Goal: Task Accomplishment & Management: Use online tool/utility

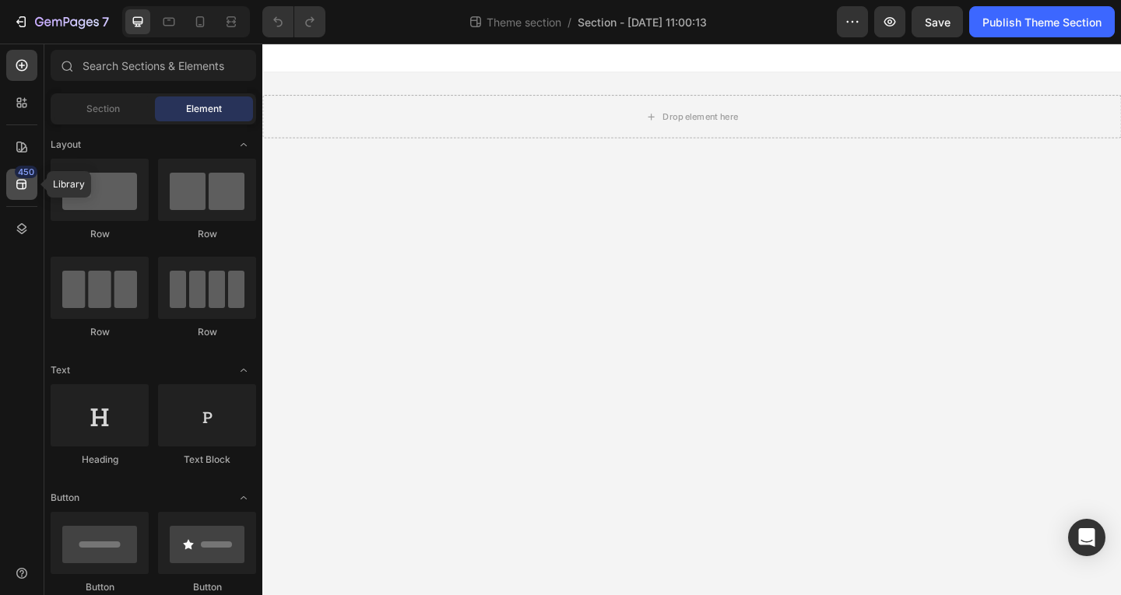
click at [23, 186] on icon at bounding box center [21, 185] width 10 height 10
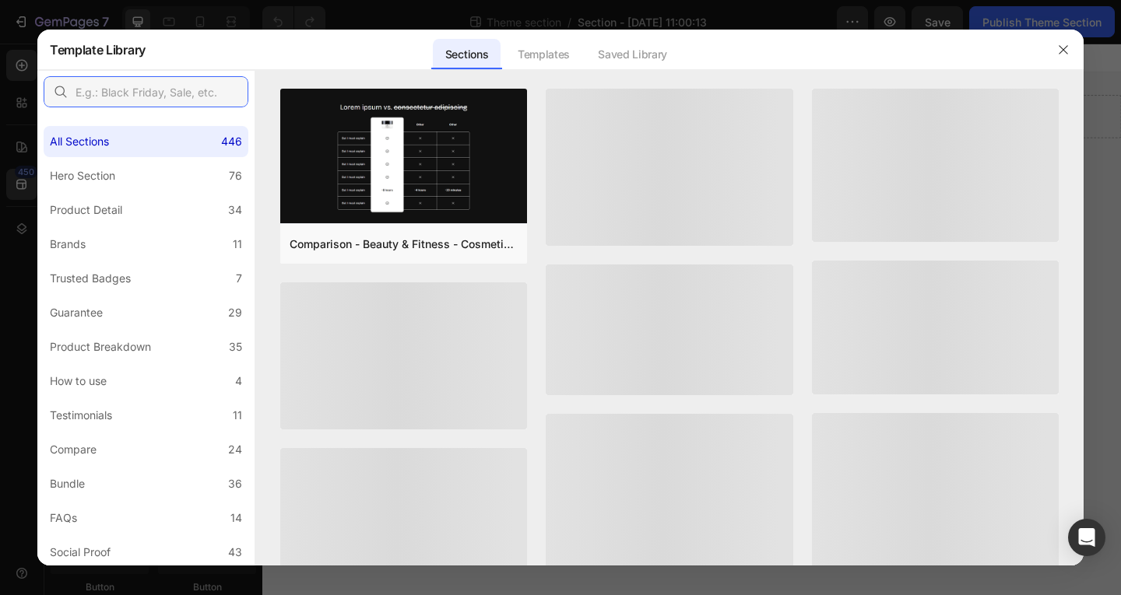
click at [141, 94] on input "text" at bounding box center [146, 91] width 205 height 31
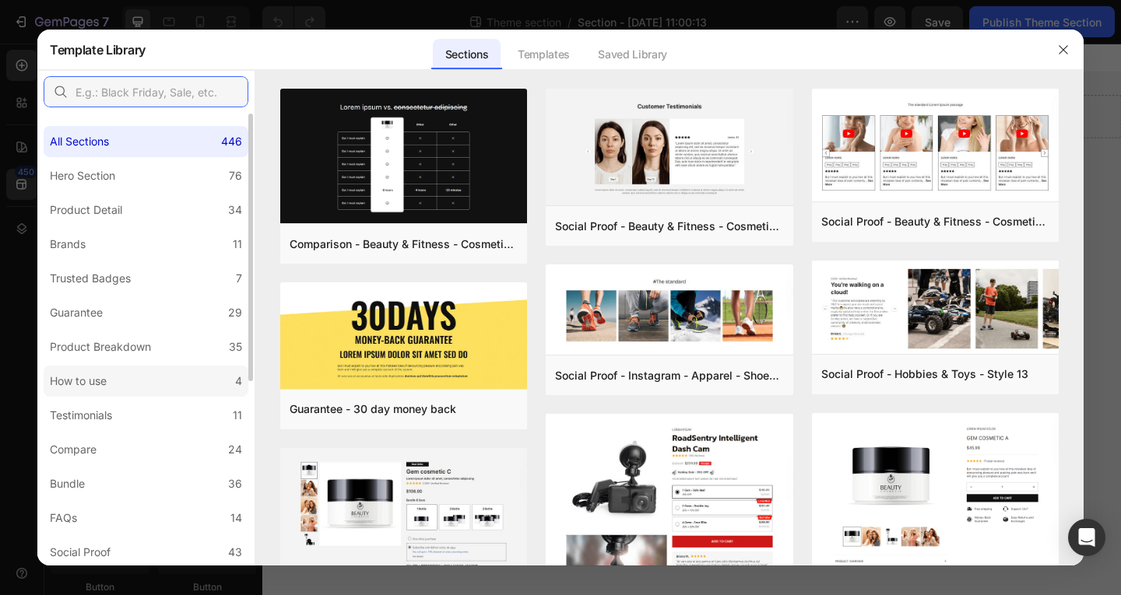
scroll to position [78, 0]
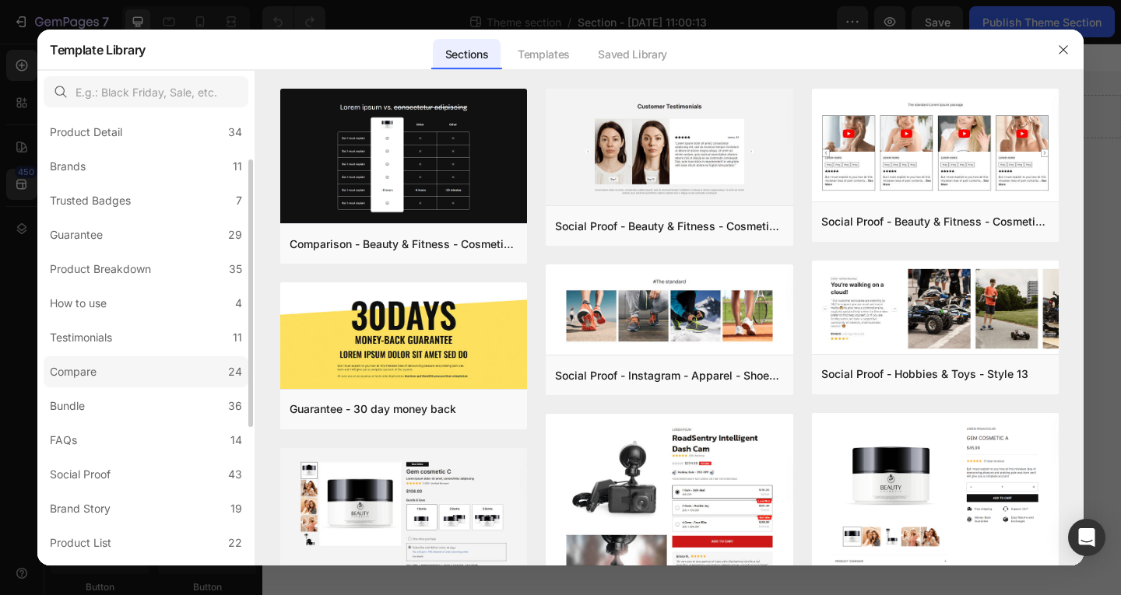
click at [160, 385] on label "Compare 24" at bounding box center [146, 371] width 205 height 31
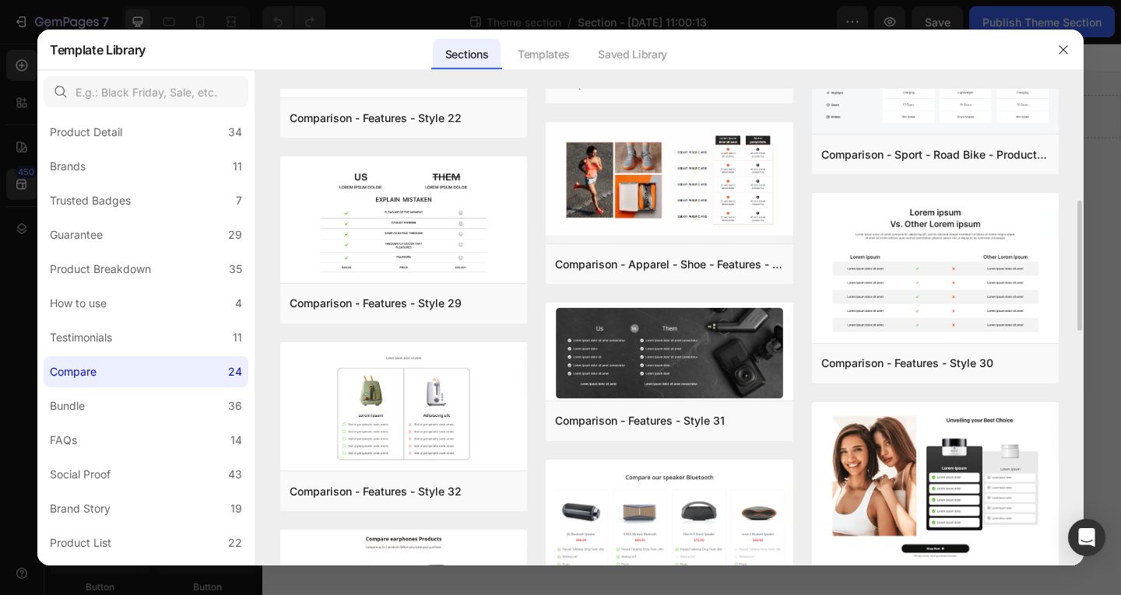
scroll to position [0, 0]
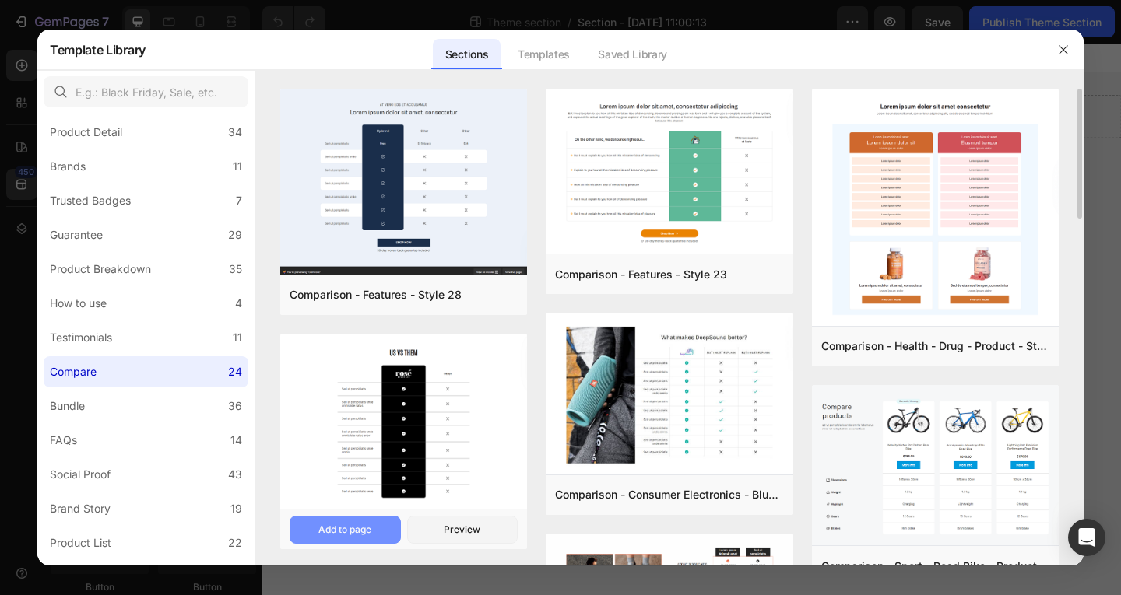
click at [380, 528] on button "Add to page" at bounding box center [345, 530] width 111 height 28
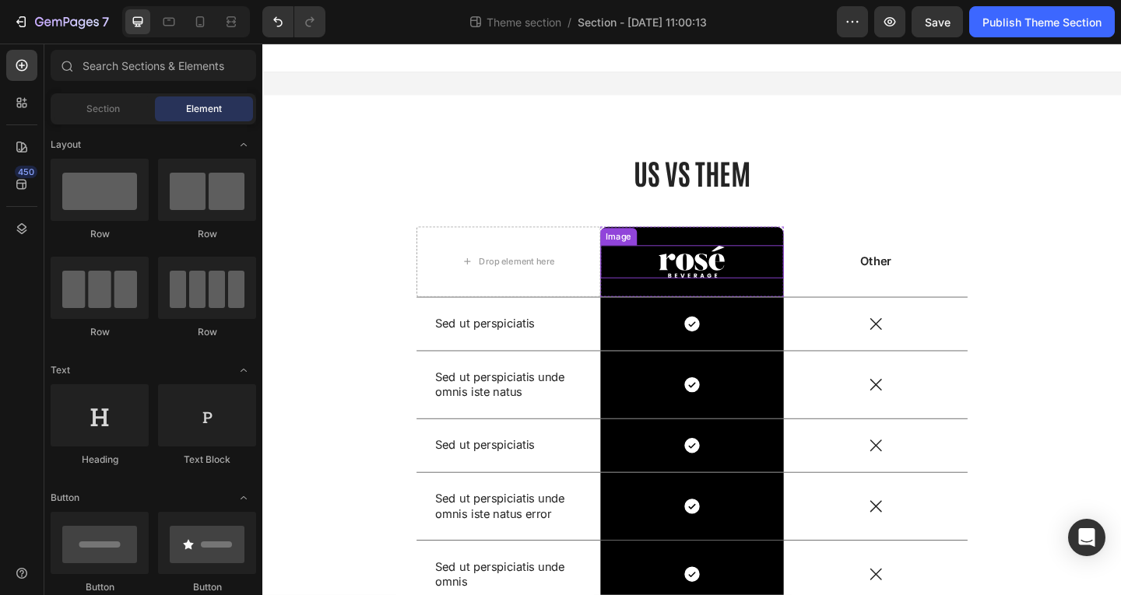
click at [706, 283] on img at bounding box center [729, 281] width 72 height 36
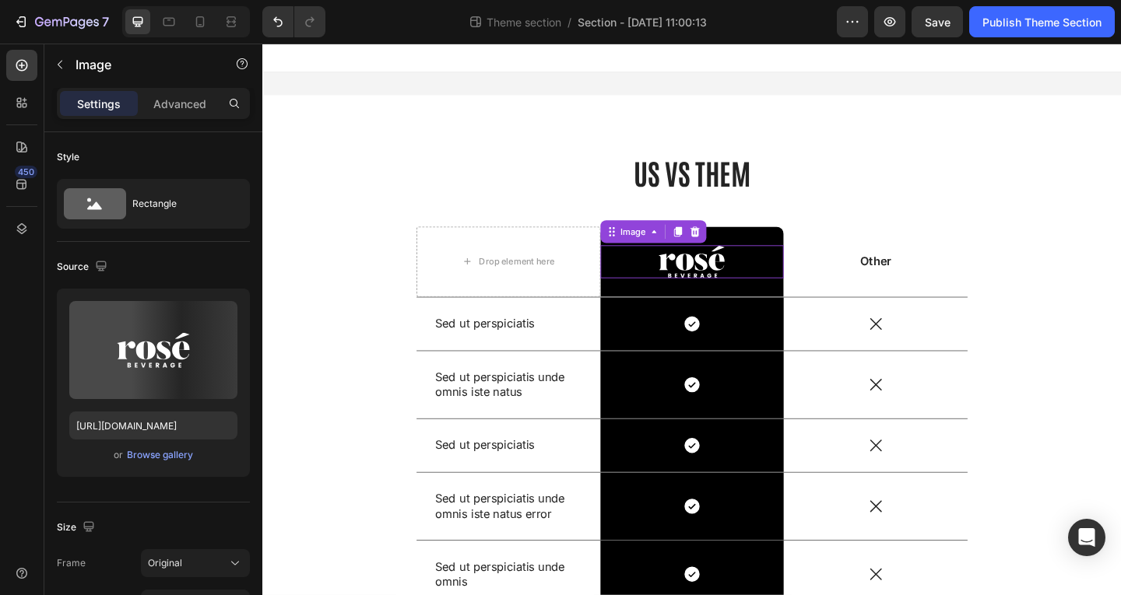
click at [706, 283] on img at bounding box center [729, 281] width 72 height 36
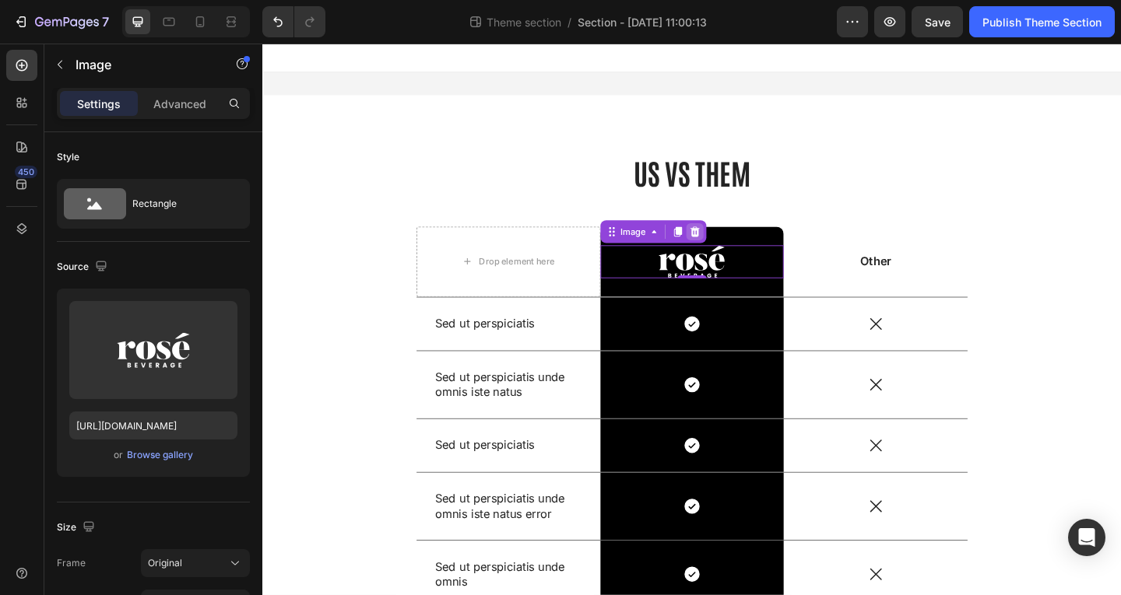
click at [727, 246] on icon at bounding box center [732, 248] width 10 height 11
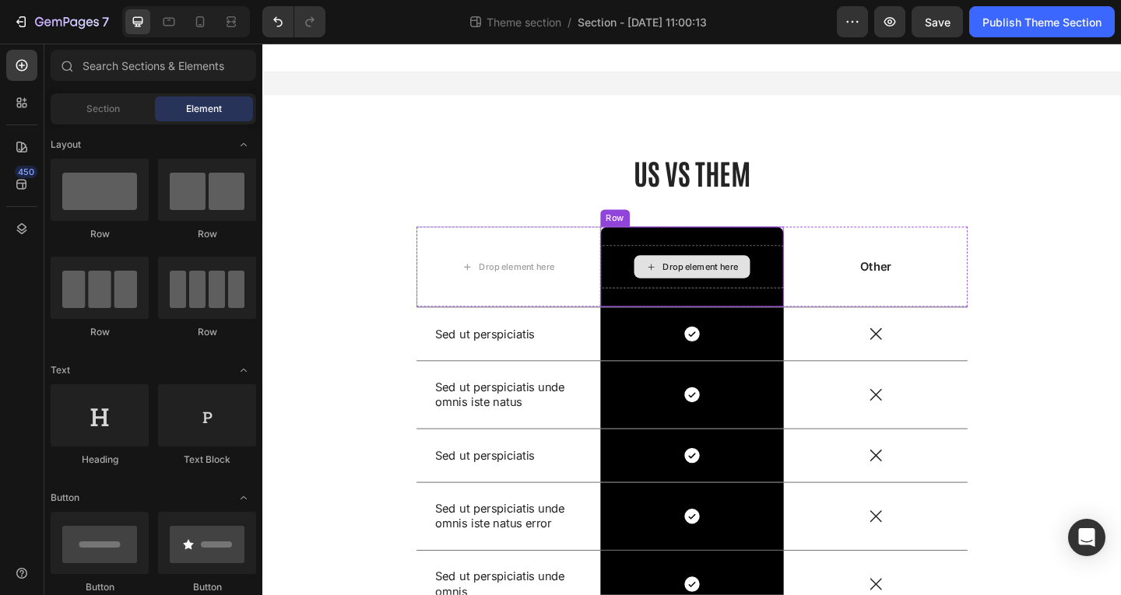
click at [763, 290] on div "Drop element here" at bounding box center [738, 286] width 83 height 12
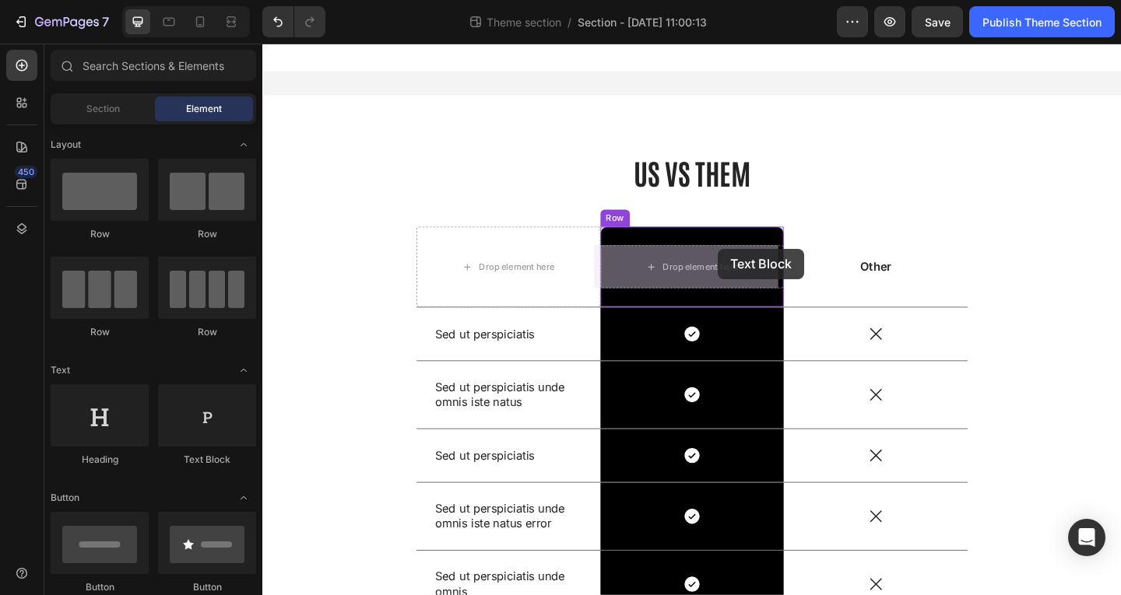
drag, startPoint x: 447, startPoint y: 479, endPoint x: 746, endPoint y: 285, distance: 356.2
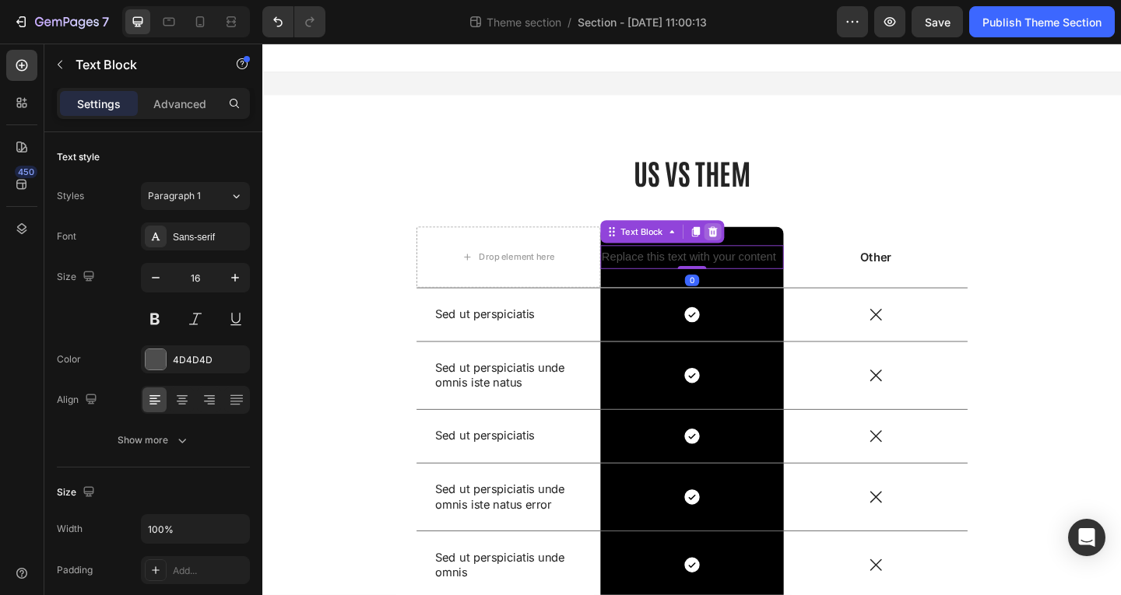
click at [752, 249] on div at bounding box center [752, 248] width 19 height 19
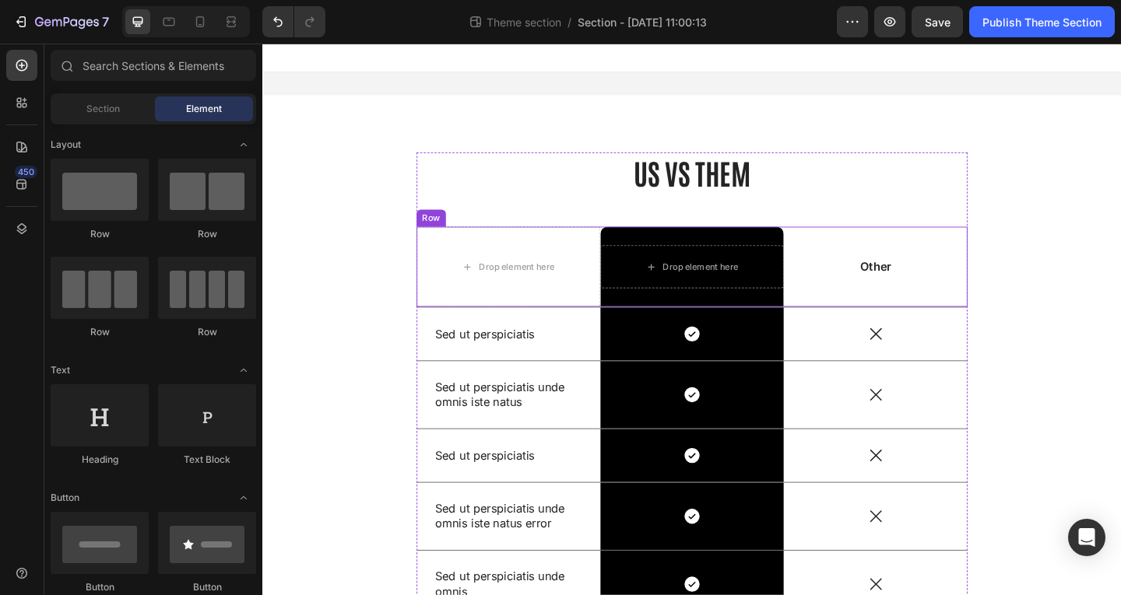
click at [909, 297] on div "Other Text Block" at bounding box center [929, 286] width 200 height 87
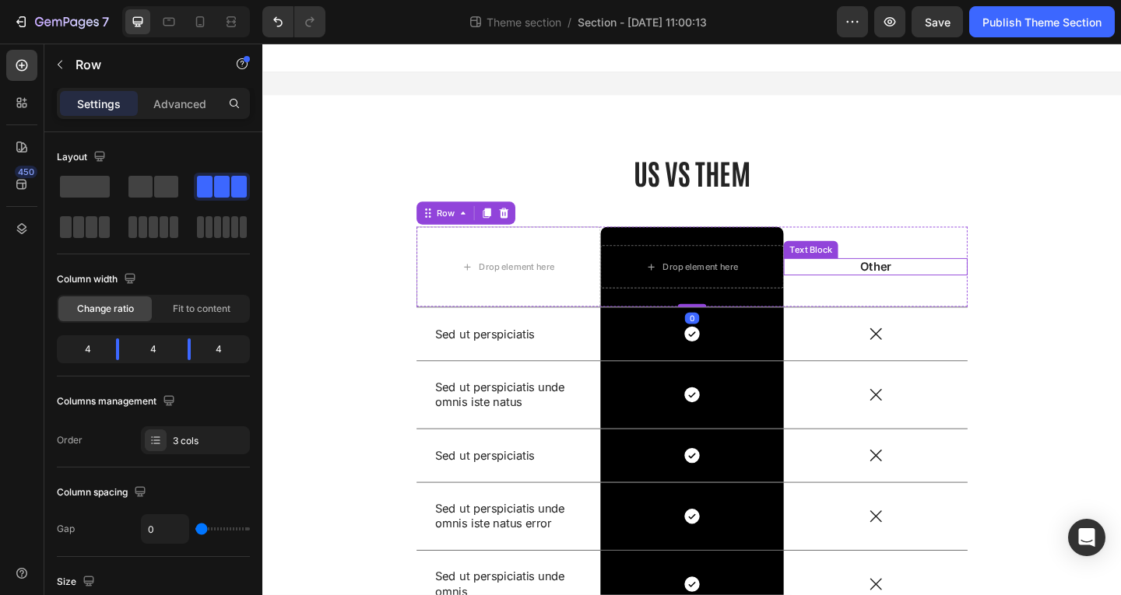
click at [919, 287] on p "Other" at bounding box center [929, 287] width 197 height 16
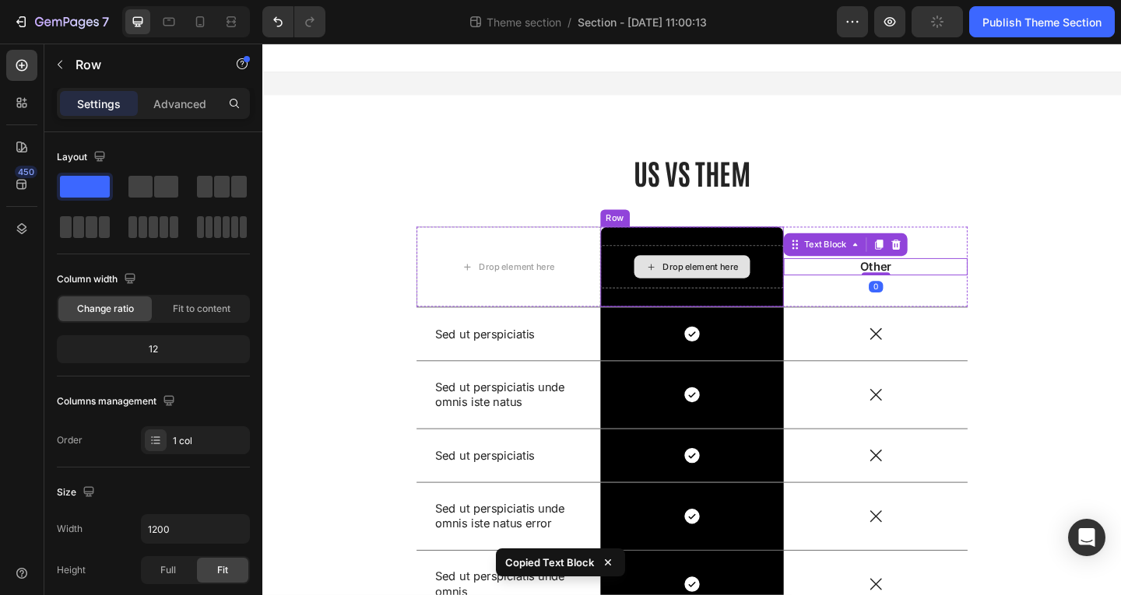
click at [817, 293] on div "Drop element here" at bounding box center [730, 286] width 200 height 47
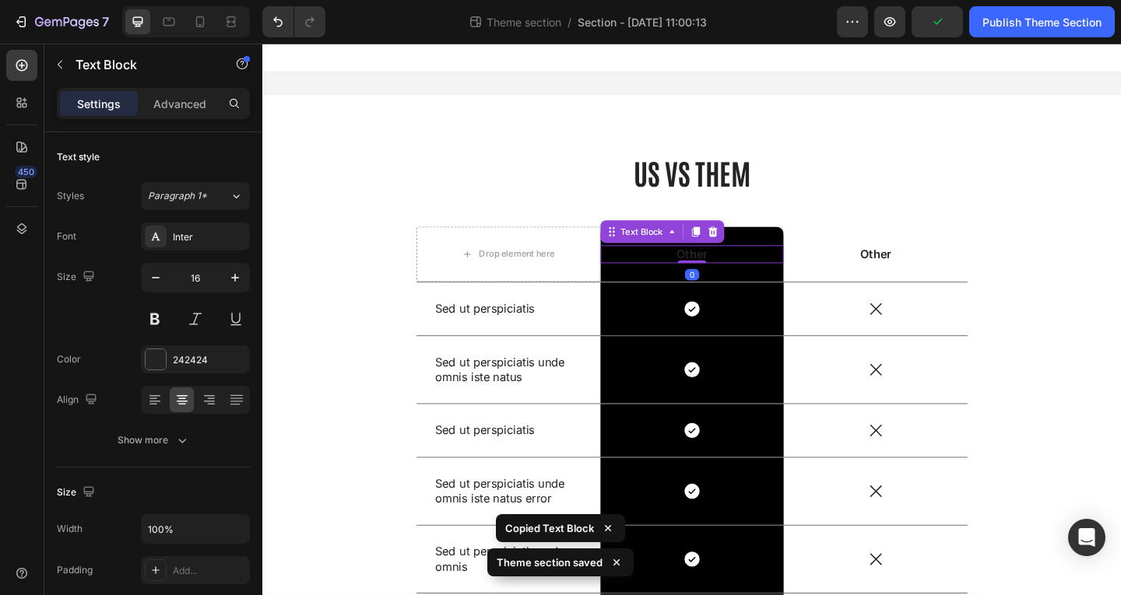
click at [767, 272] on p "Other" at bounding box center [729, 273] width 197 height 16
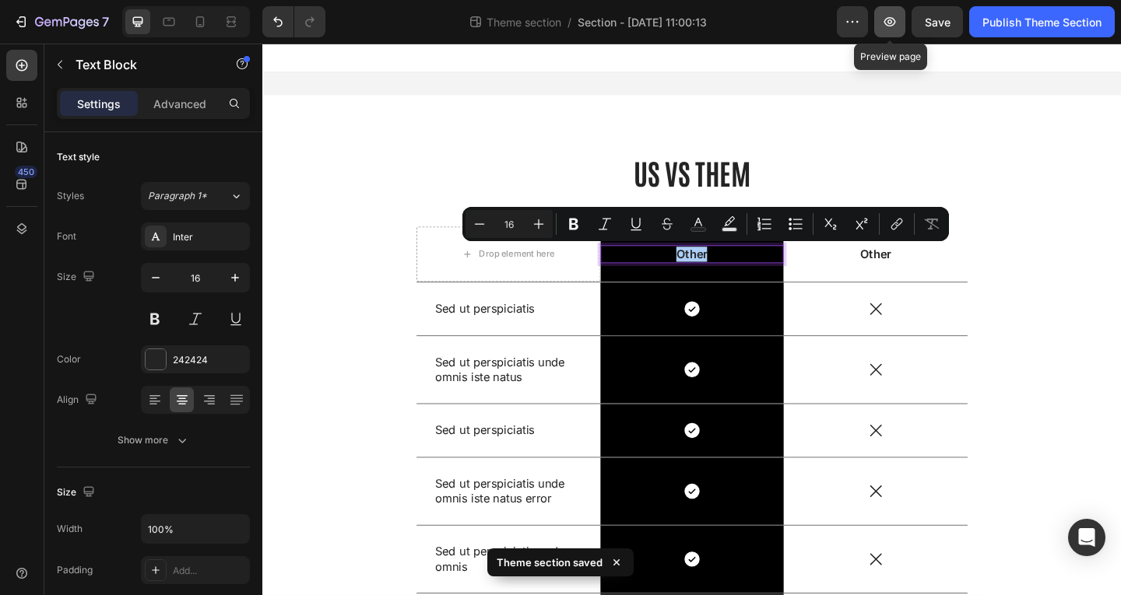
click at [892, 27] on icon "button" at bounding box center [890, 22] width 16 height 16
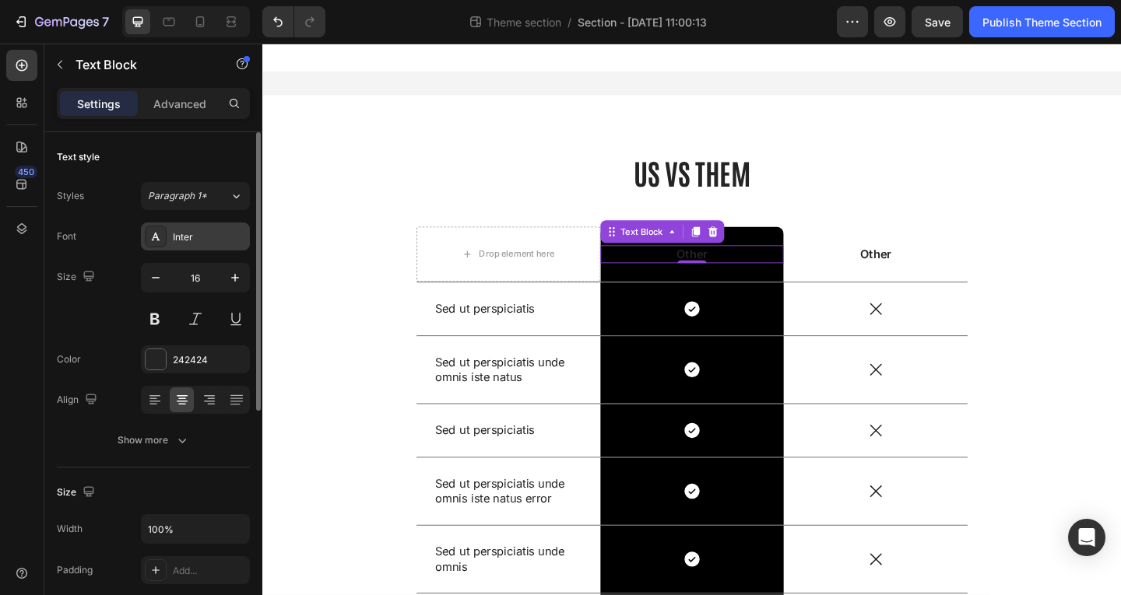
click at [180, 235] on div "Inter" at bounding box center [209, 237] width 73 height 14
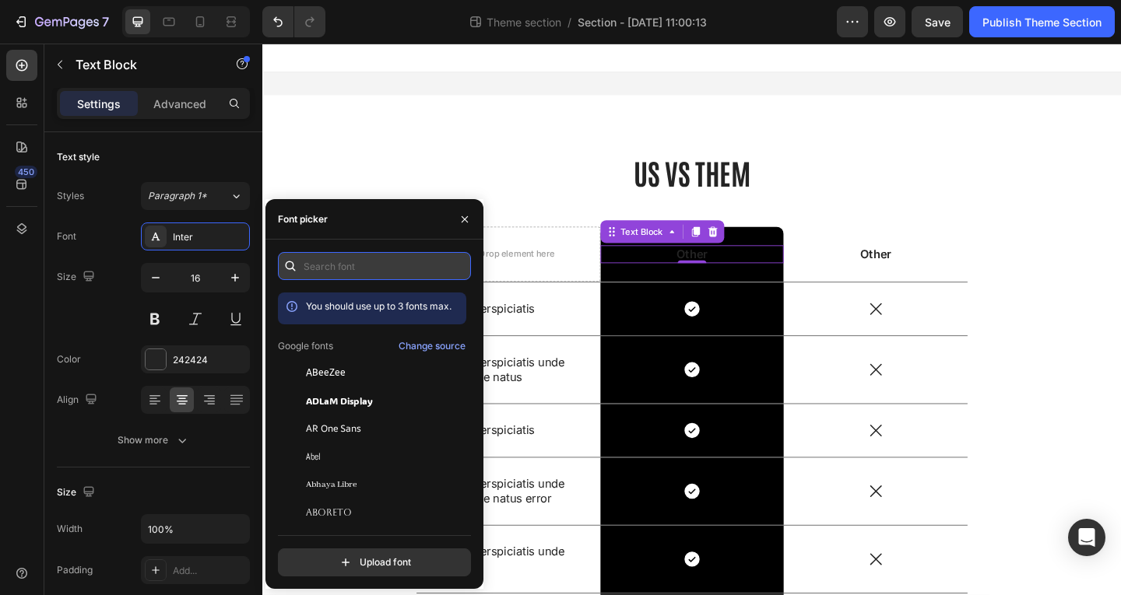
click at [398, 274] on input "text" at bounding box center [374, 266] width 193 height 28
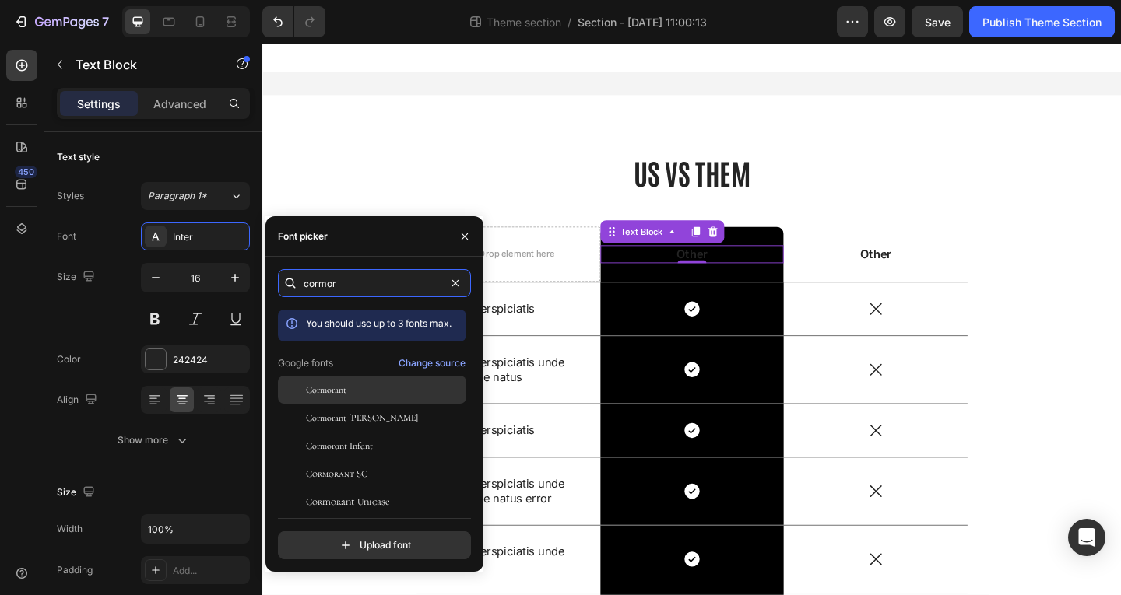
type input "cormor"
click at [401, 388] on div "Cormorant" at bounding box center [384, 390] width 157 height 14
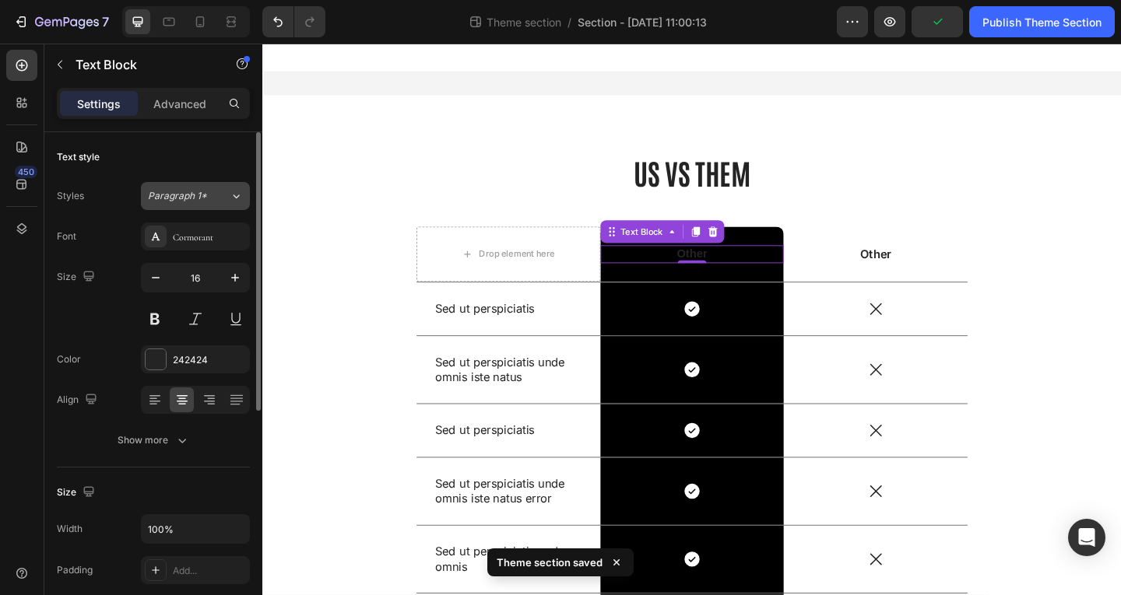
click at [179, 192] on span "Paragraph 1*" at bounding box center [177, 196] width 59 height 14
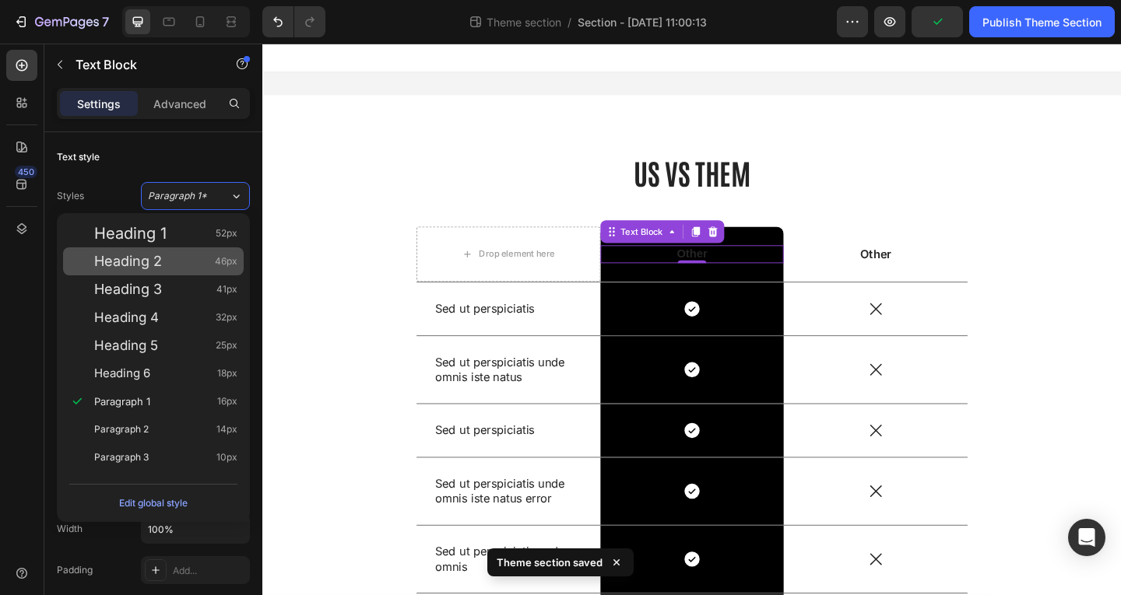
click at [214, 263] on div "Heading 2 46px" at bounding box center [165, 262] width 143 height 16
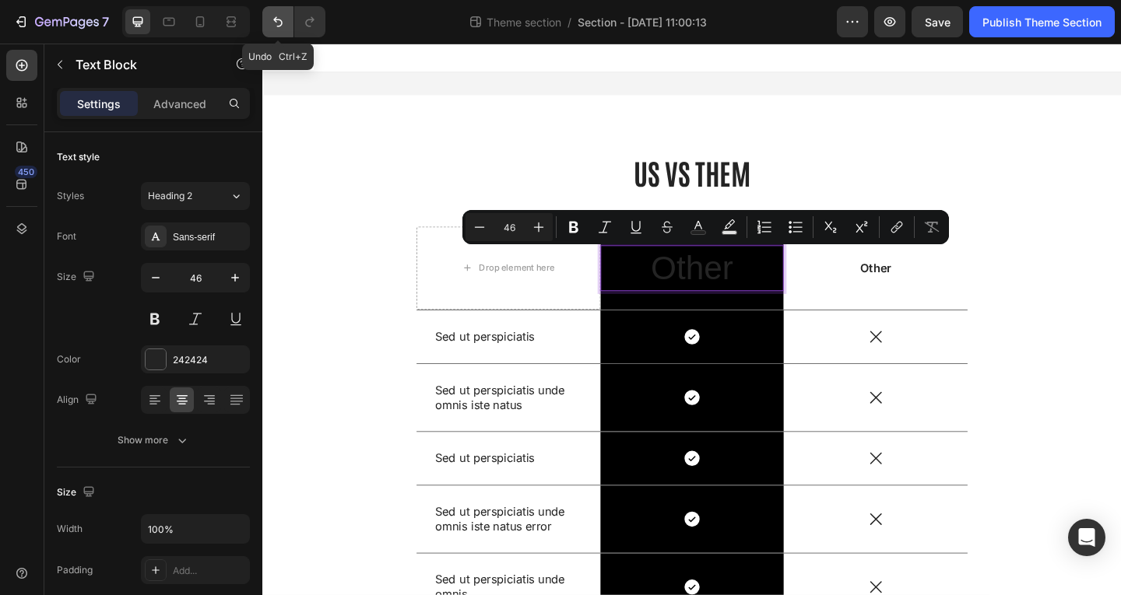
click at [266, 18] on button "Undo/Redo" at bounding box center [277, 21] width 31 height 31
type input "16"
click at [266, 18] on button "Undo/Redo" at bounding box center [277, 21] width 31 height 31
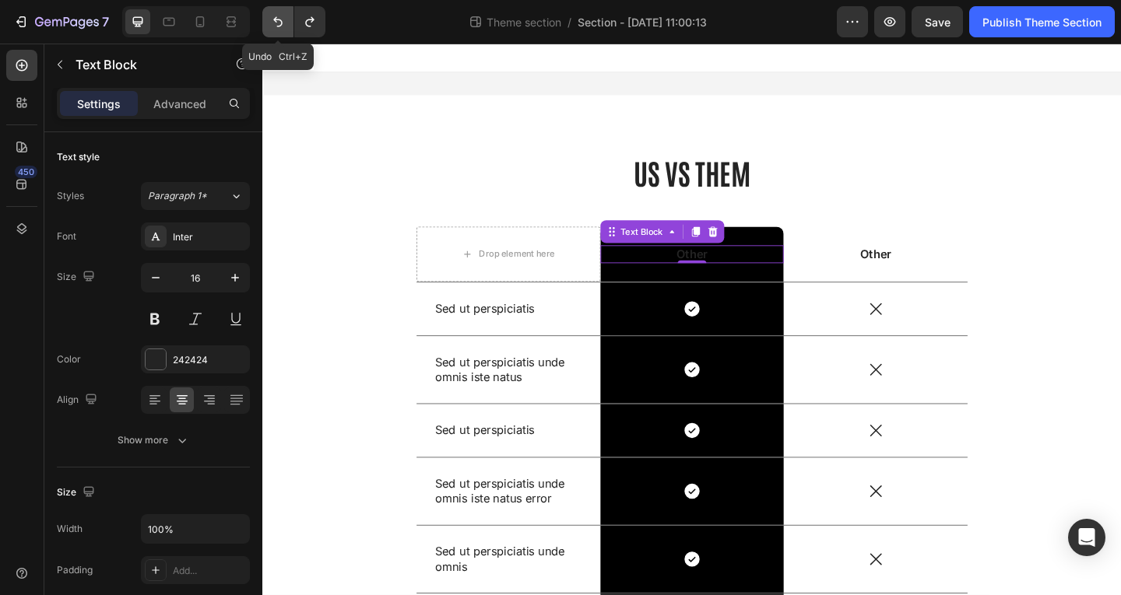
click at [266, 18] on button "Undo/Redo" at bounding box center [277, 21] width 31 height 31
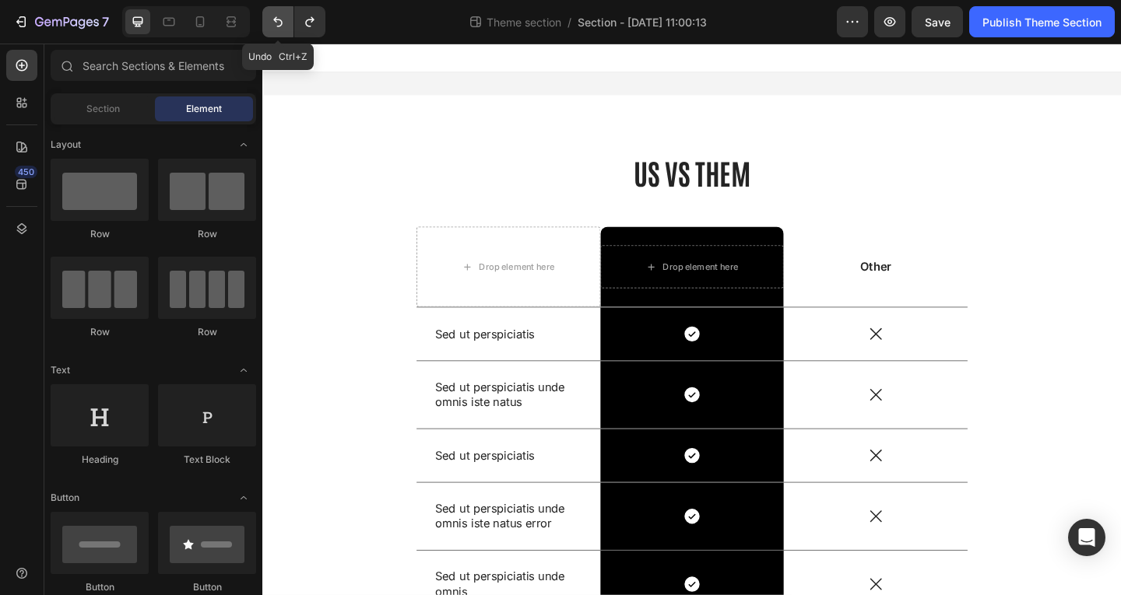
click at [278, 14] on icon "Undo/Redo" at bounding box center [278, 22] width 16 height 16
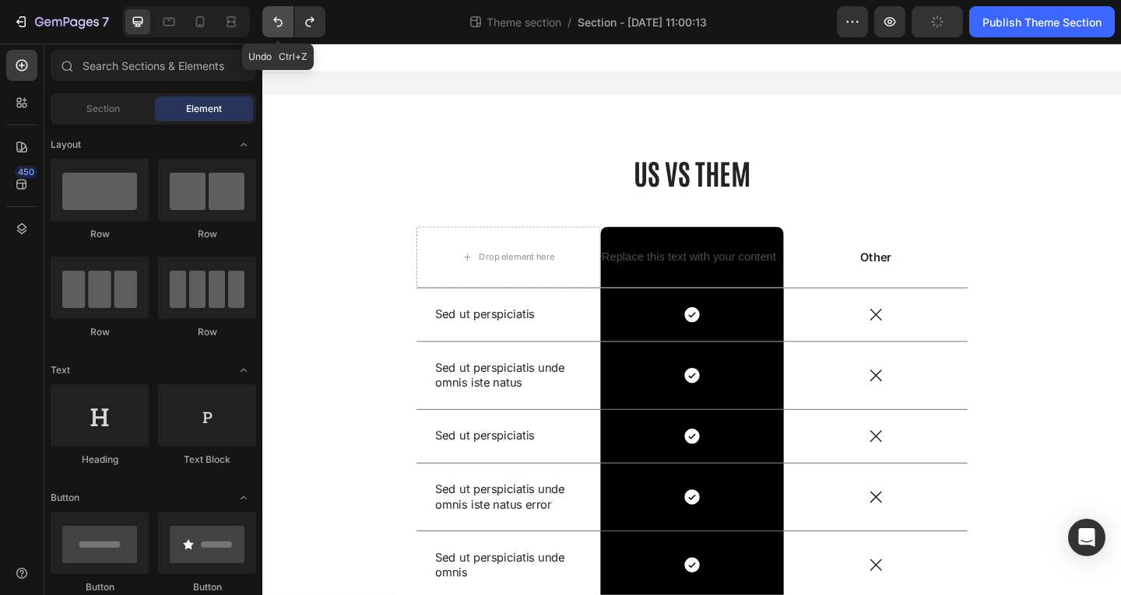
click at [278, 14] on icon "Undo/Redo" at bounding box center [278, 22] width 16 height 16
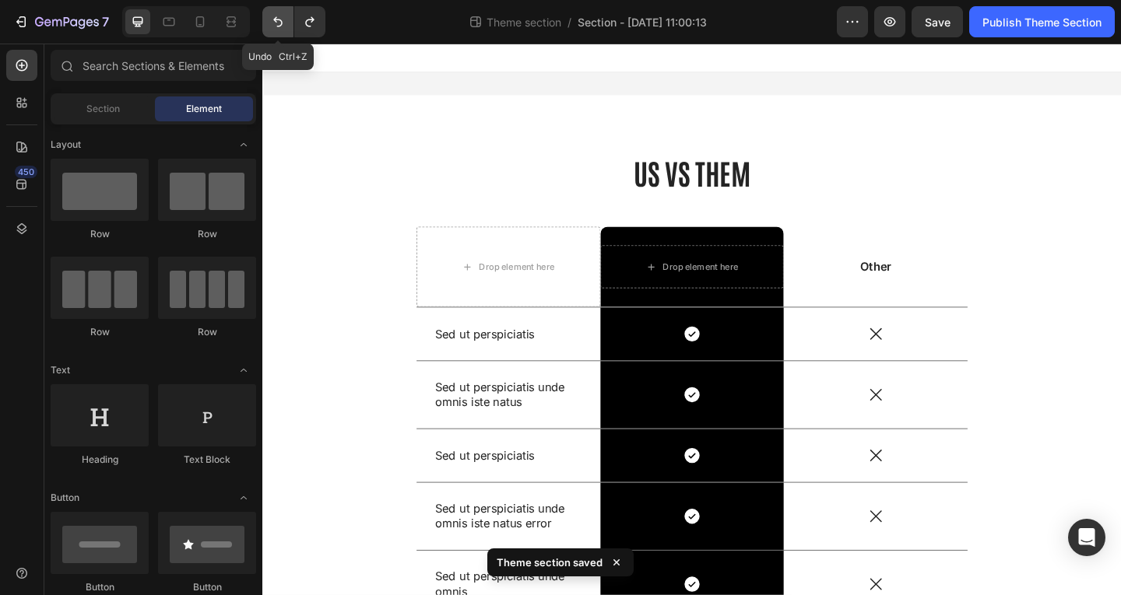
click at [278, 14] on icon "Undo/Redo" at bounding box center [278, 22] width 16 height 16
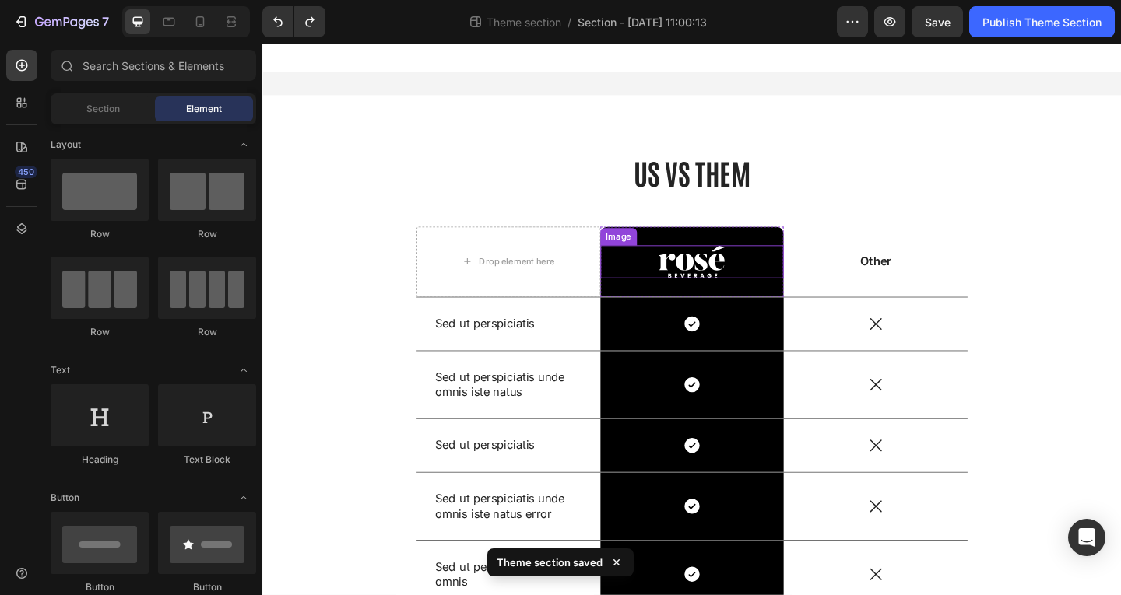
click at [718, 289] on img at bounding box center [729, 281] width 72 height 36
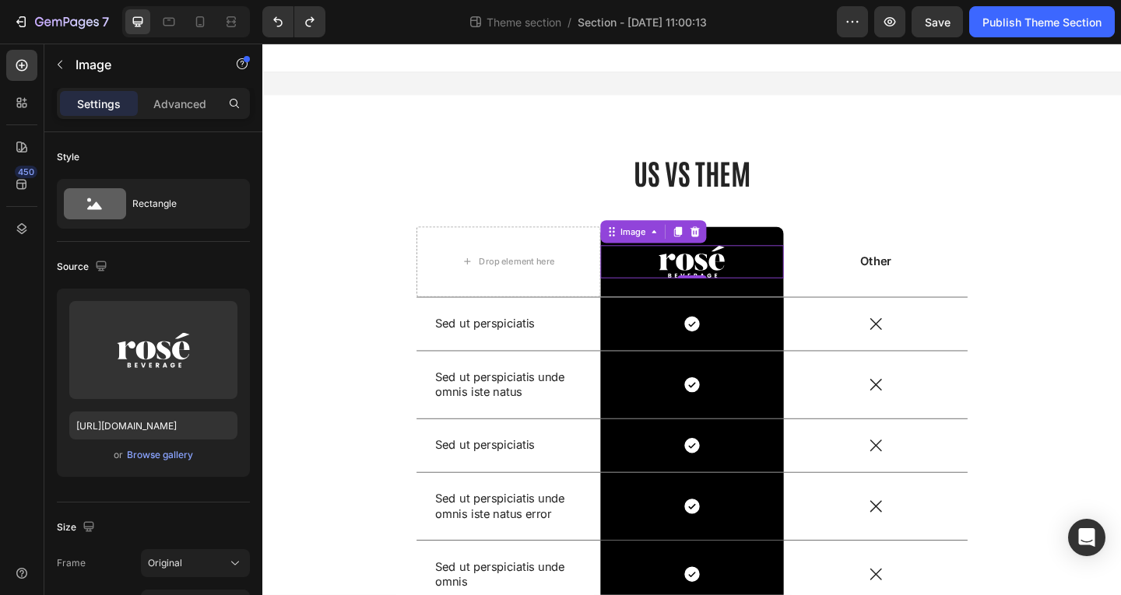
click at [715, 291] on img at bounding box center [729, 281] width 72 height 36
click at [159, 453] on div "Browse gallery" at bounding box center [160, 455] width 66 height 14
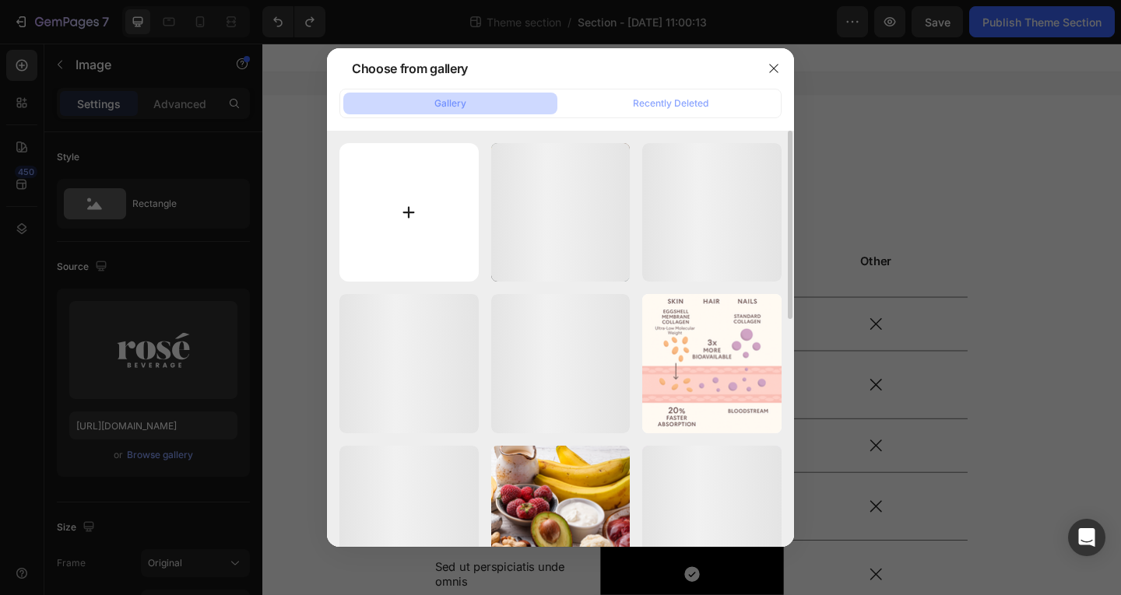
click at [423, 186] on input "file" at bounding box center [408, 212] width 139 height 139
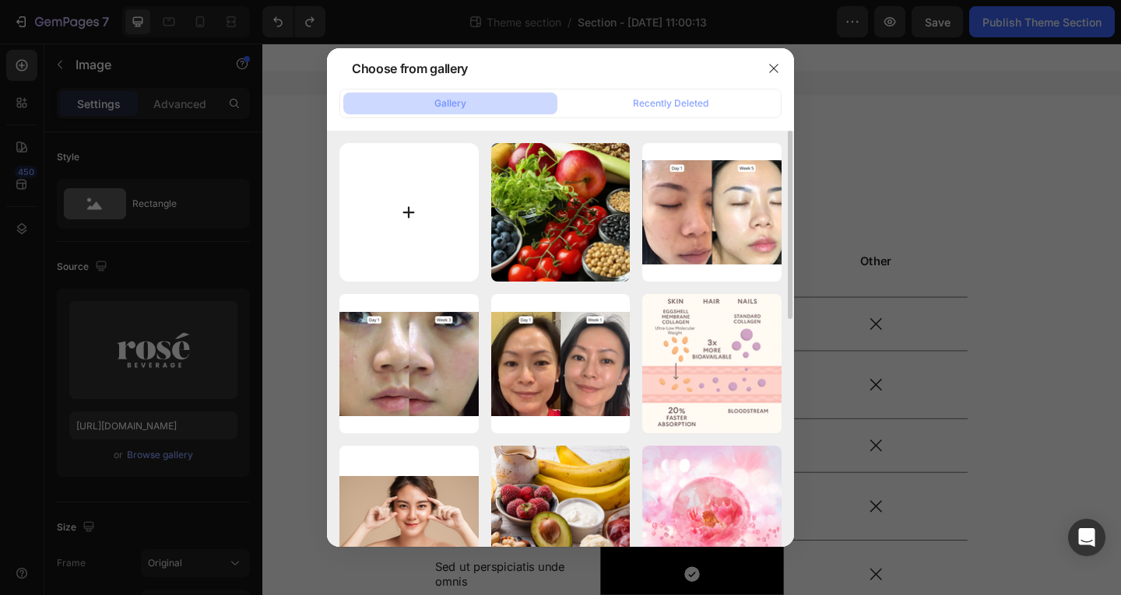
type input "C:\fakepath\logofinal_3lines - V.png"
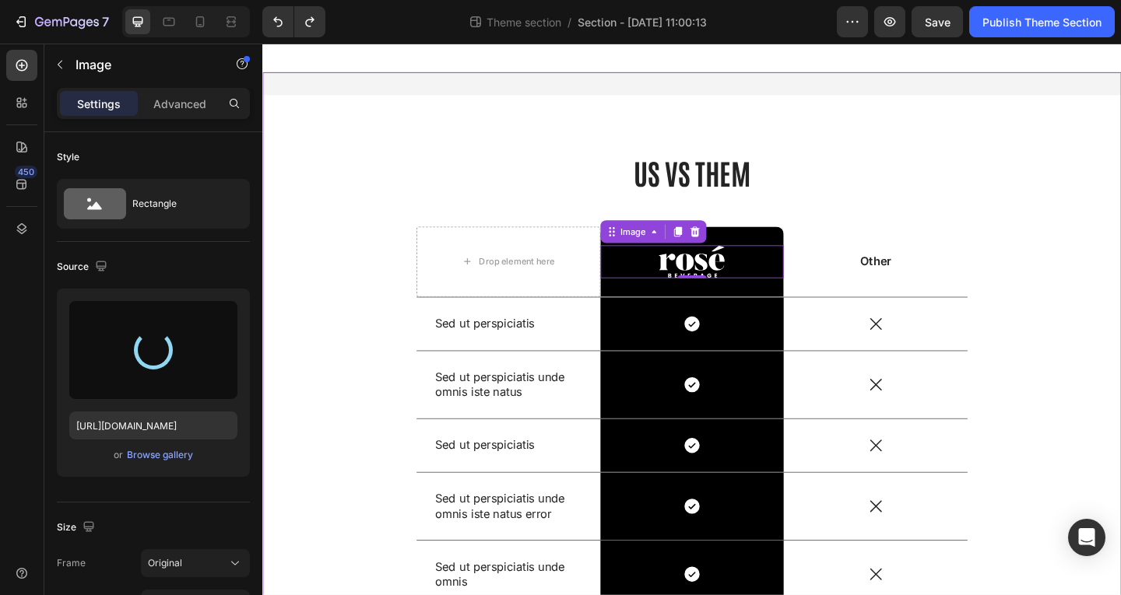
type input "https://cdn.shopify.com/s/files/1/0625/2671/8054/files/gempages_561289646403748…"
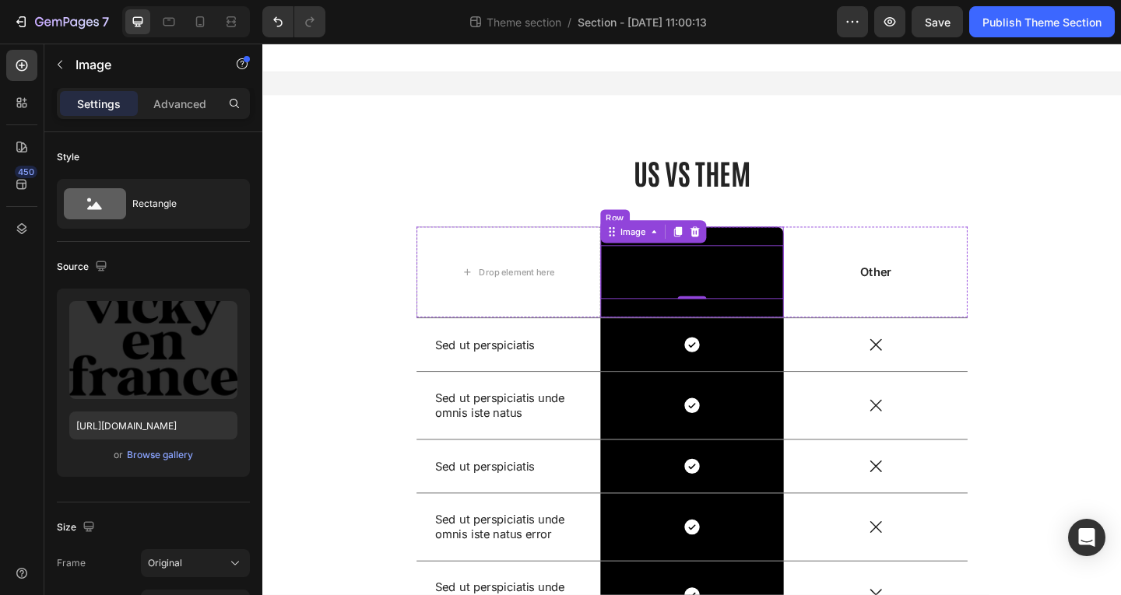
click at [809, 253] on div "Image 0 Row" at bounding box center [730, 292] width 200 height 99
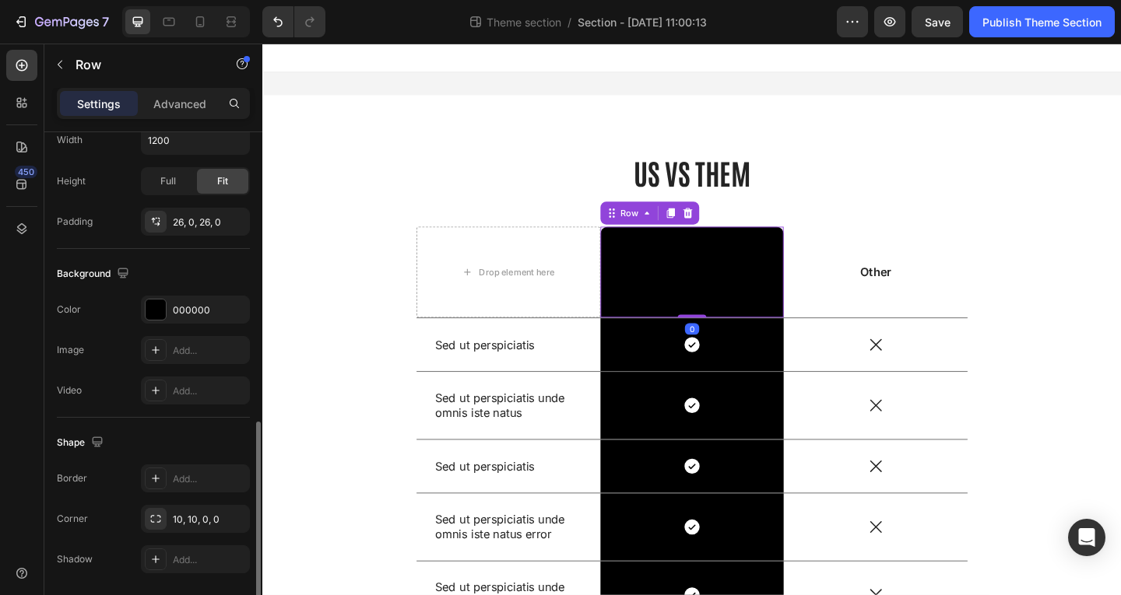
scroll to position [442, 0]
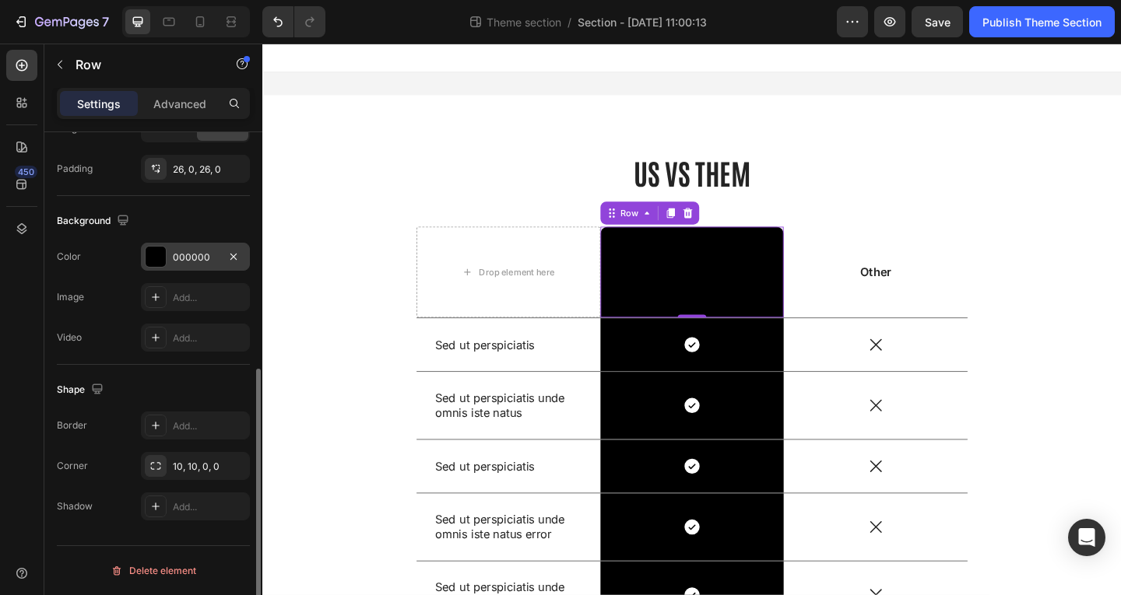
click at [162, 248] on div at bounding box center [156, 257] width 20 height 20
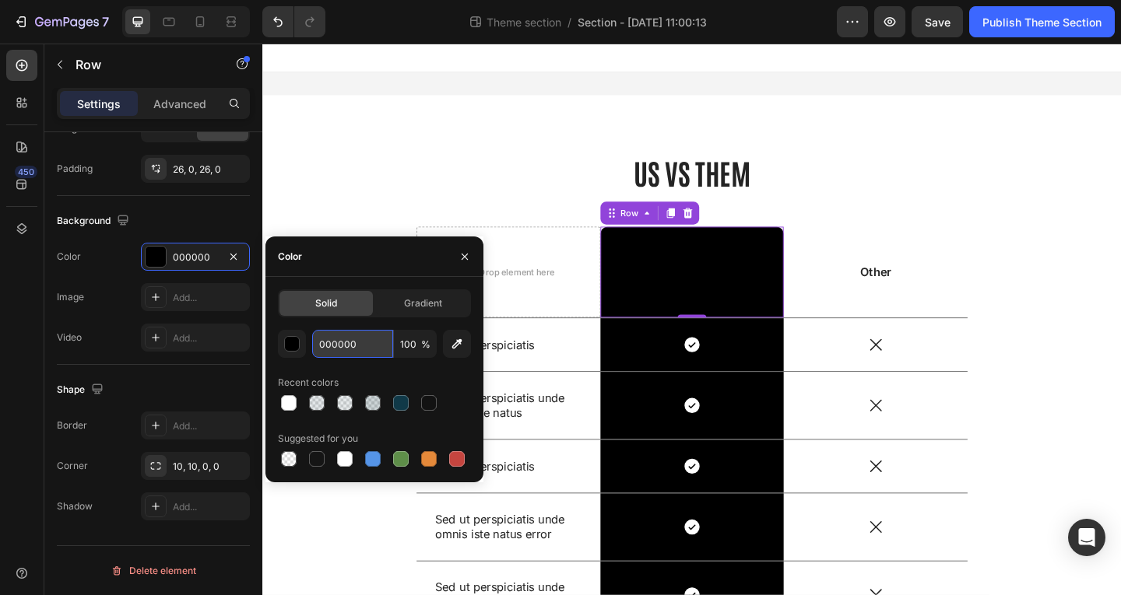
click at [327, 336] on input "000000" at bounding box center [352, 344] width 81 height 28
paste input "103948"
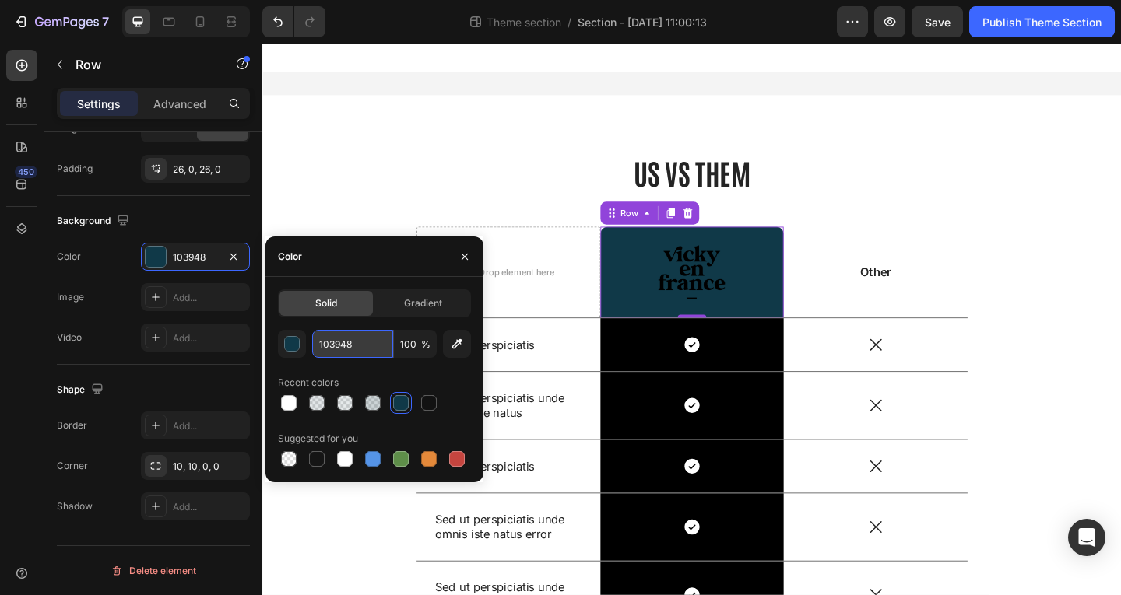
paste input "8566C"
type input "18566C"
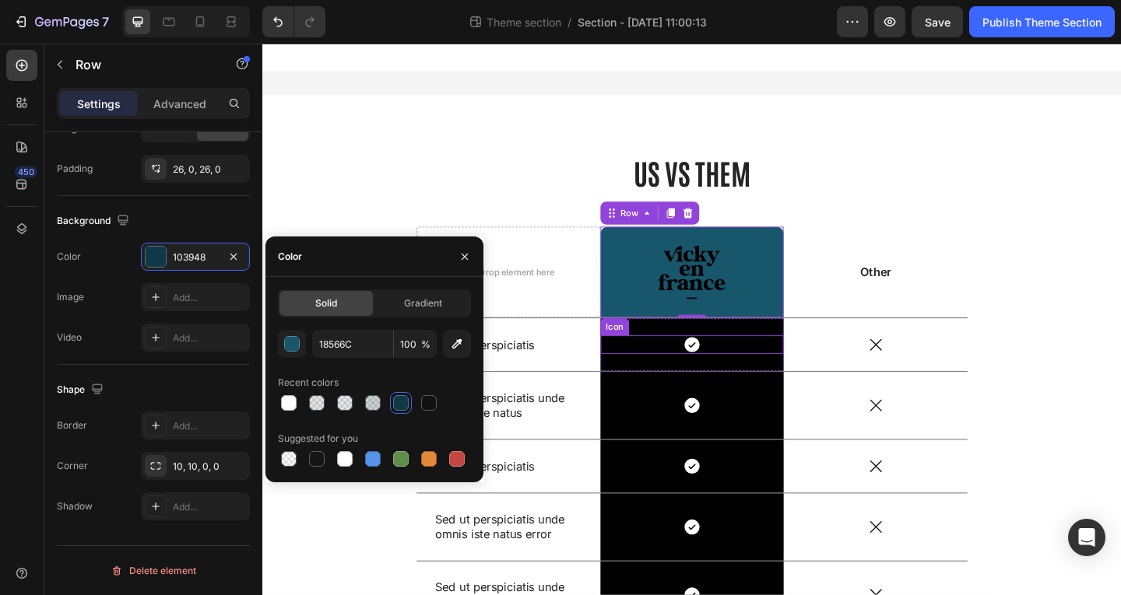
click at [781, 379] on div "Icon" at bounding box center [730, 371] width 200 height 20
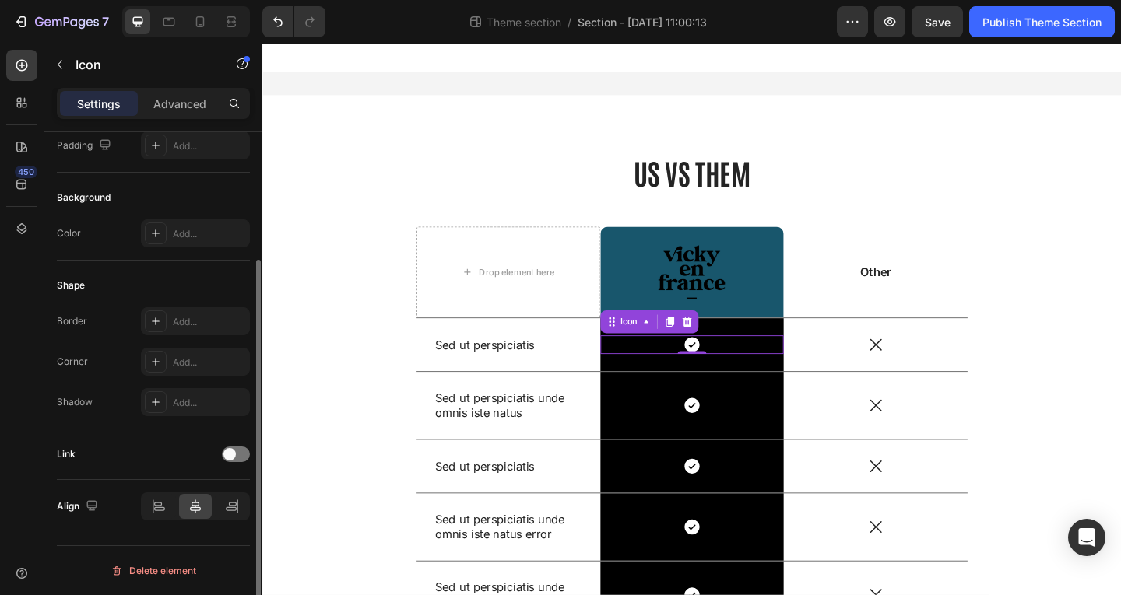
scroll to position [0, 0]
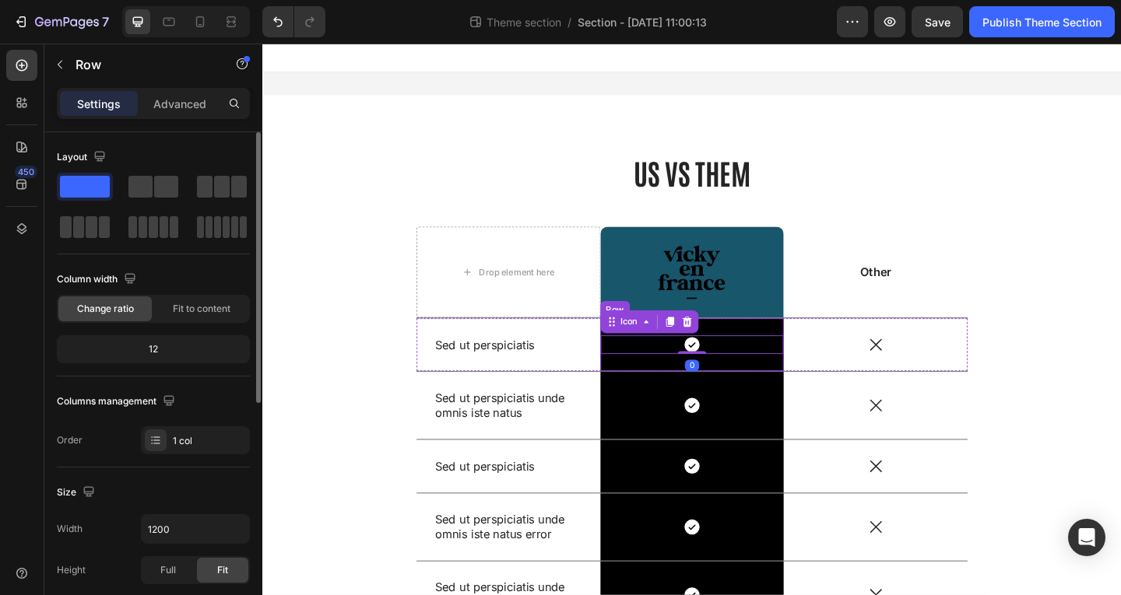
click at [809, 398] on div "Icon 0 Row" at bounding box center [730, 371] width 200 height 58
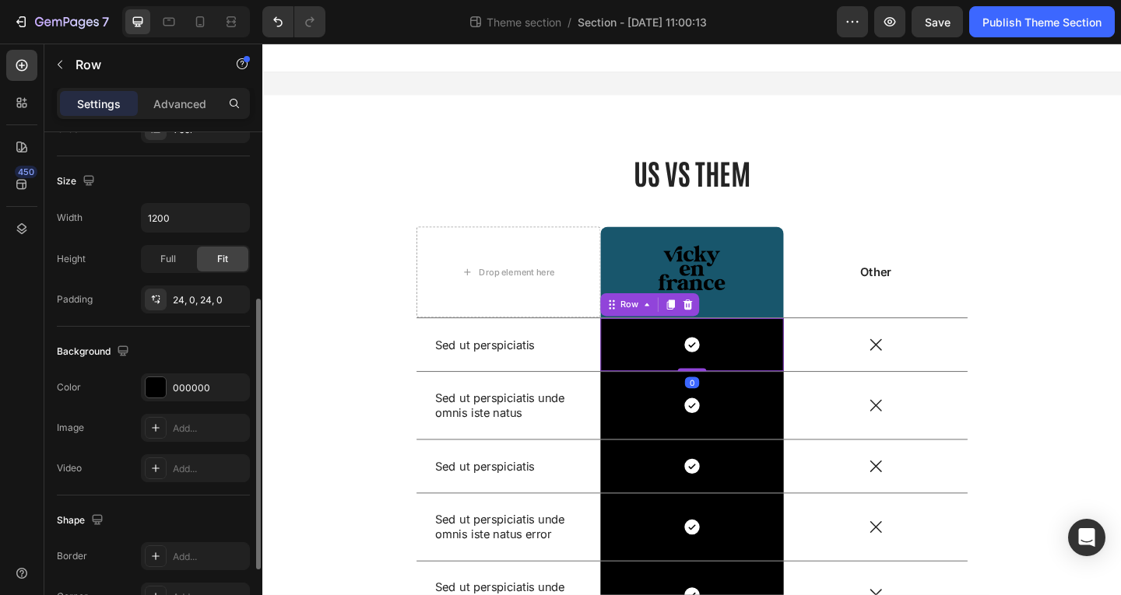
scroll to position [389, 0]
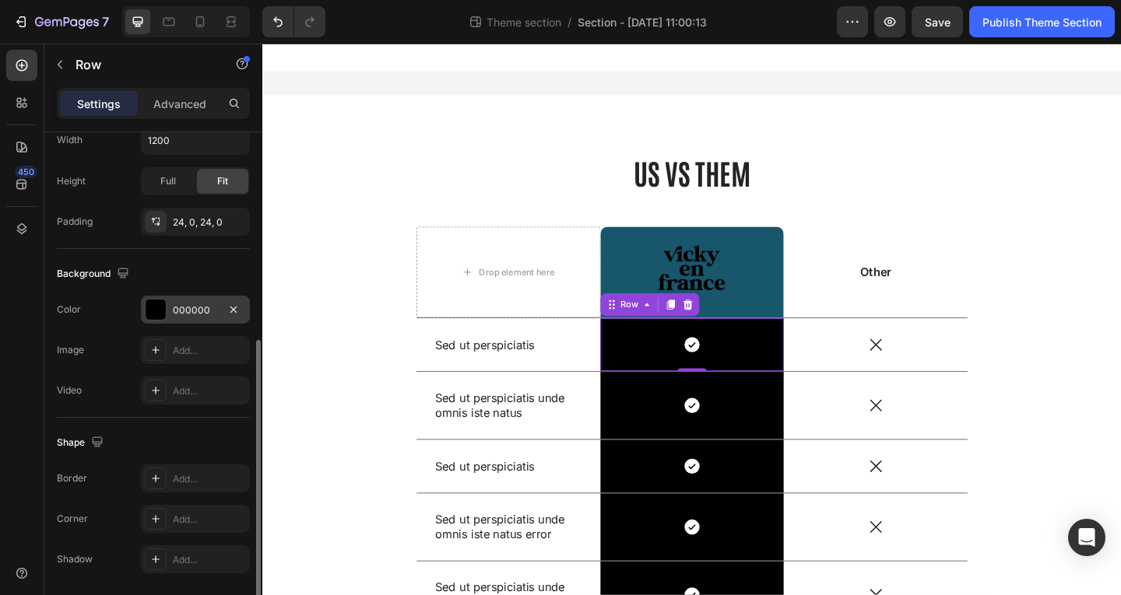
click at [150, 311] on div at bounding box center [156, 310] width 20 height 20
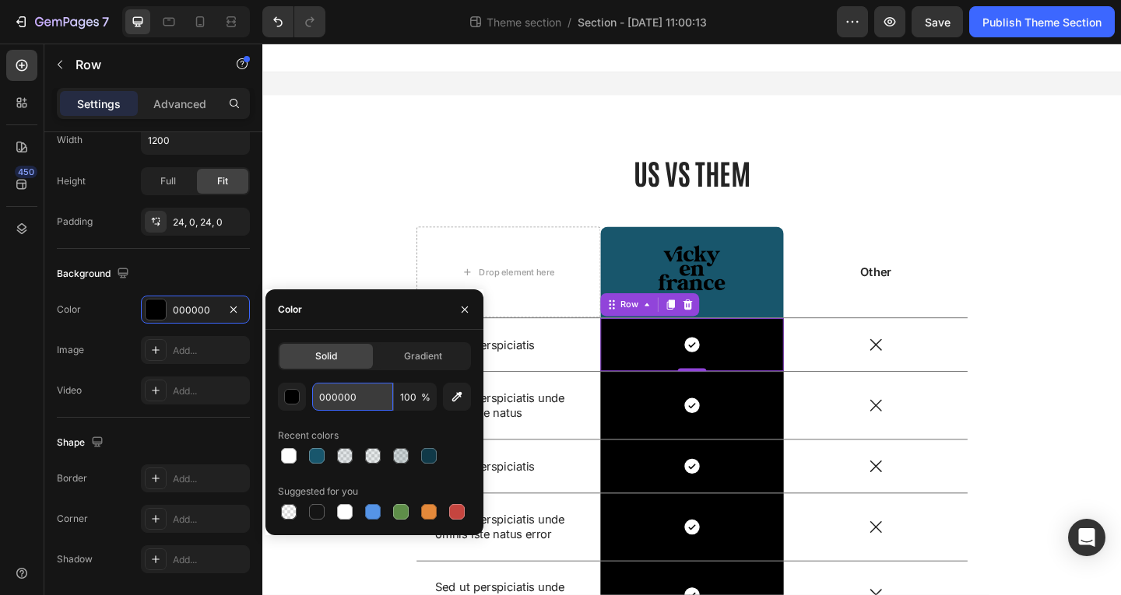
click at [355, 388] on input "000000" at bounding box center [352, 397] width 81 height 28
paste input "18566C"
type input "18566C"
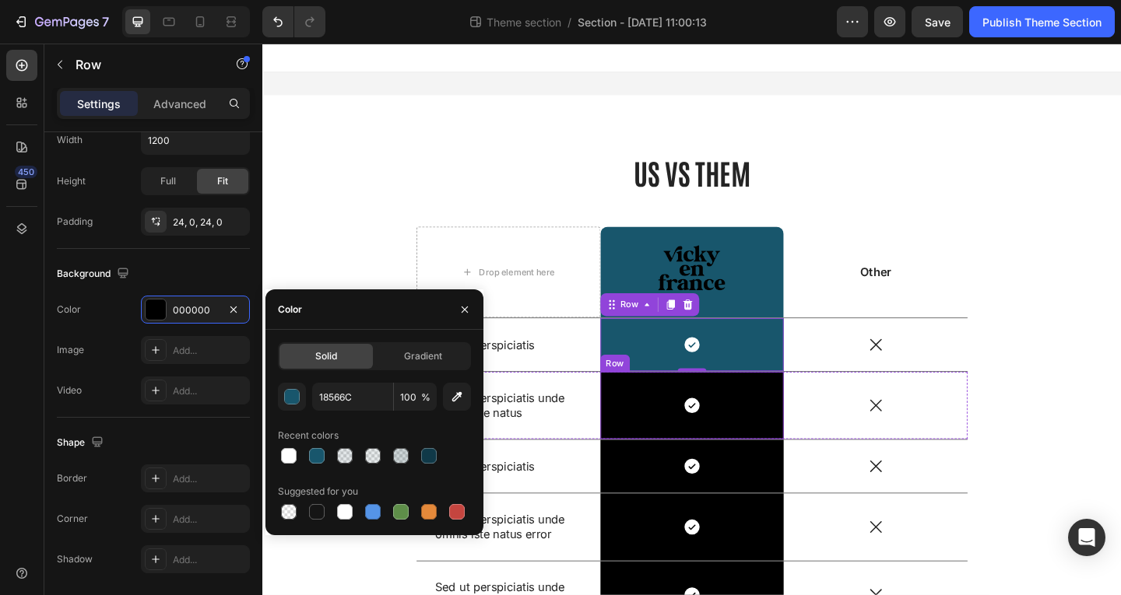
click at [774, 468] on div "Icon Row" at bounding box center [730, 437] width 200 height 73
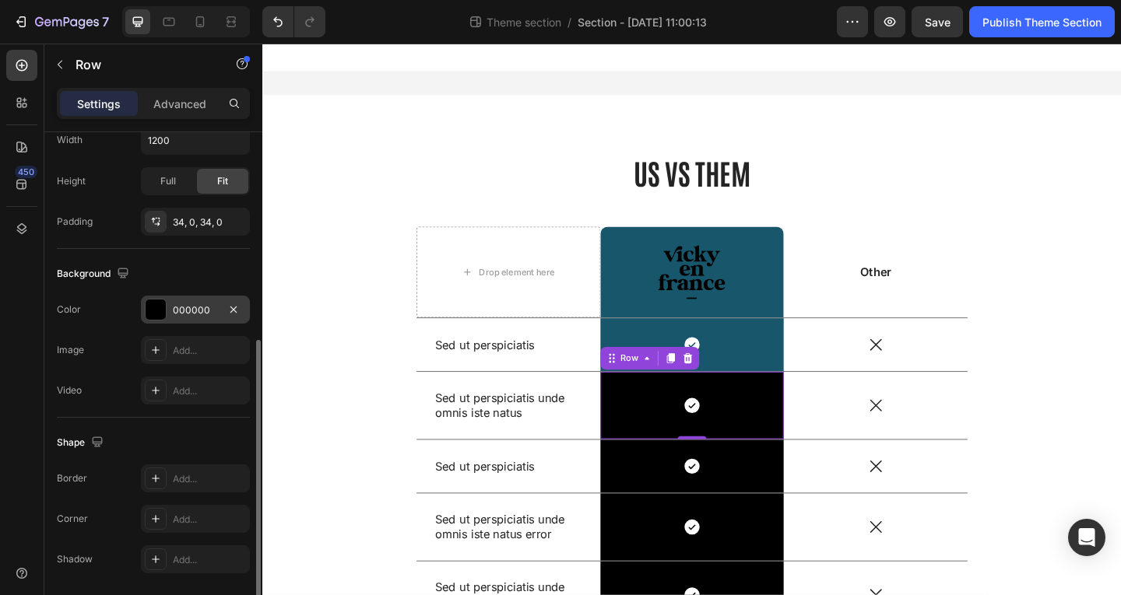
click at [165, 308] on div at bounding box center [156, 310] width 20 height 20
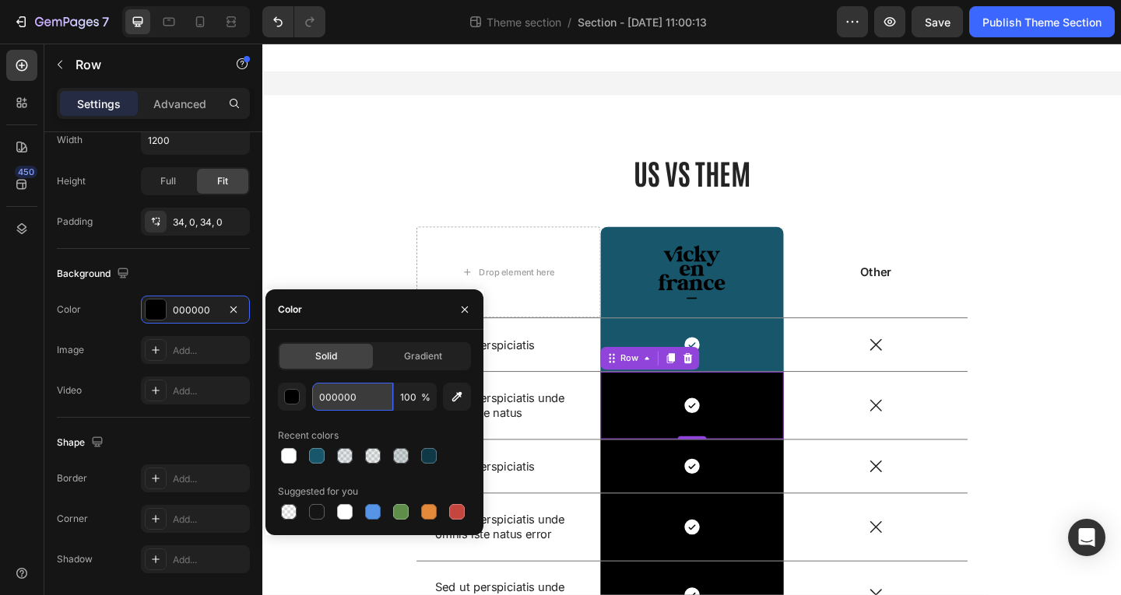
click at [346, 402] on input "000000" at bounding box center [352, 397] width 81 height 28
paste input "18566C"
type input "18566C"
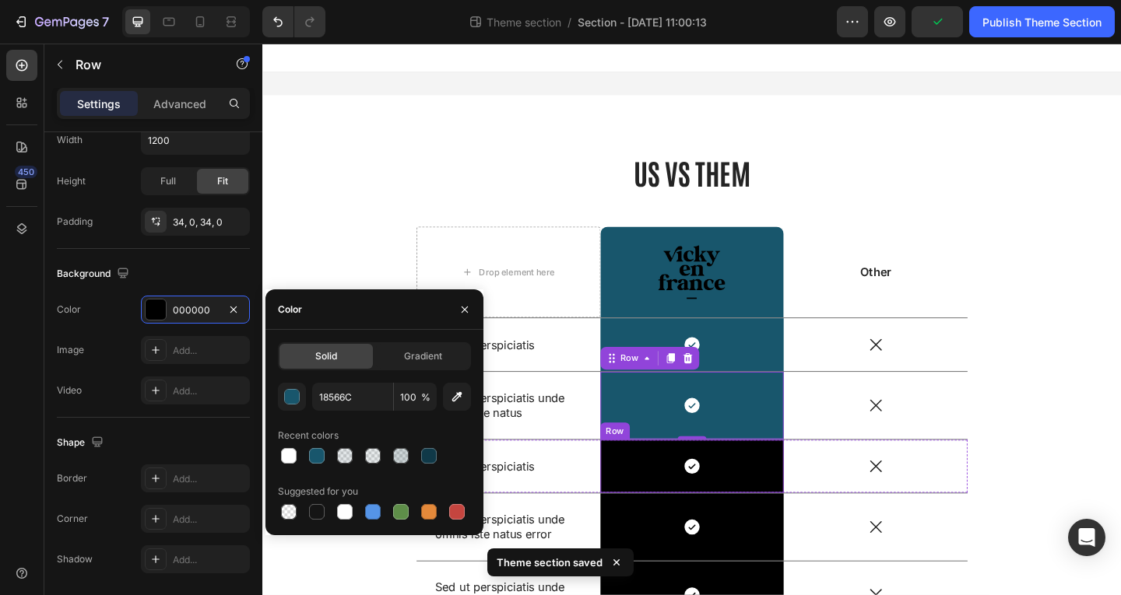
click at [803, 529] on div "Icon Row" at bounding box center [730, 504] width 200 height 58
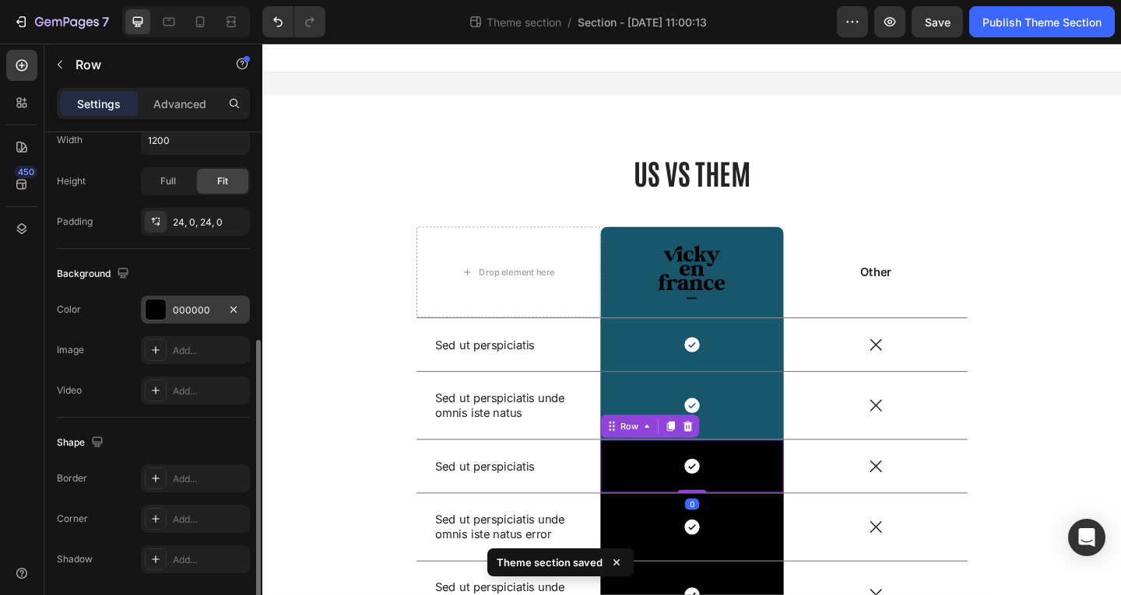
click at [155, 311] on div at bounding box center [156, 310] width 20 height 20
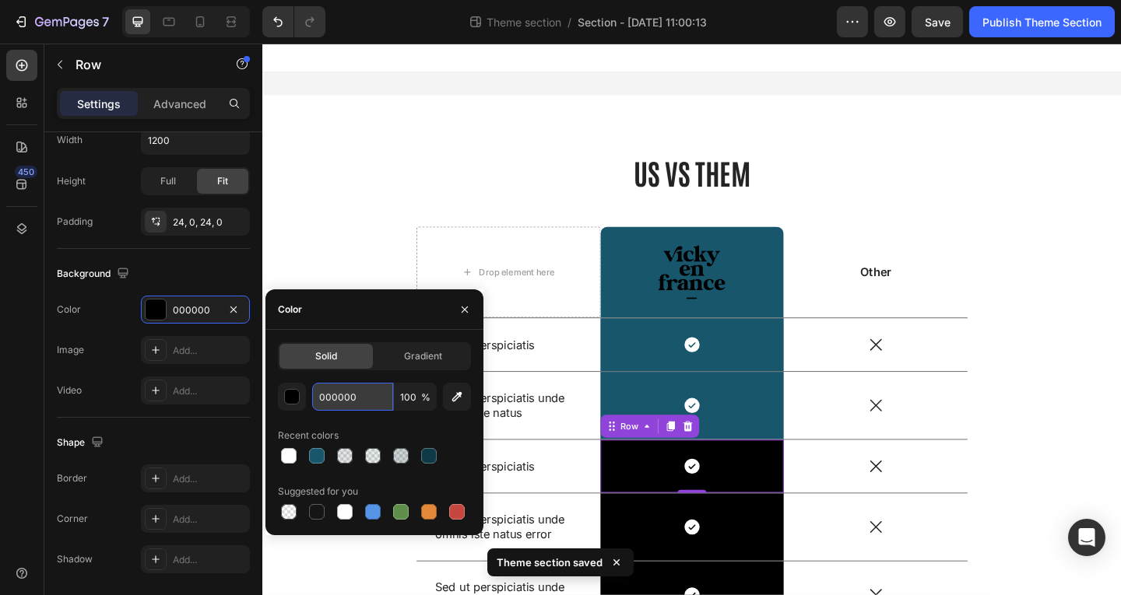
click at [356, 406] on input "000000" at bounding box center [352, 397] width 81 height 28
paste input "18566C"
type input "18566C"
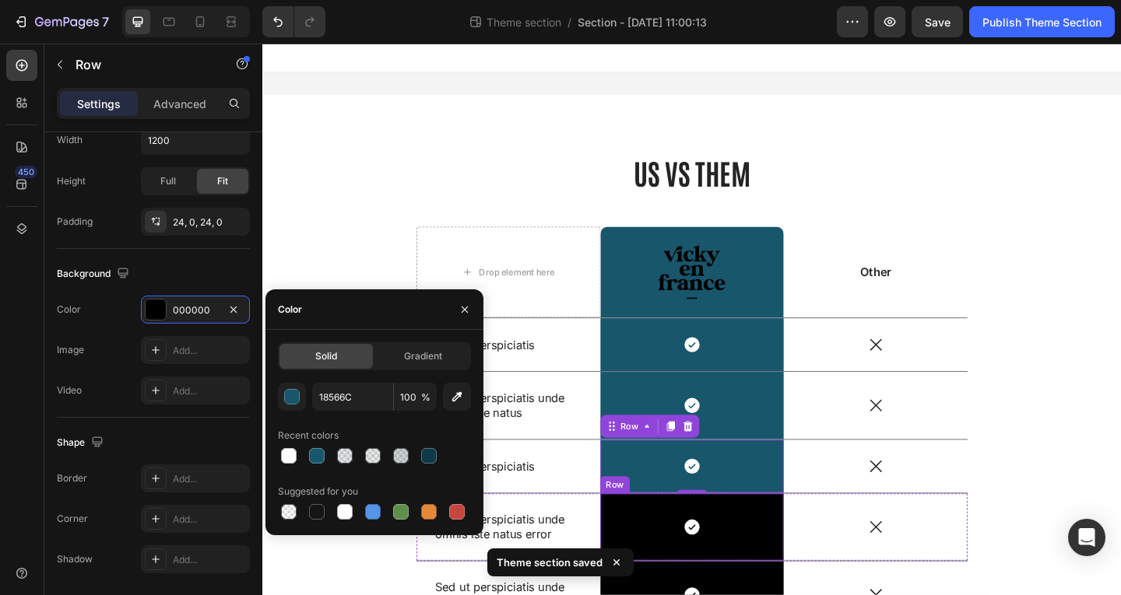
click at [632, 559] on div "Icon Row" at bounding box center [730, 569] width 200 height 73
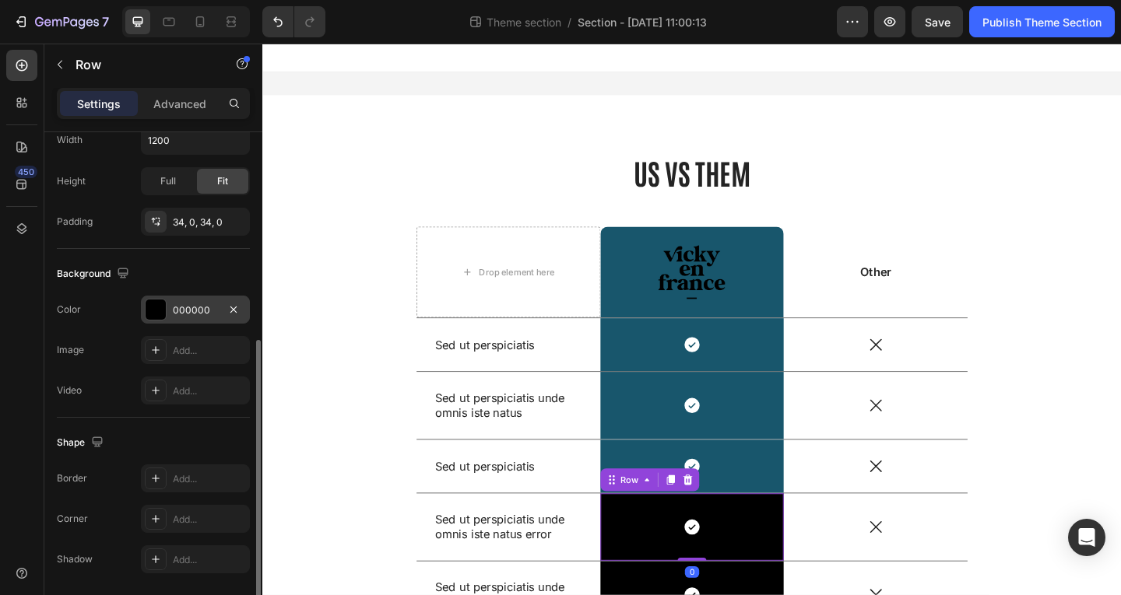
click at [191, 313] on div "000000" at bounding box center [195, 311] width 45 height 14
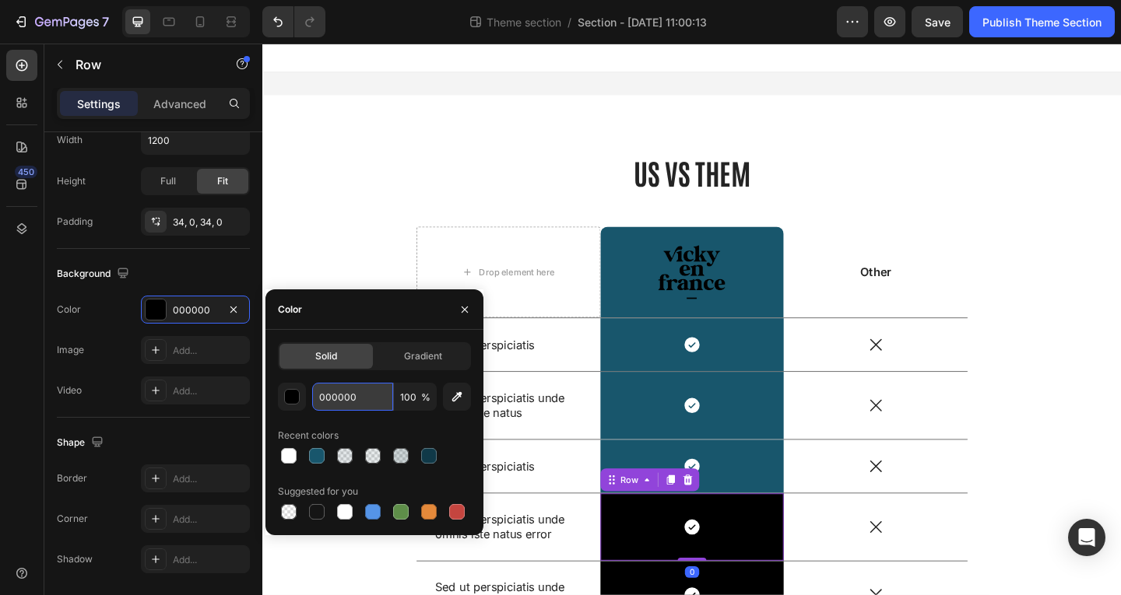
click at [328, 405] on input "000000" at bounding box center [352, 397] width 81 height 28
click at [311, 458] on div at bounding box center [317, 456] width 16 height 16
type input "18566C"
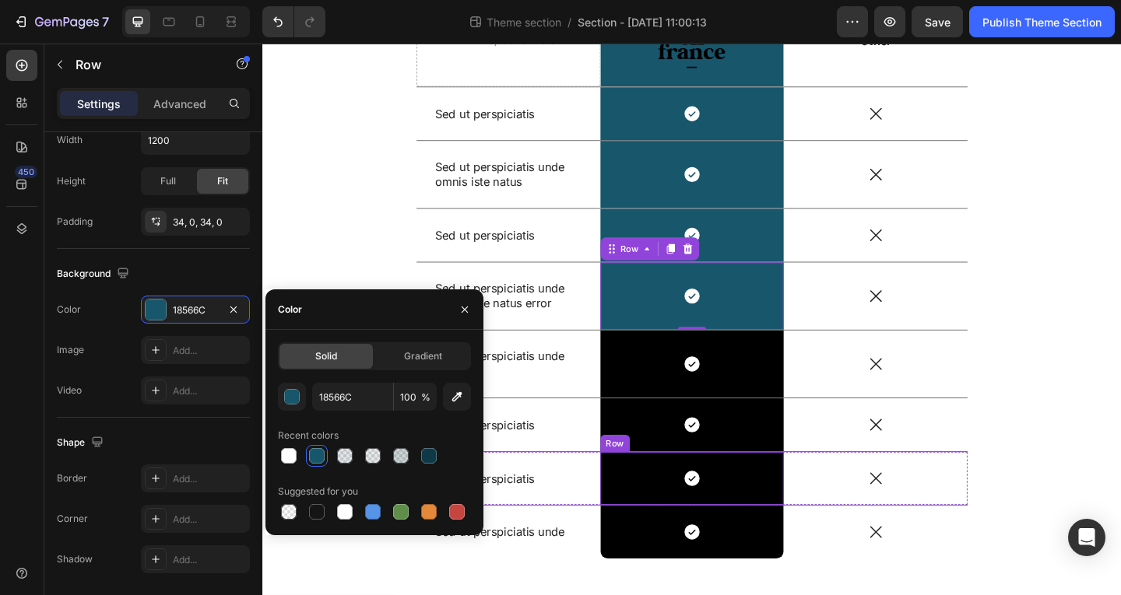
scroll to position [298, 0]
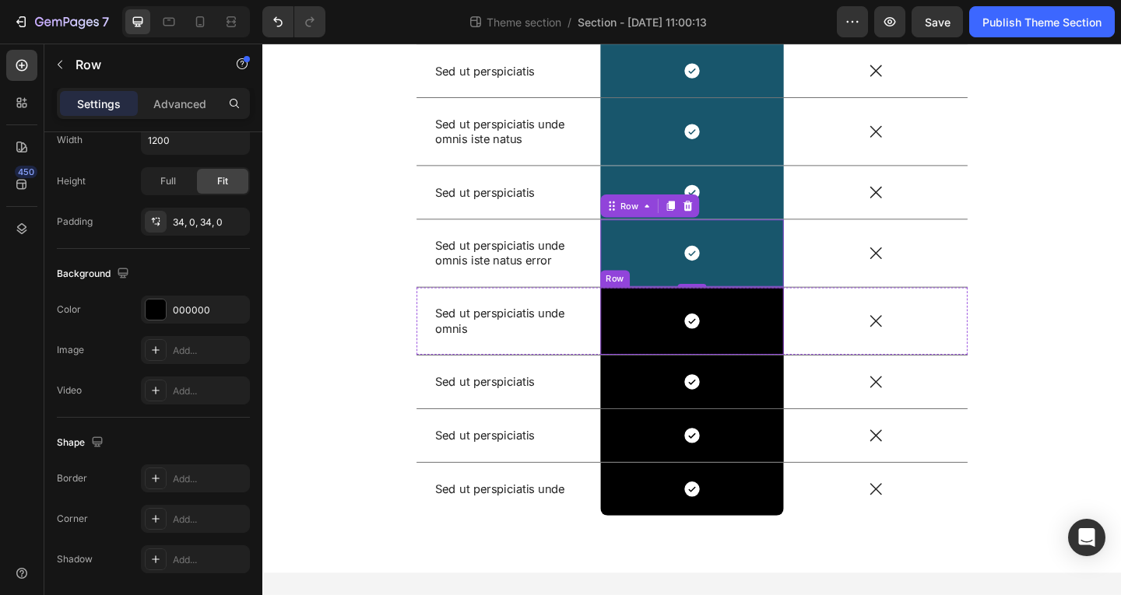
click at [673, 373] on div "Icon Row" at bounding box center [730, 345] width 200 height 73
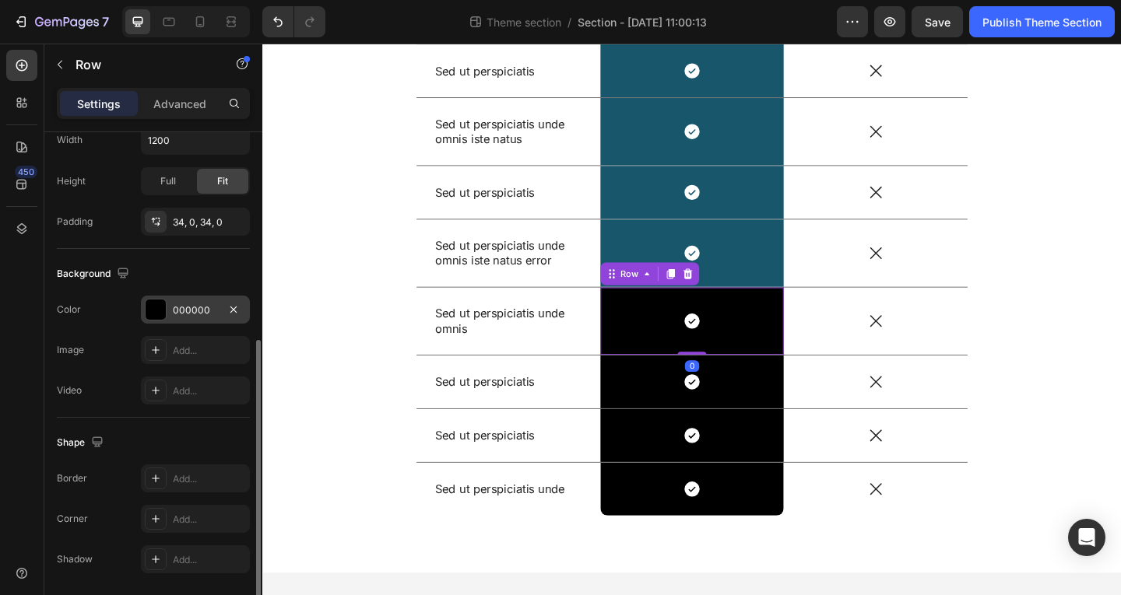
click at [230, 322] on div "000000" at bounding box center [195, 310] width 109 height 28
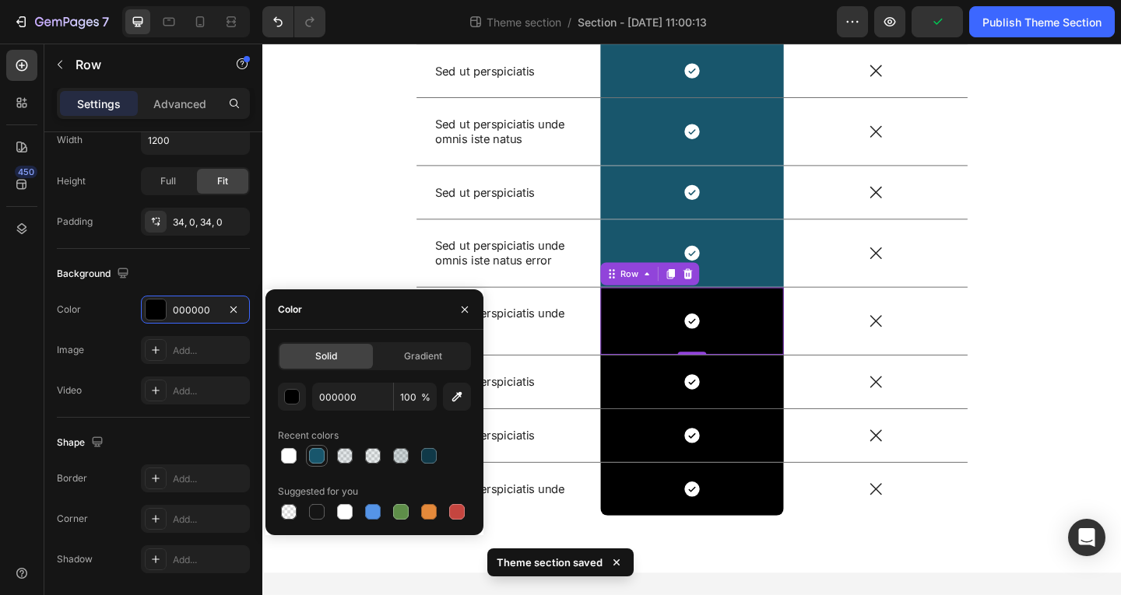
click at [314, 452] on div at bounding box center [317, 456] width 16 height 16
type input "18566C"
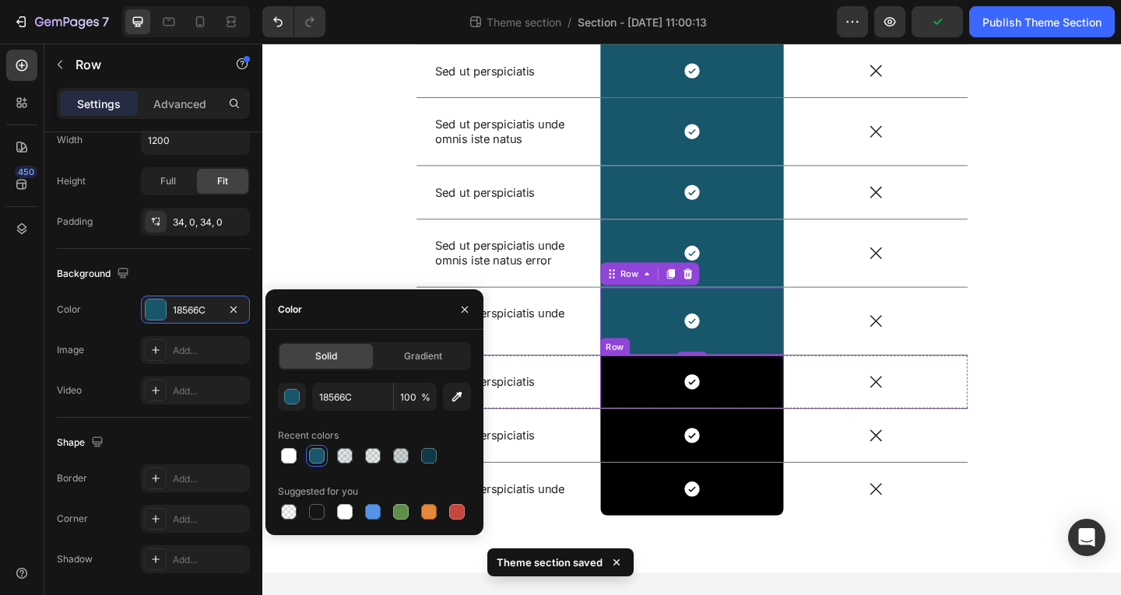
click at [631, 422] on div "Icon Row" at bounding box center [730, 412] width 200 height 58
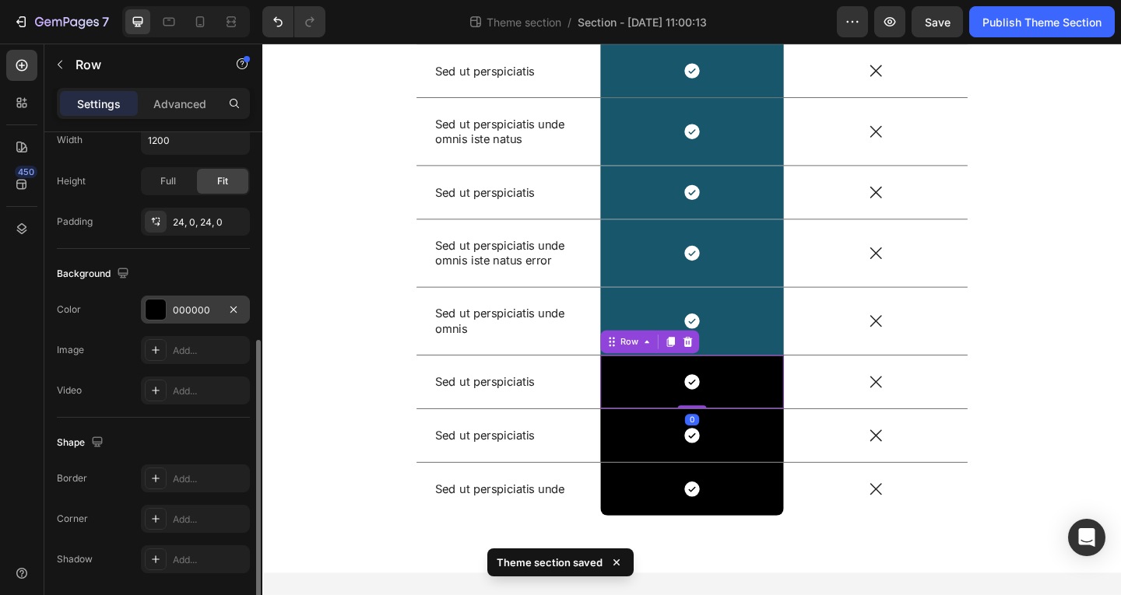
click at [153, 309] on div at bounding box center [156, 310] width 20 height 20
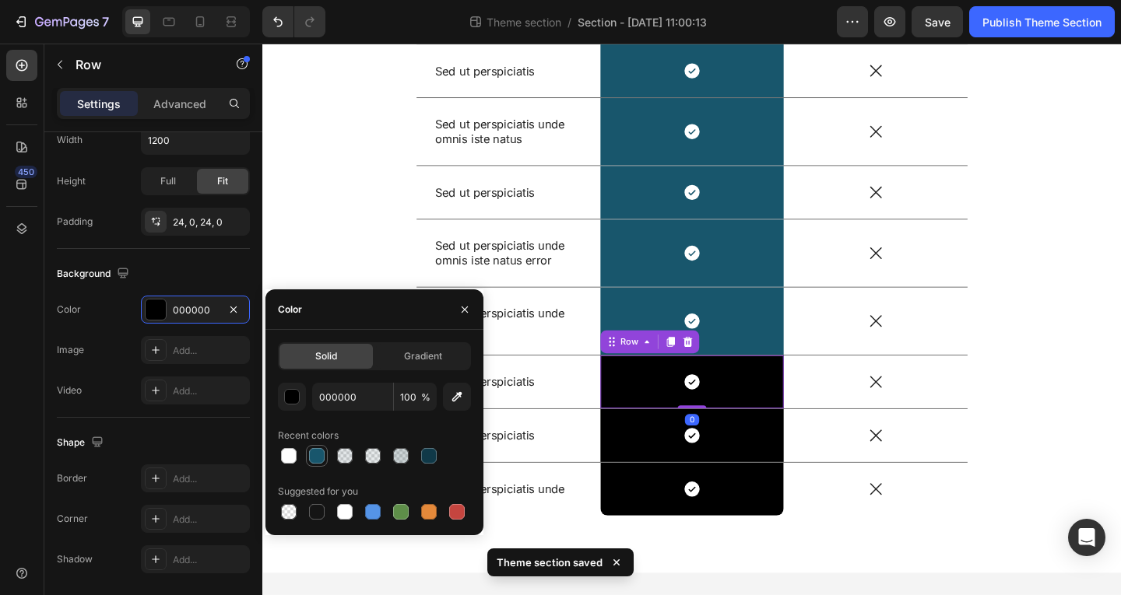
click at [315, 455] on div at bounding box center [317, 456] width 16 height 16
type input "18566C"
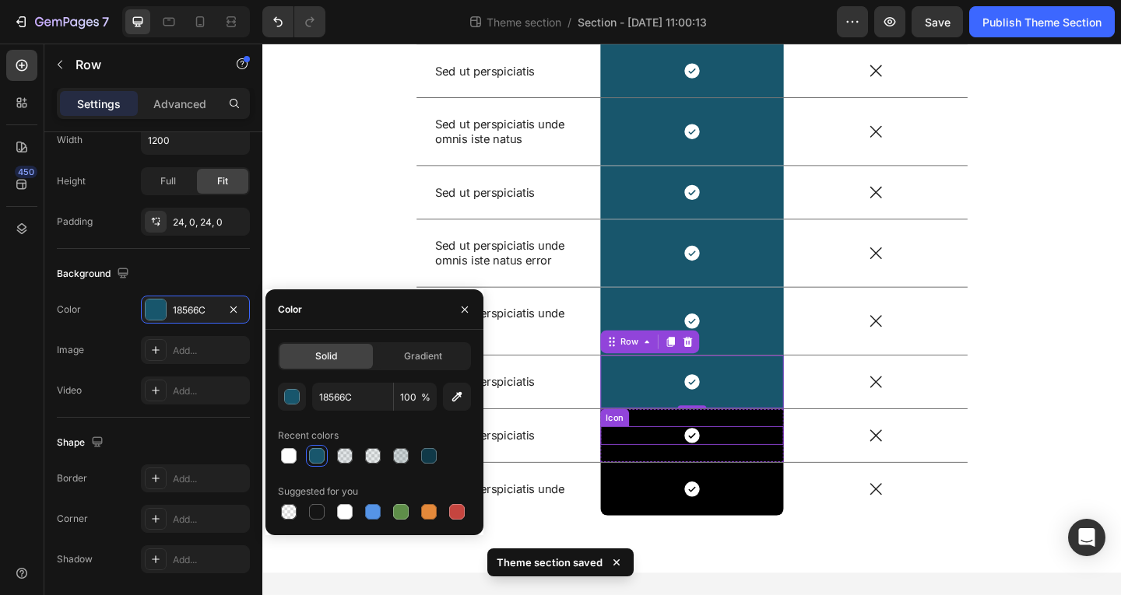
click at [644, 479] on div "Icon" at bounding box center [730, 470] width 200 height 20
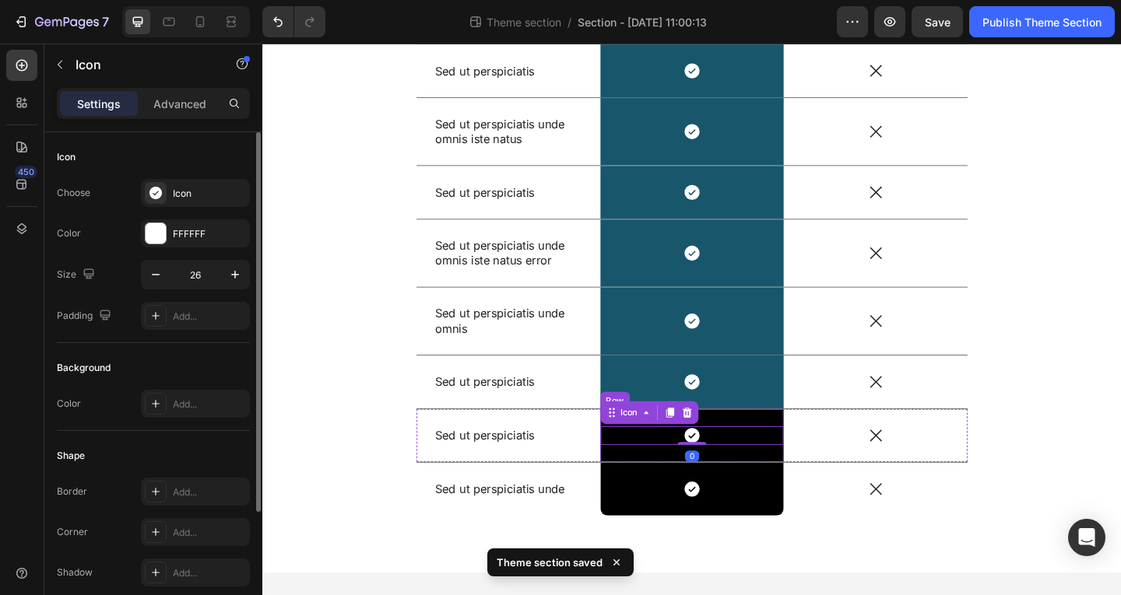
click at [645, 490] on div "Icon 0 Row" at bounding box center [730, 470] width 200 height 58
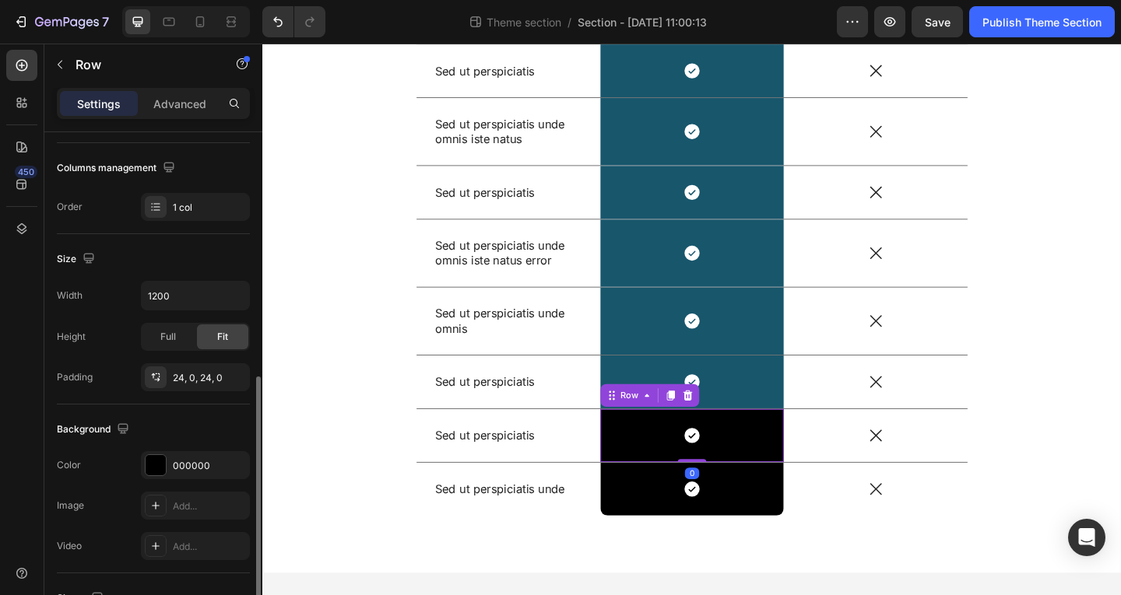
scroll to position [389, 0]
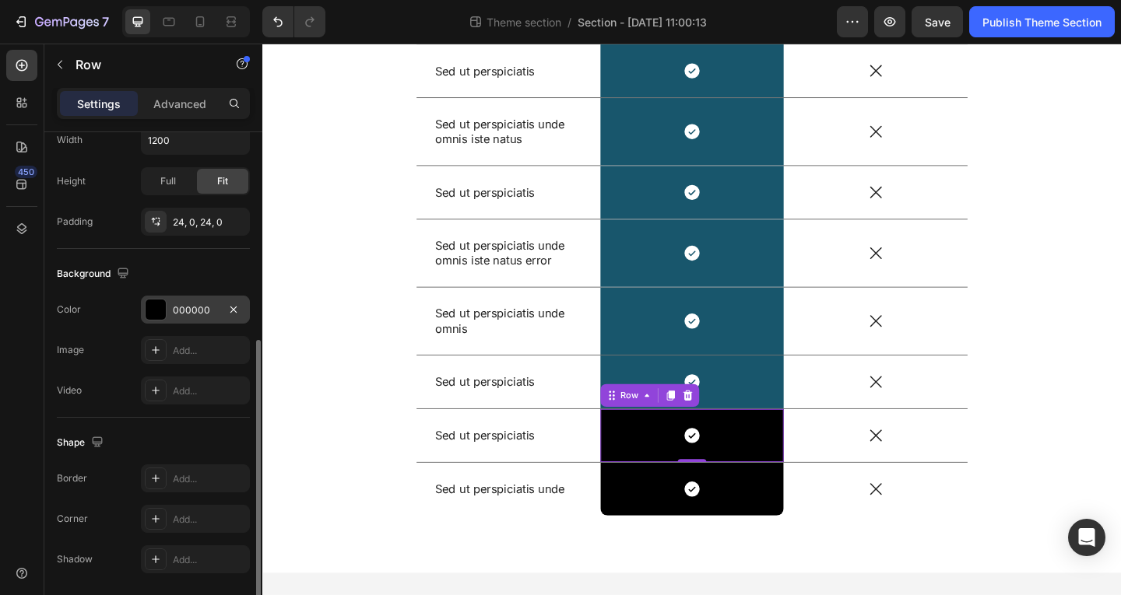
click at [155, 304] on div at bounding box center [156, 310] width 20 height 20
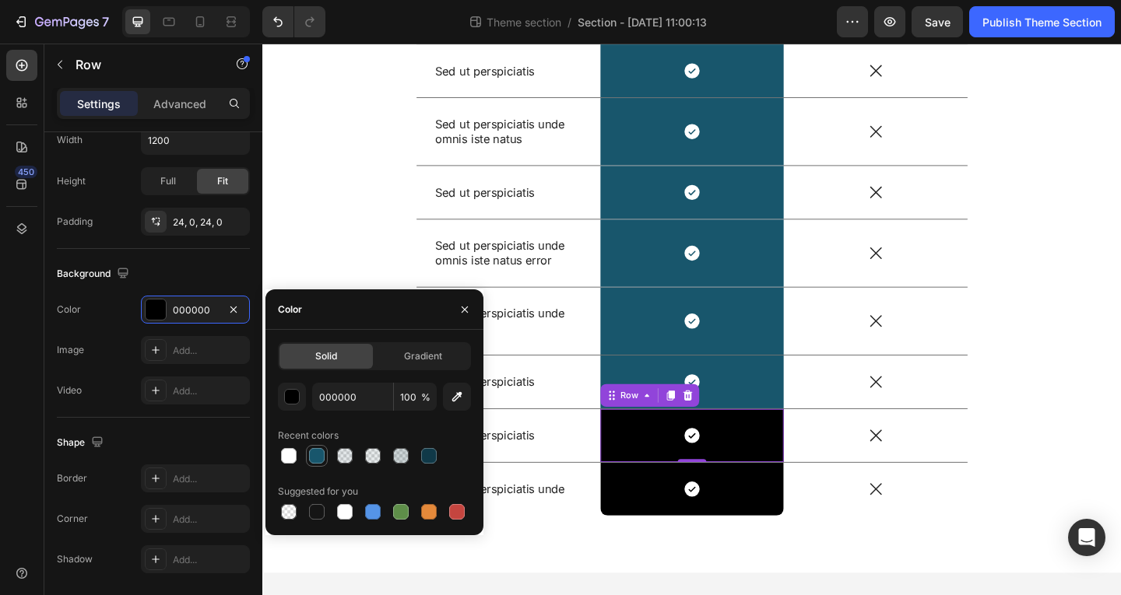
click at [310, 451] on div at bounding box center [317, 456] width 16 height 16
type input "18566C"
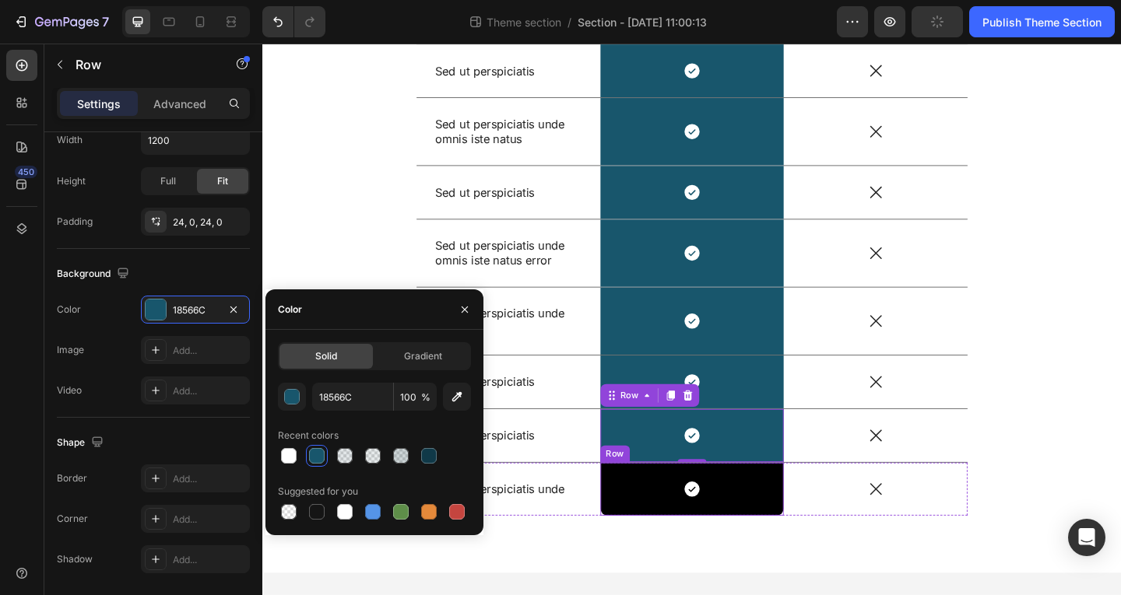
click at [637, 540] on div "Icon Row" at bounding box center [730, 529] width 200 height 58
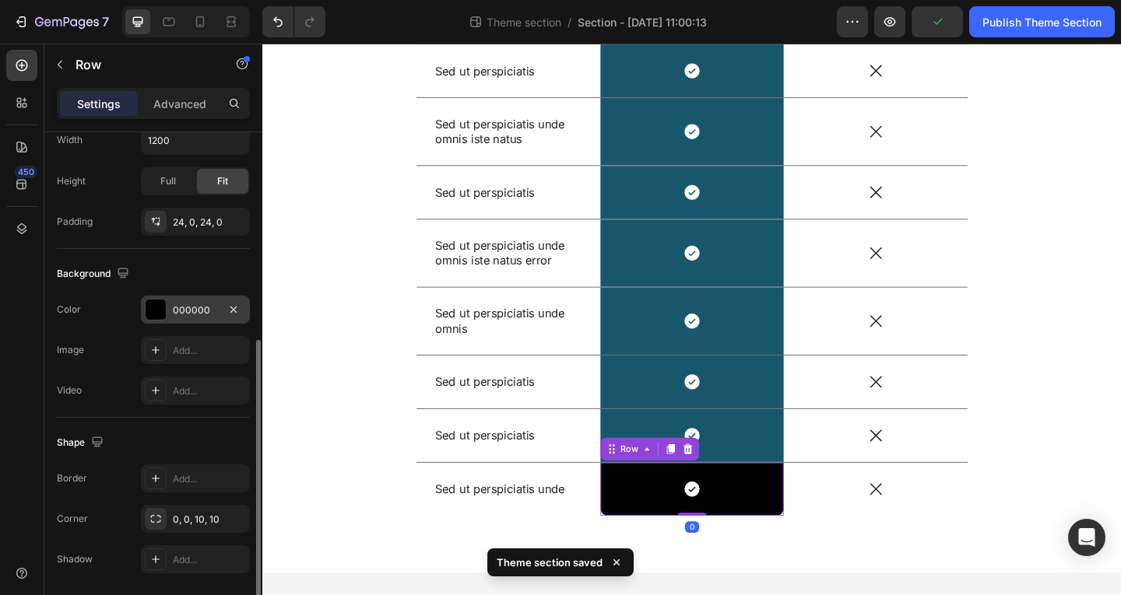
click at [173, 315] on div "000000" at bounding box center [195, 311] width 45 height 14
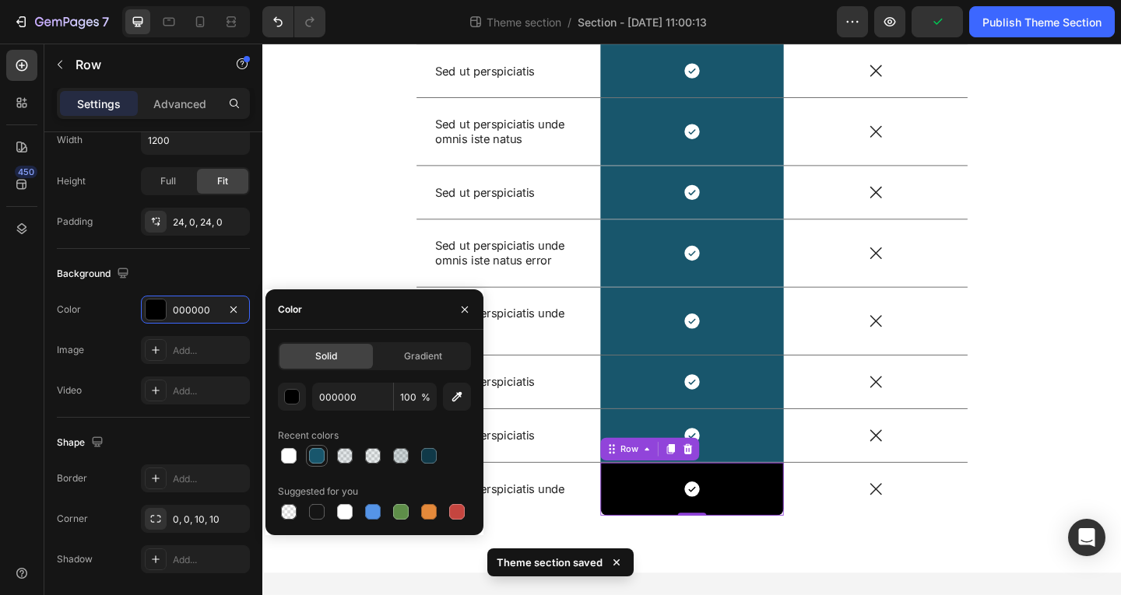
click at [311, 461] on div at bounding box center [317, 456] width 16 height 16
type input "18566C"
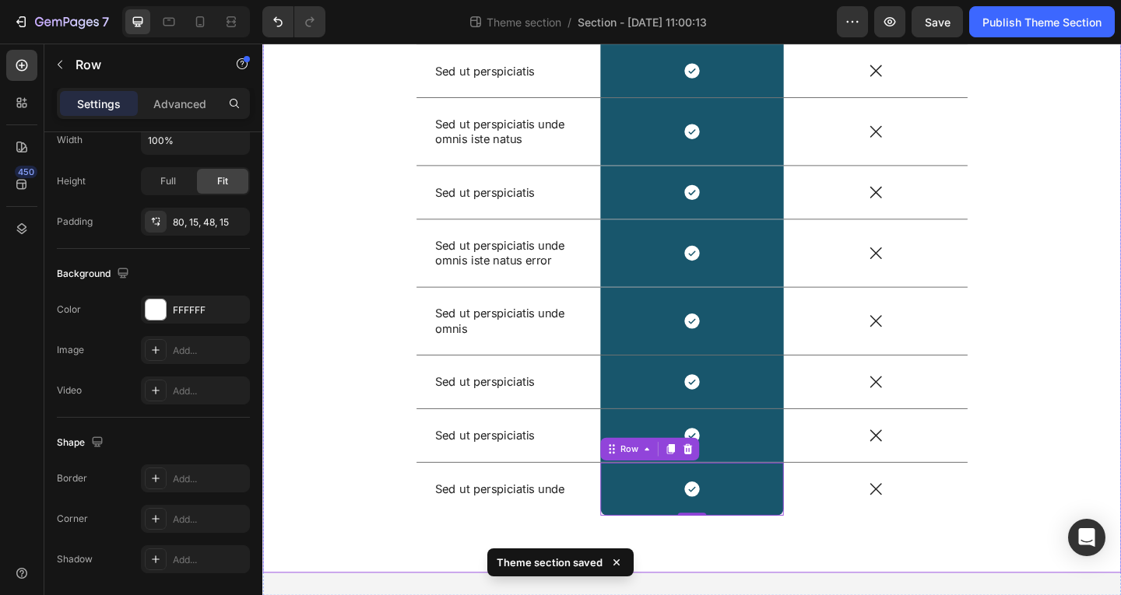
click at [851, 571] on div "US VS THEM Heading Drop element here Image Row Other Text Block Row Sed ut pers…" at bounding box center [729, 223] width 911 height 718
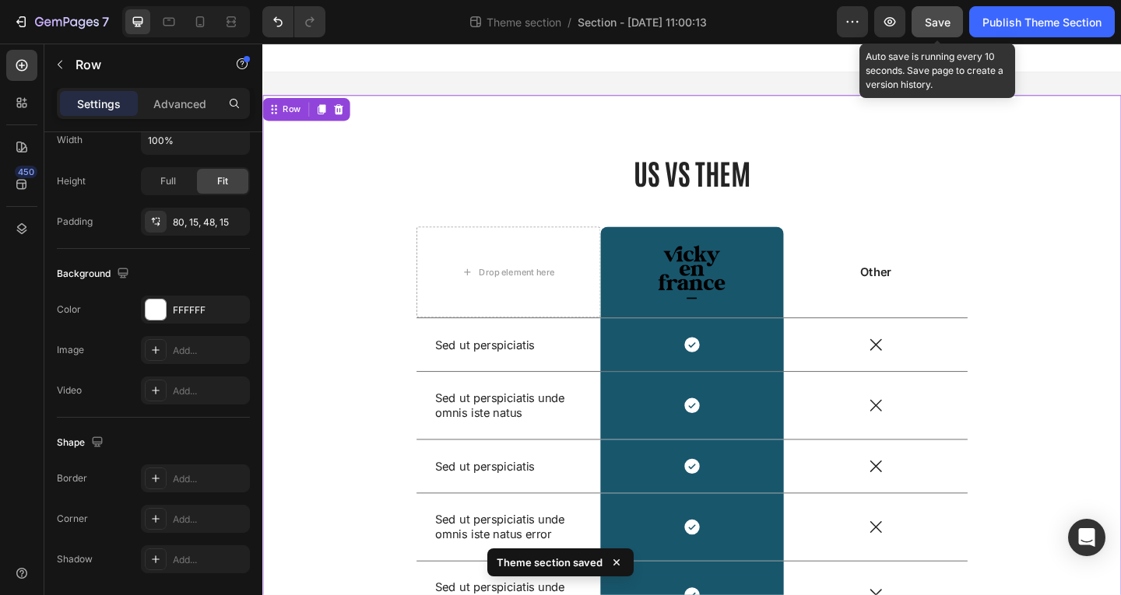
click at [932, 16] on span "Save" at bounding box center [938, 22] width 26 height 13
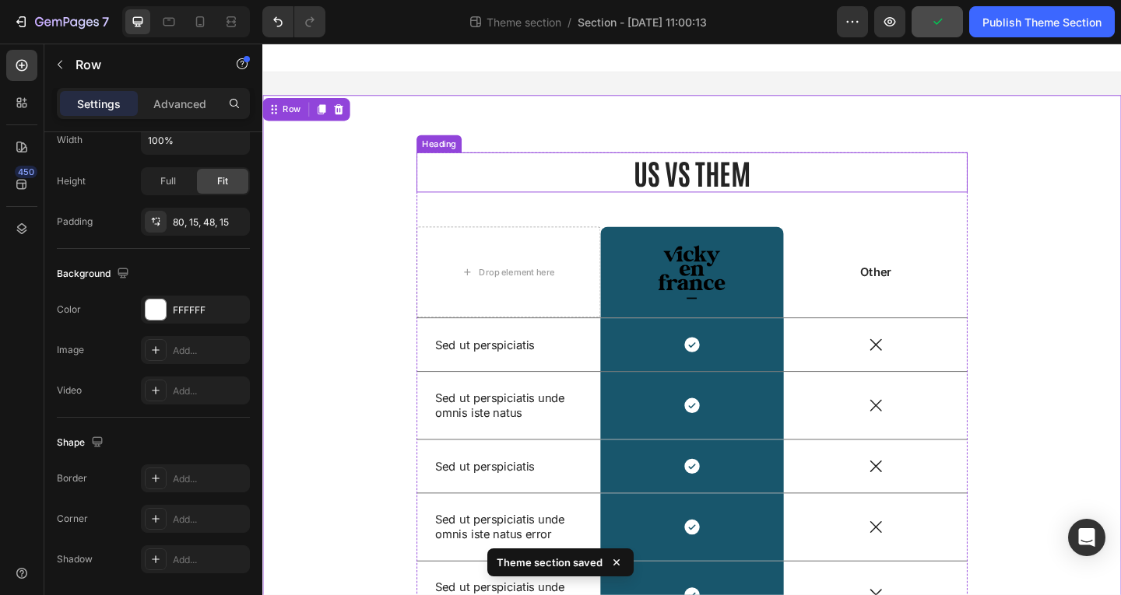
click at [771, 181] on h2 "US VS THEM" at bounding box center [729, 184] width 599 height 44
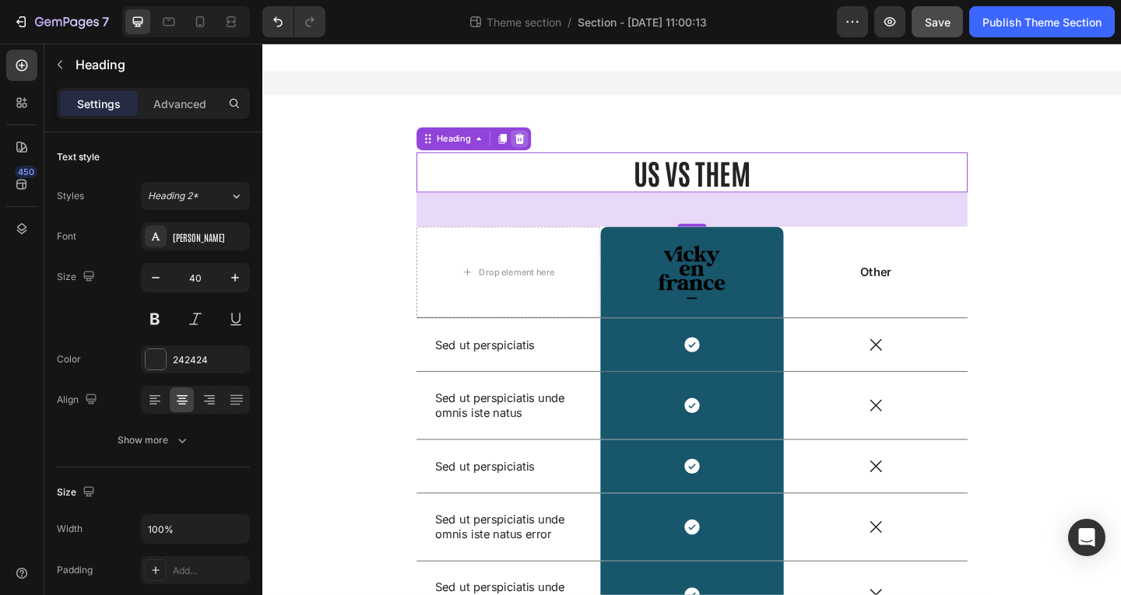
click at [536, 141] on icon at bounding box center [542, 147] width 12 height 12
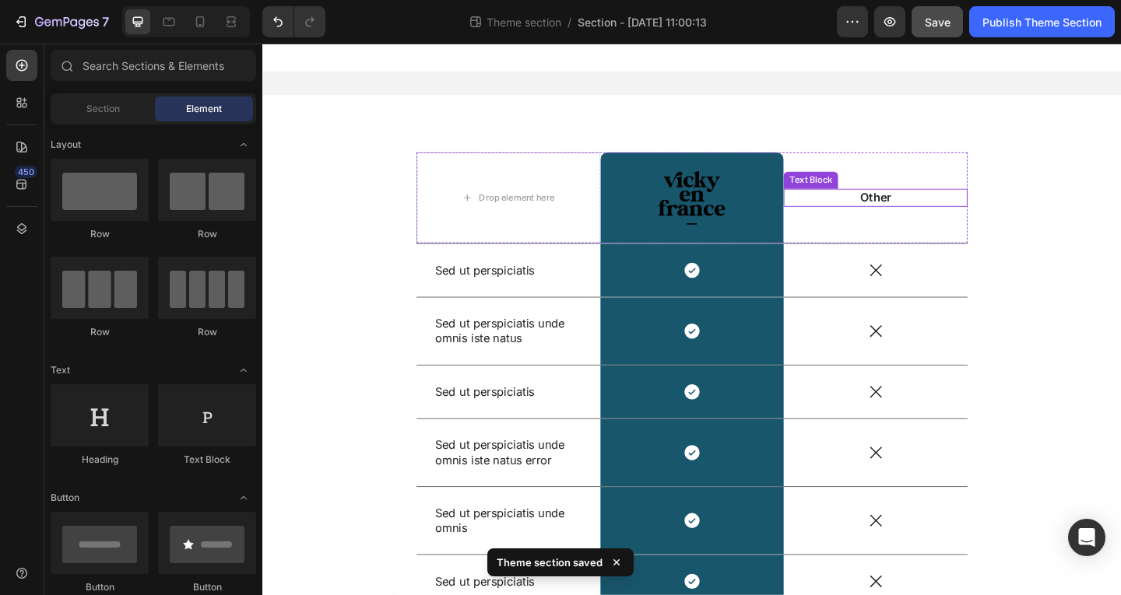
click at [931, 208] on p "Other" at bounding box center [929, 211] width 197 height 16
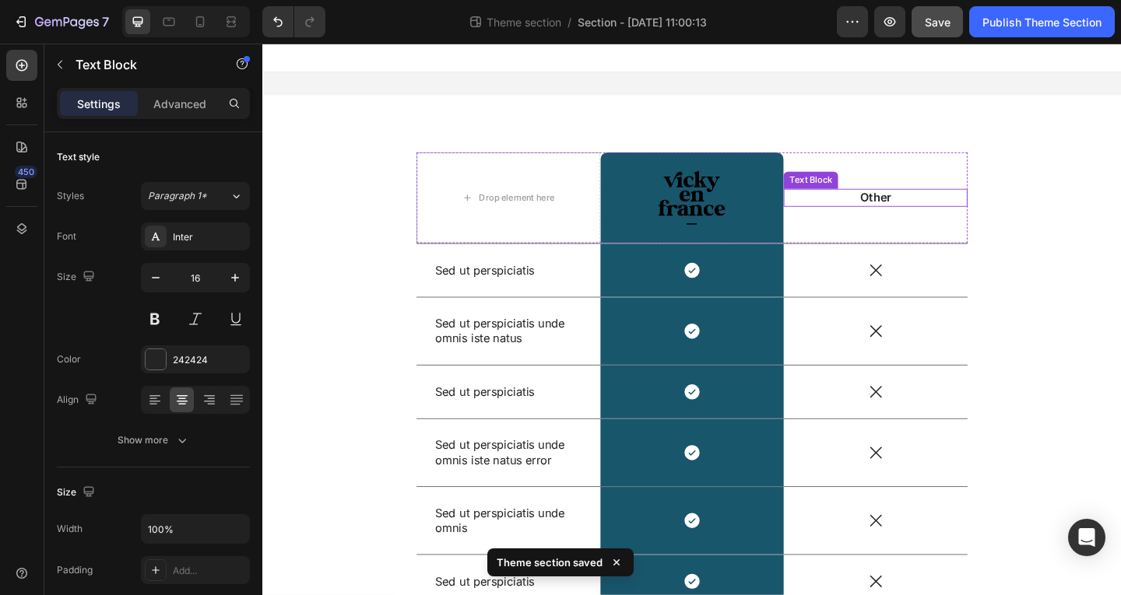
click at [931, 208] on p "Other" at bounding box center [929, 211] width 197 height 16
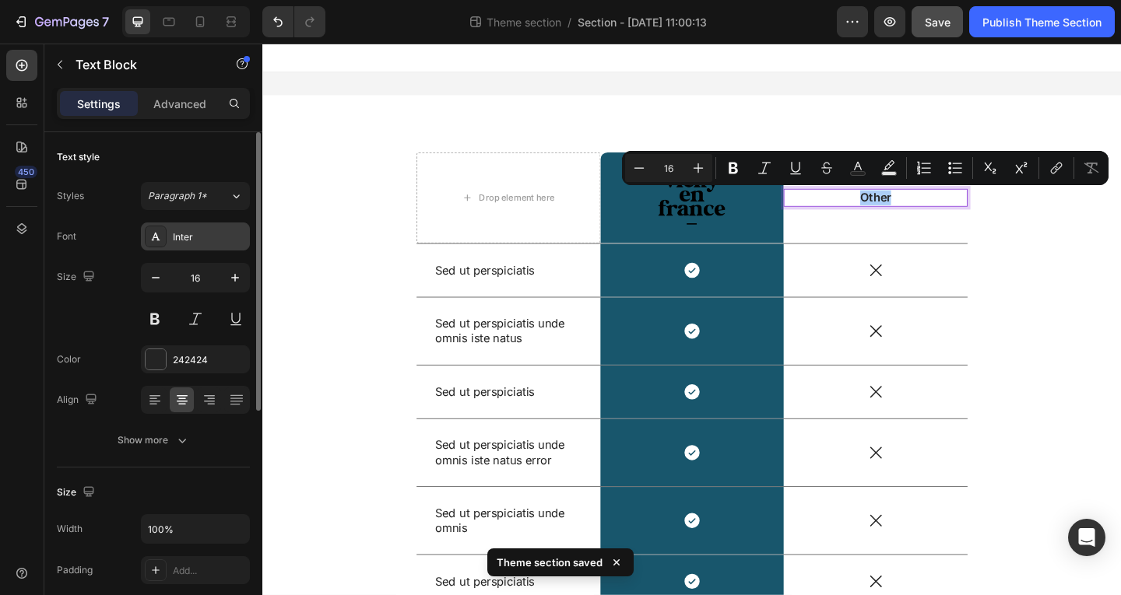
click at [202, 235] on div "Inter" at bounding box center [209, 237] width 73 height 14
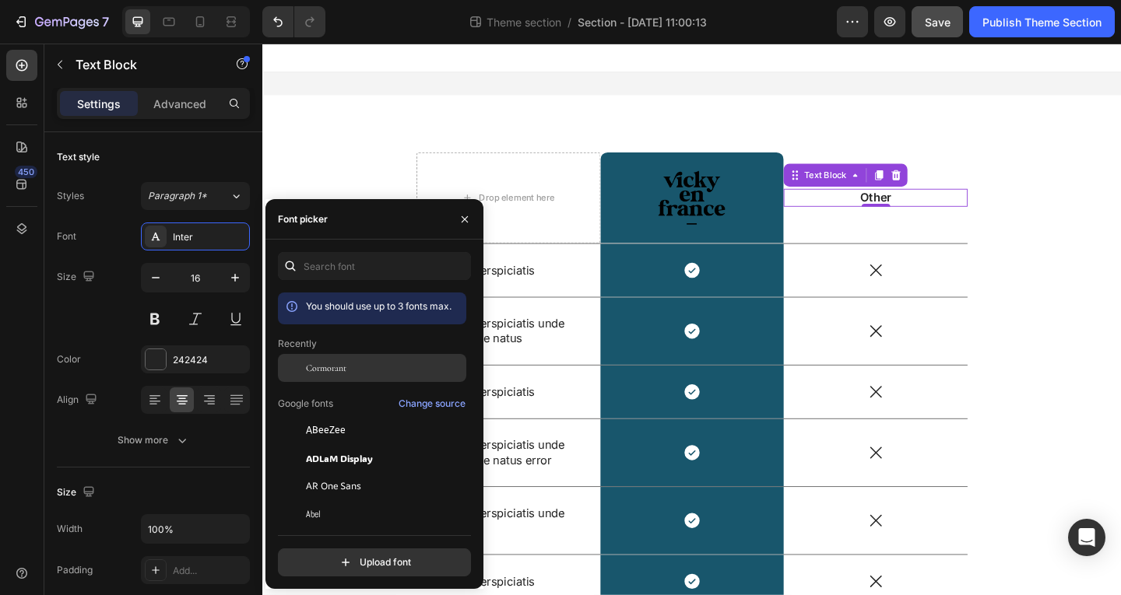
click at [345, 367] on span "Cormorant" at bounding box center [326, 368] width 40 height 14
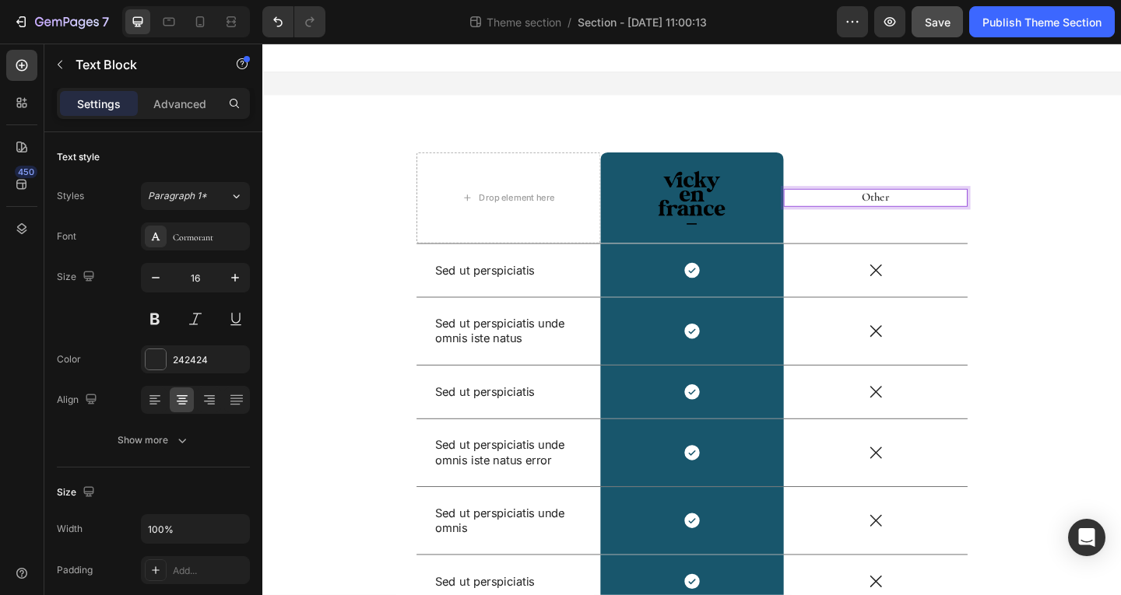
click at [945, 210] on p "Other" at bounding box center [929, 211] width 197 height 16
click at [925, 205] on p "Other" at bounding box center [929, 211] width 197 height 16
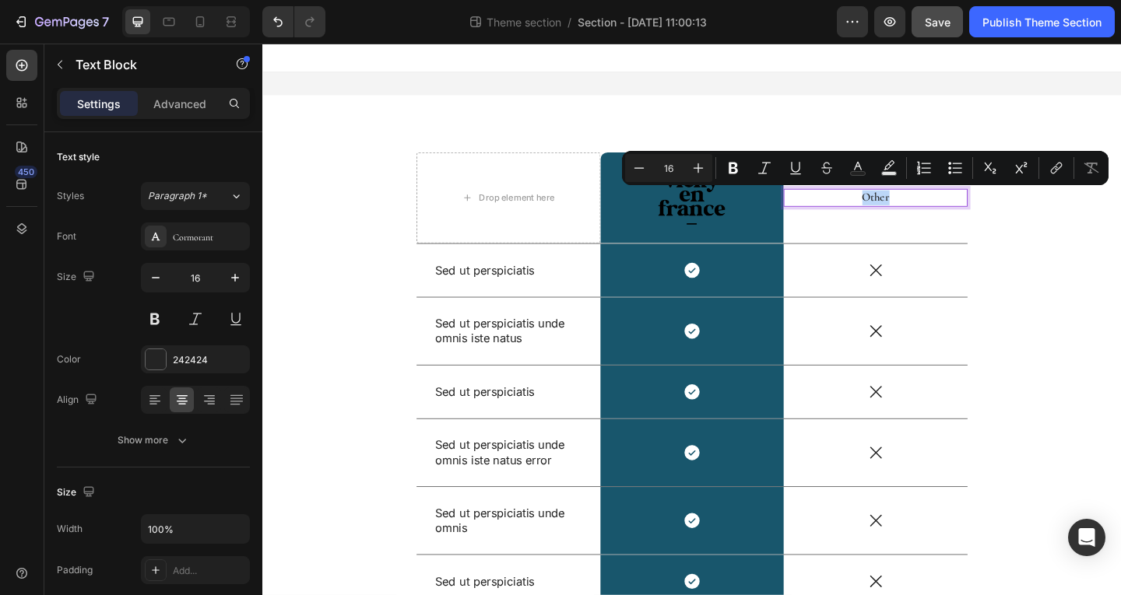
click at [947, 205] on p "Other" at bounding box center [929, 211] width 197 height 16
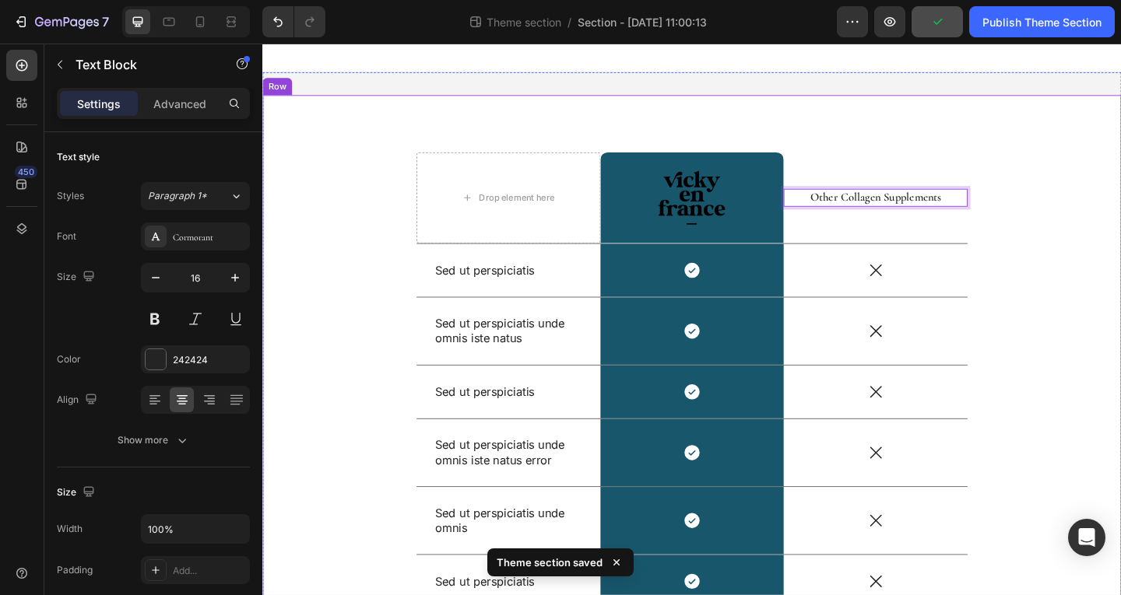
click at [1115, 214] on div "Drop element here Image Row Other Collagen Supplements Text Block 0 Row Sed ut …" at bounding box center [729, 480] width 911 height 637
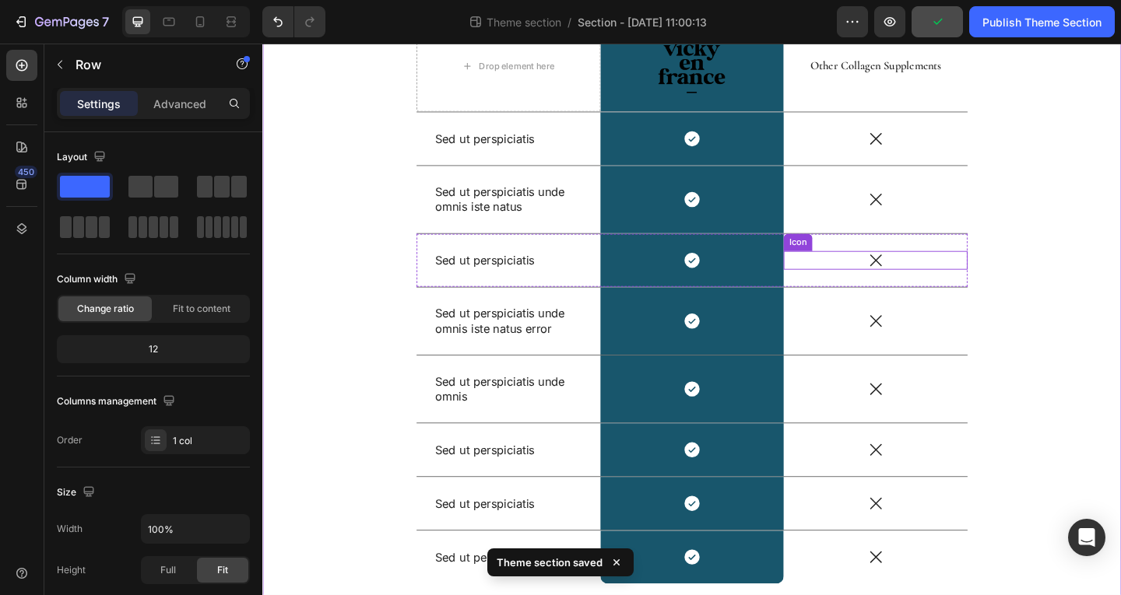
scroll to position [61, 0]
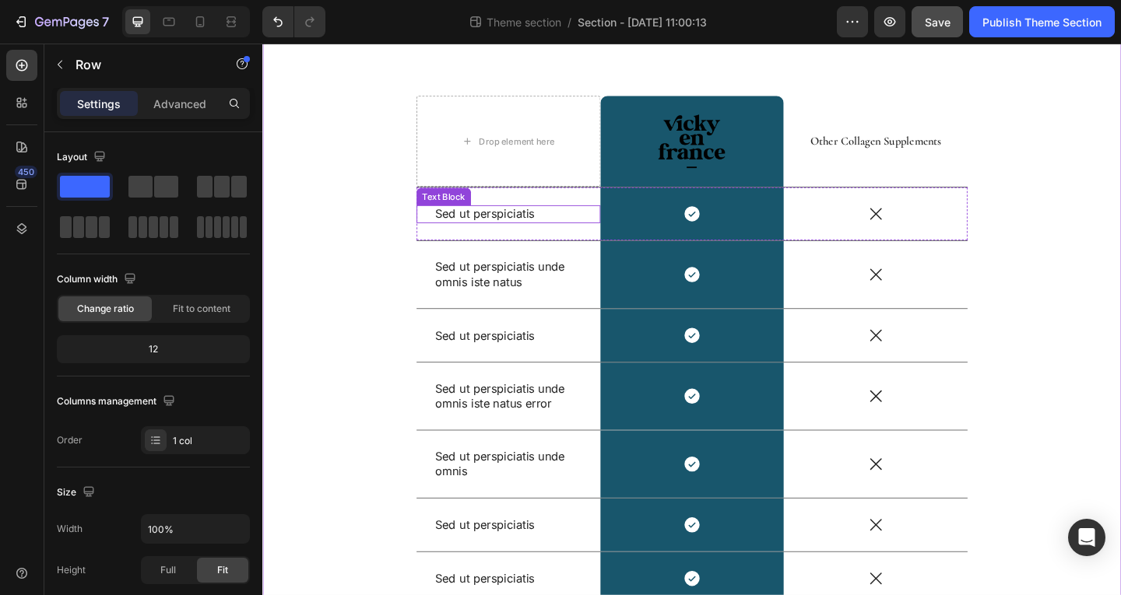
click at [504, 221] on p "Sed ut perspiciatis" at bounding box center [530, 229] width 160 height 16
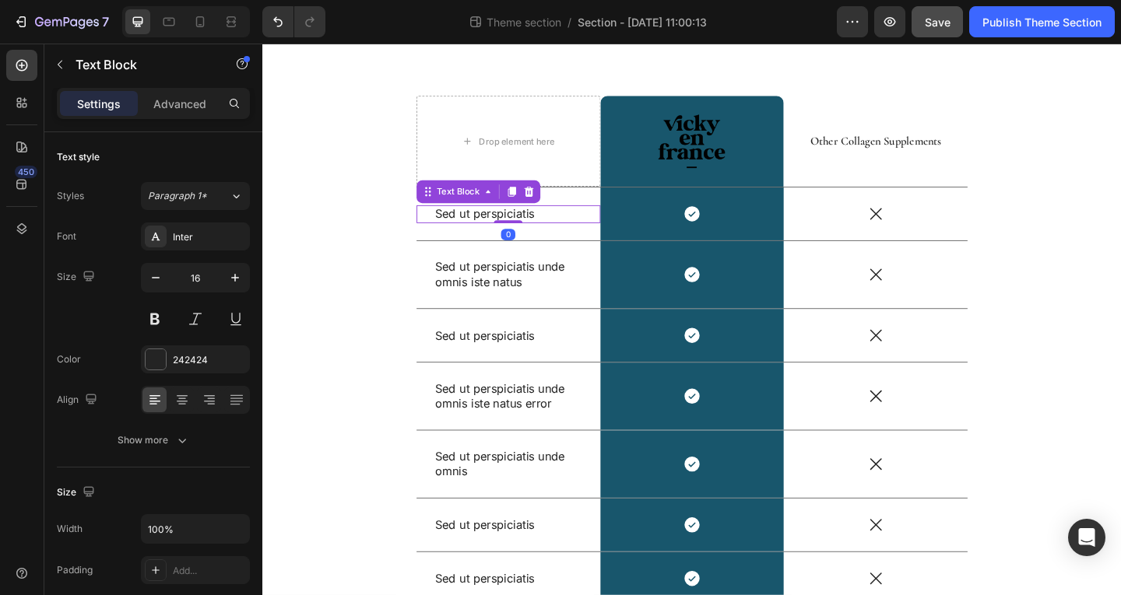
click at [504, 221] on p "Sed ut perspiciatis" at bounding box center [530, 229] width 160 height 16
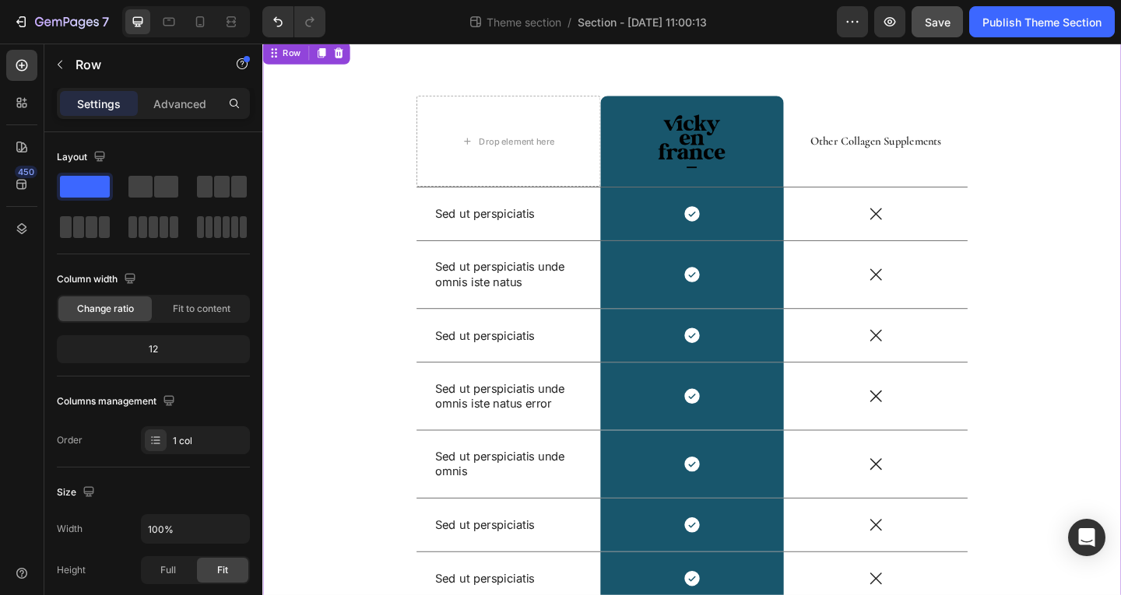
click at [349, 339] on div "Drop element here Image Row Other Collagen Supplements Text Block Row Sed ut pe…" at bounding box center [729, 418] width 911 height 637
click at [547, 233] on p "Sed ut perspiciatis" at bounding box center [530, 229] width 160 height 16
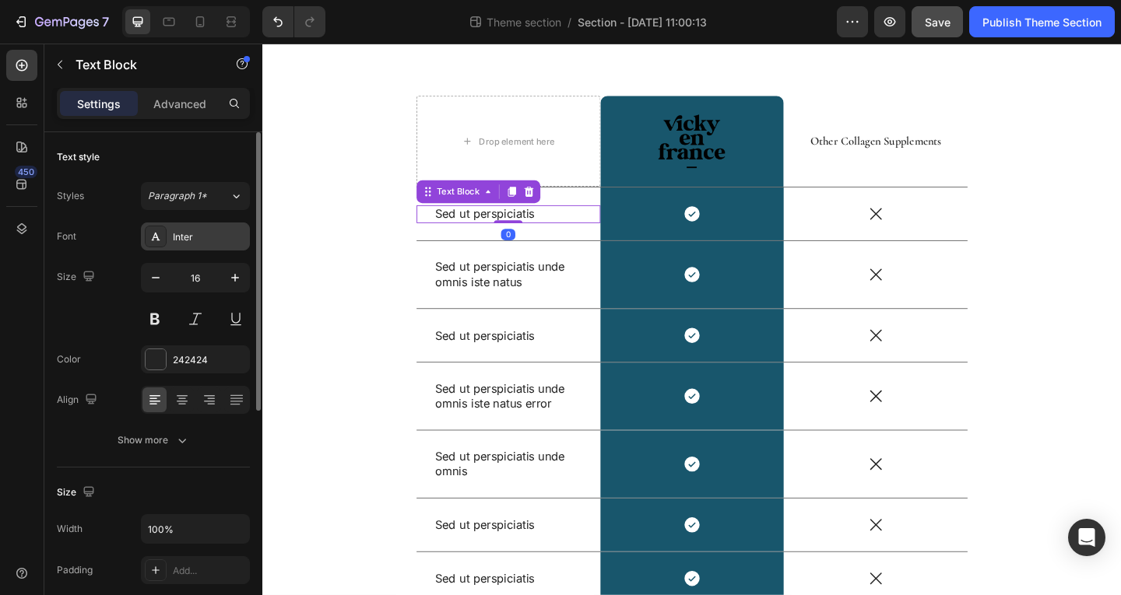
click at [162, 235] on div at bounding box center [156, 237] width 22 height 22
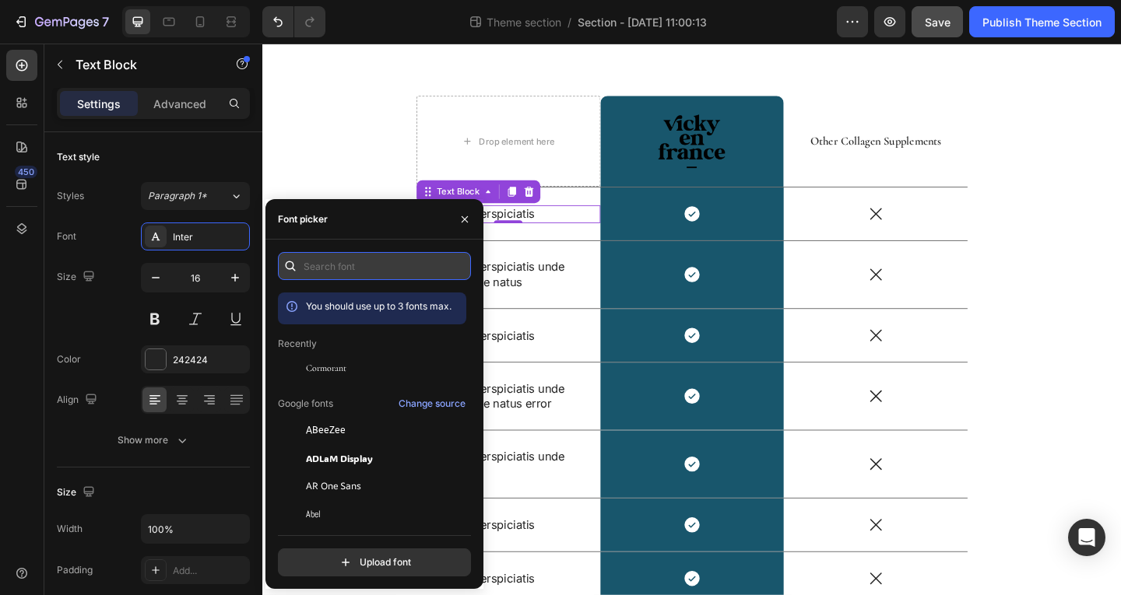
click at [415, 266] on input "text" at bounding box center [374, 266] width 193 height 28
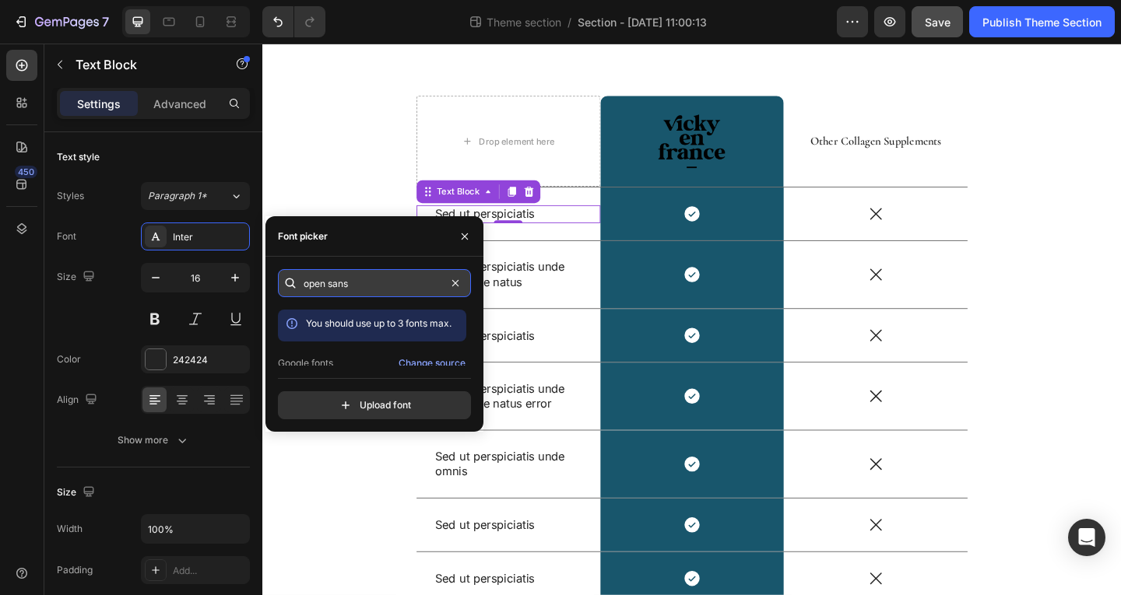
type input "open sans"
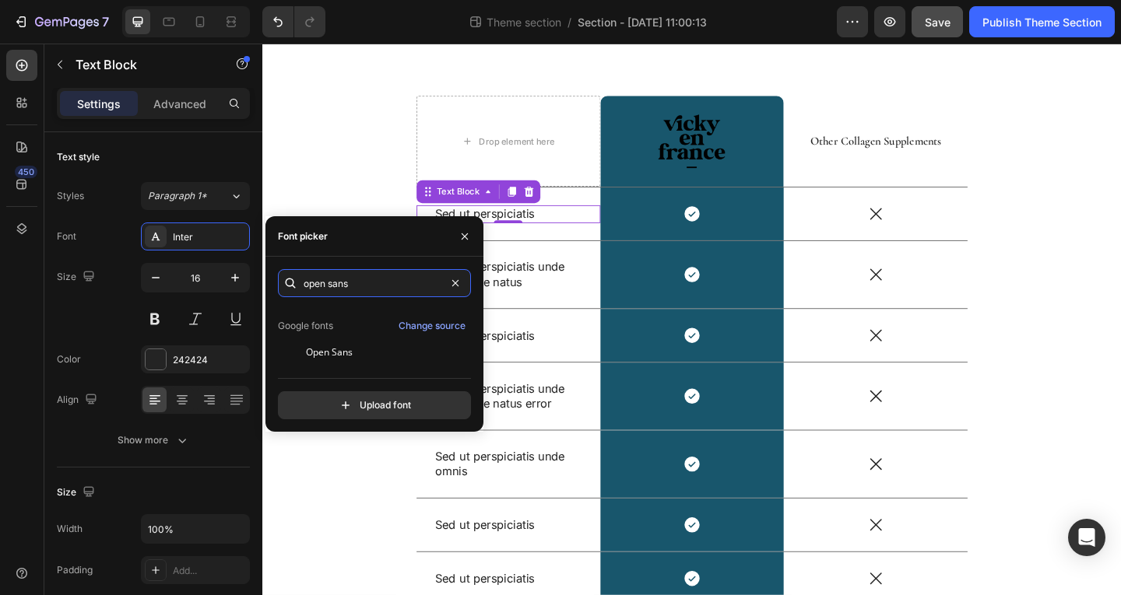
scroll to position [38, 0]
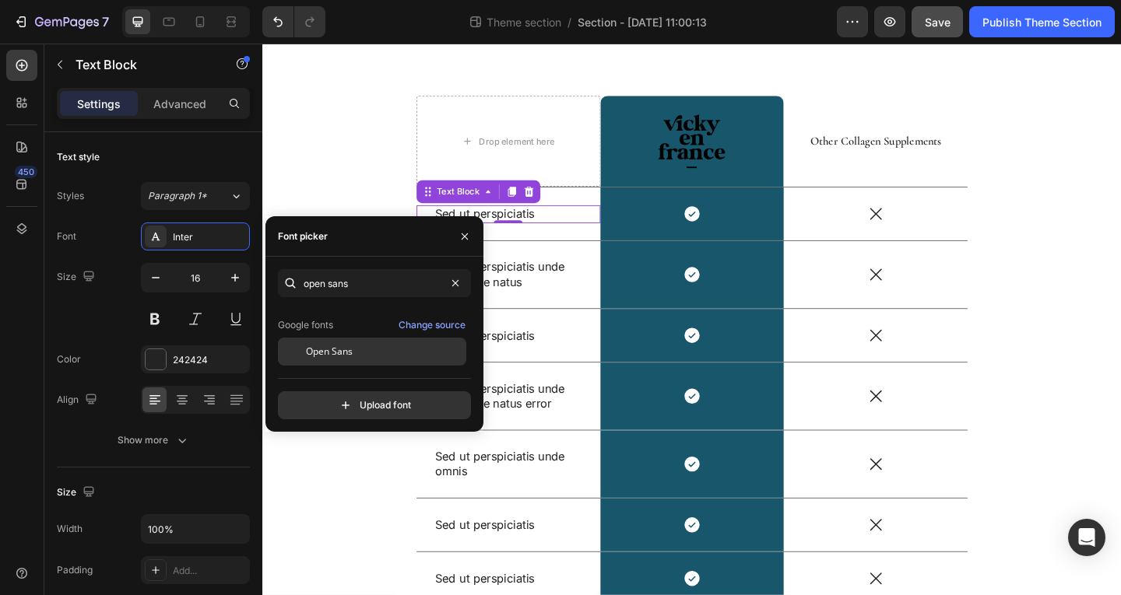
click at [348, 348] on span "Open Sans" at bounding box center [329, 352] width 47 height 14
click at [528, 285] on p "Sed ut perspiciatis unde omnis iste natus" at bounding box center [530, 295] width 160 height 33
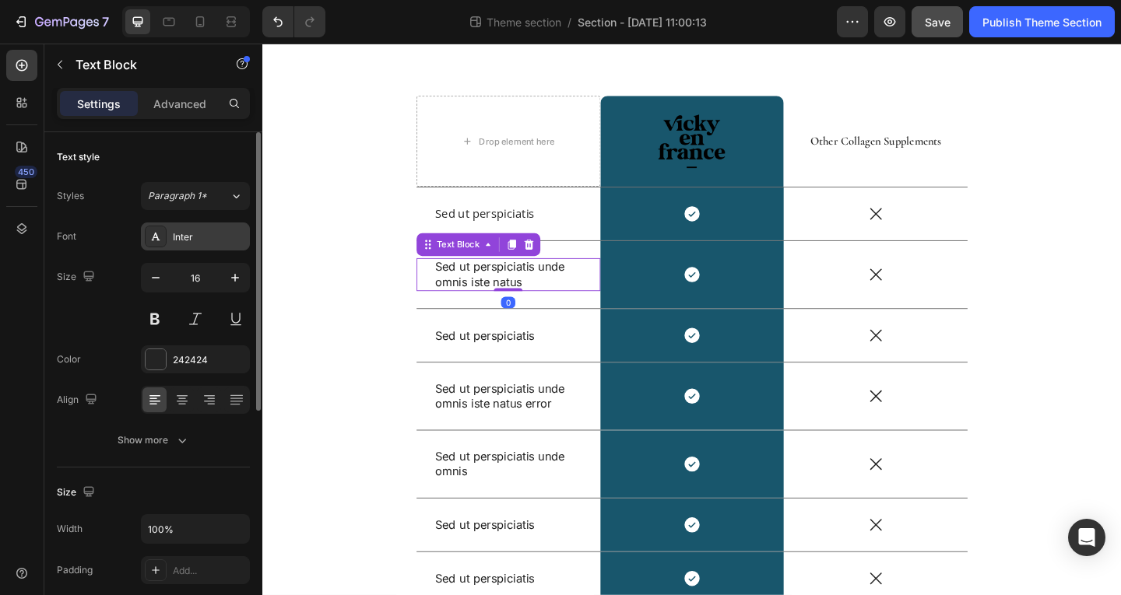
click at [198, 237] on div "Inter" at bounding box center [209, 237] width 73 height 14
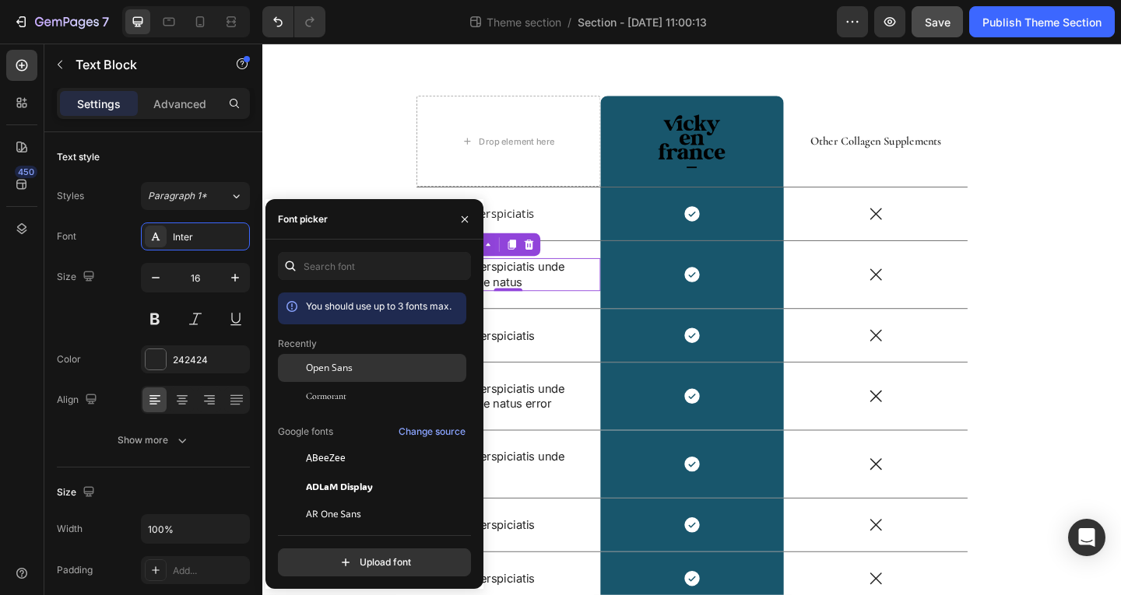
click at [353, 363] on div "Open Sans" at bounding box center [384, 368] width 157 height 14
click at [547, 360] on p "Sed ut perspiciatis" at bounding box center [530, 361] width 160 height 16
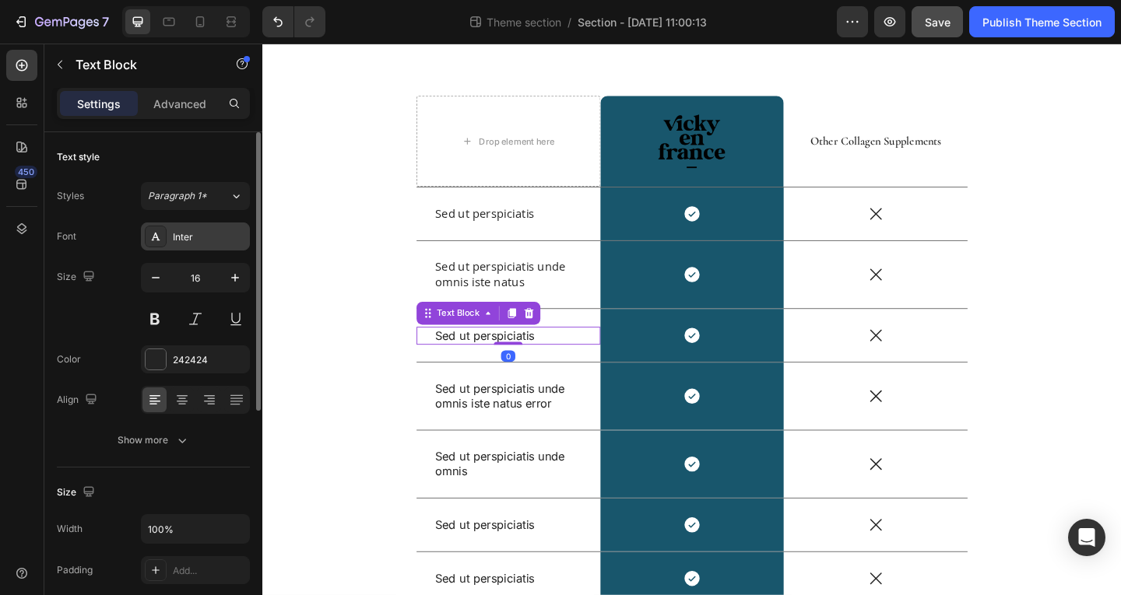
click at [195, 243] on div "Inter" at bounding box center [209, 237] width 73 height 14
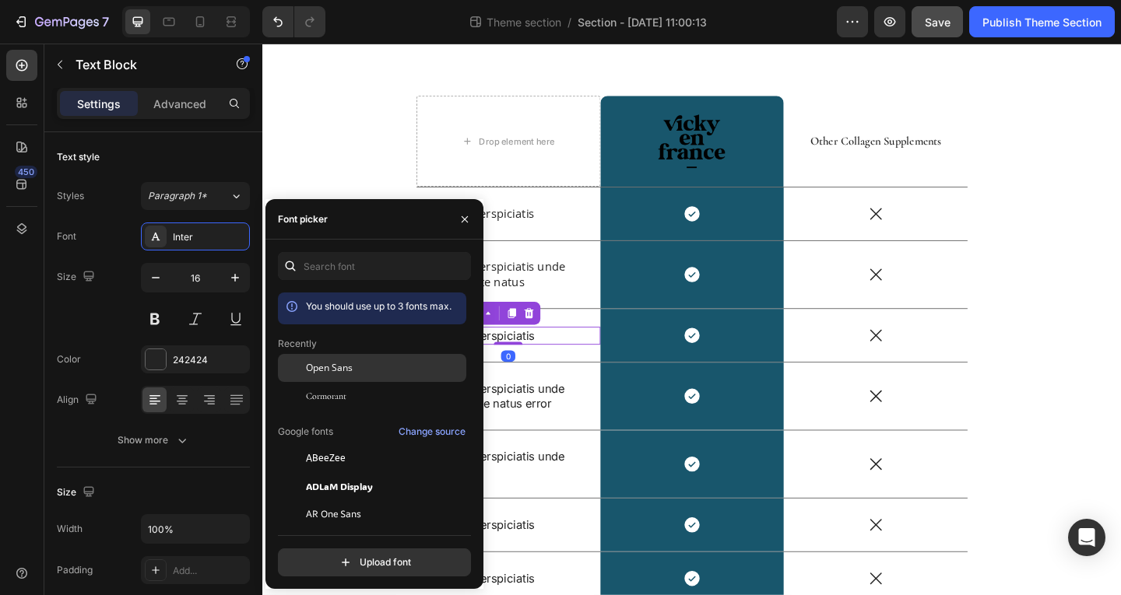
click at [346, 370] on span "Open Sans" at bounding box center [329, 368] width 47 height 14
click at [541, 420] on p "Sed ut perspiciatis unde omnis iste natus error" at bounding box center [530, 427] width 160 height 33
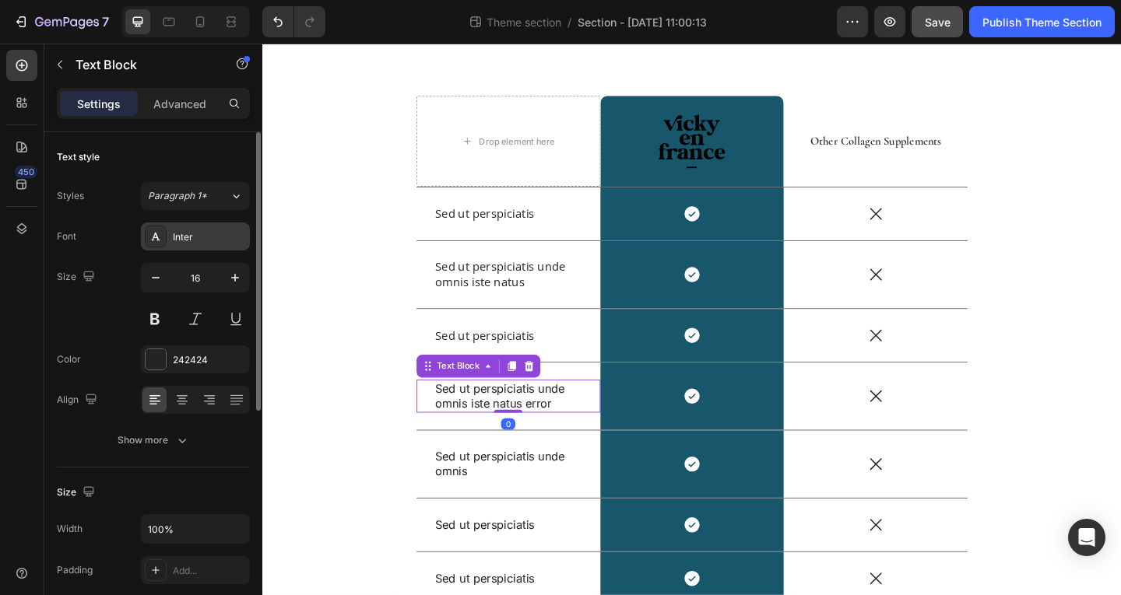
click at [189, 241] on div "Inter" at bounding box center [209, 237] width 73 height 14
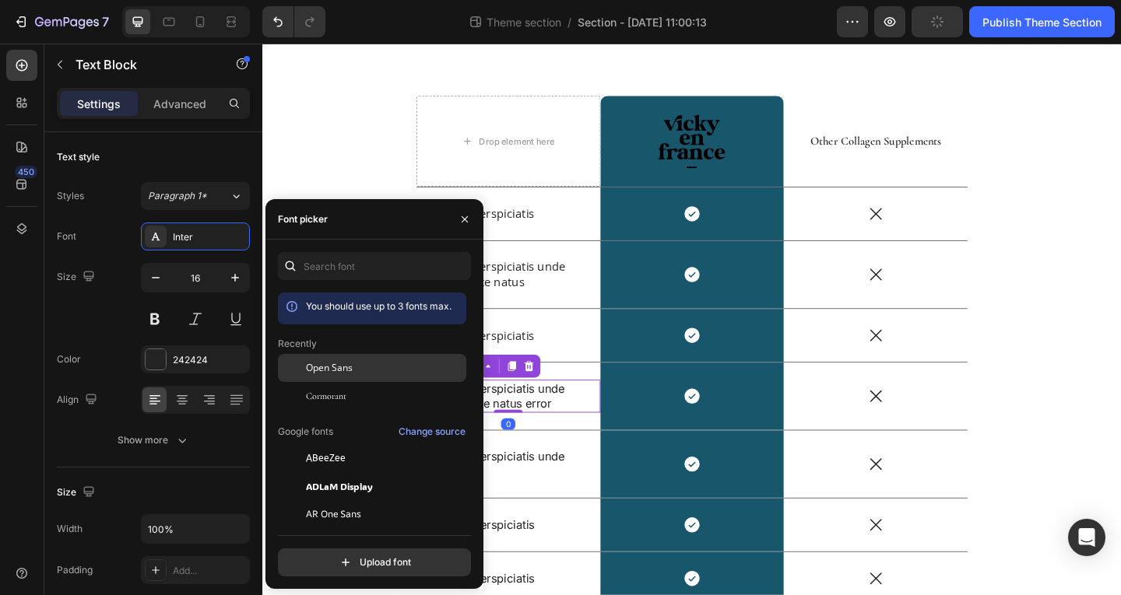
click at [313, 472] on div "Open Sans" at bounding box center [372, 486] width 188 height 28
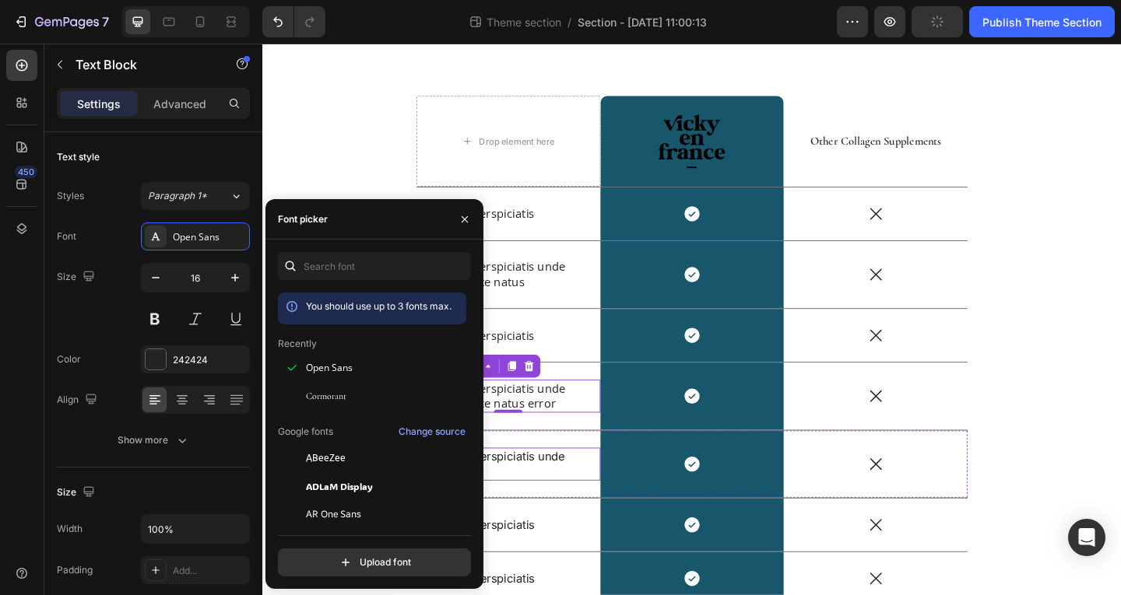
click at [534, 500] on p "Sed ut perspiciatis unde omnis" at bounding box center [530, 501] width 160 height 33
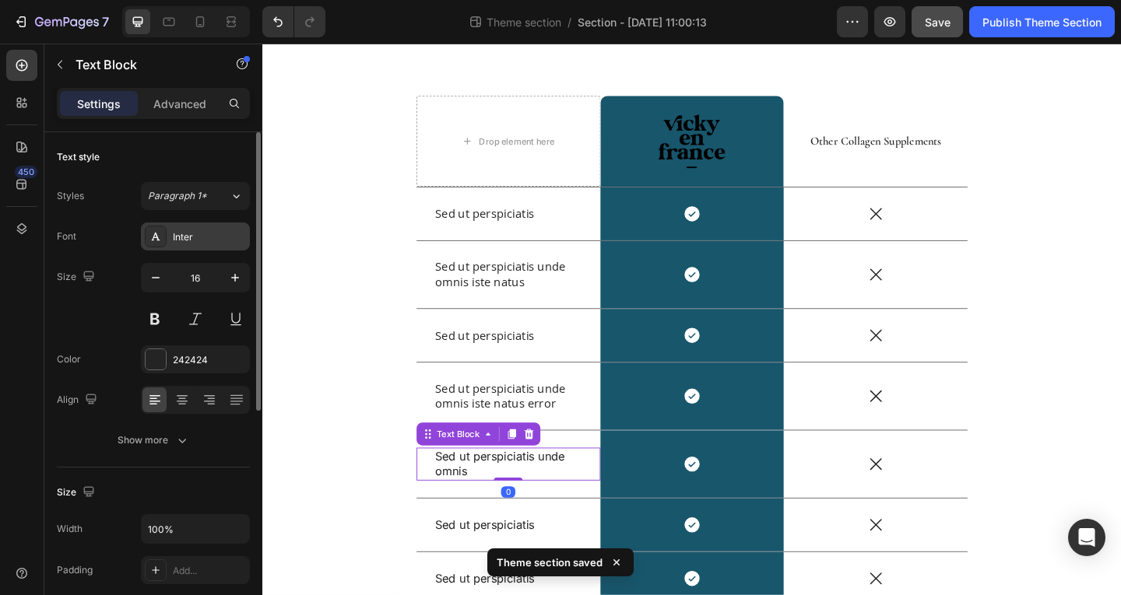
click at [204, 244] on div "Inter" at bounding box center [195, 237] width 109 height 28
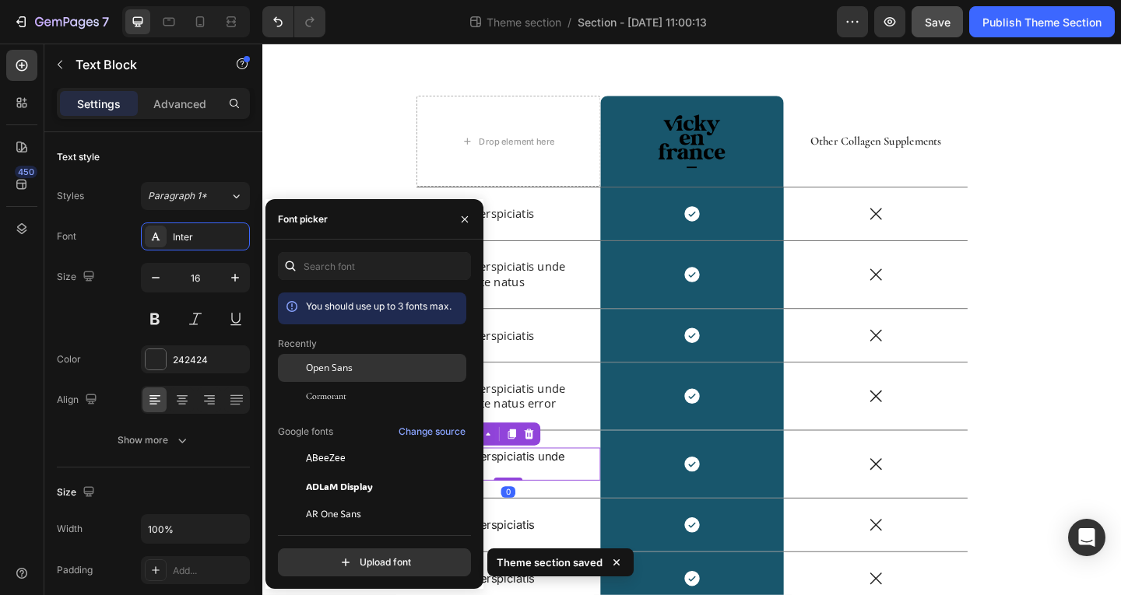
click at [332, 372] on span "Open Sans" at bounding box center [329, 368] width 47 height 14
click at [614, 444] on div "Sed ut perspiciatis unde omnis iste natus error Text Block" at bounding box center [530, 427] width 200 height 73
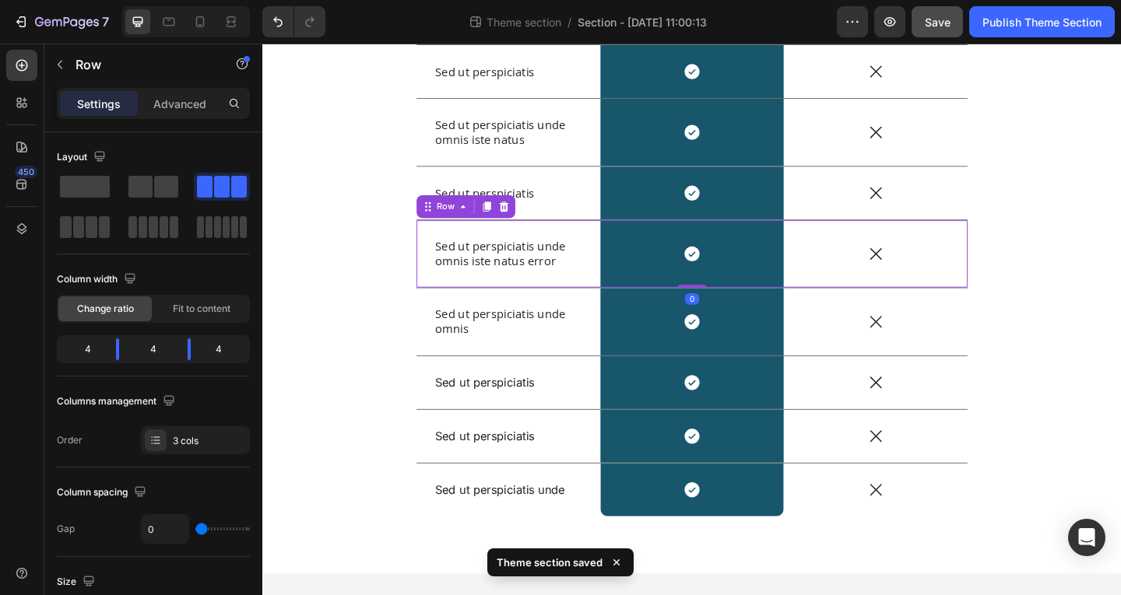
scroll to position [217, 0]
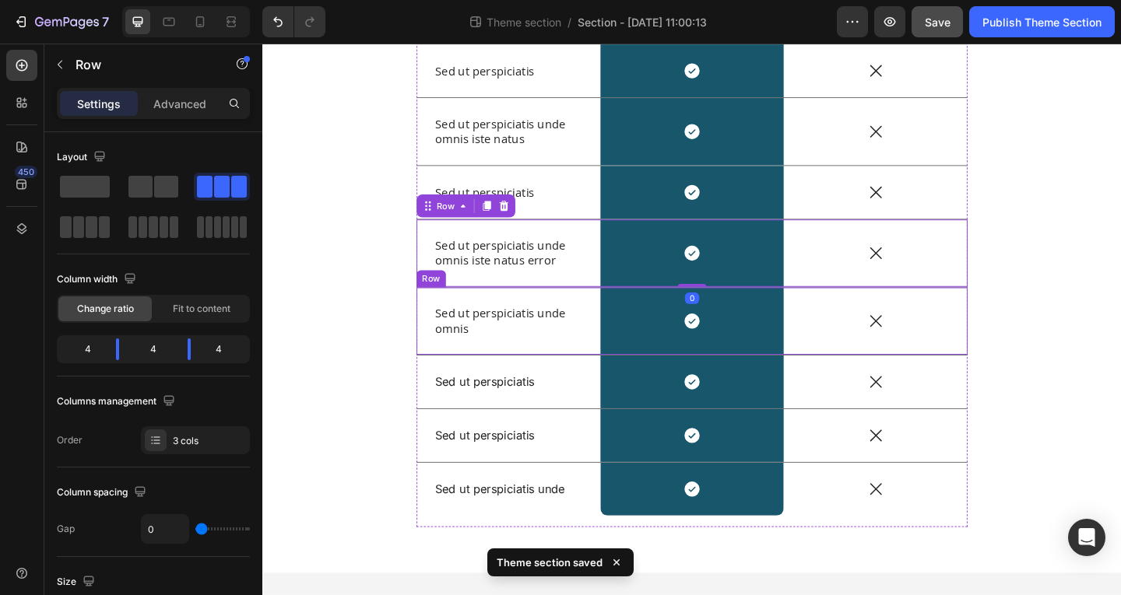
click at [520, 342] on p "Sed ut perspiciatis unde omnis" at bounding box center [530, 345] width 160 height 33
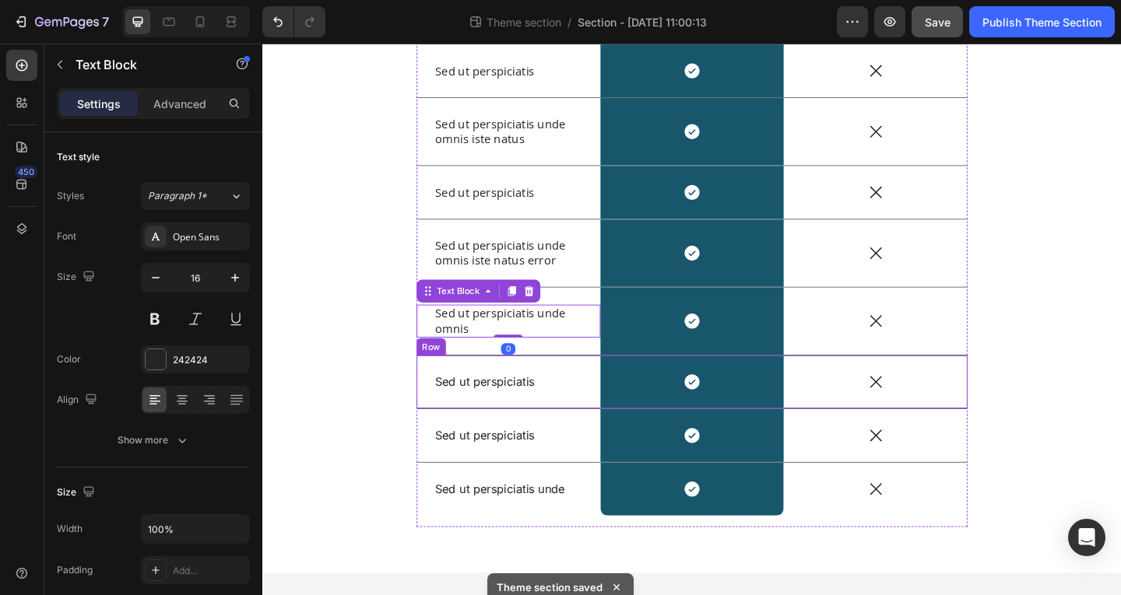
click at [485, 421] on div "Sed ut perspiciatis Text Block" at bounding box center [530, 412] width 200 height 58
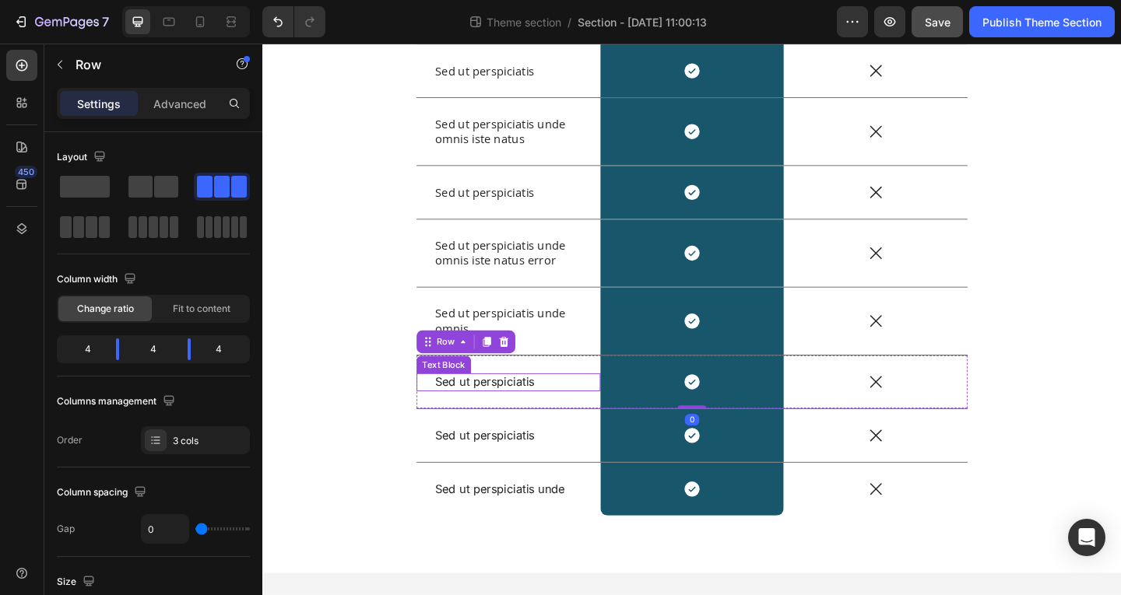
click at [485, 413] on p "Sed ut perspiciatis" at bounding box center [530, 412] width 160 height 16
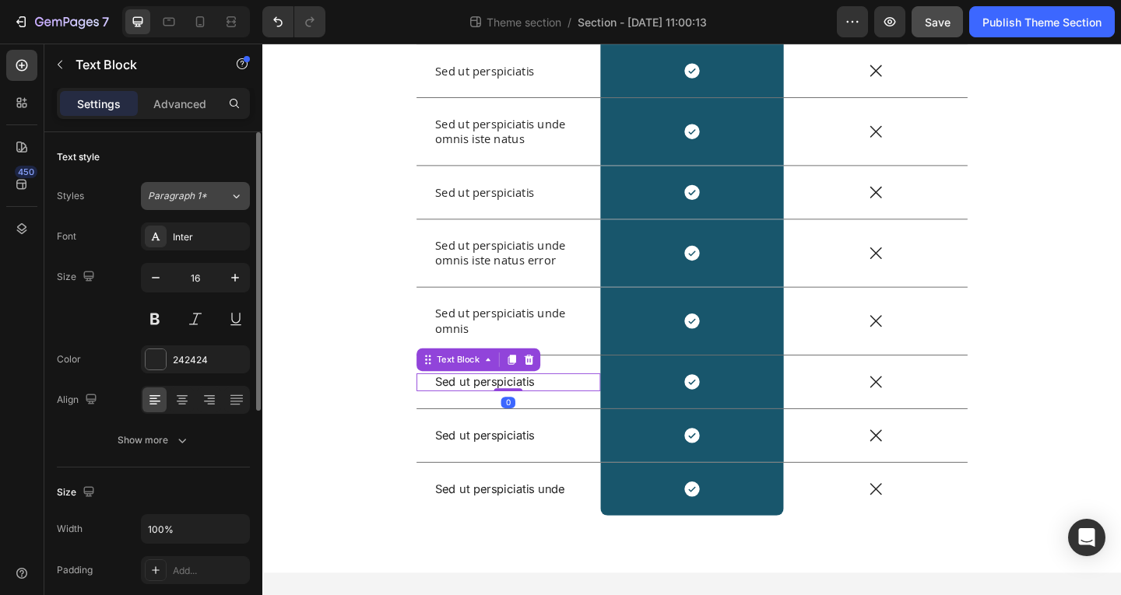
click at [188, 198] on span "Paragraph 1*" at bounding box center [177, 196] width 59 height 14
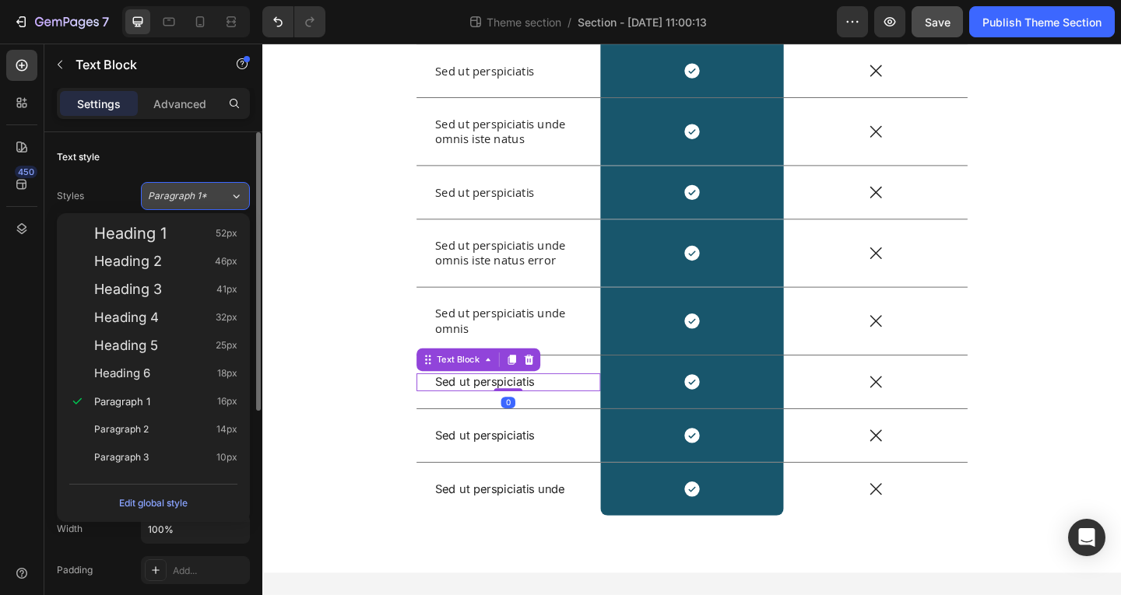
click at [188, 198] on span "Paragraph 1*" at bounding box center [177, 196] width 59 height 14
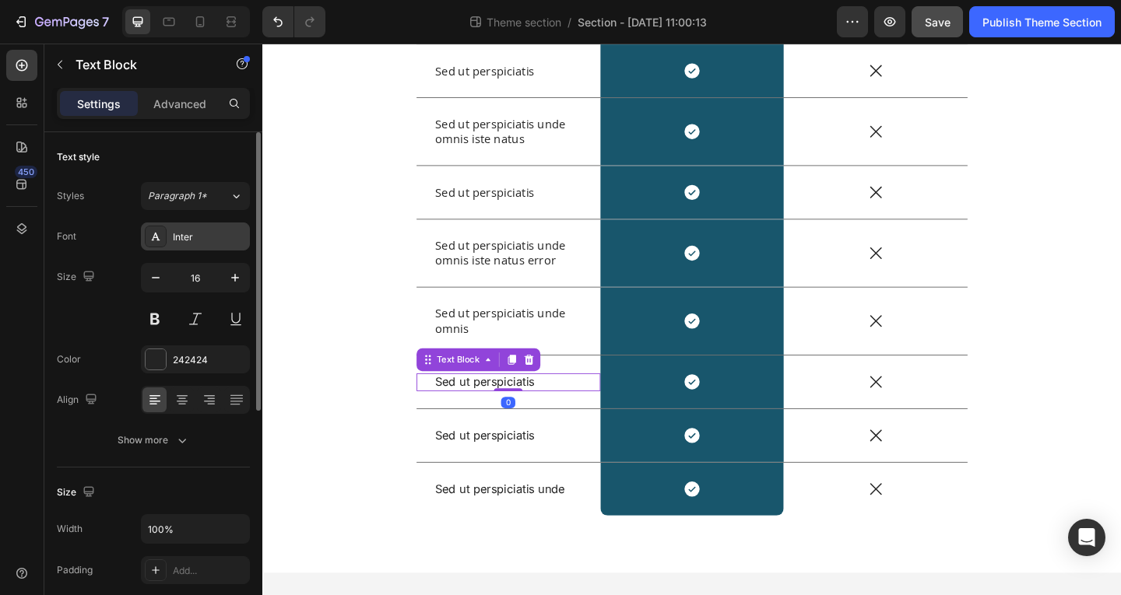
click at [188, 223] on div "Inter" at bounding box center [195, 237] width 109 height 28
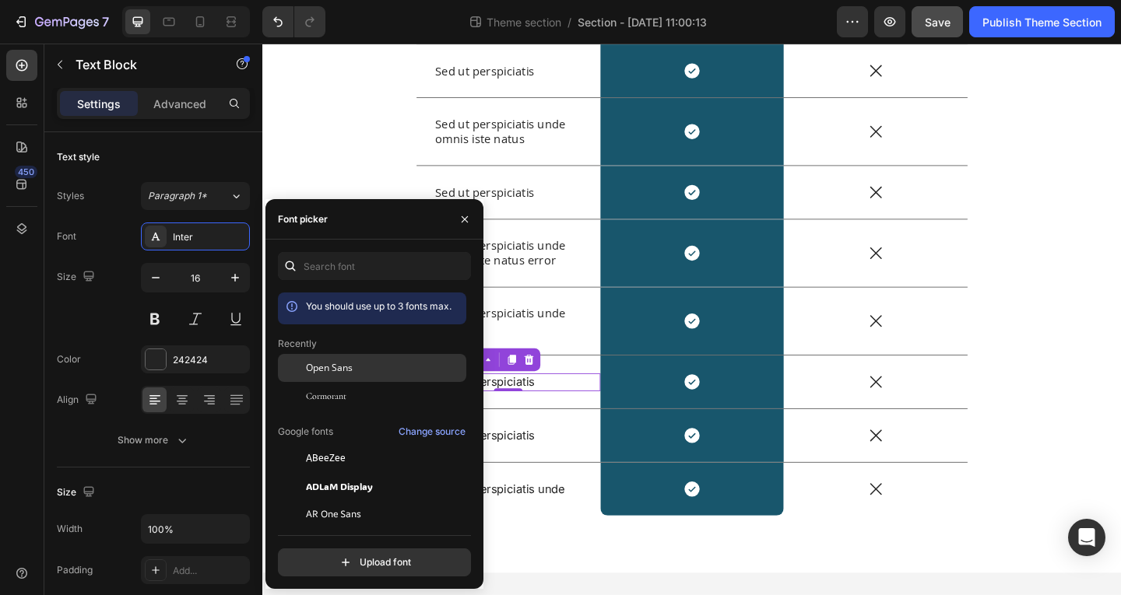
click at [314, 374] on span "Open Sans" at bounding box center [329, 368] width 47 height 14
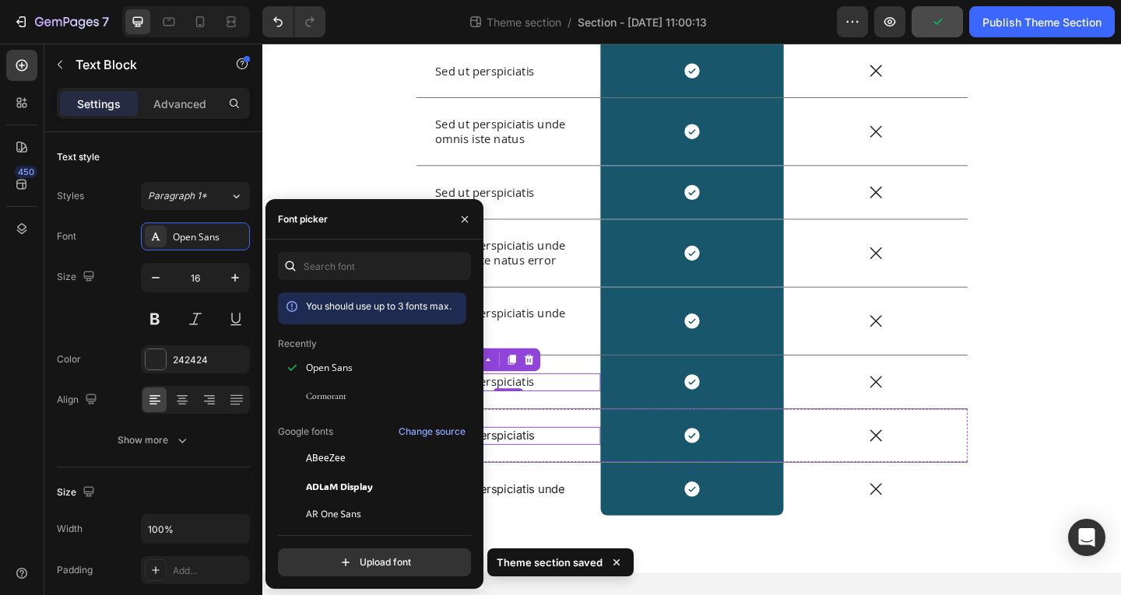
click at [538, 473] on p "Sed ut perspiciatis" at bounding box center [530, 470] width 160 height 16
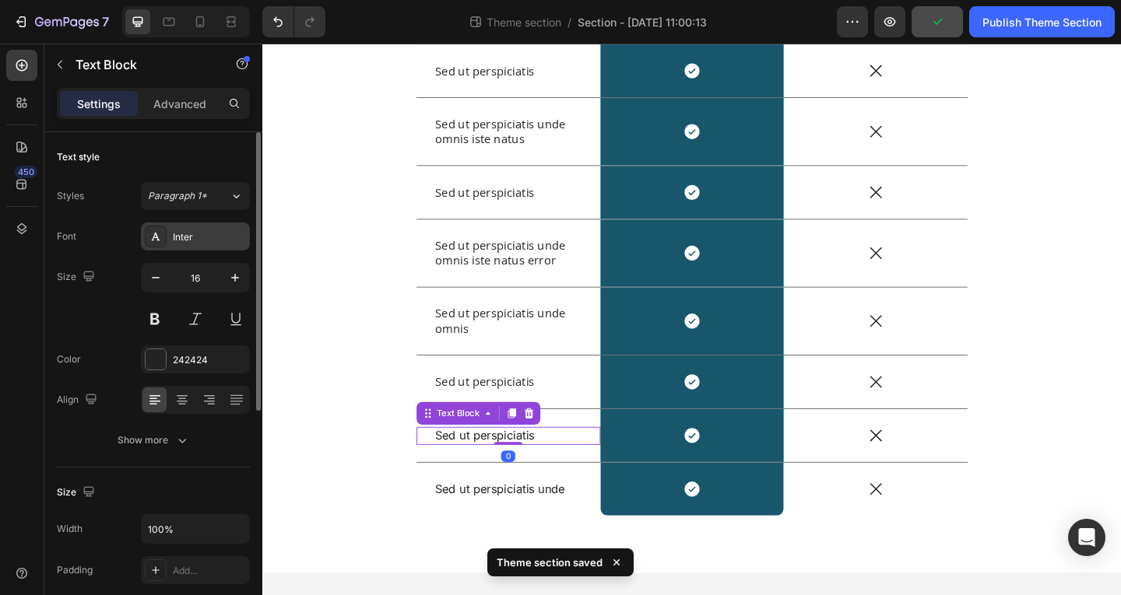
click at [144, 237] on div "Inter" at bounding box center [195, 237] width 109 height 28
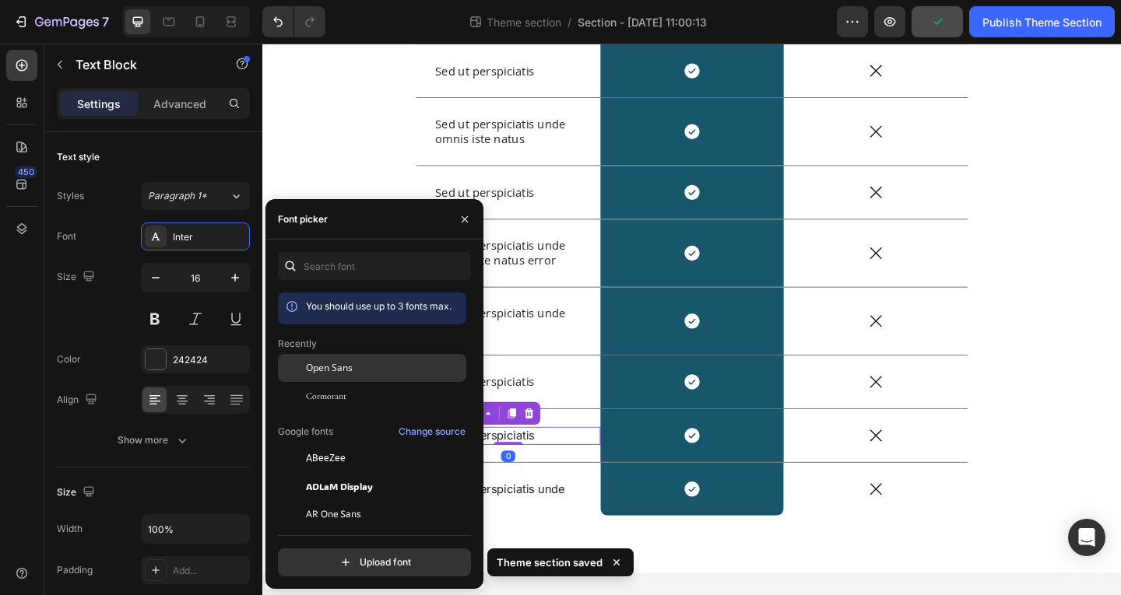
click at [313, 472] on div "Open Sans" at bounding box center [372, 486] width 188 height 28
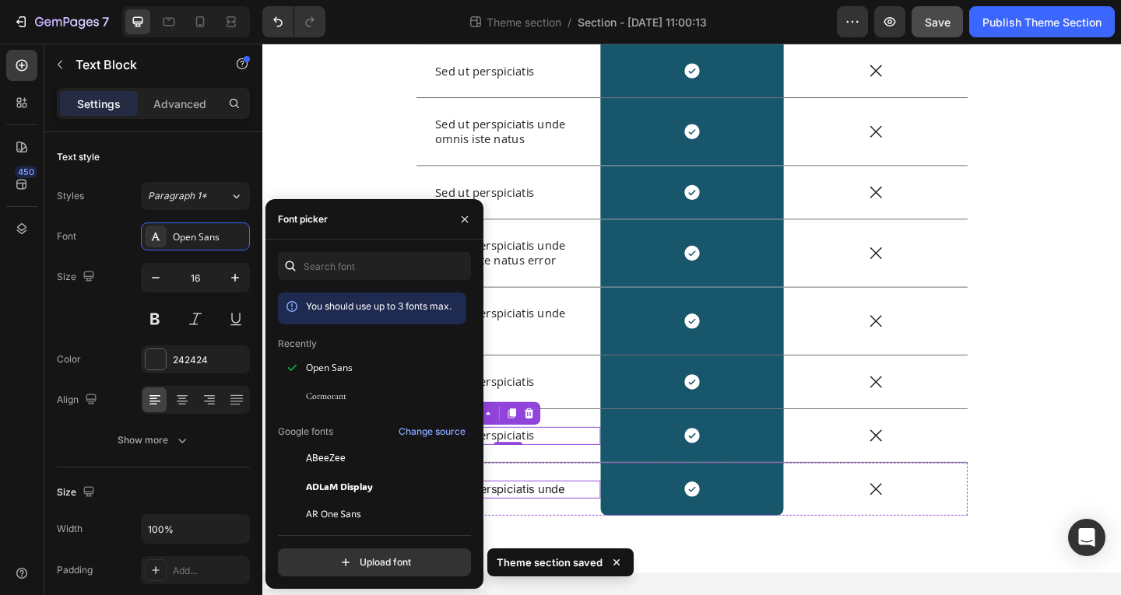
click at [555, 532] on p "Sed ut perspiciatis unde" at bounding box center [530, 529] width 160 height 16
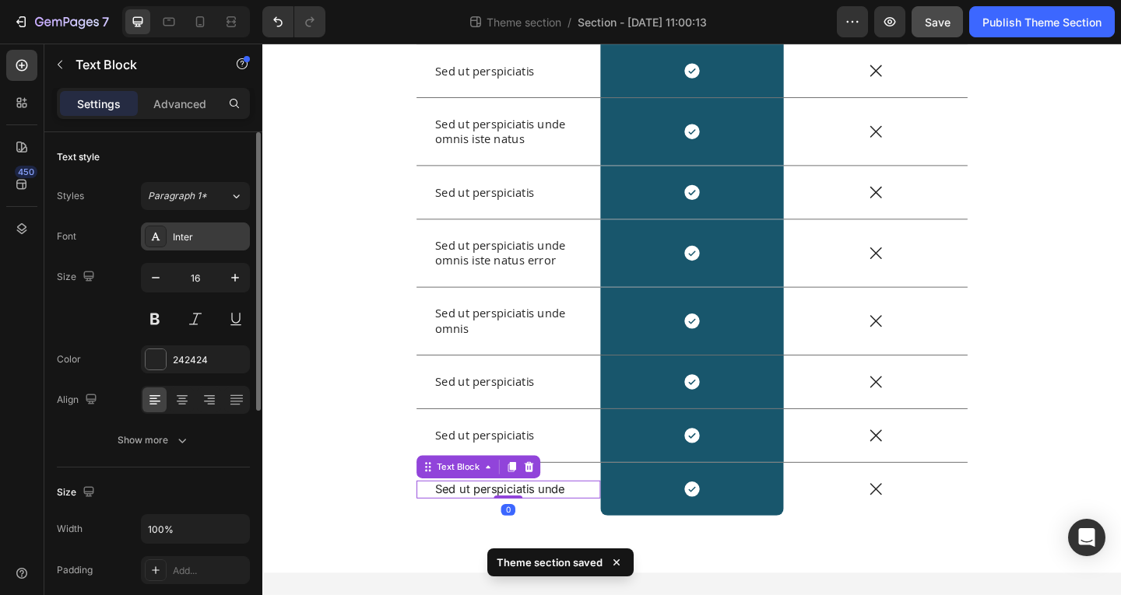
click at [209, 223] on div "Inter" at bounding box center [195, 237] width 109 height 28
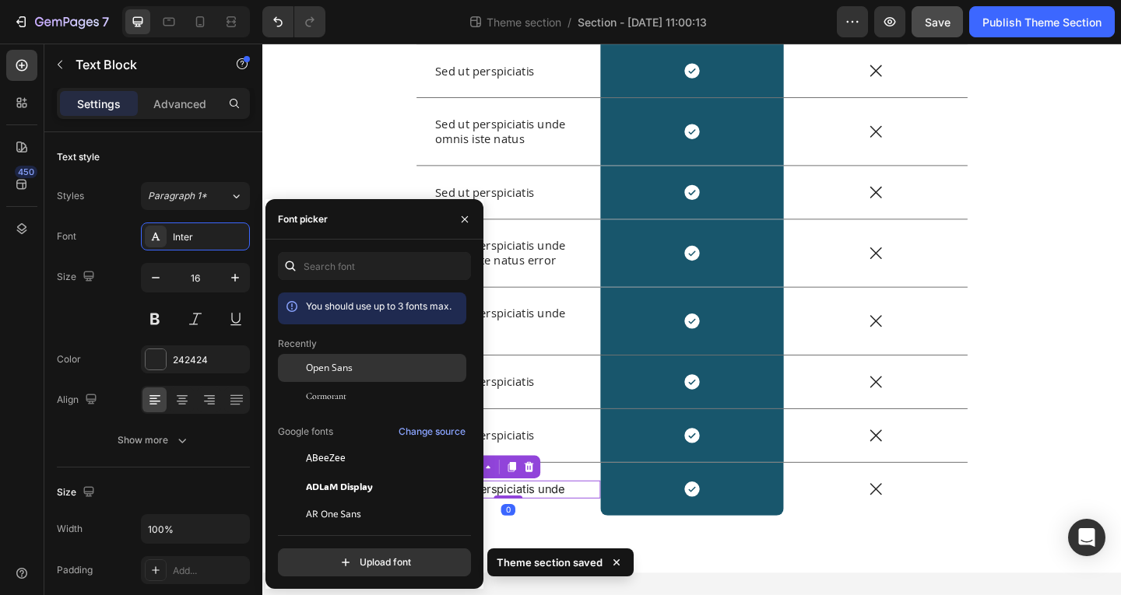
click at [339, 472] on div "Open Sans" at bounding box center [372, 486] width 188 height 28
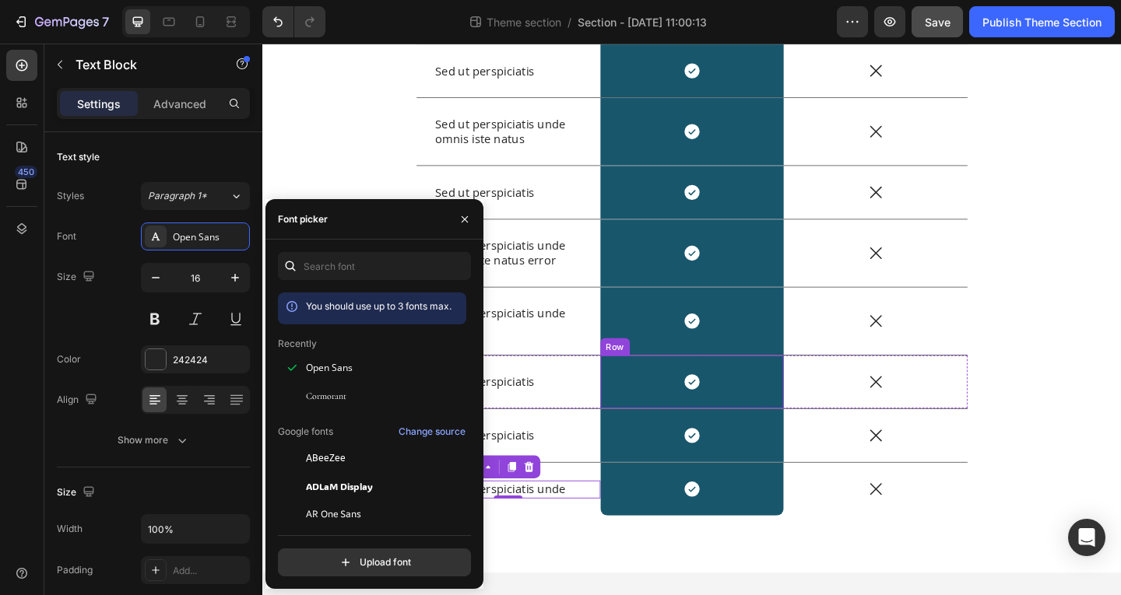
click at [687, 397] on div "Icon Row" at bounding box center [730, 412] width 200 height 58
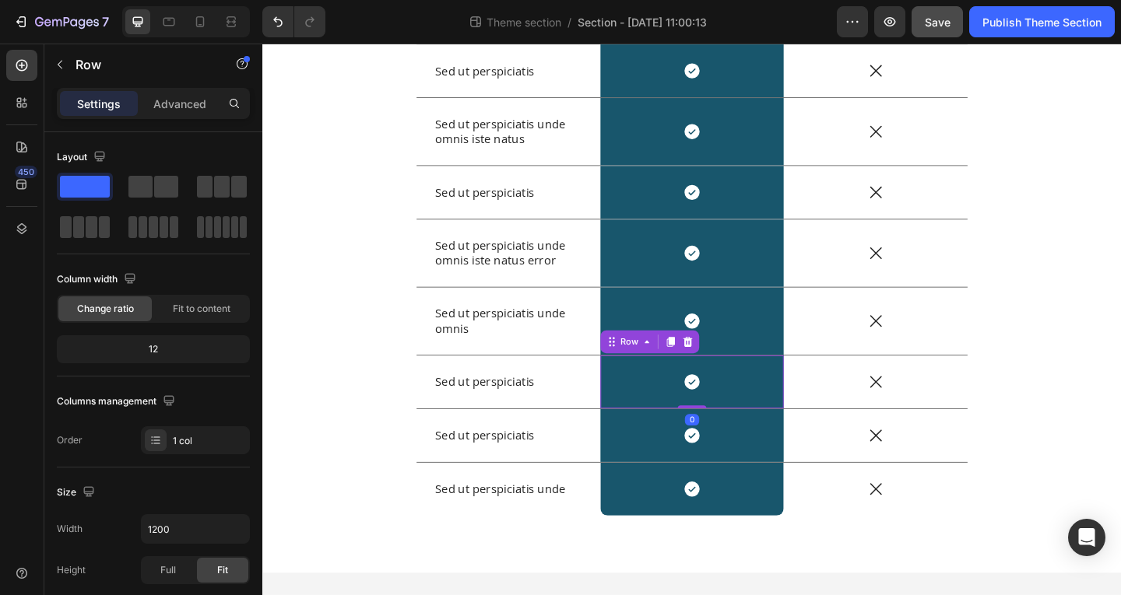
scroll to position [61, 0]
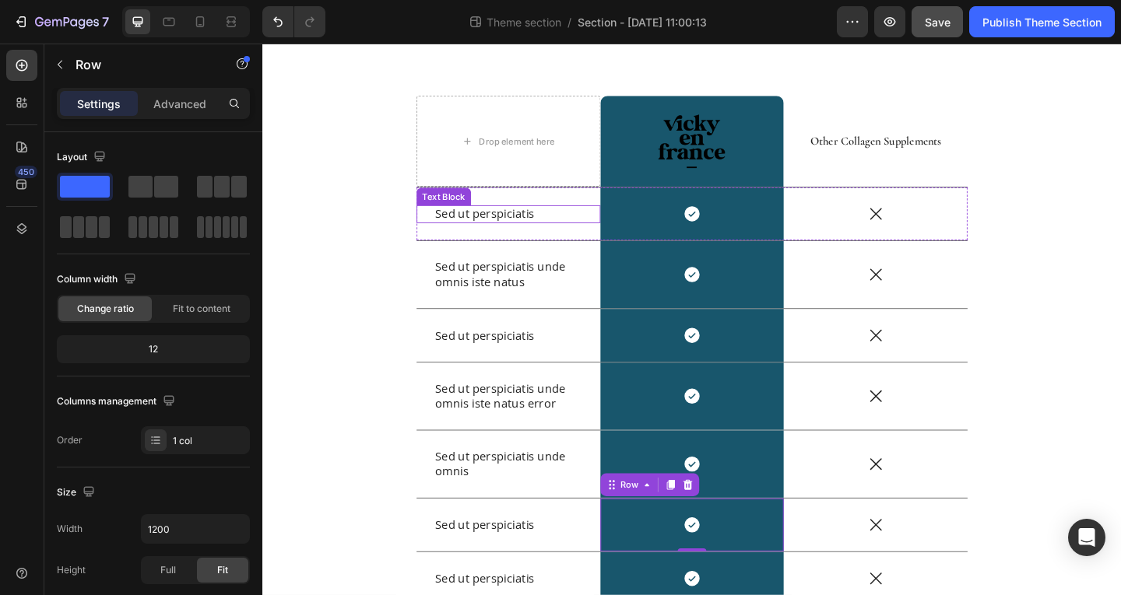
click at [534, 230] on p "Sed ut perspiciatis" at bounding box center [530, 229] width 160 height 16
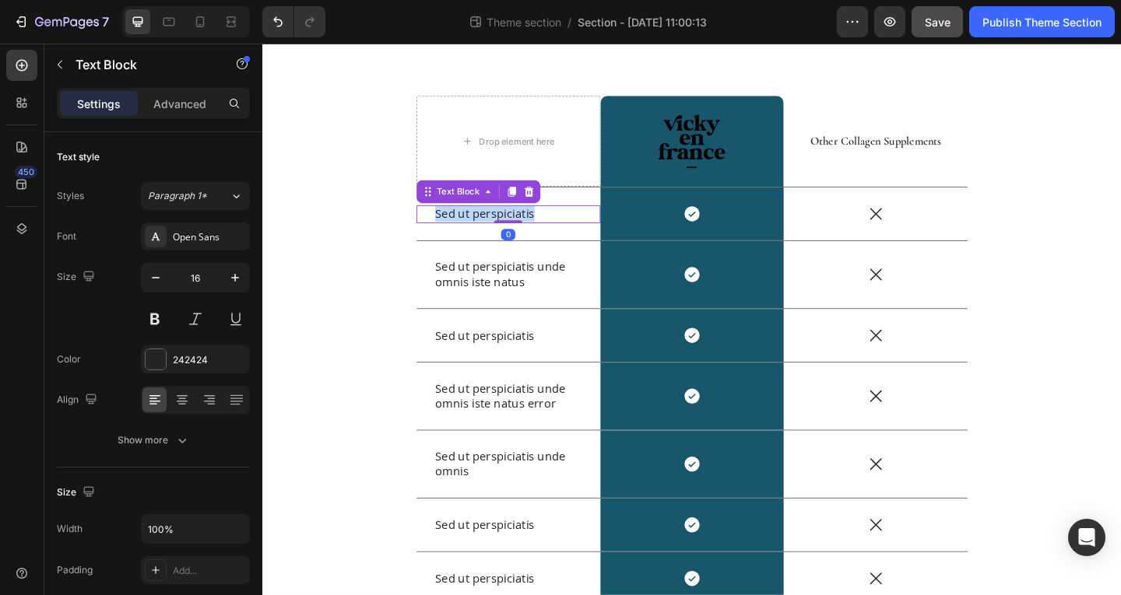
click at [534, 230] on p "Sed ut perspiciatis" at bounding box center [530, 229] width 160 height 16
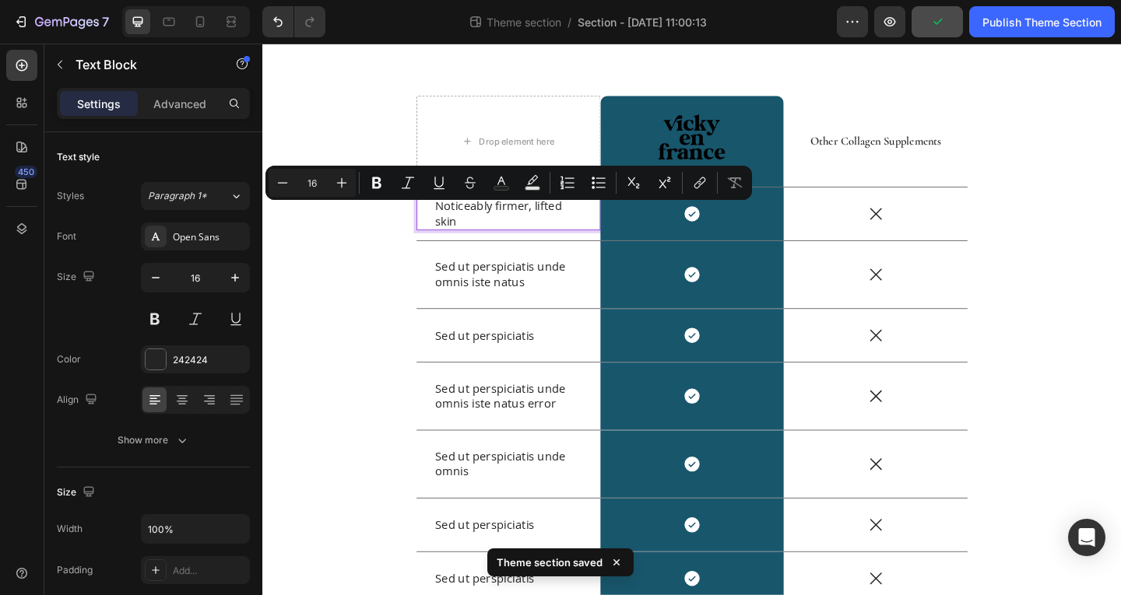
scroll to position [54, 0]
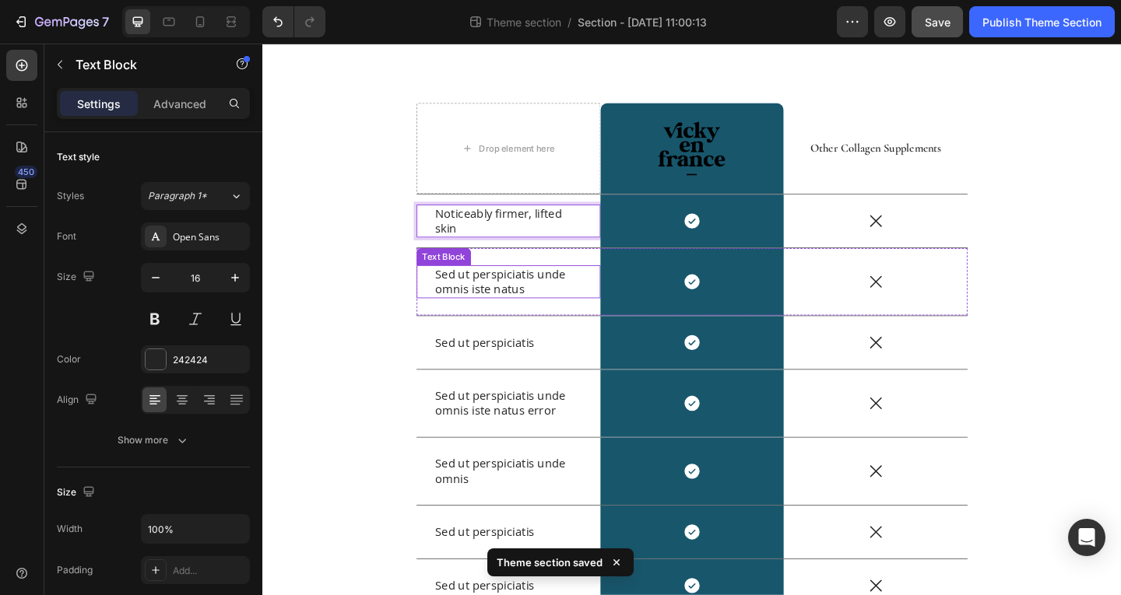
click at [532, 288] on p "Sed ut perspiciatis unde omnis iste natus" at bounding box center [530, 302] width 160 height 33
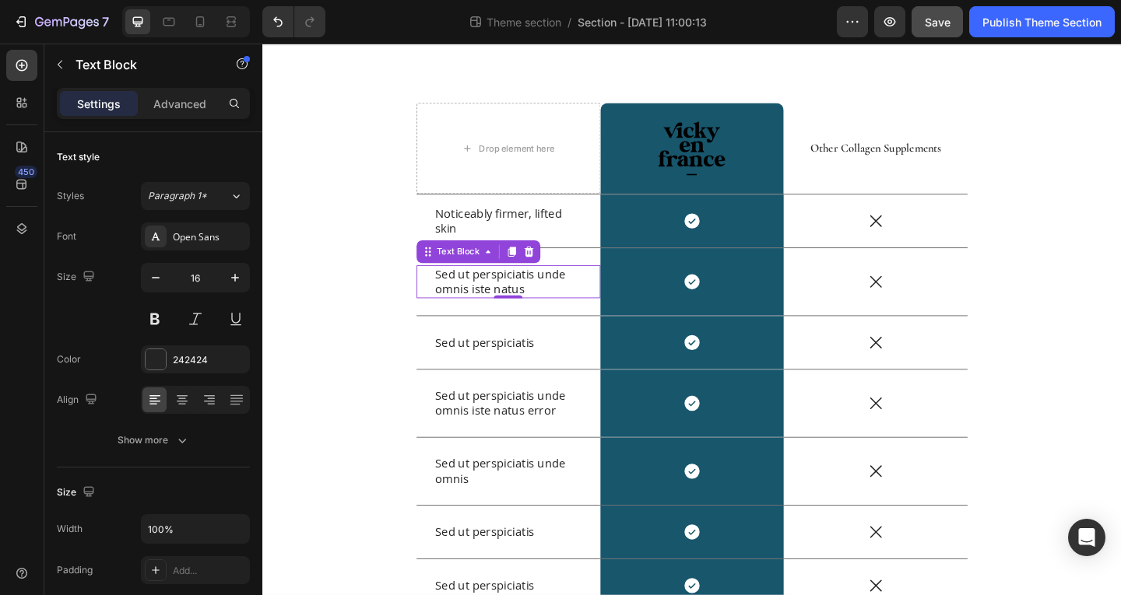
click at [471, 290] on p "Sed ut perspiciatis unde omnis iste natus" at bounding box center [530, 302] width 160 height 33
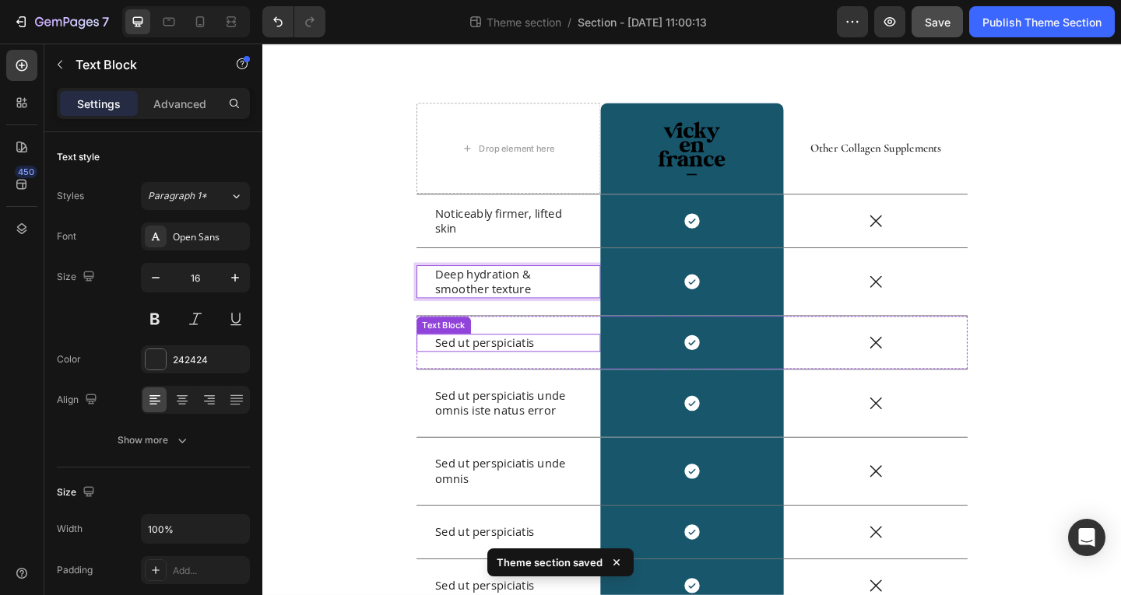
click at [504, 371] on p "Sed ut perspiciatis" at bounding box center [530, 369] width 160 height 16
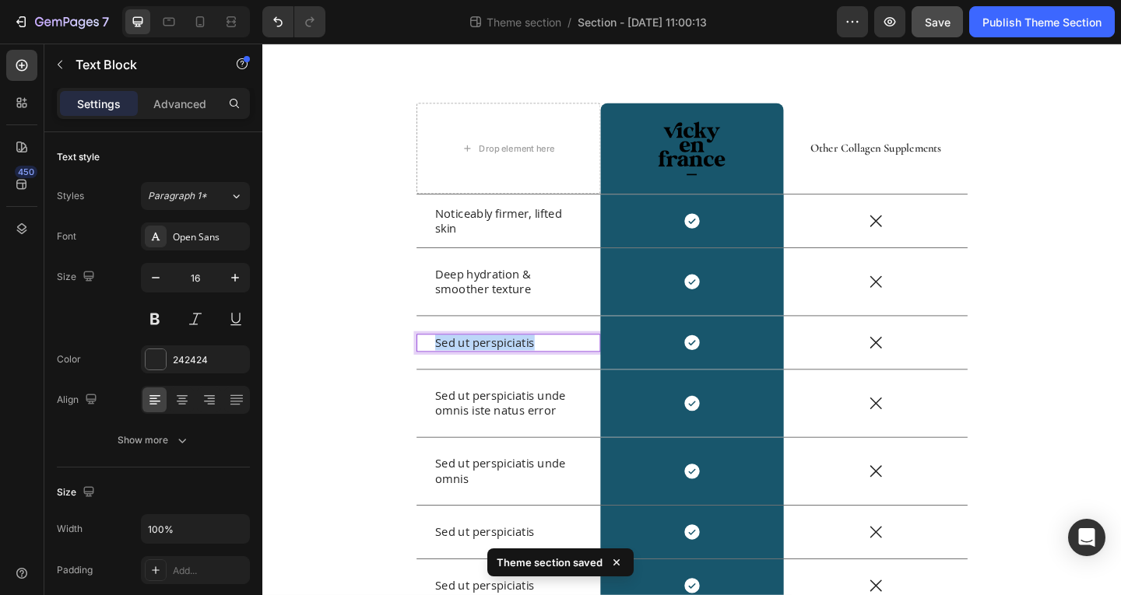
click at [504, 371] on p "Sed ut perspiciatis" at bounding box center [530, 369] width 160 height 16
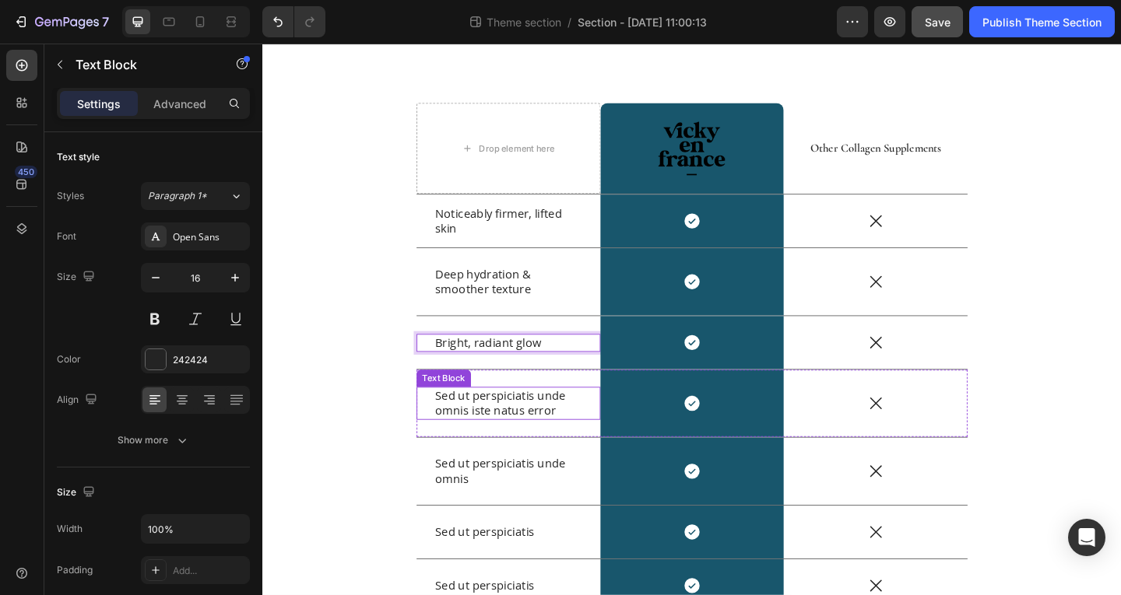
click at [466, 430] on p "Sed ut perspiciatis unde omnis iste natus error" at bounding box center [530, 435] width 160 height 33
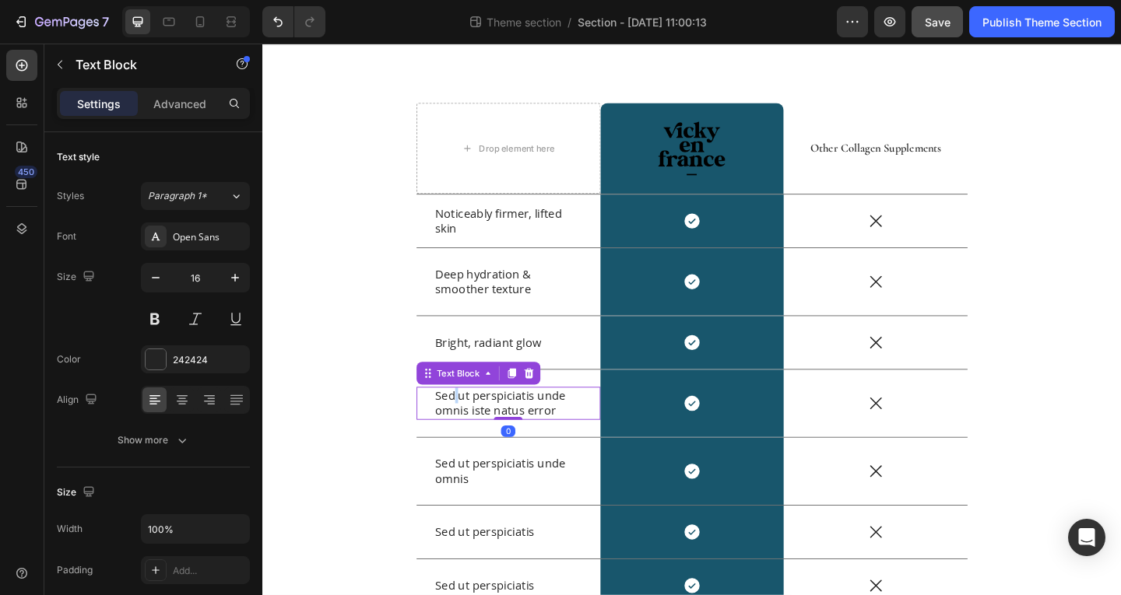
click at [466, 430] on p "Sed ut perspiciatis unde omnis iste natus error" at bounding box center [530, 435] width 160 height 33
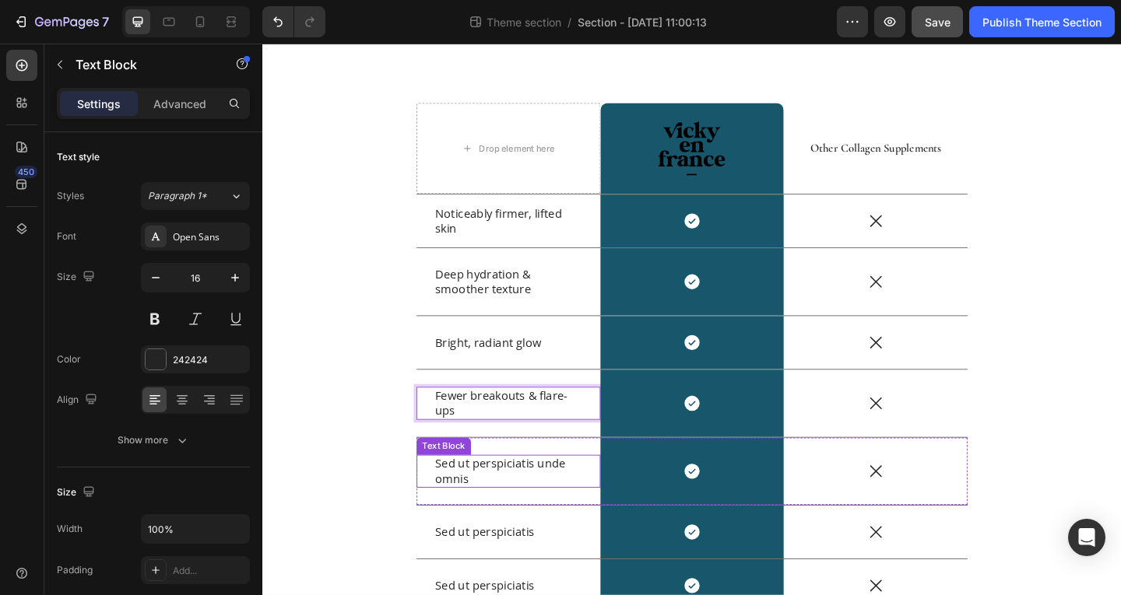
click at [464, 510] on p "Sed ut perspiciatis unde omnis" at bounding box center [530, 509] width 160 height 33
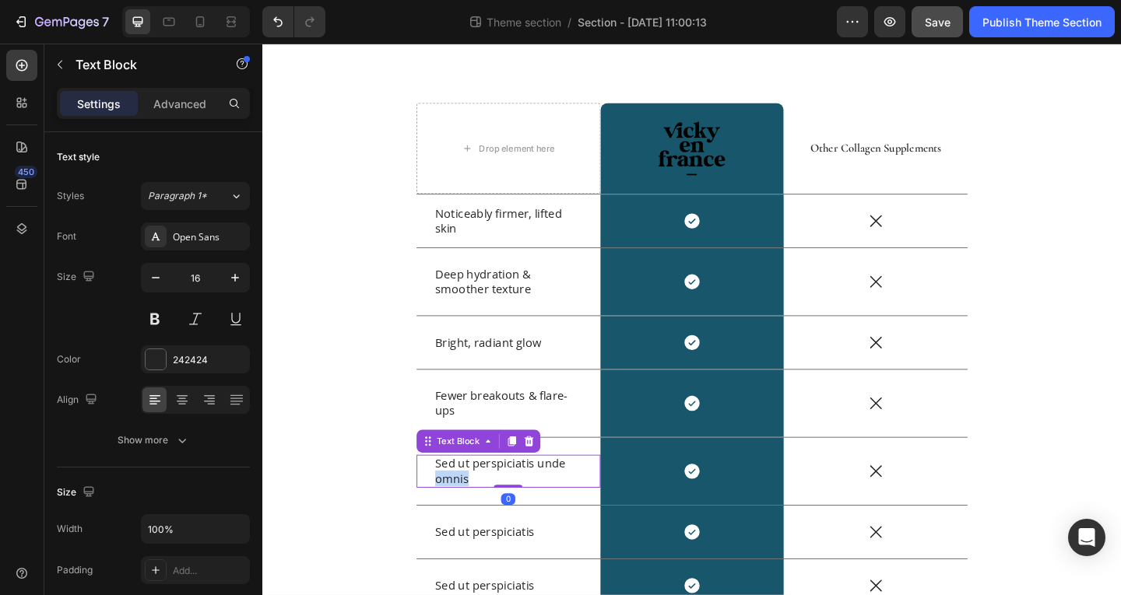
click at [464, 510] on p "Sed ut perspiciatis unde omnis" at bounding box center [530, 509] width 160 height 33
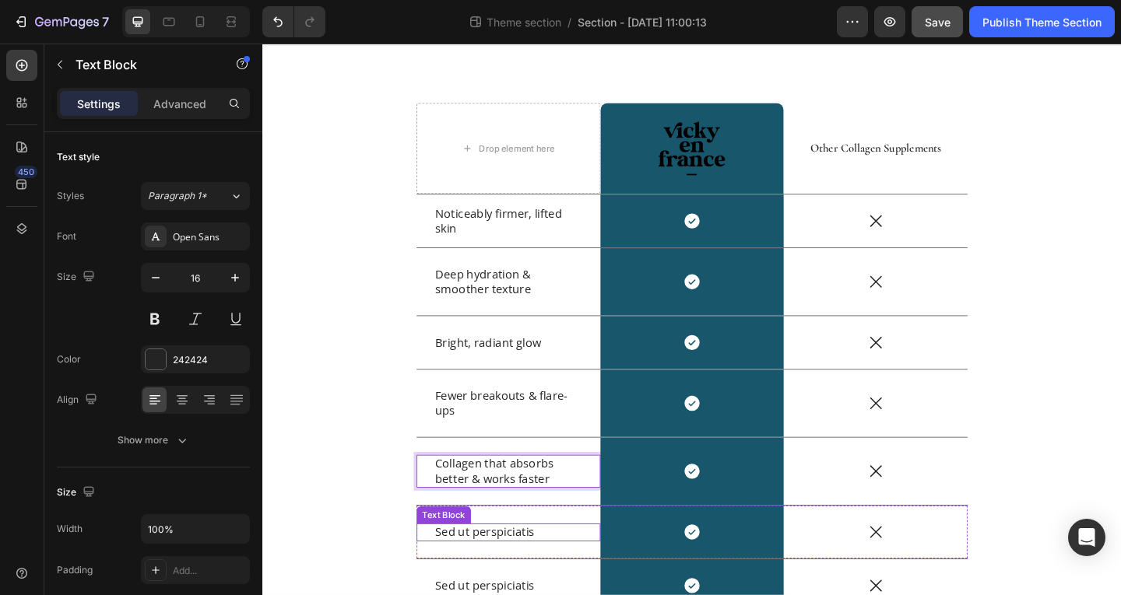
click at [486, 568] on p "Sed ut perspiciatis" at bounding box center [530, 575] width 160 height 16
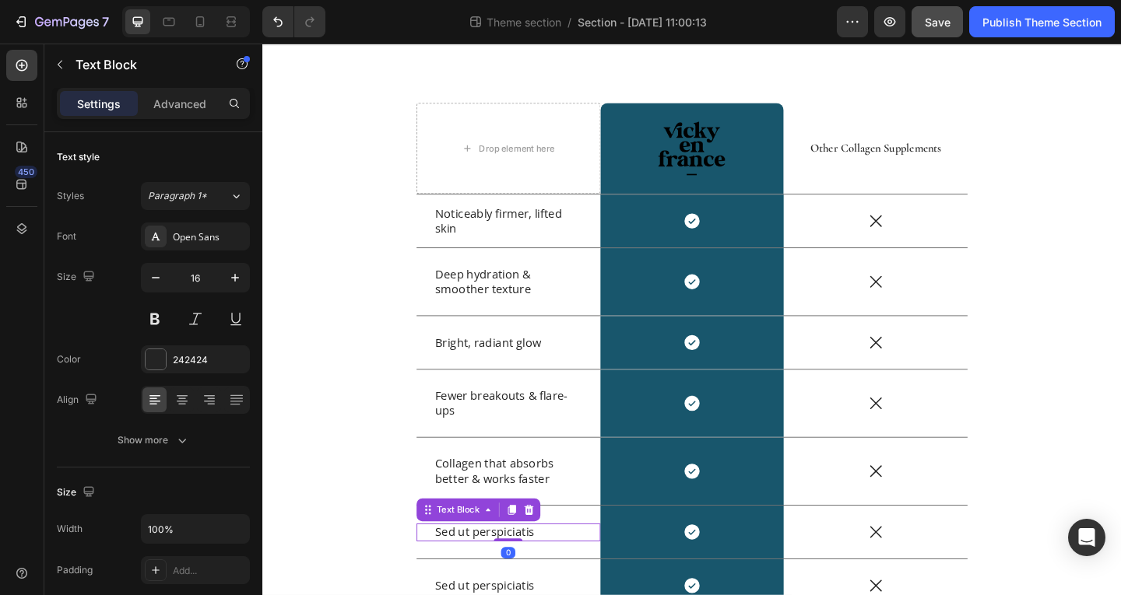
click at [486, 568] on p "Sed ut perspiciatis" at bounding box center [530, 575] width 160 height 16
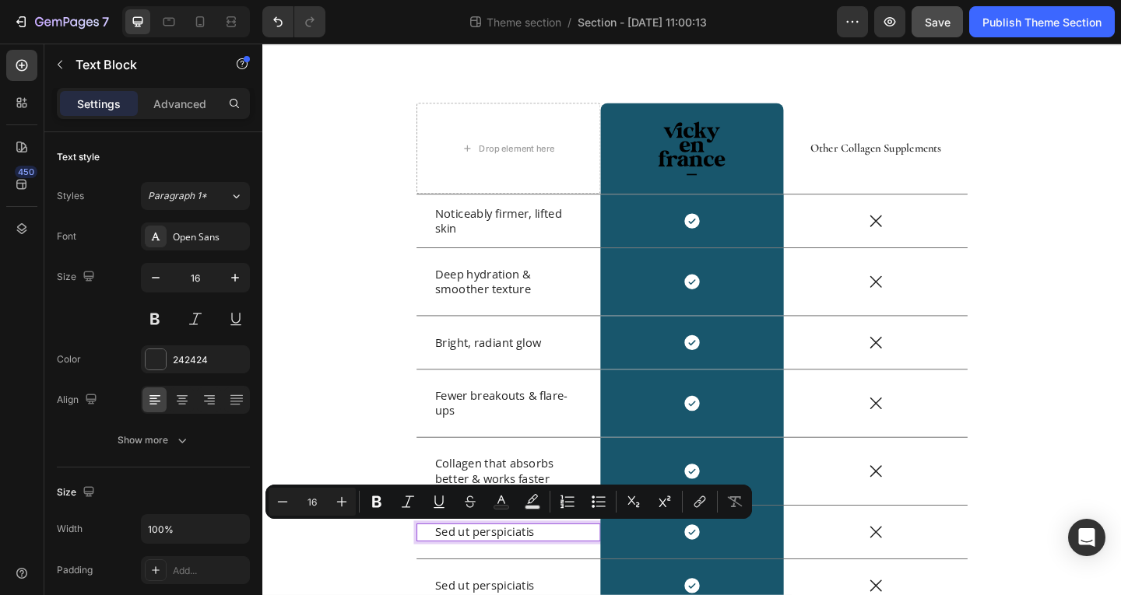
scroll to position [45, 0]
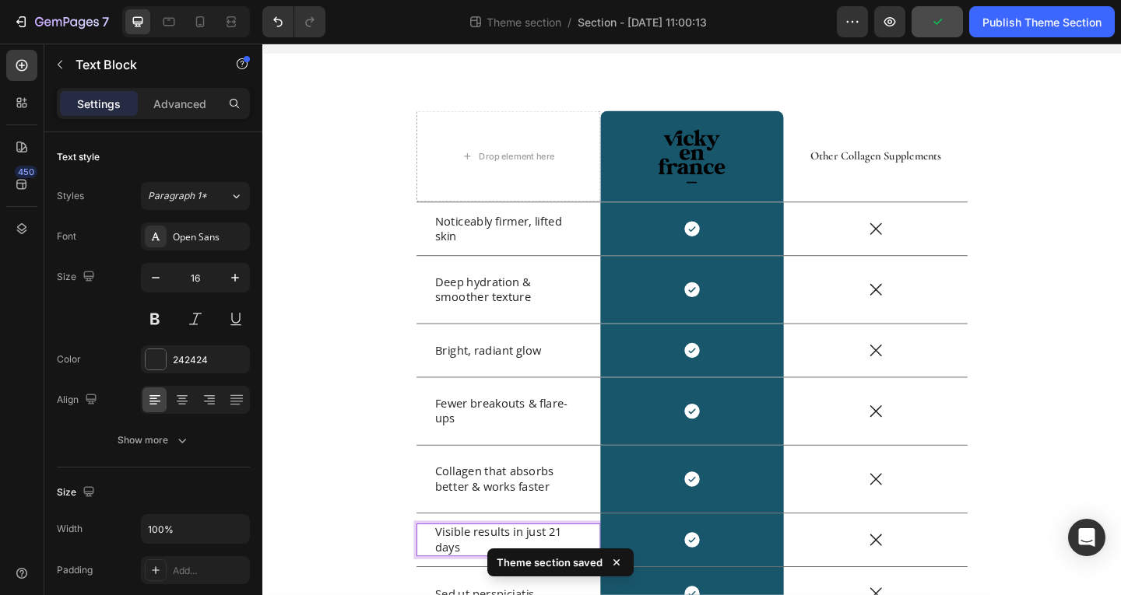
click at [571, 578] on p "Visible results in just 21 days" at bounding box center [530, 583] width 160 height 33
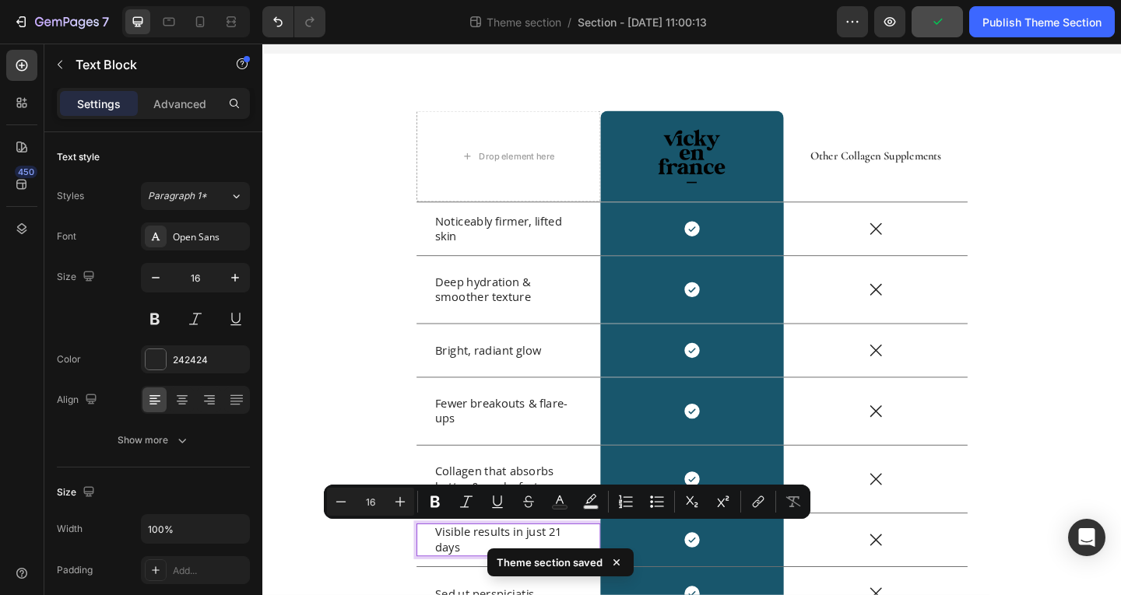
scroll to position [54, 0]
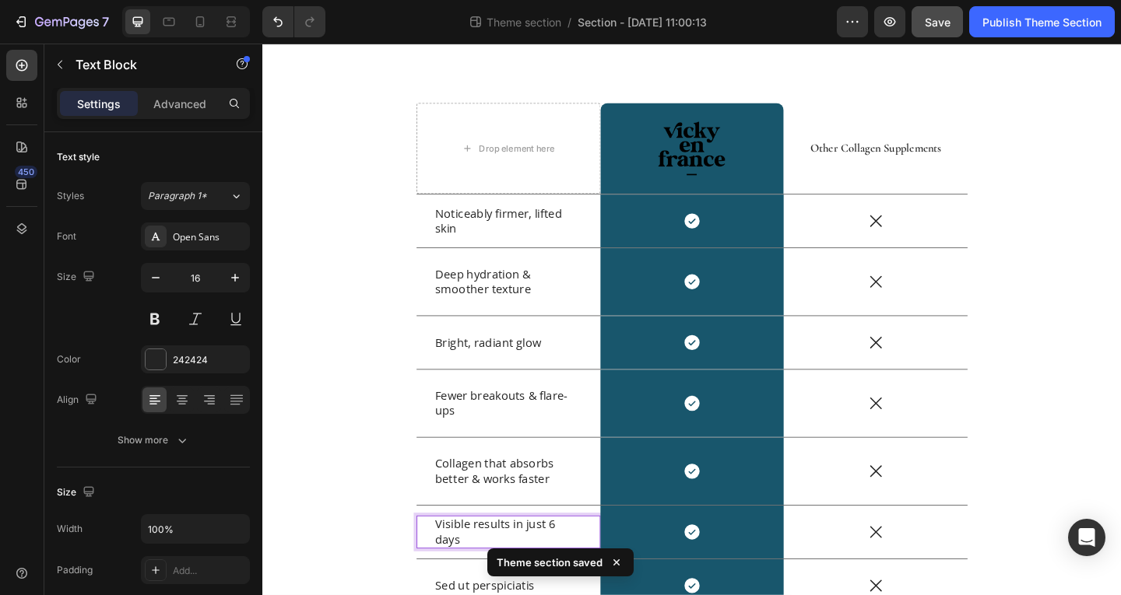
click at [581, 577] on p "Visible results in just 6 days" at bounding box center [530, 575] width 160 height 33
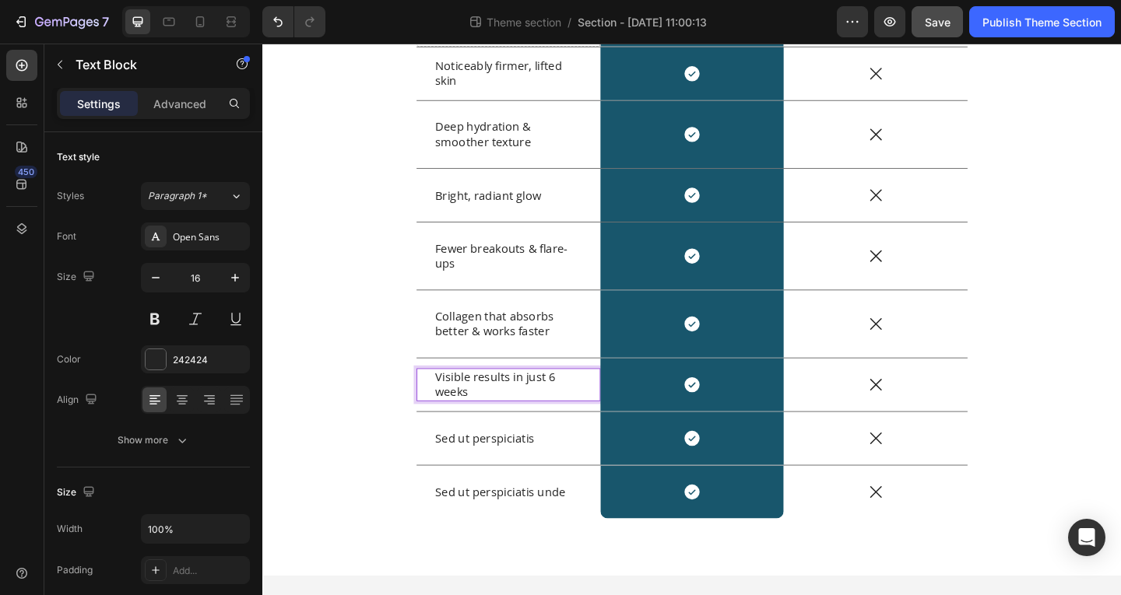
scroll to position [217, 0]
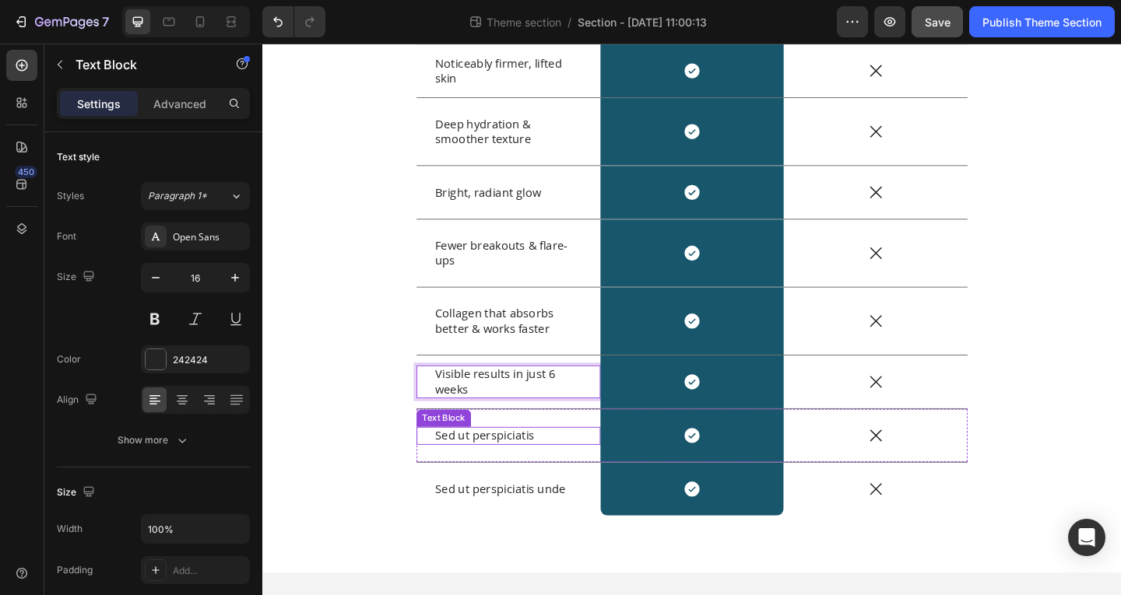
click at [511, 472] on p "Sed ut perspiciatis" at bounding box center [530, 470] width 160 height 16
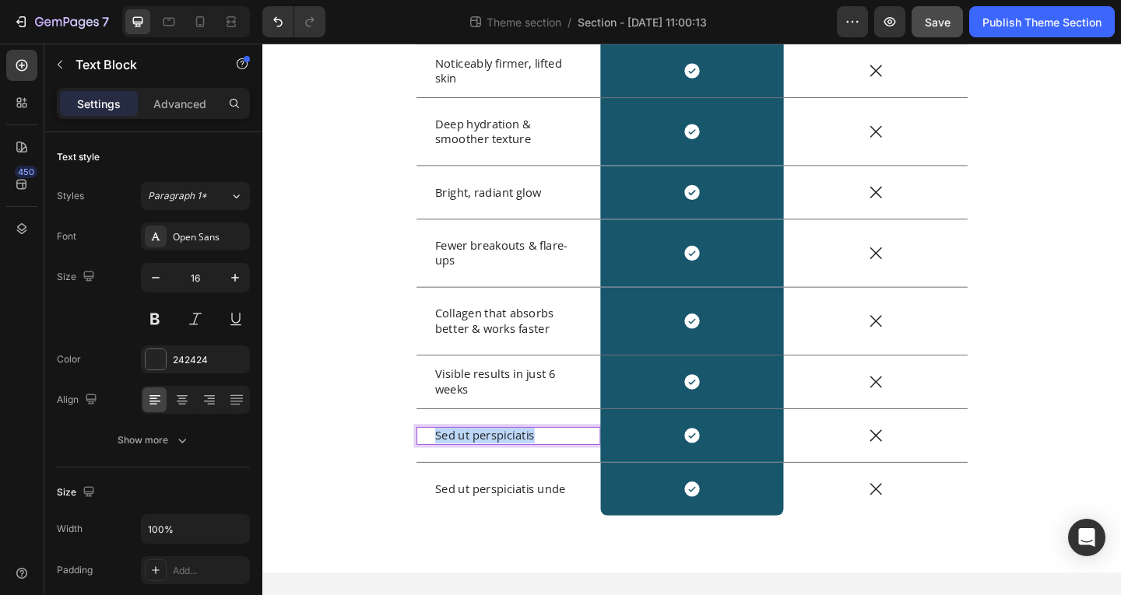
click at [511, 472] on p "Sed ut perspiciatis" at bounding box center [530, 470] width 160 height 16
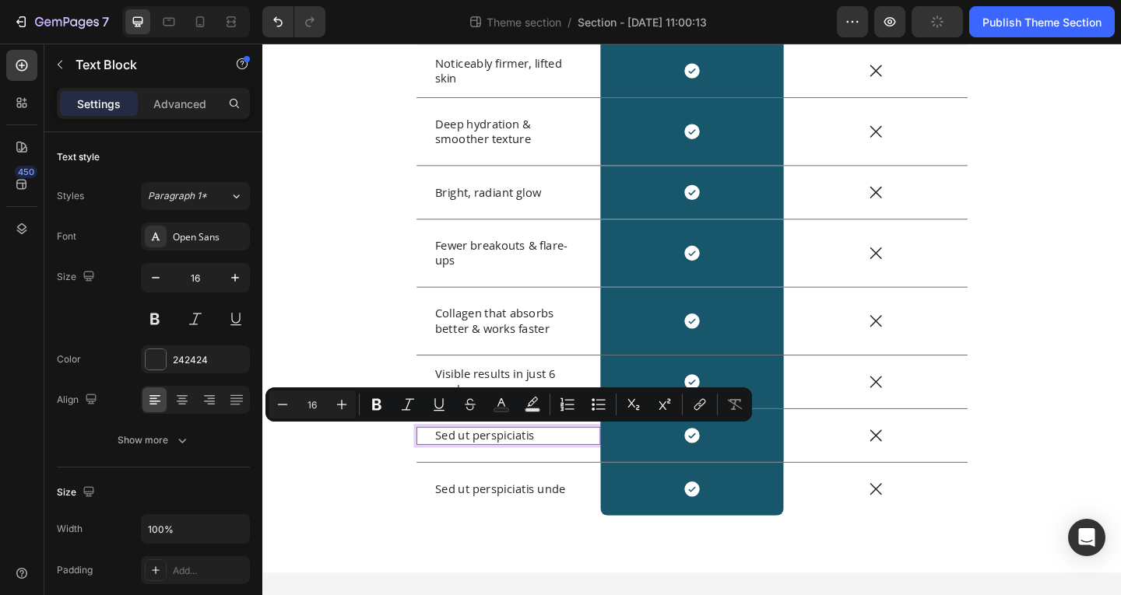
scroll to position [209, 0]
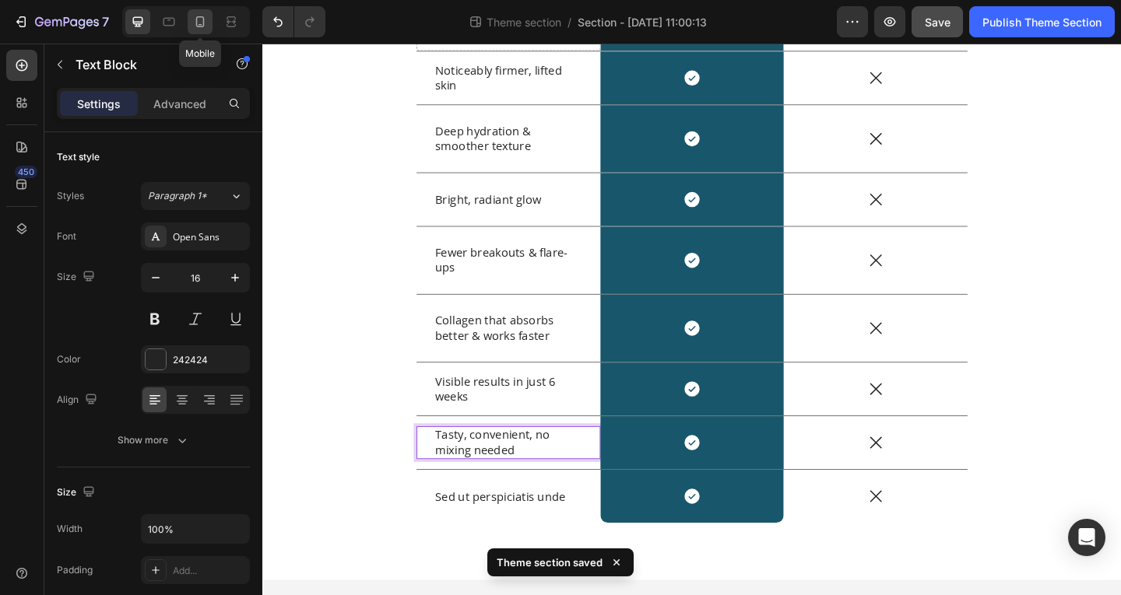
click at [195, 10] on div at bounding box center [200, 21] width 25 height 25
type input "14"
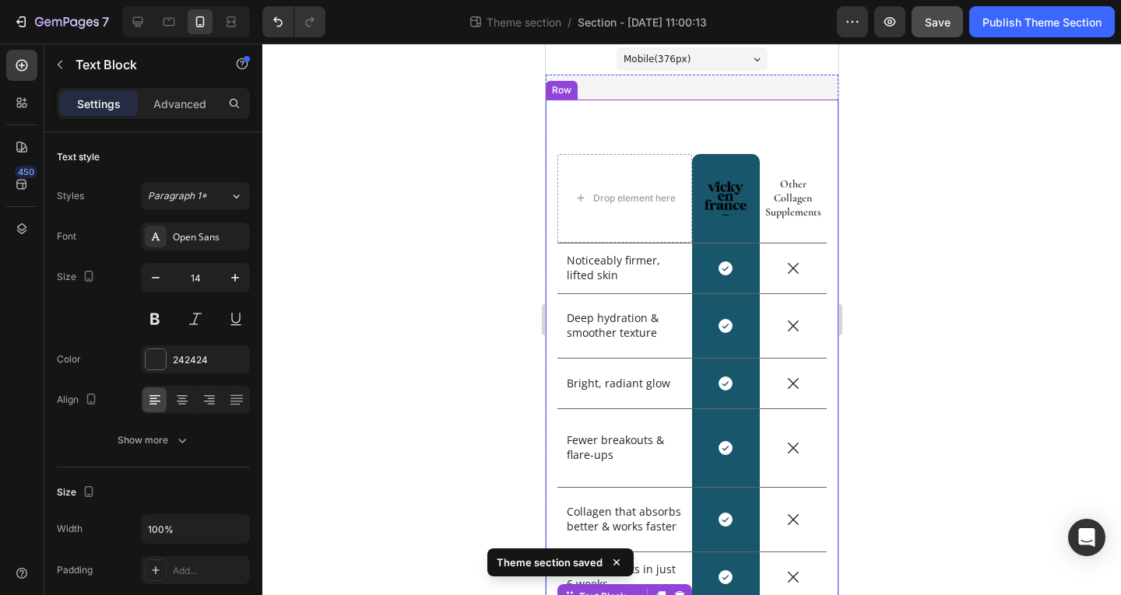
click at [775, 121] on div "Drop element here Image Row Other Collagen Supplements Text Block Row Noticeabl…" at bounding box center [691, 429] width 293 height 659
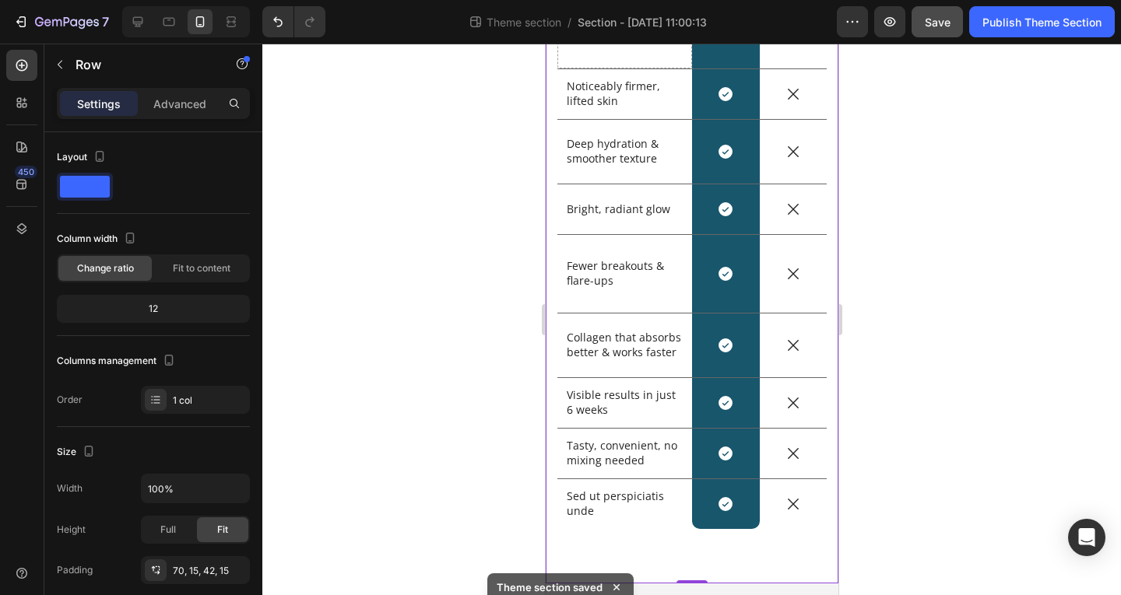
scroll to position [187, 0]
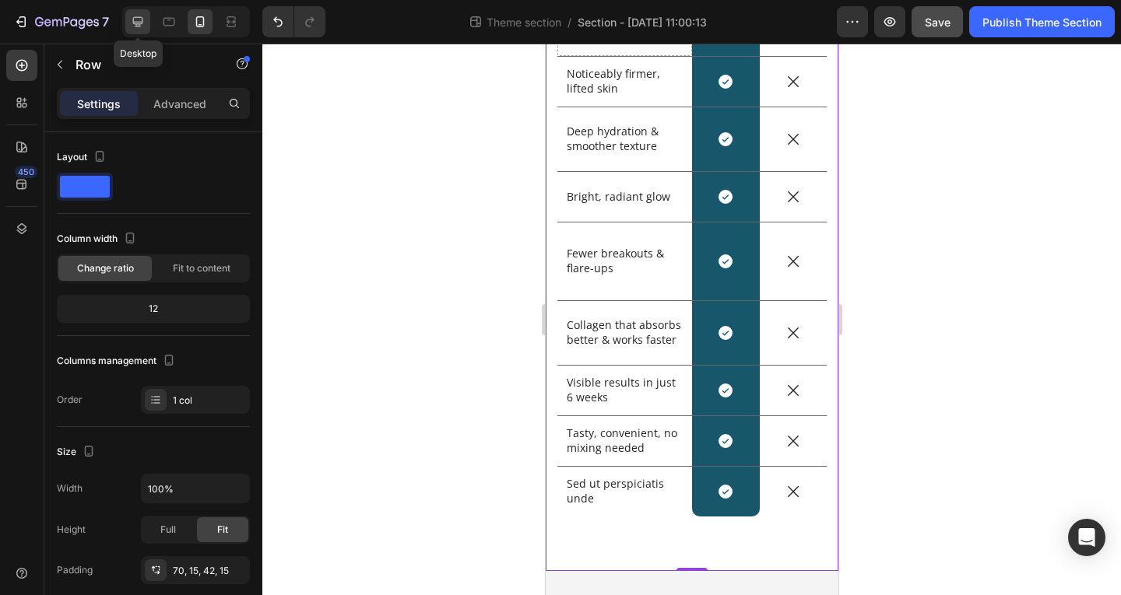
click at [134, 18] on icon at bounding box center [138, 22] width 10 height 10
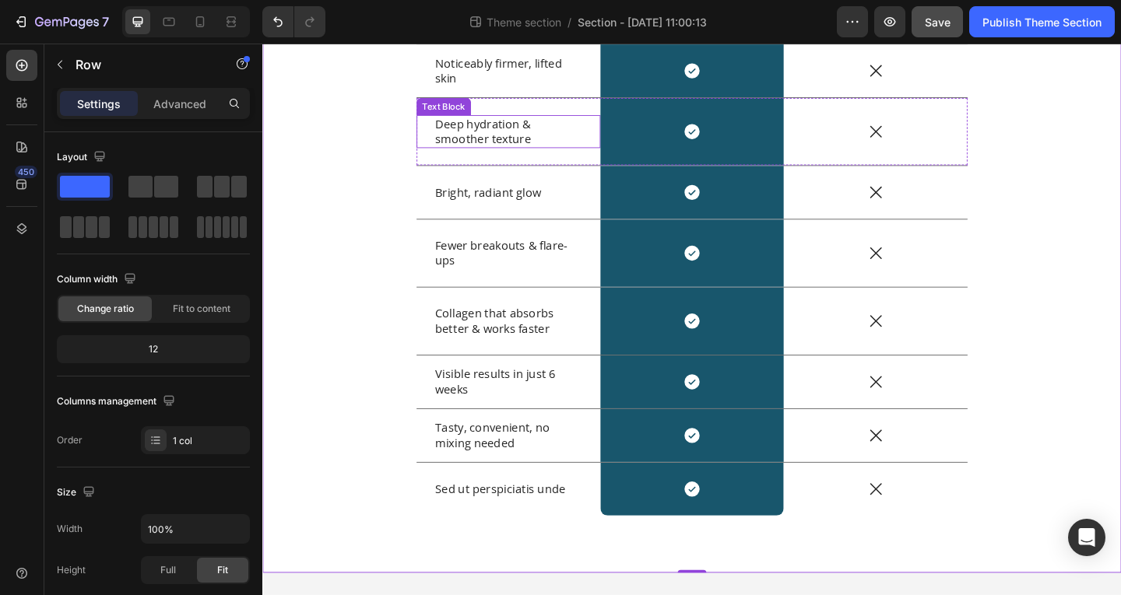
scroll to position [217, 0]
click at [528, 515] on div "Sed ut perspiciatis unde Text Block" at bounding box center [530, 529] width 200 height 58
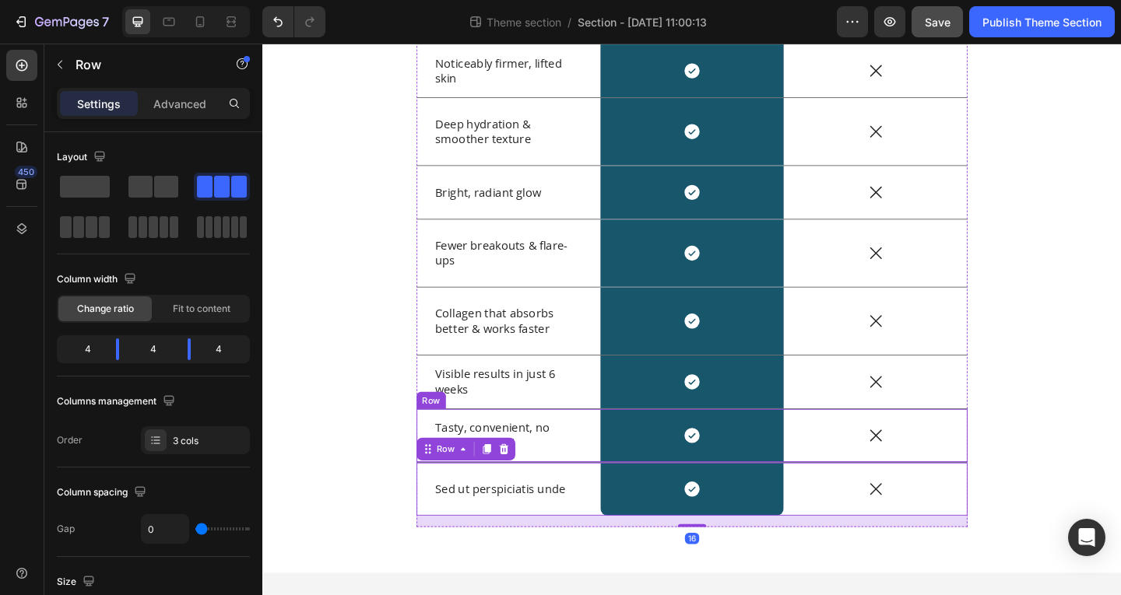
scroll to position [139, 0]
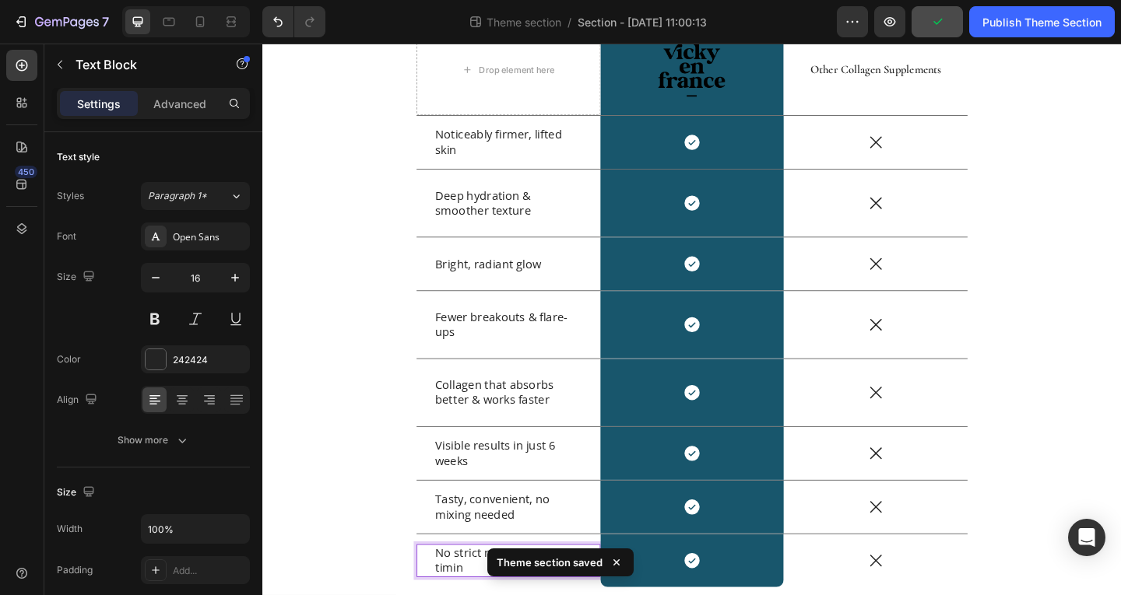
scroll to position [132, 0]
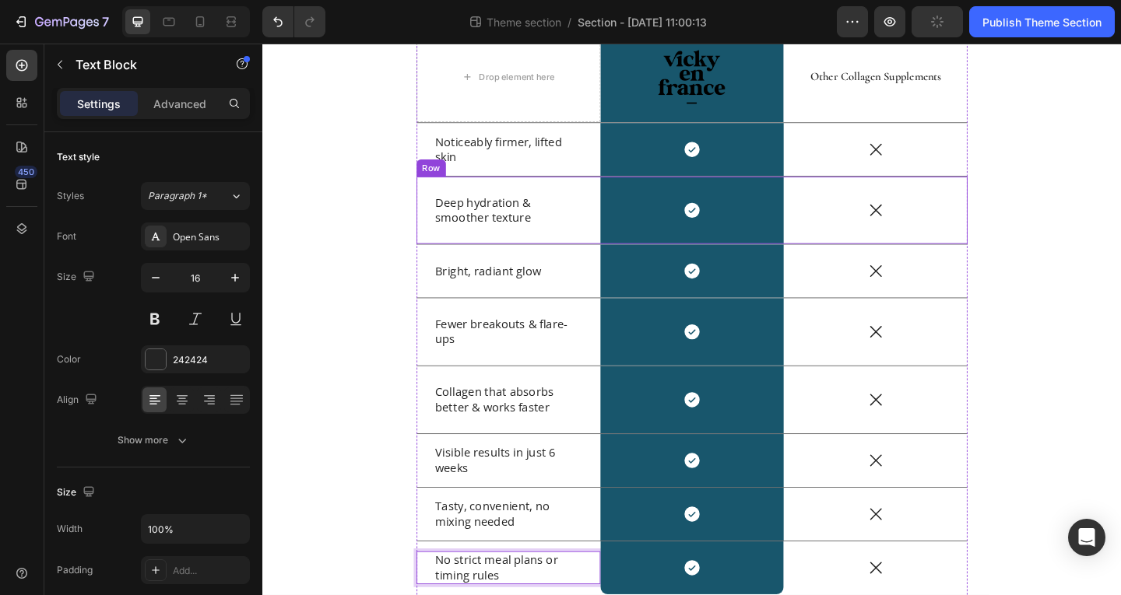
click at [553, 195] on div "Deep hydration & smoother texture Text Block" at bounding box center [530, 224] width 200 height 73
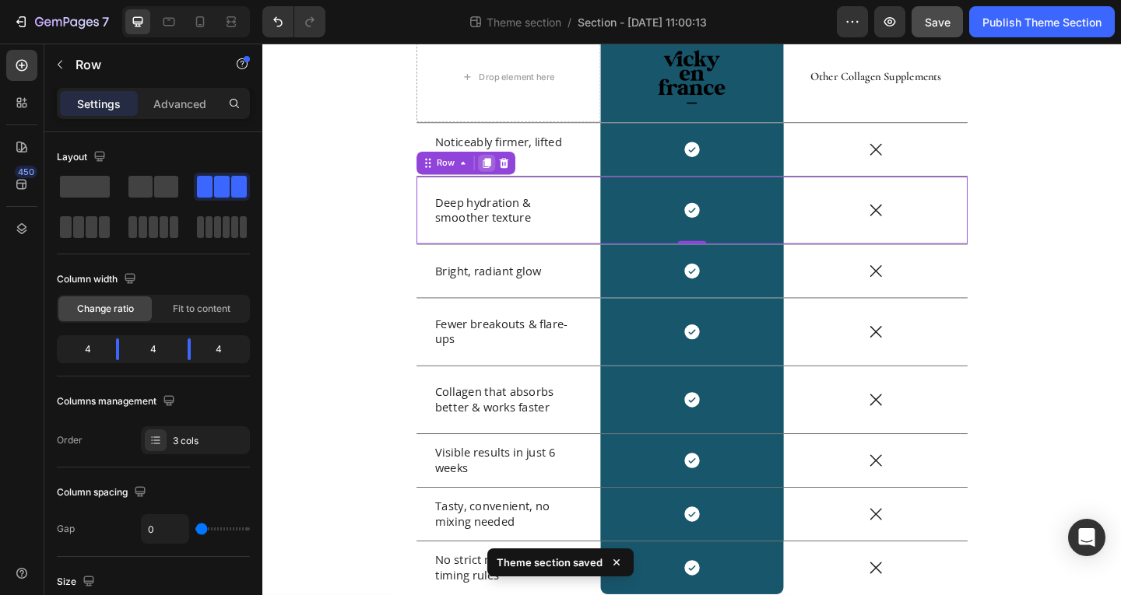
click at [502, 171] on icon at bounding box center [506, 173] width 9 height 11
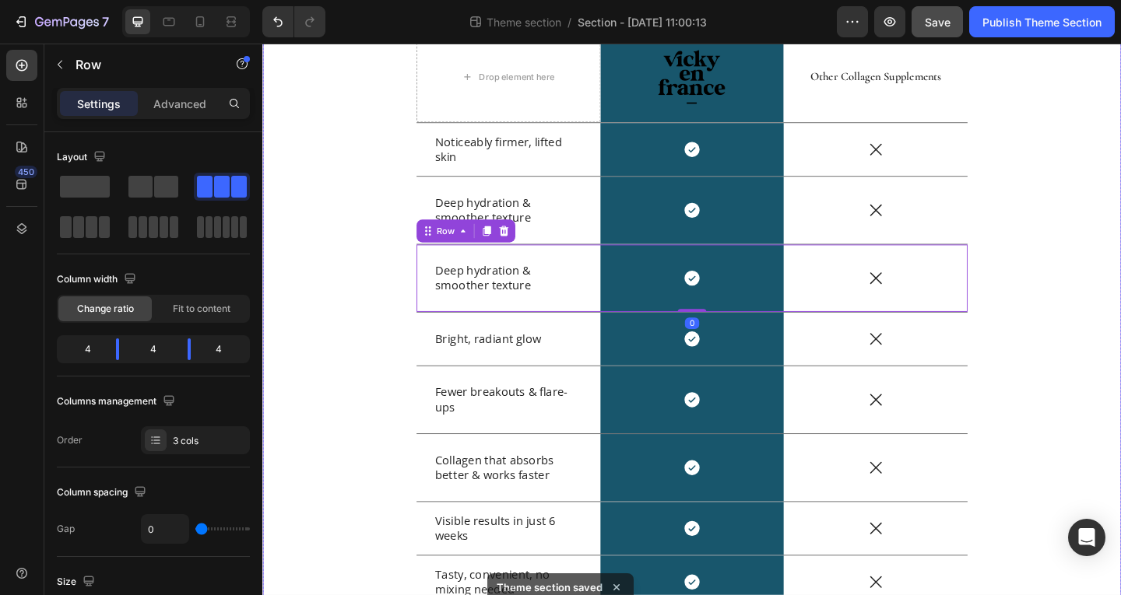
click at [1070, 205] on div "Drop element here Image Row Other Collagen Supplements Text Block Row Noticeabl…" at bounding box center [729, 385] width 911 height 711
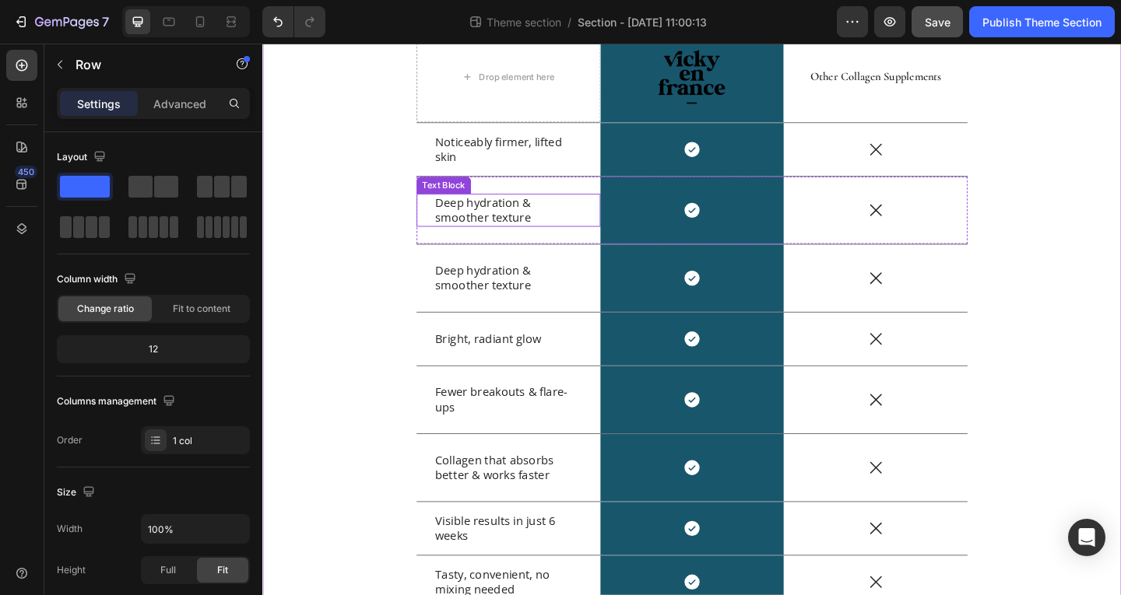
click at [528, 217] on p "Deep hydration & smoother texture" at bounding box center [530, 225] width 160 height 33
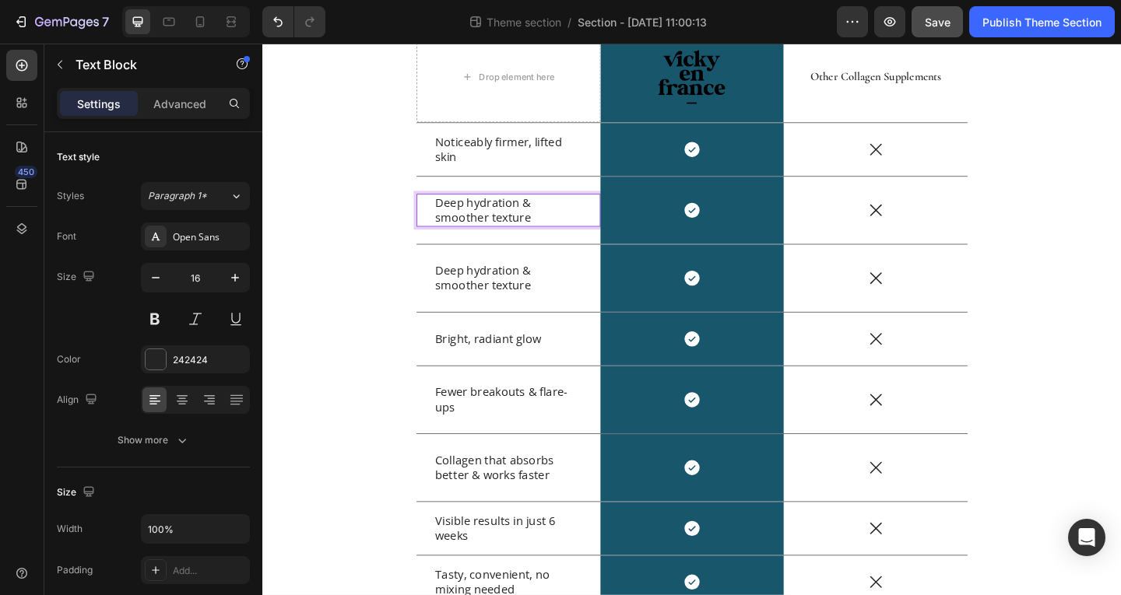
click at [528, 217] on p "Deep hydration & smoother texture" at bounding box center [530, 225] width 160 height 33
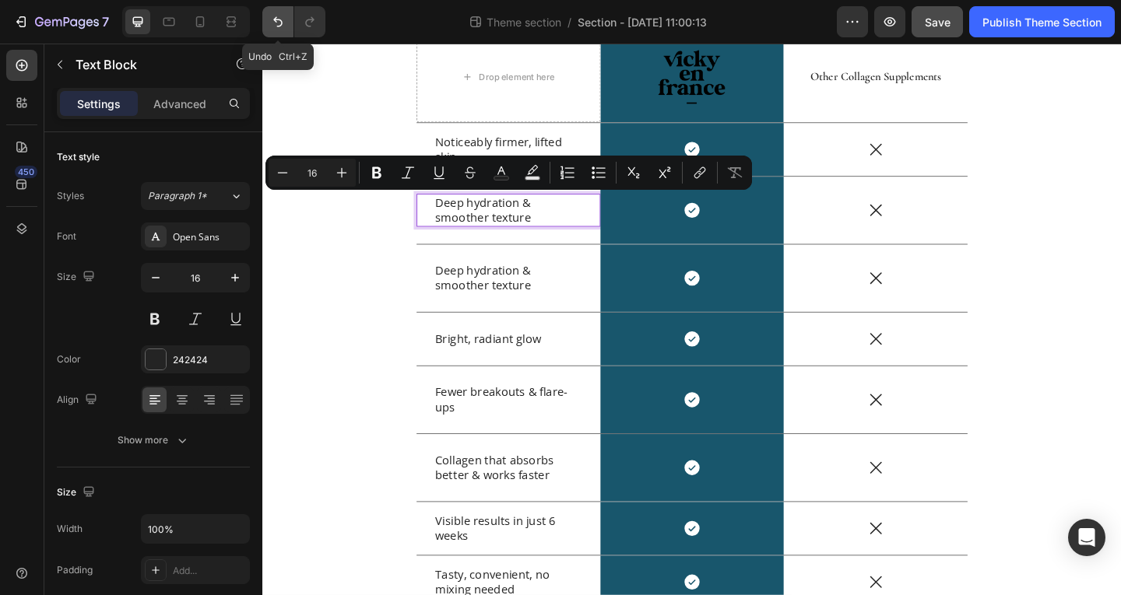
click at [276, 23] on icon "Undo/Redo" at bounding box center [278, 22] width 16 height 16
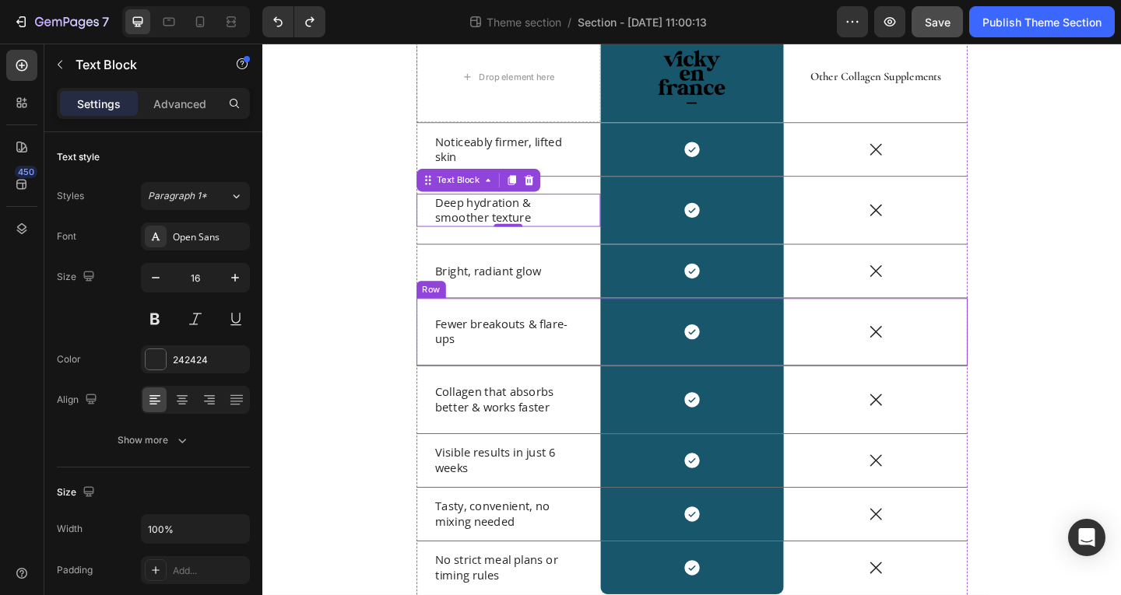
click at [553, 380] on div "Fewer breakouts & flare-ups Text Block" at bounding box center [530, 357] width 200 height 73
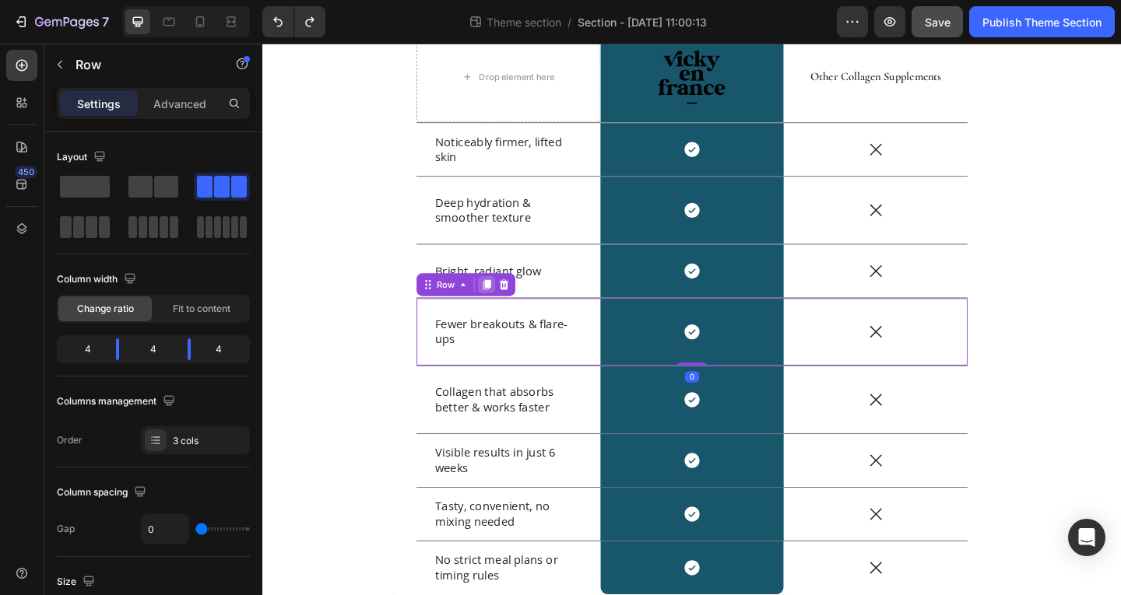
click at [504, 304] on icon at bounding box center [506, 305] width 9 height 11
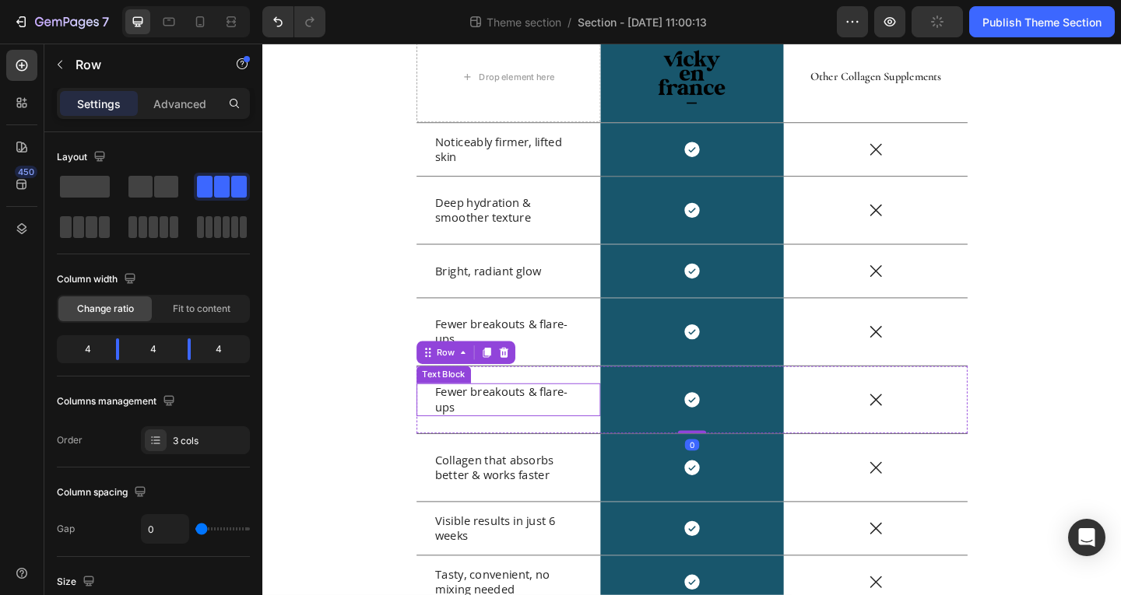
click at [486, 435] on p "Fewer breakouts & flare-ups" at bounding box center [530, 431] width 160 height 33
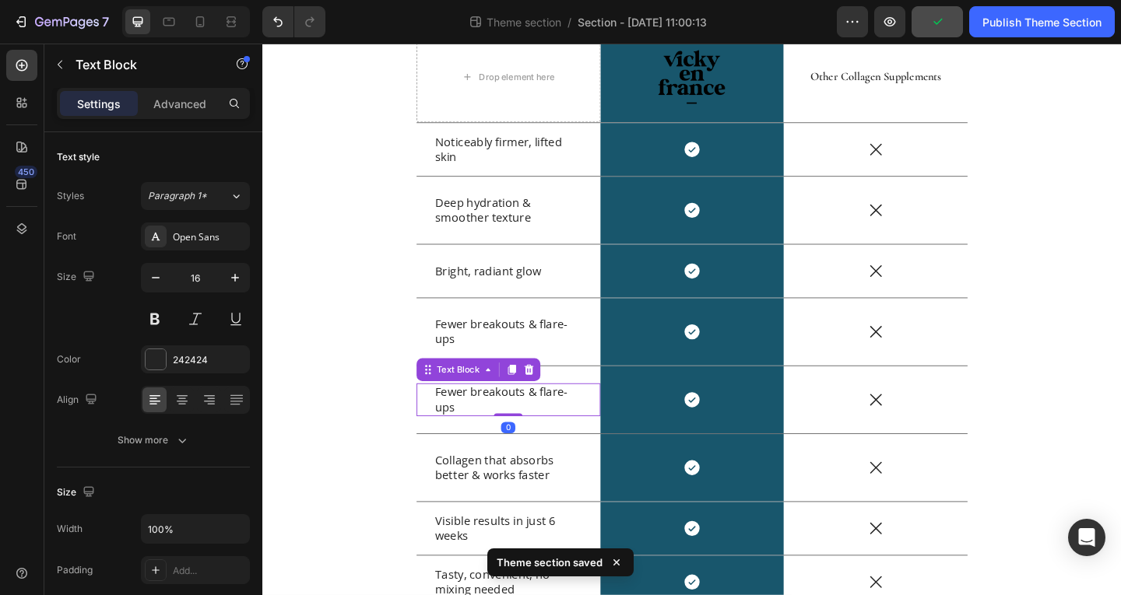
click at [486, 435] on p "Fewer breakouts & flare-ups" at bounding box center [530, 431] width 160 height 33
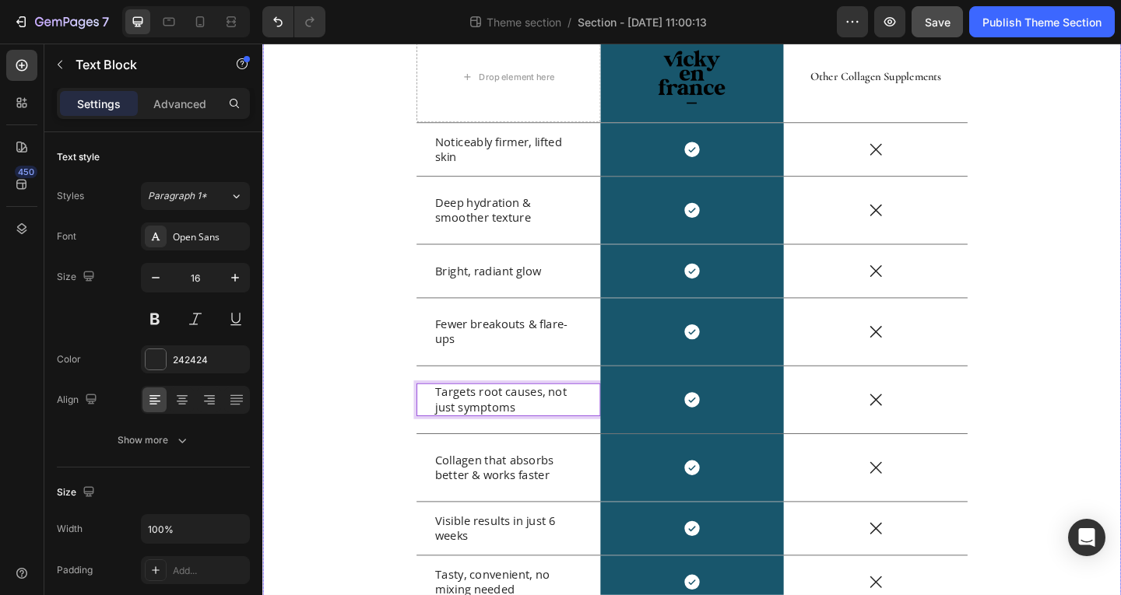
click at [1120, 296] on div "Drop element here Image Row Other Collagen Supplements Text Block Row Noticeabl…" at bounding box center [729, 385] width 911 height 711
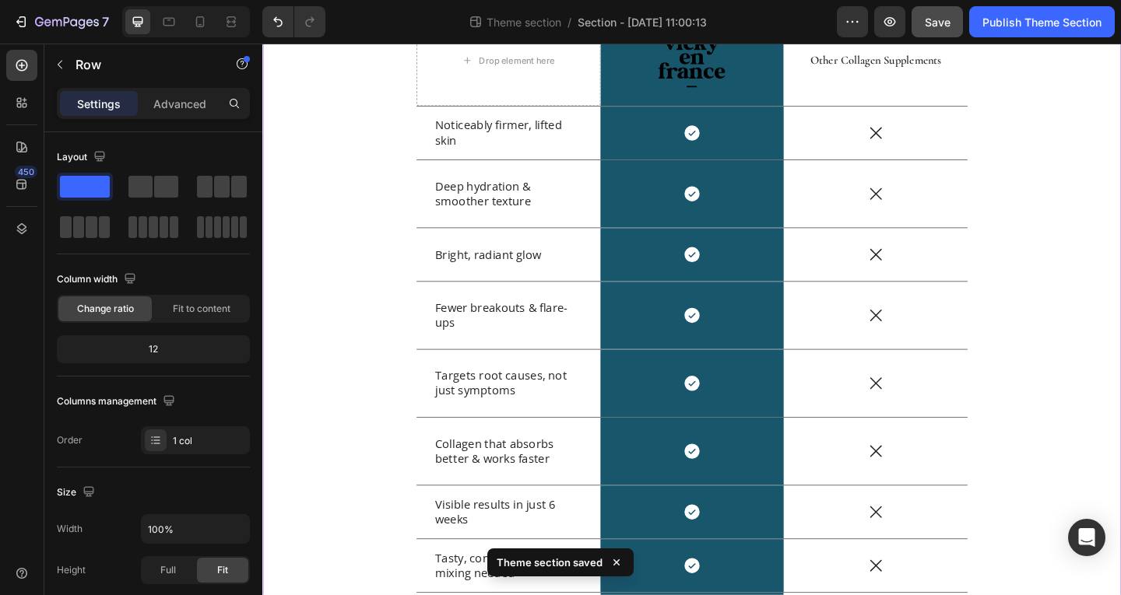
scroll to position [58, 0]
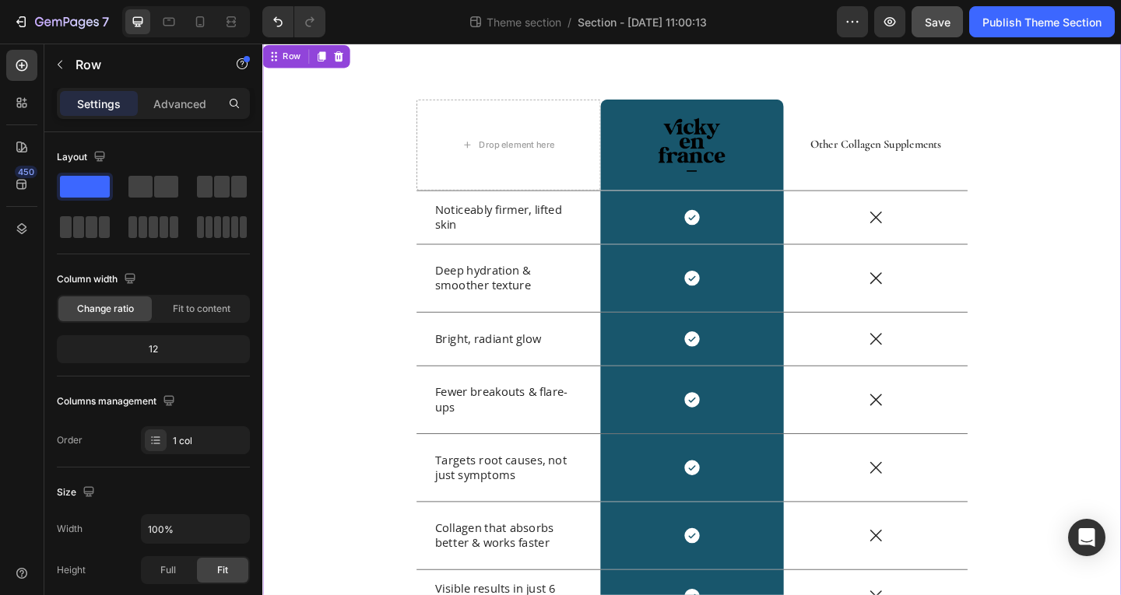
click at [1120, 234] on div "Drop element here Image Row Other Collagen Supplements Text Block Row Noticeabl…" at bounding box center [729, 459] width 911 height 711
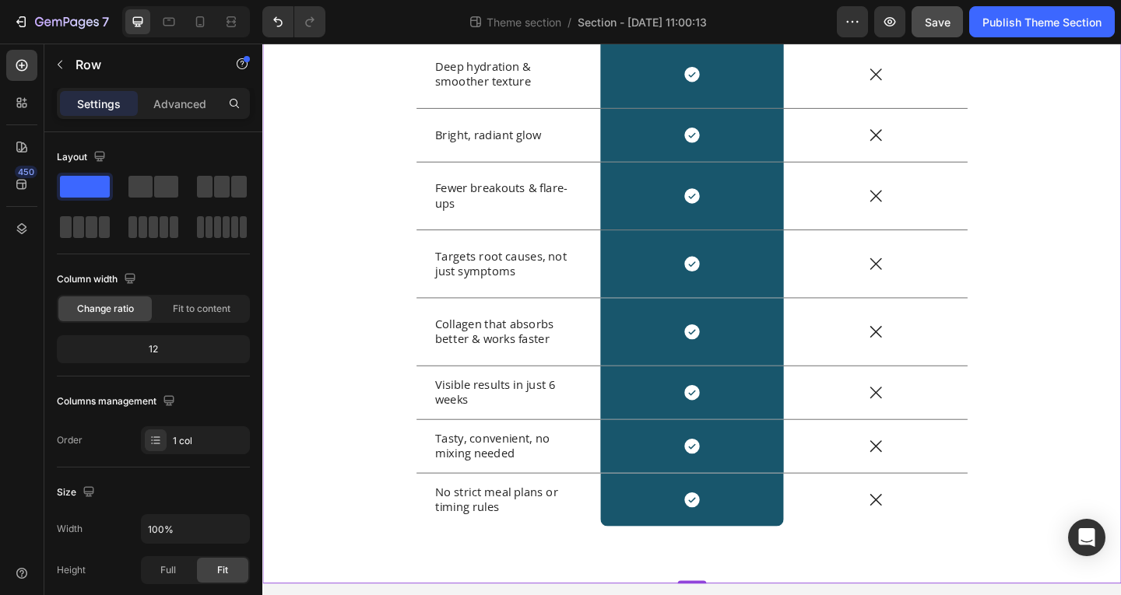
scroll to position [291, 0]
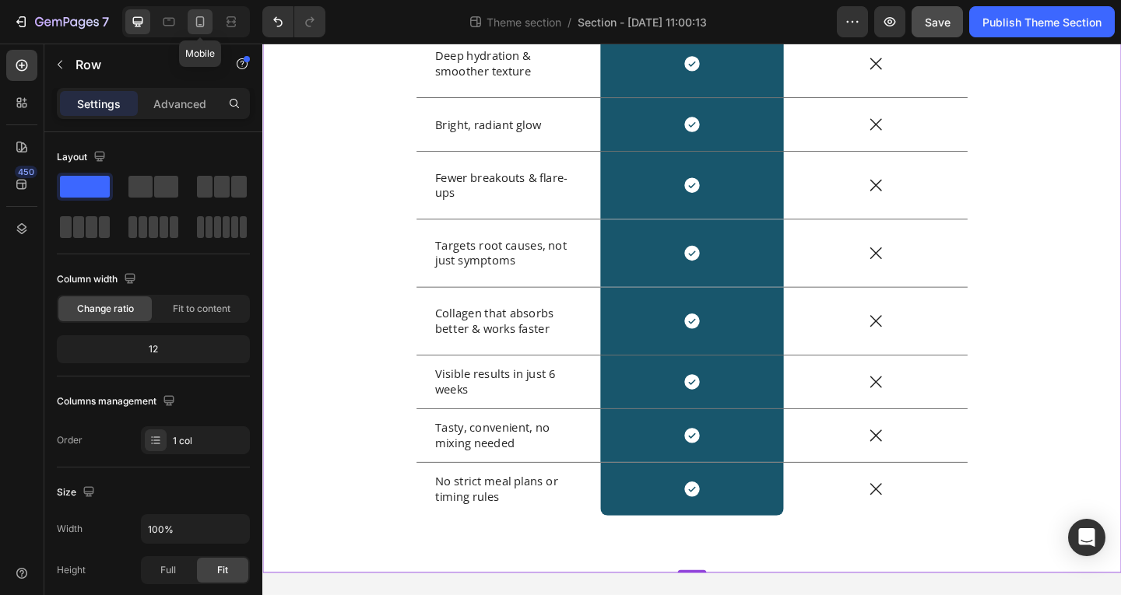
click at [201, 13] on div at bounding box center [200, 21] width 25 height 25
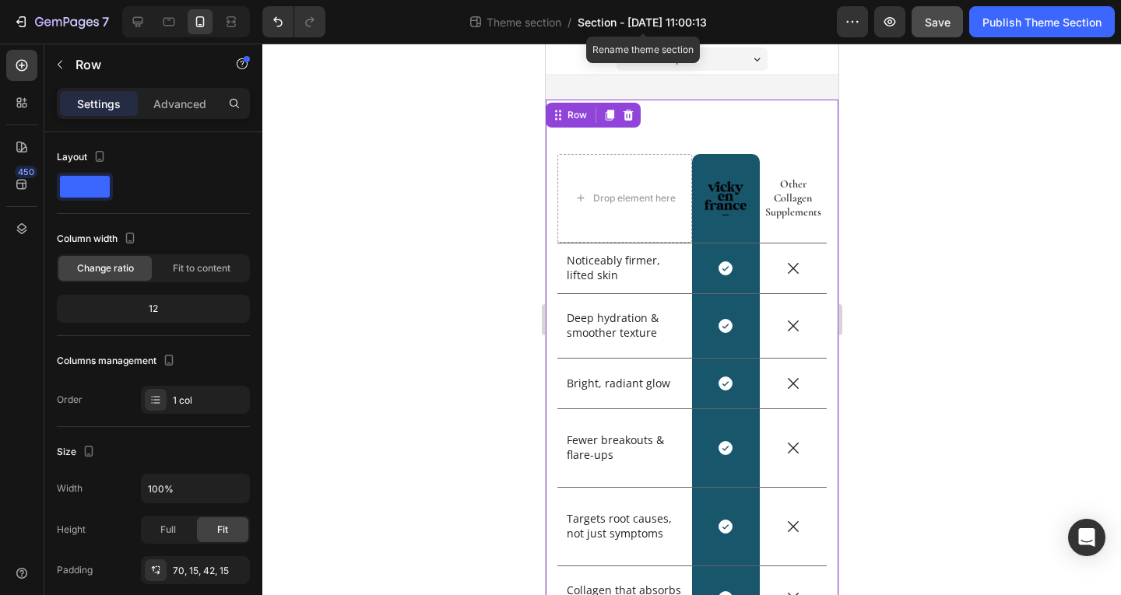
click at [690, 19] on span "Section - Aug 27 11:00:13" at bounding box center [642, 22] width 129 height 16
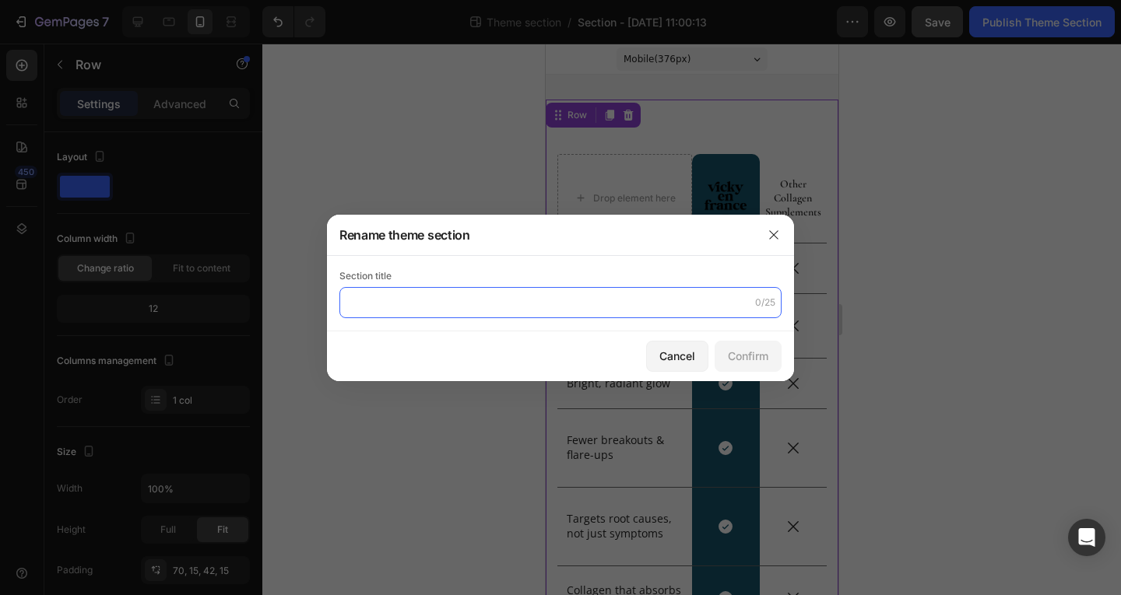
click at [521, 314] on input "text" at bounding box center [560, 302] width 442 height 31
type input "U"
type input "Berry - Us Vs Them"
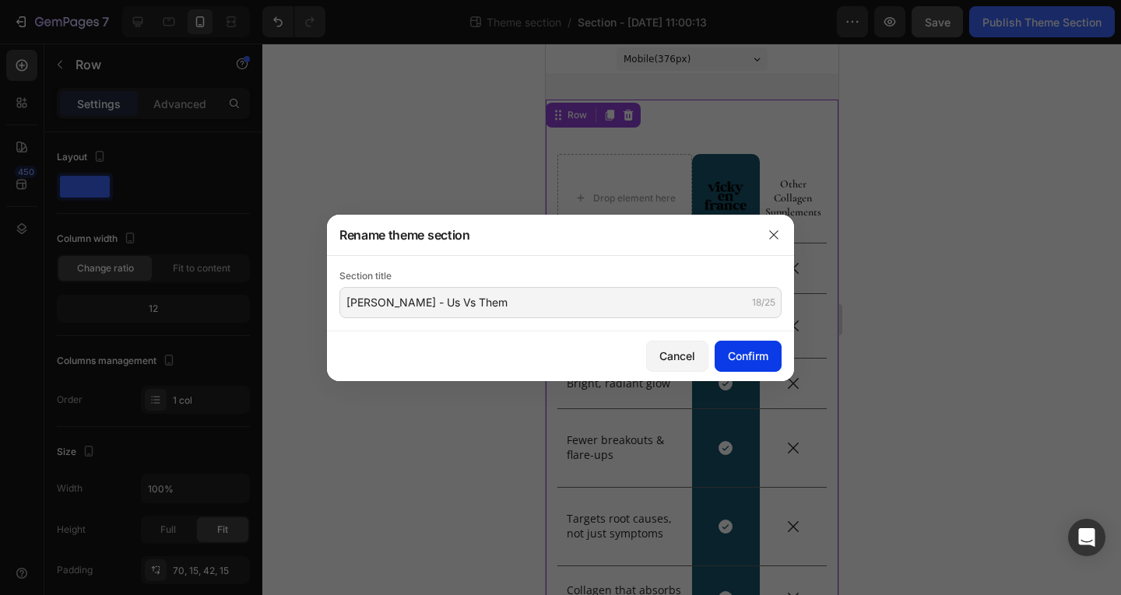
click at [754, 349] on div "Confirm" at bounding box center [748, 356] width 40 height 16
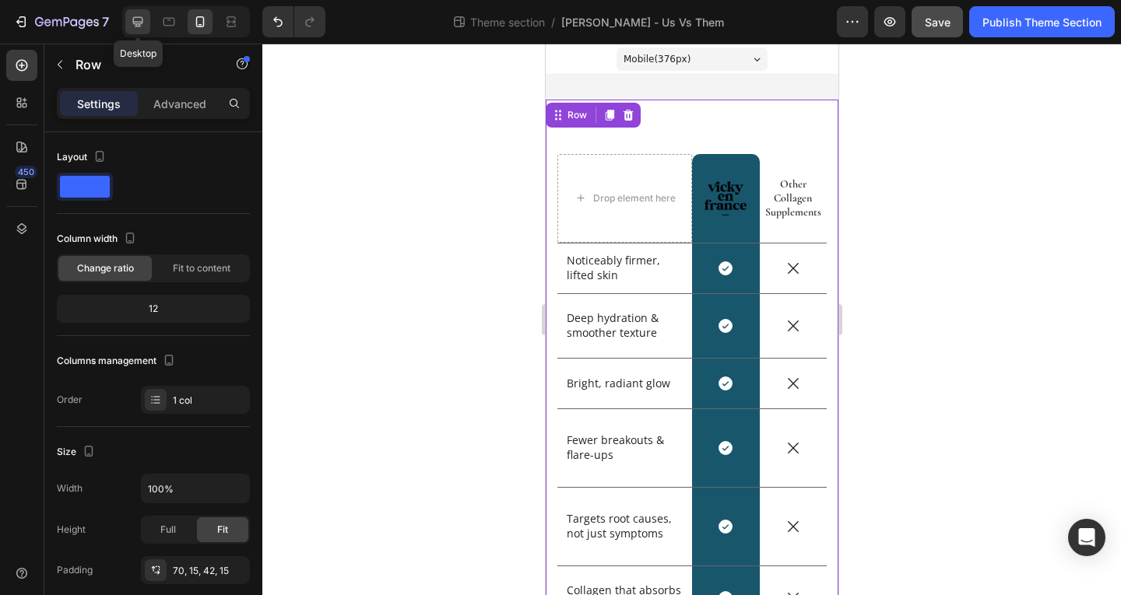
click at [136, 12] on div at bounding box center [137, 21] width 25 height 25
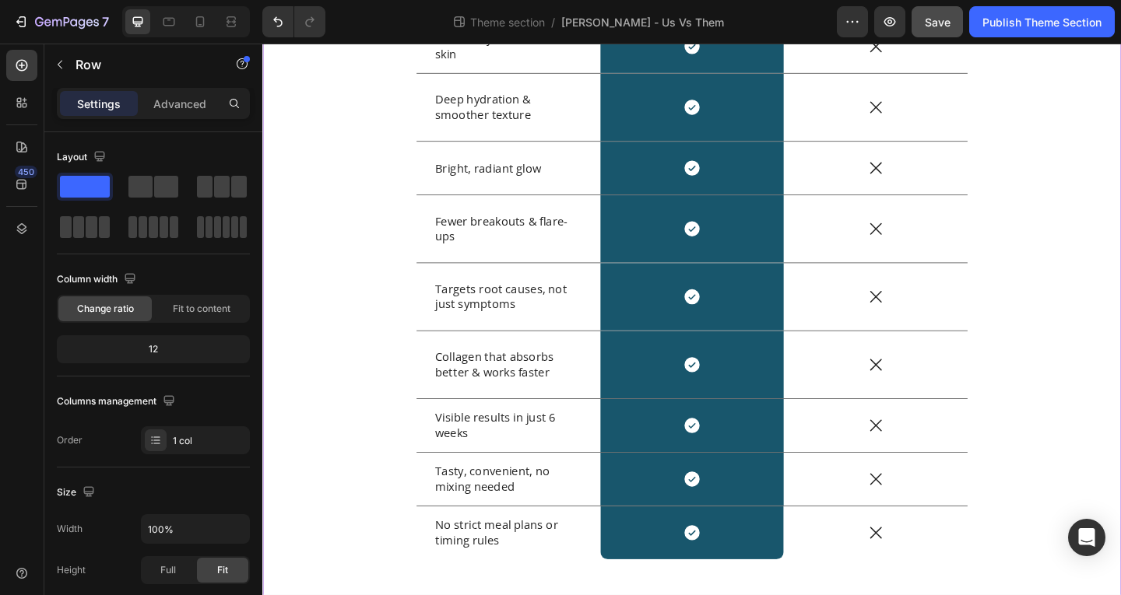
scroll to position [135, 0]
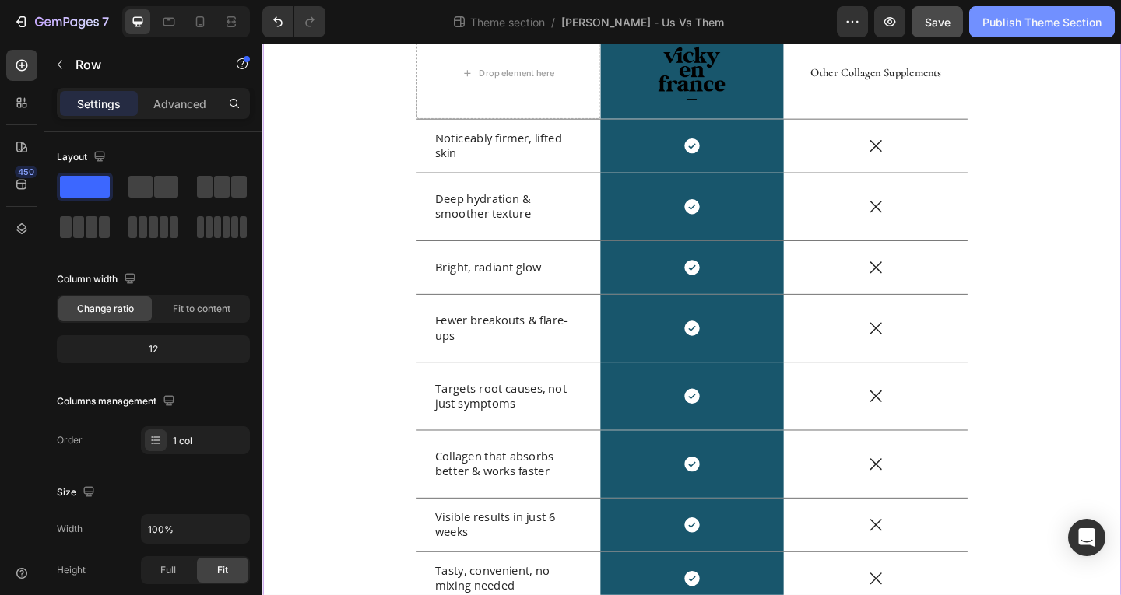
click at [1021, 30] on button "Publish Theme Section" at bounding box center [1042, 21] width 146 height 31
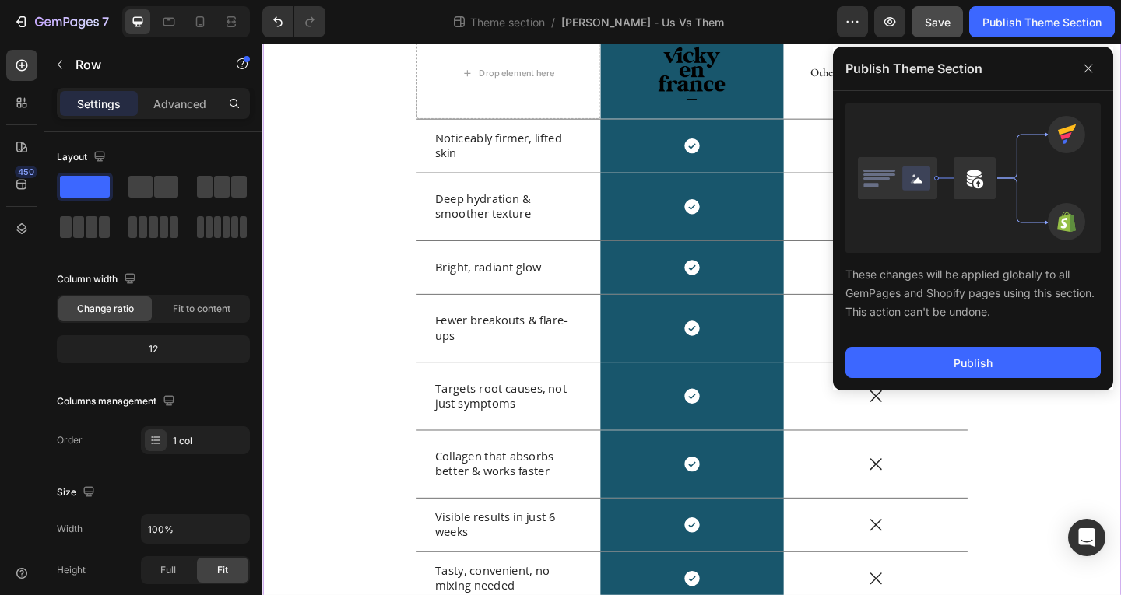
click at [974, 346] on div "Publish" at bounding box center [973, 363] width 280 height 56
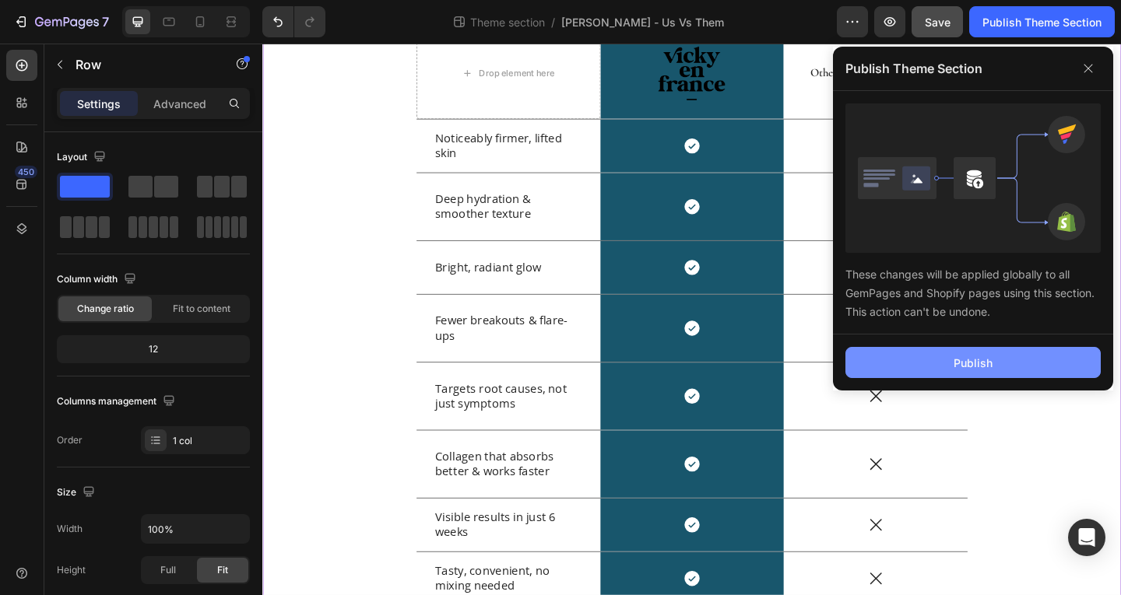
click at [961, 359] on div "Publish" at bounding box center [973, 363] width 39 height 16
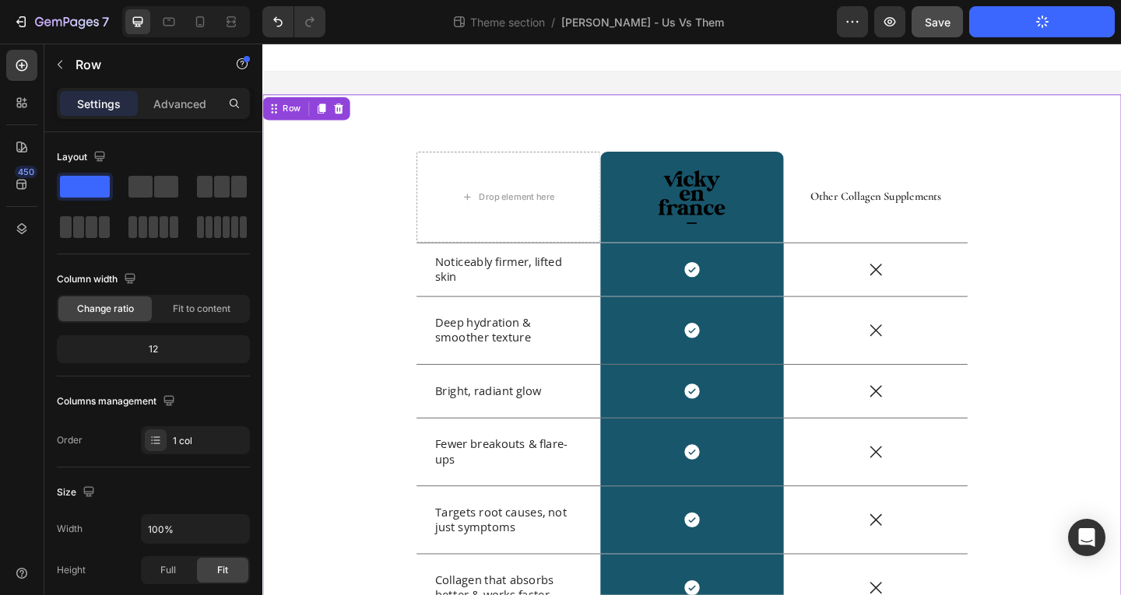
scroll to position [0, 0]
click at [354, 158] on div "Drop element here Image Row Other Collagen Supplements Text Block Row Noticeabl…" at bounding box center [729, 505] width 934 height 811
click at [477, 89] on div "Drop element here Image Row Other Collagen Supplements Text Block Row Noticeabl…" at bounding box center [729, 505] width 934 height 861
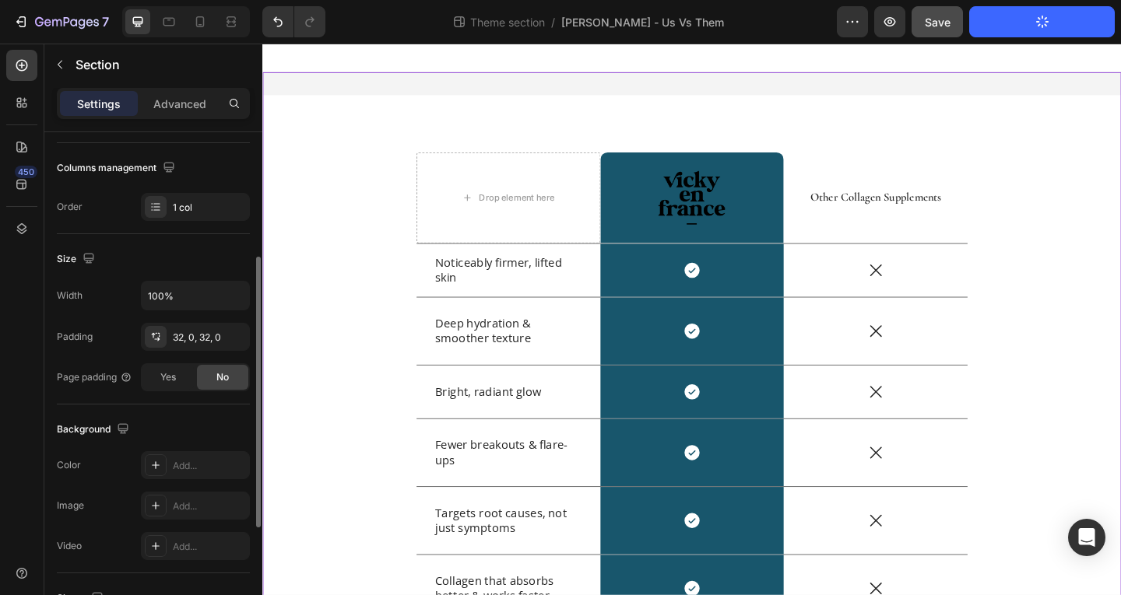
scroll to position [389, 0]
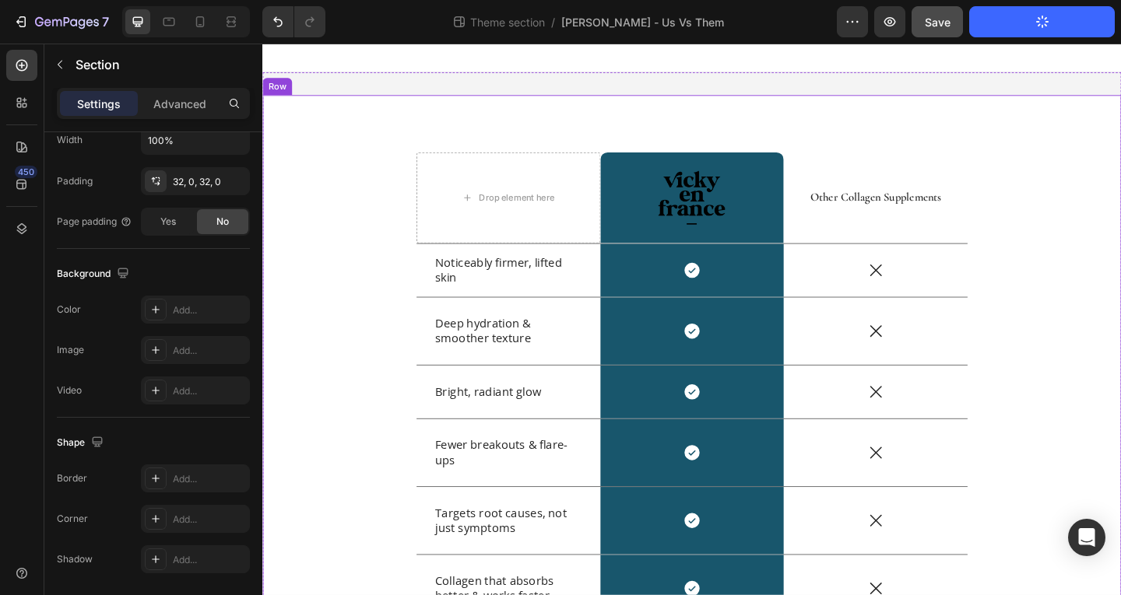
click at [314, 149] on div "Drop element here Image Row Other Collagen Supplements Text Block Row Noticeabl…" at bounding box center [729, 505] width 934 height 811
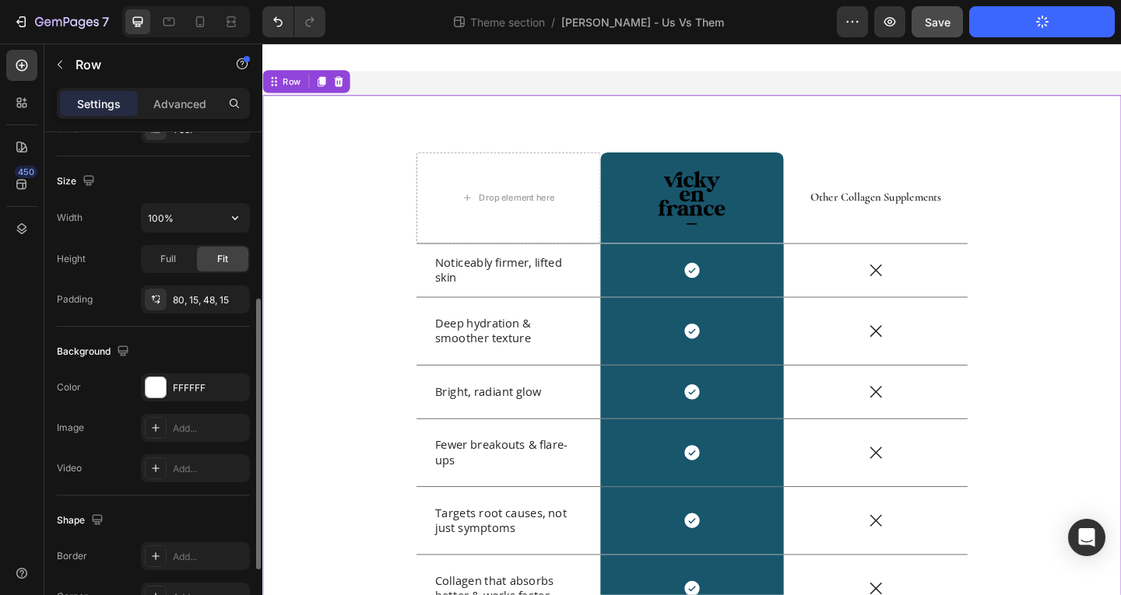
scroll to position [442, 0]
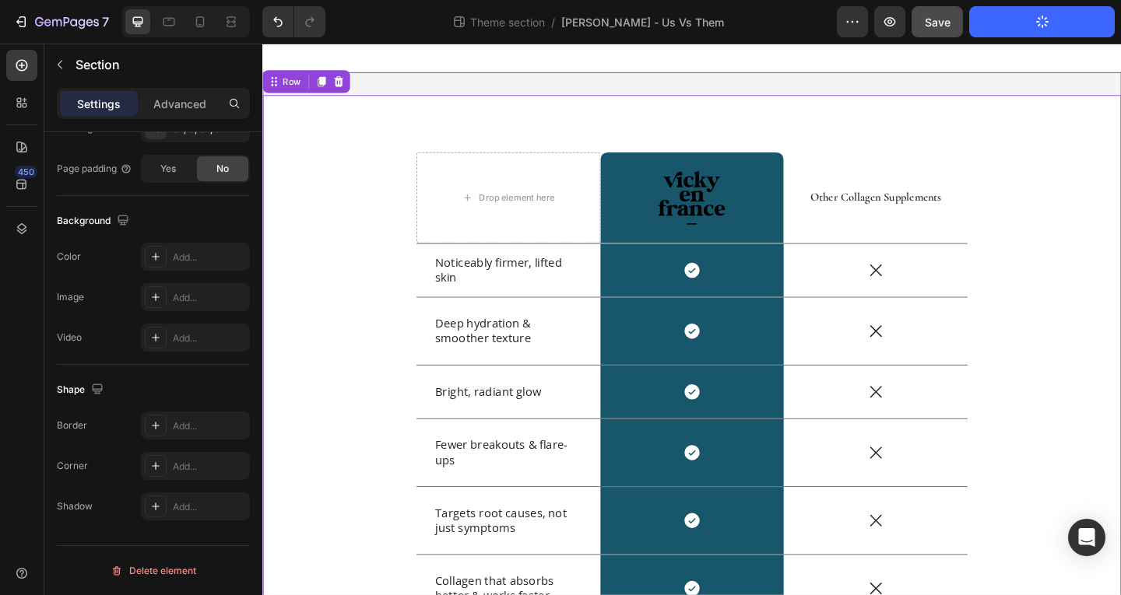
click at [538, 89] on div "Drop element here Image Row Other Collagen Supplements Text Block Row Noticeabl…" at bounding box center [729, 505] width 934 height 861
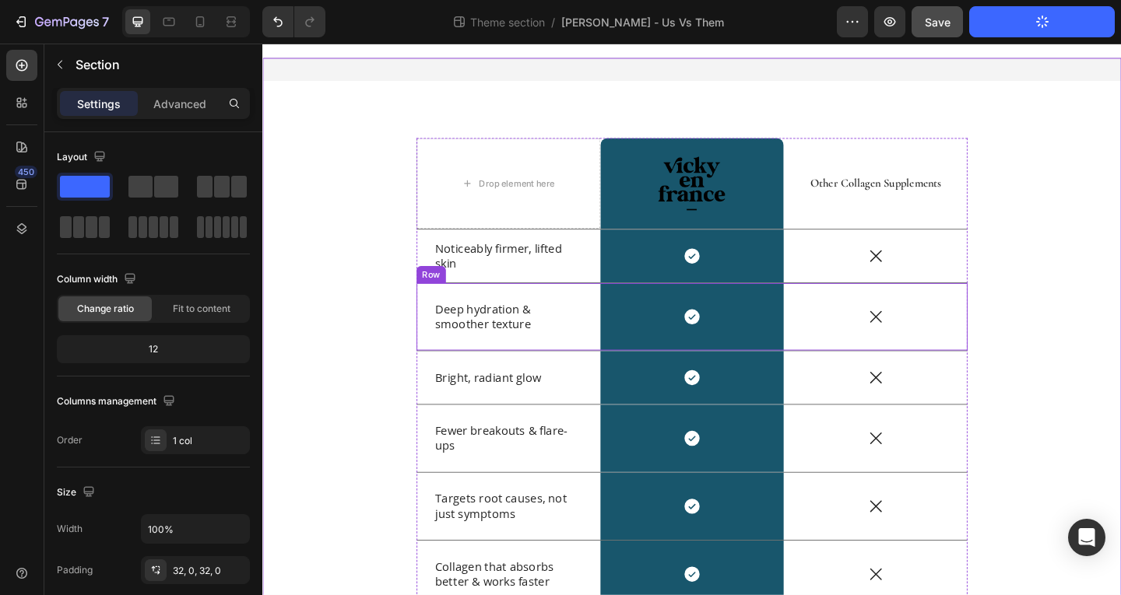
scroll to position [0, 0]
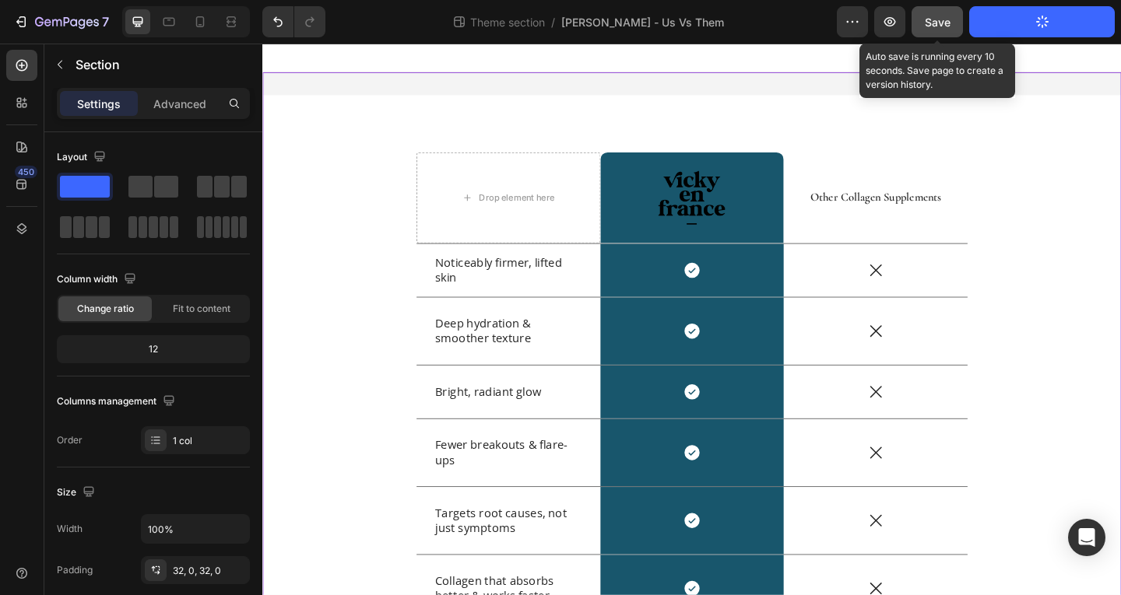
click at [934, 23] on span "Save" at bounding box center [938, 22] width 26 height 13
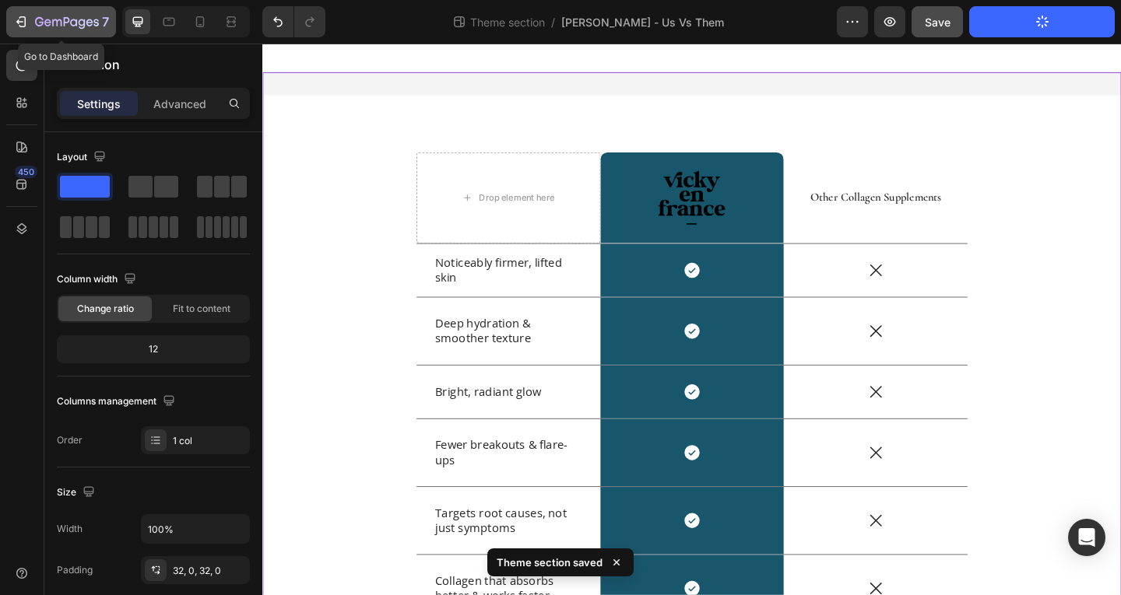
drag, startPoint x: 35, startPoint y: 16, endPoint x: 7, endPoint y: 21, distance: 28.5
click at [7, 21] on button "7" at bounding box center [61, 21] width 110 height 31
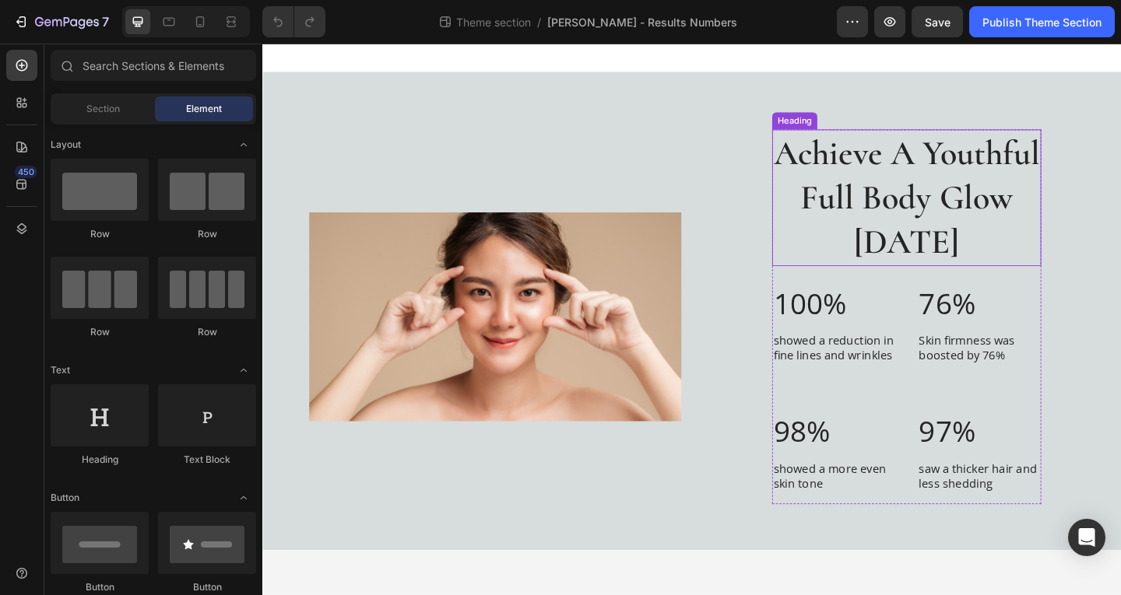
click at [921, 201] on h2 "Achieve A Youthful Full Body Glow In 6 Weeks" at bounding box center [963, 211] width 293 height 149
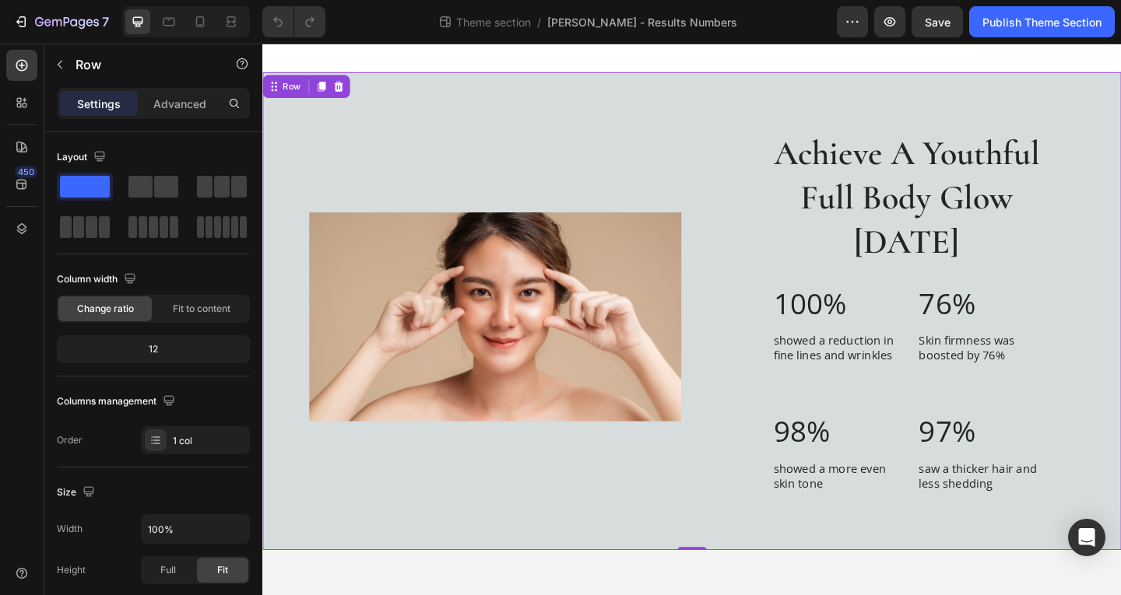
click at [544, 134] on div "Image Achieve A Youthful Full Body Glow In 6 Weeks Heading 100% Text Block show…" at bounding box center [729, 335] width 934 height 520
click at [850, 376] on p "showed a reduction in fine lines and wrinkles" at bounding box center [884, 375] width 132 height 33
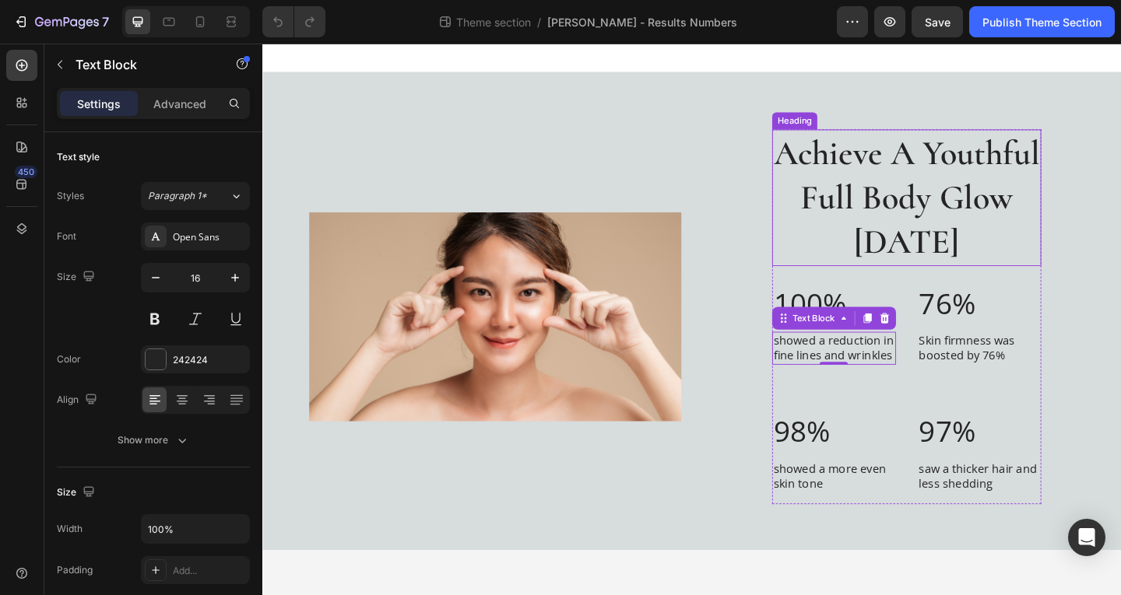
click at [1062, 214] on h2 "Achieve A Youthful Full Body Glow In 6 Weeks" at bounding box center [963, 211] width 293 height 149
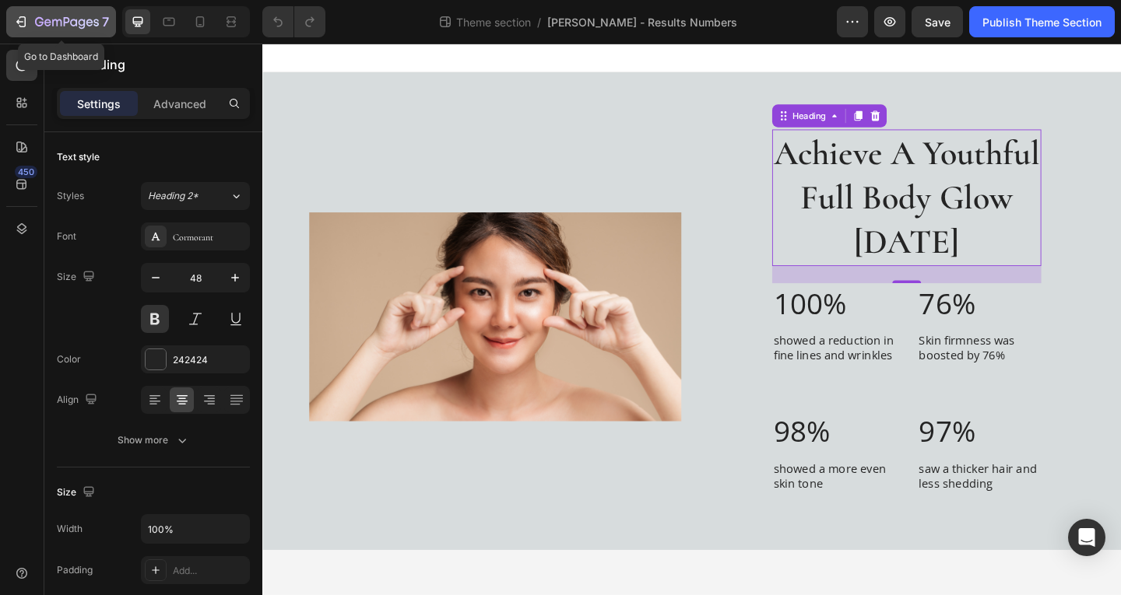
click at [38, 14] on div "7" at bounding box center [72, 21] width 74 height 19
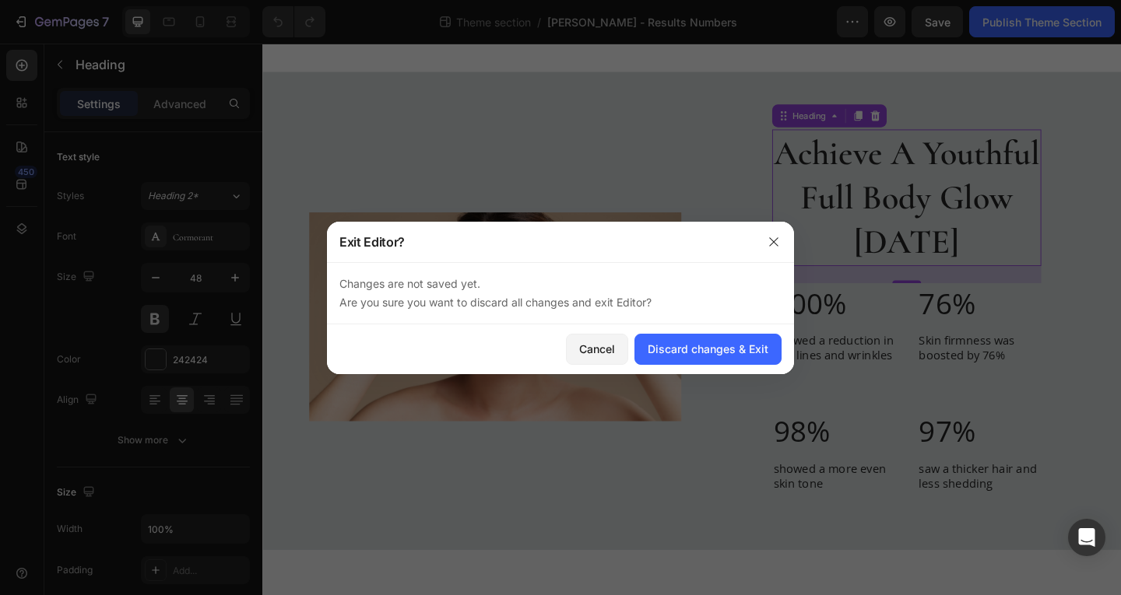
click at [787, 238] on div at bounding box center [773, 242] width 40 height 40
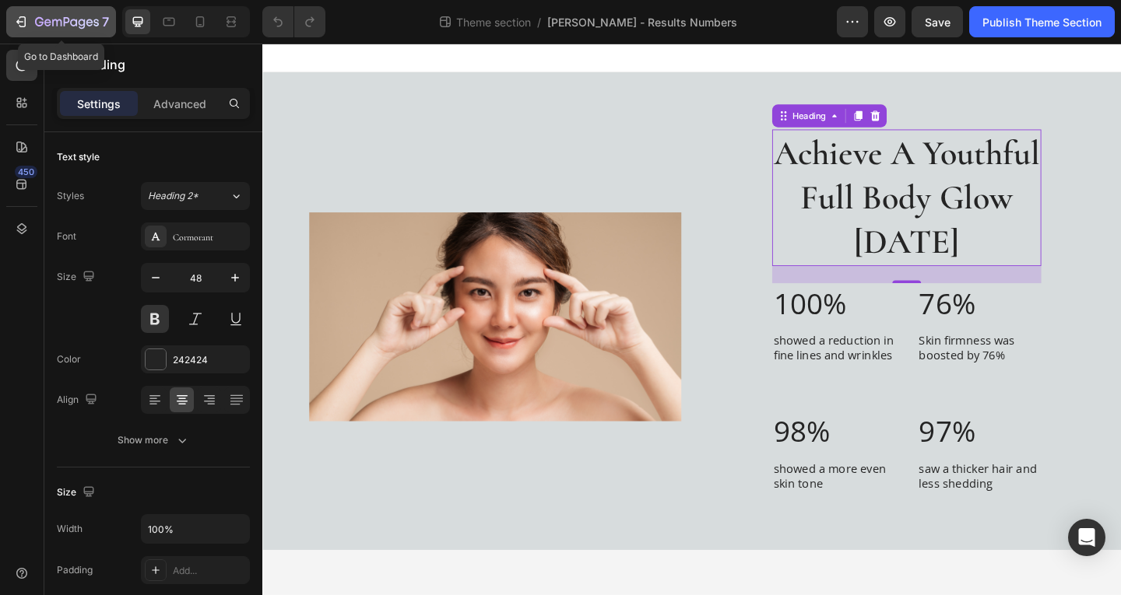
click at [13, 19] on icon "button" at bounding box center [21, 22] width 16 height 16
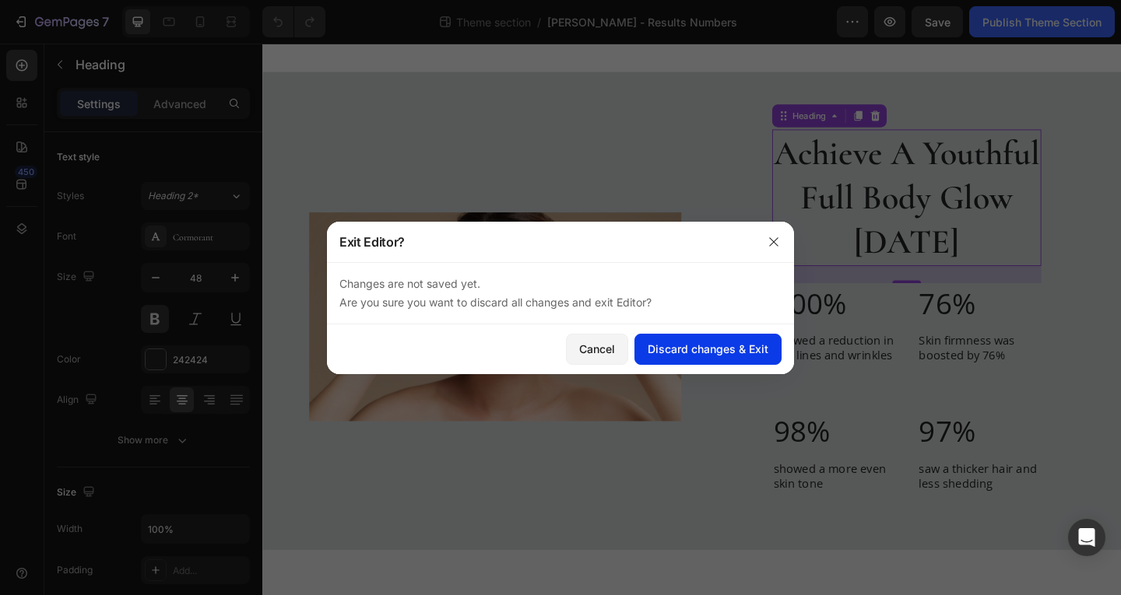
click at [670, 349] on div "Discard changes & Exit" at bounding box center [708, 349] width 121 height 16
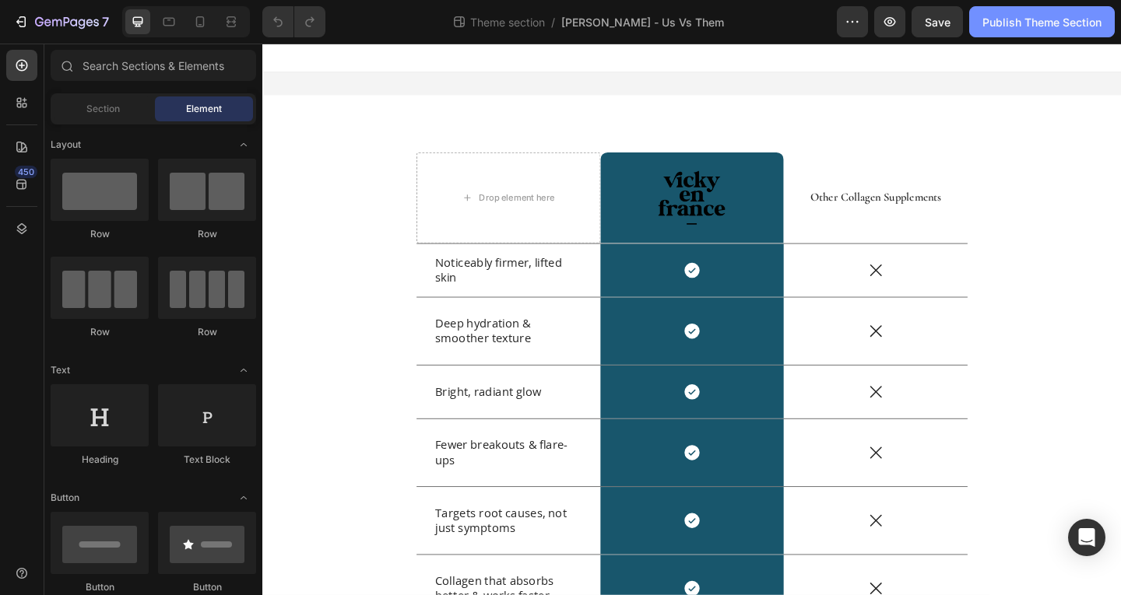
click at [975, 19] on button "Publish Theme Section" at bounding box center [1042, 21] width 146 height 31
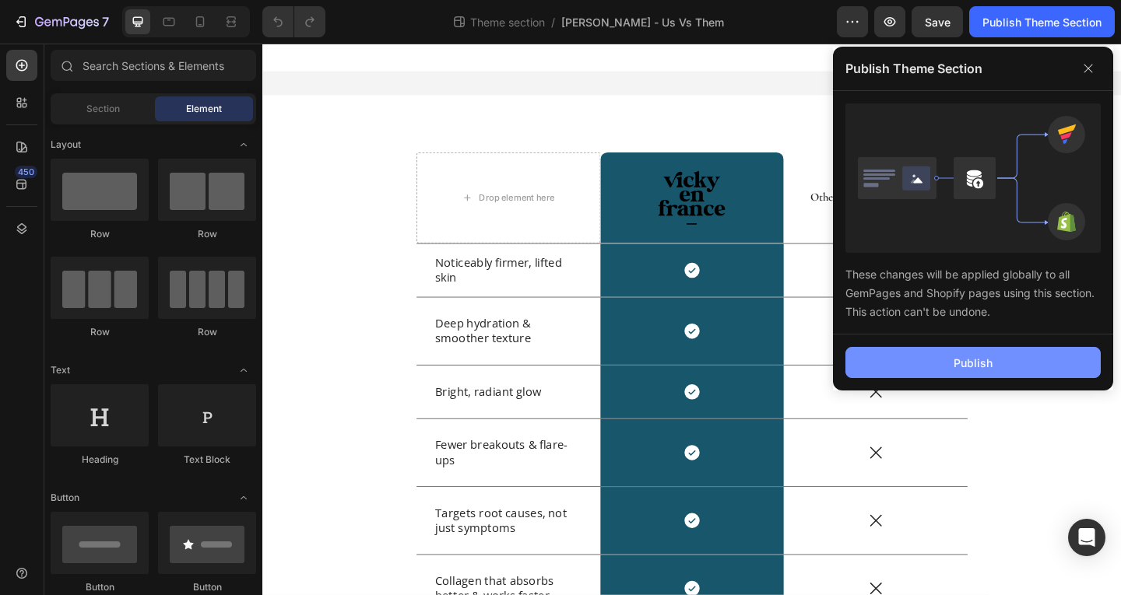
click at [1021, 356] on button "Publish" at bounding box center [972, 362] width 255 height 31
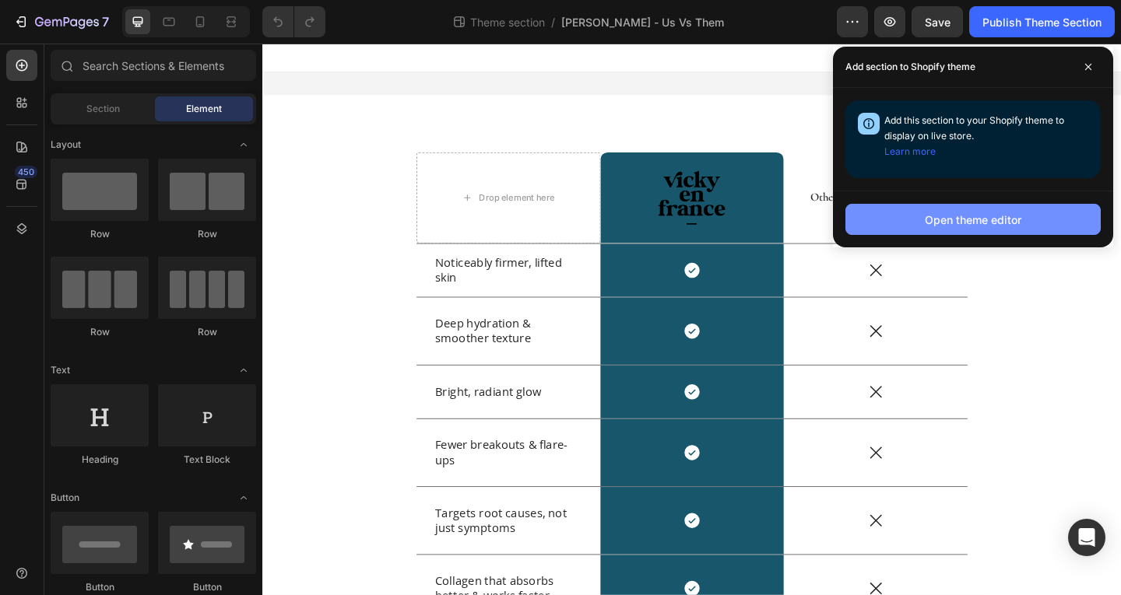
click at [1045, 216] on button "Open theme editor" at bounding box center [972, 219] width 255 height 31
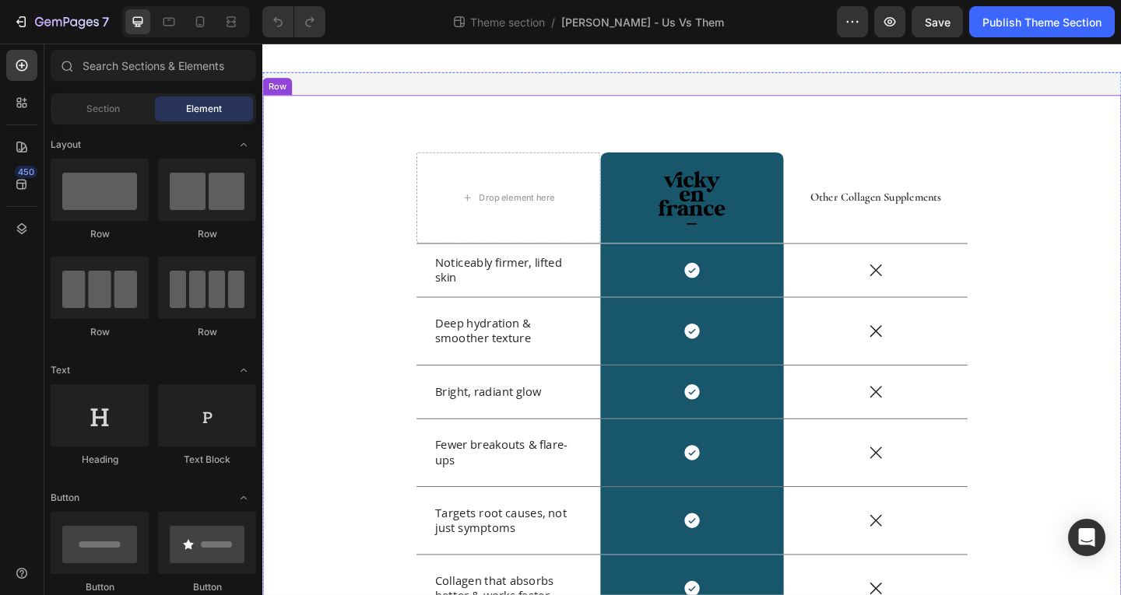
click at [319, 153] on div "Drop element here Image Row Other Collagen Supplements Text Block Row Noticeabl…" at bounding box center [729, 505] width 934 height 811
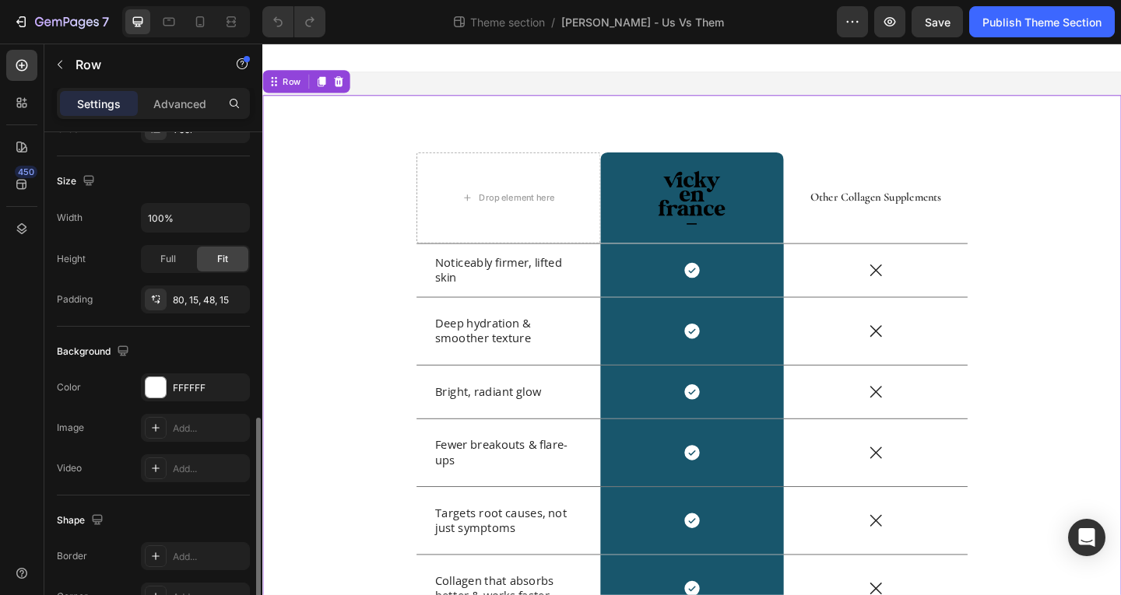
scroll to position [442, 0]
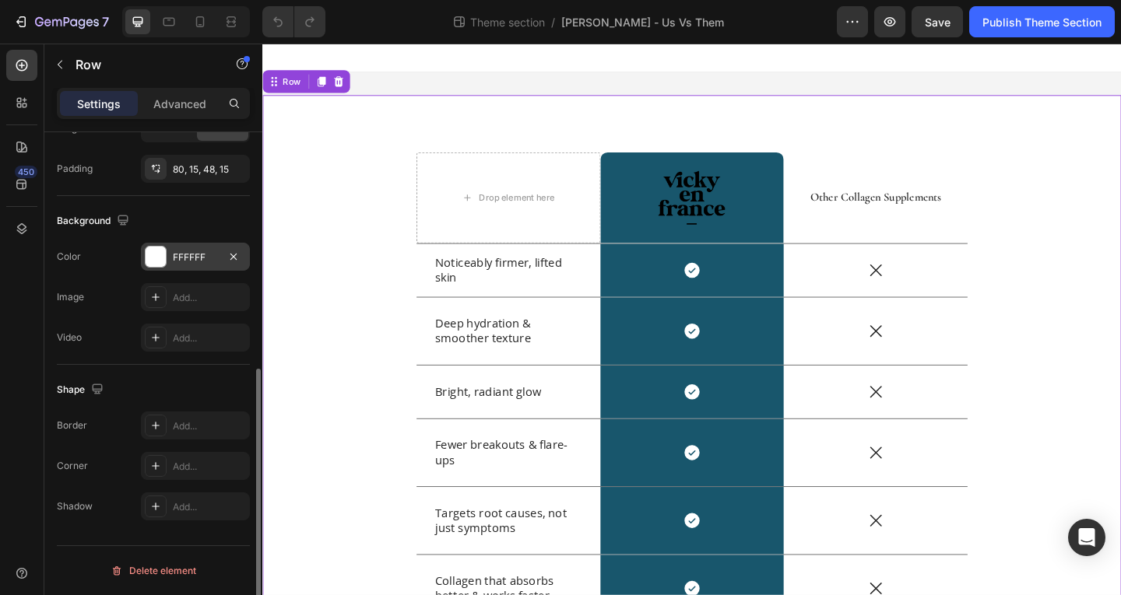
click at [160, 262] on div at bounding box center [156, 257] width 20 height 20
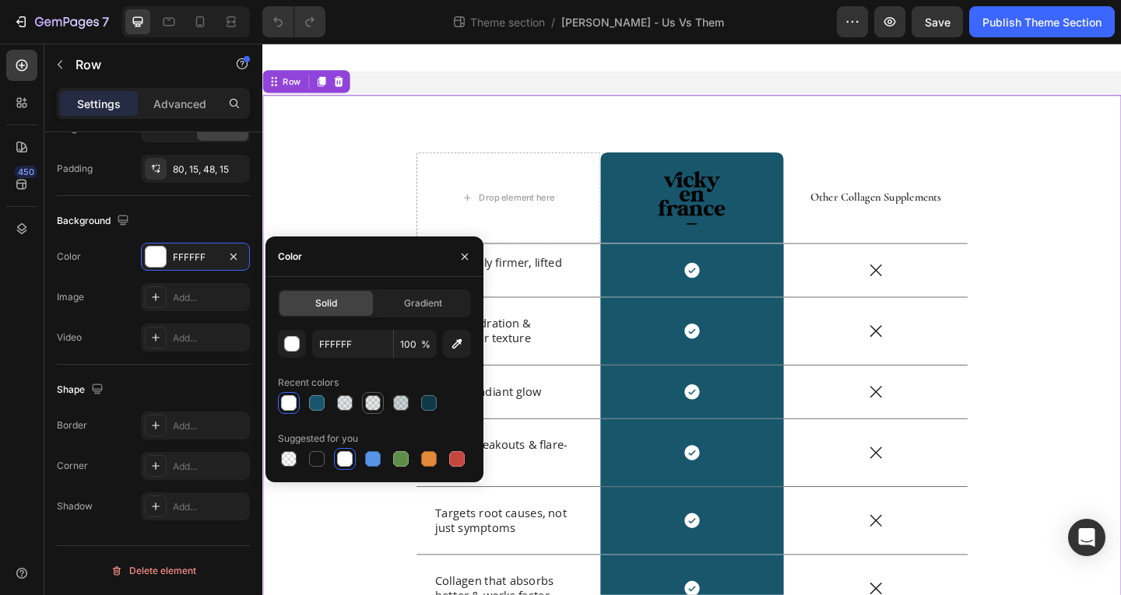
click at [374, 403] on div at bounding box center [373, 403] width 16 height 16
type input "0E323F"
type input "10"
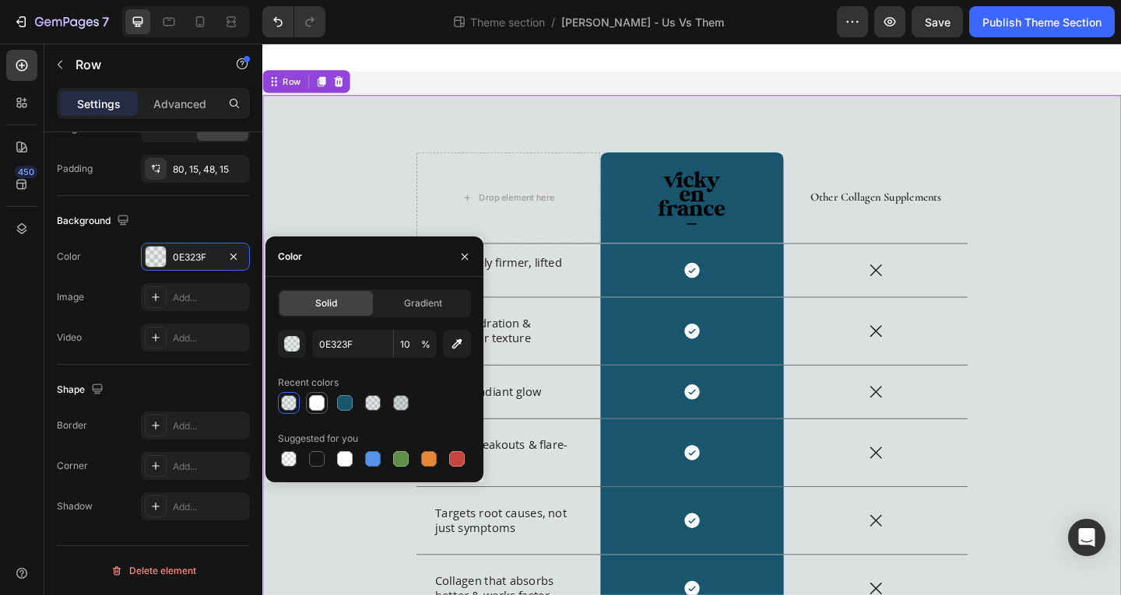
click at [318, 405] on div at bounding box center [317, 403] width 16 height 16
type input "FFFFFF"
type input "100"
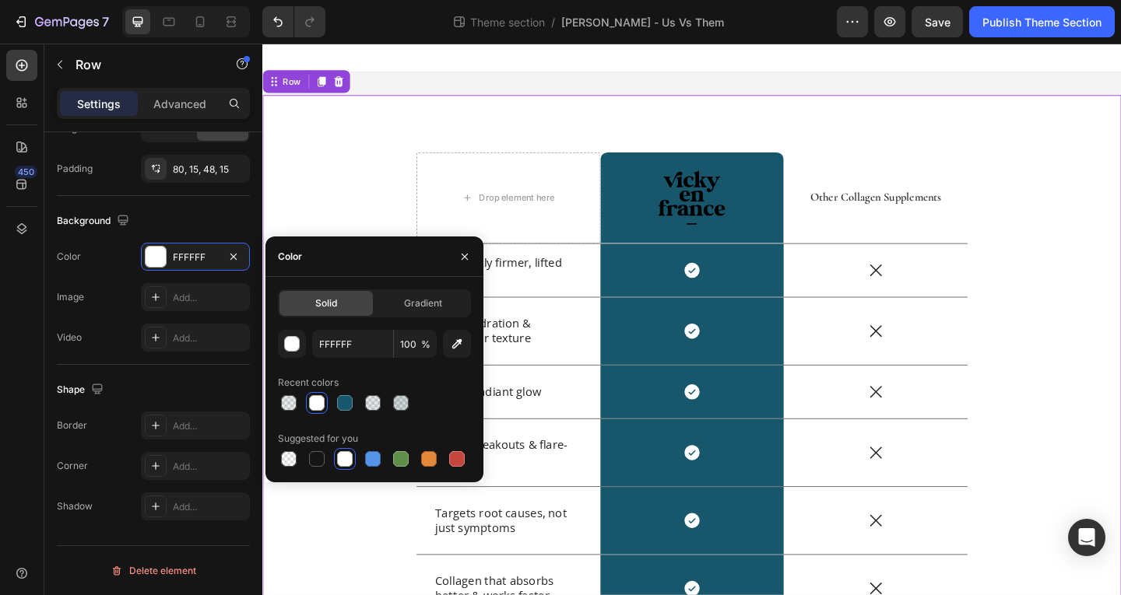
click at [367, 185] on div "Drop element here Image Row Other Collagen Supplements Text Block Row Noticeabl…" at bounding box center [729, 517] width 911 height 711
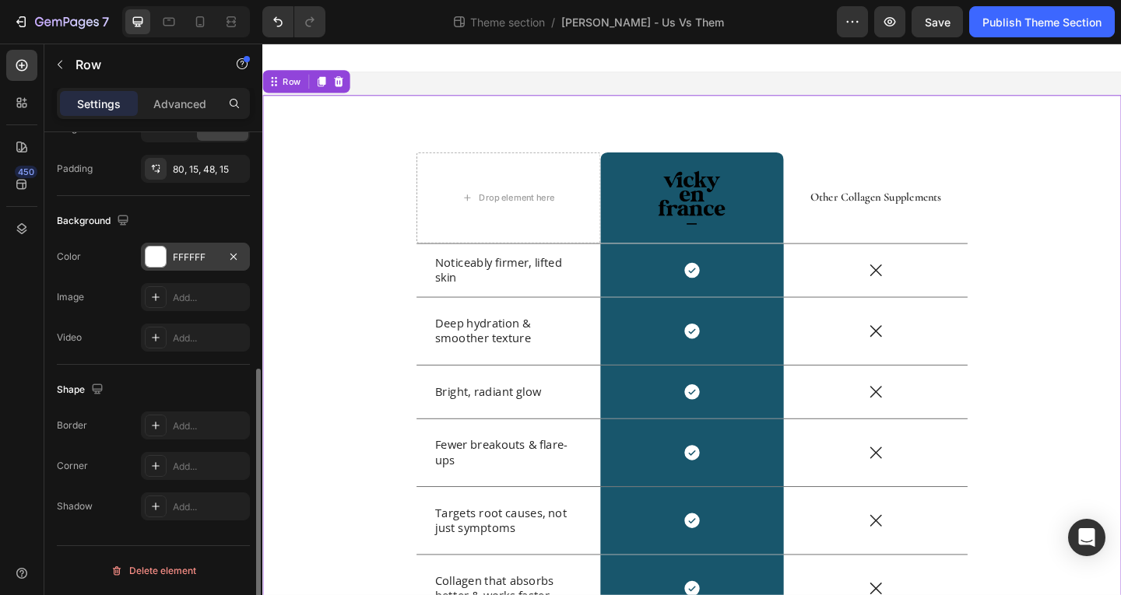
click at [156, 262] on div at bounding box center [156, 257] width 20 height 20
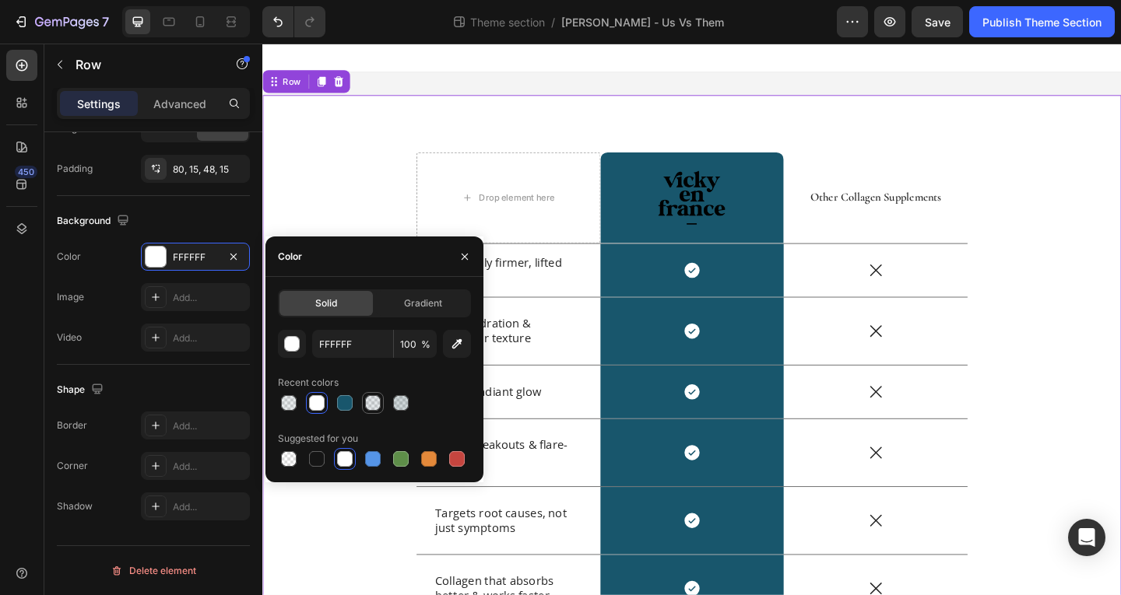
click at [377, 404] on div at bounding box center [373, 403] width 16 height 16
type input "0E323F"
type input "12"
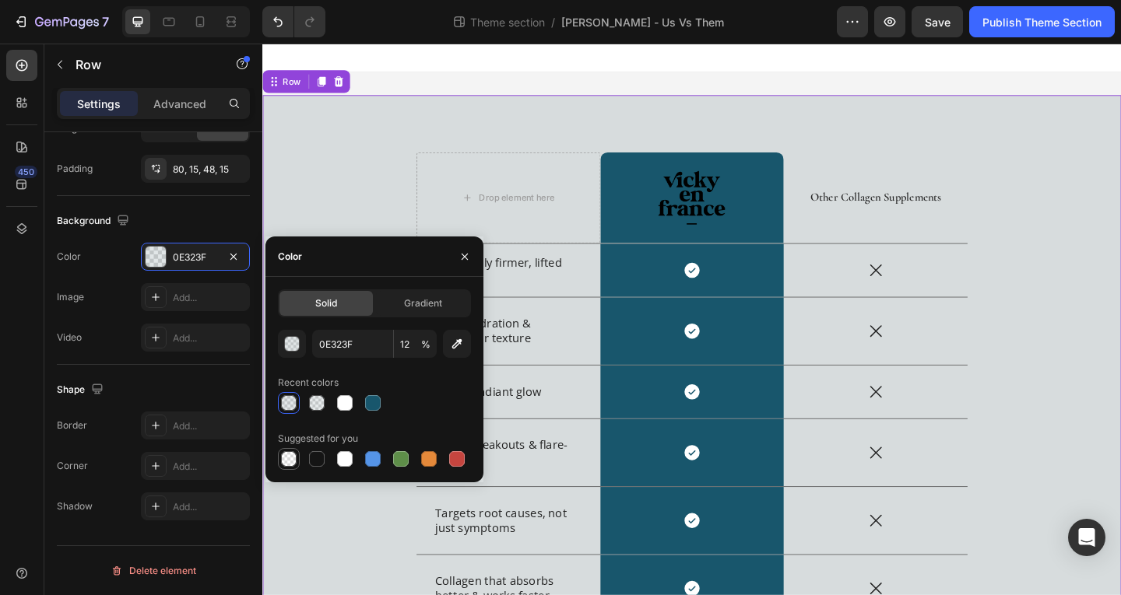
click at [288, 468] on div at bounding box center [288, 459] width 19 height 19
type input "000000"
type input "0"
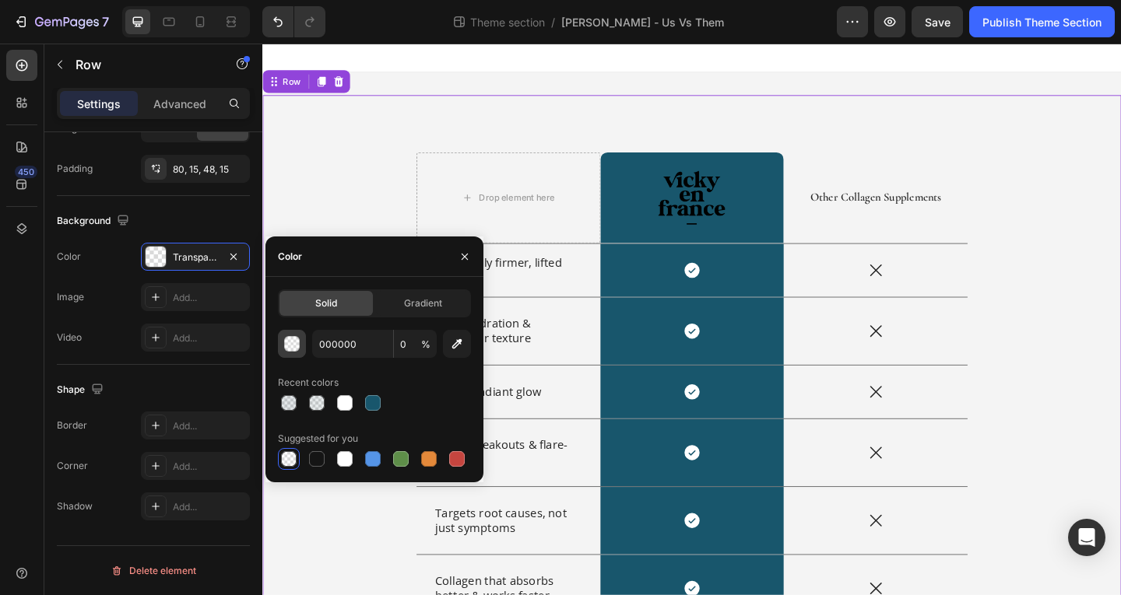
click at [305, 350] on button "button" at bounding box center [292, 344] width 28 height 28
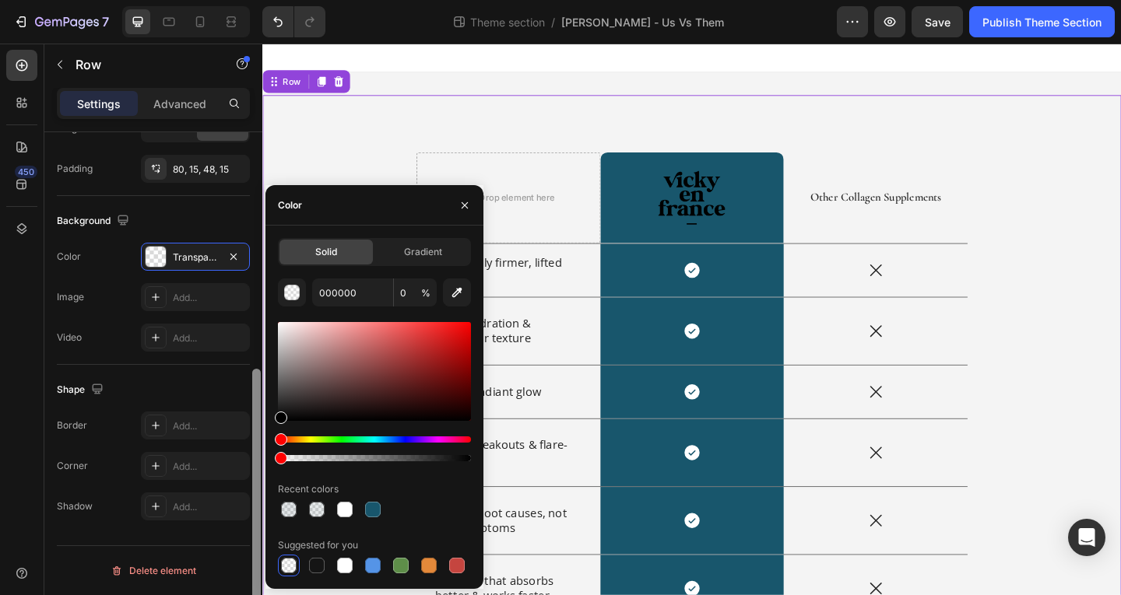
drag, startPoint x: 284, startPoint y: 461, endPoint x: 254, endPoint y: 461, distance: 30.4
click at [254, 461] on div "450 Sections(18) Elements(81) Section Element Hero Section Product Detail Brand…" at bounding box center [131, 320] width 262 height 552
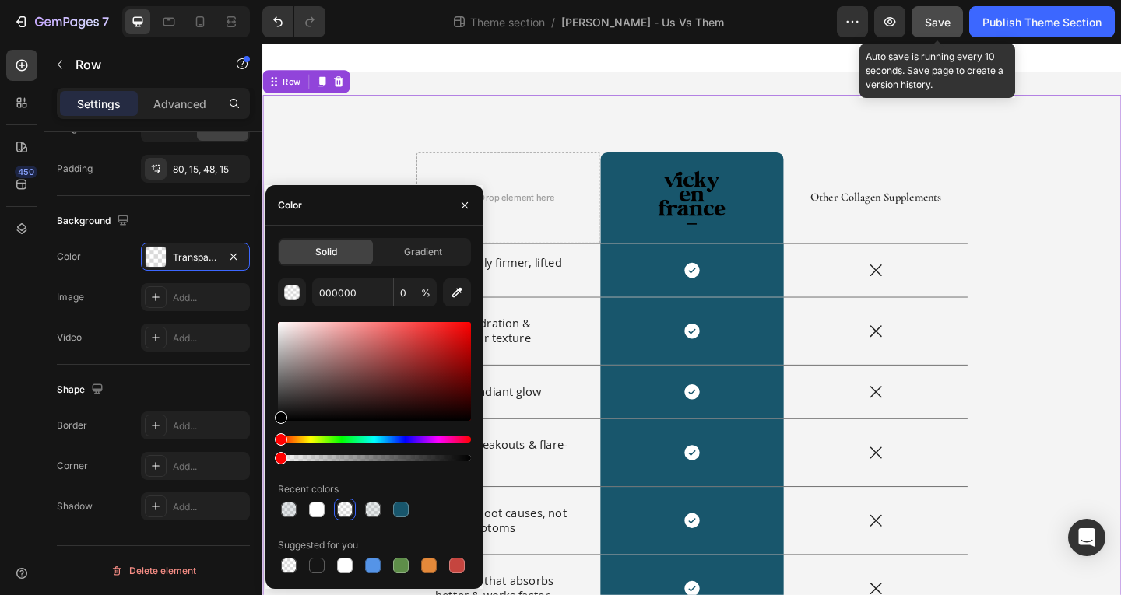
click at [954, 34] on button "Save" at bounding box center [936, 21] width 51 height 31
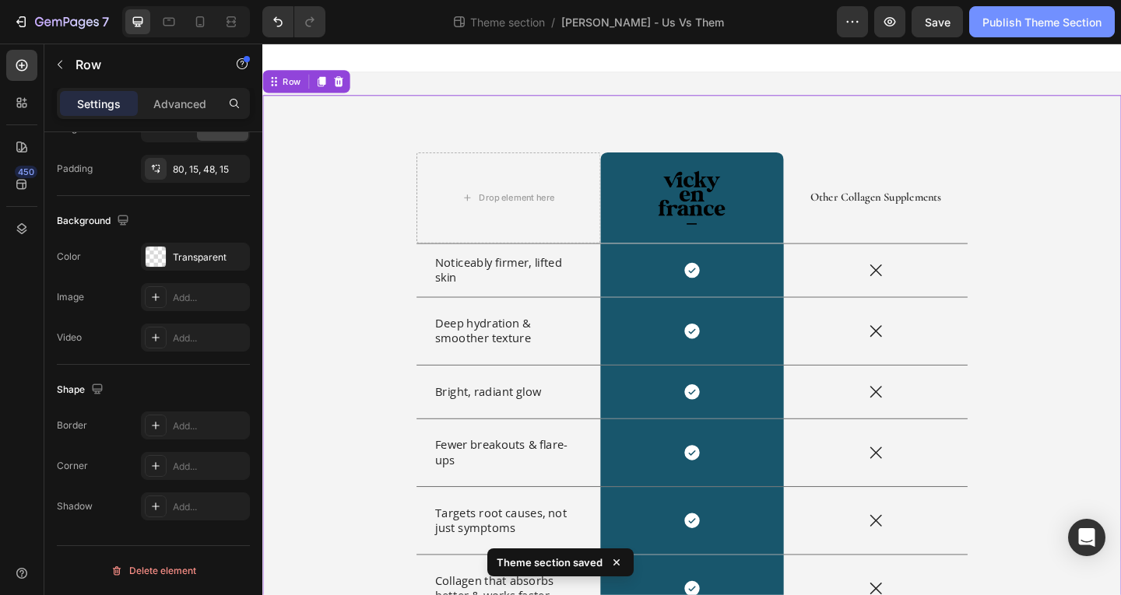
click at [1018, 35] on button "Publish Theme Section" at bounding box center [1042, 21] width 146 height 31
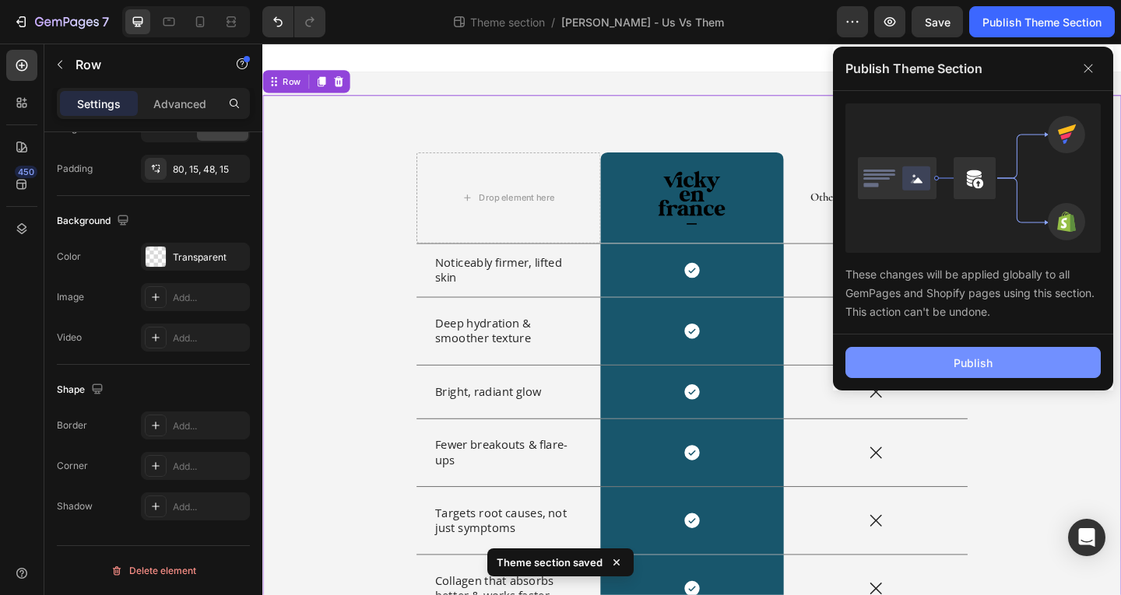
click at [1045, 372] on button "Publish" at bounding box center [972, 362] width 255 height 31
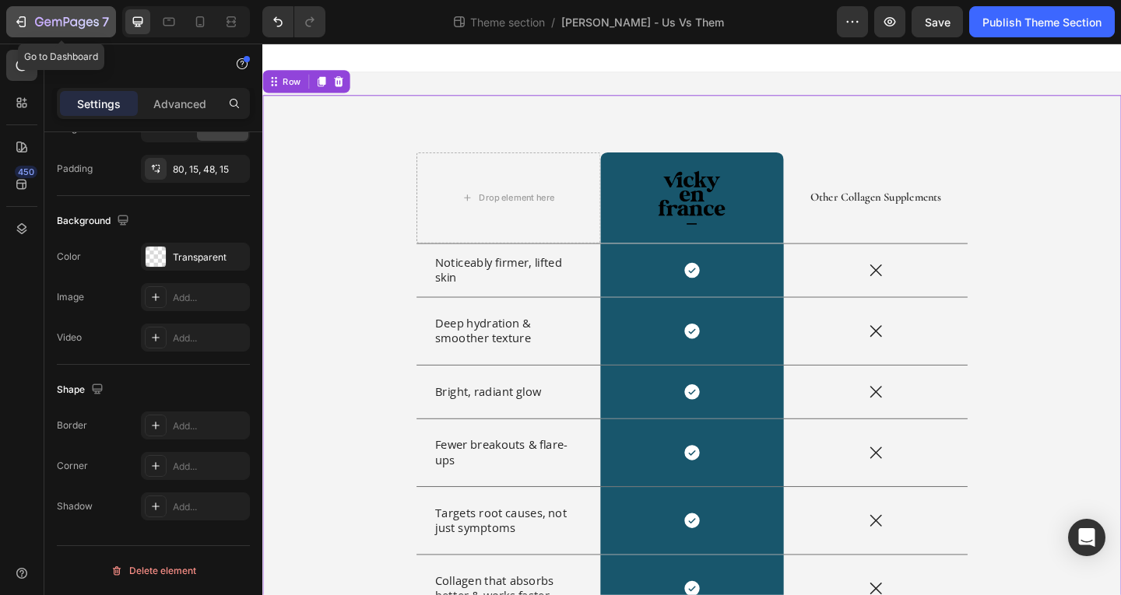
click at [26, 15] on icon "button" at bounding box center [21, 22] width 16 height 16
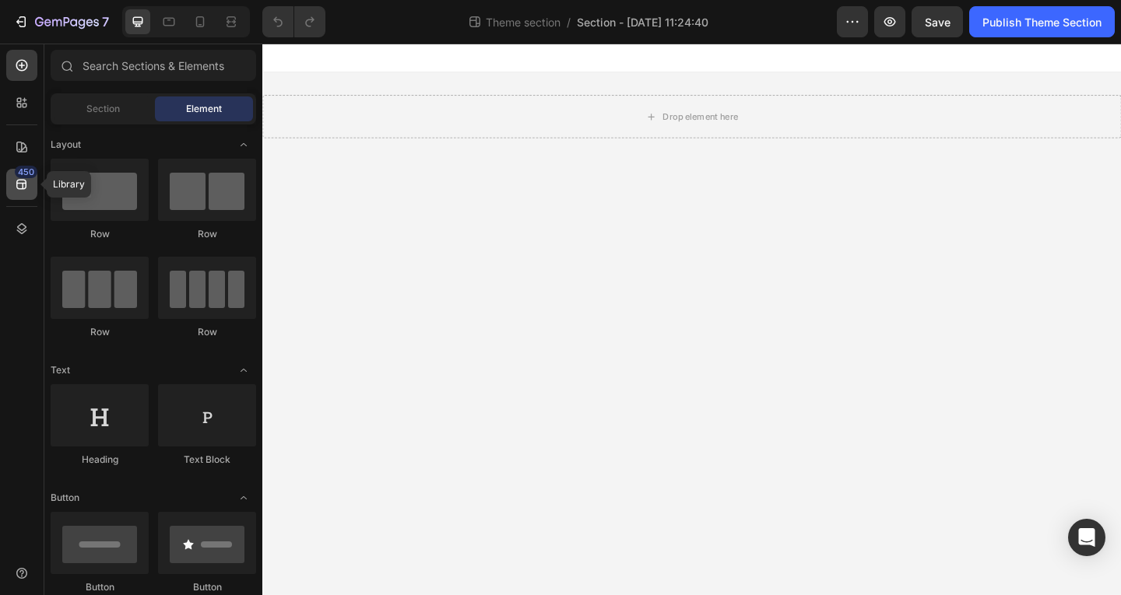
click at [29, 173] on div "450" at bounding box center [26, 172] width 23 height 12
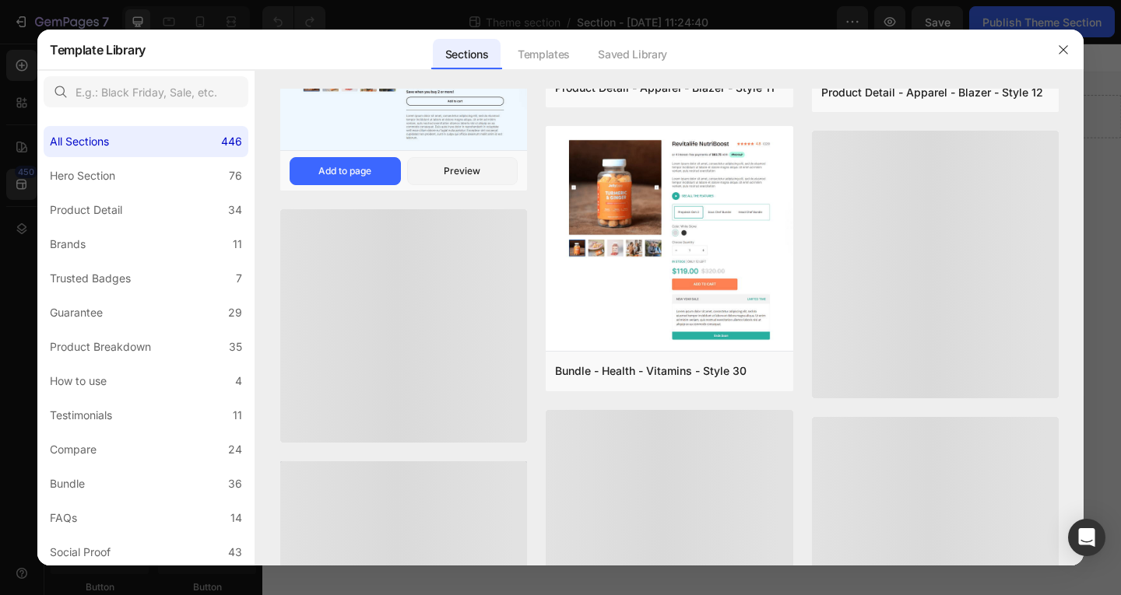
scroll to position [2471, 0]
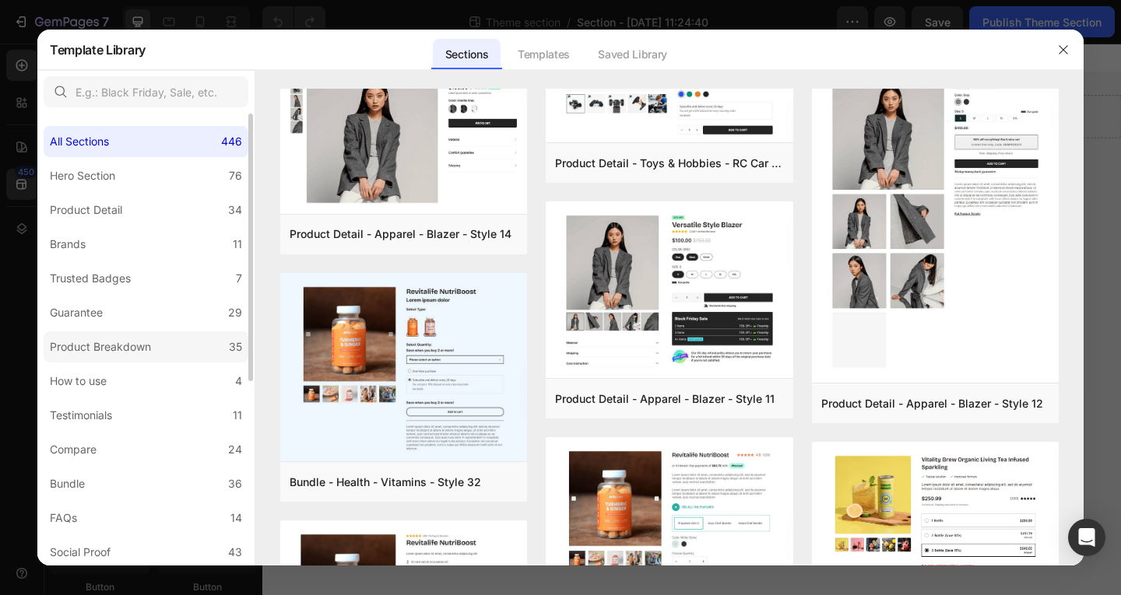
click at [109, 337] on label "Product Breakdown 35" at bounding box center [146, 347] width 205 height 31
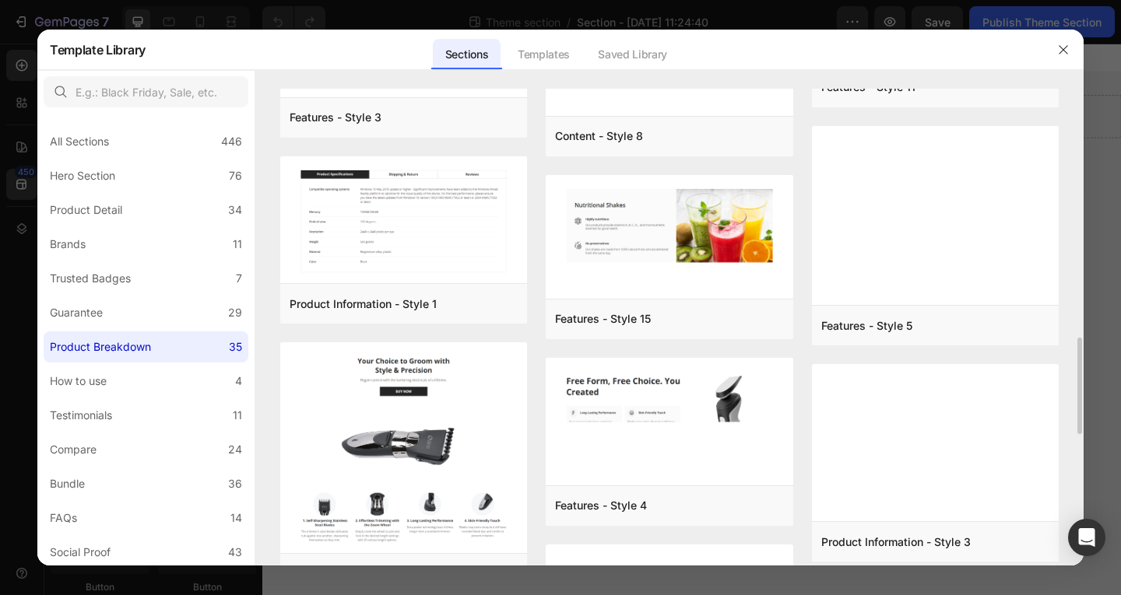
scroll to position [918, 0]
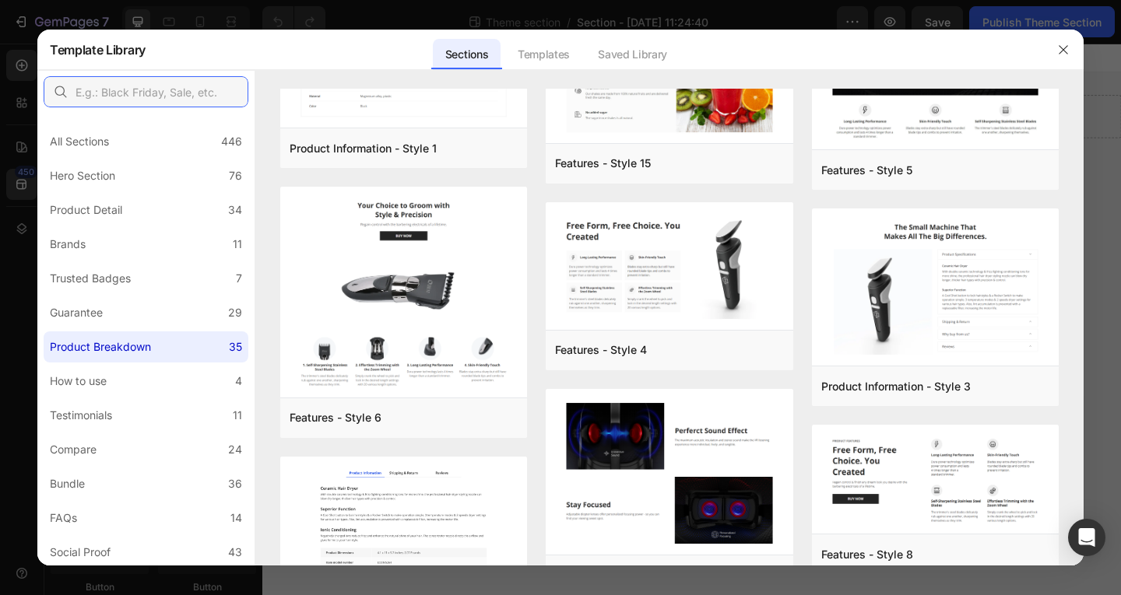
click at [116, 90] on input "text" at bounding box center [146, 91] width 205 height 31
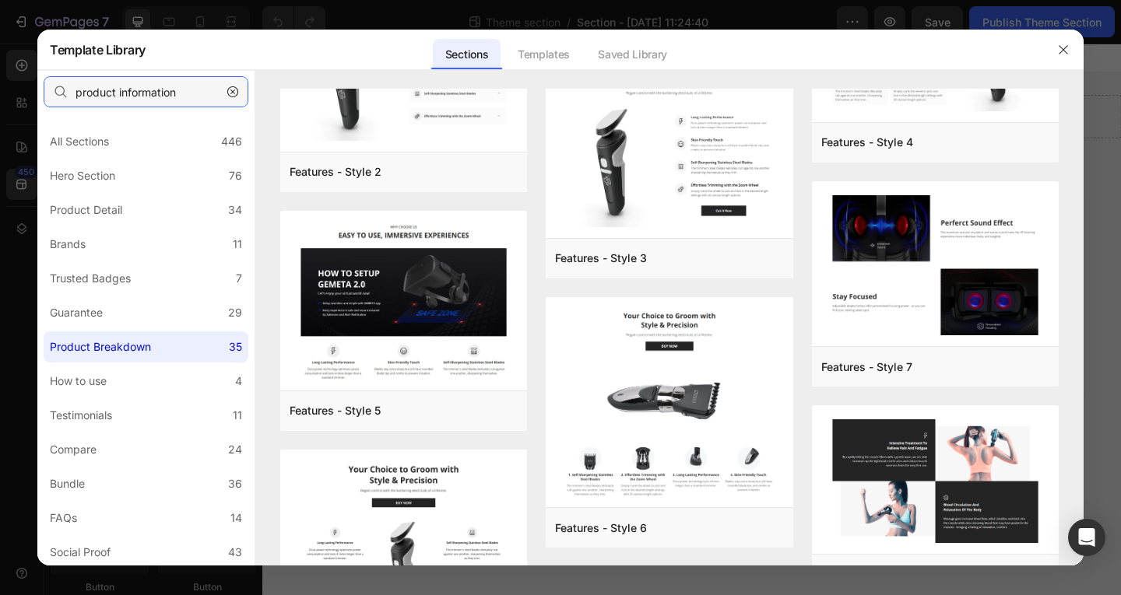
scroll to position [0, 0]
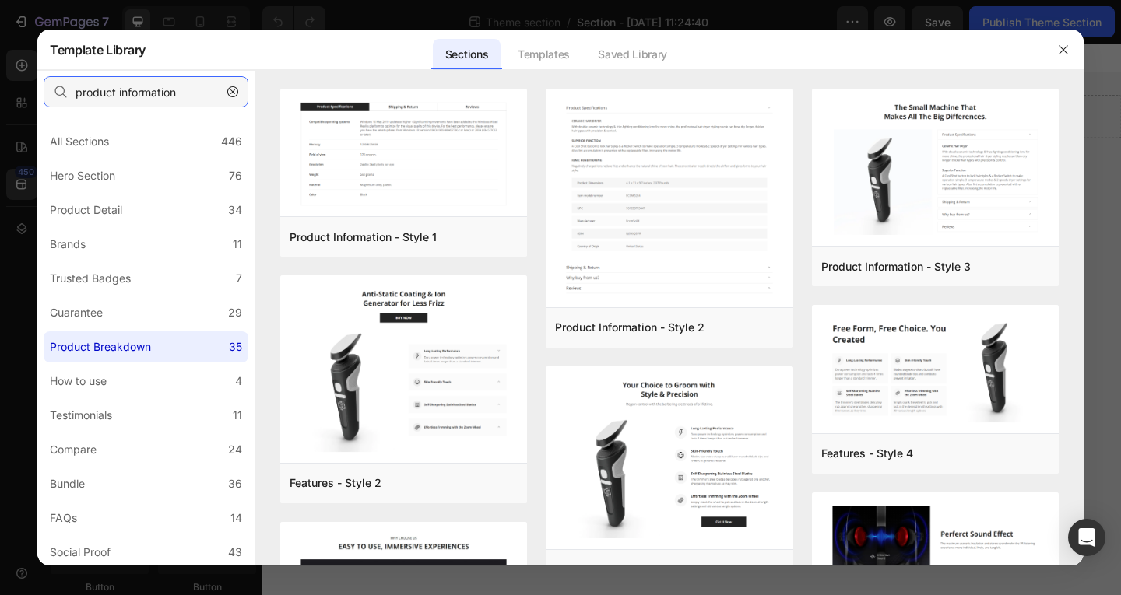
type input "product information"
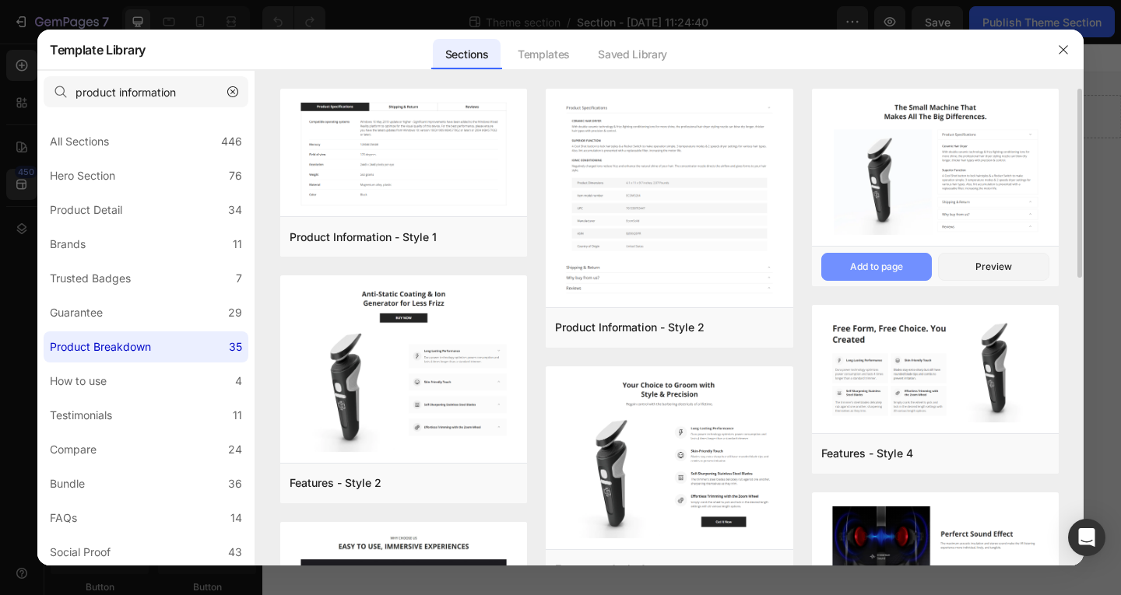
click at [873, 254] on button "Add to page" at bounding box center [876, 267] width 111 height 28
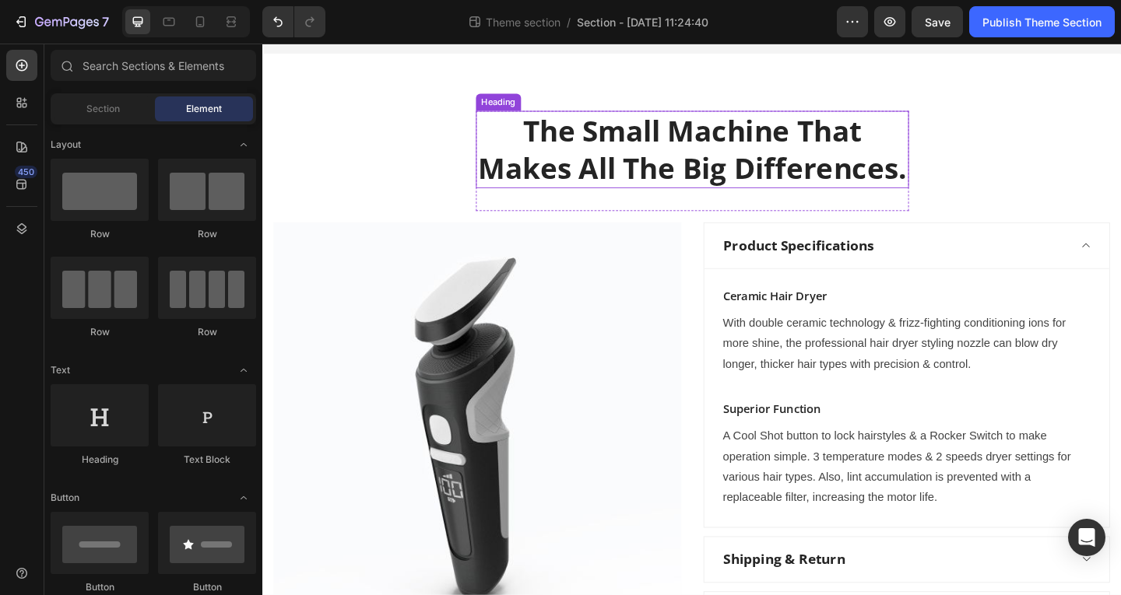
scroll to position [56, 0]
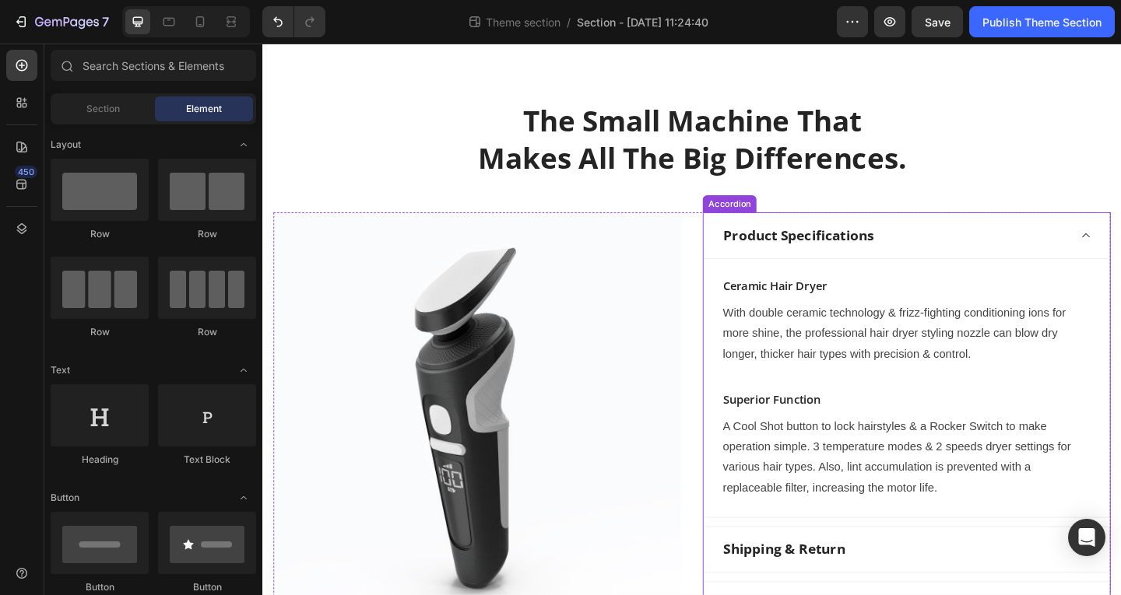
click at [1120, 249] on div "Product Specifications" at bounding box center [963, 253] width 441 height 50
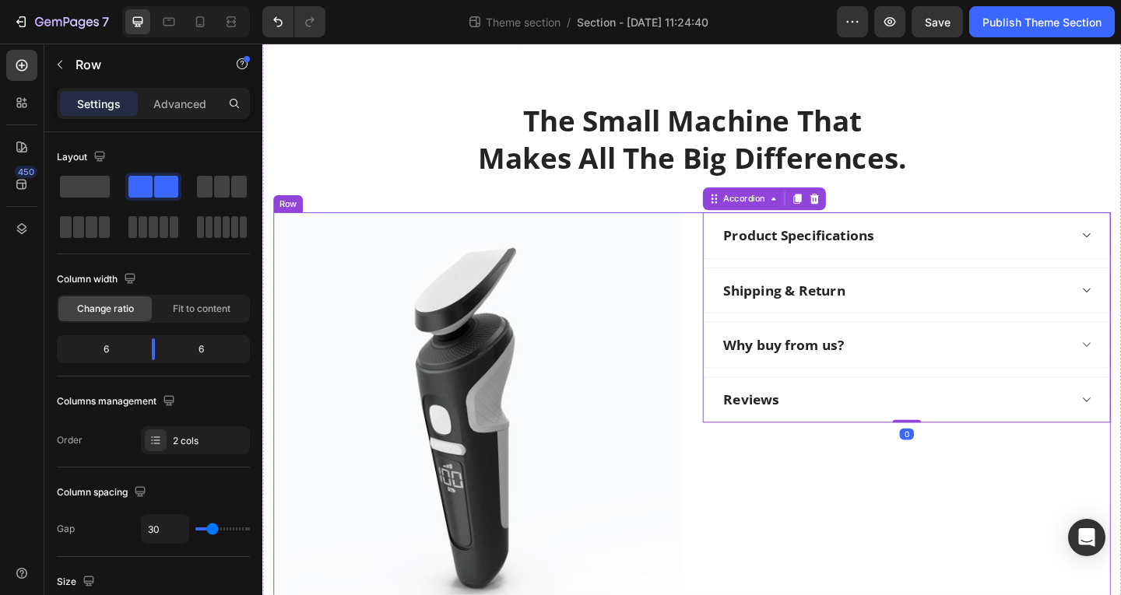
click at [1057, 513] on div "Product Specifications Shipping & Return Why buy from us? Reviews Accordion 0" at bounding box center [963, 460] width 444 height 467
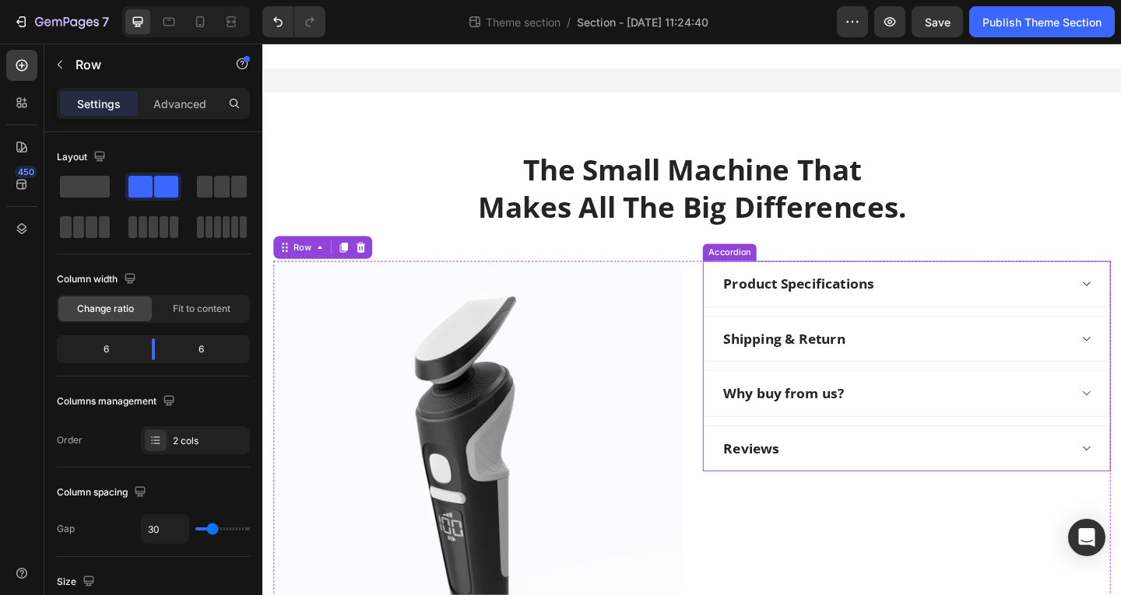
scroll to position [0, 0]
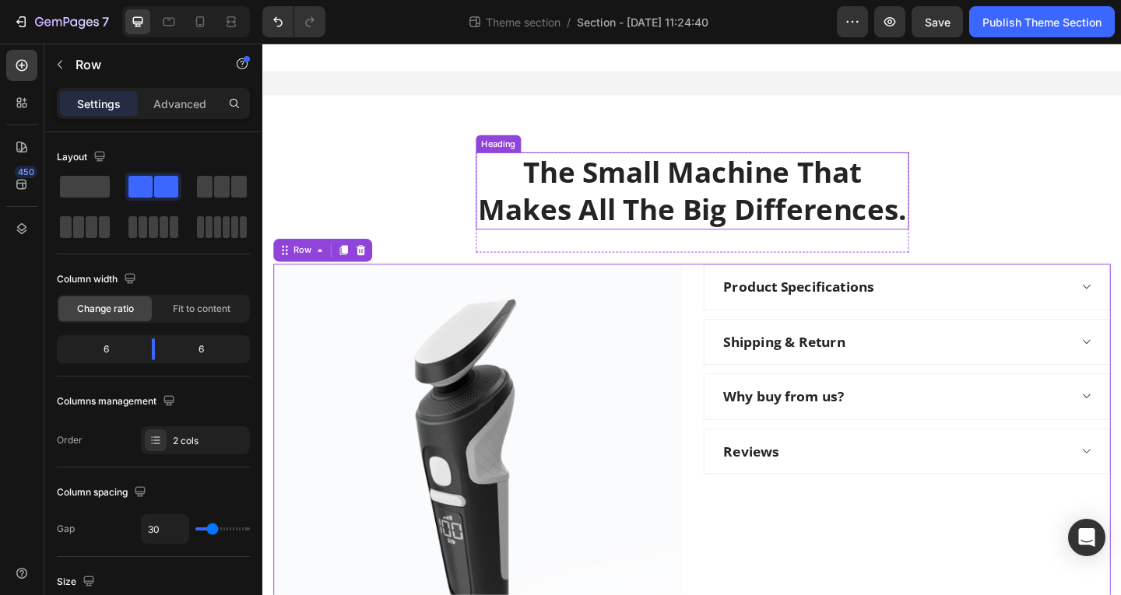
click at [837, 203] on p "The Small Machine That Makes All The Big Differences." at bounding box center [730, 203] width 468 height 81
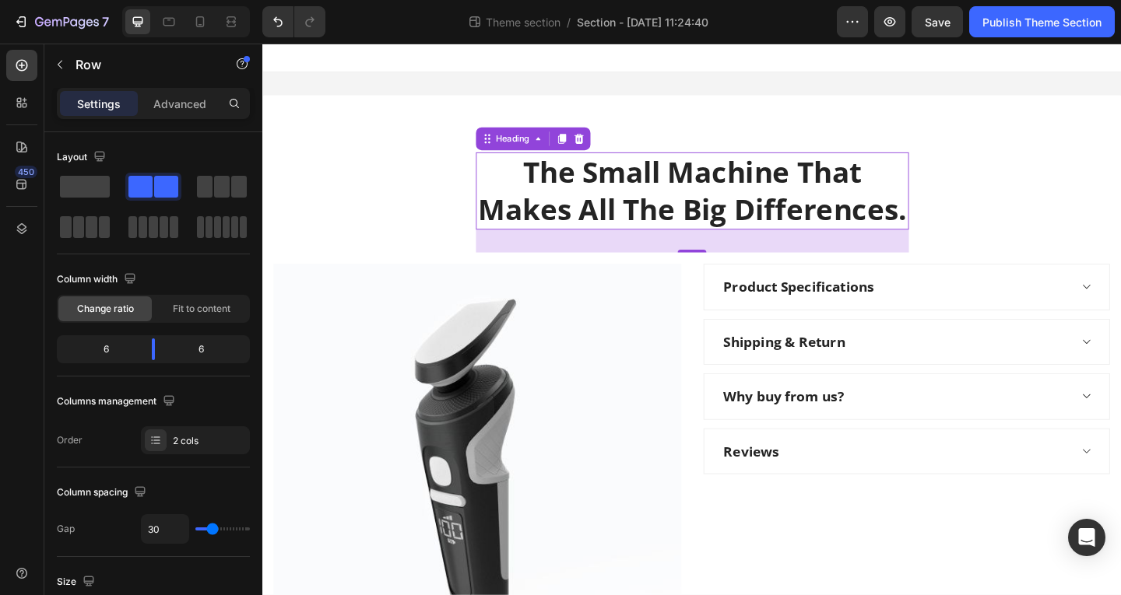
click at [837, 203] on p "The Small Machine That Makes All The Big Differences." at bounding box center [730, 203] width 468 height 81
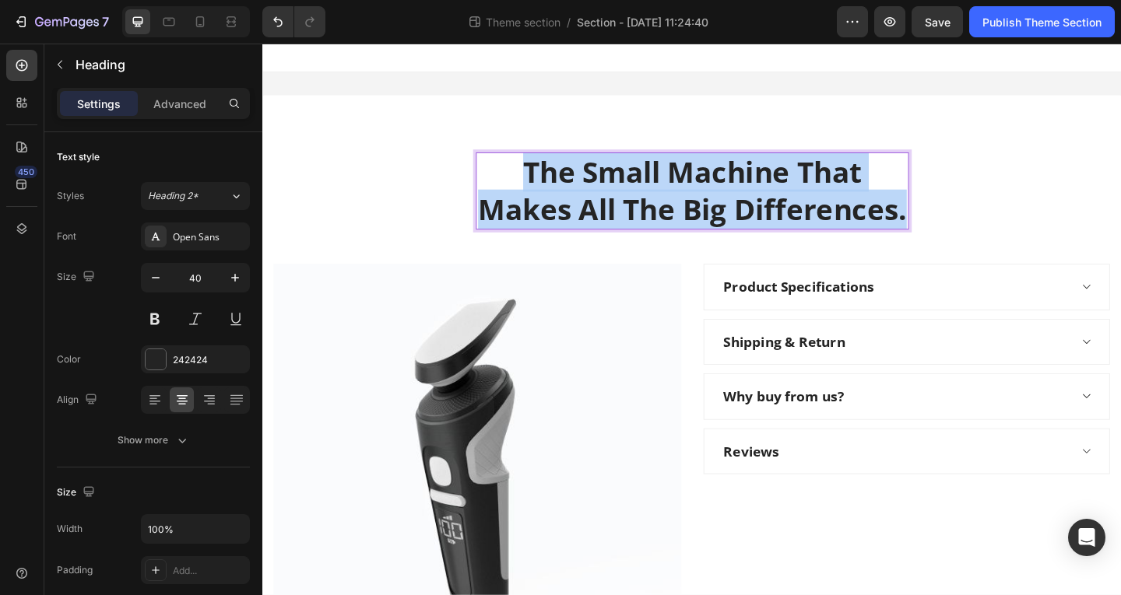
click at [837, 203] on p "The Small Machine That Makes All The Big Differences." at bounding box center [730, 203] width 468 height 81
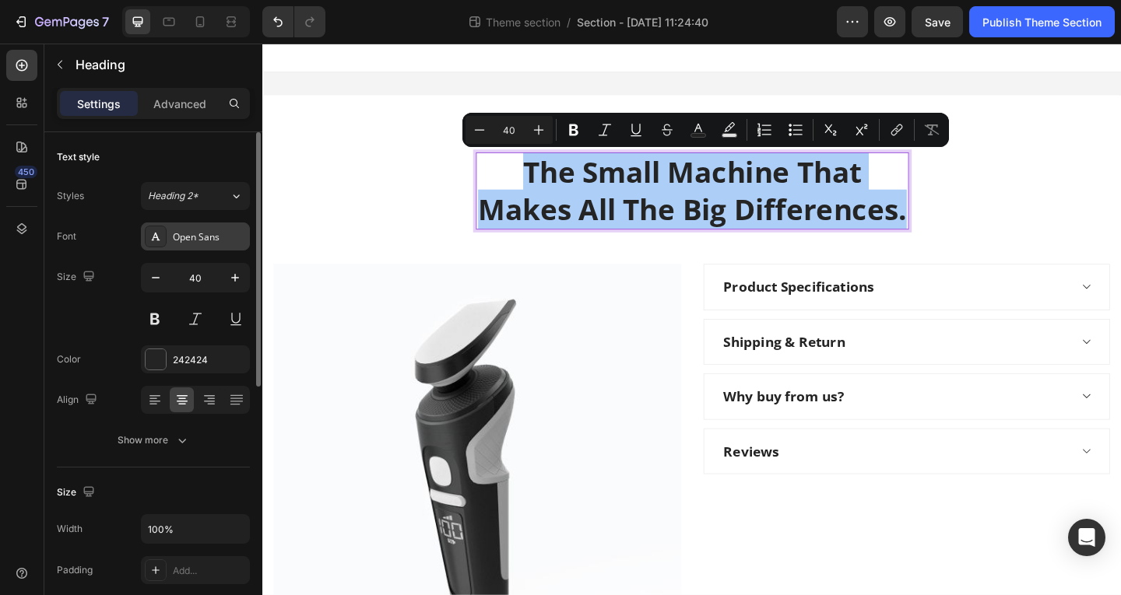
click at [193, 242] on div "Open Sans" at bounding box center [209, 237] width 73 height 14
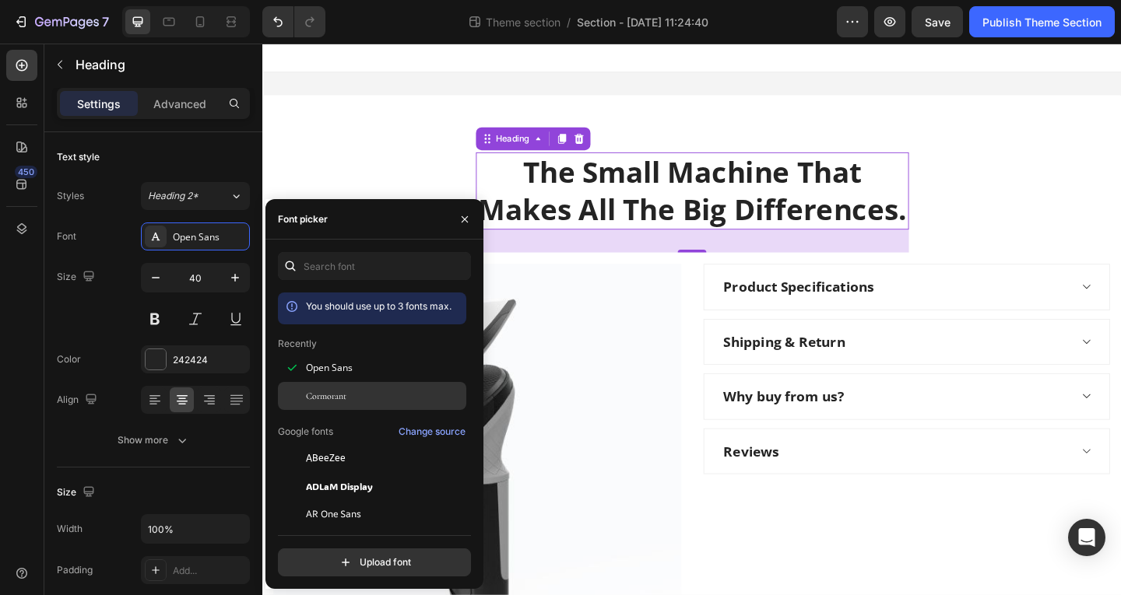
click at [358, 392] on div "Cormorant" at bounding box center [384, 396] width 157 height 14
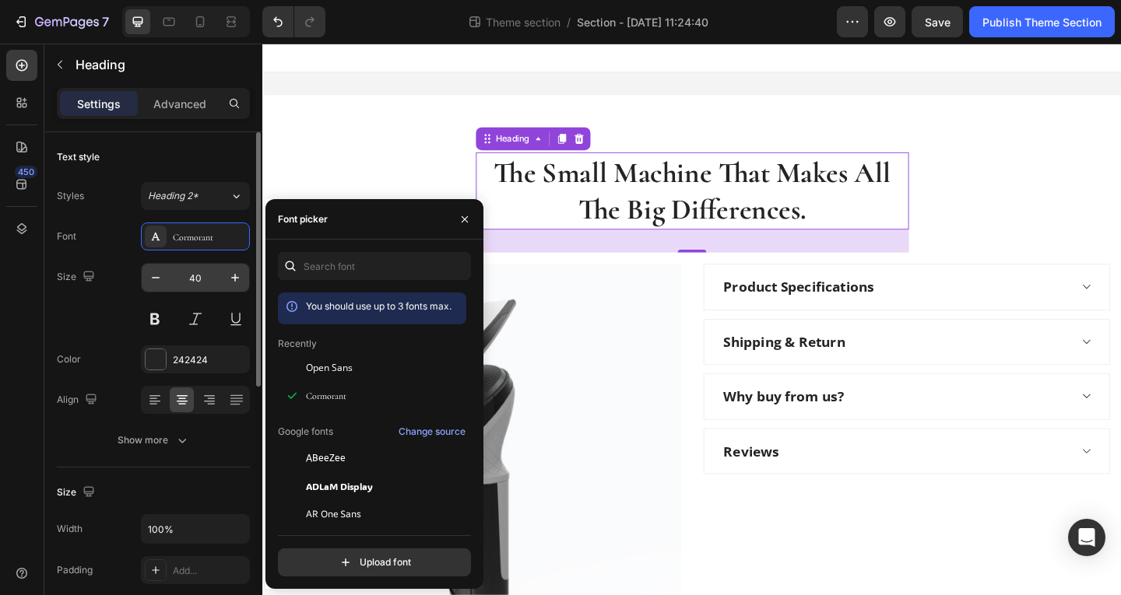
click at [205, 282] on input "40" at bounding box center [195, 278] width 51 height 28
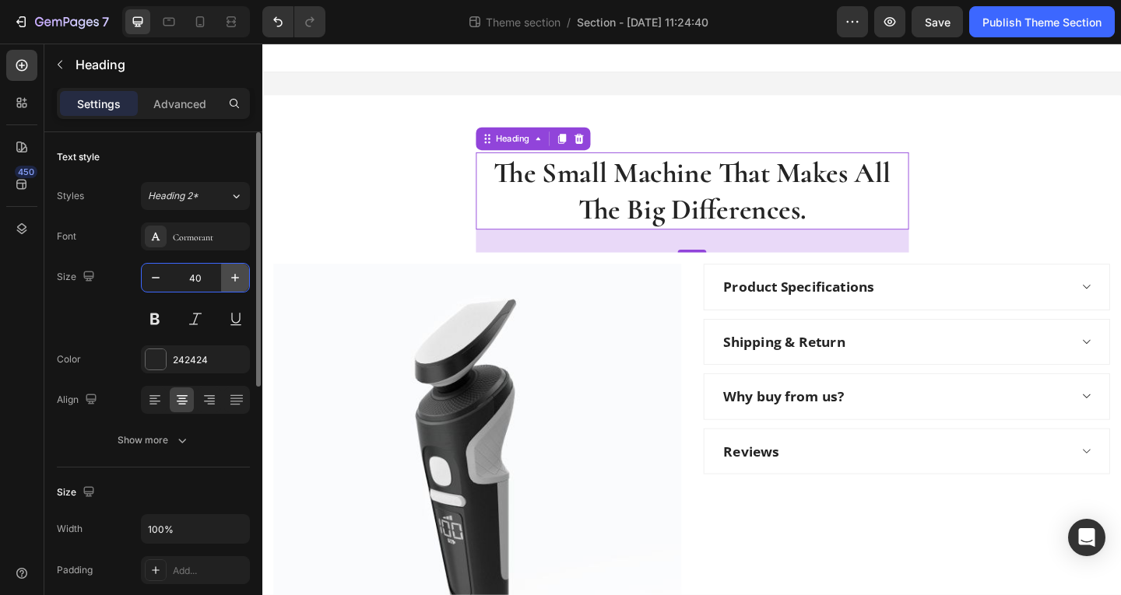
click at [234, 276] on icon "button" at bounding box center [235, 278] width 16 height 16
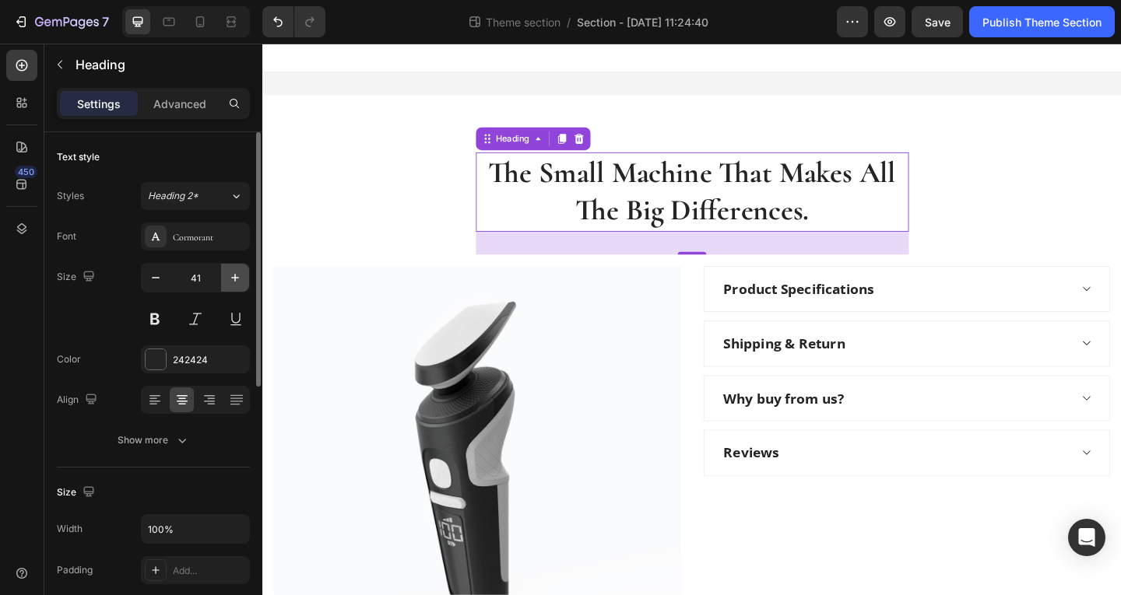
click at [234, 276] on icon "button" at bounding box center [235, 278] width 16 height 16
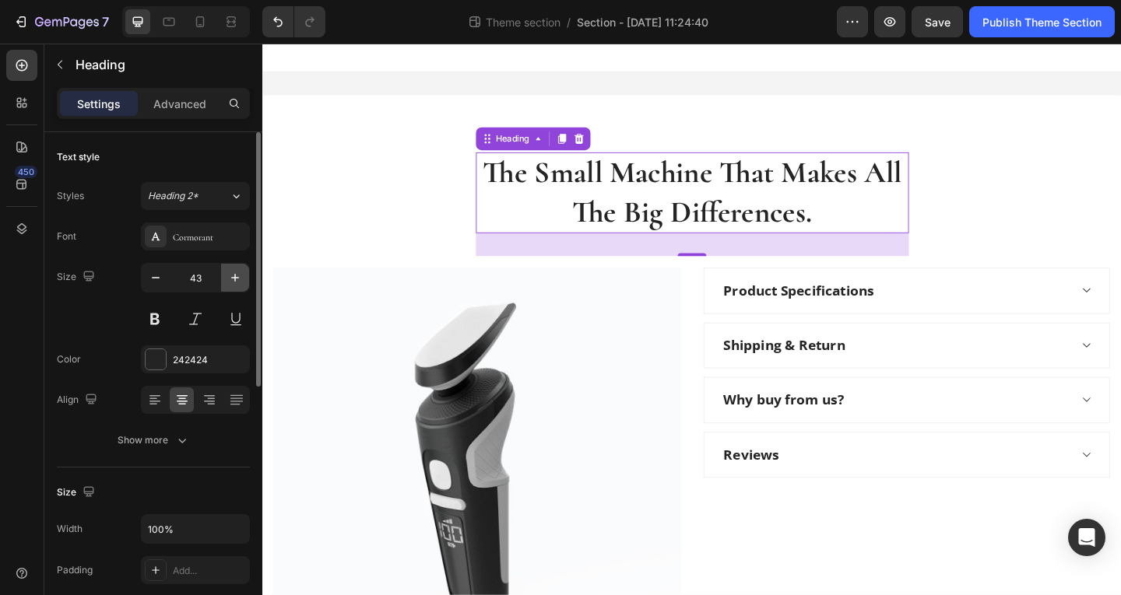
click at [234, 276] on icon "button" at bounding box center [235, 278] width 16 height 16
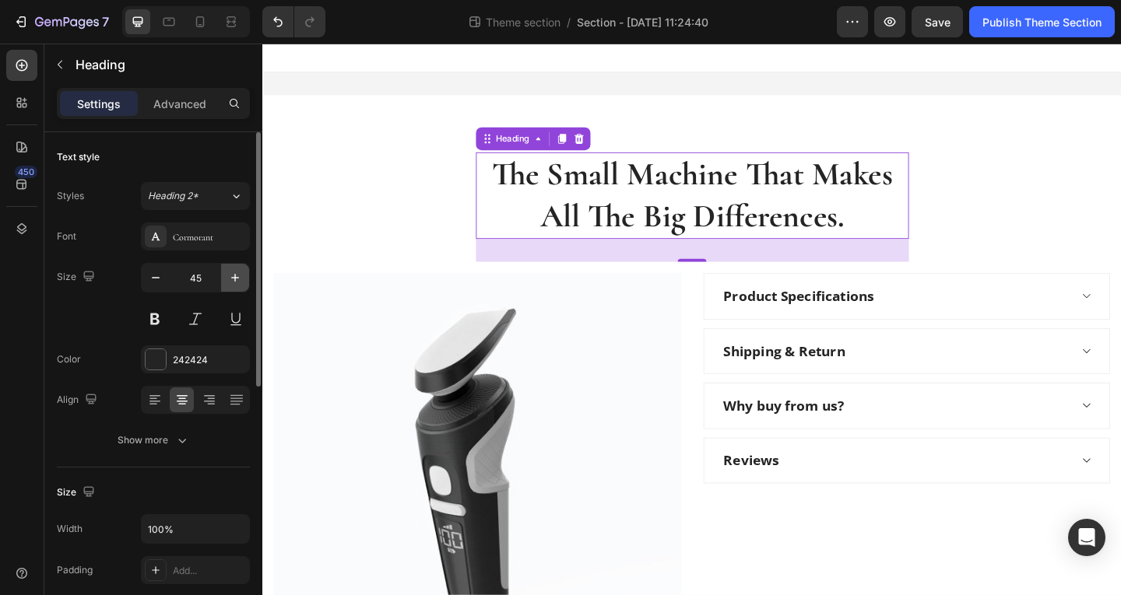
click at [234, 276] on icon "button" at bounding box center [235, 278] width 16 height 16
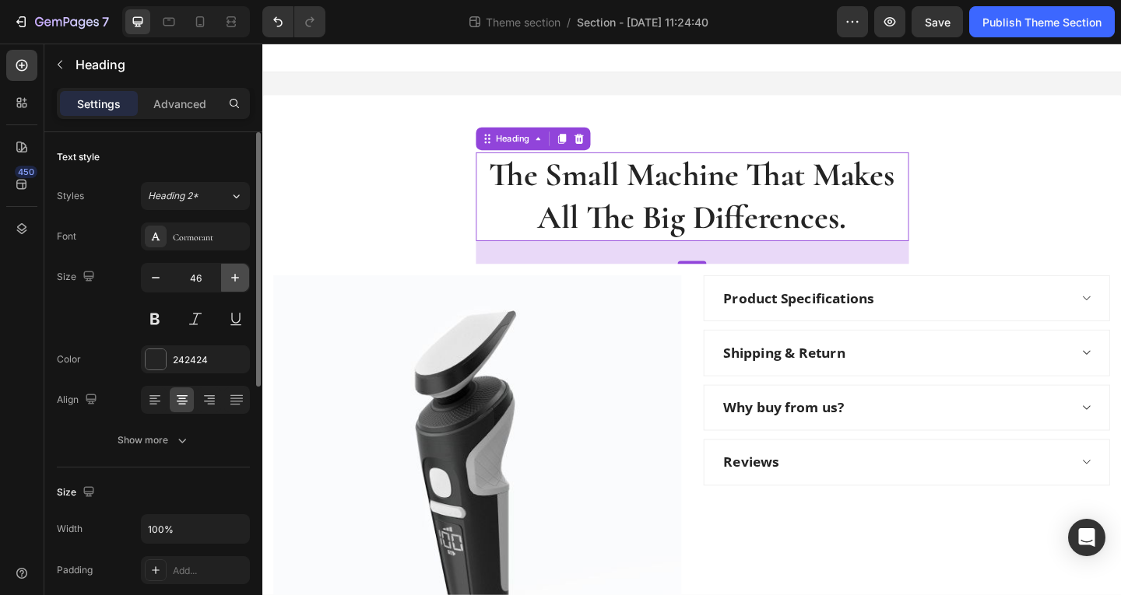
click at [234, 276] on icon "button" at bounding box center [235, 278] width 16 height 16
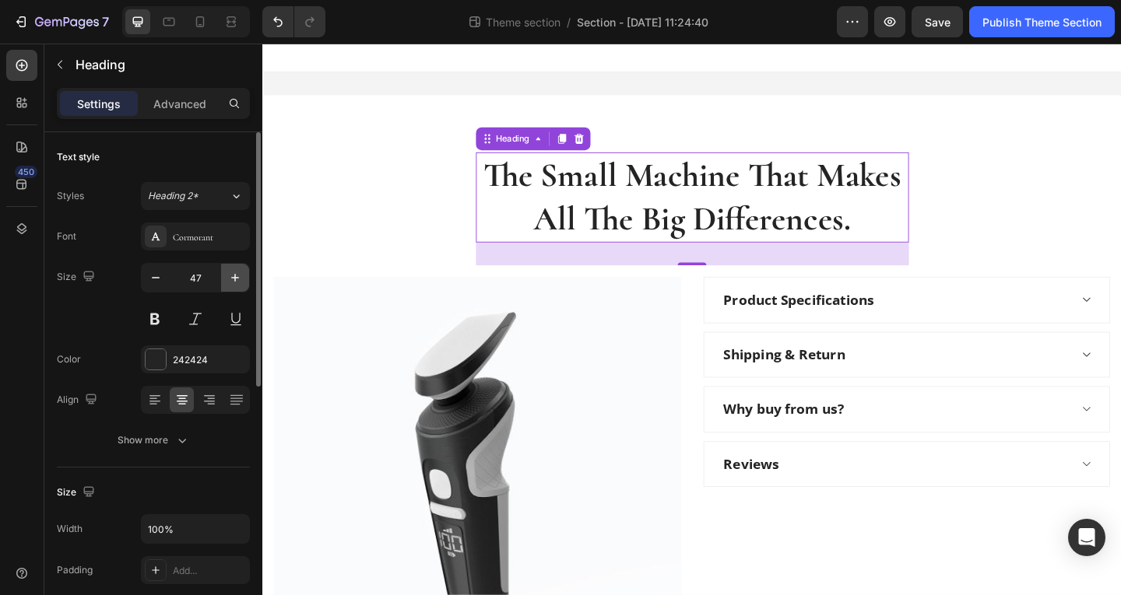
click at [234, 276] on icon "button" at bounding box center [235, 278] width 16 height 16
type input "48"
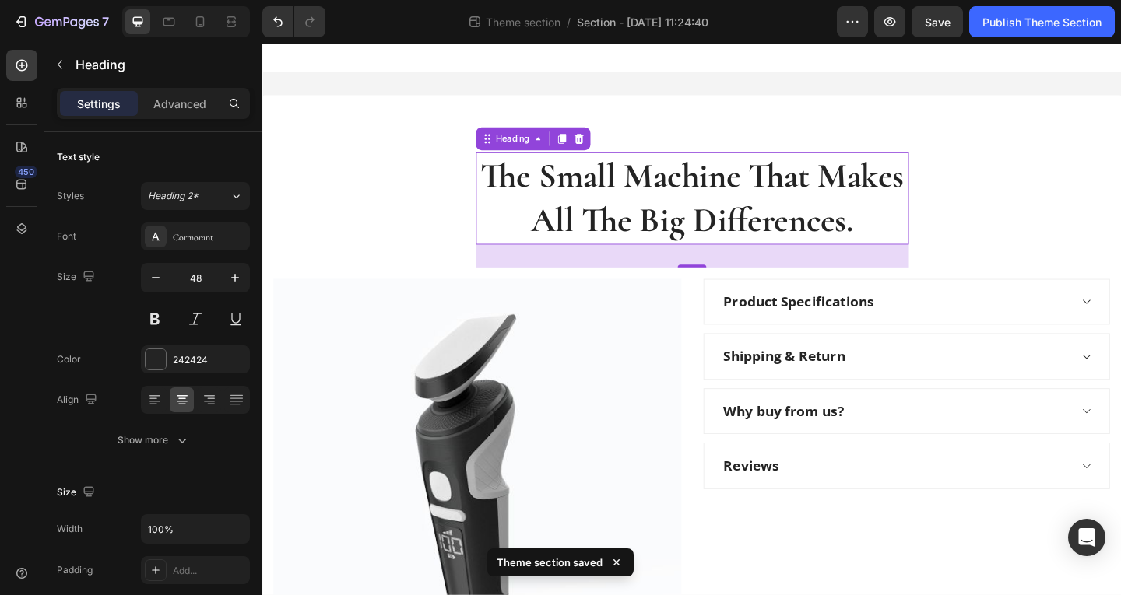
click at [675, 212] on h2 "The Small Machine That Makes All The Big Differences." at bounding box center [729, 212] width 471 height 100
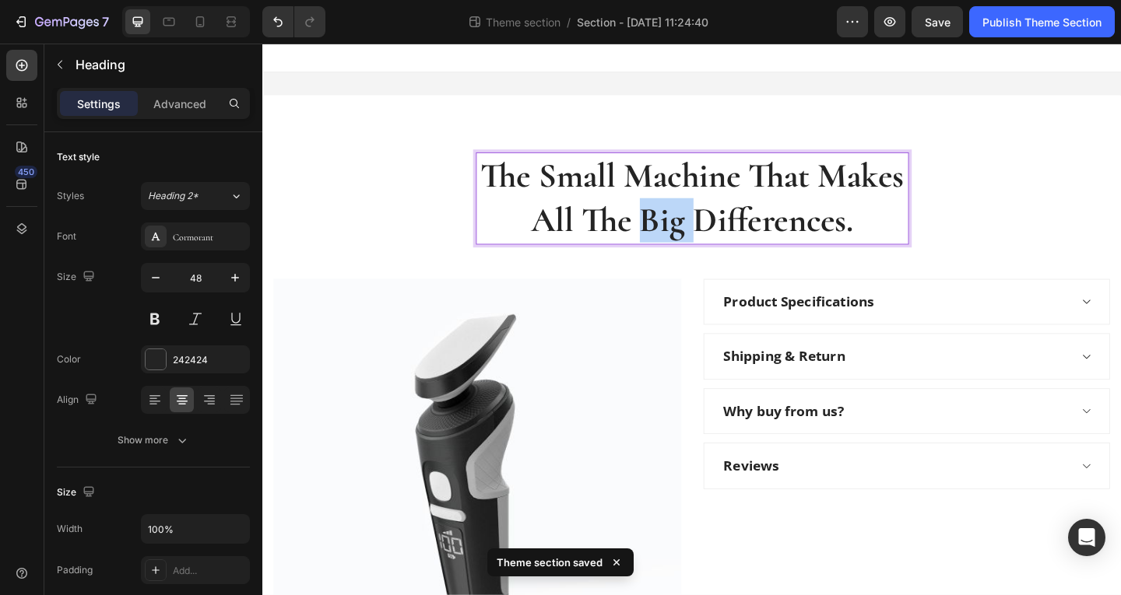
click at [675, 212] on p "The Small Machine That Makes All The Big Differences." at bounding box center [730, 211] width 468 height 97
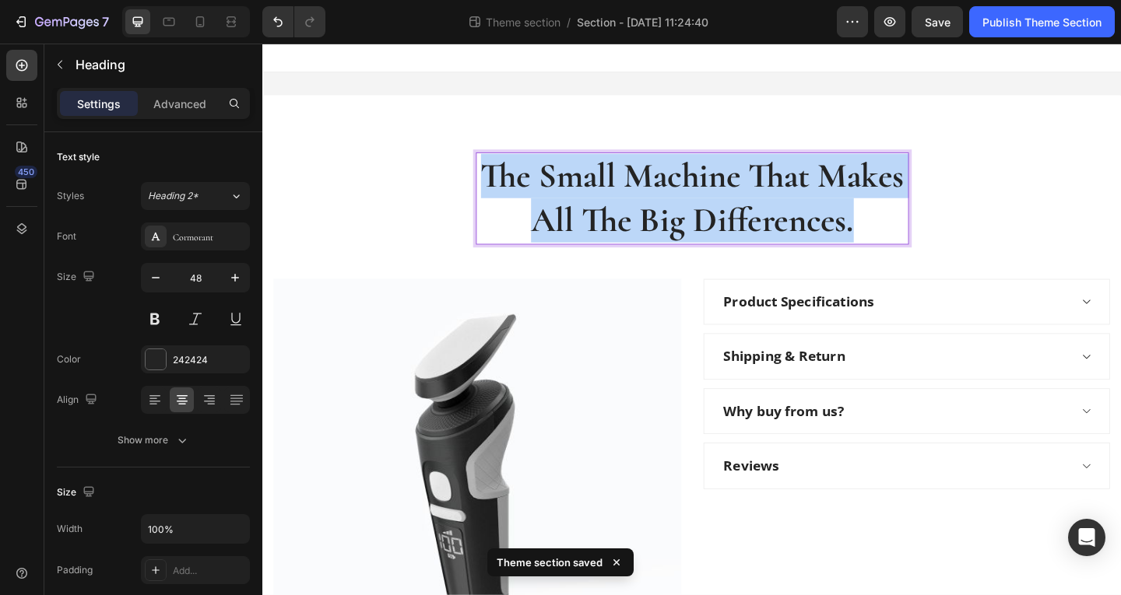
click at [675, 212] on p "The Small Machine That Makes All The Big Differences." at bounding box center [730, 211] width 468 height 97
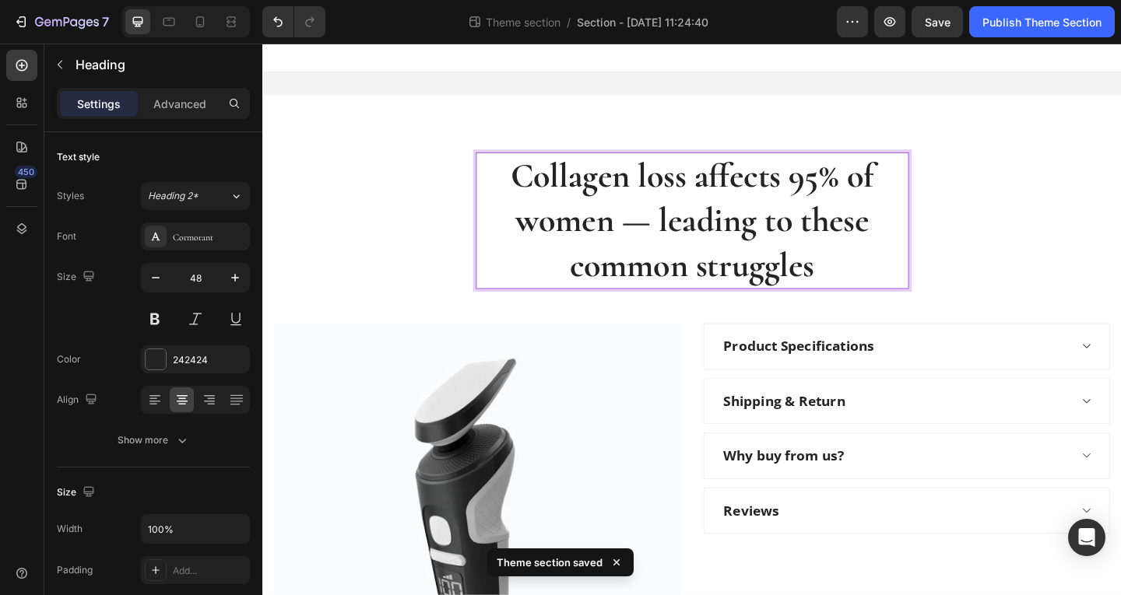
click at [659, 244] on p "Collagen loss affects 95% of women — leading to these common struggles" at bounding box center [730, 236] width 468 height 146
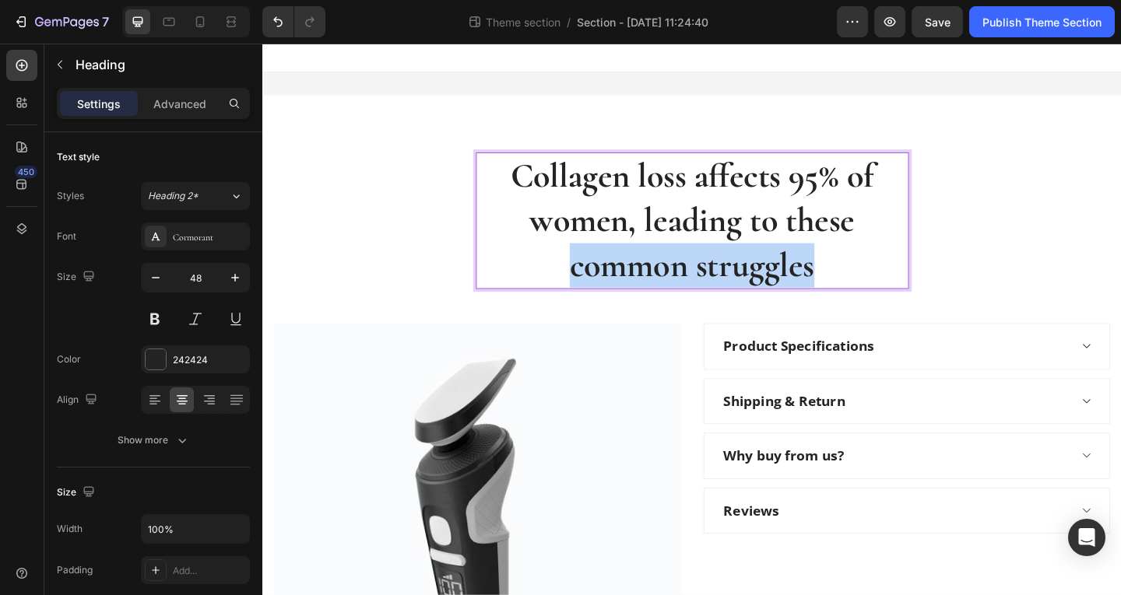
drag, startPoint x: 595, startPoint y: 287, endPoint x: 873, endPoint y: 290, distance: 277.1
click at [873, 290] on p "Collagen loss affects 95% of women, leading to these common struggles" at bounding box center [730, 236] width 468 height 146
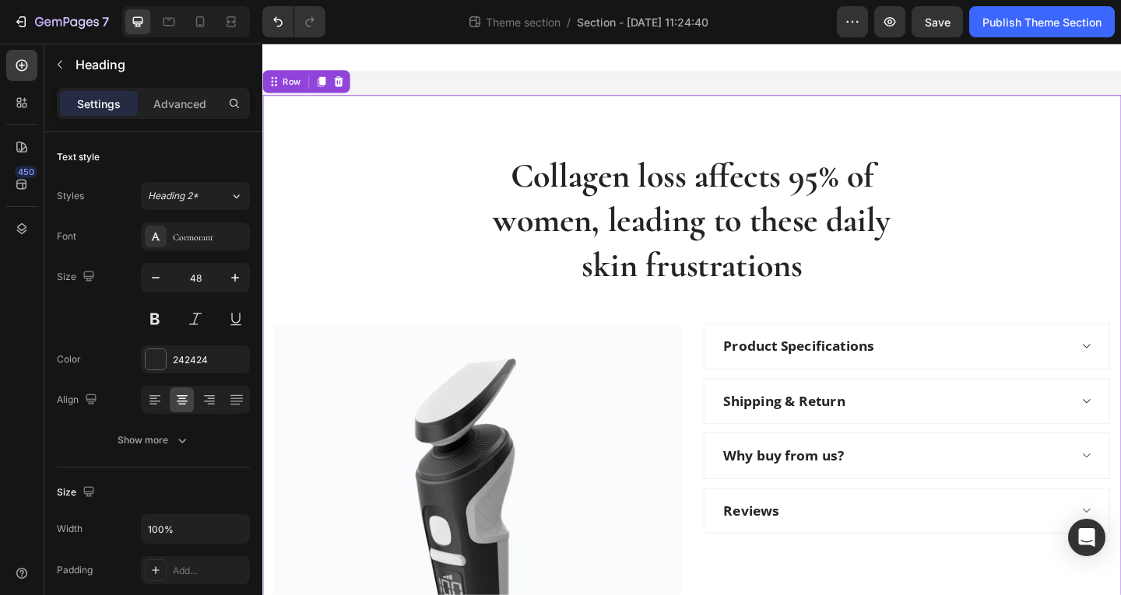
click at [995, 255] on div "Collagen loss affects 95% of women, leading to these daily skin frustrations He…" at bounding box center [729, 488] width 911 height 653
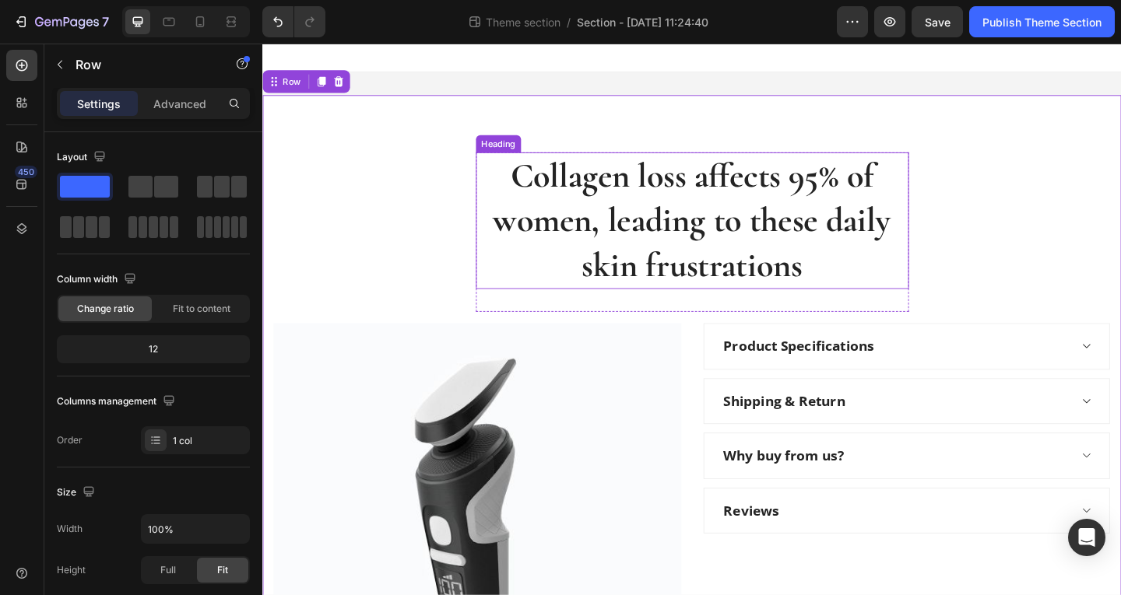
click at [627, 234] on p "Collagen loss affects 95% of women, leading to these daily skin frustrations" at bounding box center [730, 236] width 468 height 146
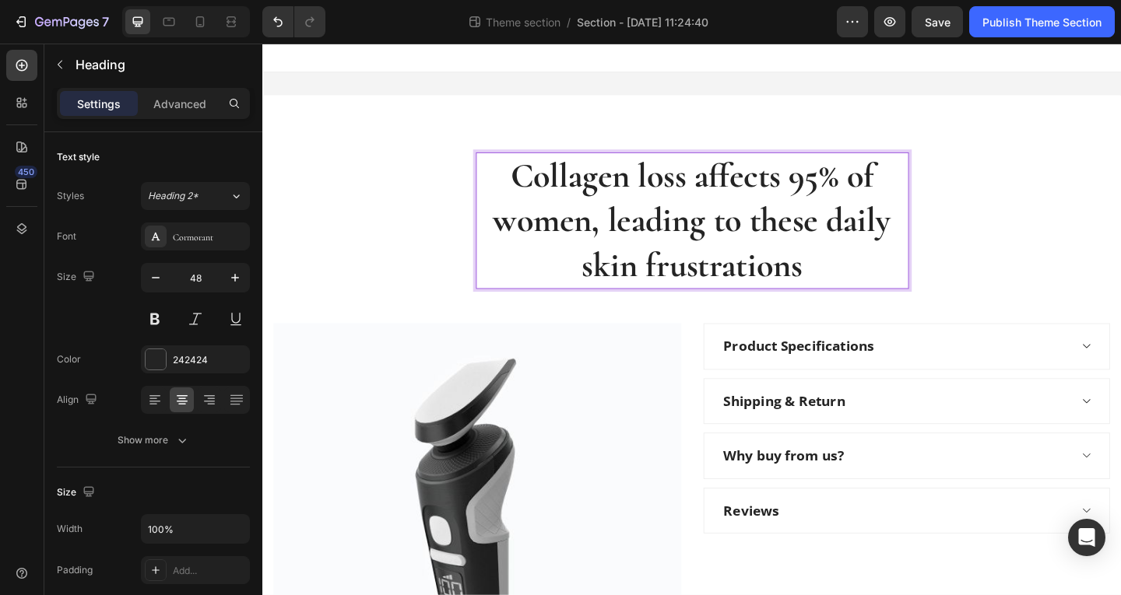
click at [634, 232] on p "Collagen loss affects 95% of women, leading to these daily skin frustrations" at bounding box center [730, 236] width 468 height 146
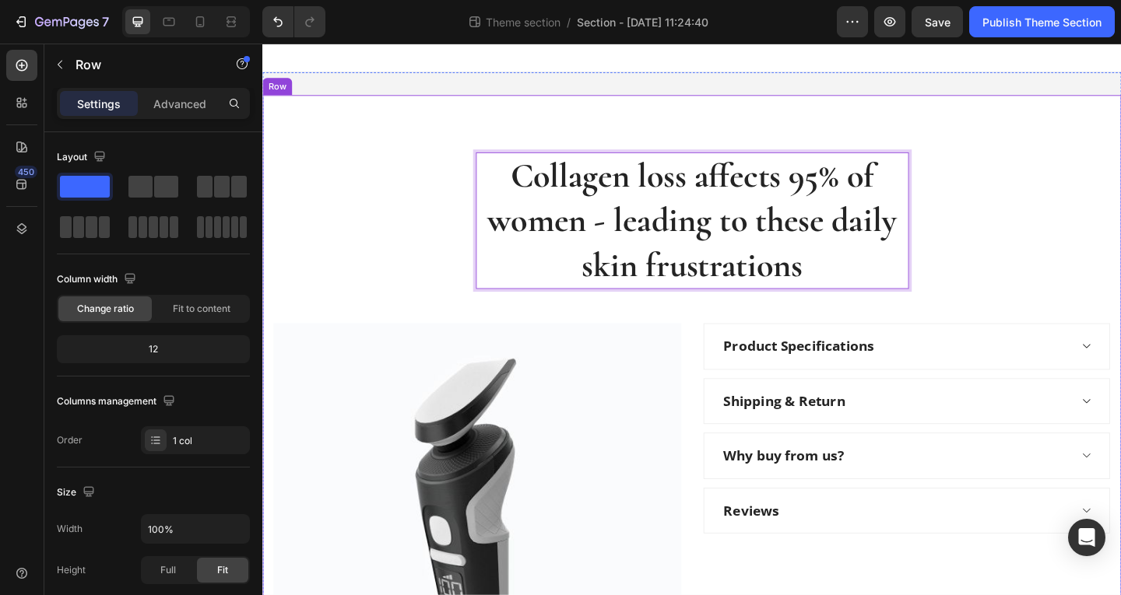
click at [1020, 257] on div "Collagen loss affects 95% of women - leading to these daily skin frustrations H…" at bounding box center [729, 488] width 911 height 653
click at [631, 237] on p "Collagen loss affects 95% of women - leading to these daily skin frustrations" at bounding box center [730, 236] width 468 height 146
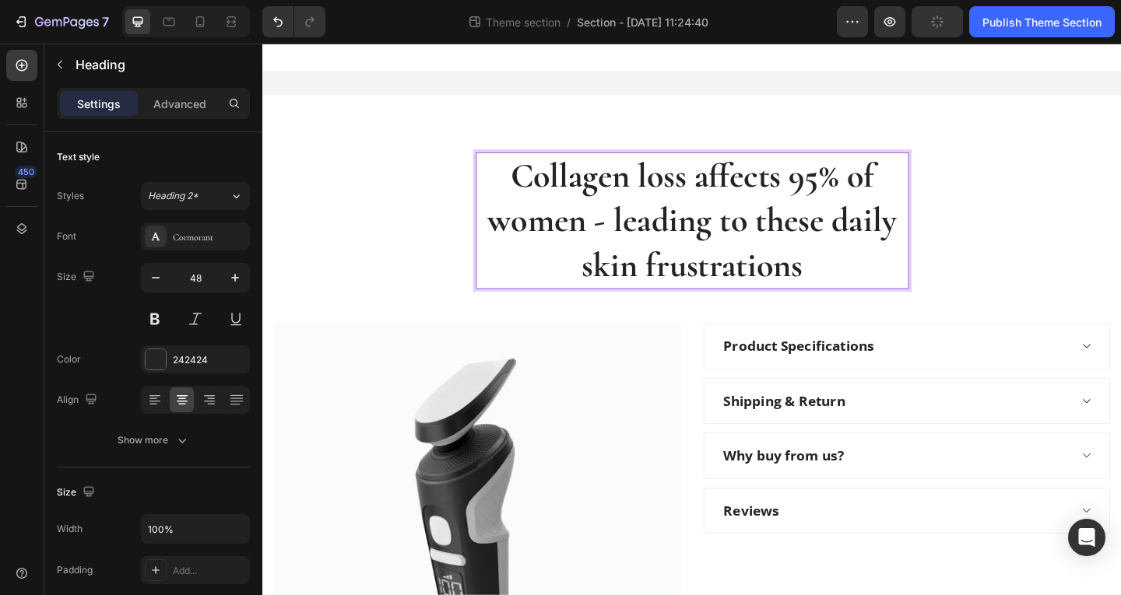
click at [637, 237] on p "Collagen loss affects 95% of women - leading to these daily skin frustrations" at bounding box center [730, 236] width 468 height 146
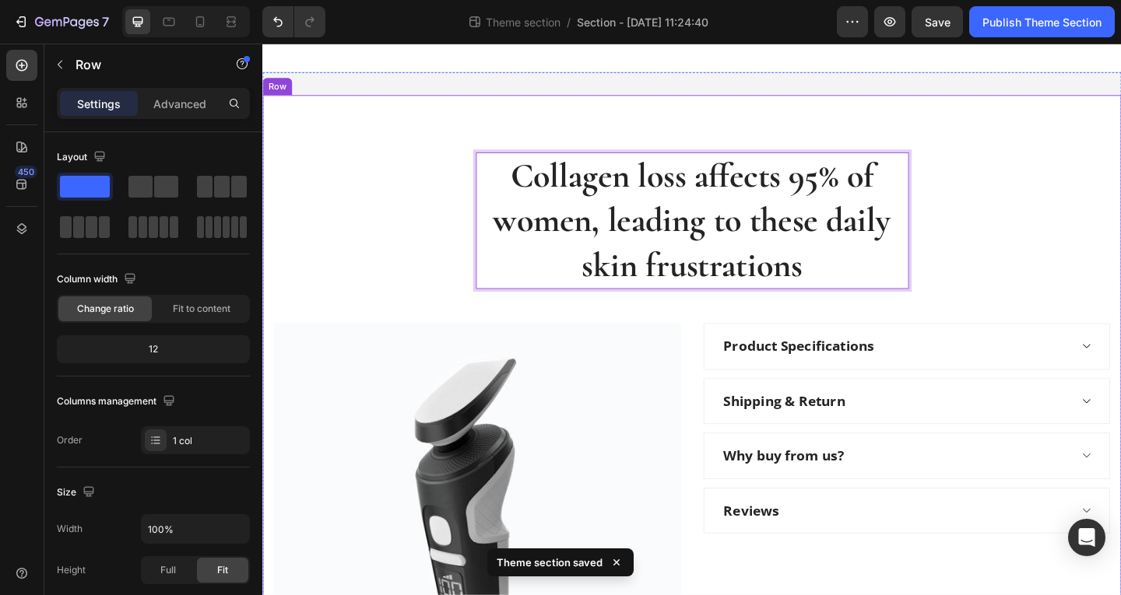
click at [1086, 231] on div "Collagen loss affects 95% of women, leading to these daily skin frustrations He…" at bounding box center [729, 488] width 911 height 653
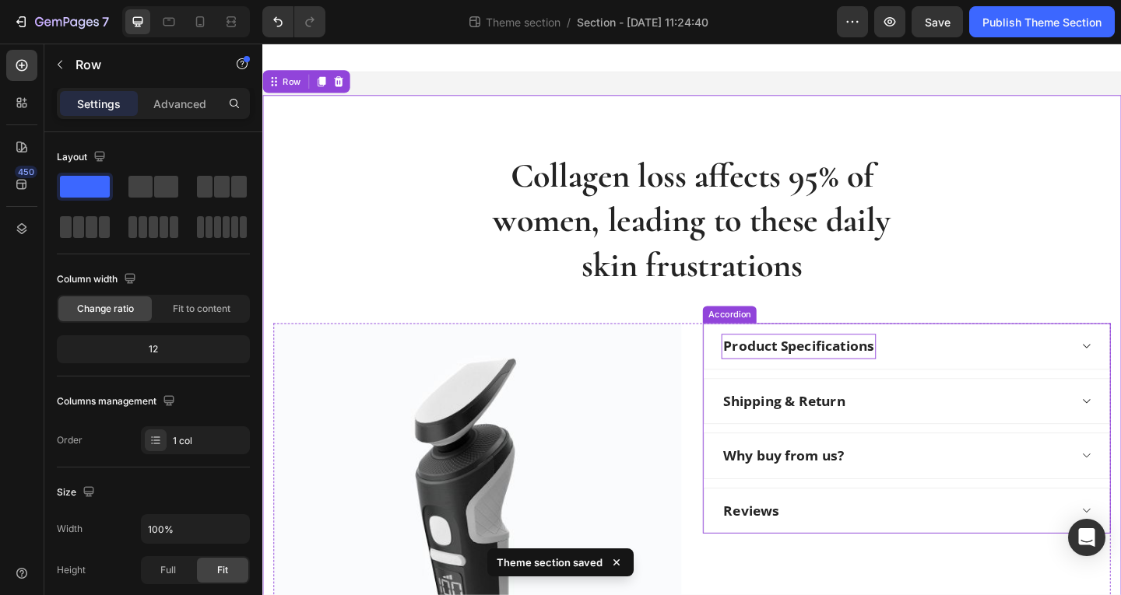
click at [852, 363] on div "Product Specifications" at bounding box center [845, 373] width 168 height 27
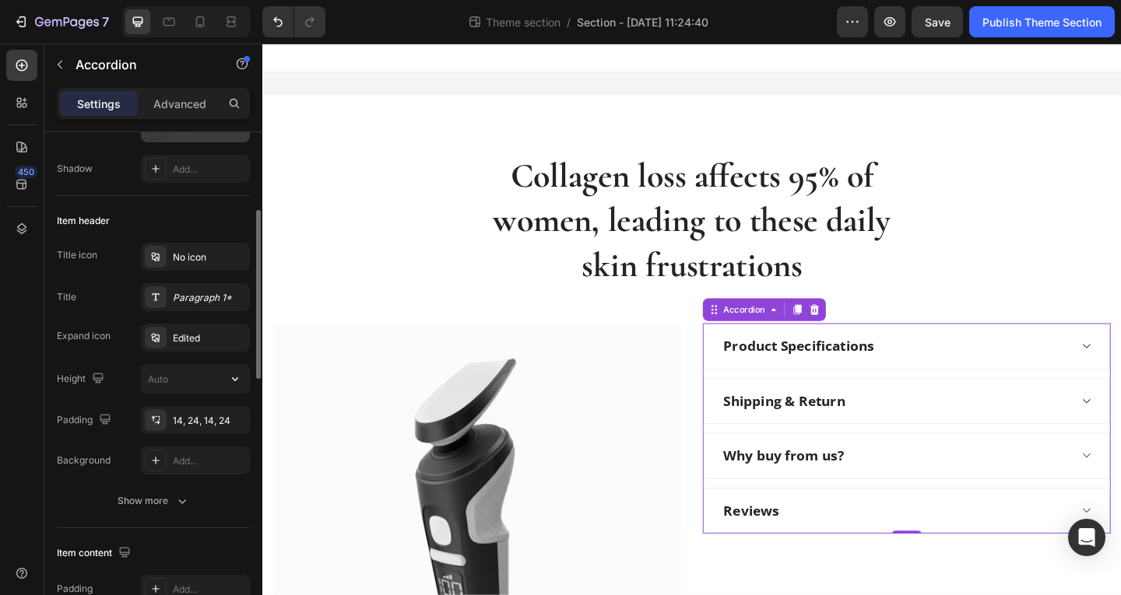
scroll to position [545, 0]
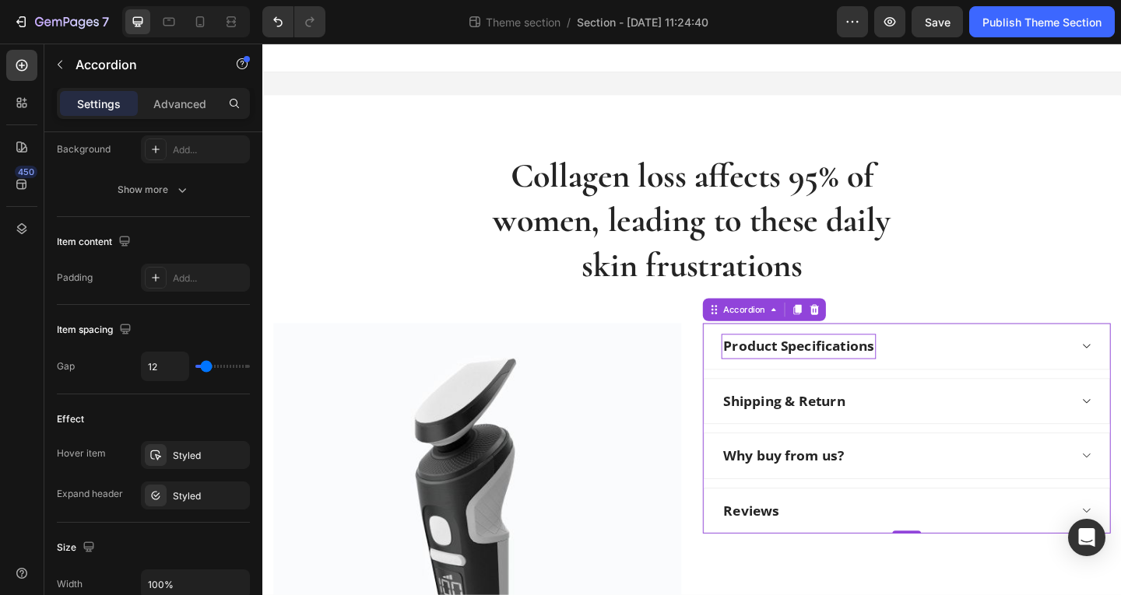
click at [827, 378] on div "Product Specifications" at bounding box center [845, 373] width 168 height 27
click at [827, 378] on p "Product Specifications" at bounding box center [845, 373] width 163 height 23
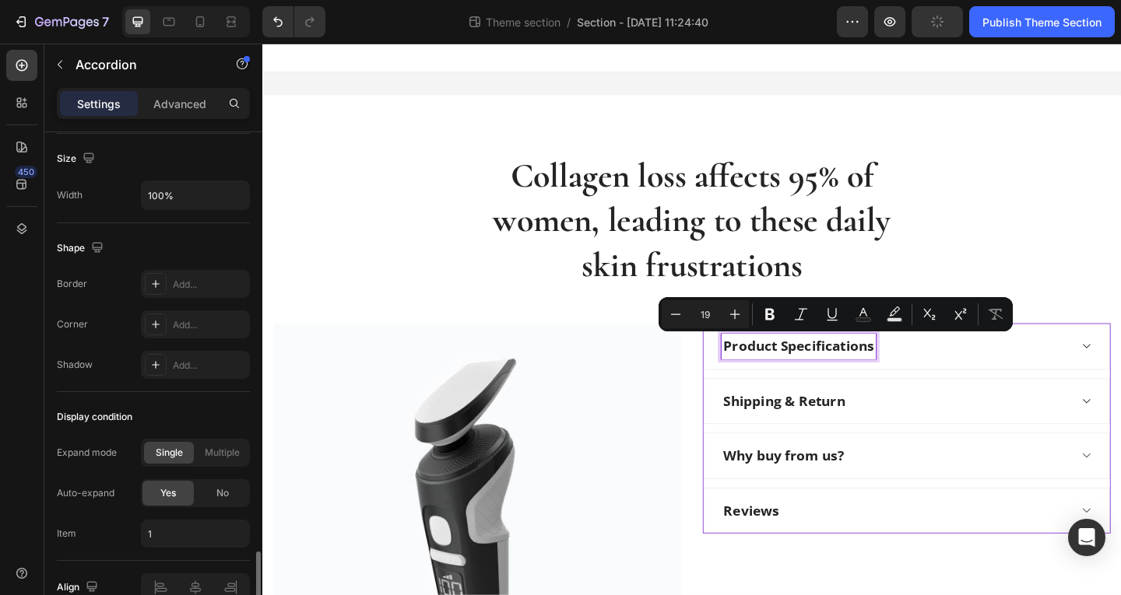
scroll to position [1015, 0]
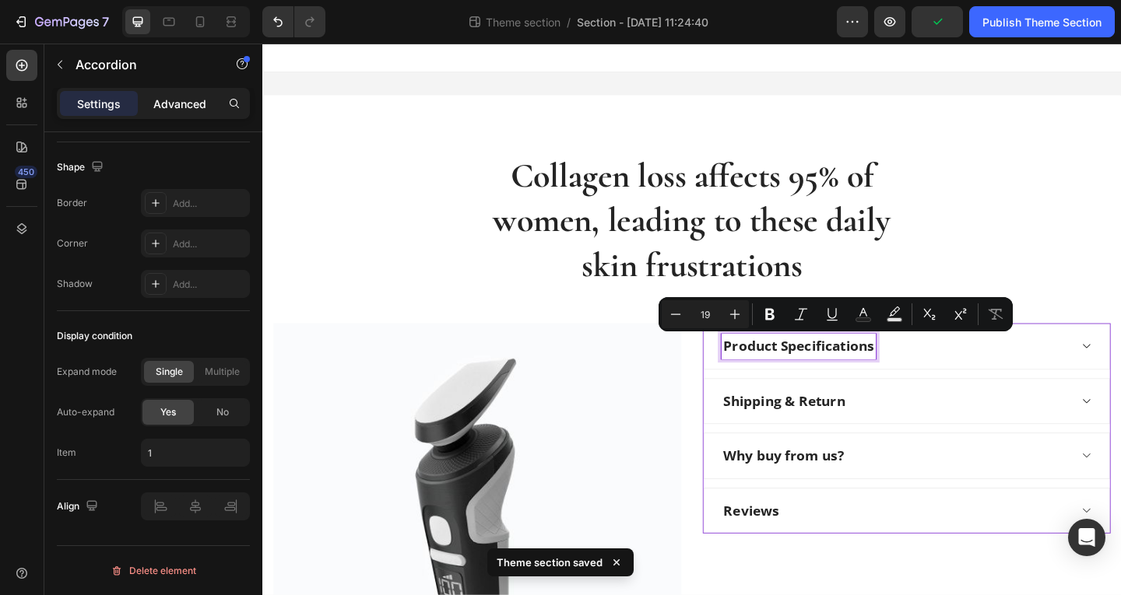
click at [176, 107] on p "Advanced" at bounding box center [179, 104] width 53 height 16
type input "100%"
type input "100"
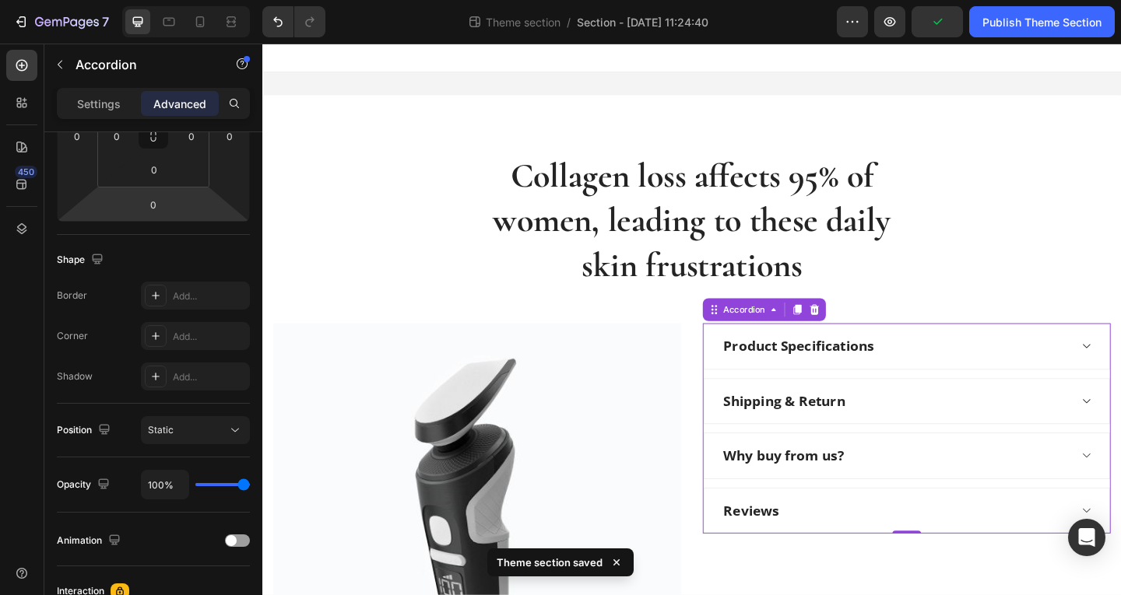
scroll to position [0, 0]
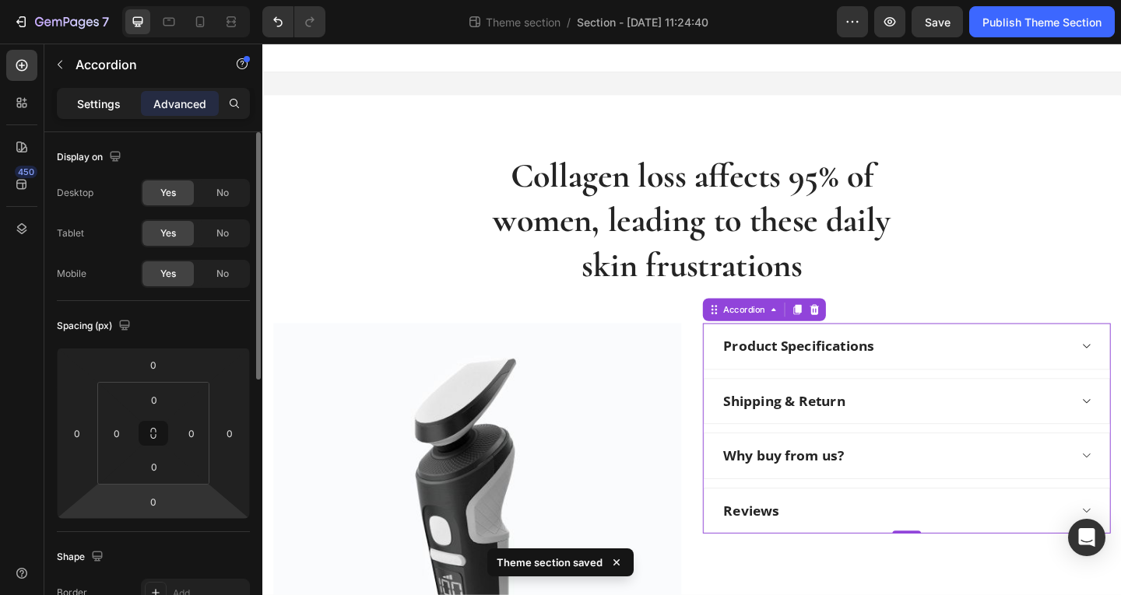
click at [89, 101] on p "Settings" at bounding box center [99, 104] width 44 height 16
type input "12"
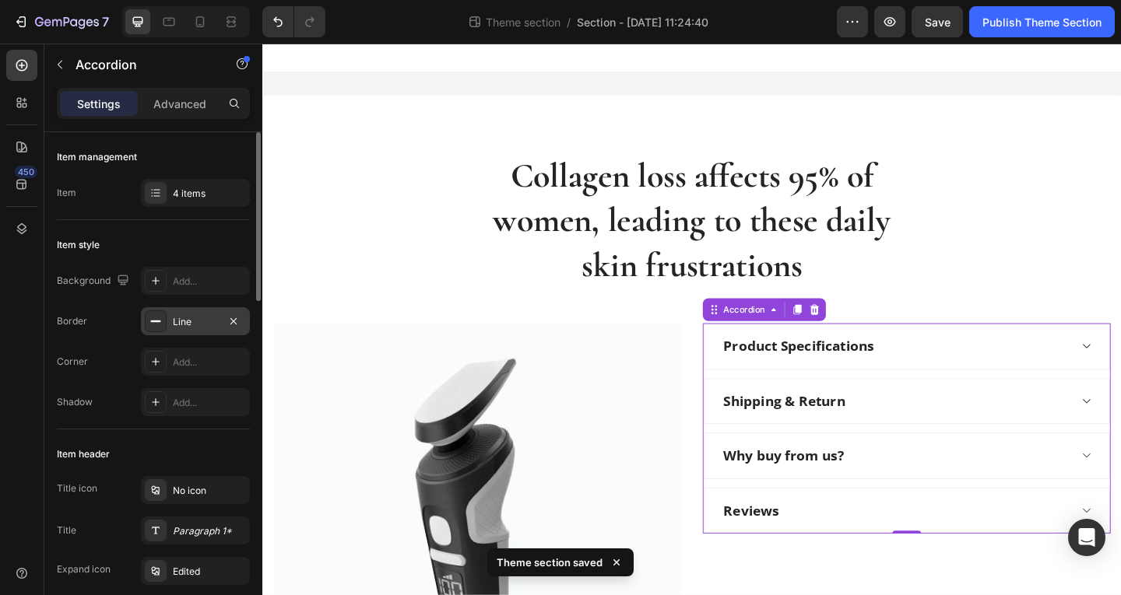
scroll to position [156, 0]
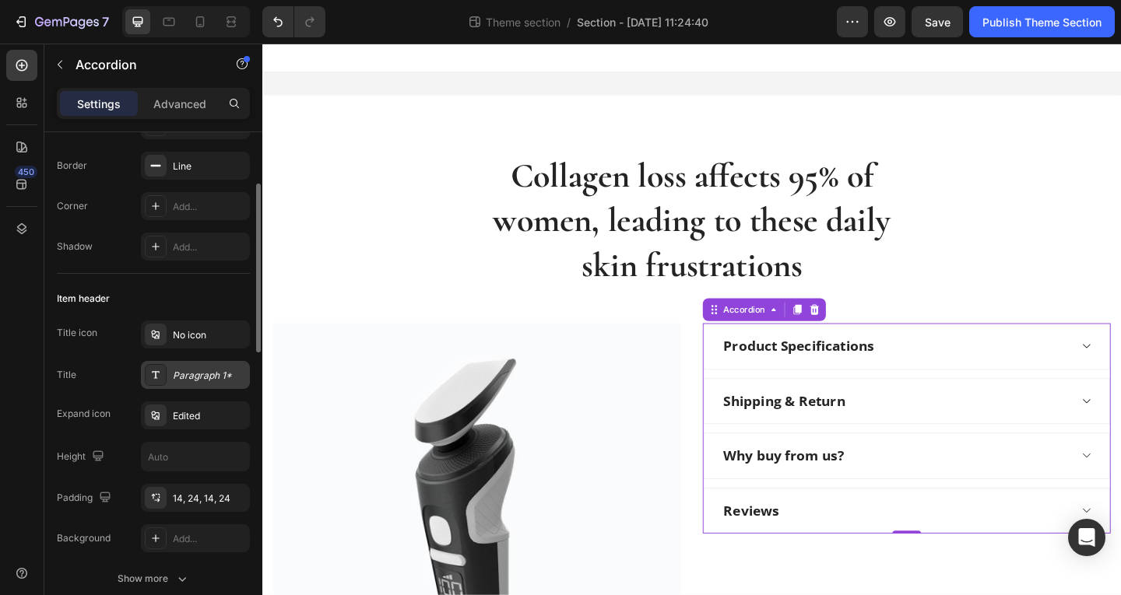
click at [181, 380] on div "Paragraph 1*" at bounding box center [209, 376] width 73 height 14
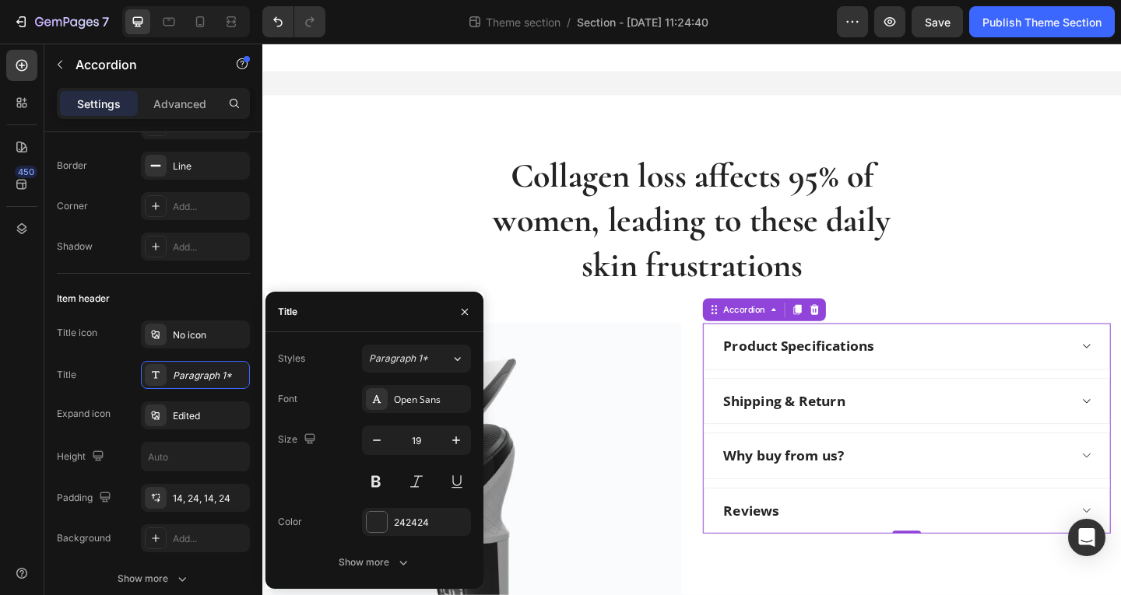
click at [1034, 373] on div "Product Specifications" at bounding box center [950, 373] width 378 height 27
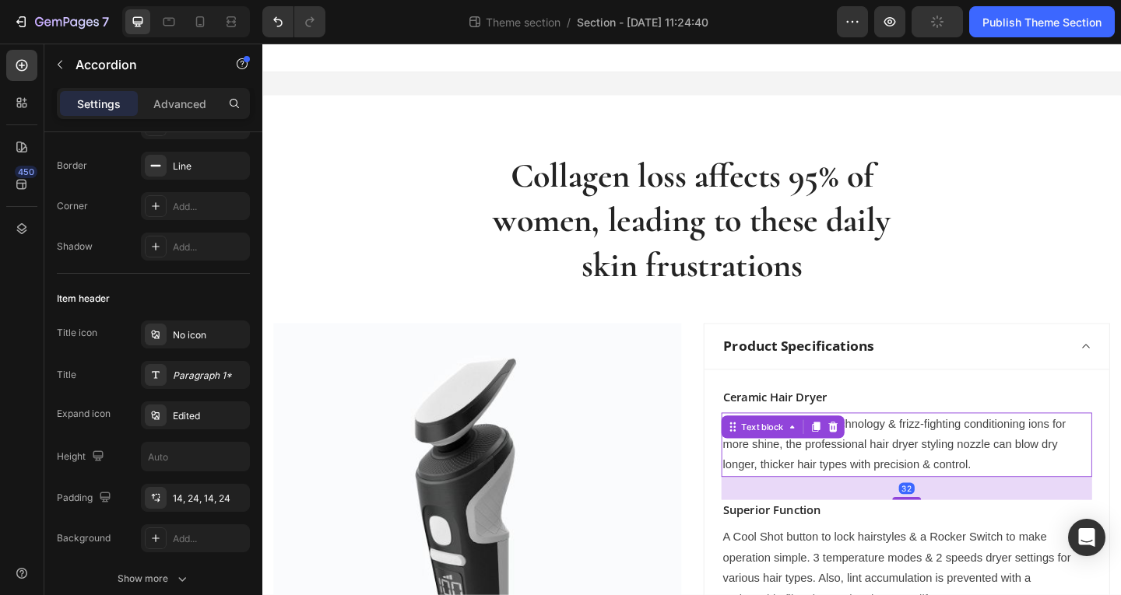
click at [904, 481] on p "With double ceramic technology & frizz-fighting conditioning ions for more shin…" at bounding box center [963, 480] width 400 height 67
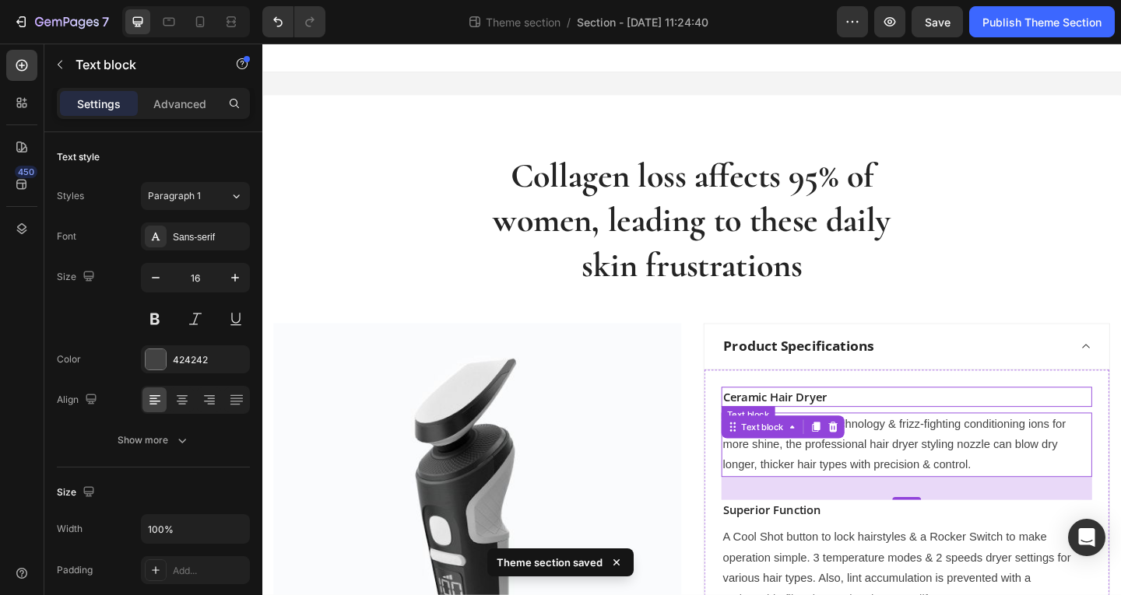
click at [865, 433] on p "Ceramic Hair Dryer" at bounding box center [963, 428] width 400 height 19
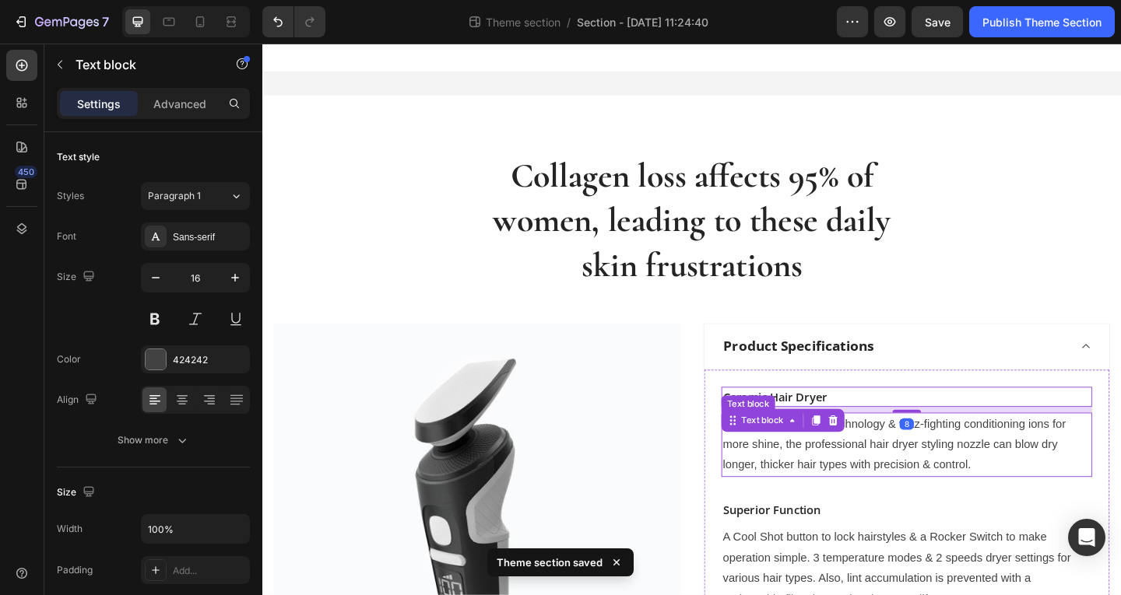
click at [816, 490] on p "With double ceramic technology & frizz-fighting conditioning ions for more shin…" at bounding box center [963, 480] width 400 height 67
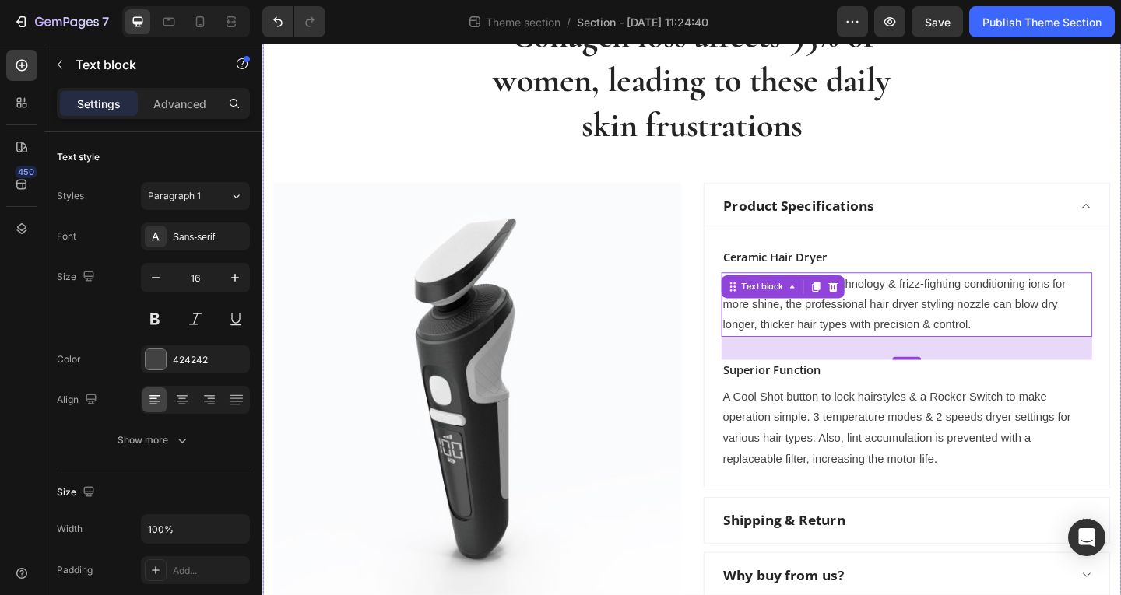
scroll to position [156, 0]
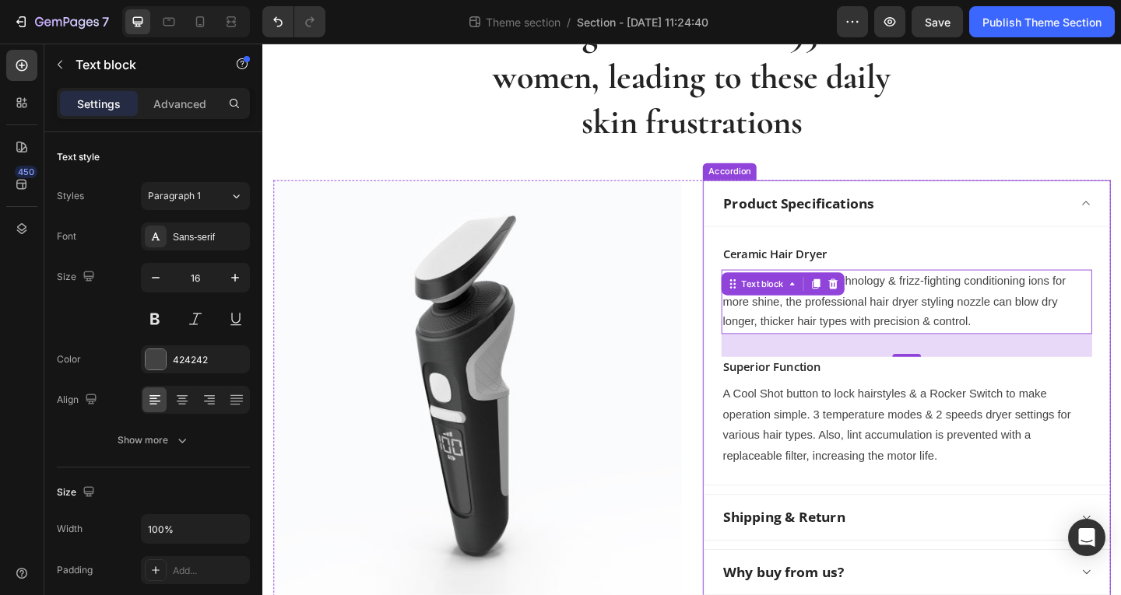
click at [1016, 204] on div "Product Specifications" at bounding box center [950, 217] width 378 height 27
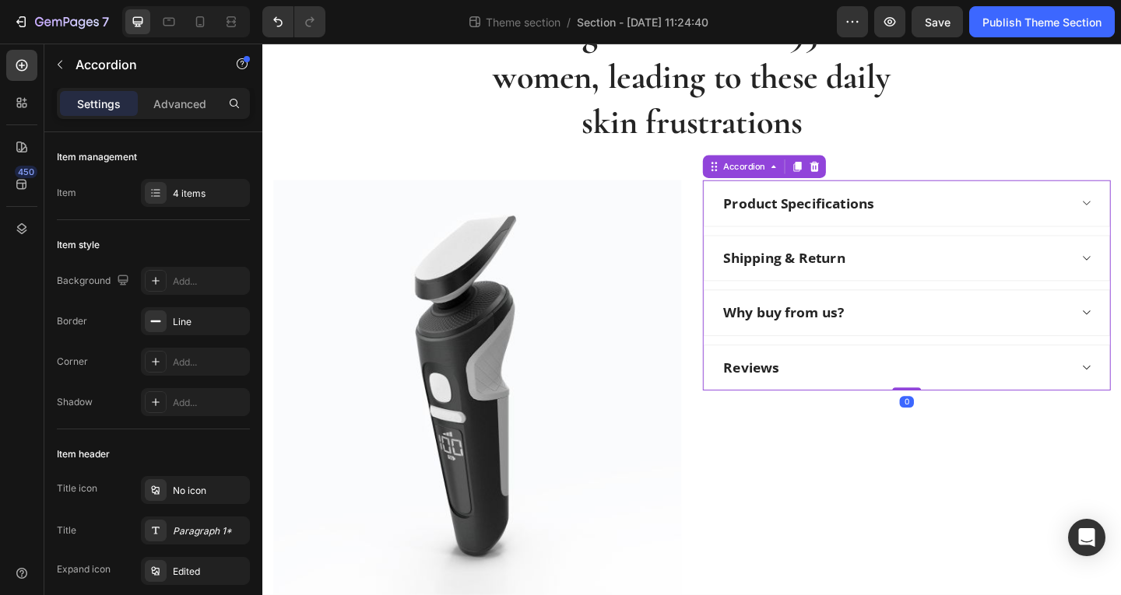
click at [928, 227] on div "Product Specifications" at bounding box center [950, 217] width 378 height 27
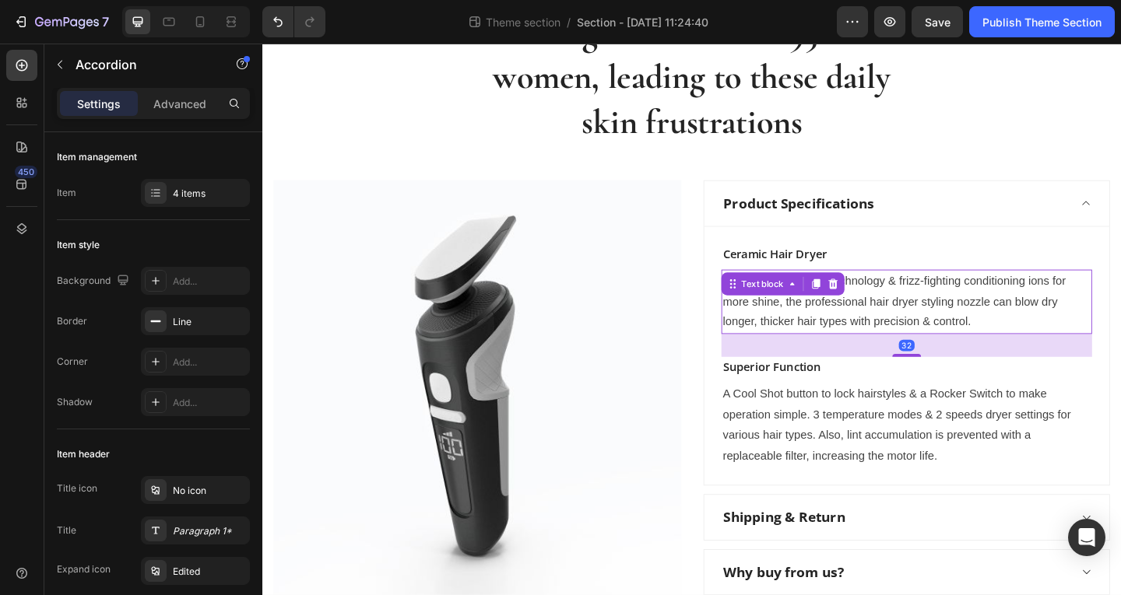
click at [861, 333] on p "With double ceramic technology & frizz-fighting conditioning ions for more shin…" at bounding box center [963, 324] width 400 height 67
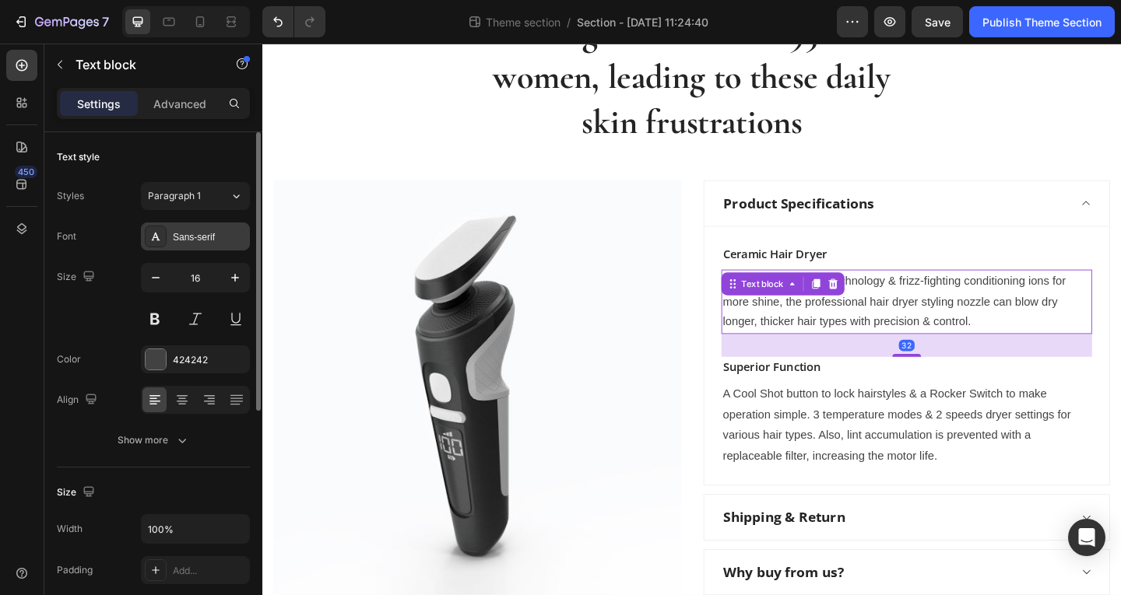
click at [188, 228] on div "Sans-serif" at bounding box center [195, 237] width 109 height 28
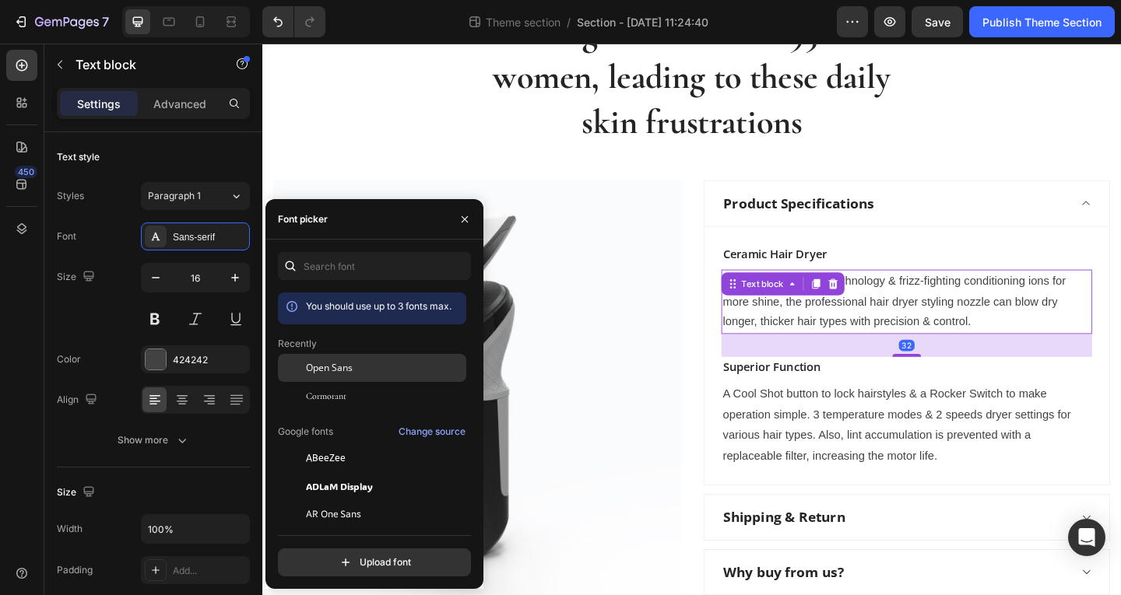
click at [337, 371] on span "Open Sans" at bounding box center [329, 368] width 47 height 14
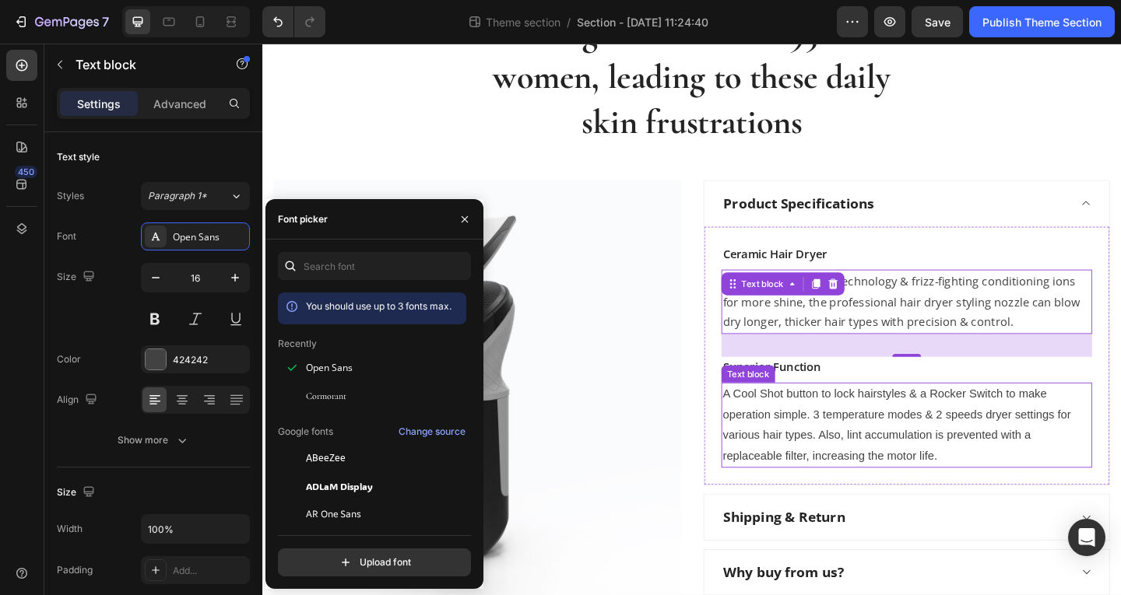
click at [792, 453] on p "A Cool Shot button to lock hairstyles & a Rocker Switch to make operation simpl…" at bounding box center [963, 459] width 400 height 90
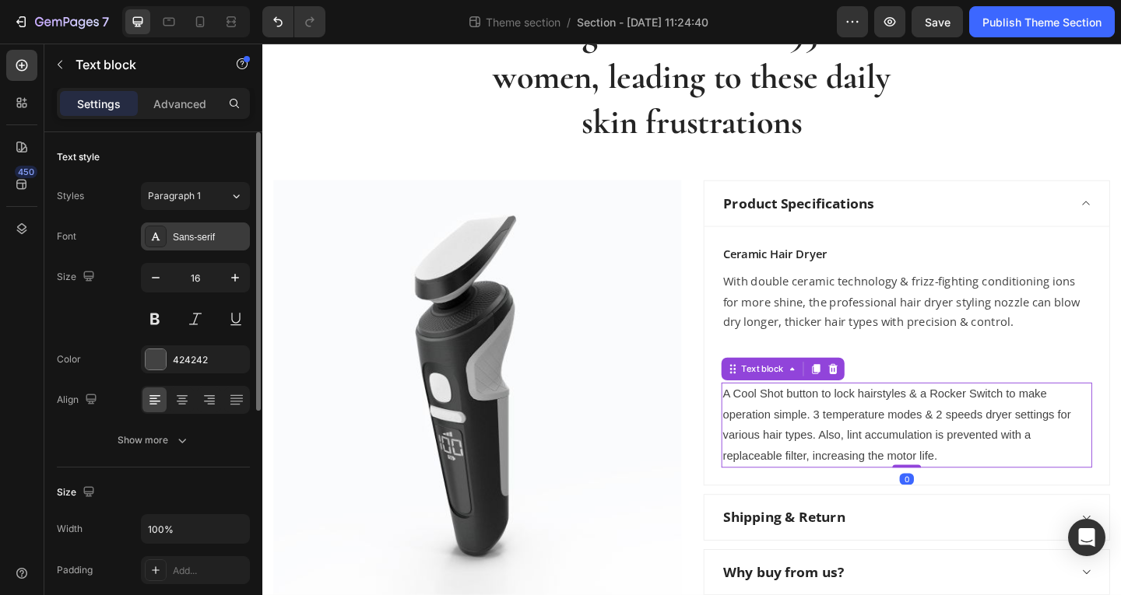
click at [203, 230] on div "Sans-serif" at bounding box center [195, 237] width 109 height 28
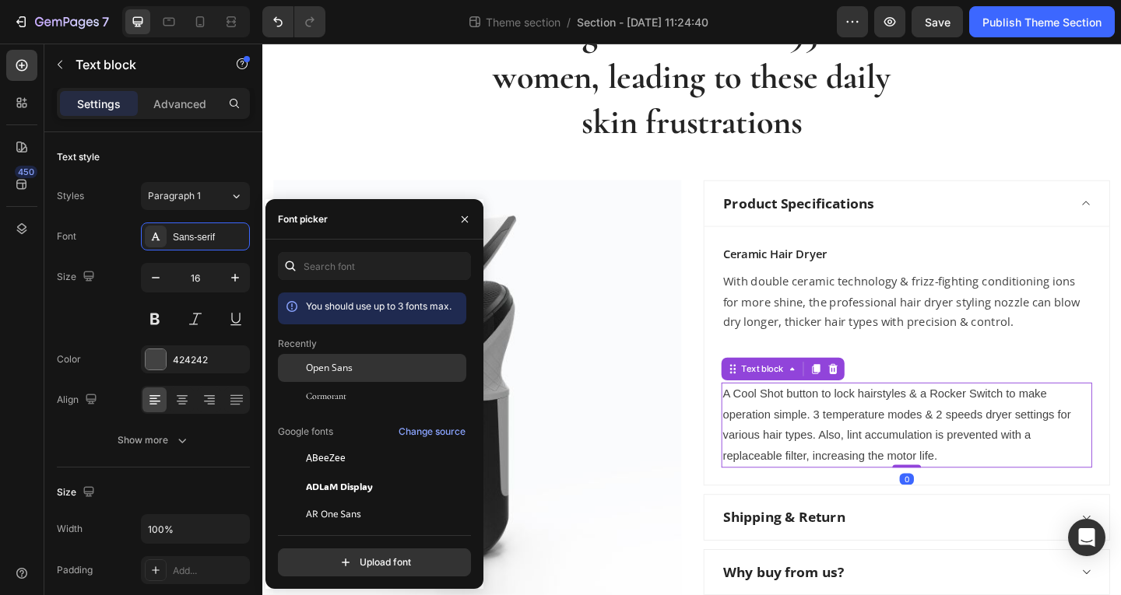
click at [346, 371] on span "Open Sans" at bounding box center [329, 368] width 47 height 14
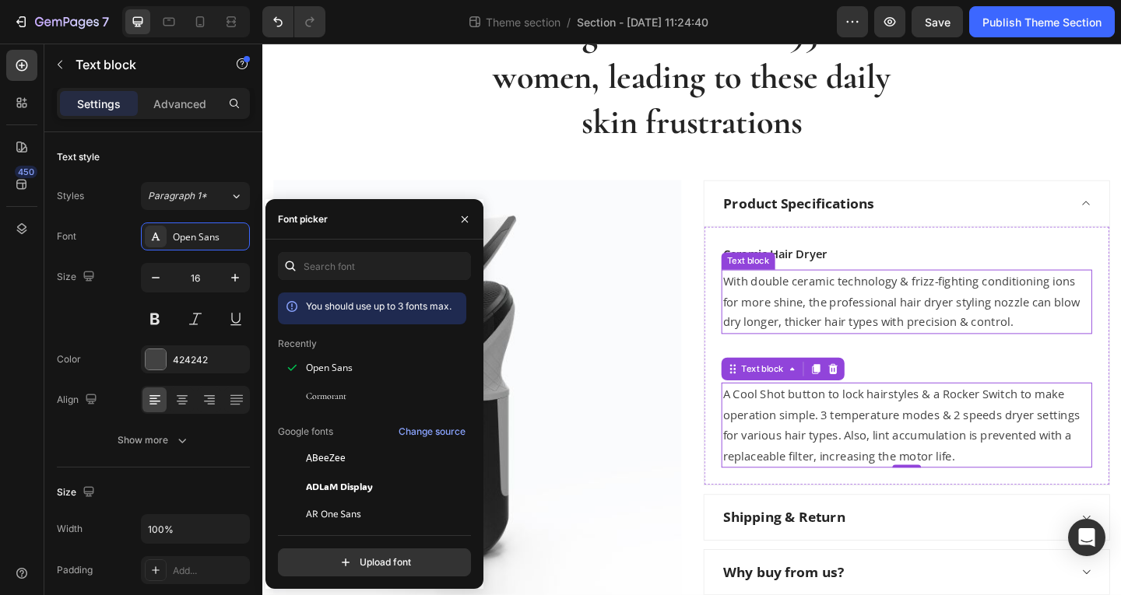
click at [821, 341] on p "With double ceramic technology & frizz-fighting conditioning ions for more shin…" at bounding box center [963, 324] width 400 height 67
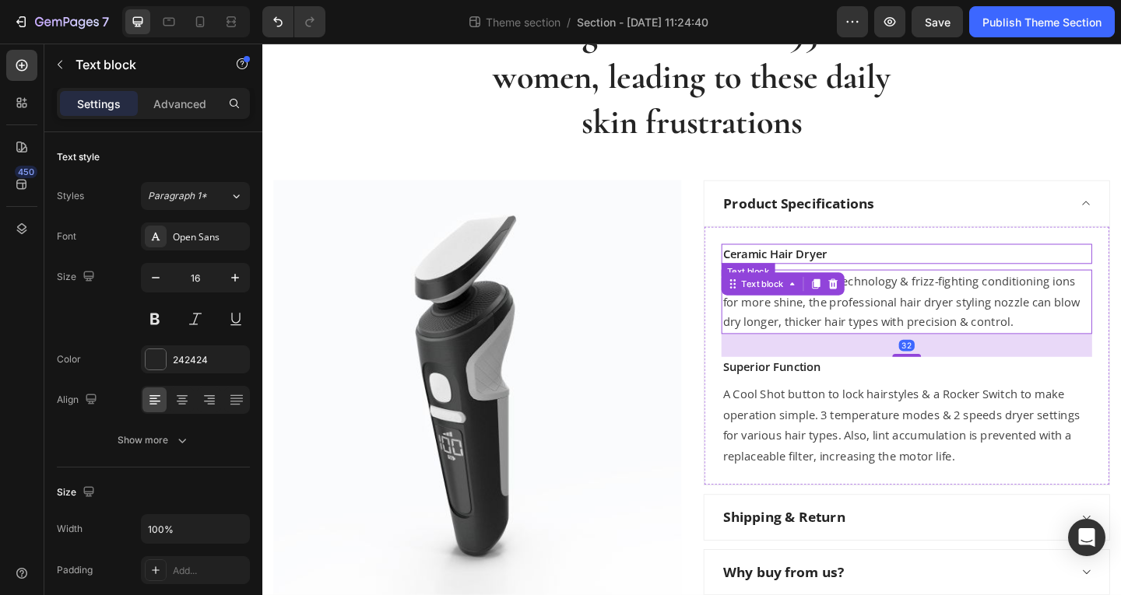
click at [880, 273] on p "Ceramic Hair Dryer" at bounding box center [963, 272] width 400 height 19
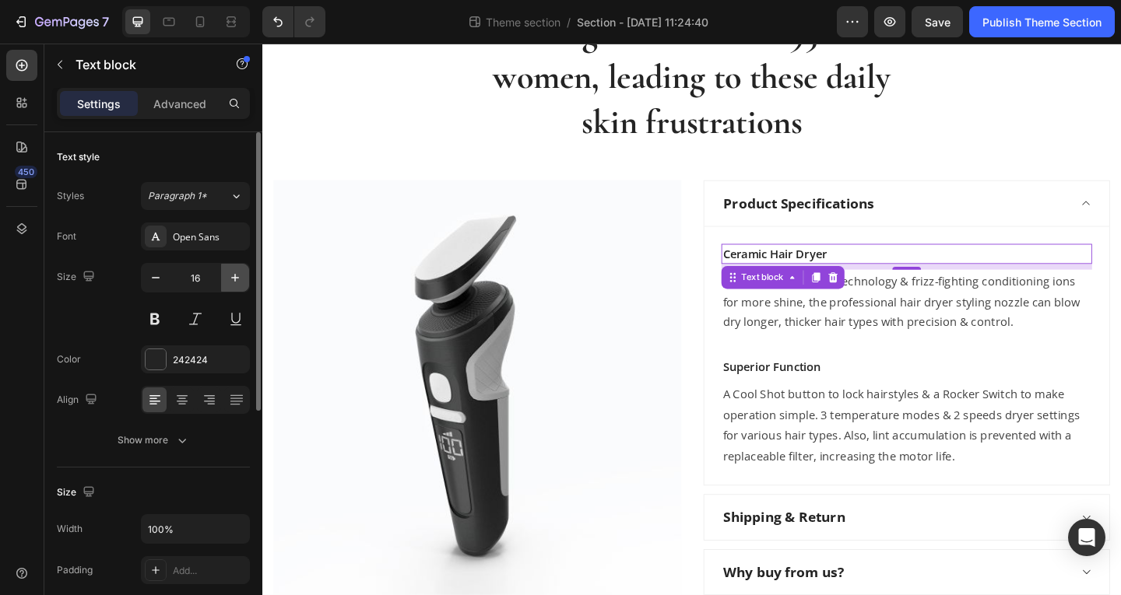
click at [234, 282] on icon "button" at bounding box center [235, 278] width 16 height 16
type input "18"
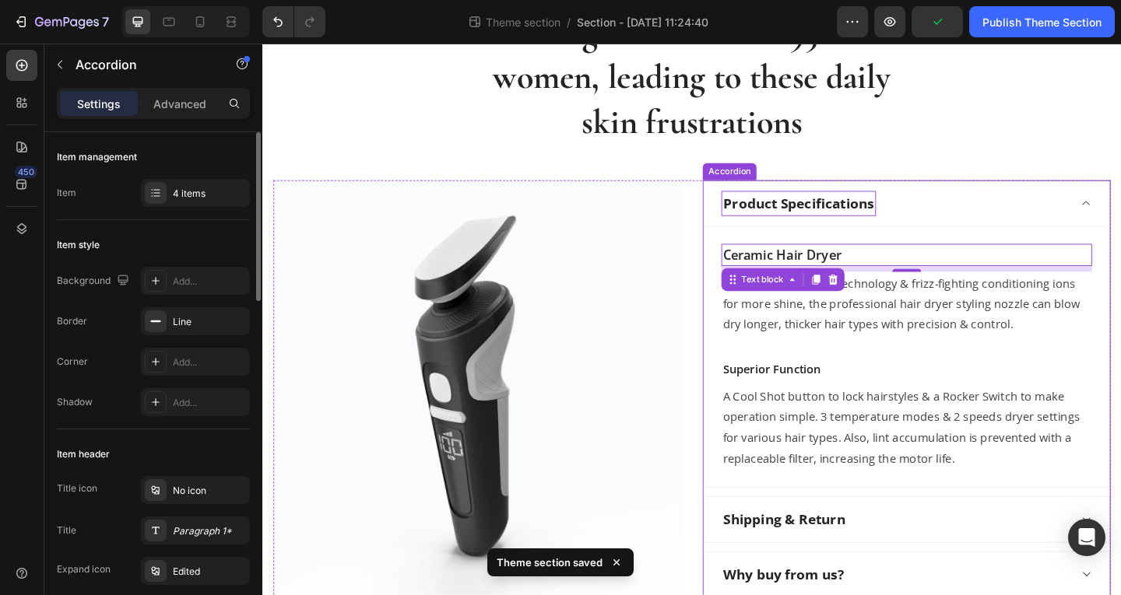
click at [831, 217] on p "Product Specifications" at bounding box center [845, 217] width 163 height 23
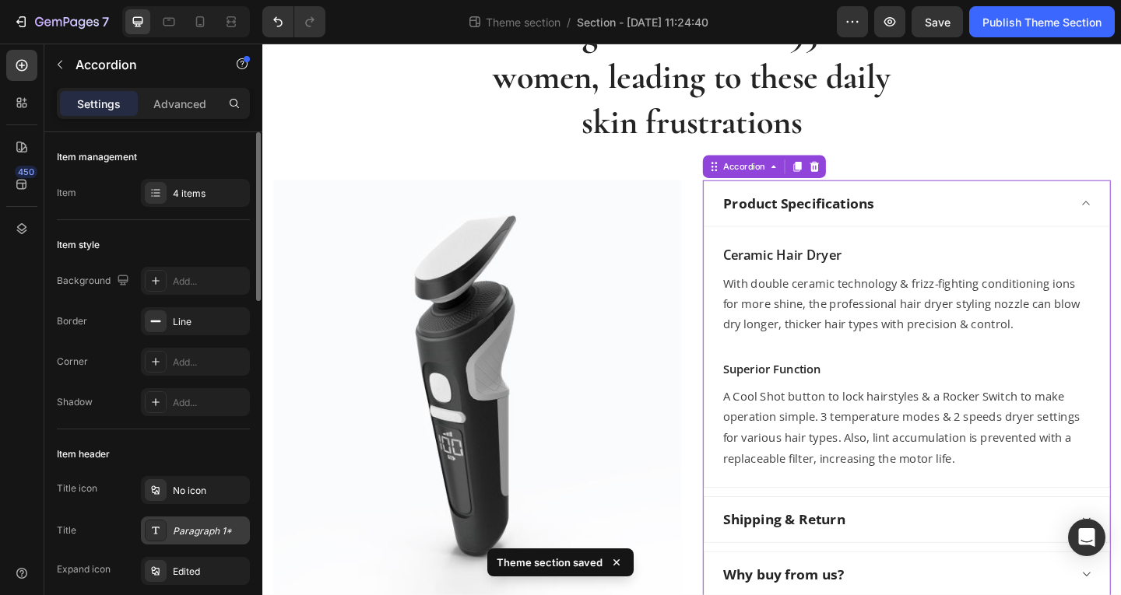
click at [211, 535] on div "Paragraph 1*" at bounding box center [209, 532] width 73 height 14
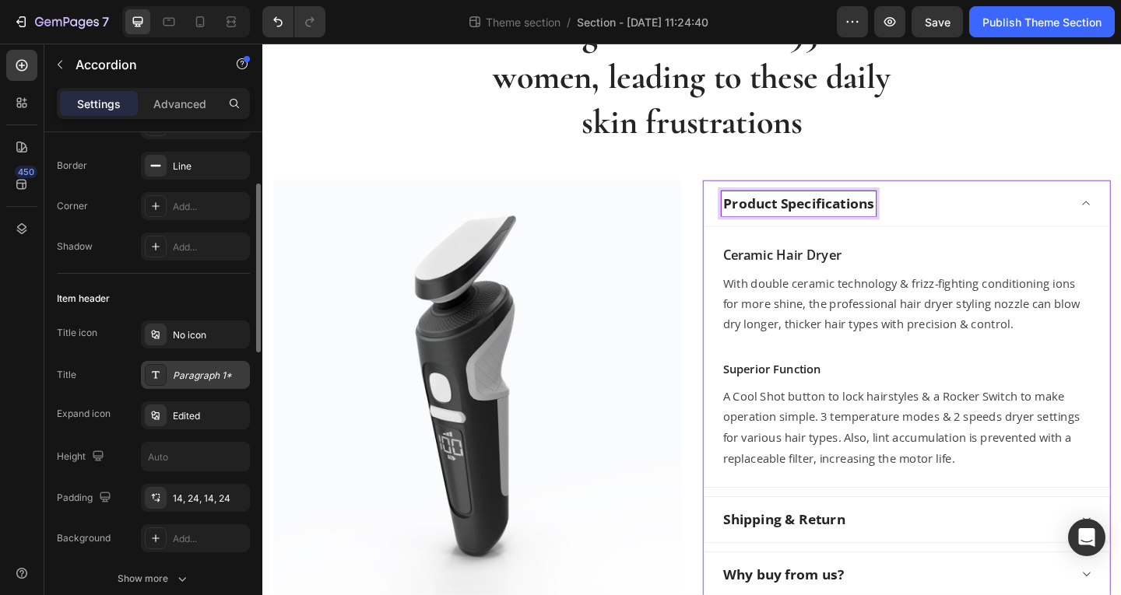
click at [213, 386] on div "Paragraph 1*" at bounding box center [195, 375] width 109 height 28
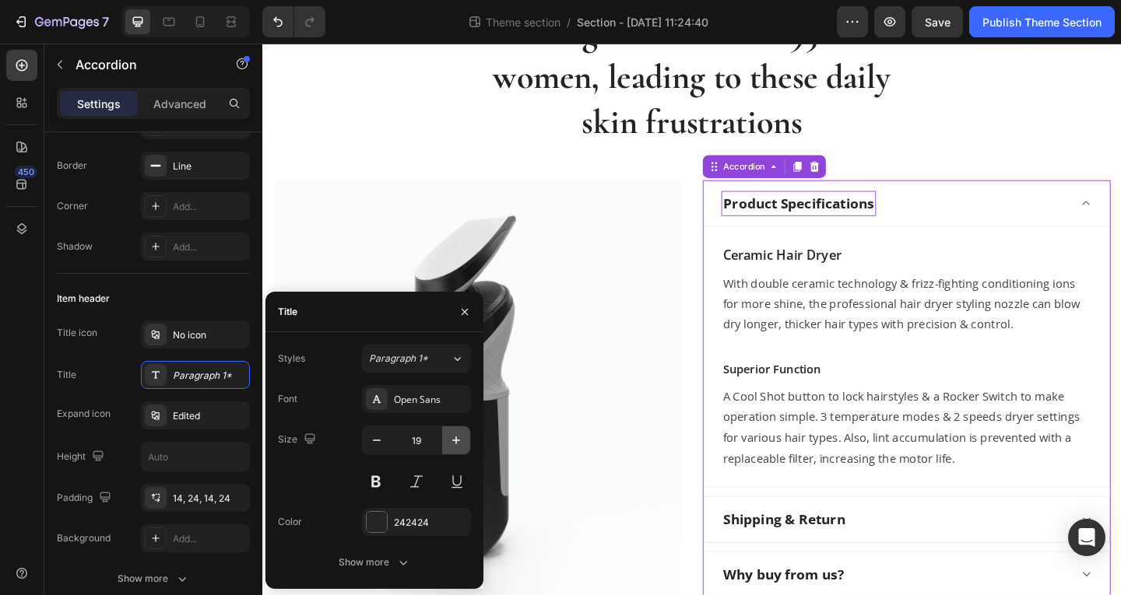
click at [465, 442] on button "button" at bounding box center [456, 441] width 28 height 28
type input "21"
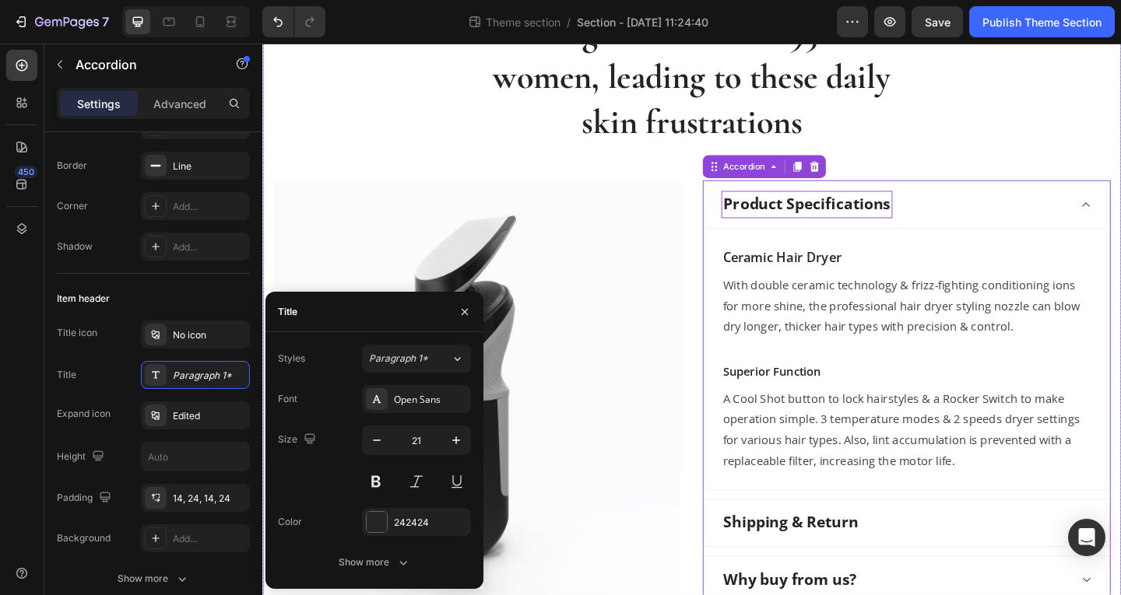
click at [989, 154] on div "Collagen loss affects 95% of women, leading to these daily skin frustrations He…" at bounding box center [729, 360] width 911 height 709
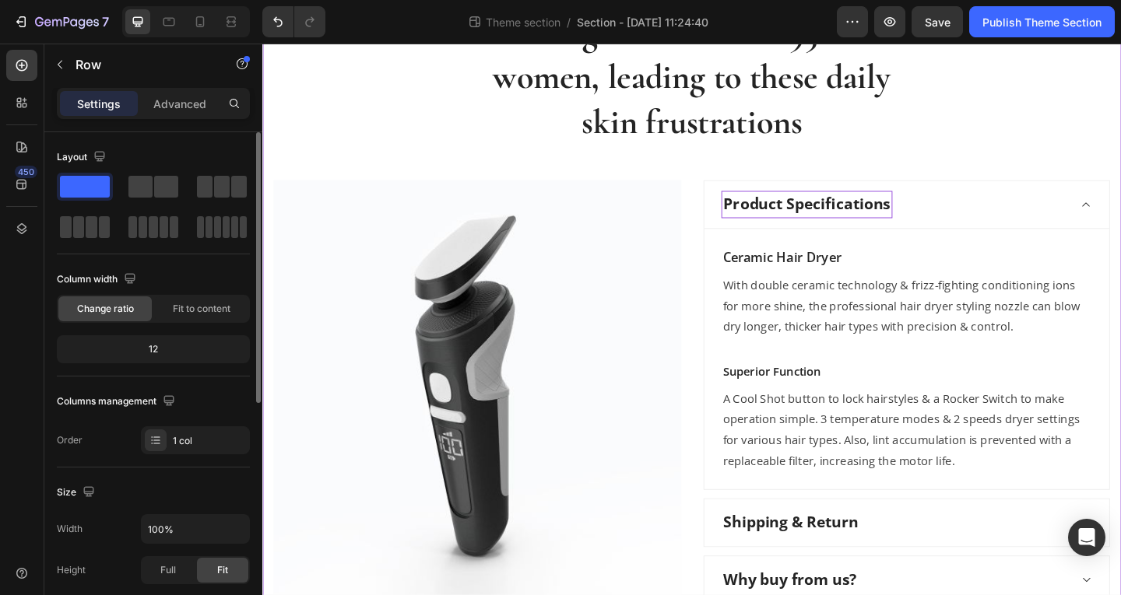
scroll to position [78, 0]
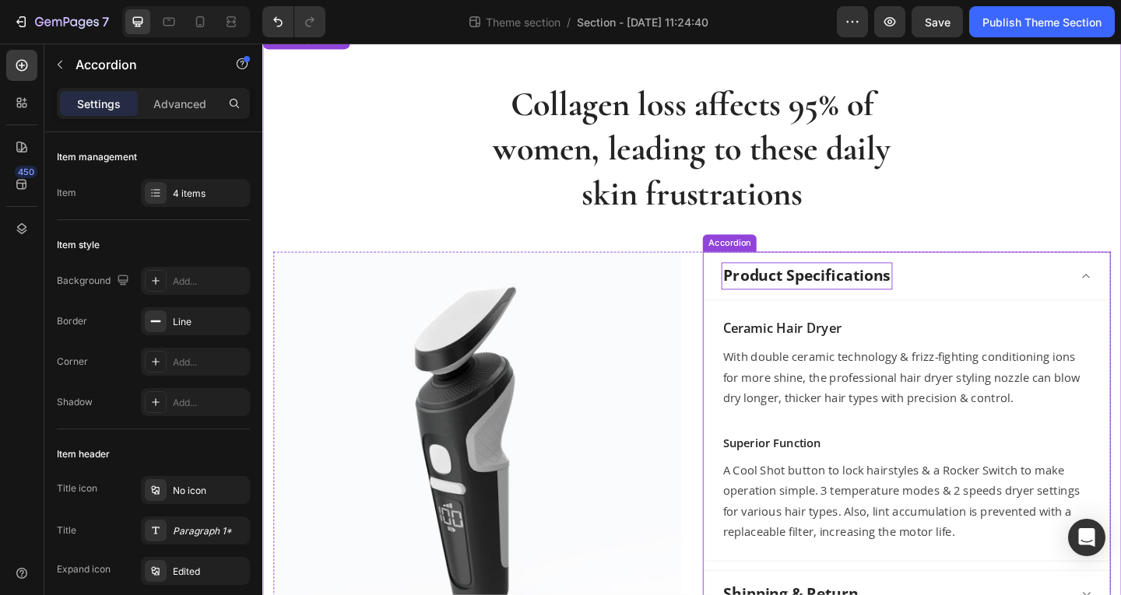
click at [982, 291] on div "Product Specifications" at bounding box center [950, 297] width 378 height 30
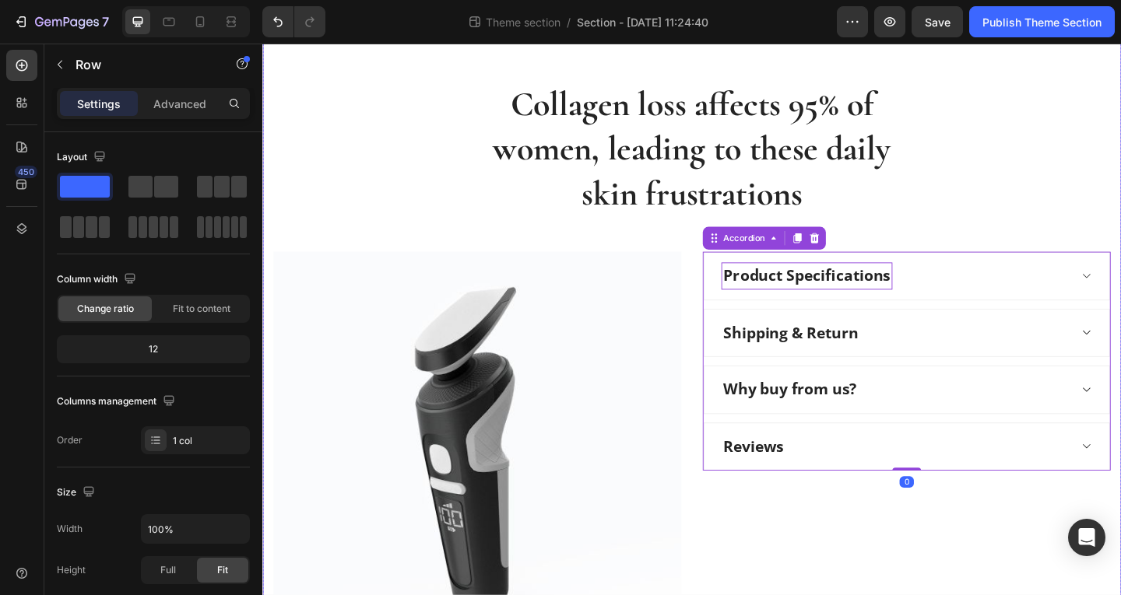
click at [1069, 208] on div "Collagen loss affects 95% of women, leading to these daily skin frustrations He…" at bounding box center [729, 410] width 911 height 653
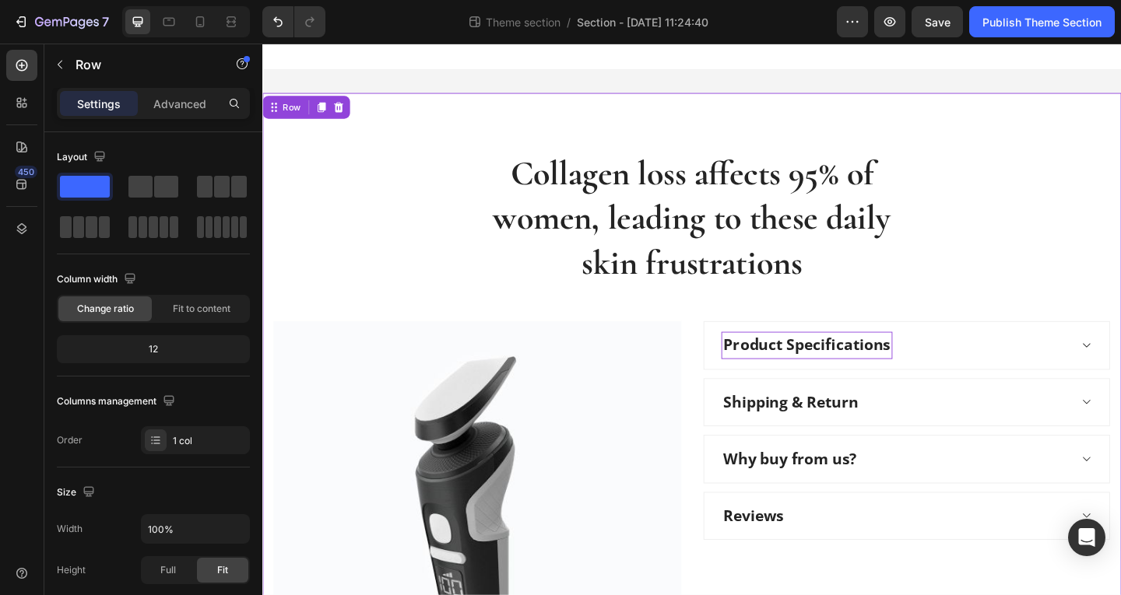
scroll to position [0, 0]
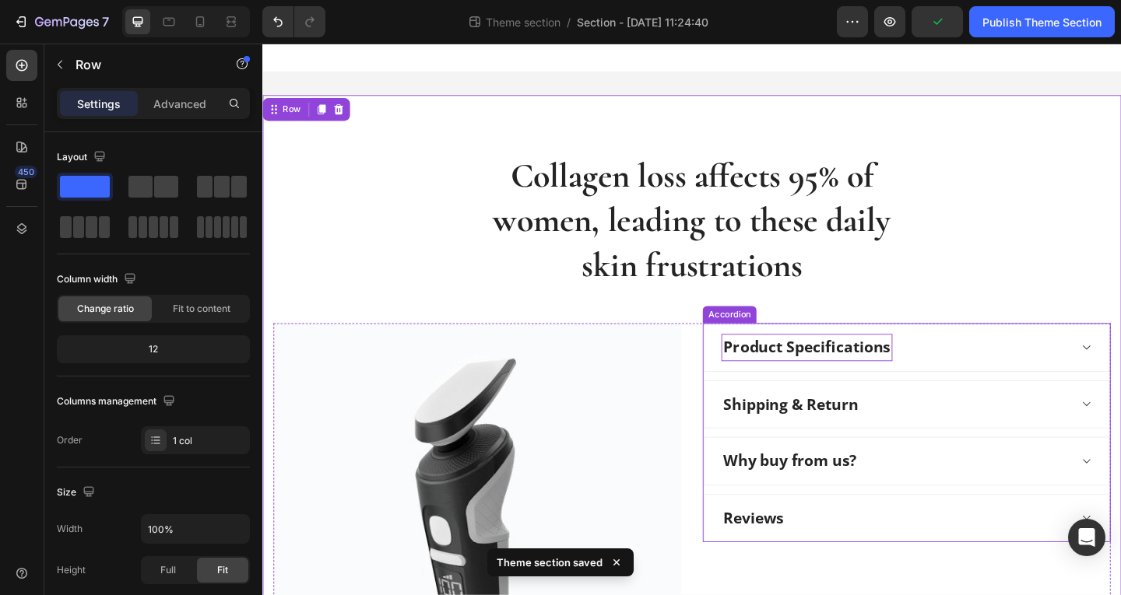
click at [822, 377] on p "Product Specifications" at bounding box center [854, 374] width 181 height 25
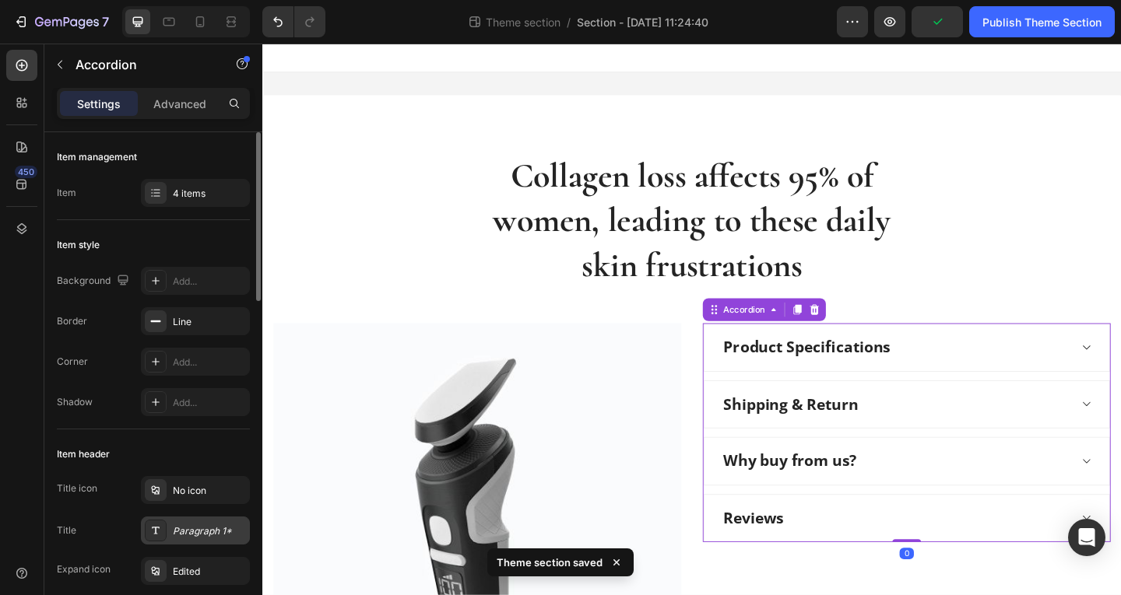
click at [170, 539] on div "Paragraph 1*" at bounding box center [195, 531] width 109 height 28
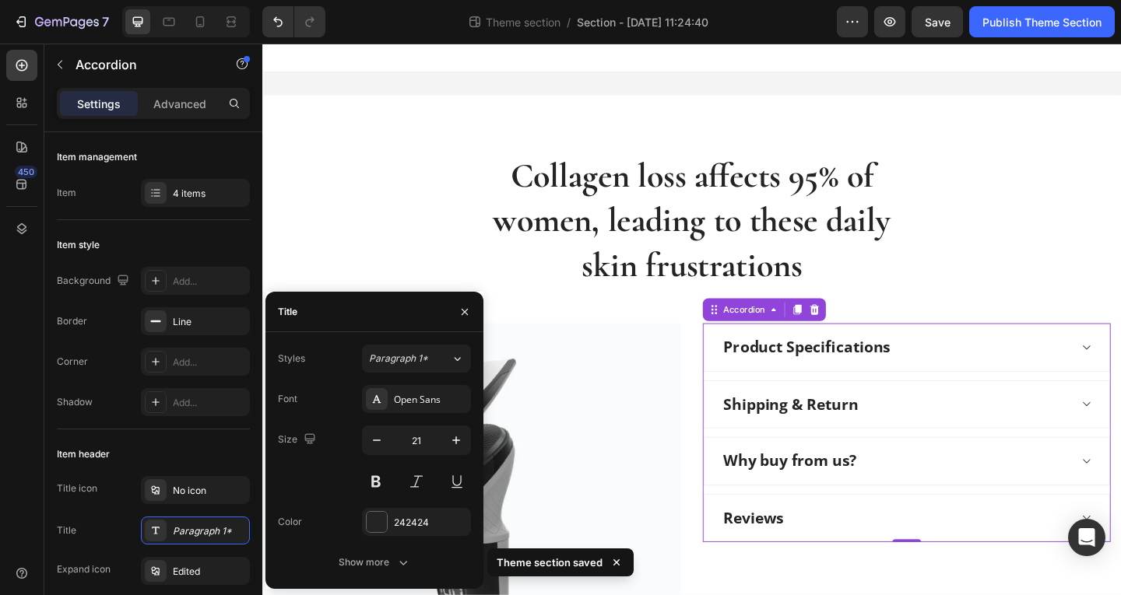
click at [360, 445] on div "Size 21" at bounding box center [374, 461] width 193 height 70
click at [367, 445] on button "button" at bounding box center [377, 441] width 28 height 28
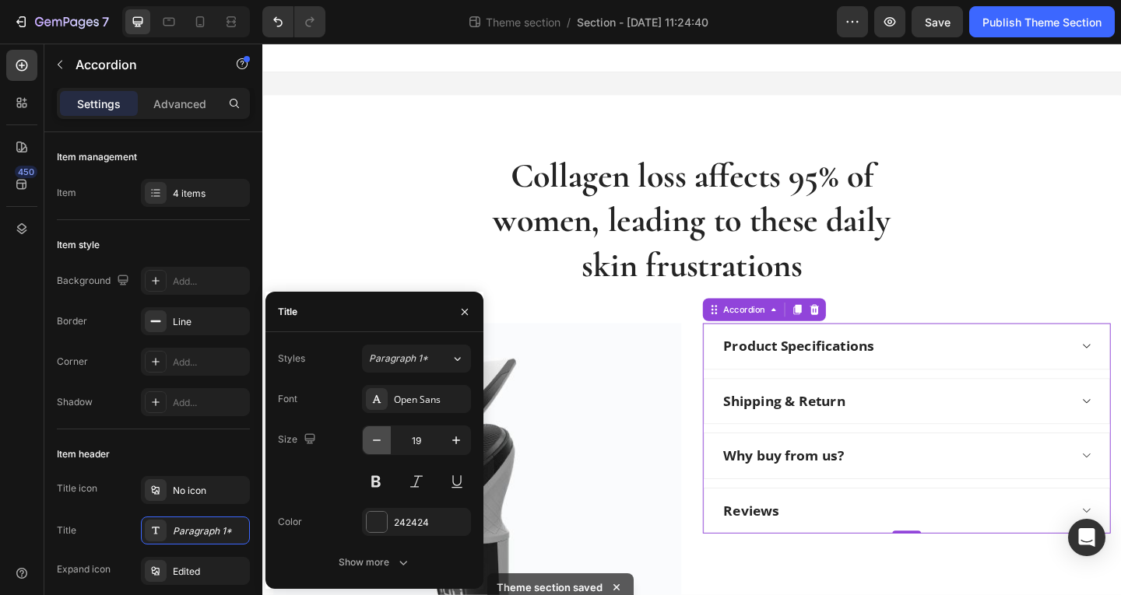
click at [367, 445] on button "button" at bounding box center [377, 441] width 28 height 28
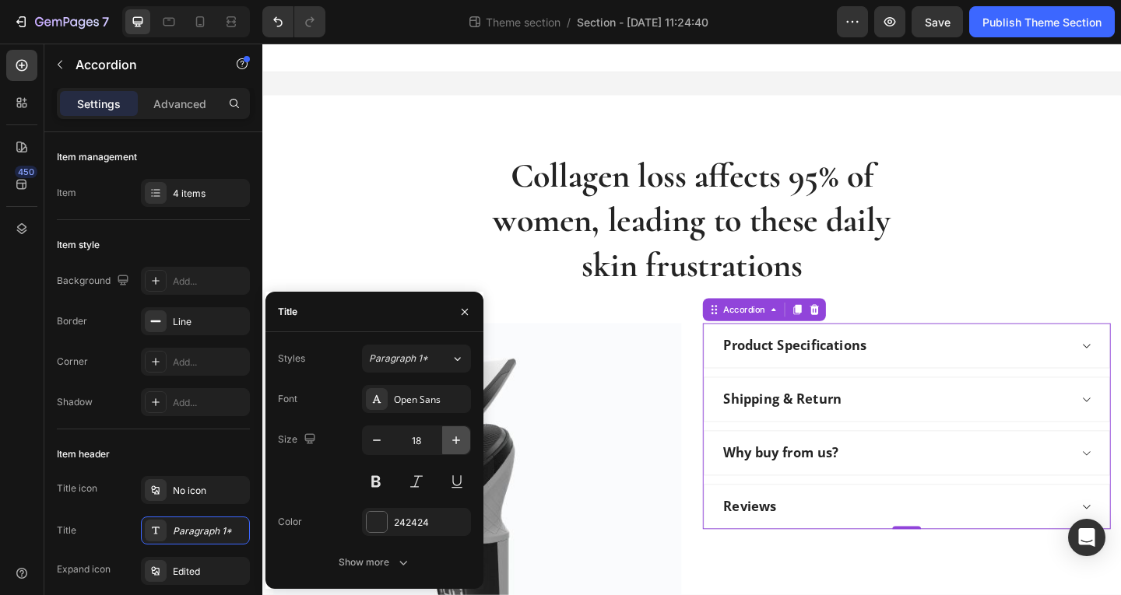
click at [458, 441] on icon "button" at bounding box center [456, 441] width 16 height 16
type input "19"
click at [807, 392] on div "Product Specifications" at bounding box center [963, 373] width 441 height 49
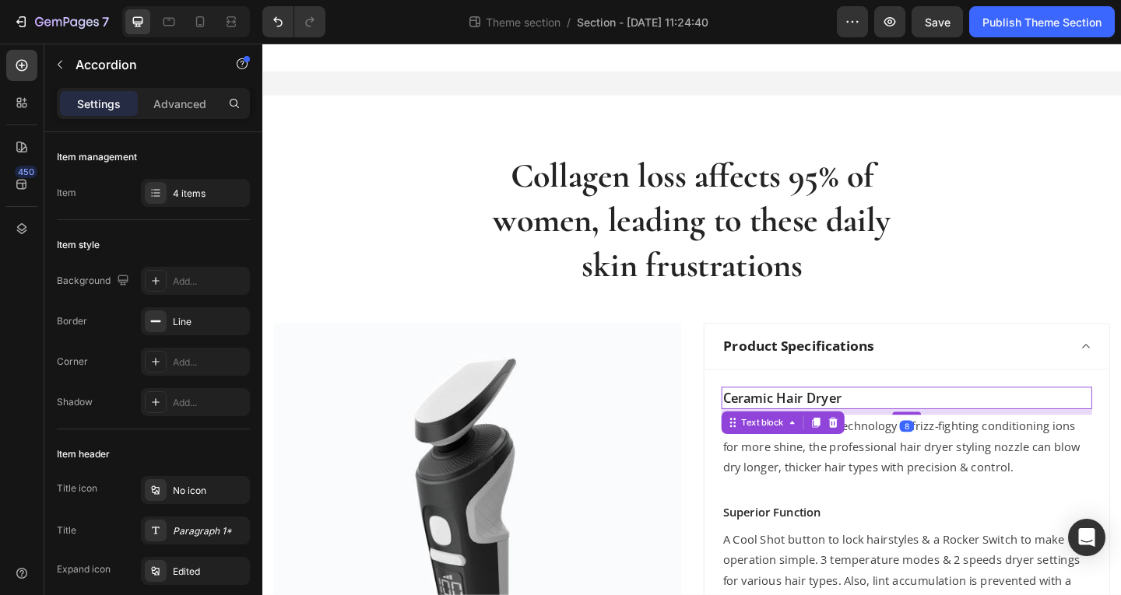
click at [817, 434] on p "Ceramic Hair Dryer" at bounding box center [963, 429] width 400 height 21
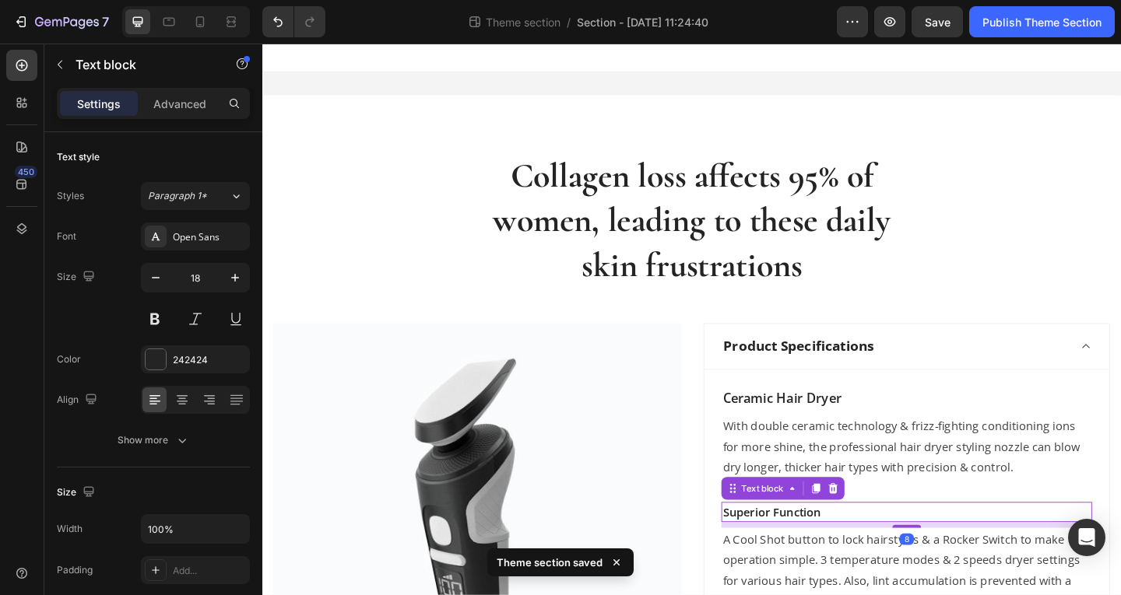
click at [849, 555] on p "Superior Function" at bounding box center [963, 553] width 400 height 19
click at [241, 282] on icon "button" at bounding box center [235, 278] width 16 height 16
type input "18"
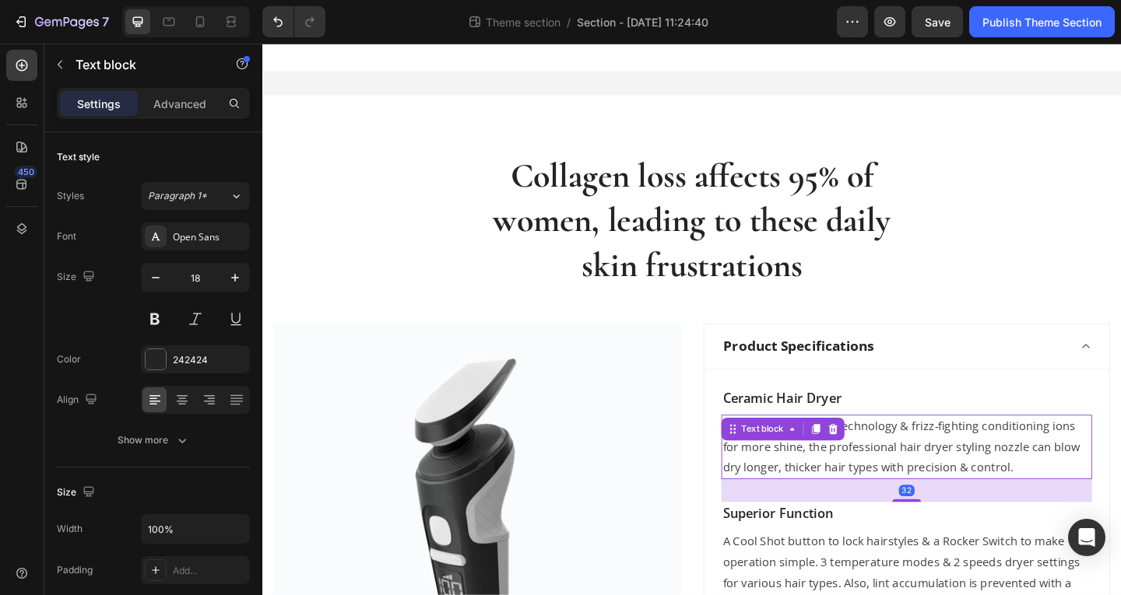
click at [962, 469] on p "With double ceramic technology & frizz-fighting conditioning ions for more shin…" at bounding box center [963, 482] width 400 height 67
click at [914, 342] on div "Collagen loss affects 95% of women, leading to these daily skin frustrations He…" at bounding box center [729, 513] width 911 height 702
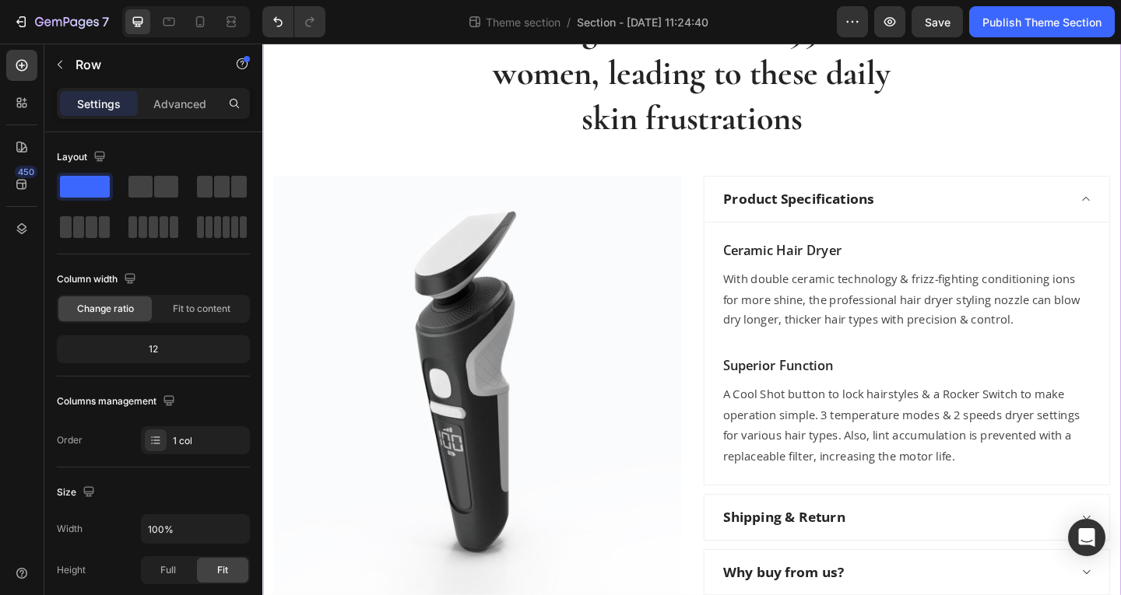
scroll to position [234, 0]
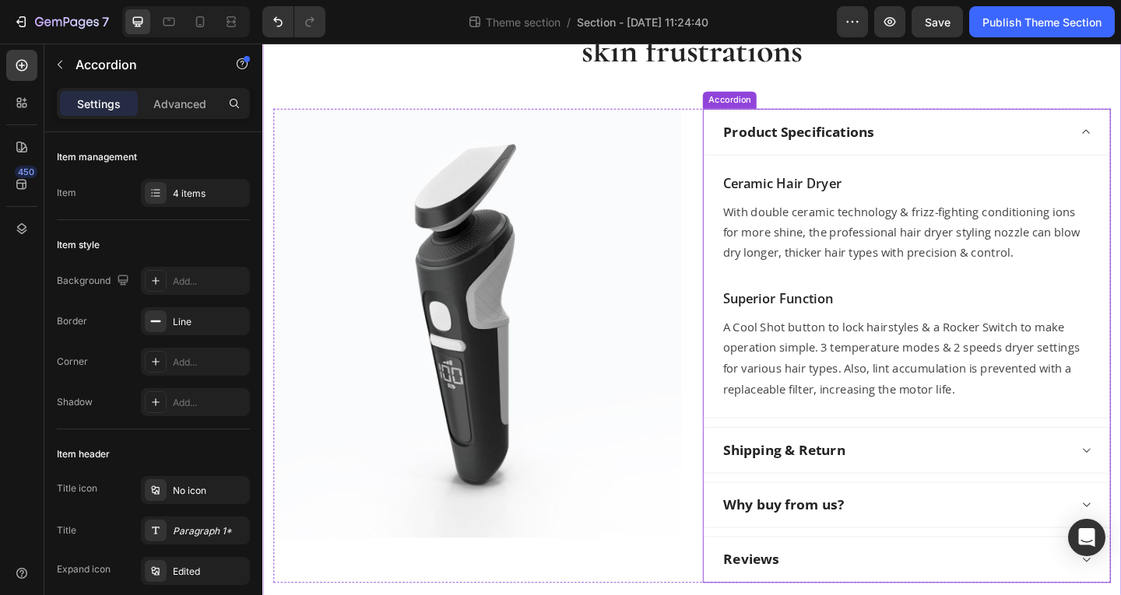
click at [942, 487] on div "Shipping & Return" at bounding box center [950, 485] width 378 height 27
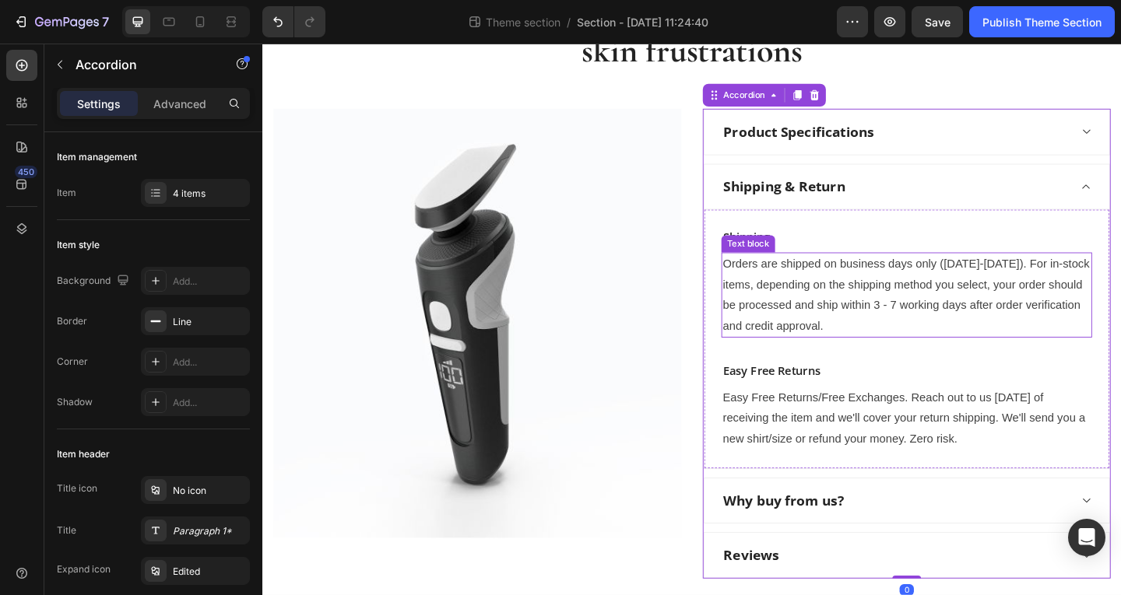
click at [880, 322] on p "Orders are shipped on business days only (Monday-Friday). For in-stock items, d…" at bounding box center [963, 317] width 400 height 90
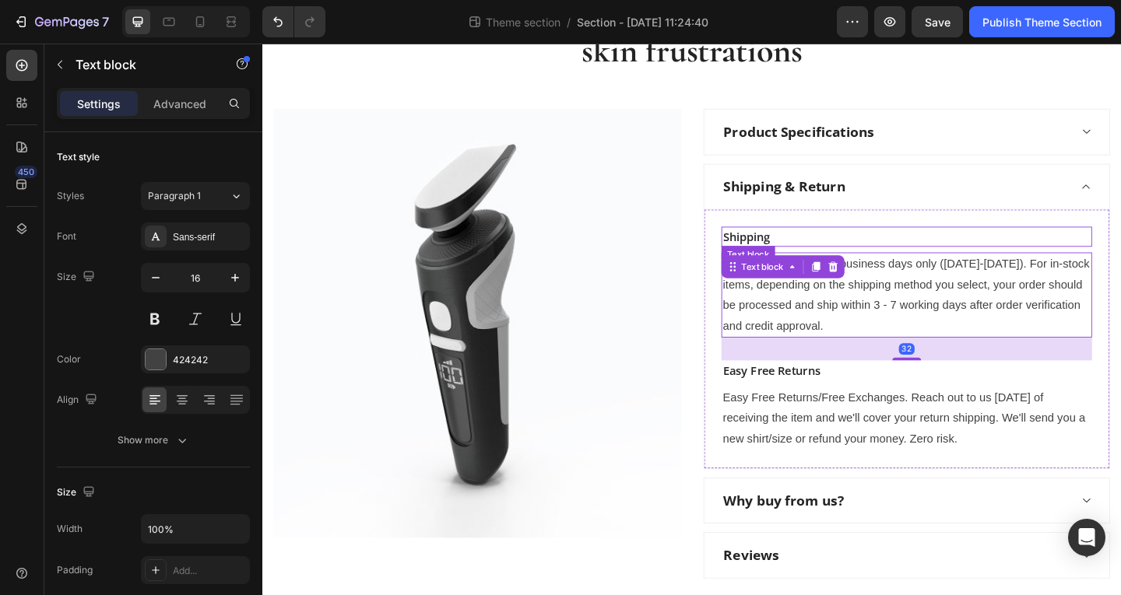
click at [848, 248] on p "Shipping" at bounding box center [963, 253] width 400 height 19
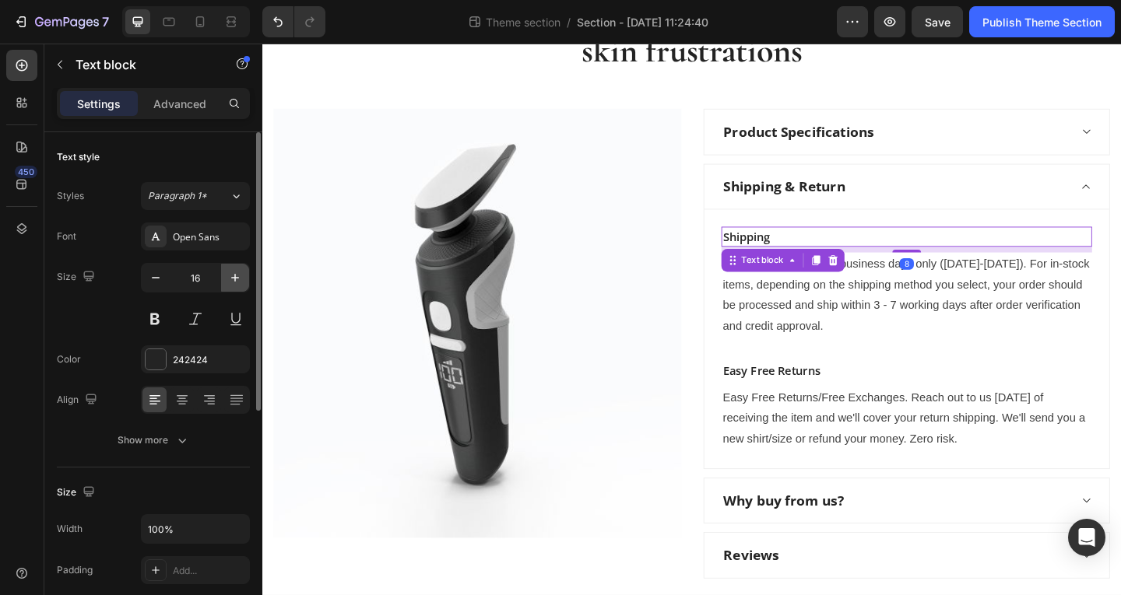
click at [224, 279] on button "button" at bounding box center [235, 278] width 28 height 28
type input "18"
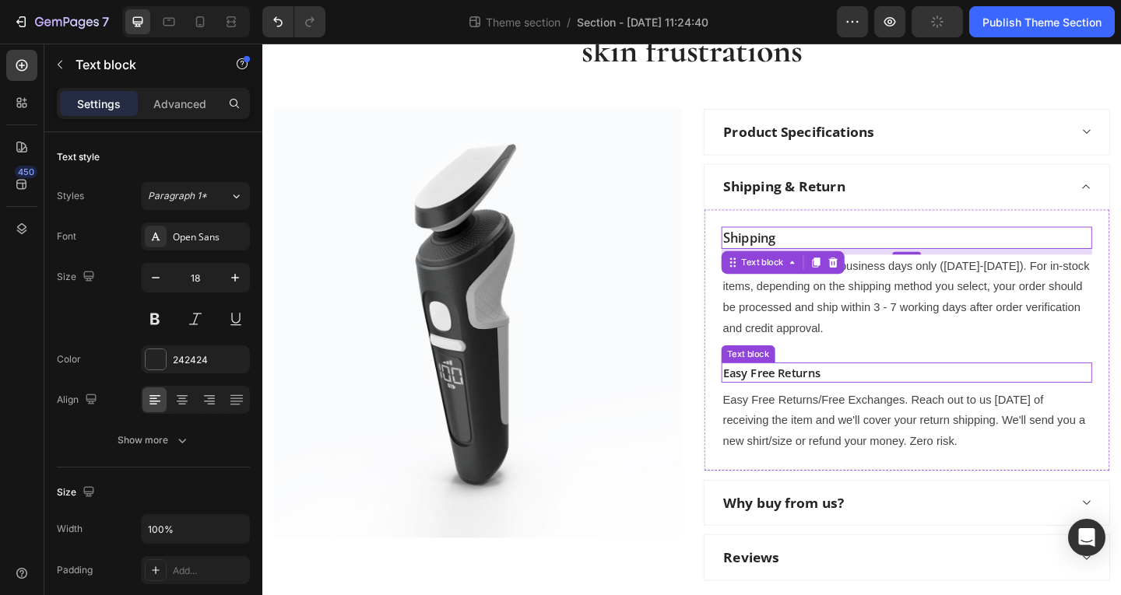
click at [790, 398] on p "Easy Free Returns" at bounding box center [963, 401] width 400 height 19
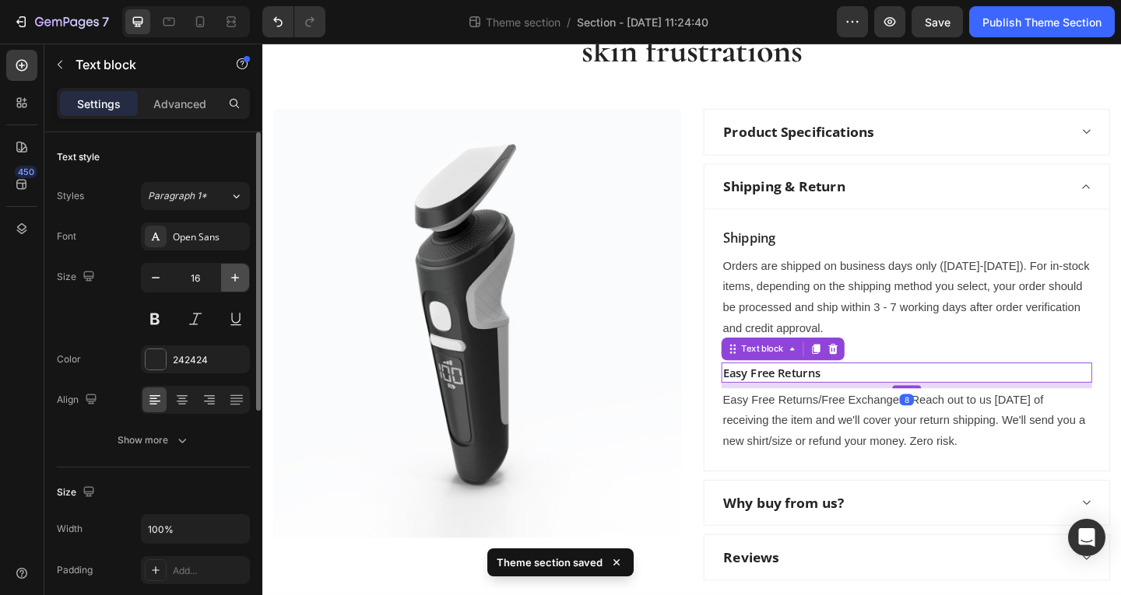
click at [237, 271] on icon "button" at bounding box center [235, 278] width 16 height 16
type input "18"
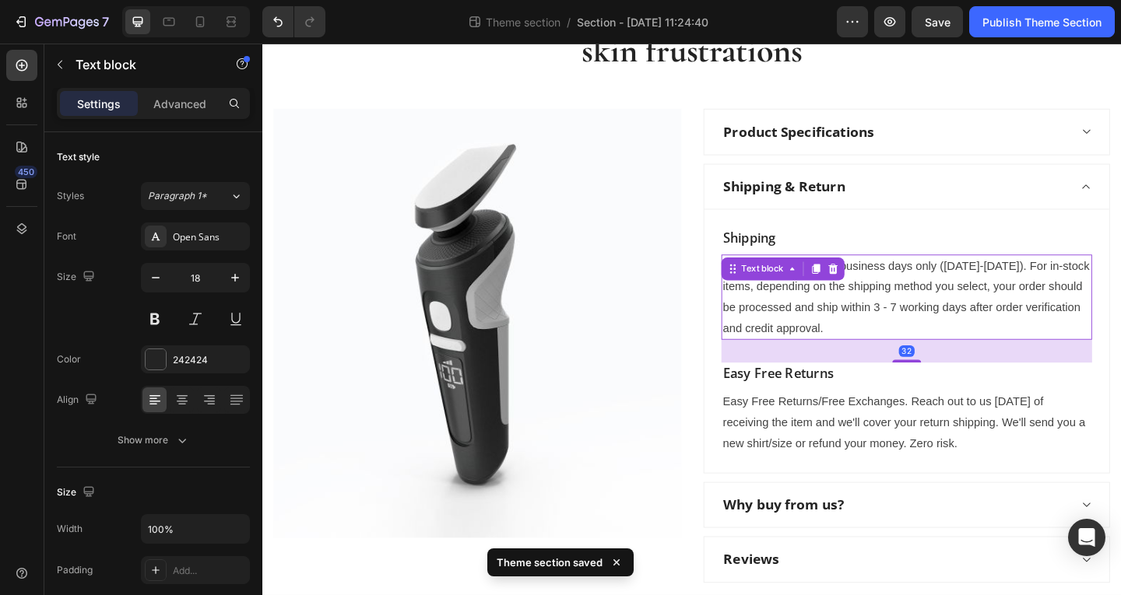
click at [798, 290] on div "Orders are shipped on business days only (Monday-Friday). For in-stock items, d…" at bounding box center [962, 319] width 403 height 93
click at [202, 232] on div "Sans-serif" at bounding box center [209, 237] width 73 height 14
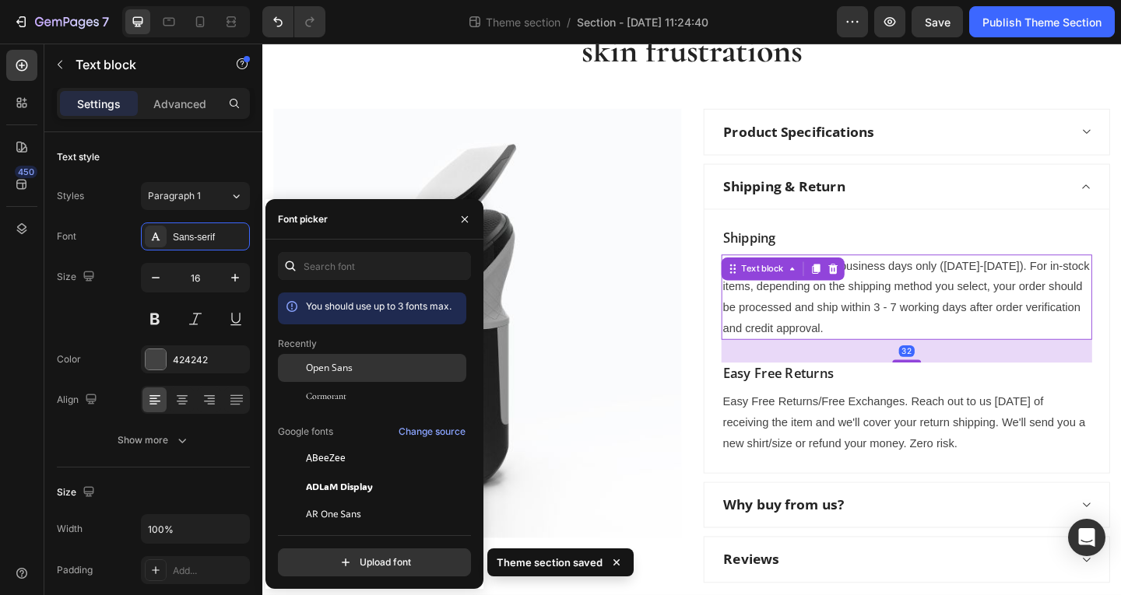
click at [371, 368] on div "Open Sans" at bounding box center [384, 368] width 157 height 14
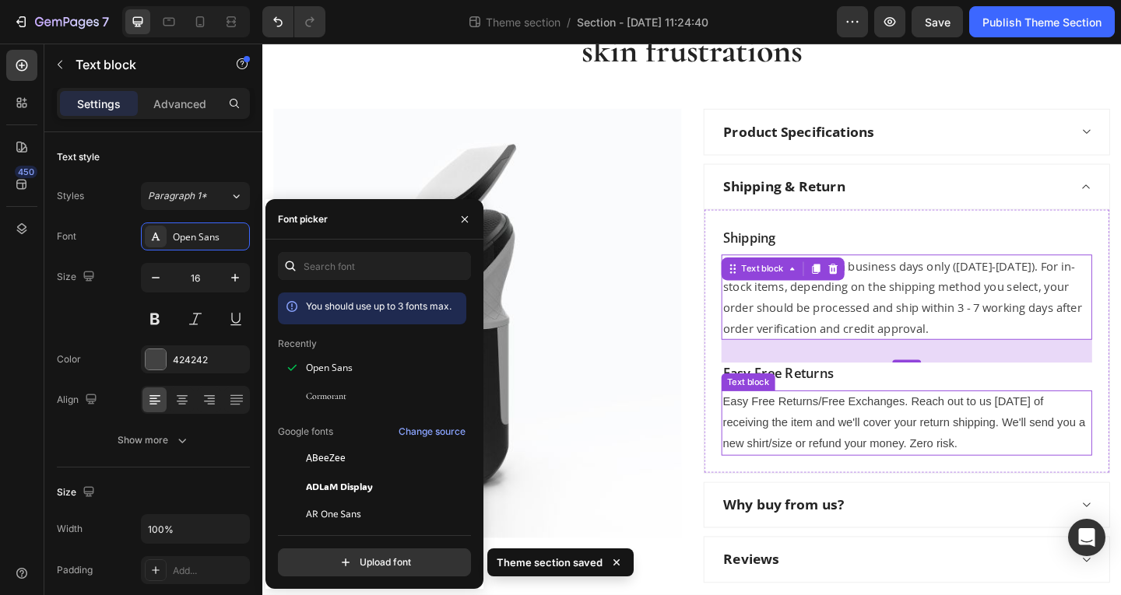
click at [866, 438] on p "Easy Free Returns/Free Exchanges. Reach out to us within 60 days of receiving t…" at bounding box center [963, 456] width 400 height 67
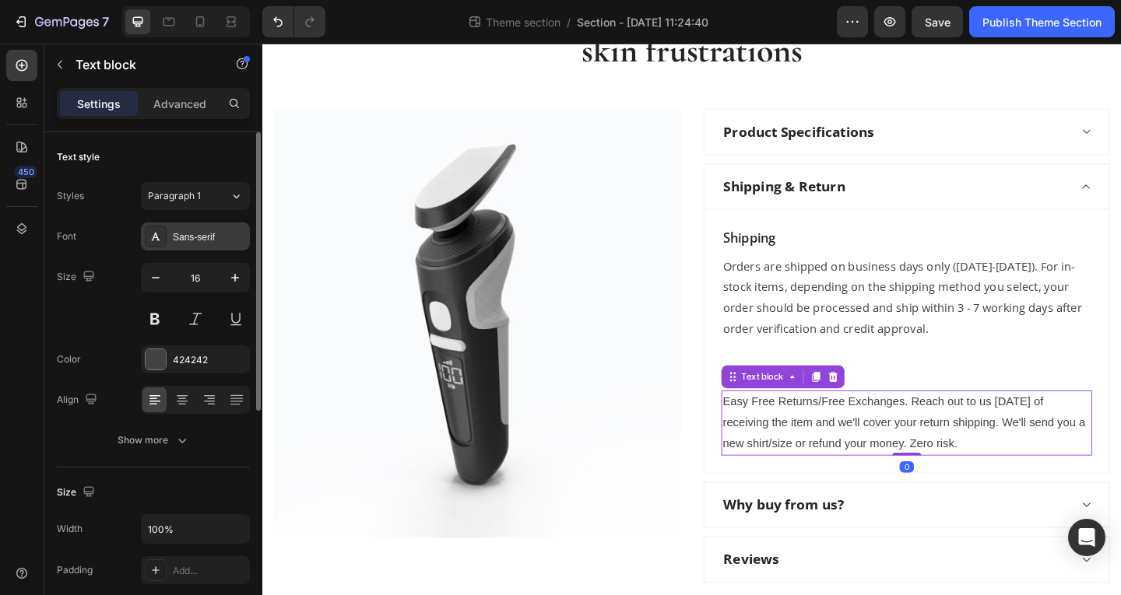
click at [199, 229] on div "Sans-serif" at bounding box center [195, 237] width 109 height 28
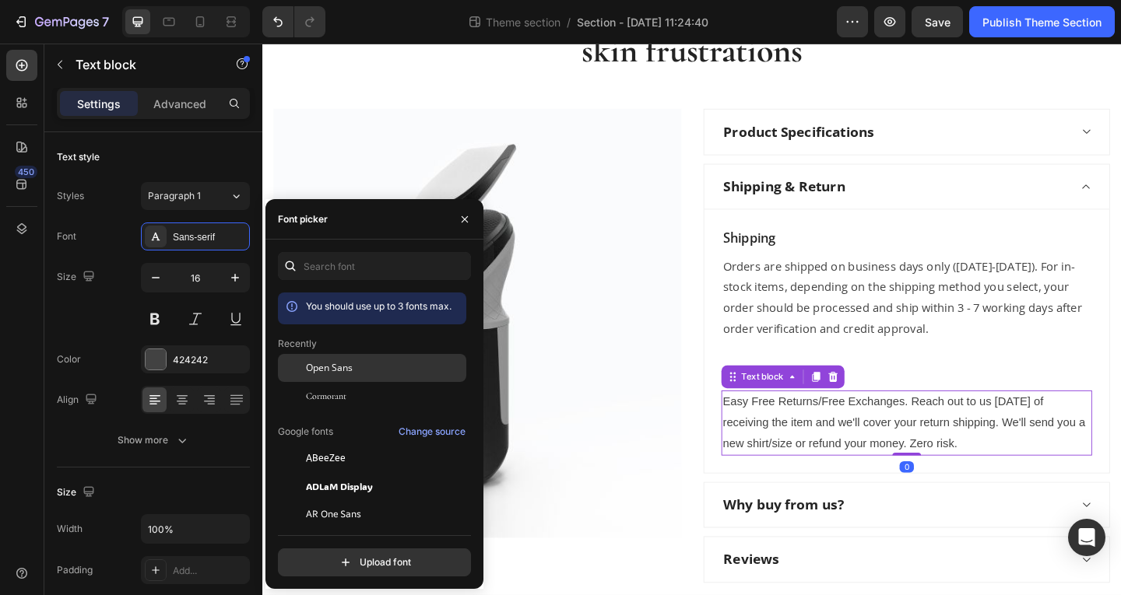
click at [356, 371] on div "Open Sans" at bounding box center [384, 368] width 157 height 14
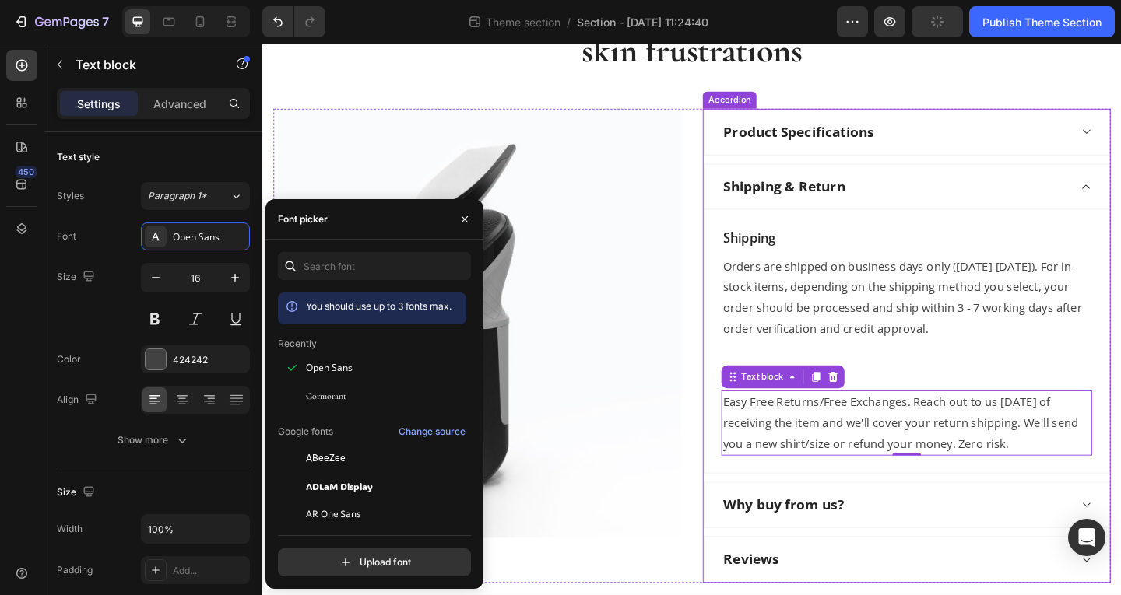
click at [918, 547] on div "Why buy from us?" at bounding box center [950, 545] width 378 height 27
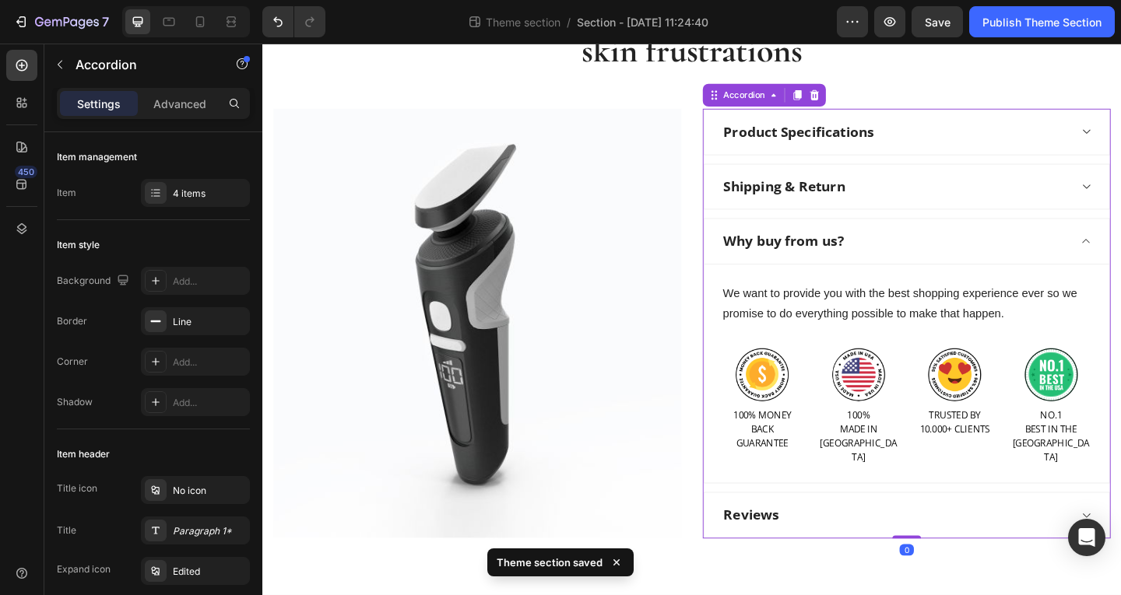
click at [978, 271] on div "Why buy from us?" at bounding box center [950, 258] width 378 height 27
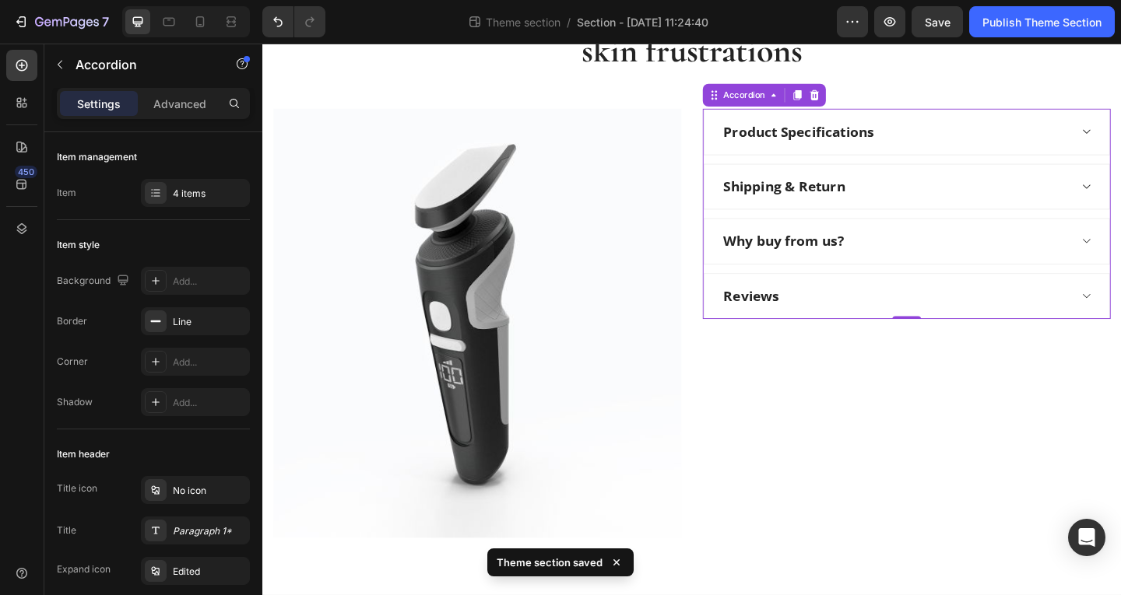
click at [964, 143] on div "Product Specifications" at bounding box center [950, 139] width 378 height 27
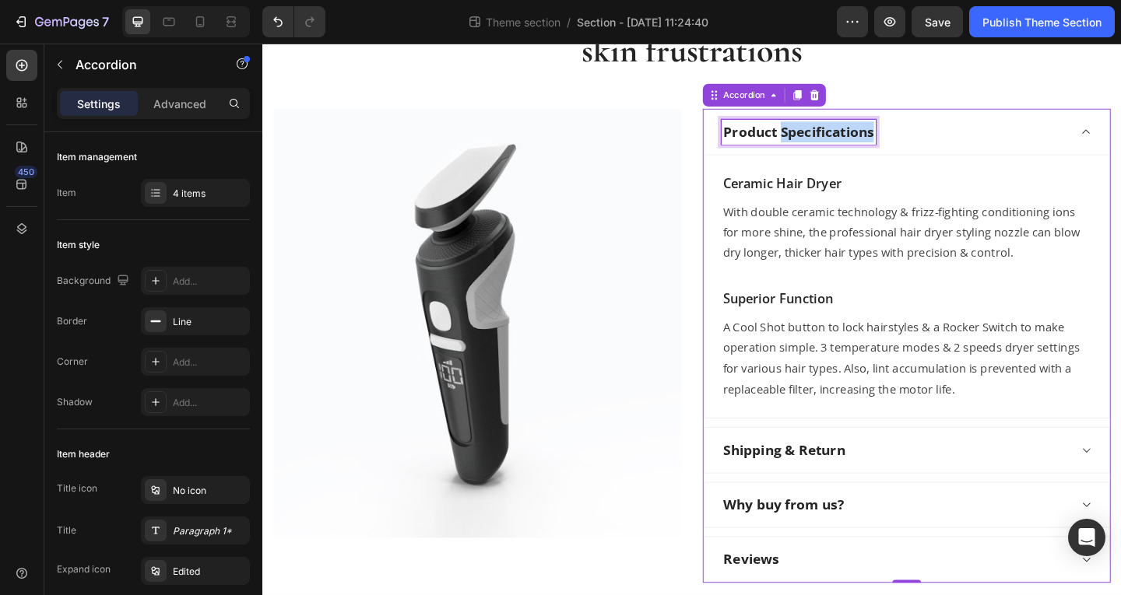
click at [881, 142] on p "Product Specifications" at bounding box center [845, 139] width 163 height 23
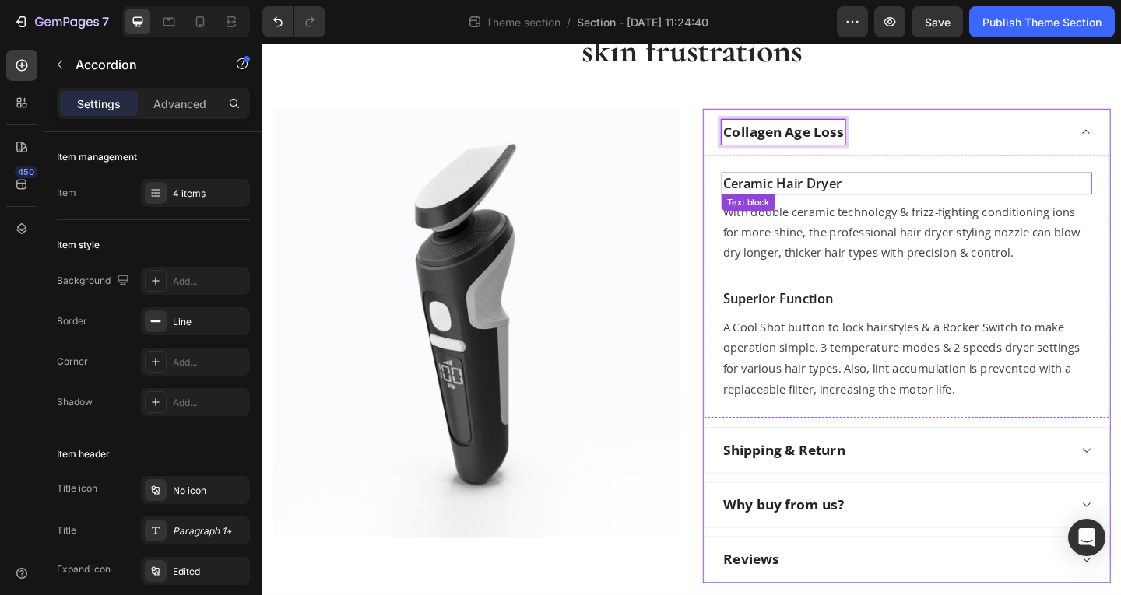
click at [839, 186] on p "Ceramic Hair Dryer" at bounding box center [963, 195] width 400 height 21
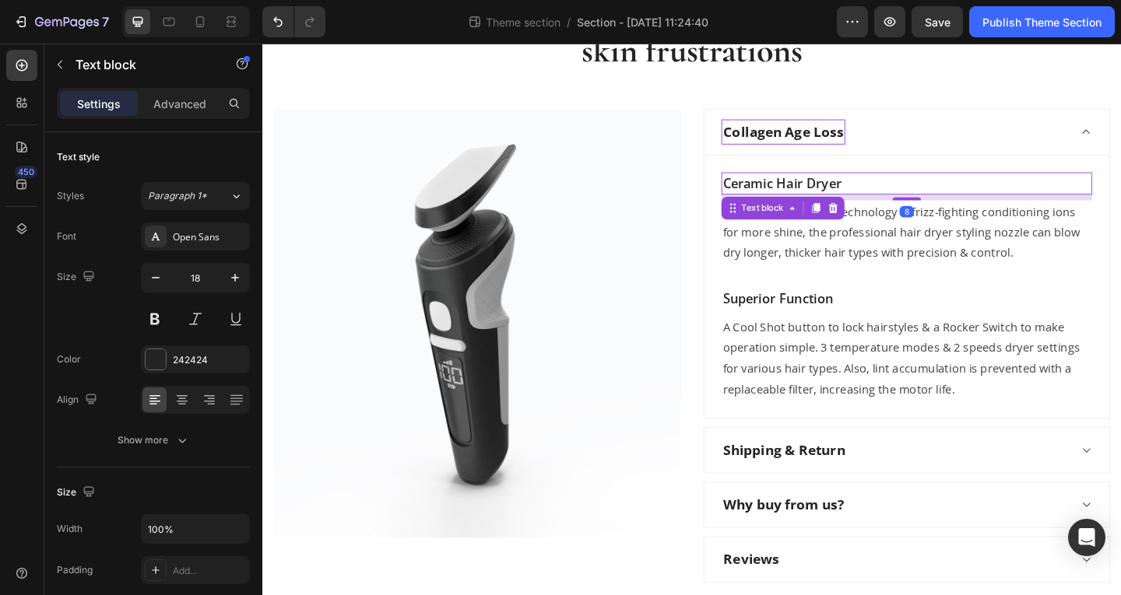
click at [839, 186] on p "Ceramic Hair Dryer" at bounding box center [963, 195] width 400 height 21
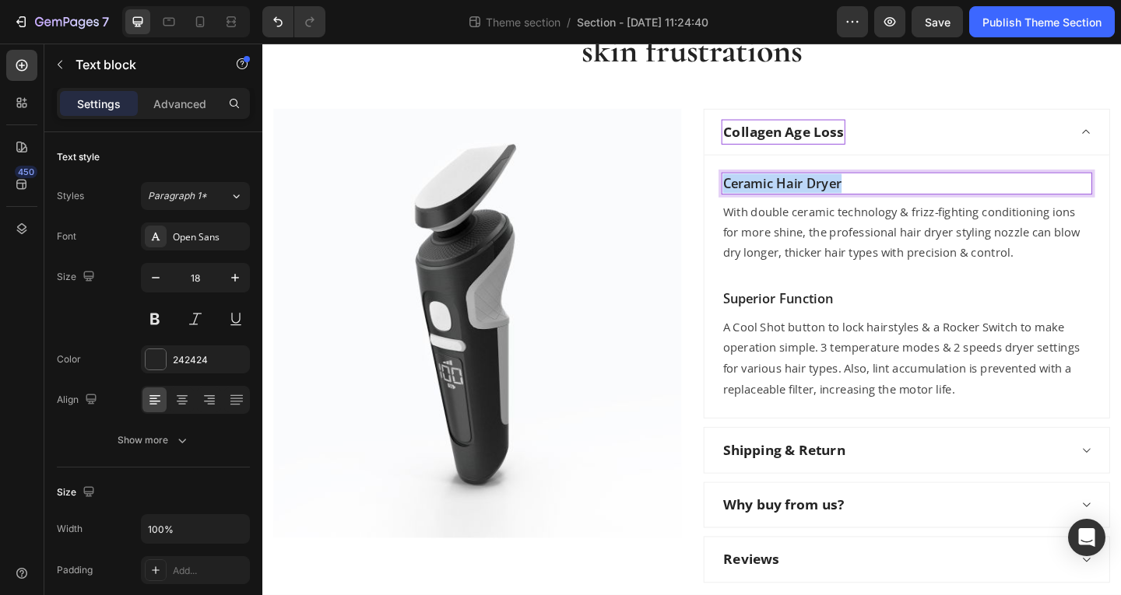
click at [839, 186] on p "Ceramic Hair Dryer" at bounding box center [963, 195] width 400 height 21
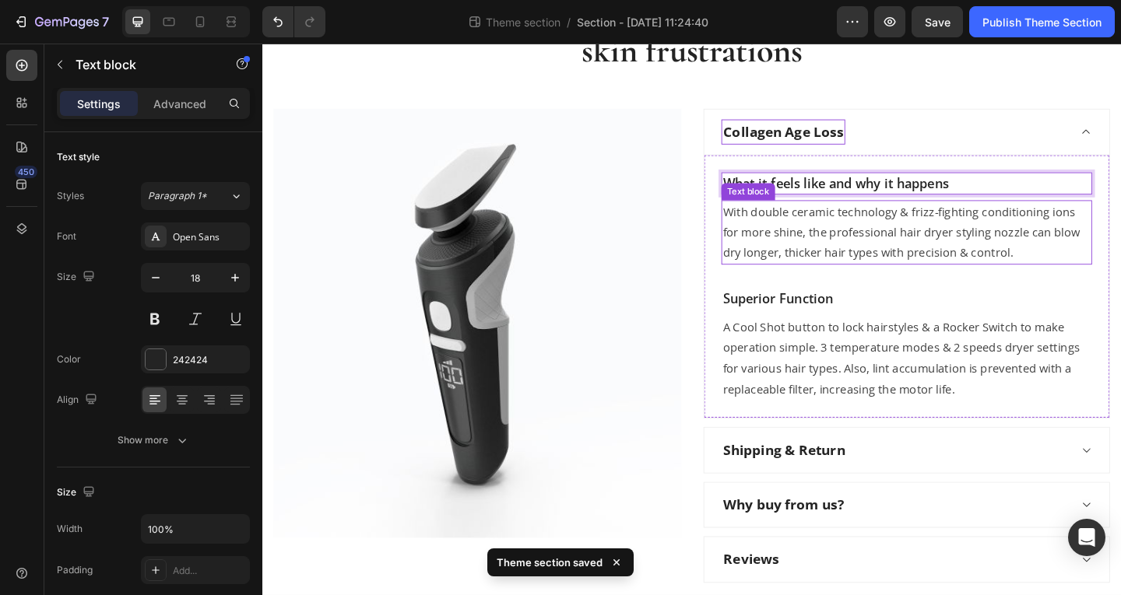
click at [879, 231] on p "With double ceramic technology & frizz-fighting conditioning ions for more shin…" at bounding box center [963, 249] width 400 height 67
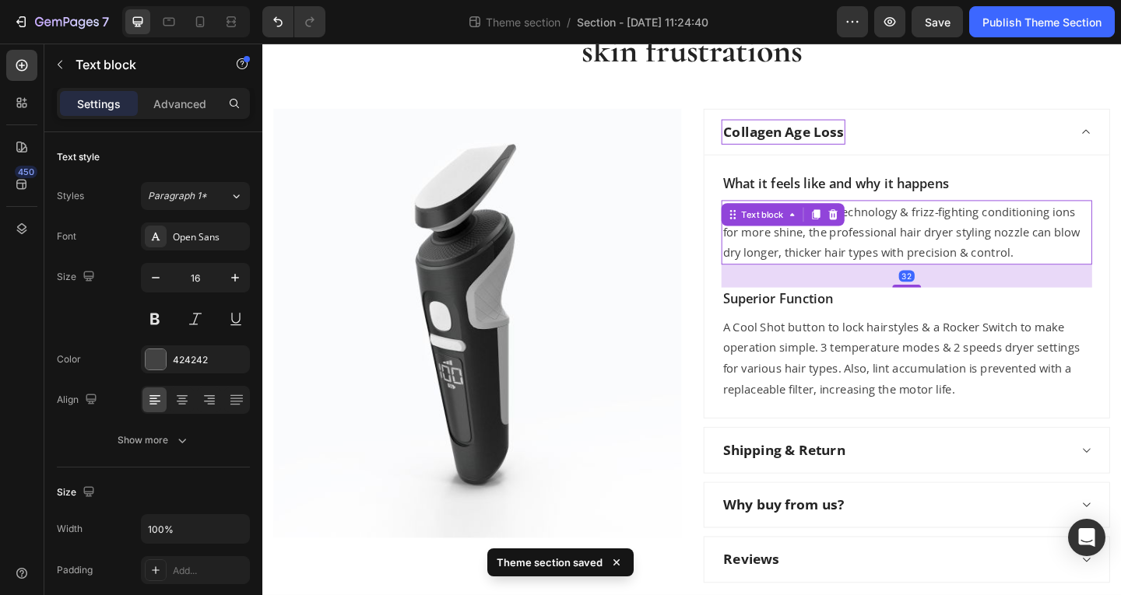
click at [879, 231] on icon at bounding box center [882, 229] width 12 height 12
click at [879, 311] on p "Superior Function" at bounding box center [963, 321] width 400 height 21
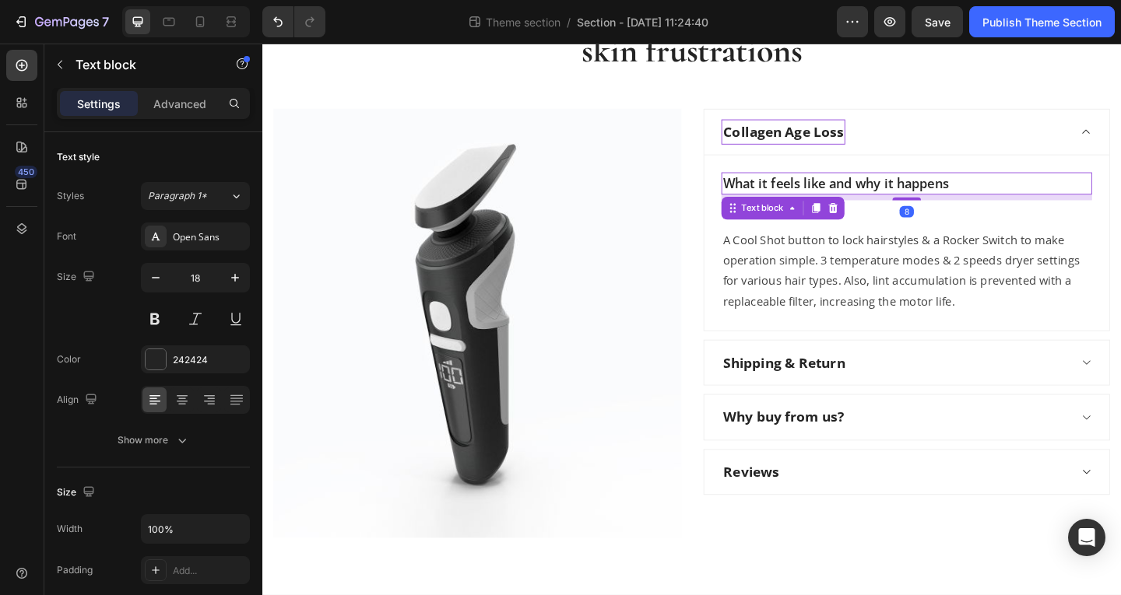
click at [922, 205] on div "What it feels like and why it happens" at bounding box center [962, 196] width 403 height 24
click at [290, 23] on button "Undo/Redo" at bounding box center [277, 21] width 31 height 31
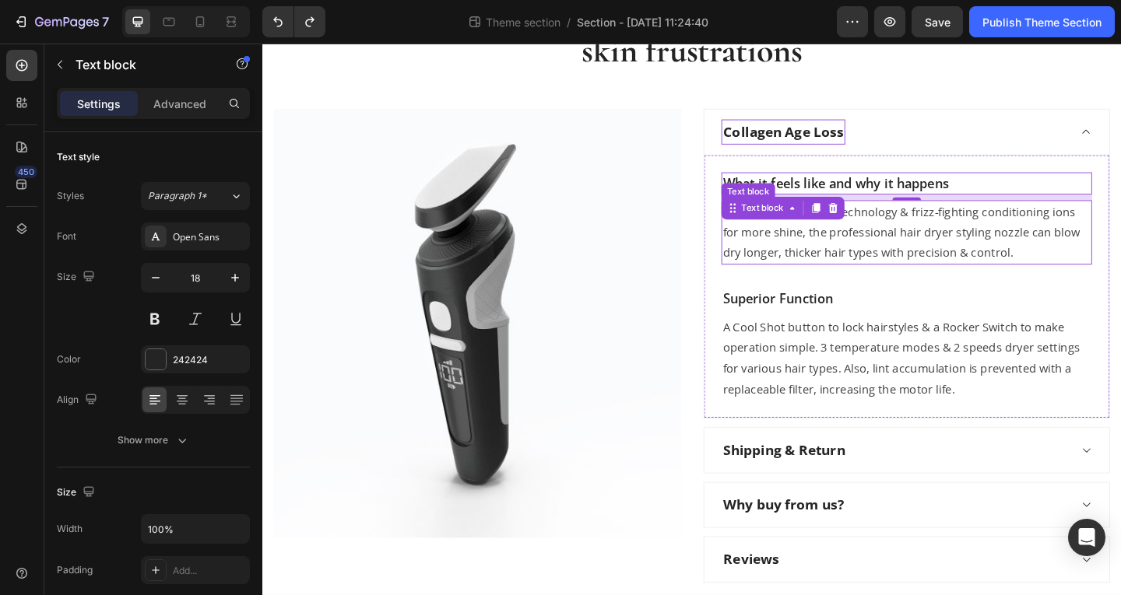
click at [983, 243] on p "With double ceramic technology & frizz-fighting conditioning ions for more shin…" at bounding box center [963, 249] width 400 height 67
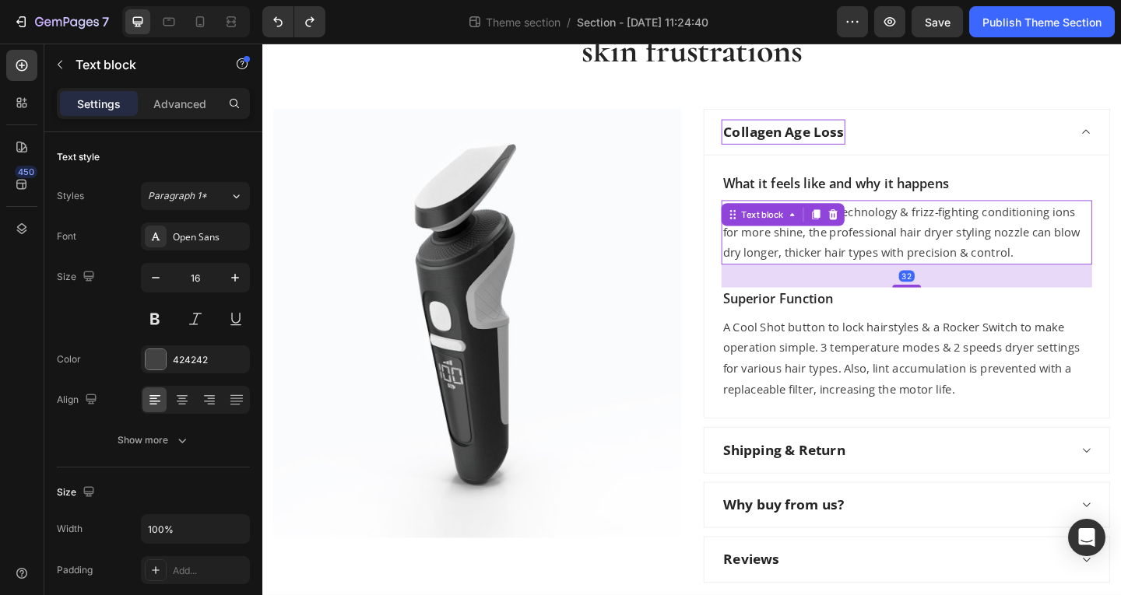
click at [983, 243] on p "With double ceramic technology & frizz-fighting conditioning ions for more shin…" at bounding box center [963, 249] width 400 height 67
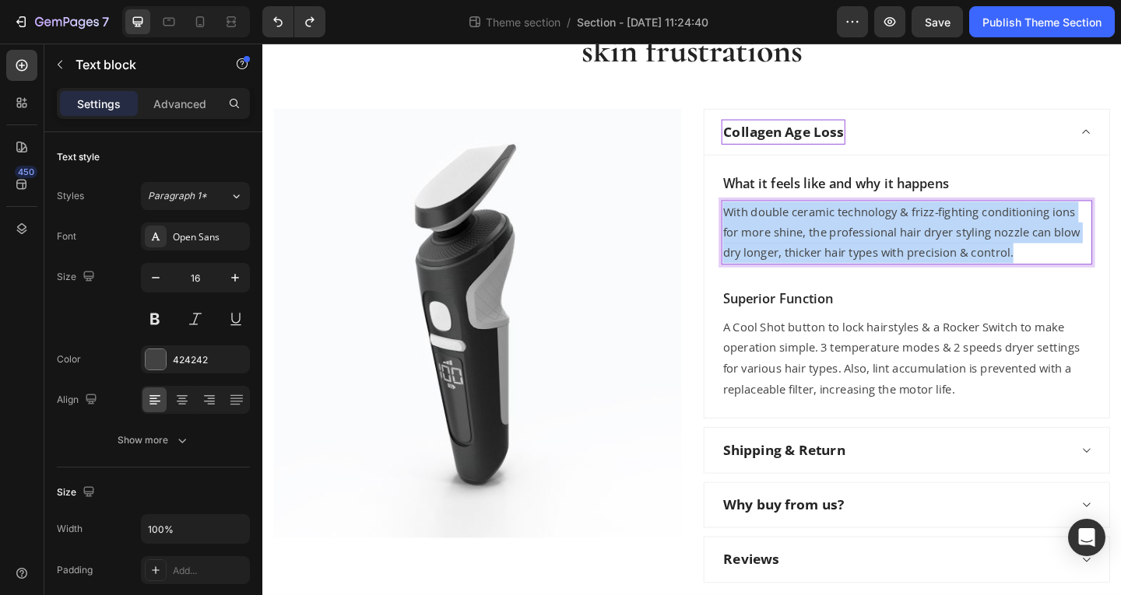
click at [983, 243] on p "With double ceramic technology & frizz-fighting conditioning ions for more shin…" at bounding box center [963, 249] width 400 height 67
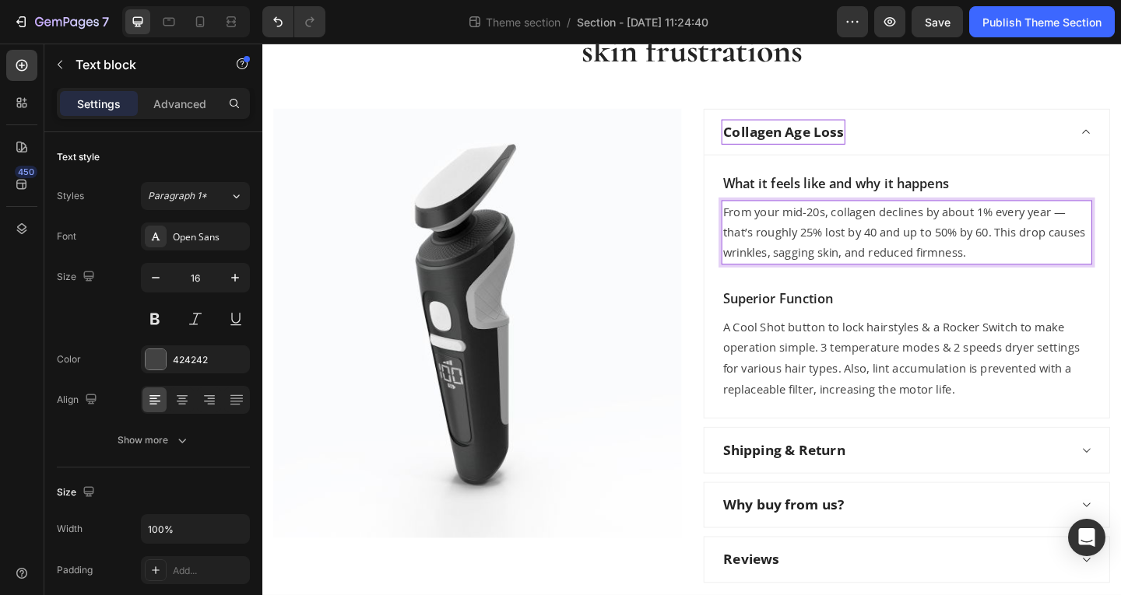
click at [1117, 227] on p "From your mid-20s, collagen declines by about 1% every year — that’s roughly 25…" at bounding box center [963, 249] width 400 height 67
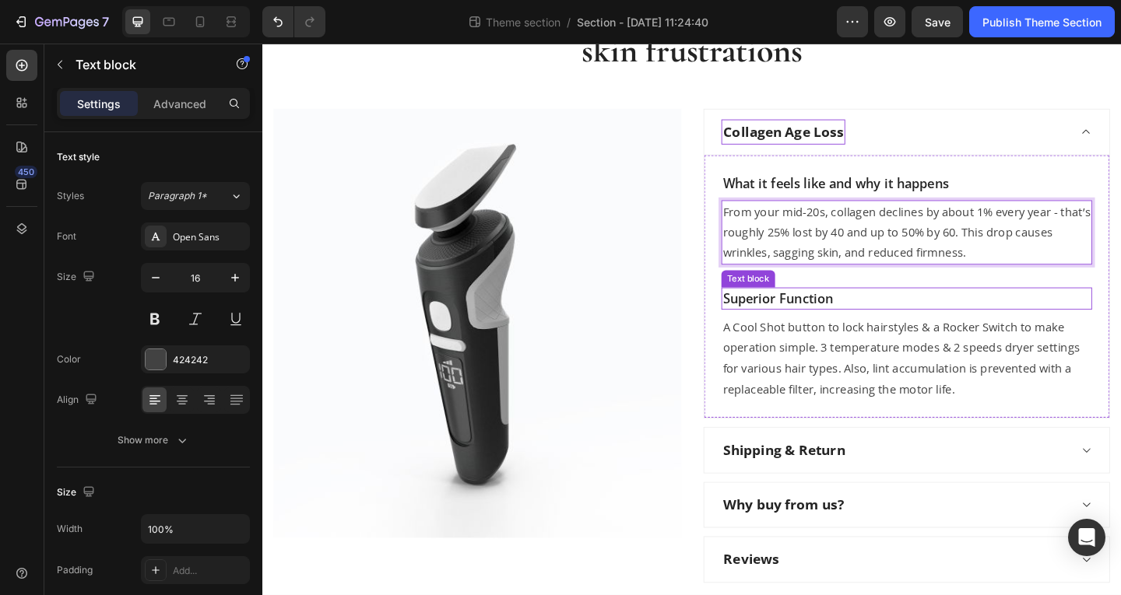
click at [820, 322] on p "Superior Function" at bounding box center [963, 321] width 400 height 21
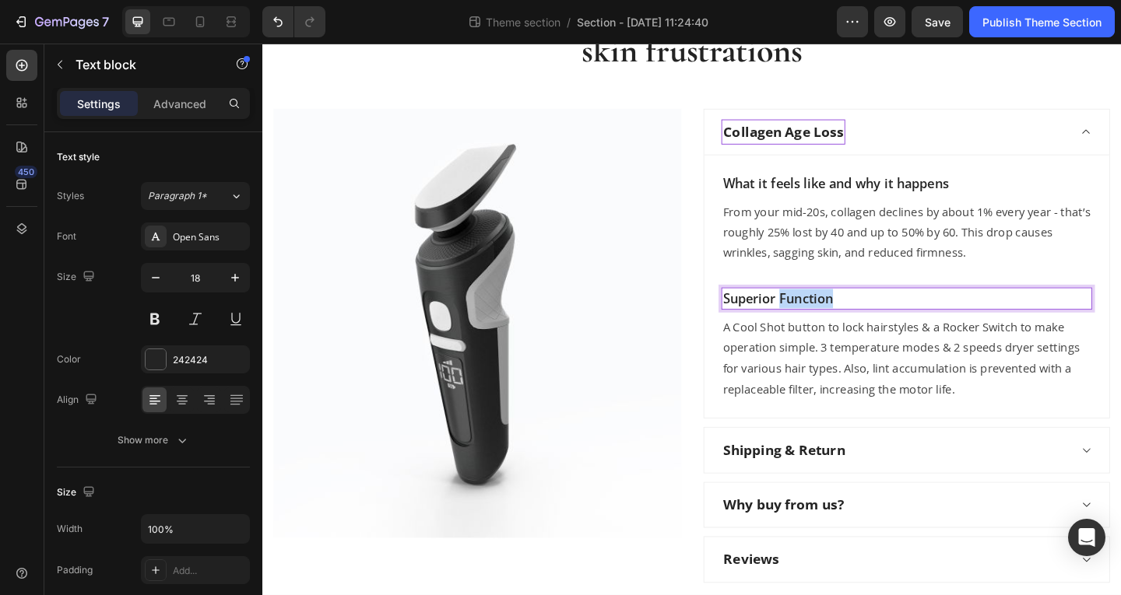
click at [820, 322] on p "Superior Function" at bounding box center [963, 321] width 400 height 21
click at [845, 358] on p "A Cool Shot button to lock hairstyles & a Rocker Switch to make operation simpl…" at bounding box center [963, 386] width 400 height 90
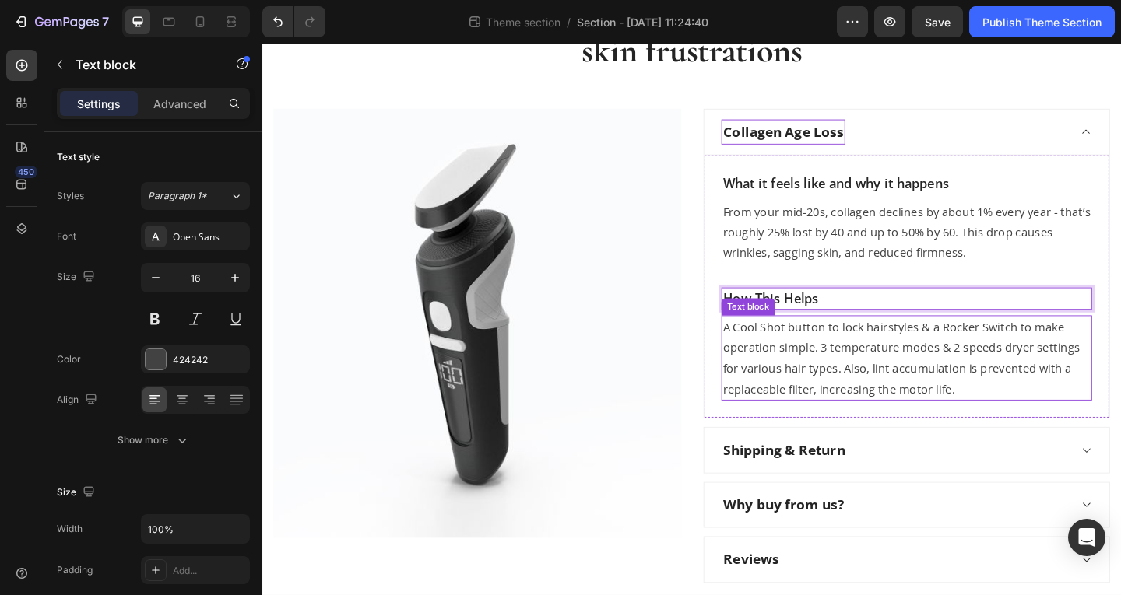
click at [845, 358] on p "A Cool Shot button to lock hairstyles & a Rocker Switch to make operation simpl…" at bounding box center [963, 386] width 400 height 90
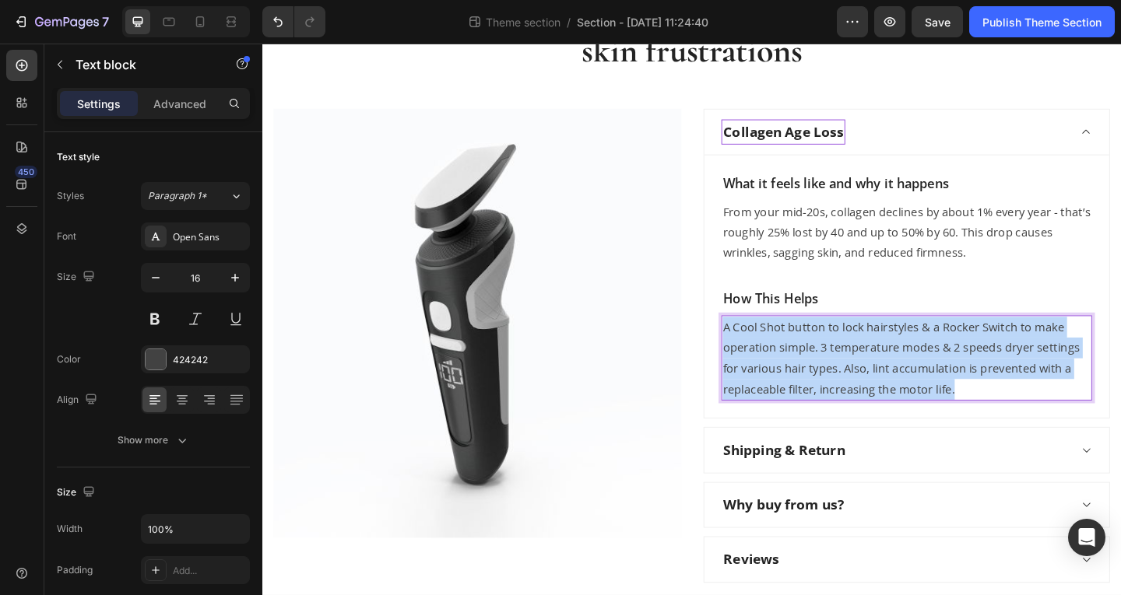
click at [845, 358] on p "A Cool Shot button to lock hairstyles & a Rocker Switch to make operation simpl…" at bounding box center [963, 386] width 400 height 90
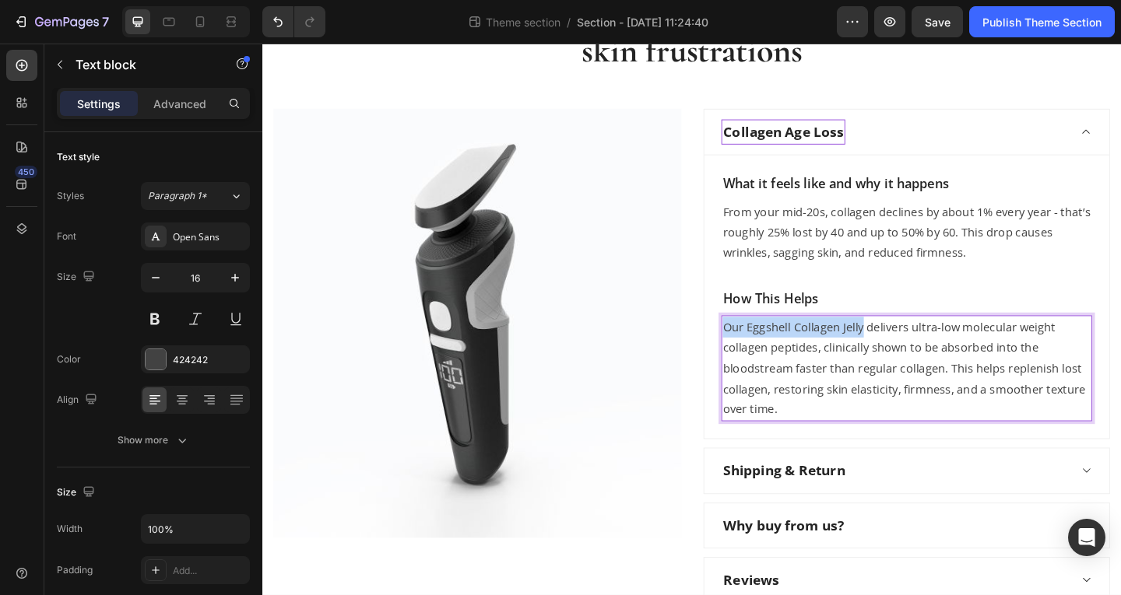
drag, startPoint x: 909, startPoint y: 355, endPoint x: 760, endPoint y: 358, distance: 148.7
click at [763, 358] on p "Our Eggshell Collagen Jelly delivers ultra-low molecular weight collagen peptid…" at bounding box center [963, 397] width 400 height 112
click at [844, 412] on p "C'est la BERRY delivers ultra-low molecular weight collagen peptides, clinicall…" at bounding box center [963, 397] width 400 height 112
click at [890, 372] on p "C'est la BERRY delivers ultra-low molecular weight collagen peptides, clinicall…" at bounding box center [963, 397] width 400 height 112
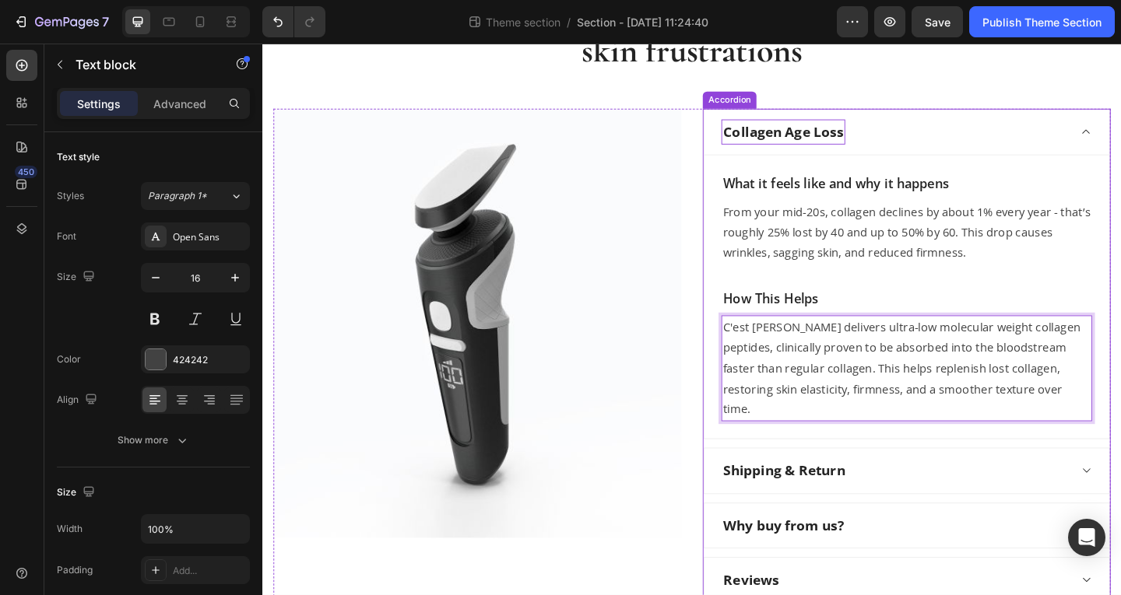
click at [917, 500] on div "Shipping & Return" at bounding box center [950, 508] width 378 height 27
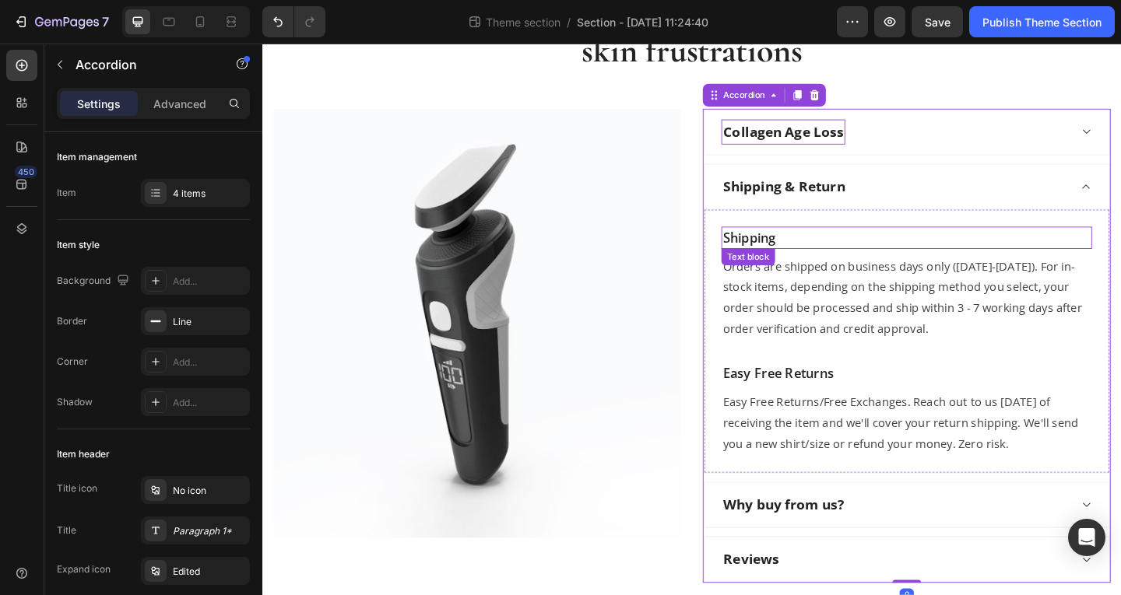
click at [808, 250] on p "Shipping" at bounding box center [963, 254] width 400 height 21
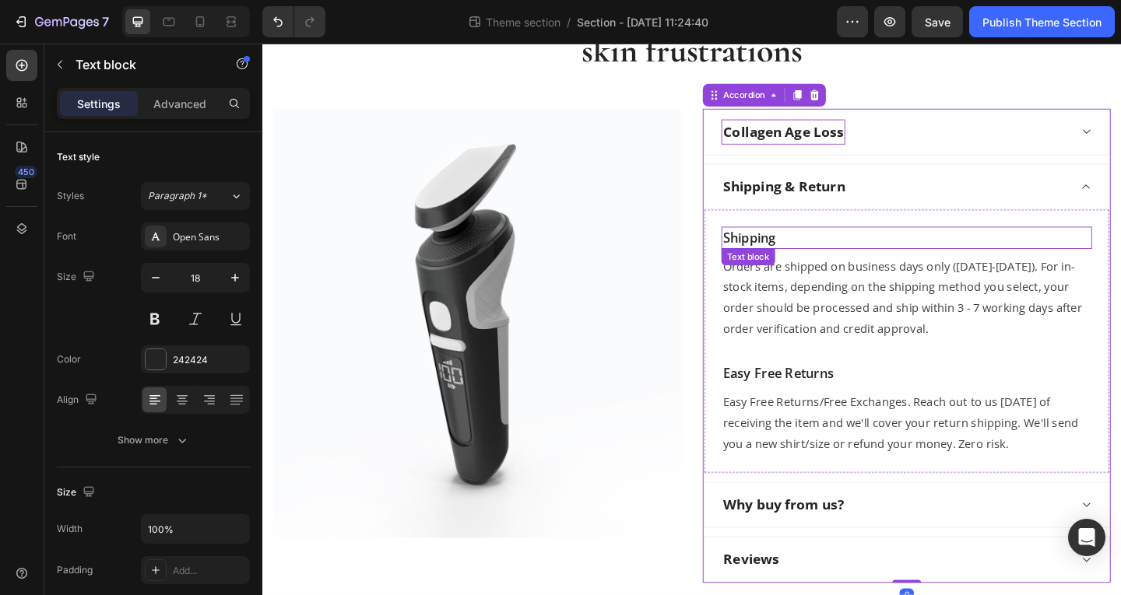
click at [808, 250] on p "Shipping" at bounding box center [963, 254] width 400 height 21
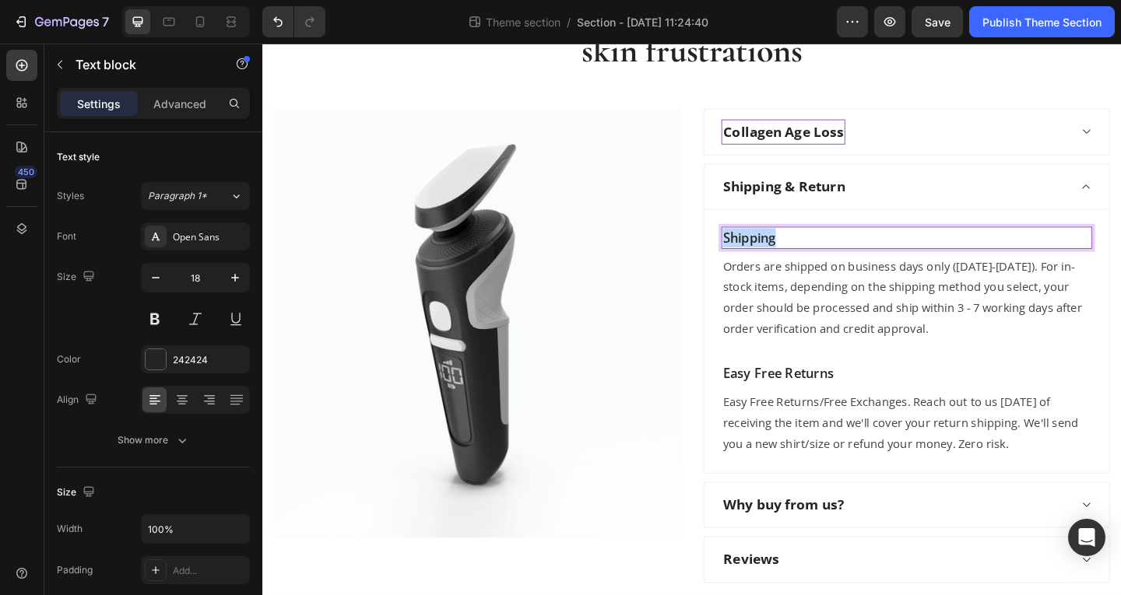
click at [808, 250] on p "Shipping" at bounding box center [963, 254] width 400 height 21
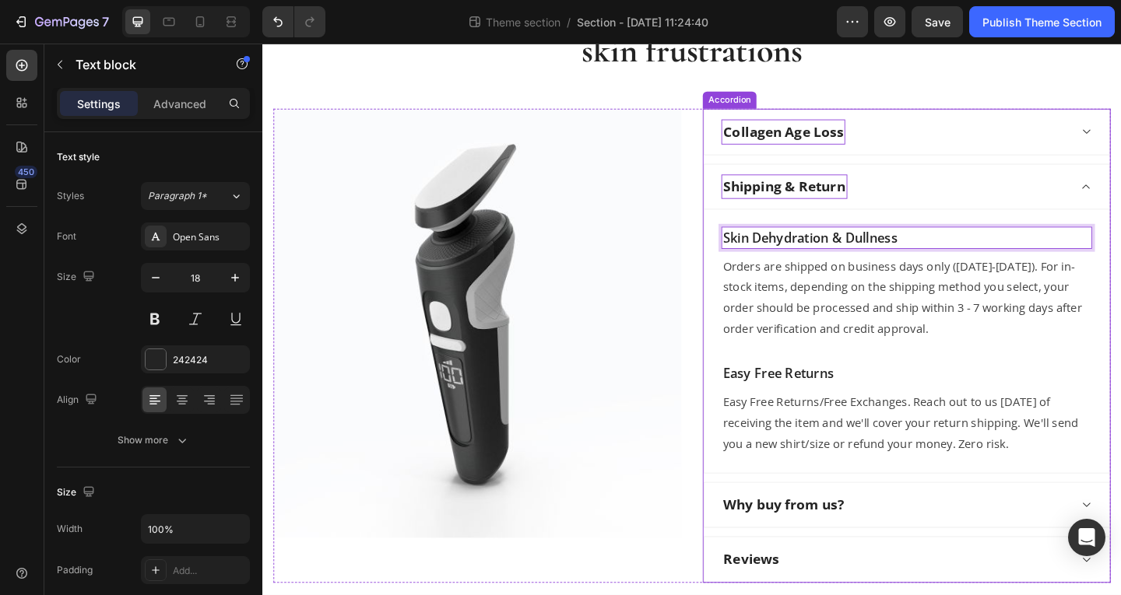
click at [885, 206] on p "Shipping & Return" at bounding box center [830, 199] width 132 height 23
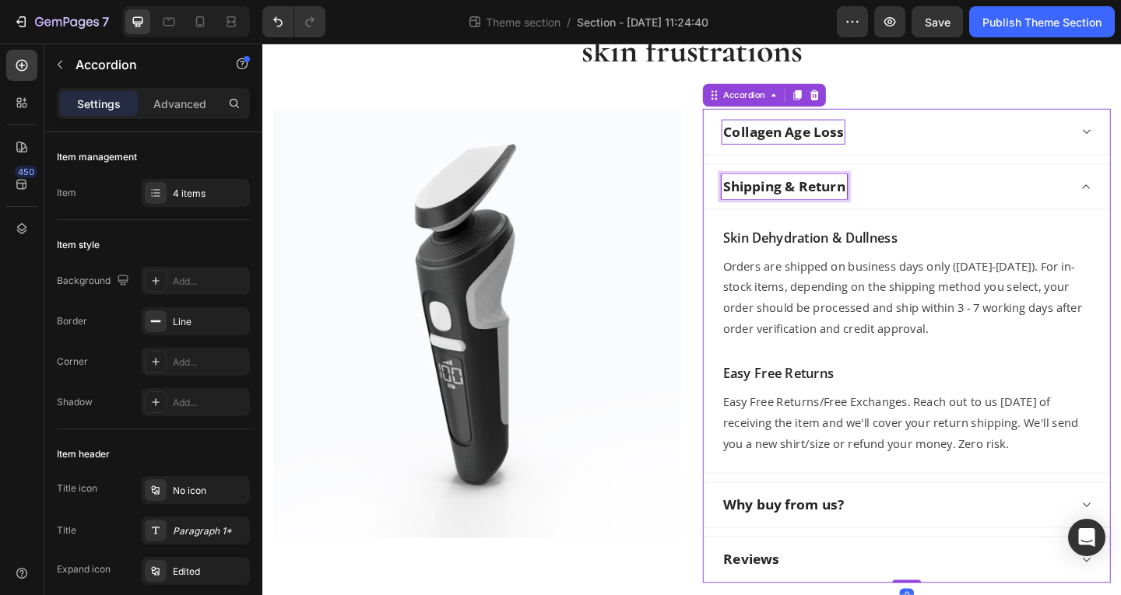
click at [862, 202] on p "Shipping & Return" at bounding box center [830, 199] width 132 height 23
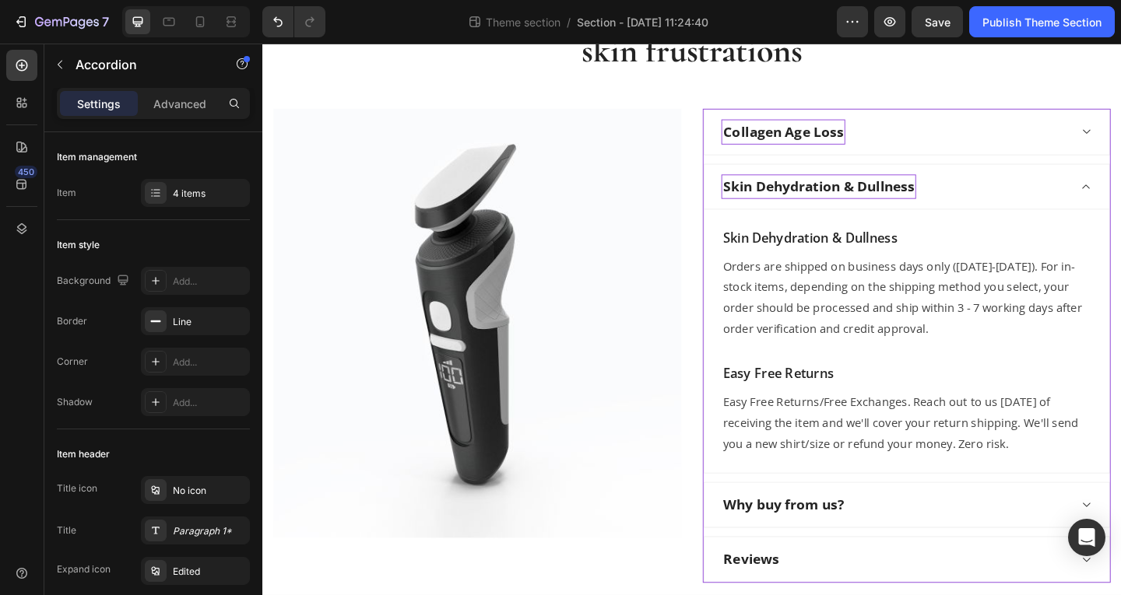
click at [939, 138] on div "Collagen Age Loss" at bounding box center [950, 139] width 378 height 27
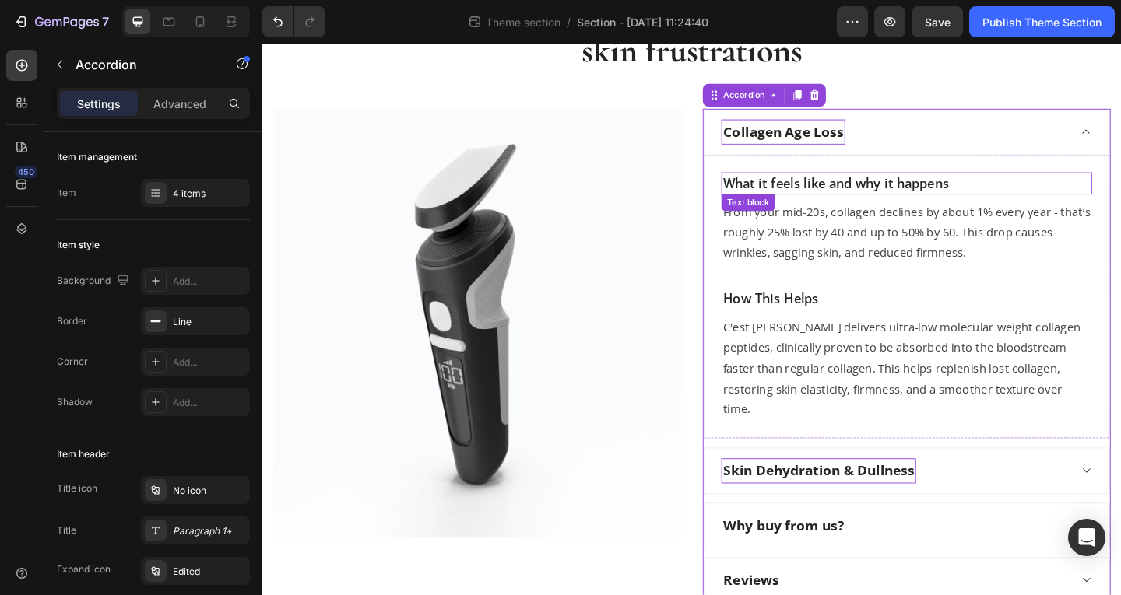
click at [891, 197] on p "What it feels like and why it happens" at bounding box center [963, 195] width 400 height 21
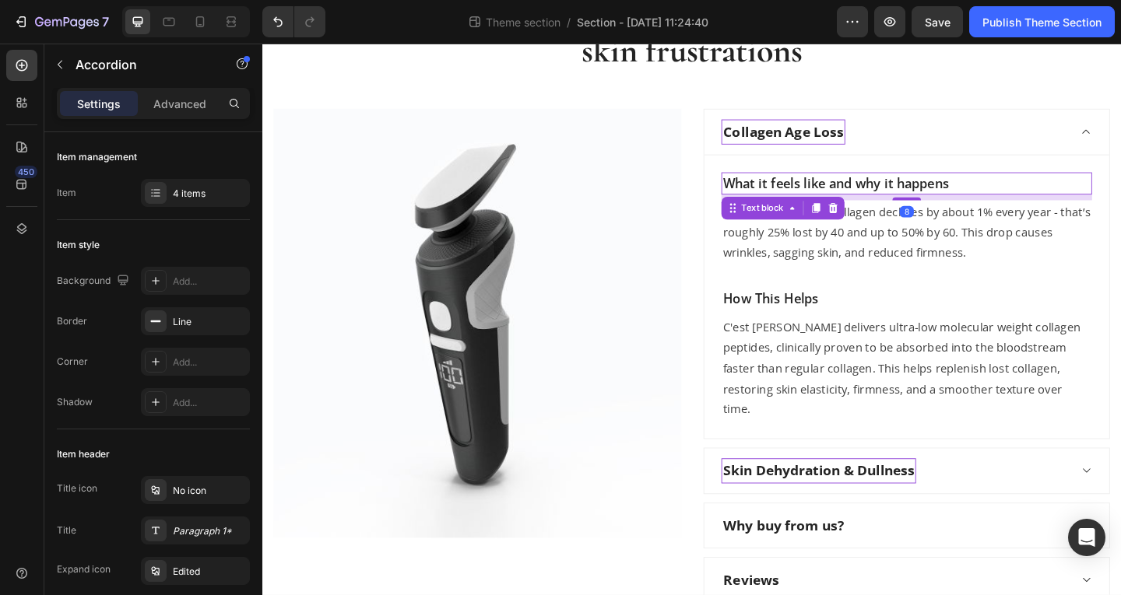
click at [891, 197] on p "What it feels like and why it happens" at bounding box center [963, 195] width 400 height 21
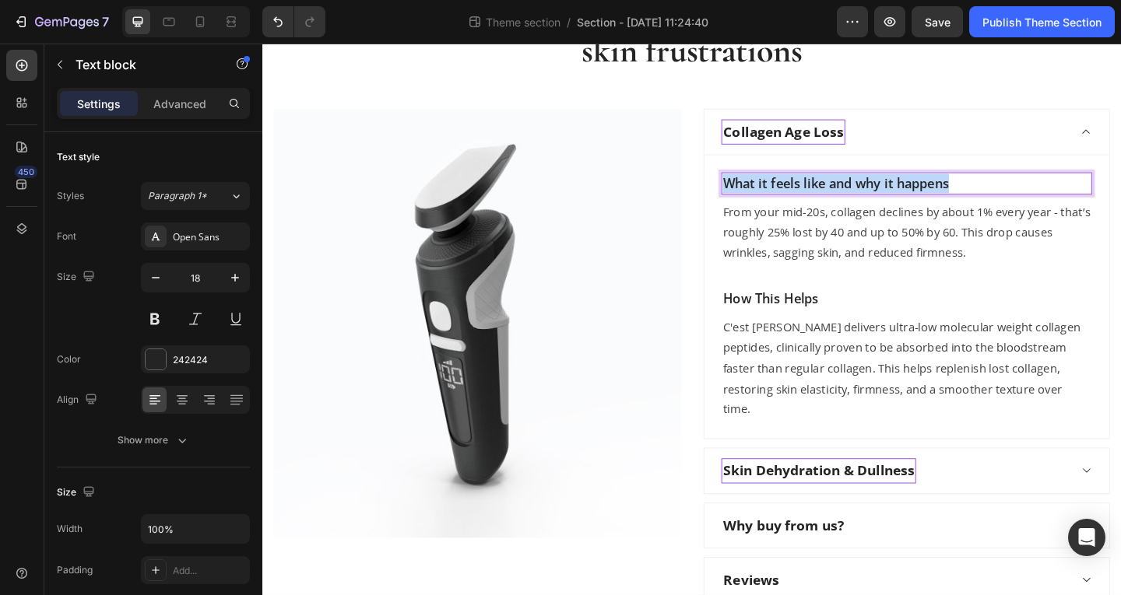
click at [891, 197] on p "What it feels like and why it happens" at bounding box center [963, 195] width 400 height 21
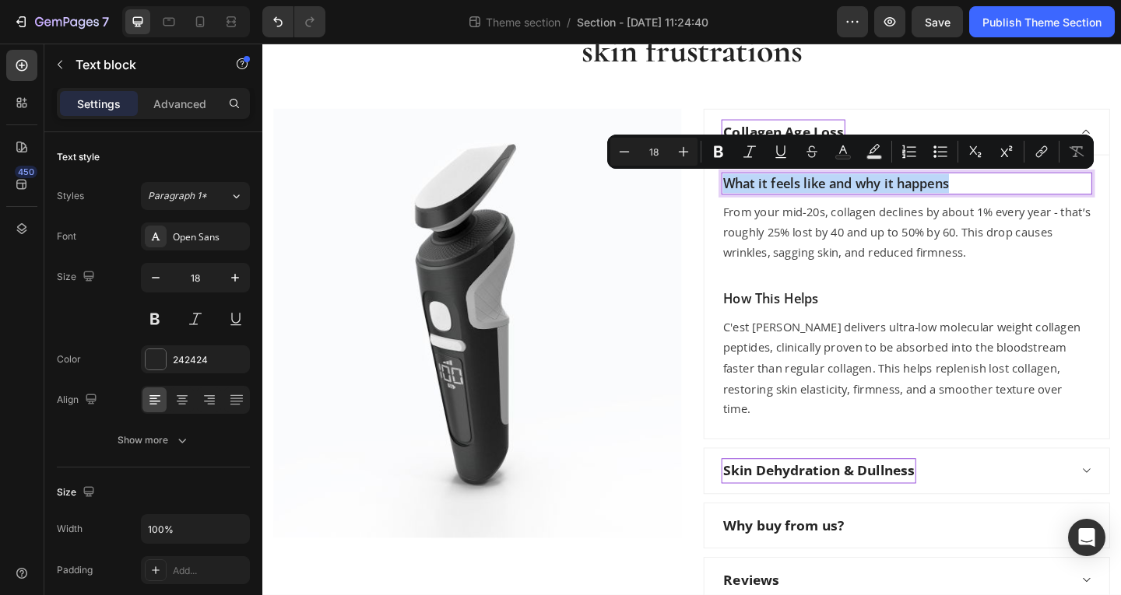
copy p "What it feels like and why it happens"
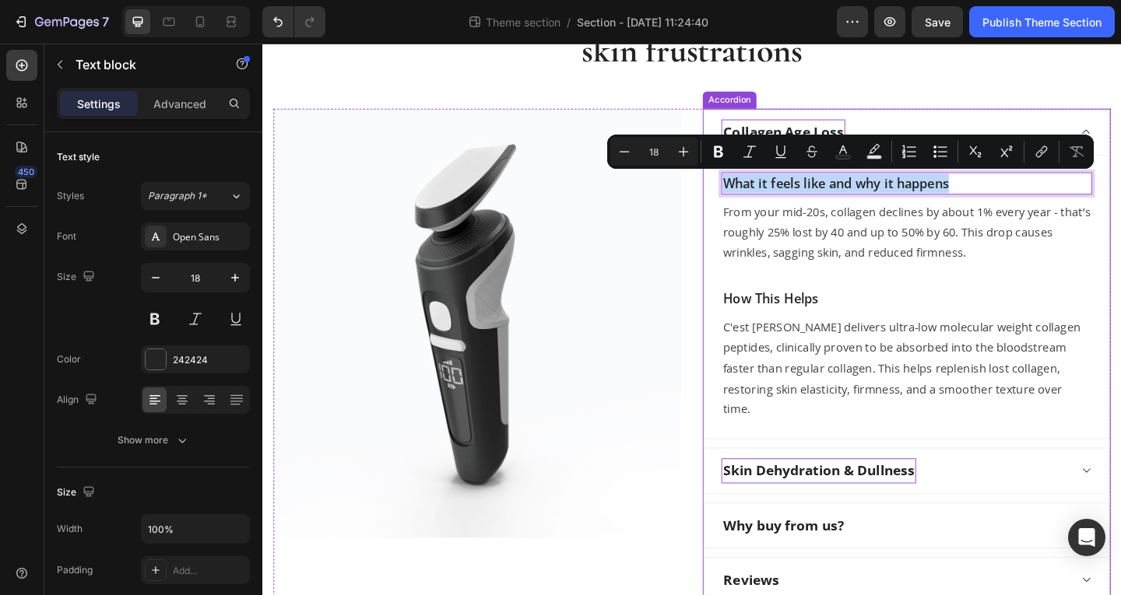
click at [1015, 494] on div "Skin Dehydration & Dullness" at bounding box center [963, 508] width 441 height 49
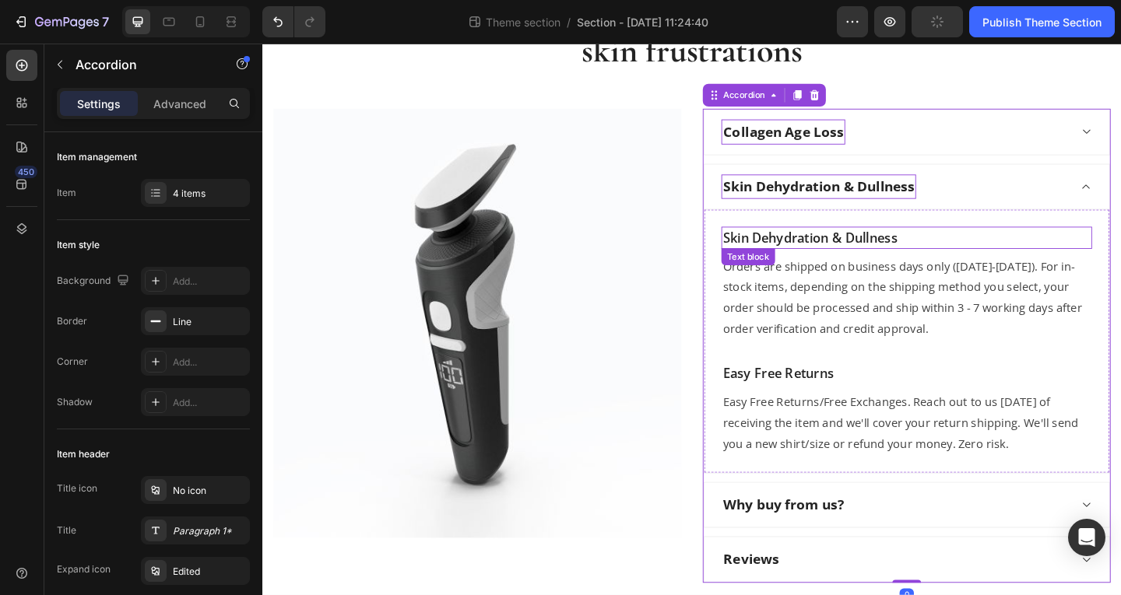
click at [838, 254] on p "Skin Dehydration & Dullness" at bounding box center [963, 254] width 400 height 21
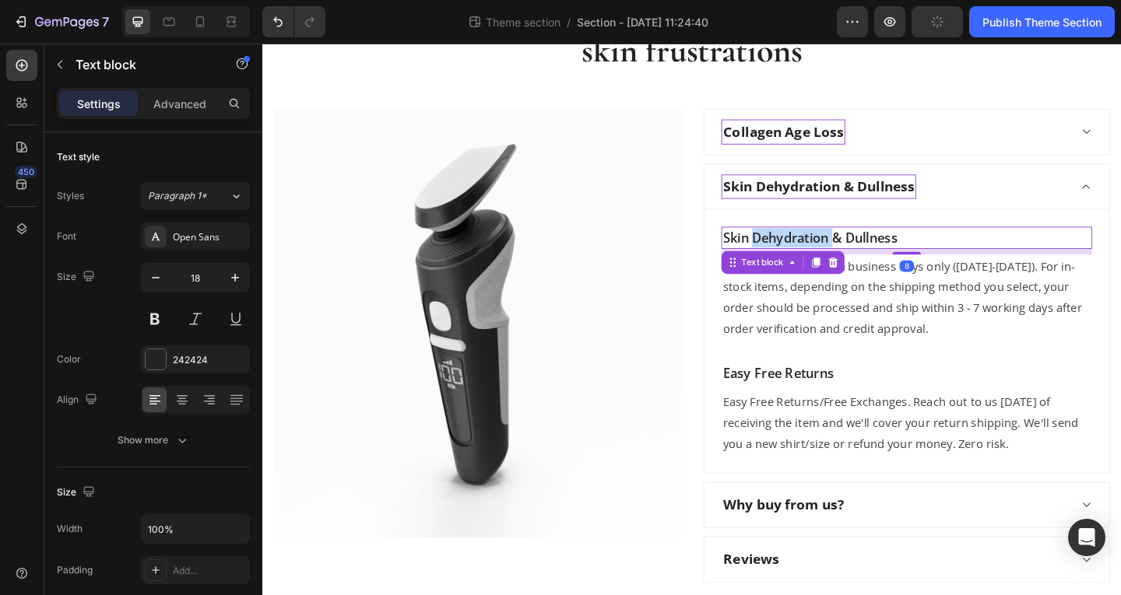
click at [838, 254] on p "Skin Dehydration & Dullness" at bounding box center [963, 254] width 400 height 21
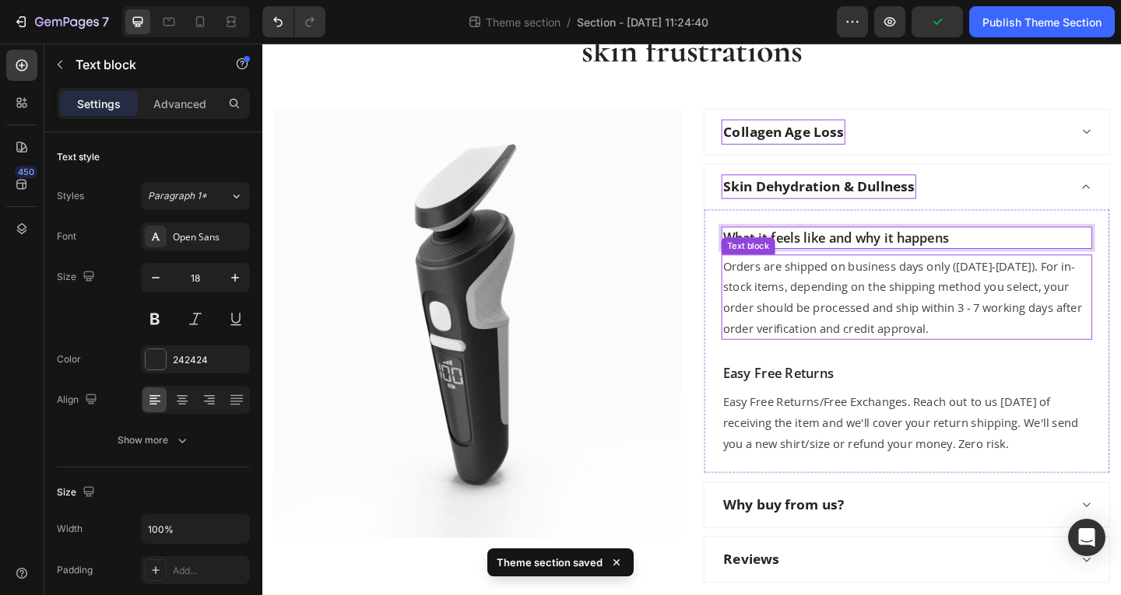
click at [890, 306] on p "Orders are shipped on business days only (Monday-Friday). For in-stock items, d…" at bounding box center [963, 320] width 400 height 90
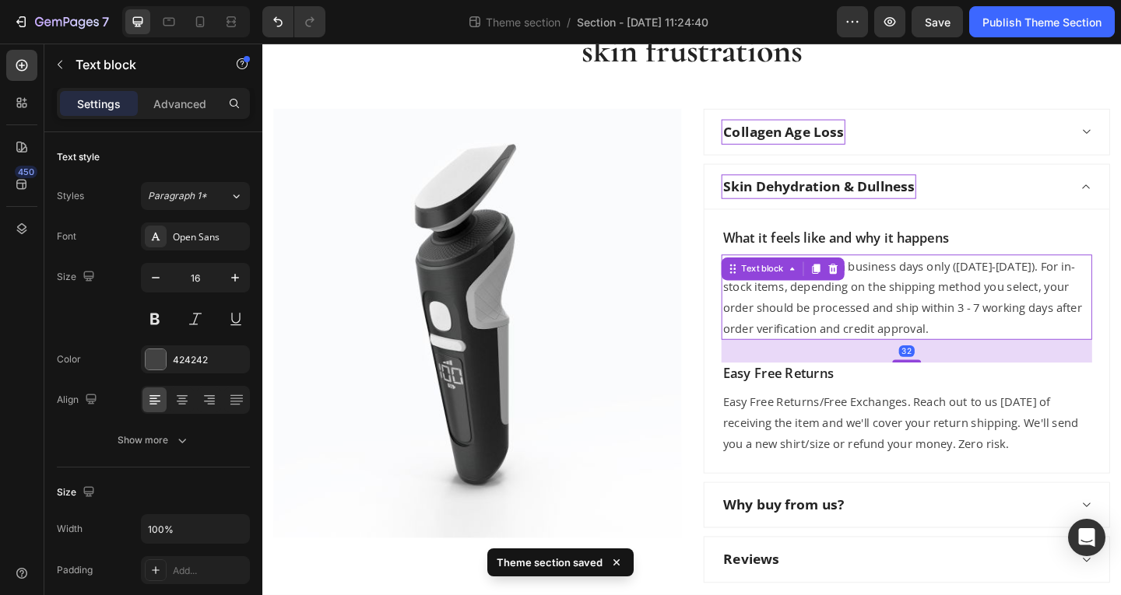
click at [890, 306] on p "Orders are shipped on business days only (Monday-Friday). For in-stock items, d…" at bounding box center [963, 320] width 400 height 90
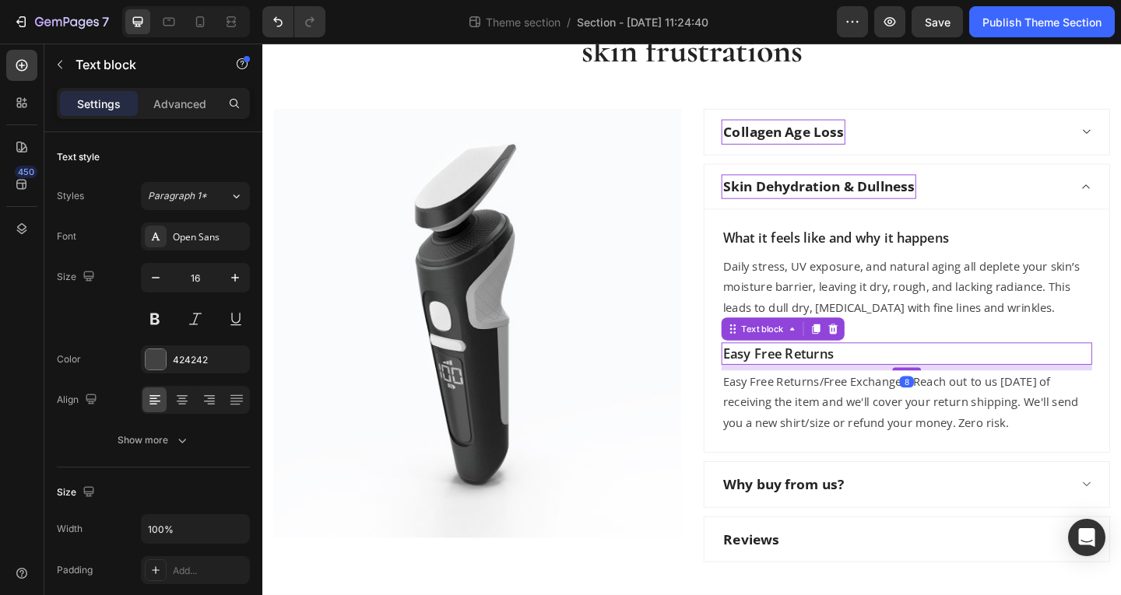
click at [808, 382] on p "Easy Free Returns" at bounding box center [963, 381] width 400 height 21
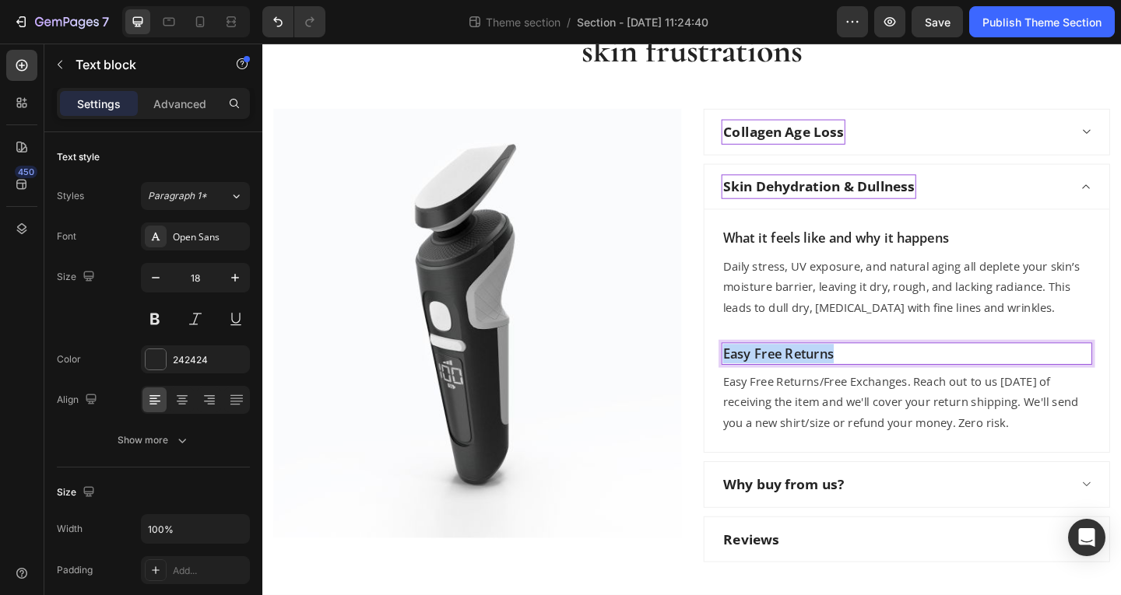
click at [808, 382] on p "Easy Free Returns" at bounding box center [963, 381] width 400 height 21
click at [843, 434] on p "Easy Free Returns/Free Exchanges. Reach out to us within 60 days of receiving t…" at bounding box center [963, 434] width 400 height 67
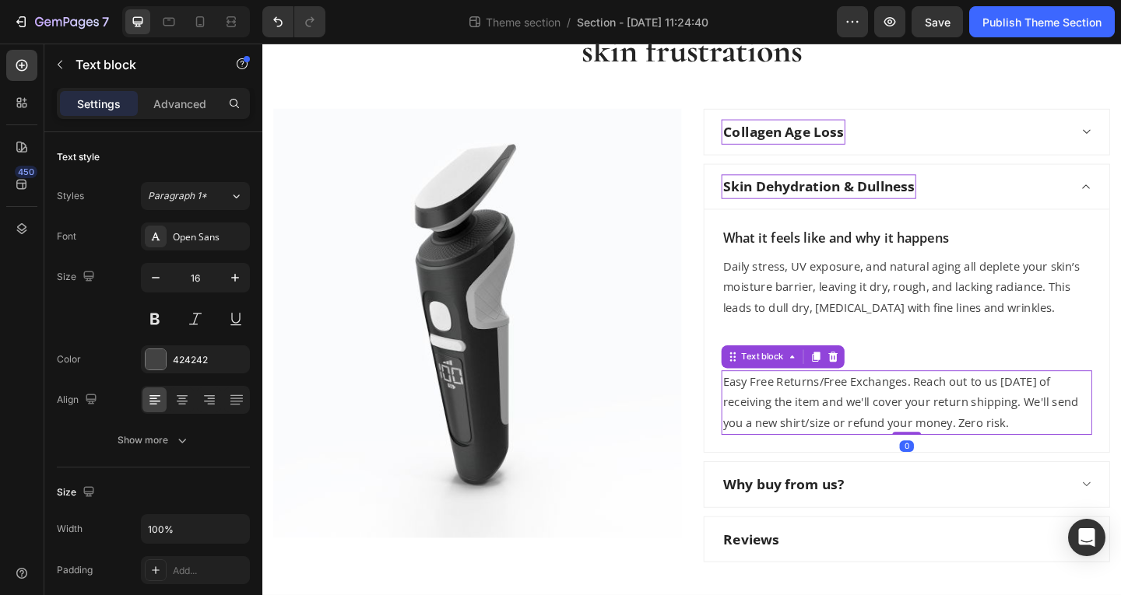
click at [843, 434] on p "Easy Free Returns/Free Exchanges. Reach out to us within 60 days of receiving t…" at bounding box center [963, 434] width 400 height 67
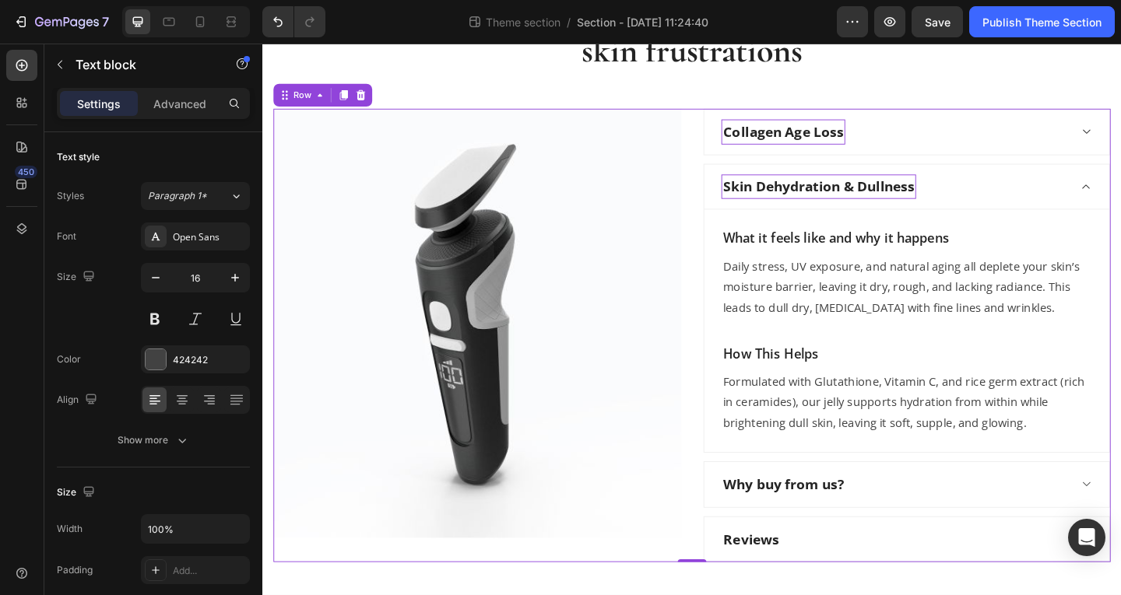
click at [720, 486] on div "Image Collagen Age Loss Skin Dehydration & Dullness What it feels like and why …" at bounding box center [729, 360] width 911 height 493
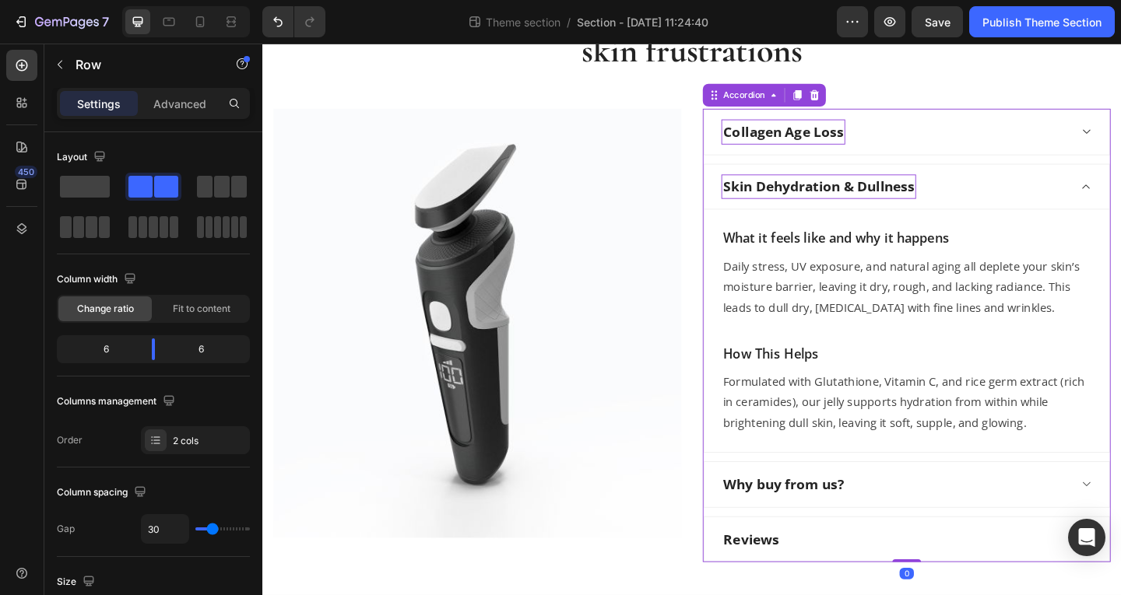
click at [1039, 208] on div "Skin Dehydration & Dullness" at bounding box center [950, 199] width 378 height 27
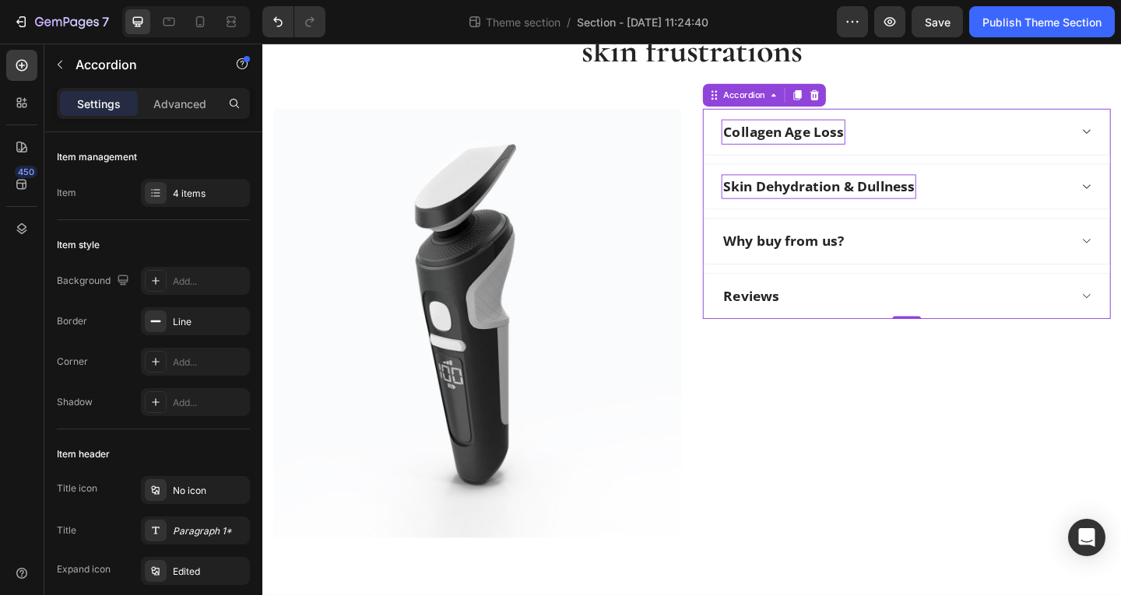
click at [1026, 204] on div "Skin Dehydration & Dullness" at bounding box center [950, 199] width 378 height 27
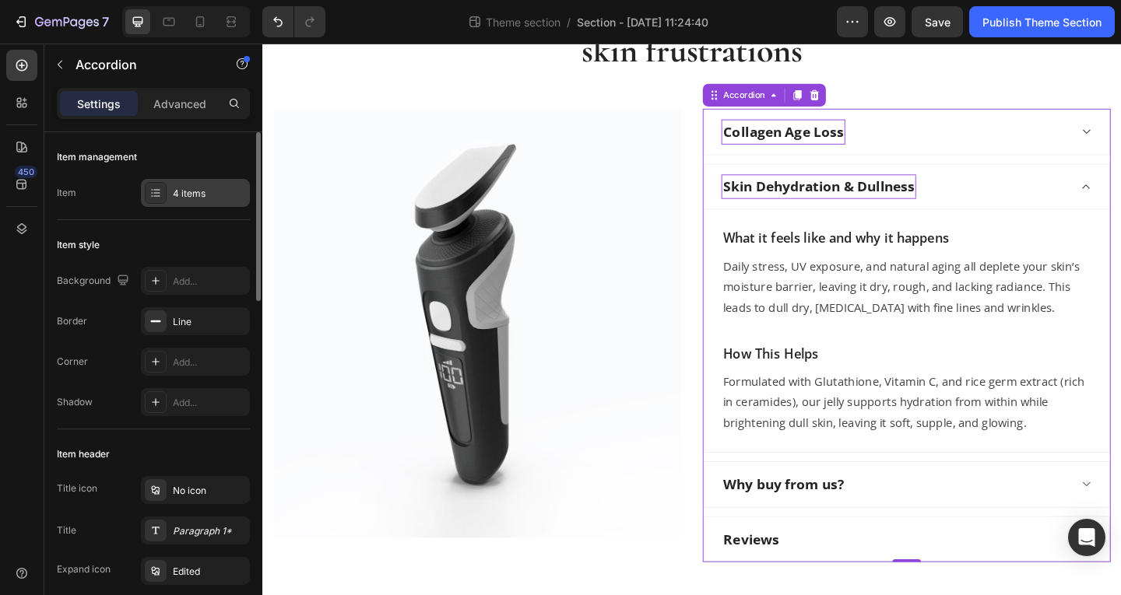
click at [184, 190] on div "4 items" at bounding box center [209, 194] width 73 height 14
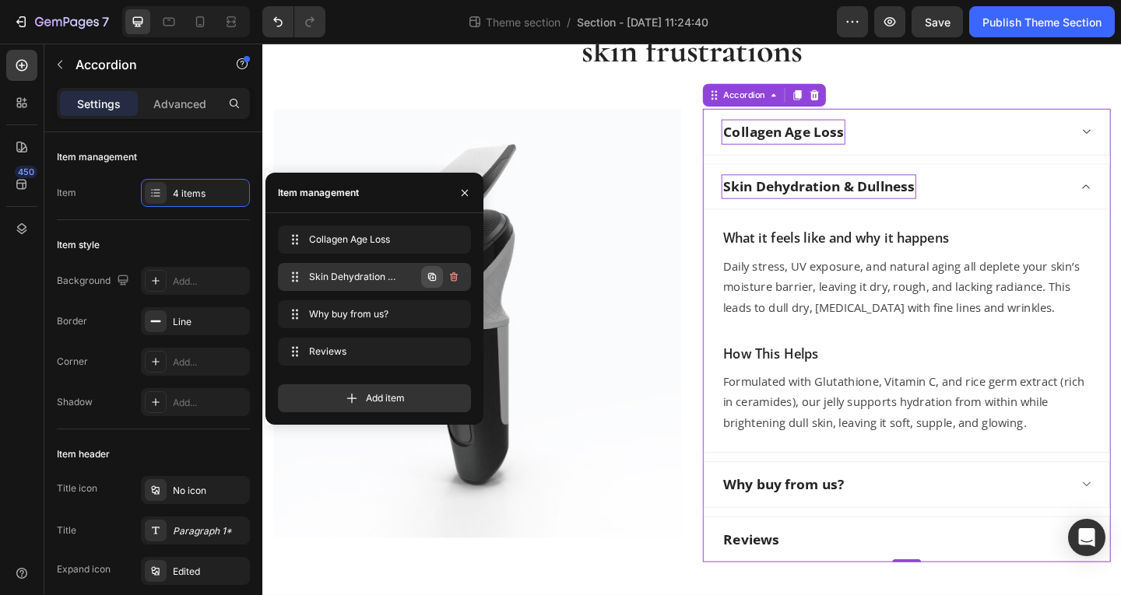
click at [431, 280] on icon "button" at bounding box center [432, 277] width 8 height 8
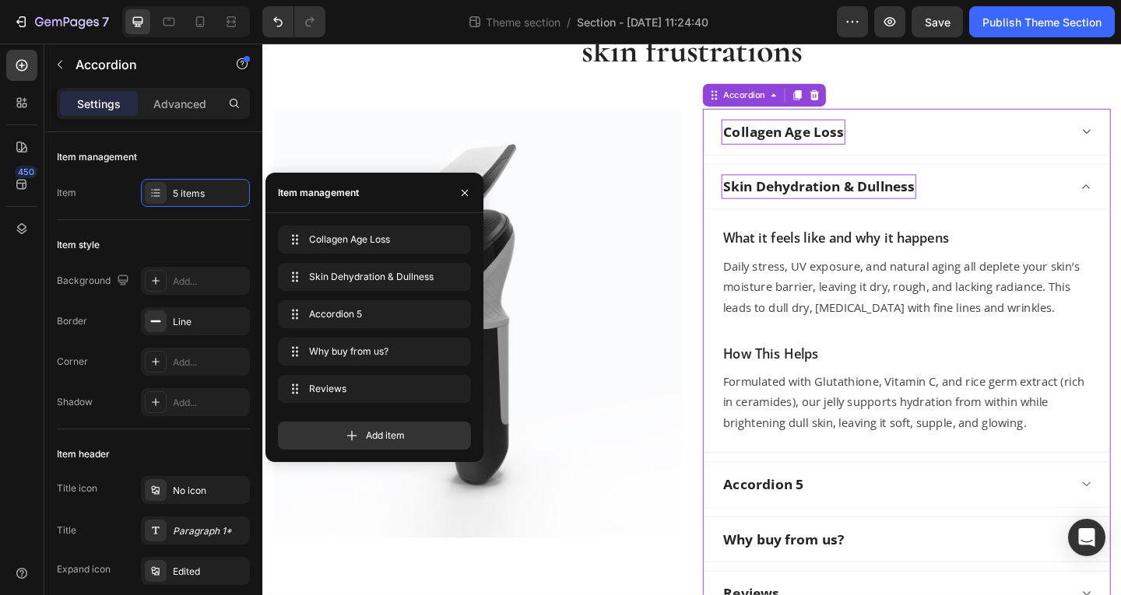
click at [901, 529] on div "Accordion 5" at bounding box center [950, 523] width 378 height 27
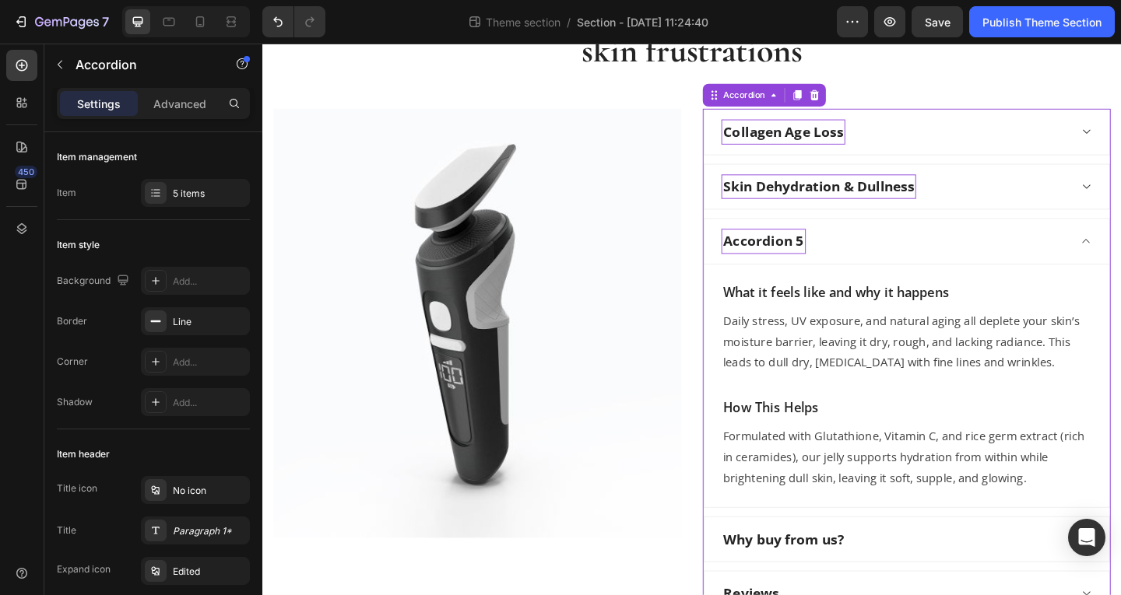
click at [809, 254] on div "Accordion 5" at bounding box center [807, 258] width 92 height 27
click at [809, 254] on p "Accordion 5" at bounding box center [807, 259] width 87 height 23
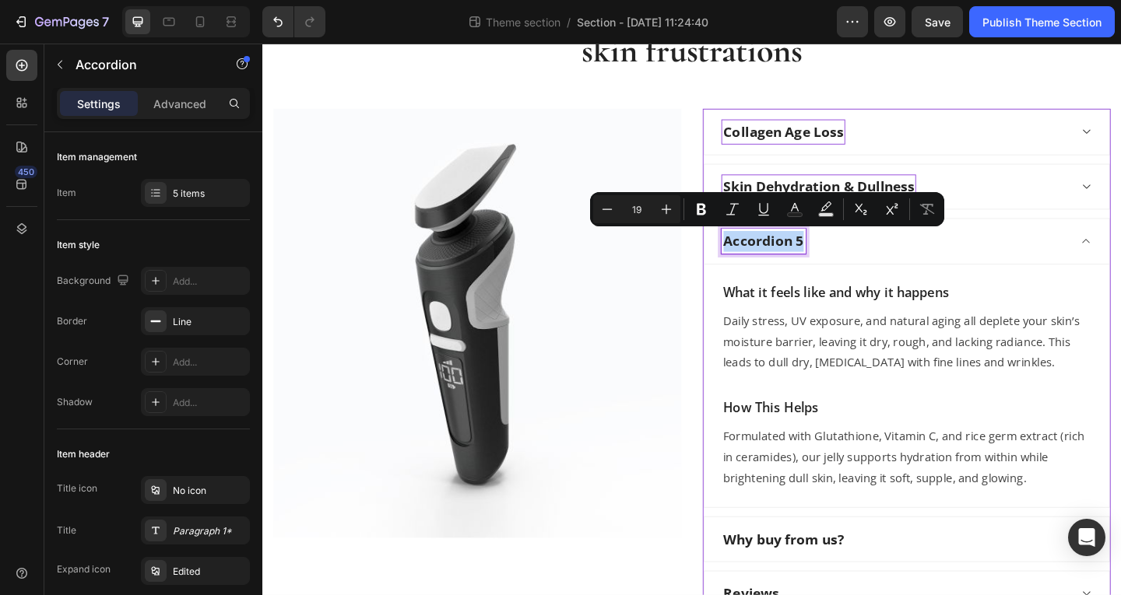
click at [809, 254] on p "Accordion 5" at bounding box center [807, 259] width 87 height 23
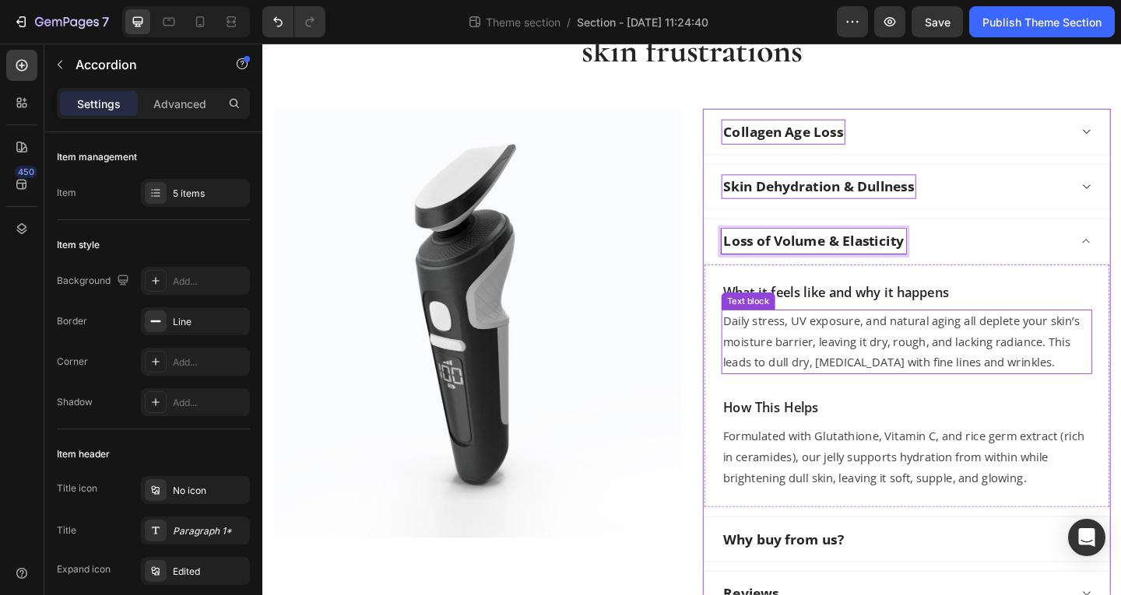
click at [826, 358] on p "Daily stress, UV exposure, and natural aging all deplete your skin’s moisture b…" at bounding box center [963, 368] width 400 height 67
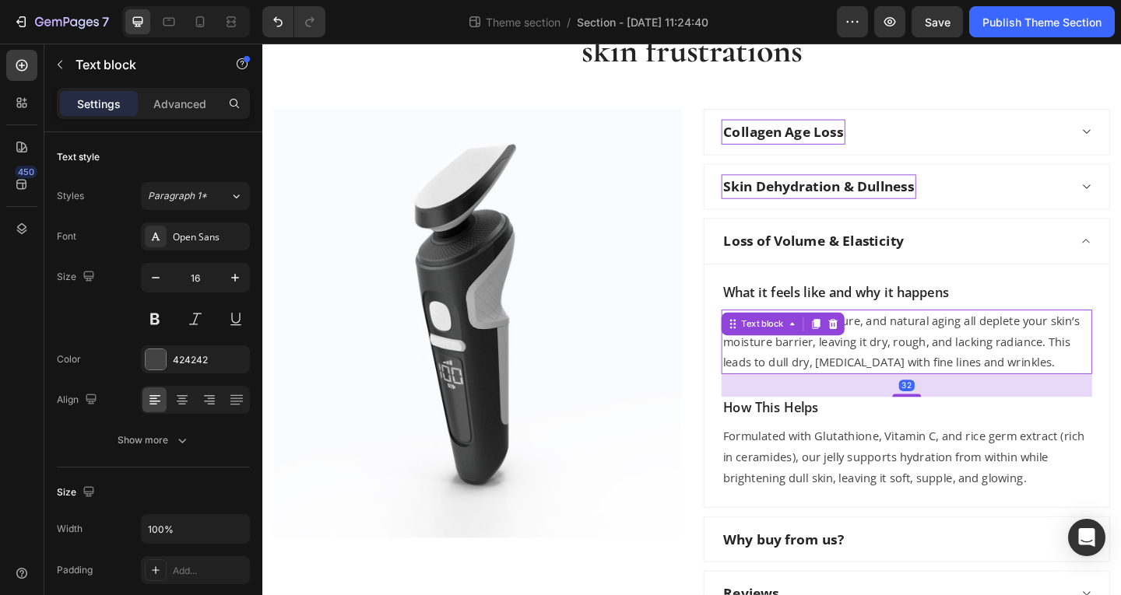
click at [826, 358] on div "Text block" at bounding box center [828, 348] width 134 height 25
click at [904, 364] on p "Daily stress, UV exposure, and natural aging all deplete your skin’s moisture b…" at bounding box center [963, 368] width 400 height 67
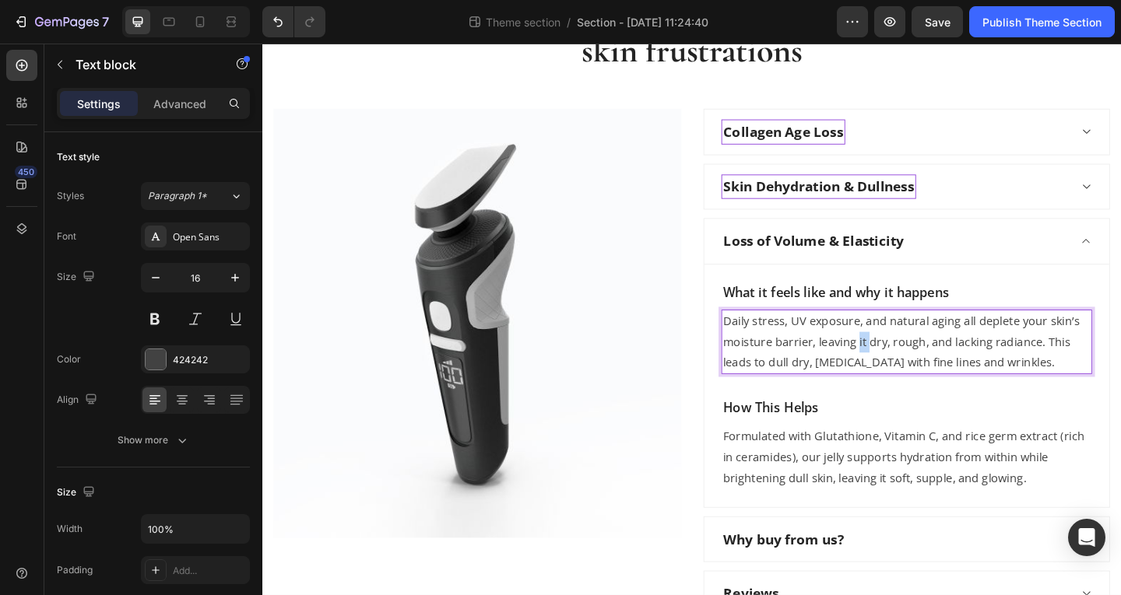
click at [904, 364] on p "Daily stress, UV exposure, and natural aging all deplete your skin’s moisture b…" at bounding box center [963, 368] width 400 height 67
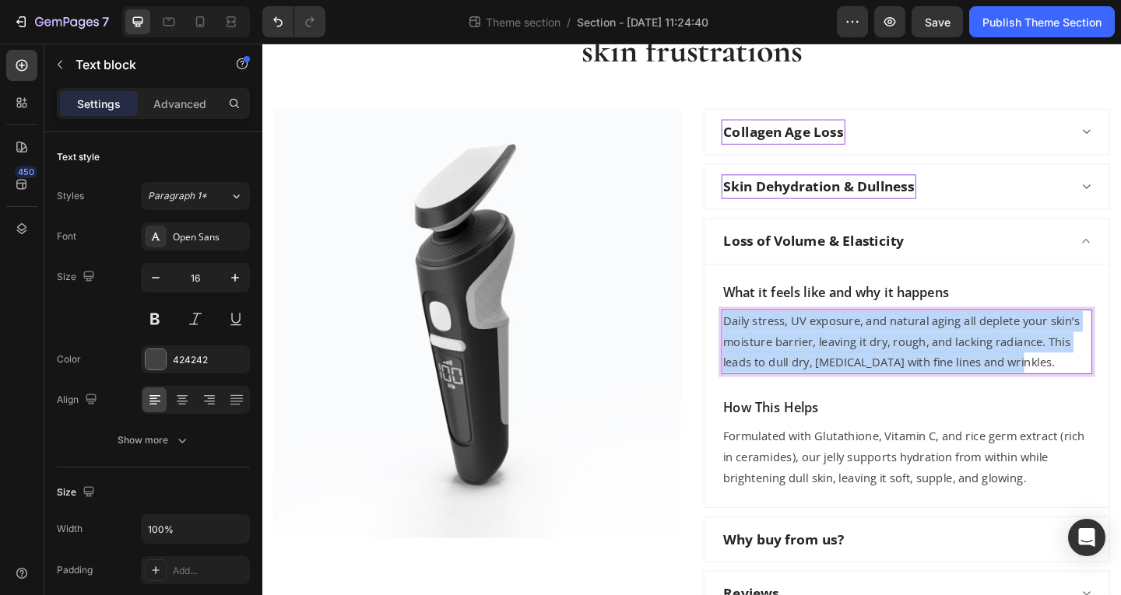
click at [904, 364] on p "Daily stress, UV exposure, and natural aging all deplete your skin’s moisture b…" at bounding box center [963, 368] width 400 height 67
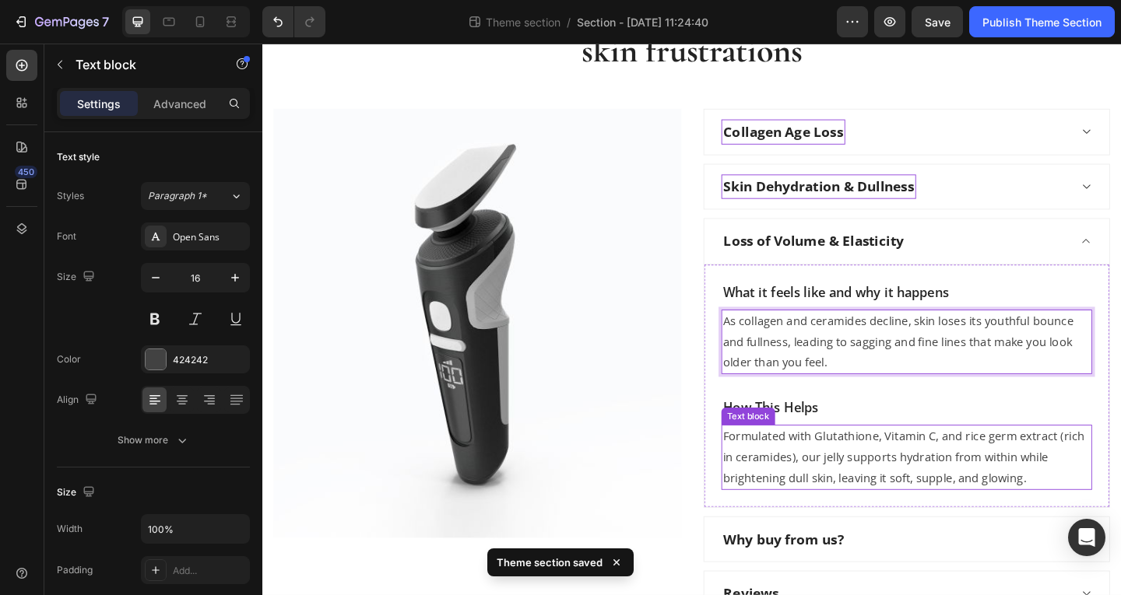
click at [920, 475] on p "Formulated with Glutathione, Vitamin C, and rice germ extract (rich in ceramide…" at bounding box center [963, 493] width 400 height 67
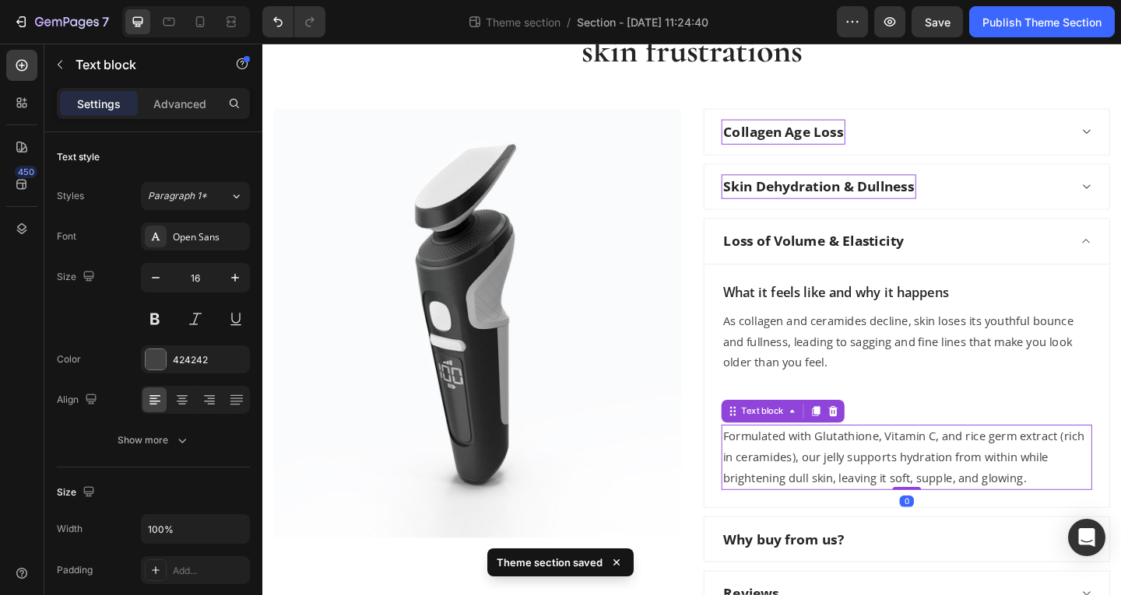
click at [920, 475] on p "Formulated with Glutathione, Vitamin C, and rice germ extract (rich in ceramide…" at bounding box center [963, 493] width 400 height 67
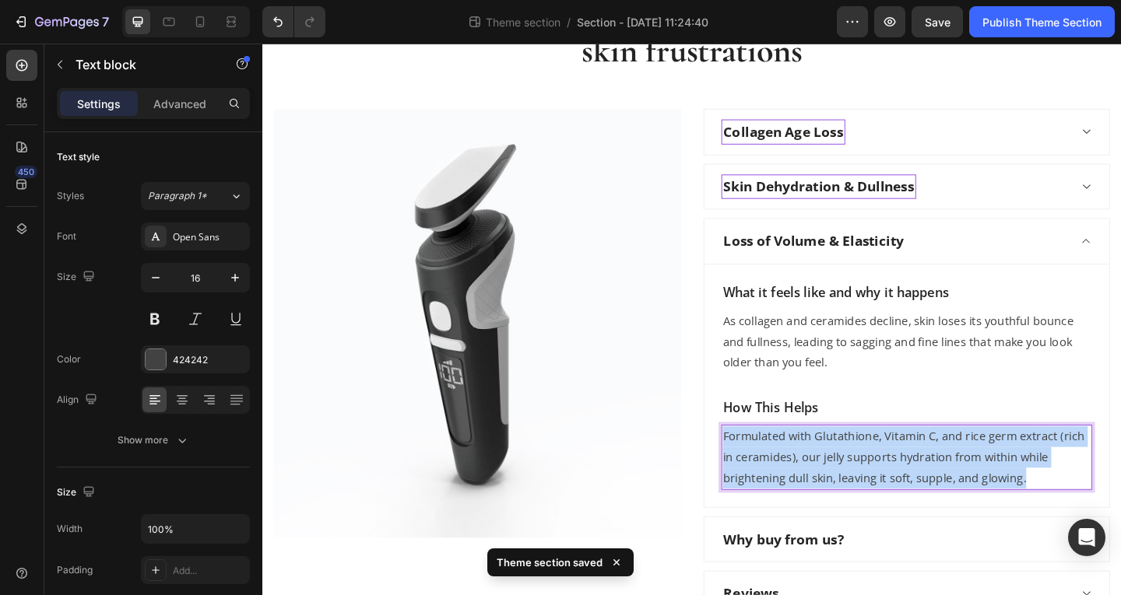
click at [920, 475] on p "Formulated with Glutathione, Vitamin C, and rice germ extract (rich in ceramide…" at bounding box center [963, 493] width 400 height 67
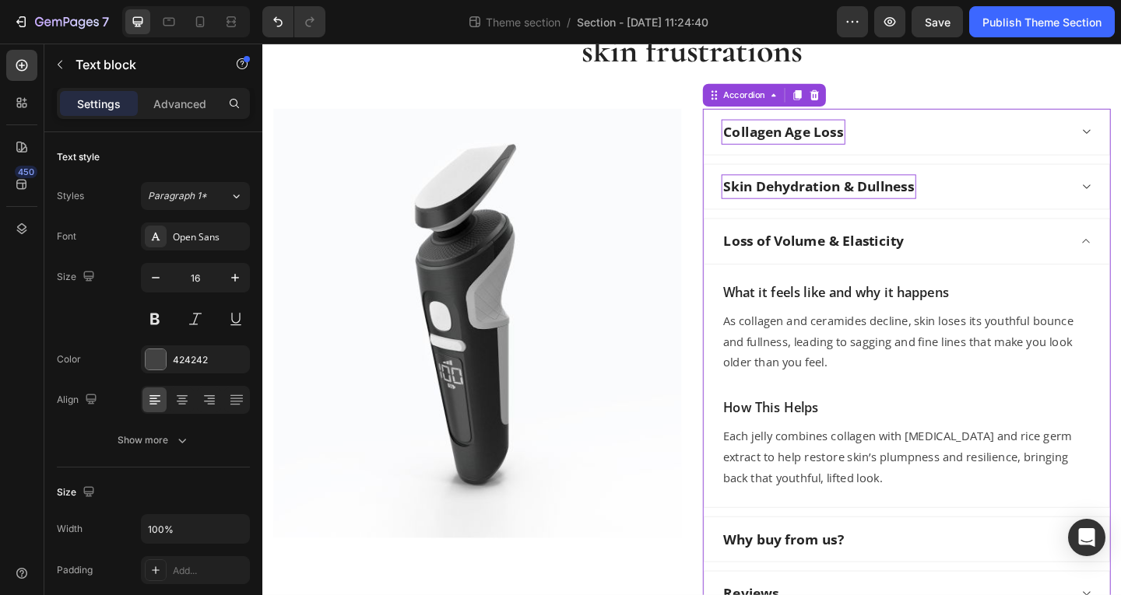
click at [1004, 212] on div "Skin Dehydration & Dullness" at bounding box center [950, 199] width 378 height 27
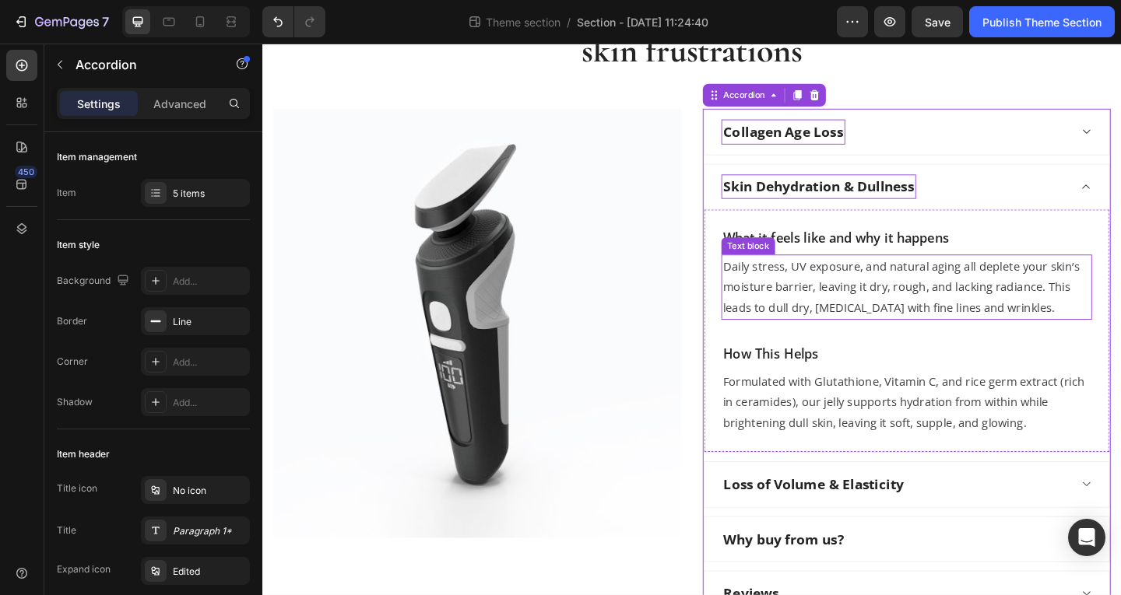
click at [1028, 314] on p "Daily stress, UV exposure, and natural aging all deplete your skin’s moisture b…" at bounding box center [963, 308] width 400 height 67
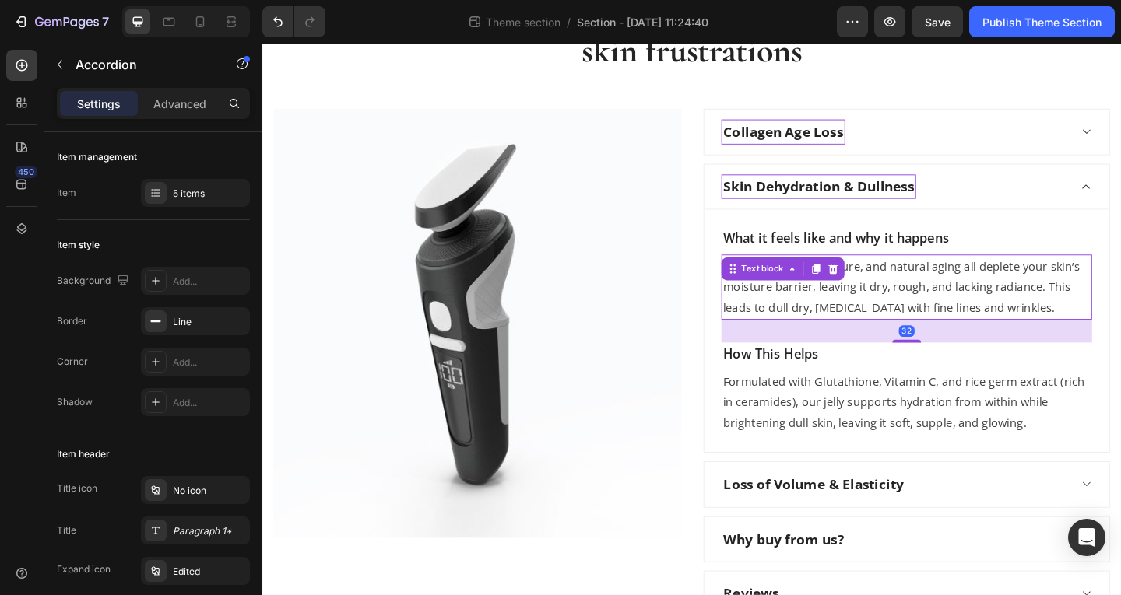
click at [1028, 314] on p "Daily stress, UV exposure, and natural aging all deplete your skin’s moisture b…" at bounding box center [963, 308] width 400 height 67
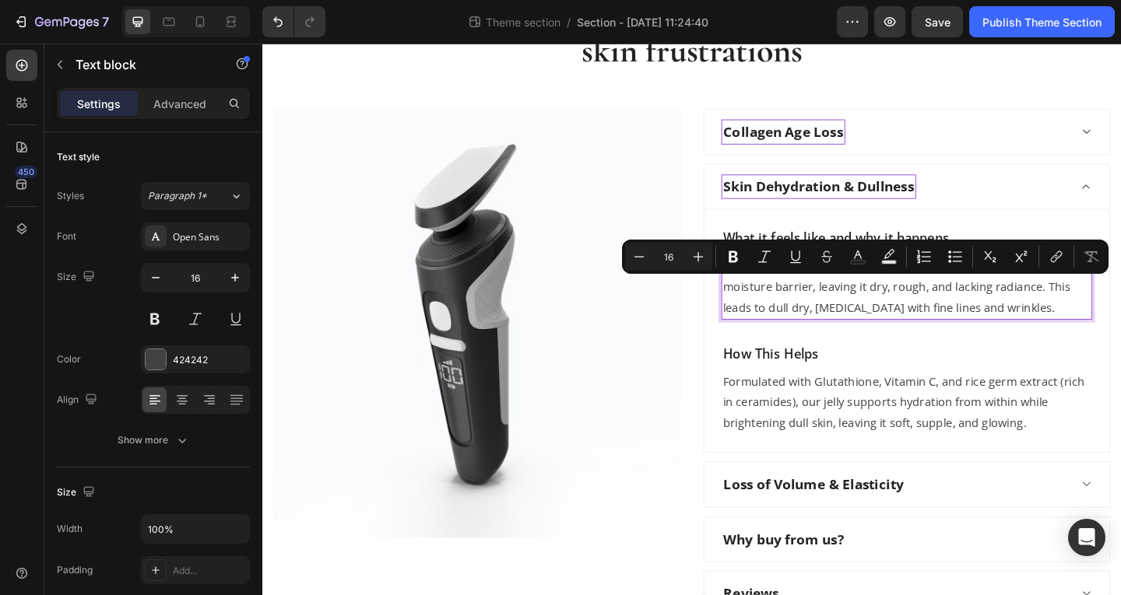
click at [1062, 317] on p "Daily stress, UV exposure, and natural aging all deplete your skin’s moisture b…" at bounding box center [963, 308] width 400 height 67
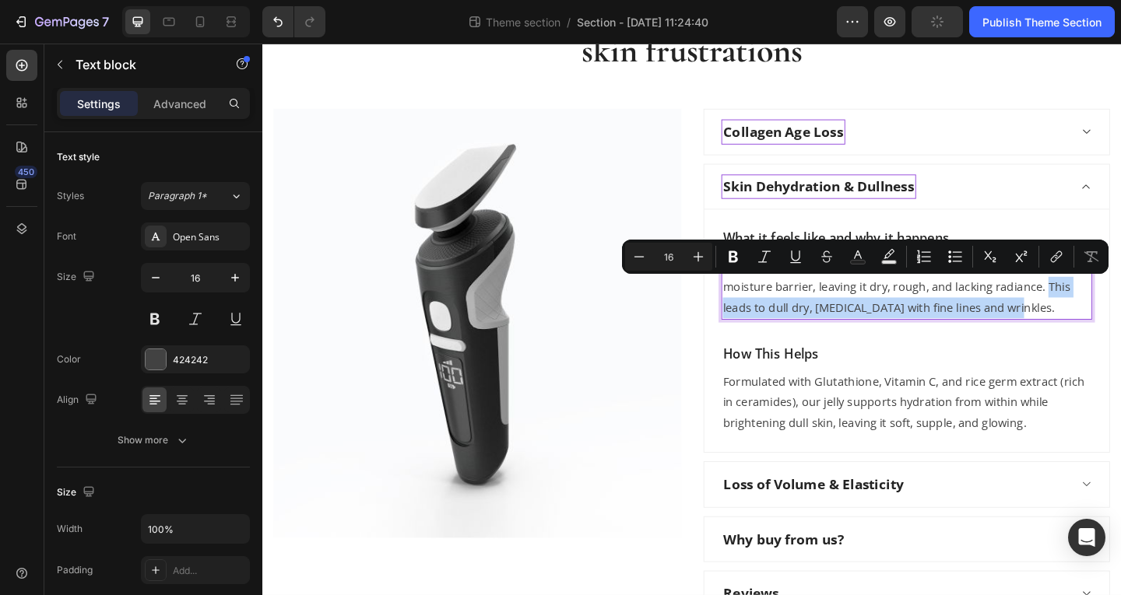
drag, startPoint x: 1083, startPoint y: 335, endPoint x: 1105, endPoint y: 308, distance: 34.4
click at [1105, 308] on p "Daily stress, UV exposure, and natural aging all deplete your skin’s moisture b…" at bounding box center [963, 308] width 400 height 67
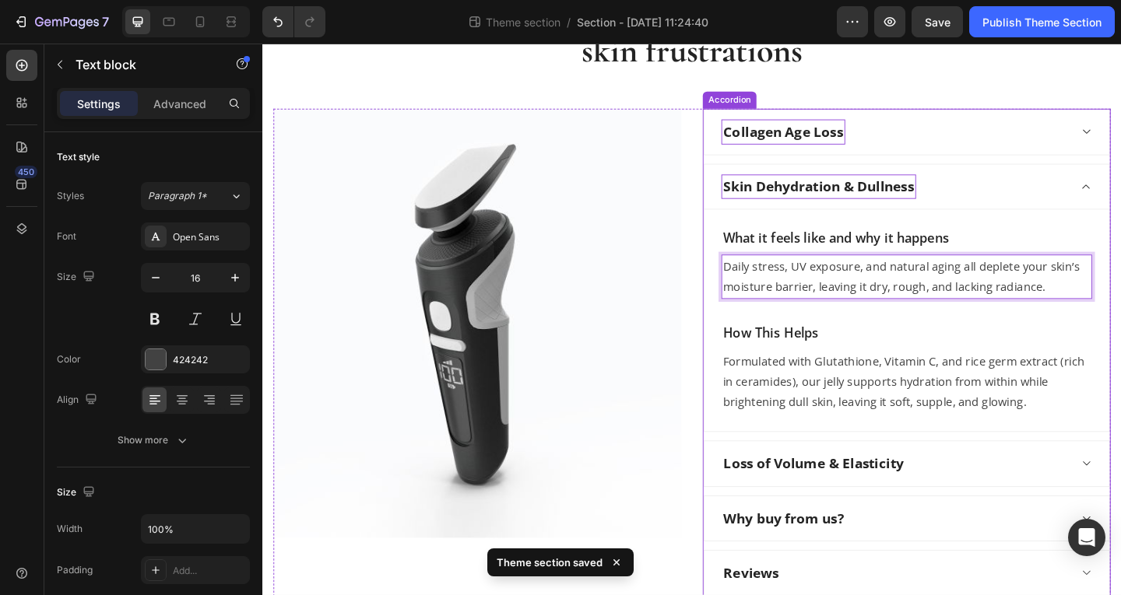
click at [1002, 485] on div "Loss of Volume & Elasticity" at bounding box center [963, 500] width 441 height 49
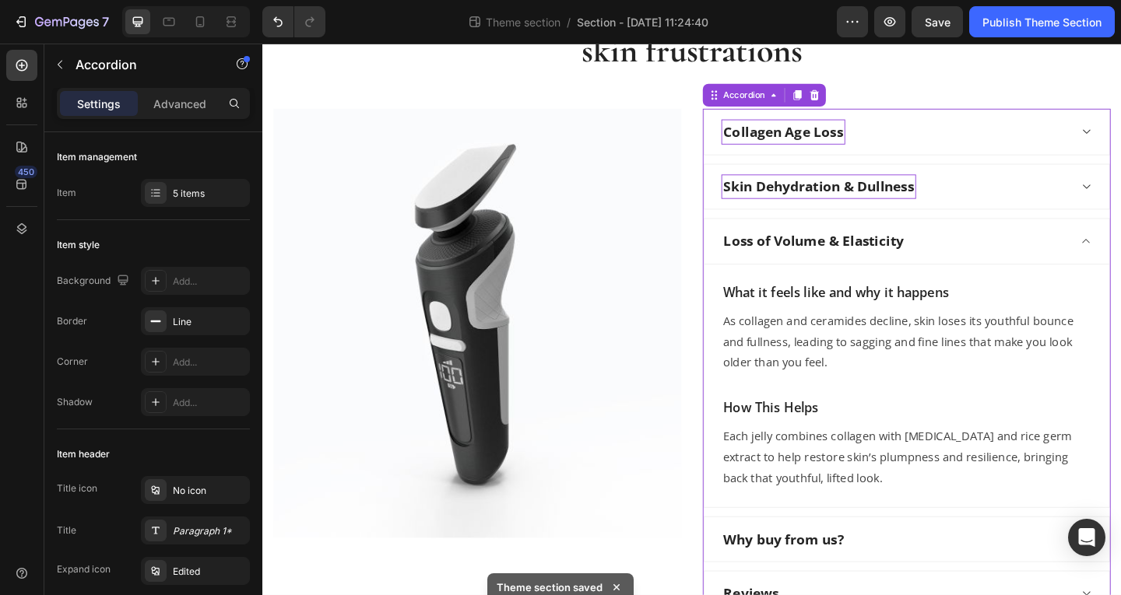
click at [1046, 246] on div "Loss of Volume & Elasticity" at bounding box center [950, 258] width 378 height 27
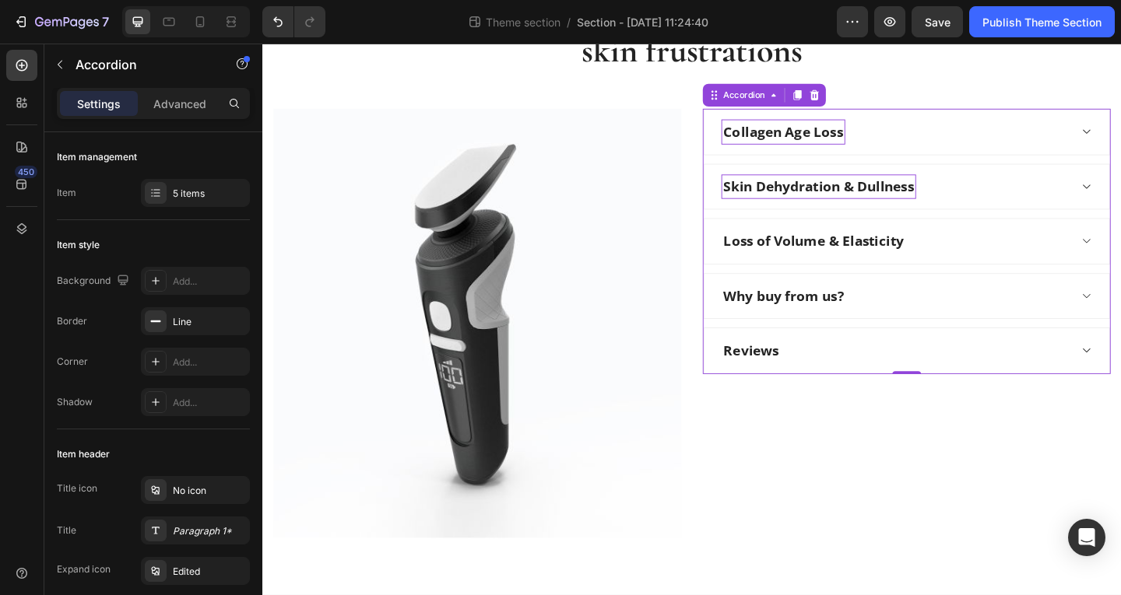
click at [942, 316] on div "Why buy from us?" at bounding box center [950, 318] width 378 height 27
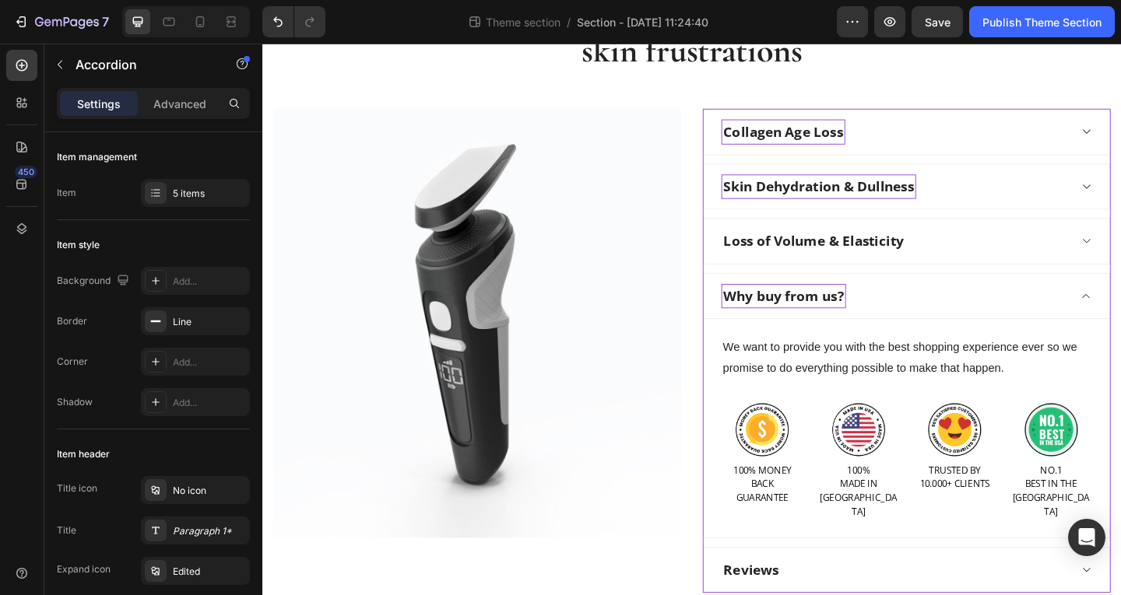
click at [985, 265] on div "Loss of Volume & Elasticity" at bounding box center [950, 258] width 378 height 27
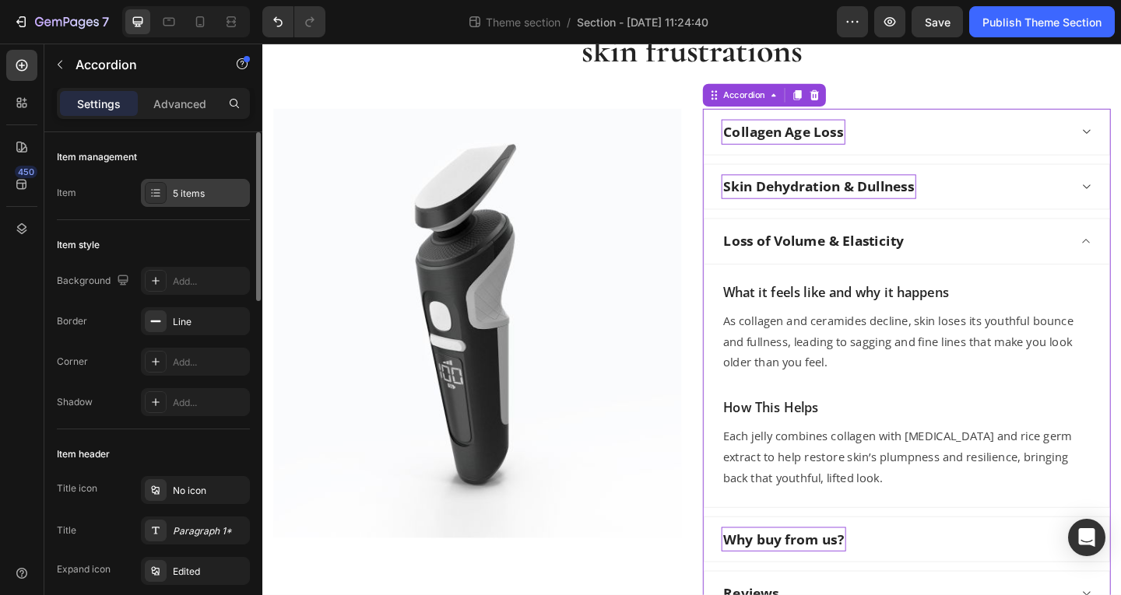
click at [200, 191] on div "5 items" at bounding box center [209, 194] width 73 height 14
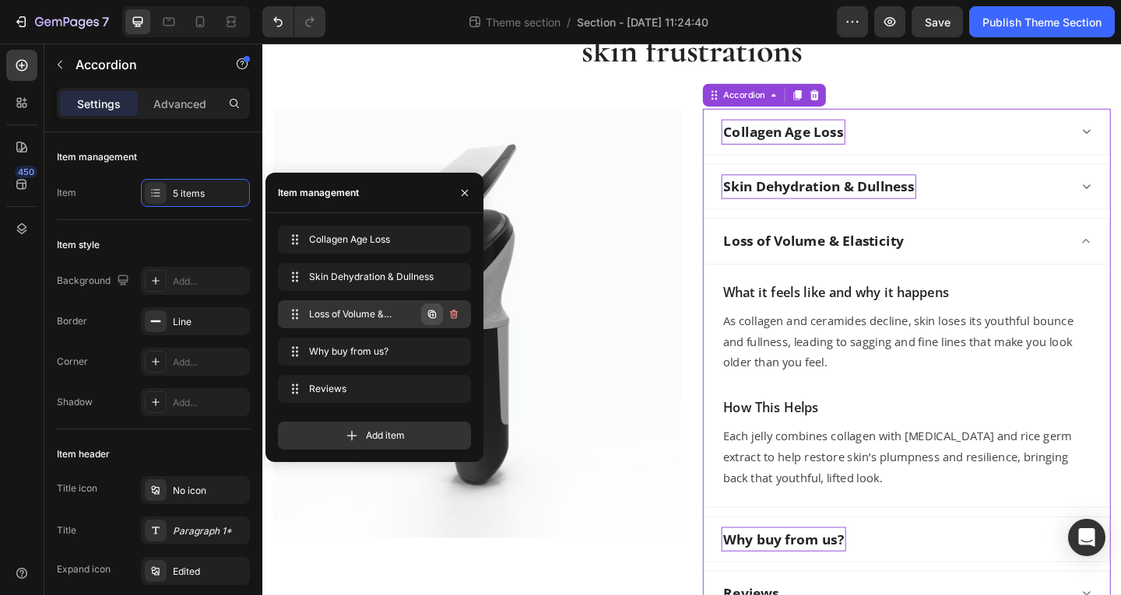
click at [435, 318] on icon "button" at bounding box center [432, 314] width 12 height 12
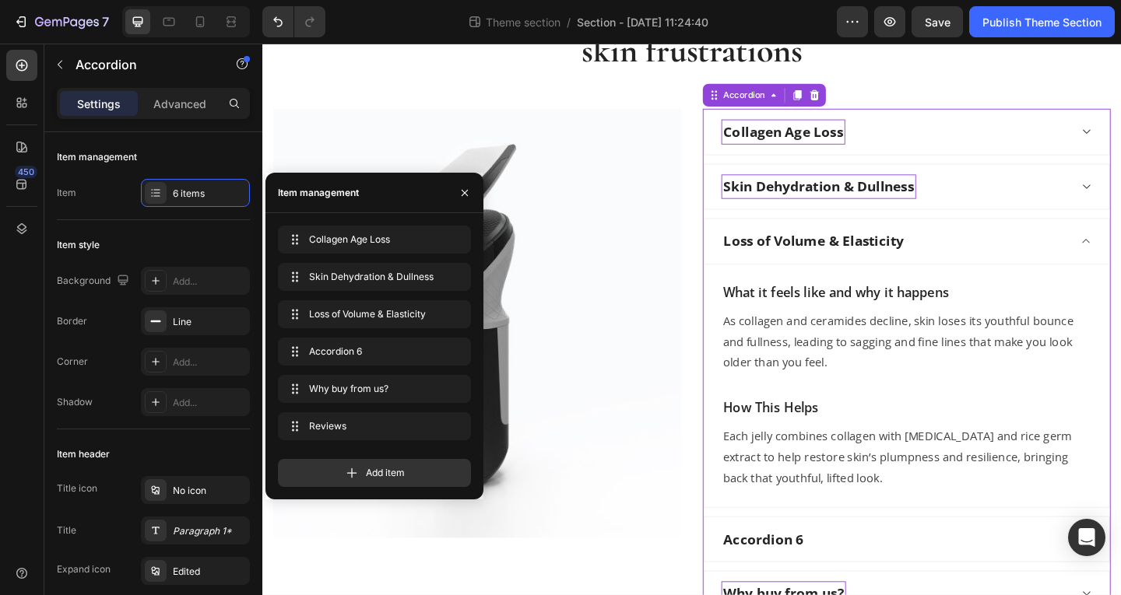
click at [856, 585] on div "Accordion 6" at bounding box center [950, 583] width 378 height 27
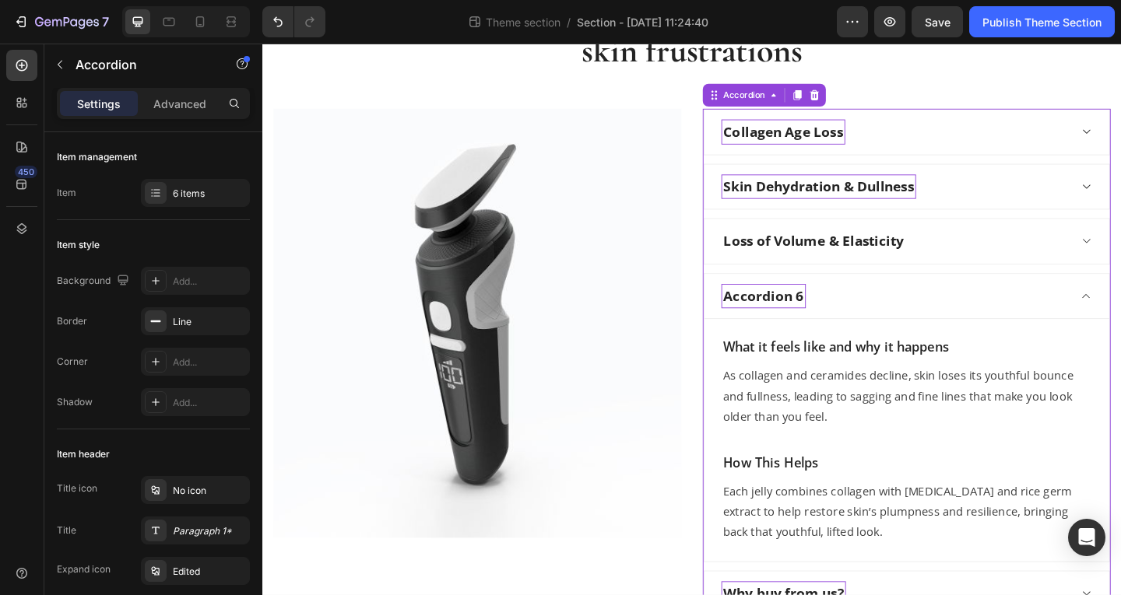
click at [806, 325] on div "Accordion 6" at bounding box center [807, 318] width 92 height 27
click at [806, 325] on p "Accordion 6" at bounding box center [807, 318] width 87 height 23
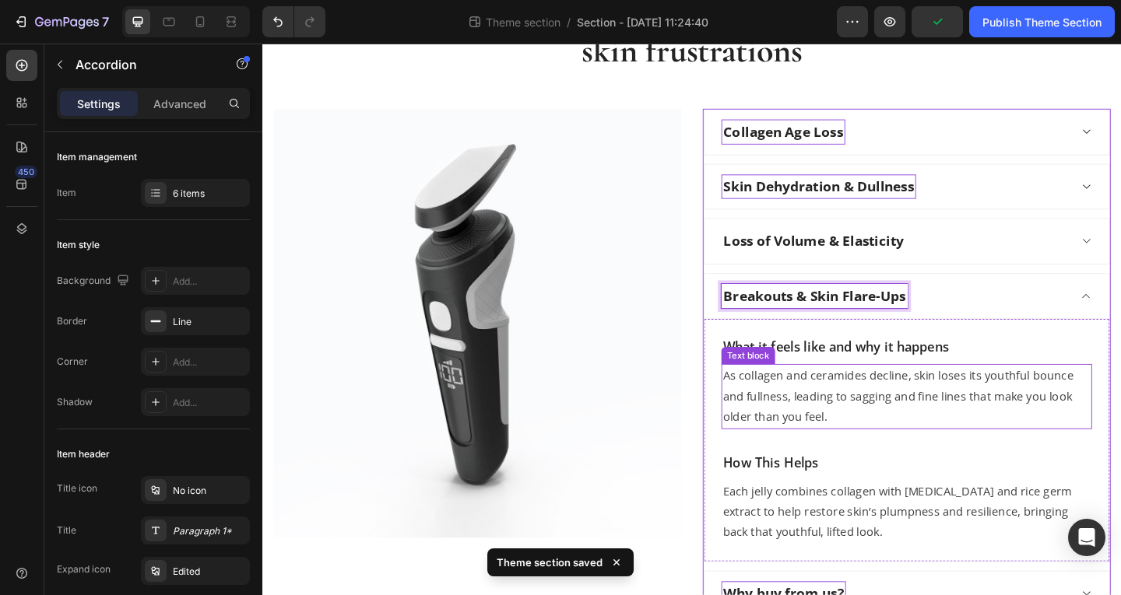
click at [866, 427] on p "As collagen and ceramides decline, skin loses its youthful bounce and fullness,…" at bounding box center [963, 427] width 400 height 67
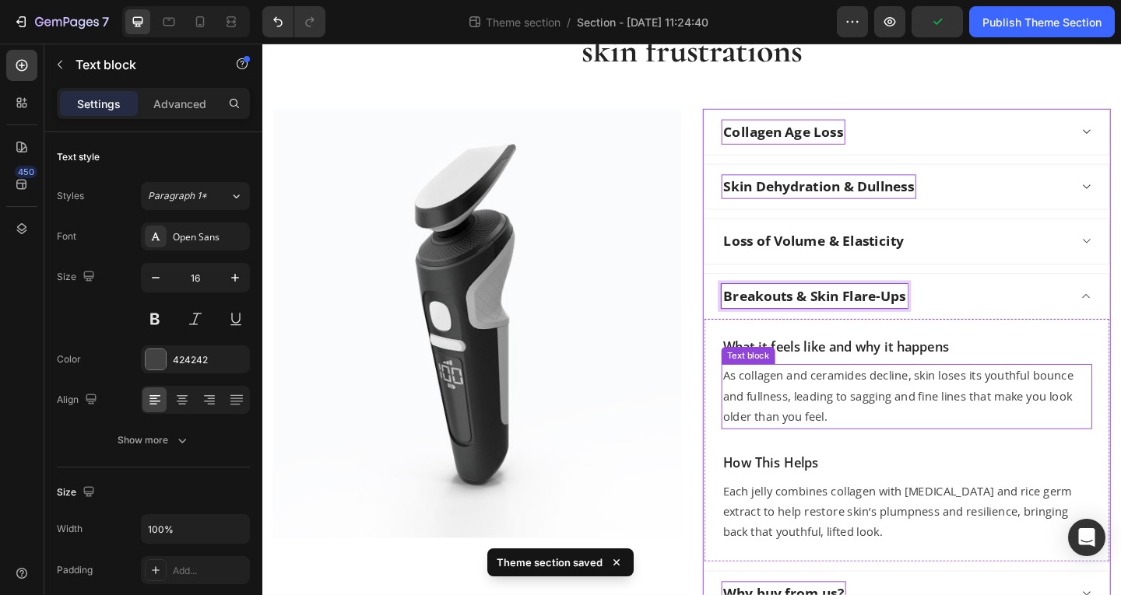
click at [866, 427] on p "As collagen and ceramides decline, skin loses its youthful bounce and fullness,…" at bounding box center [963, 427] width 400 height 67
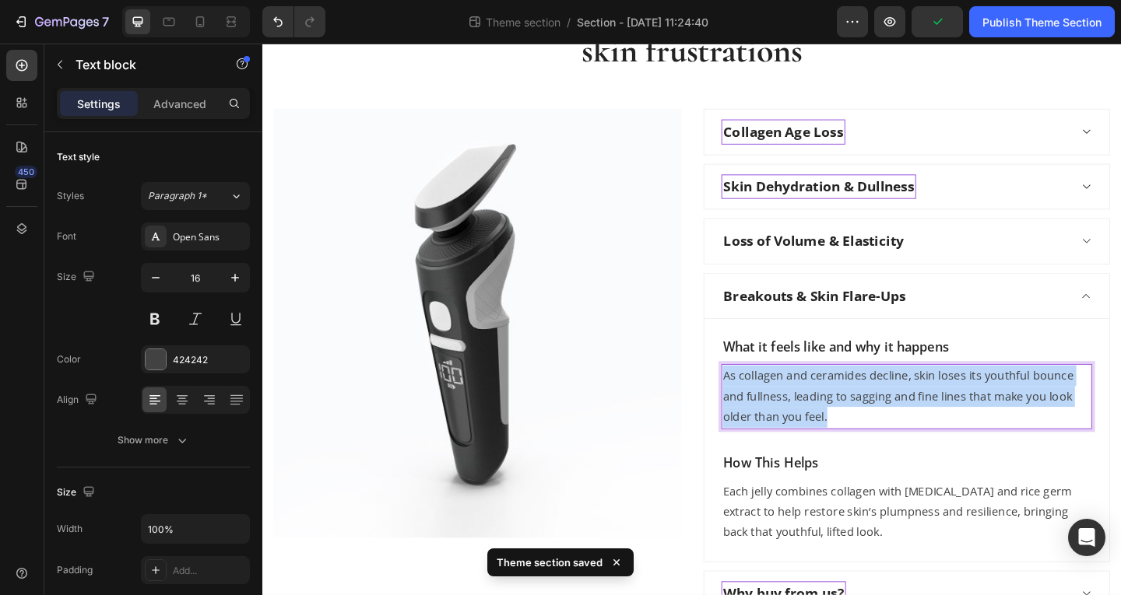
click at [866, 427] on p "As collagen and ceramides decline, skin loses its youthful bounce and fullness,…" at bounding box center [963, 427] width 400 height 67
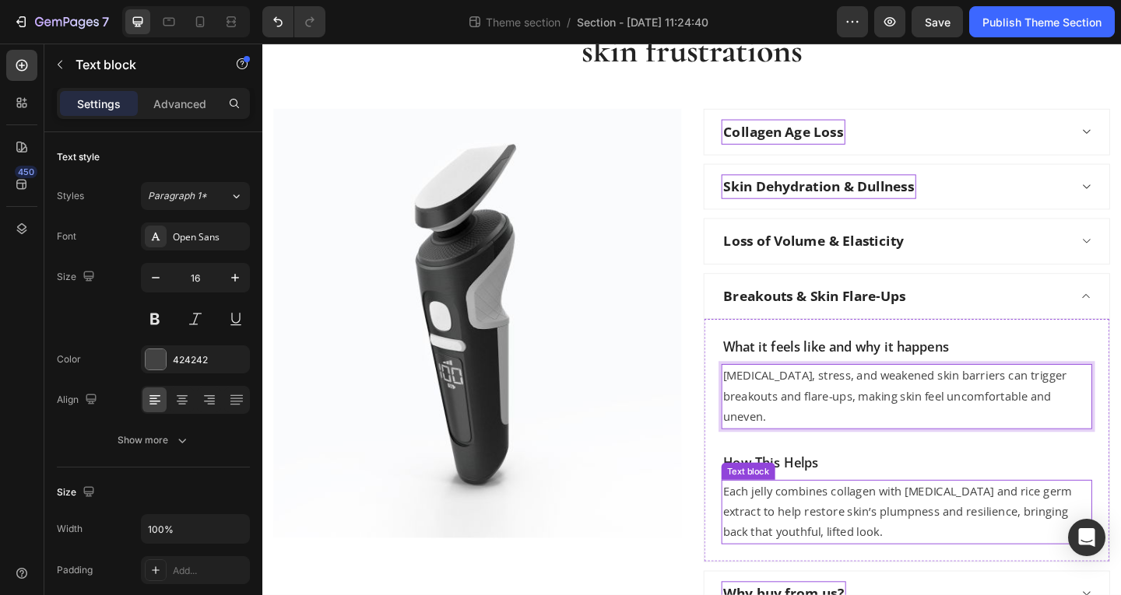
click at [820, 535] on p "Each jelly combines collagen with biotin and rice germ extract to help restore …" at bounding box center [963, 553] width 400 height 67
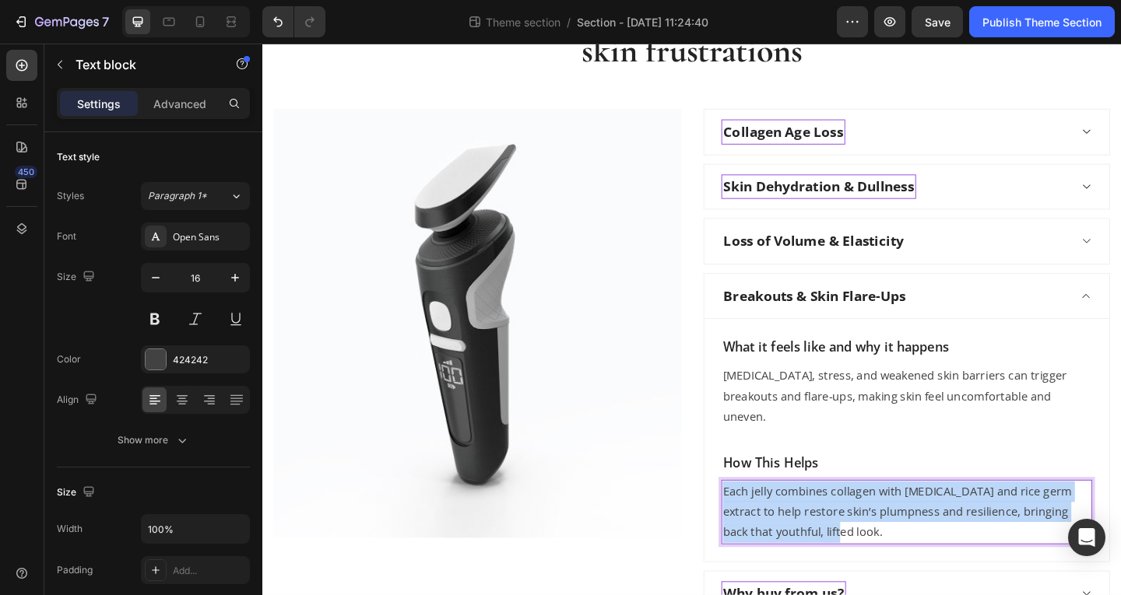
click at [820, 535] on p "Each jelly combines collagen with biotin and rice germ extract to help restore …" at bounding box center [963, 553] width 400 height 67
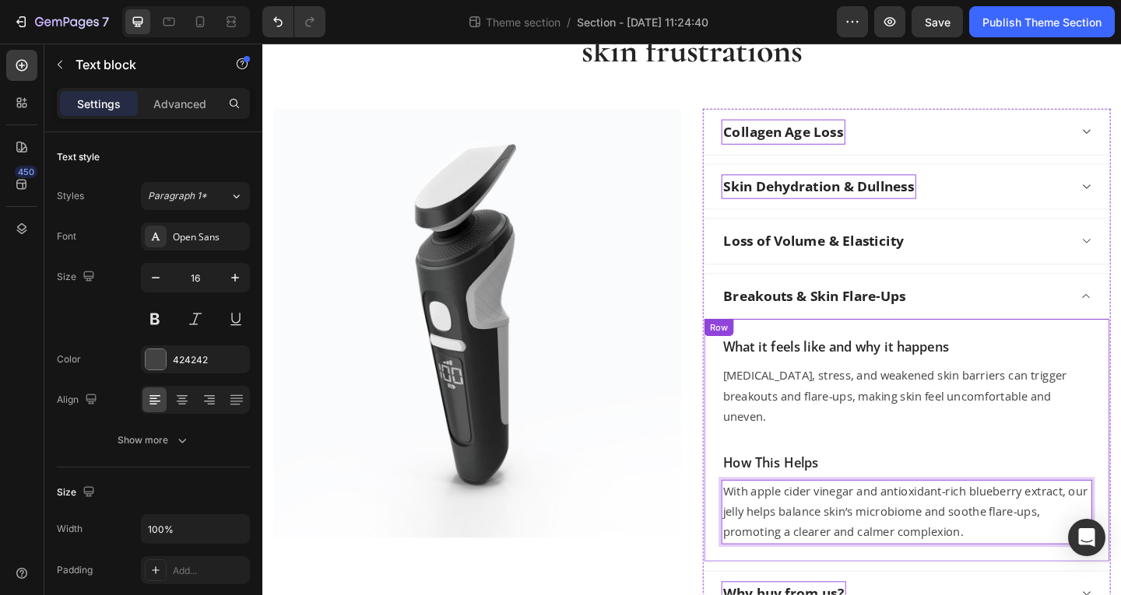
scroll to position [311, 0]
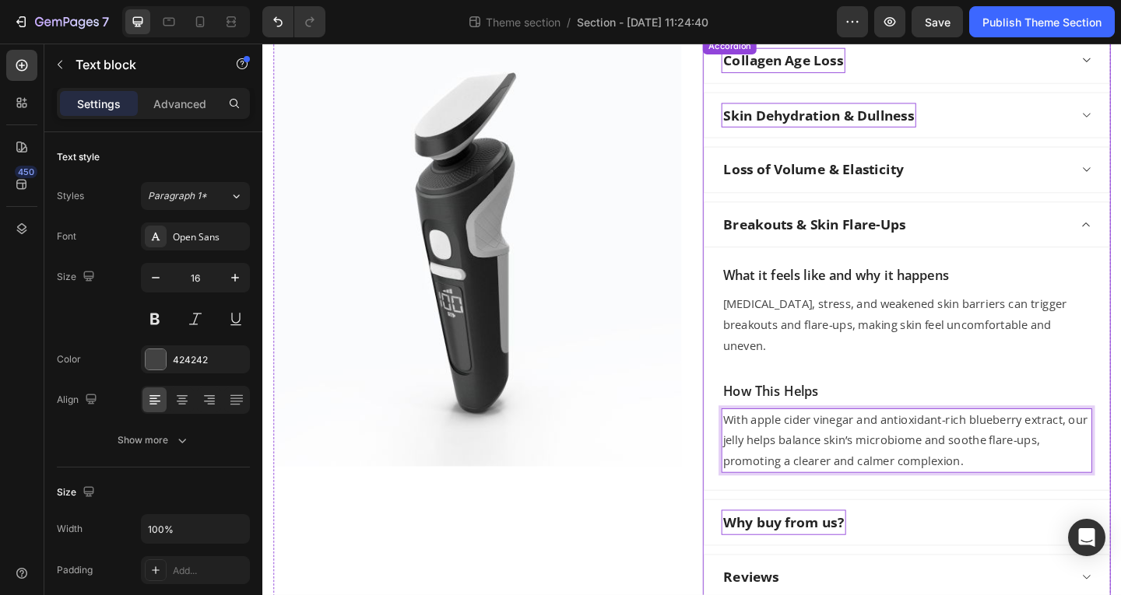
click at [1002, 237] on div "Breakouts & Skin Flare-Ups" at bounding box center [950, 240] width 378 height 27
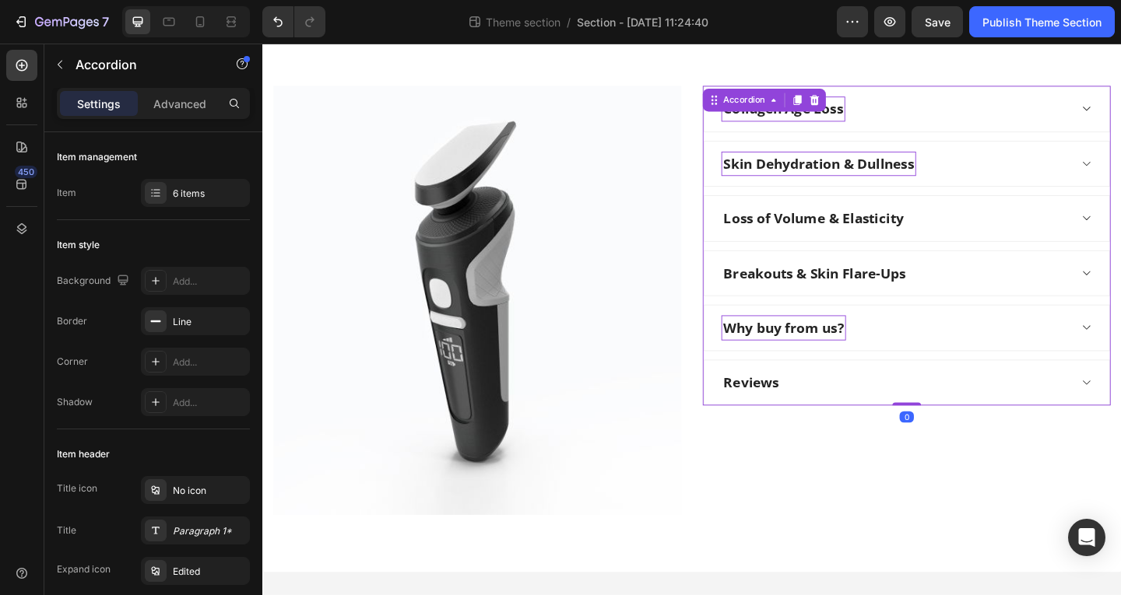
scroll to position [252, 0]
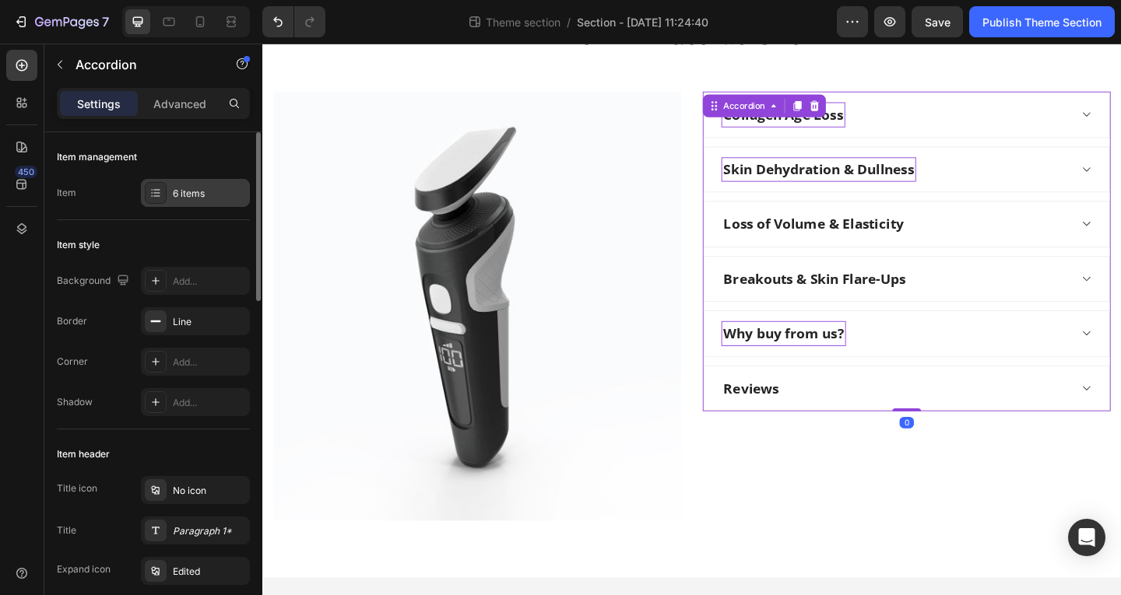
click at [198, 195] on div "6 items" at bounding box center [209, 194] width 73 height 14
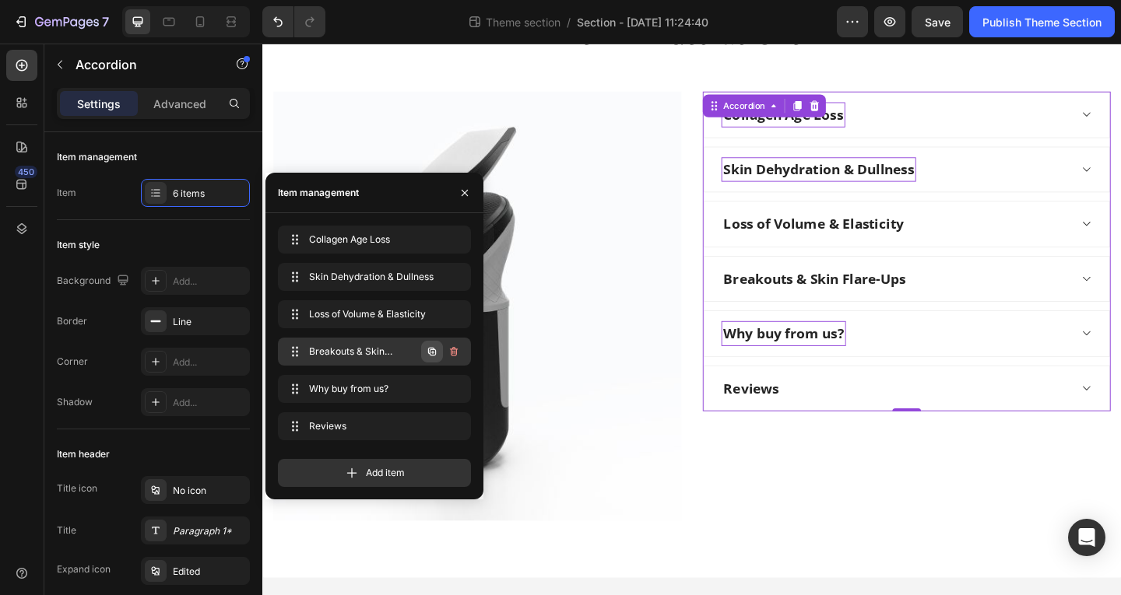
click at [432, 357] on icon "button" at bounding box center [432, 352] width 12 height 12
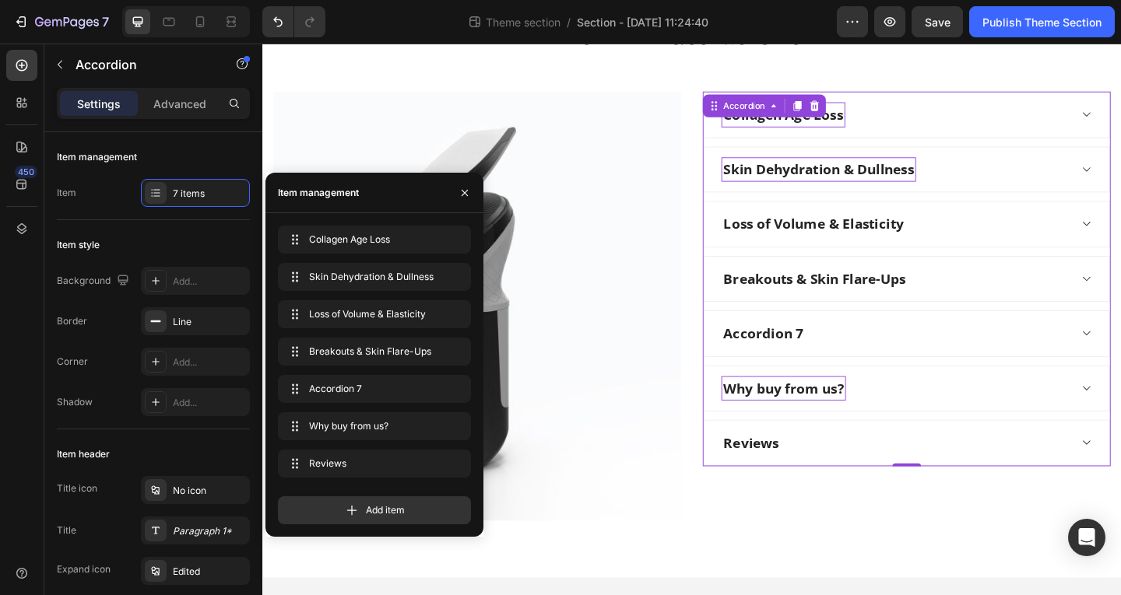
click at [897, 355] on div "Accordion 7" at bounding box center [950, 359] width 378 height 27
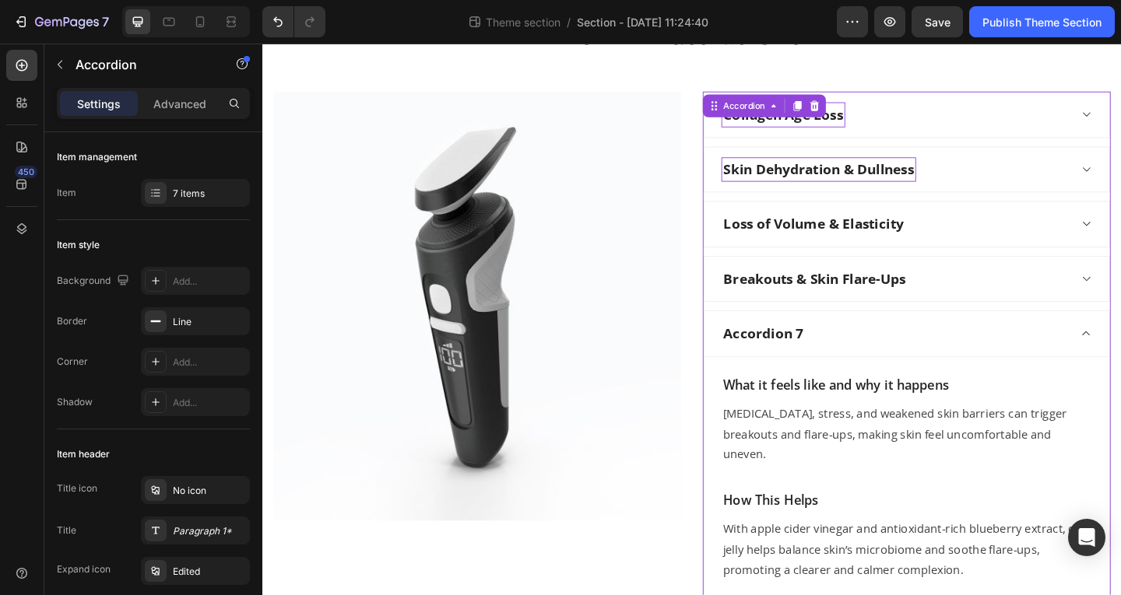
scroll to position [311, 0]
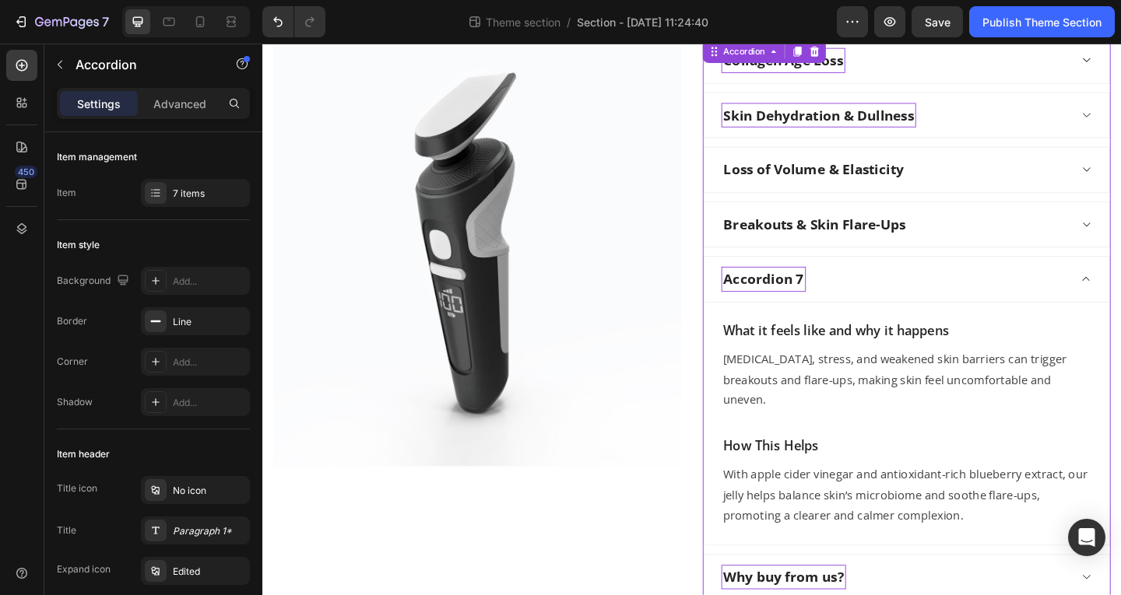
click at [818, 300] on div "Accordion 7" at bounding box center [807, 299] width 92 height 27
click at [818, 300] on p "Accordion 7" at bounding box center [807, 300] width 87 height 23
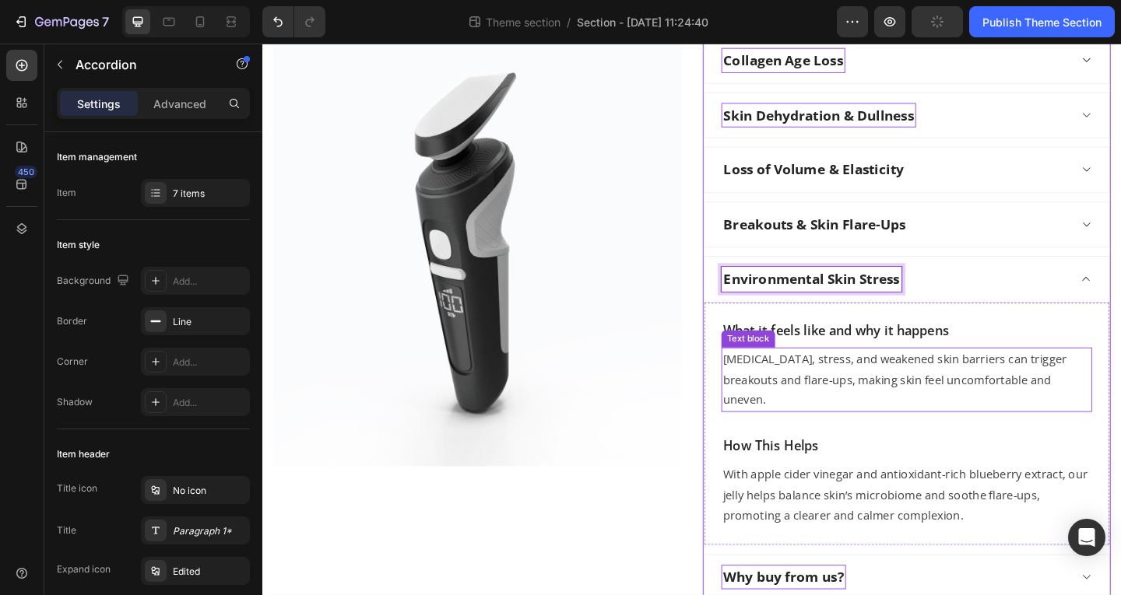
click at [868, 386] on p "Hormonal changes, stress, and weakened skin barriers can trigger breakouts and …" at bounding box center [963, 409] width 400 height 67
click at [868, 386] on div "Hormonal changes, stress, and weakened skin barriers can trigger breakouts and …" at bounding box center [962, 409] width 403 height 70
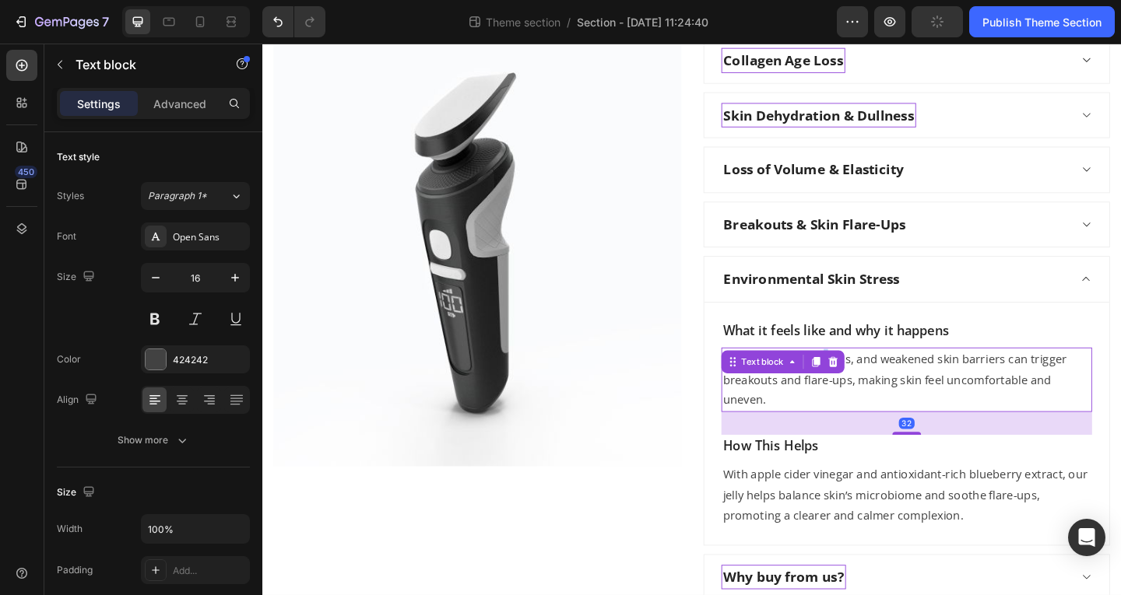
click at [873, 386] on div at bounding box center [882, 390] width 19 height 19
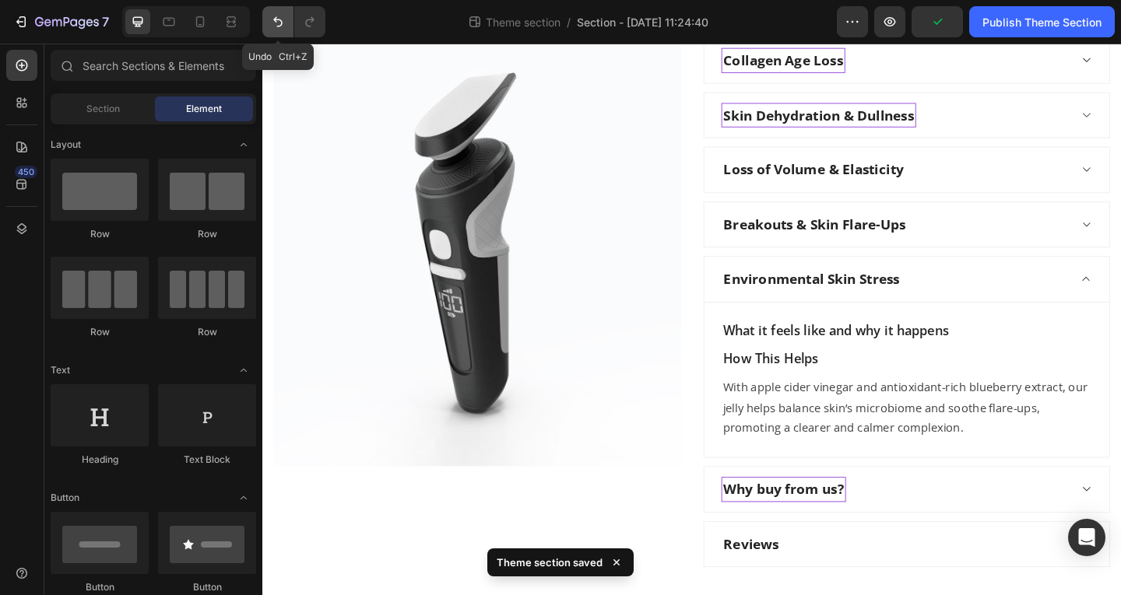
click at [272, 15] on icon "Undo/Redo" at bounding box center [278, 22] width 16 height 16
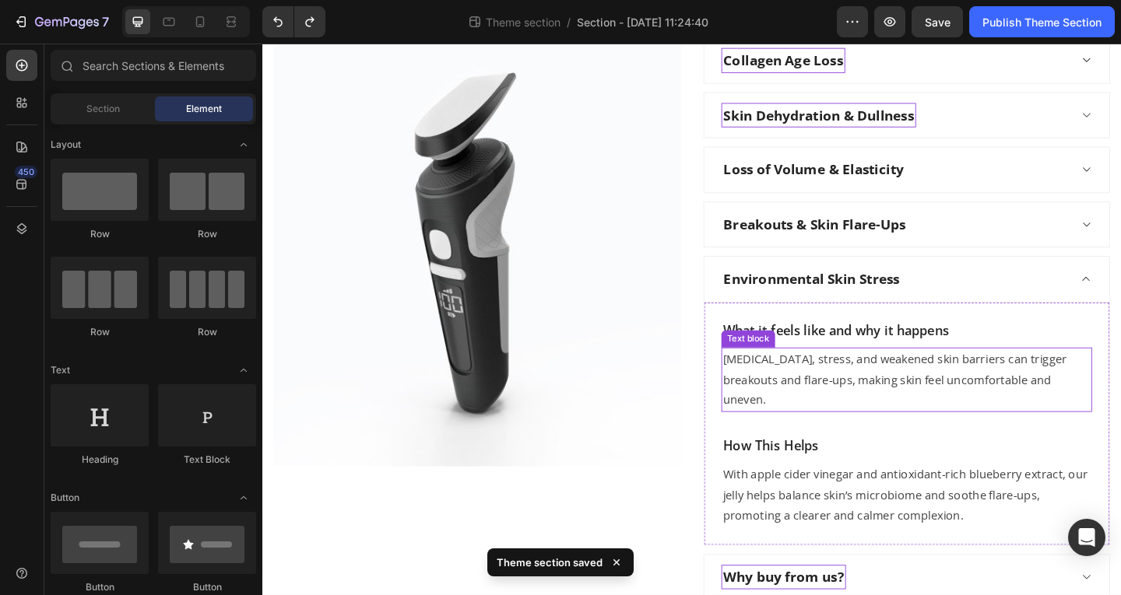
click at [924, 417] on p "Hormonal changes, stress, and weakened skin barriers can trigger breakouts and …" at bounding box center [963, 409] width 400 height 67
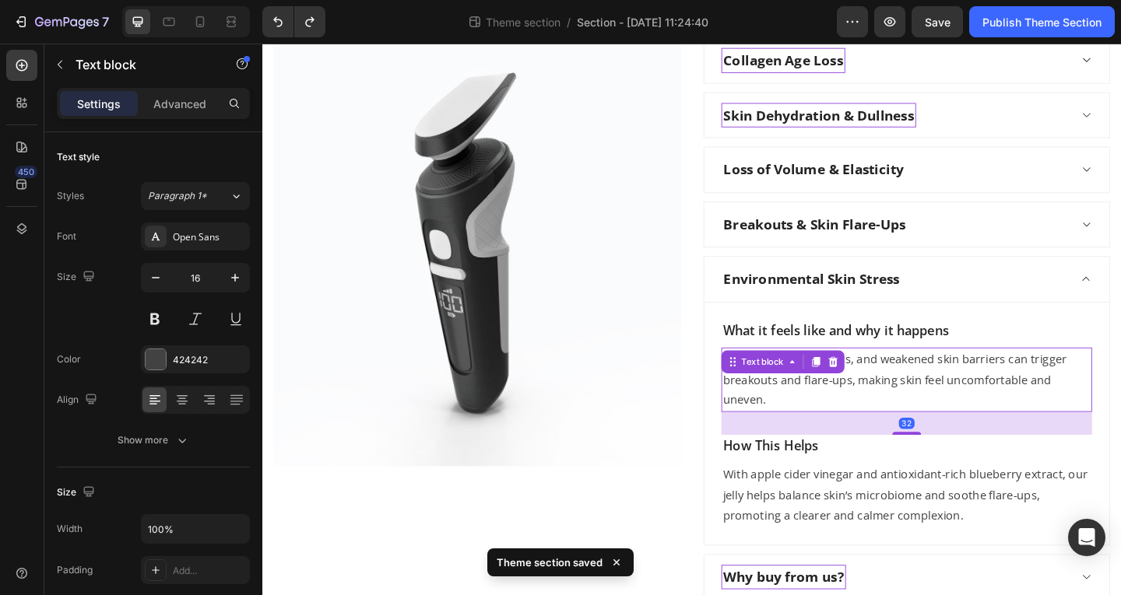
click at [924, 417] on p "Hormonal changes, stress, and weakened skin barriers can trigger breakouts and …" at bounding box center [963, 409] width 400 height 67
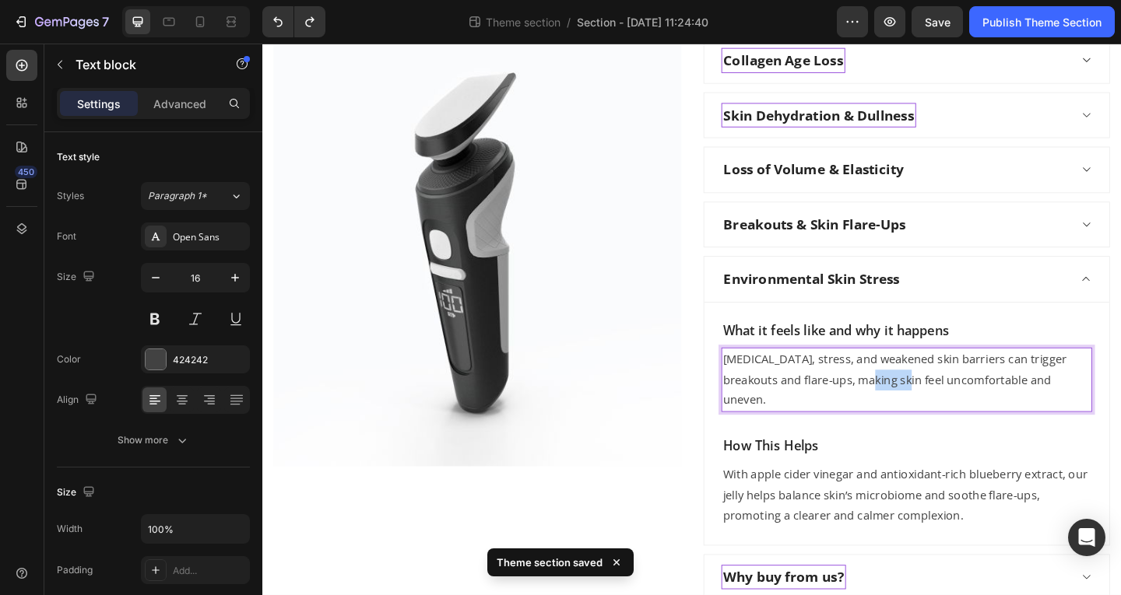
click at [924, 417] on p "Hormonal changes, stress, and weakened skin barriers can trigger breakouts and …" at bounding box center [963, 409] width 400 height 67
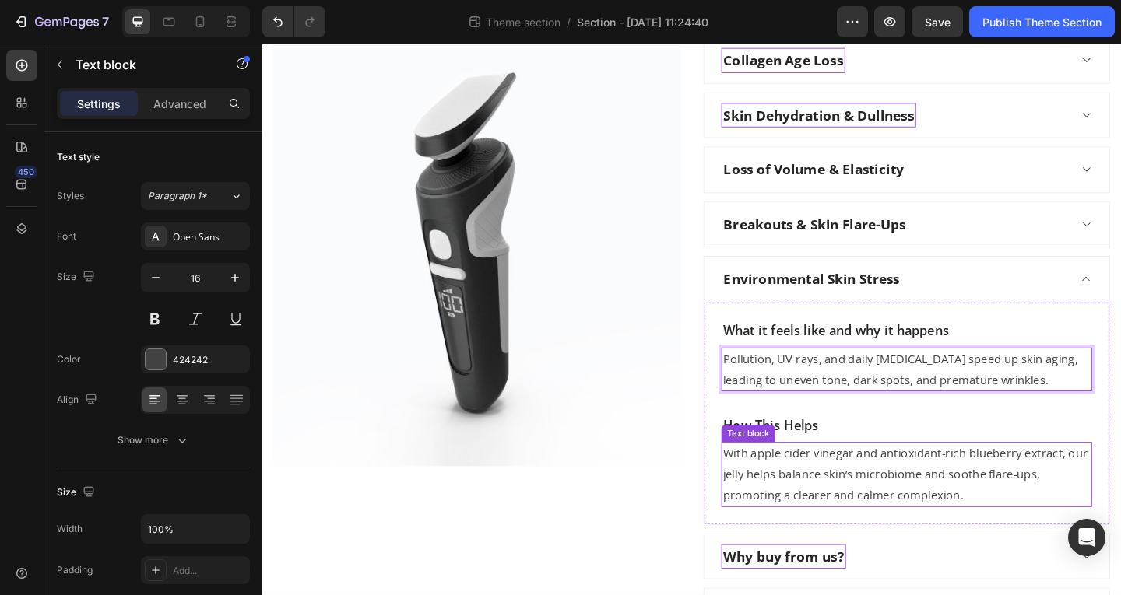
click at [828, 510] on p "With apple cider vinegar and antioxidant-rich blueberry extract, our jelly help…" at bounding box center [963, 512] width 400 height 67
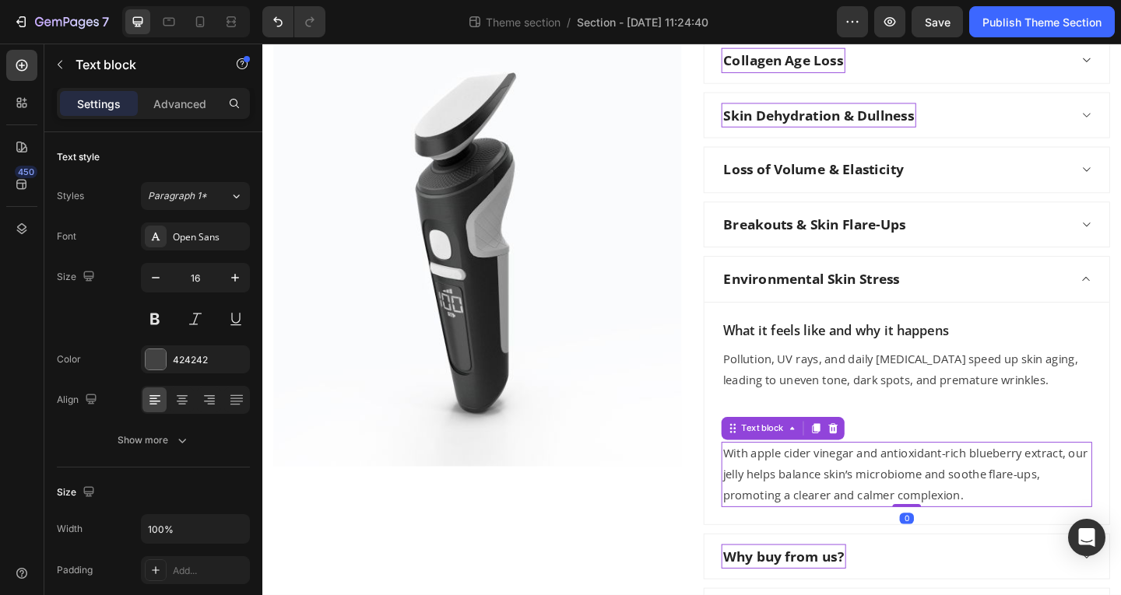
click at [828, 510] on p "With apple cider vinegar and antioxidant-rich blueberry extract, our jelly help…" at bounding box center [963, 512] width 400 height 67
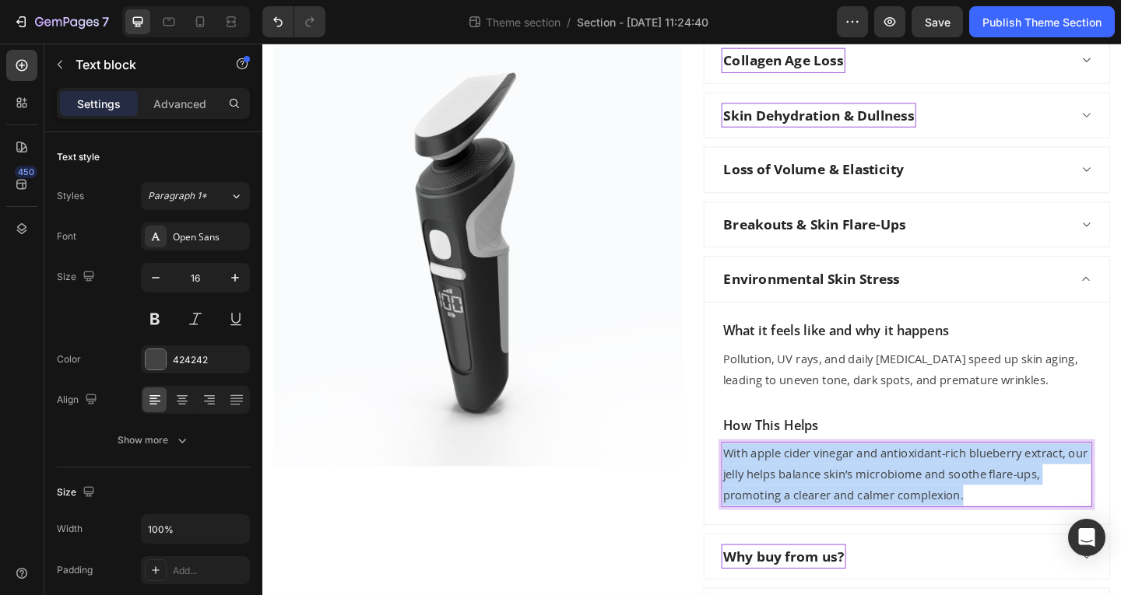
click at [828, 510] on p "With apple cider vinegar and antioxidant-rich blueberry extract, our jelly help…" at bounding box center [963, 512] width 400 height 67
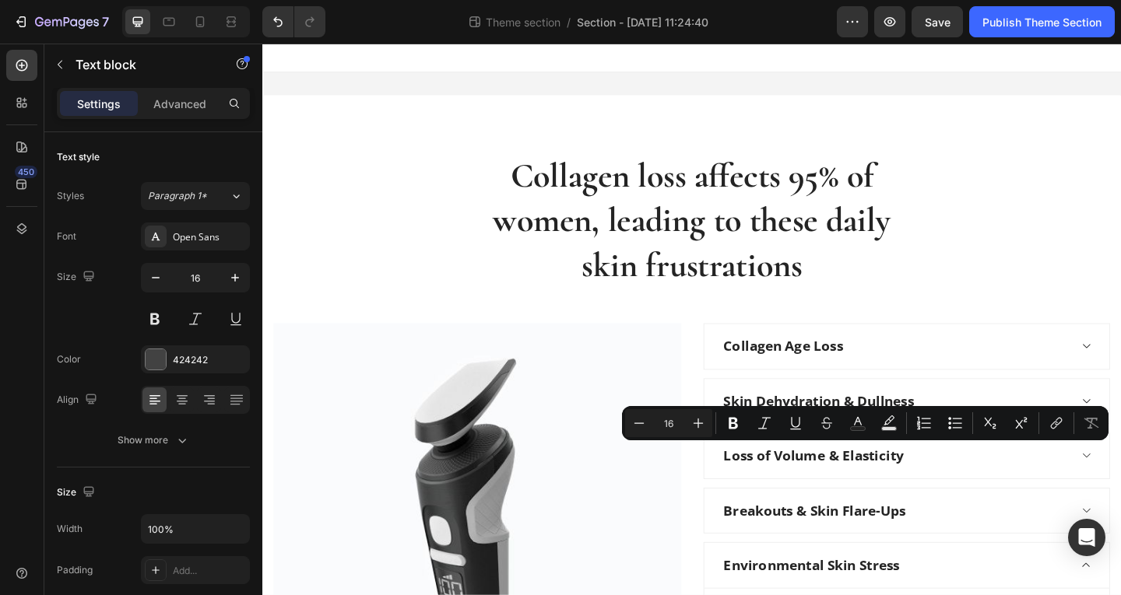
scroll to position [311, 0]
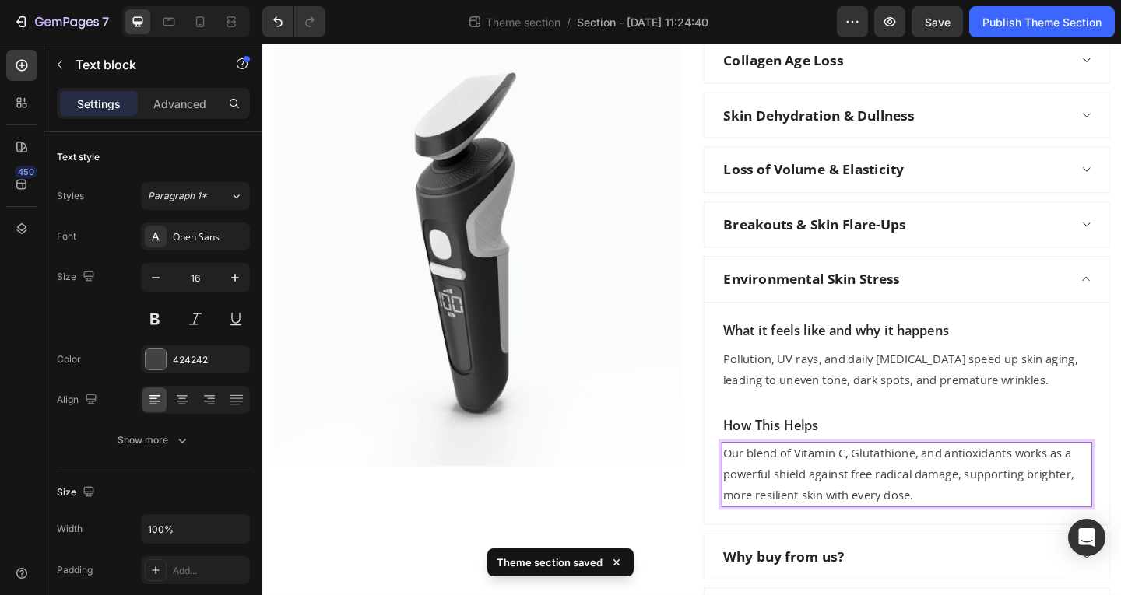
click at [832, 490] on p "Our blend of Vitamin C, Glutathione, and antioxidants works as a powerful shiel…" at bounding box center [963, 512] width 400 height 67
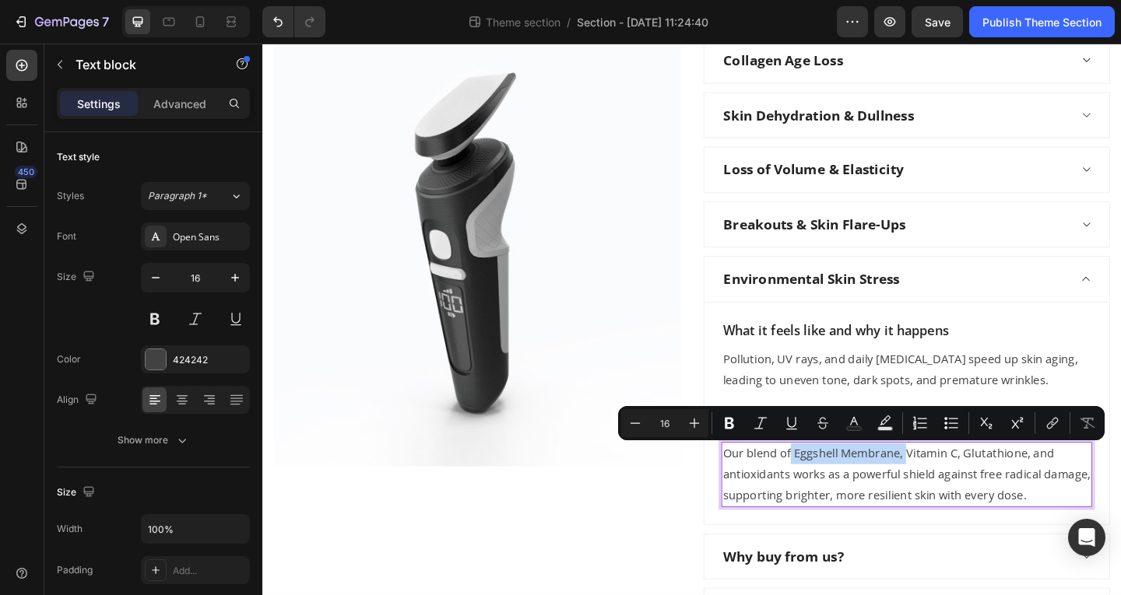
drag, startPoint x: 831, startPoint y: 493, endPoint x: 955, endPoint y: 497, distance: 123.8
click at [955, 497] on p "Our blend of Eggshell Membrane, Vitamin C, Glutathione, and antioxidants works …" at bounding box center [963, 512] width 400 height 67
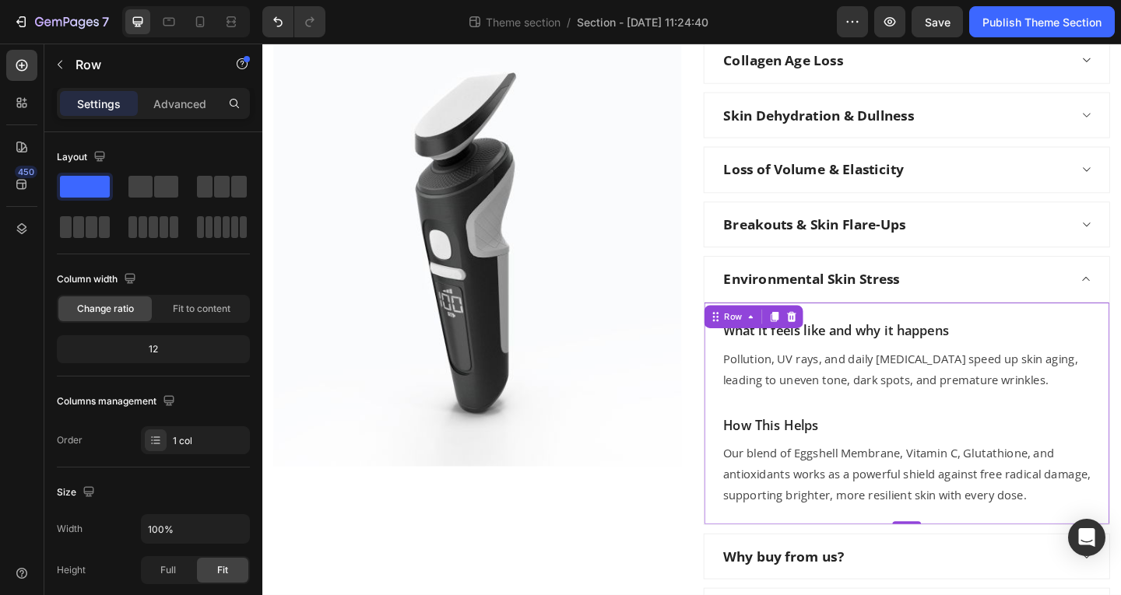
click at [978, 372] on div "What it feels like and why it happens Text block Pollution, UV rays, and daily …" at bounding box center [962, 446] width 403 height 204
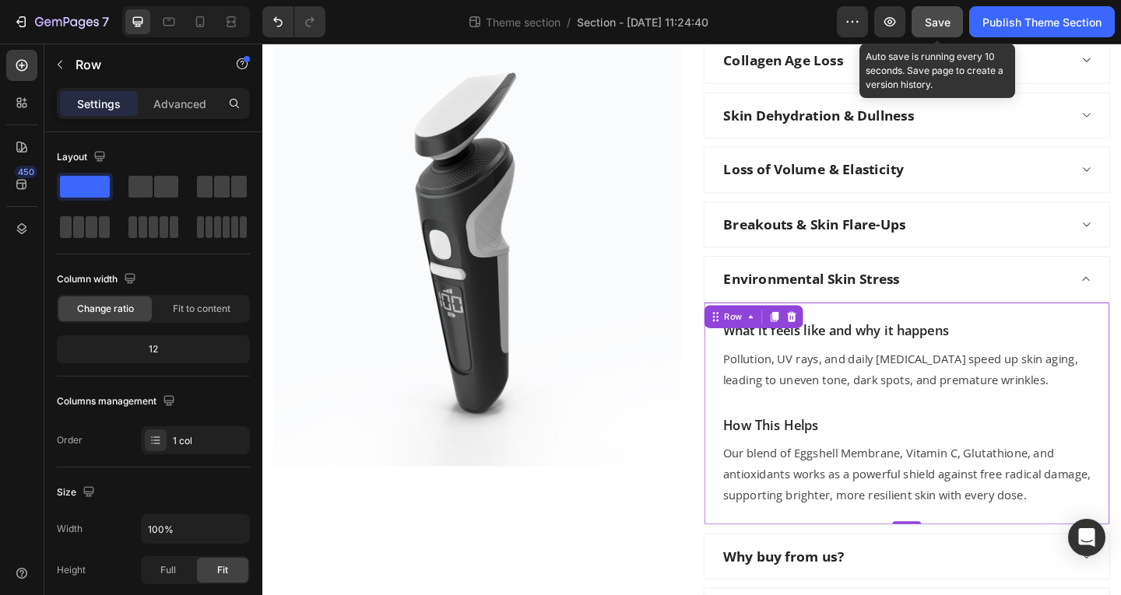
click at [931, 13] on button "Save" at bounding box center [936, 21] width 51 height 31
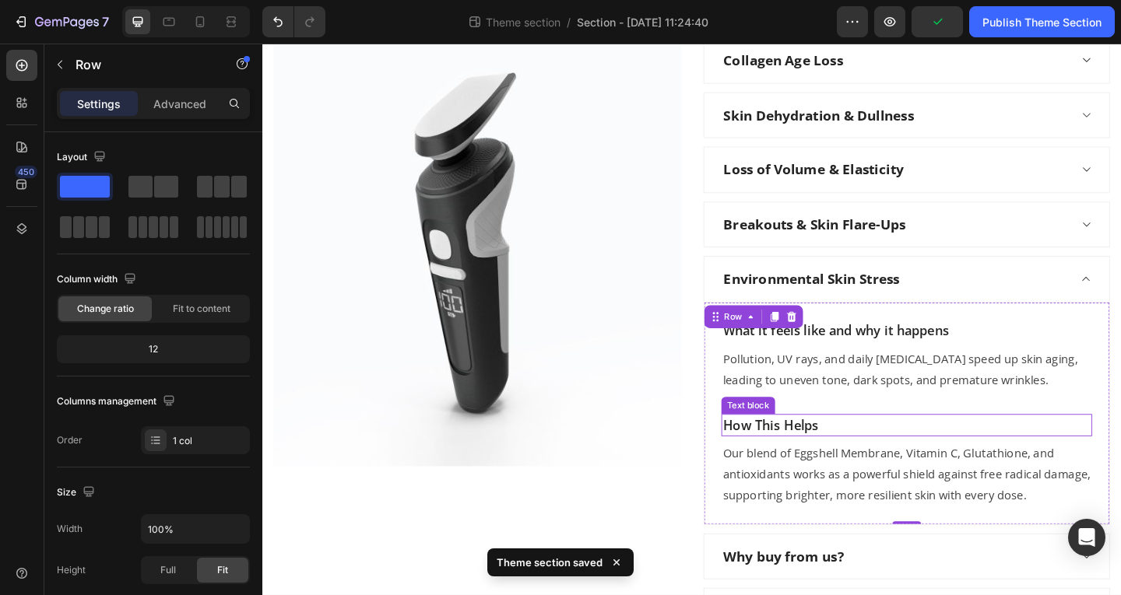
scroll to position [441, 0]
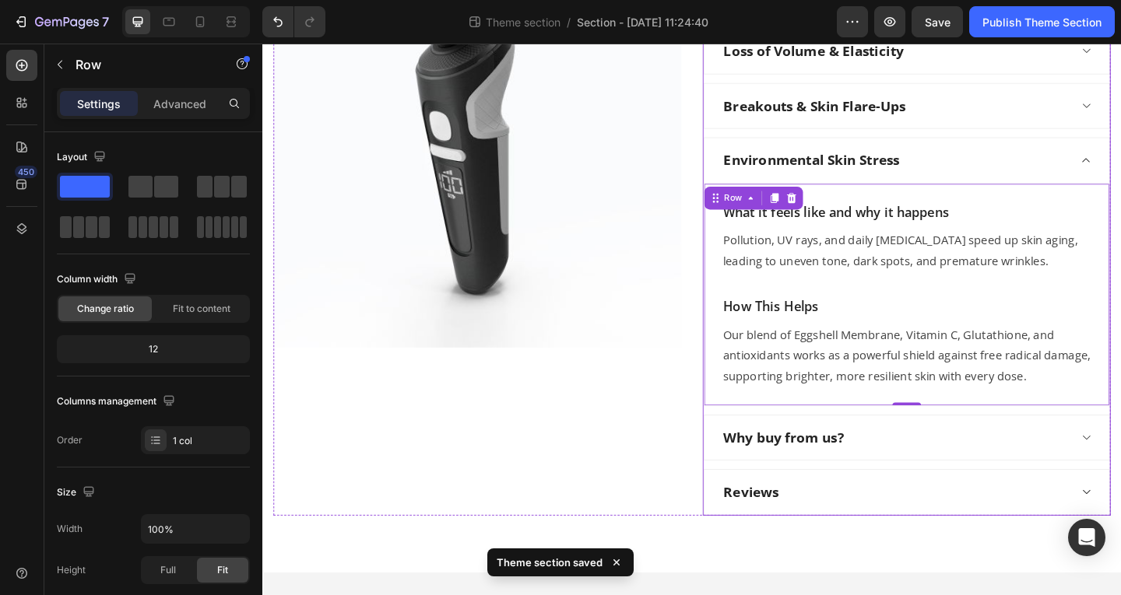
click at [932, 464] on div "Why buy from us?" at bounding box center [950, 472] width 378 height 27
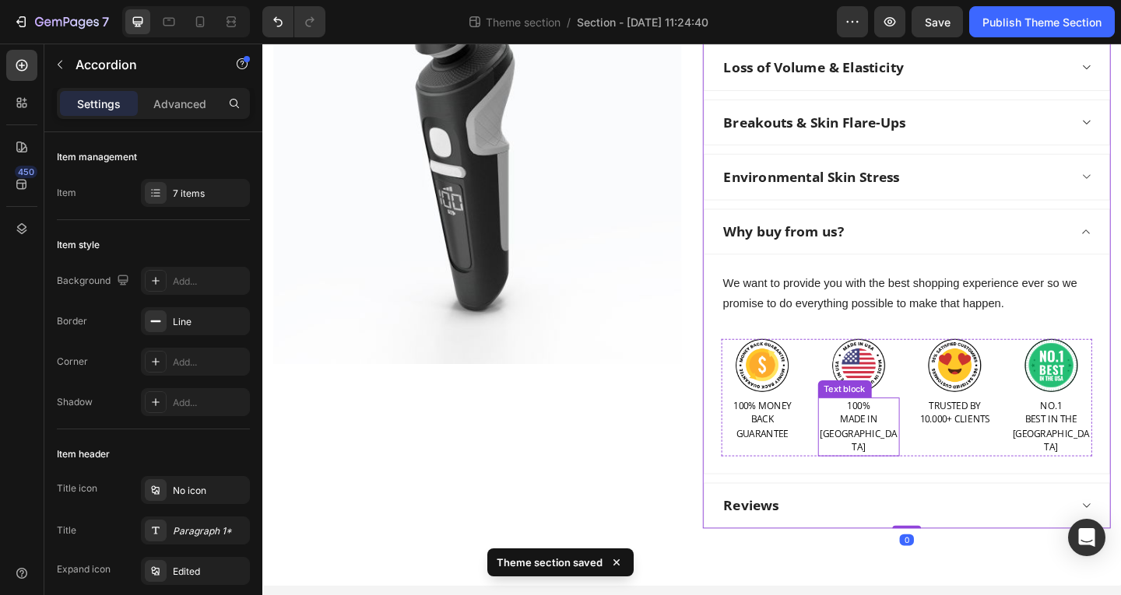
scroll to position [422, 0]
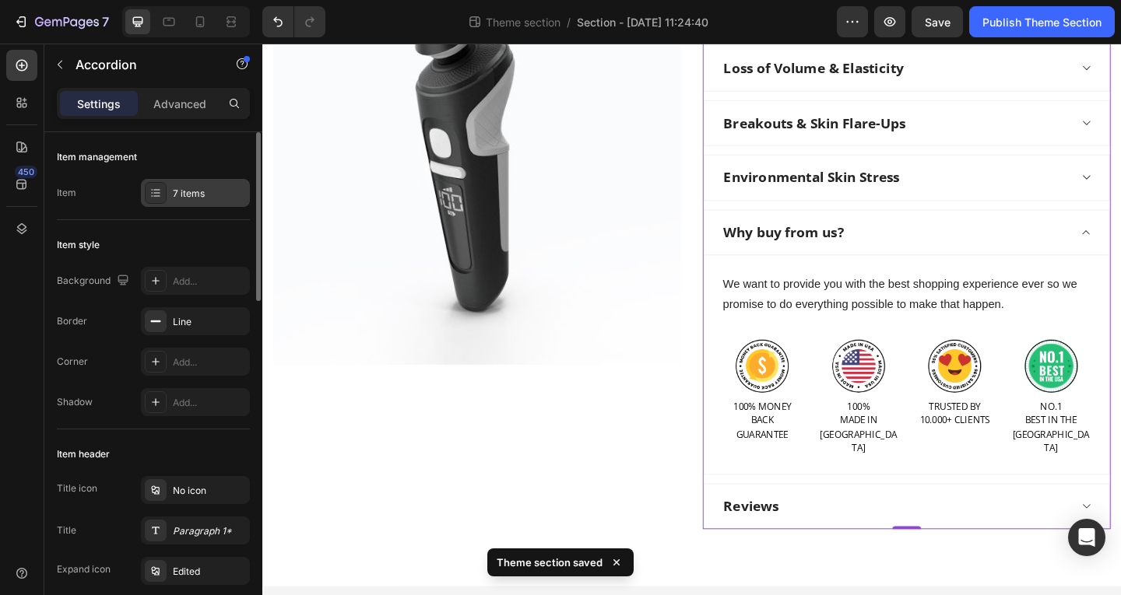
click at [173, 193] on div "7 items" at bounding box center [209, 194] width 73 height 14
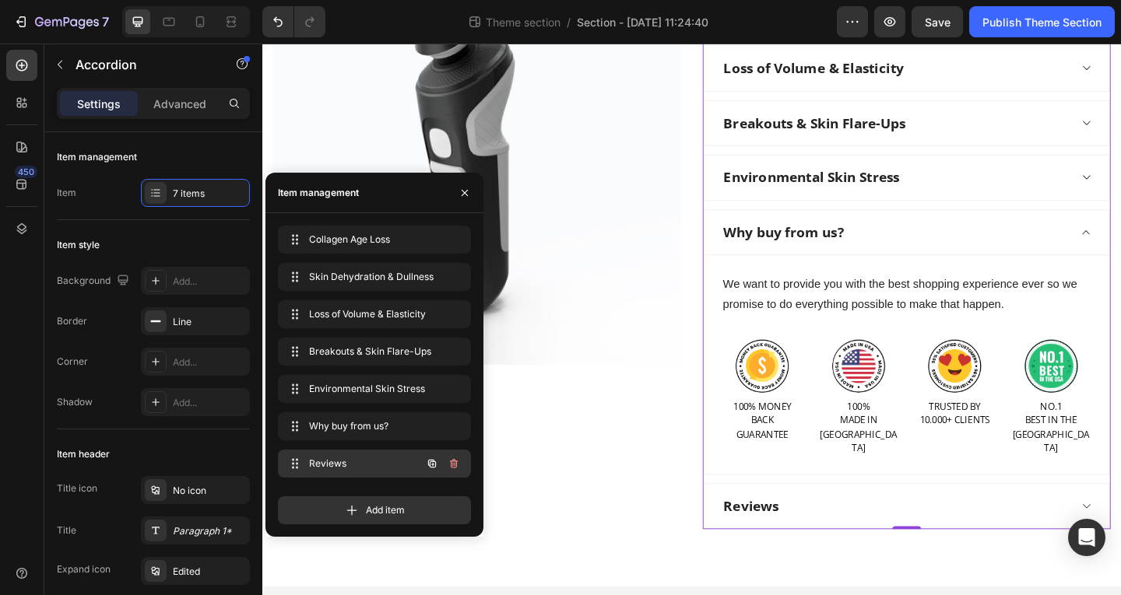
click at [360, 466] on span "Reviews" at bounding box center [353, 464] width 88 height 14
click at [905, 534] on div "Reviews" at bounding box center [950, 547] width 378 height 27
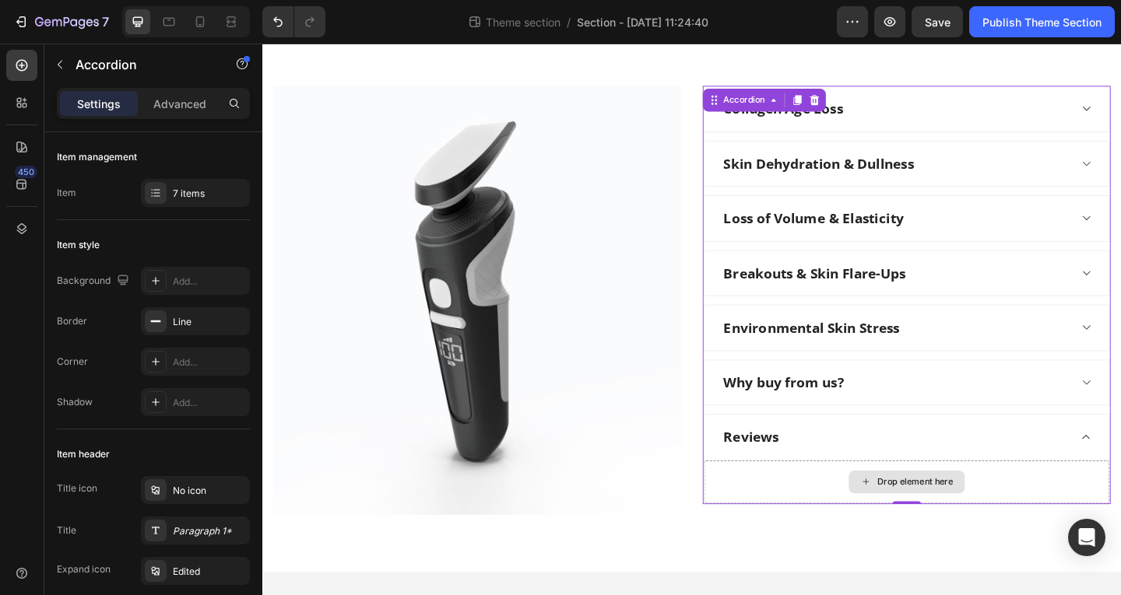
scroll to position [252, 0]
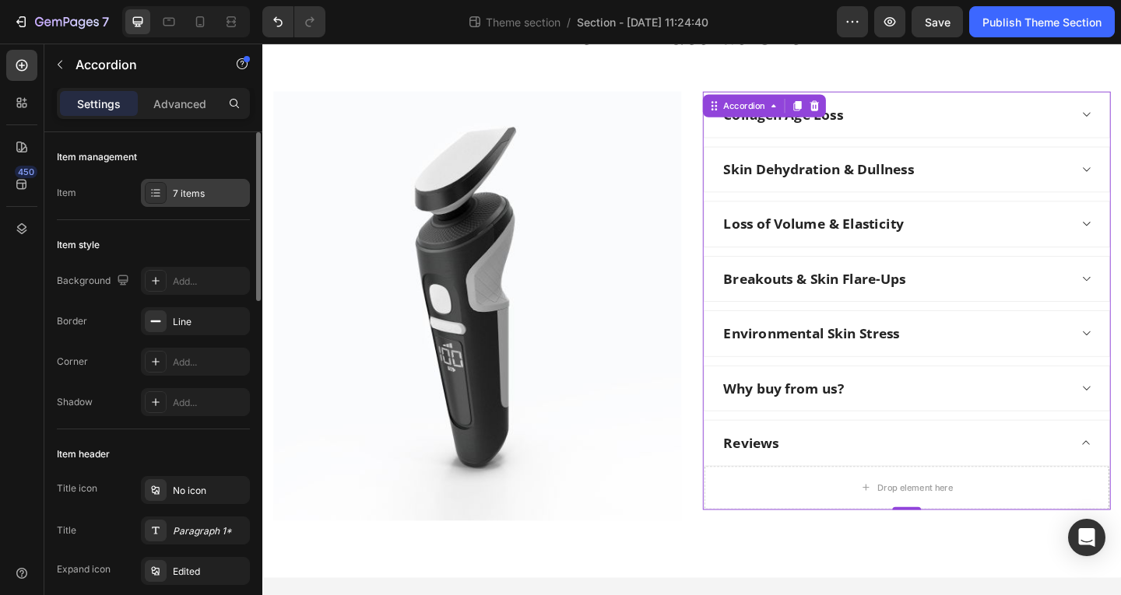
click at [182, 195] on div "7 items" at bounding box center [209, 194] width 73 height 14
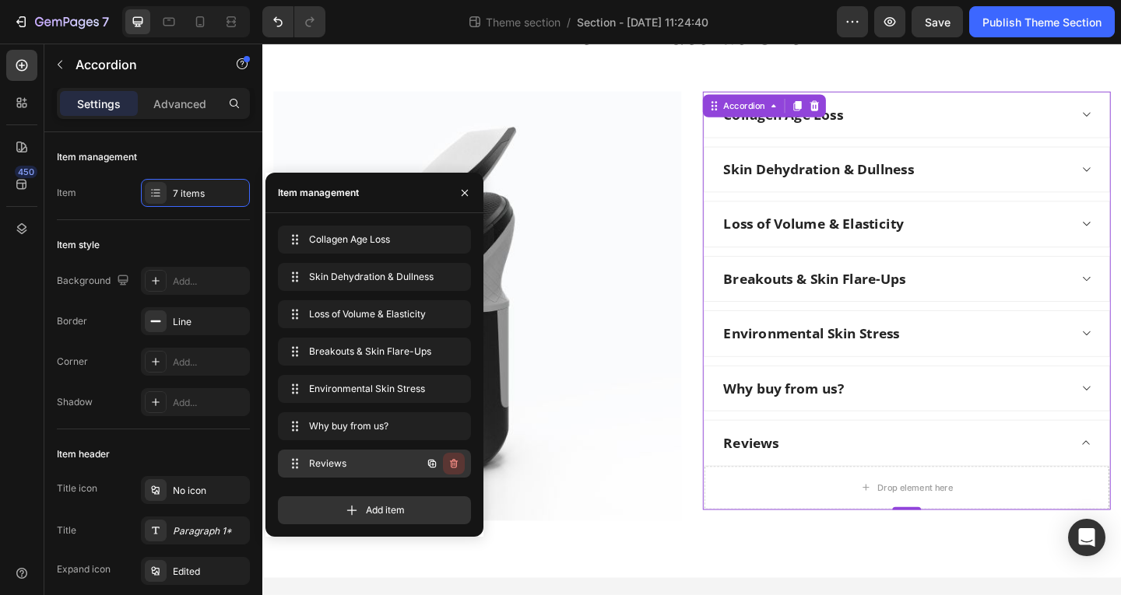
click at [459, 465] on icon "button" at bounding box center [454, 464] width 12 height 12
click at [459, 465] on button "Delete" at bounding box center [443, 464] width 43 height 22
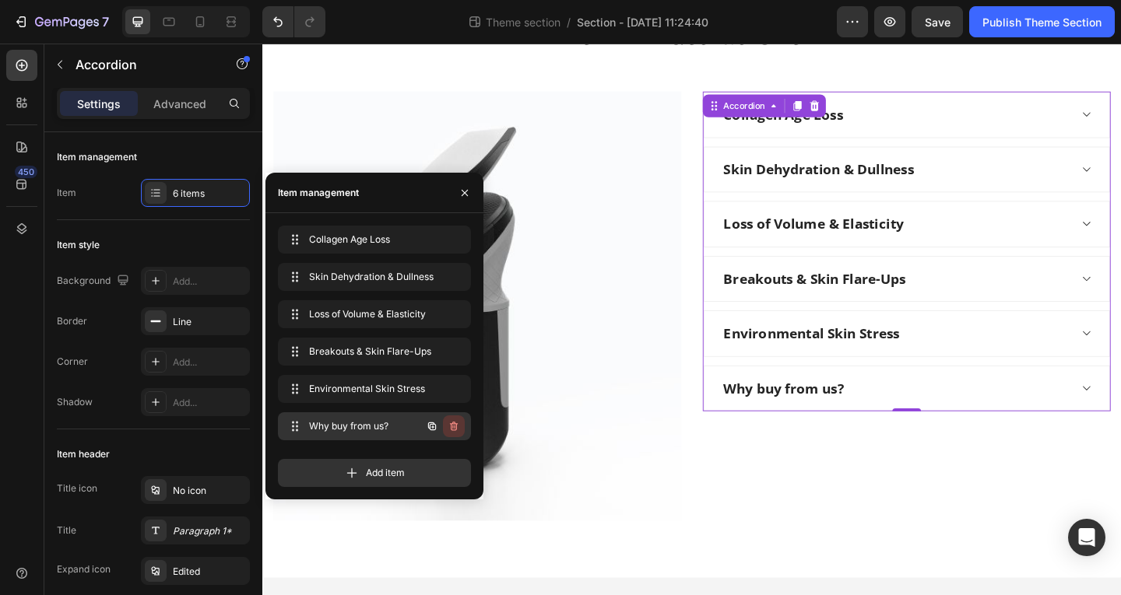
click at [456, 430] on icon "button" at bounding box center [454, 426] width 8 height 9
click at [457, 429] on div "Delete" at bounding box center [443, 427] width 29 height 14
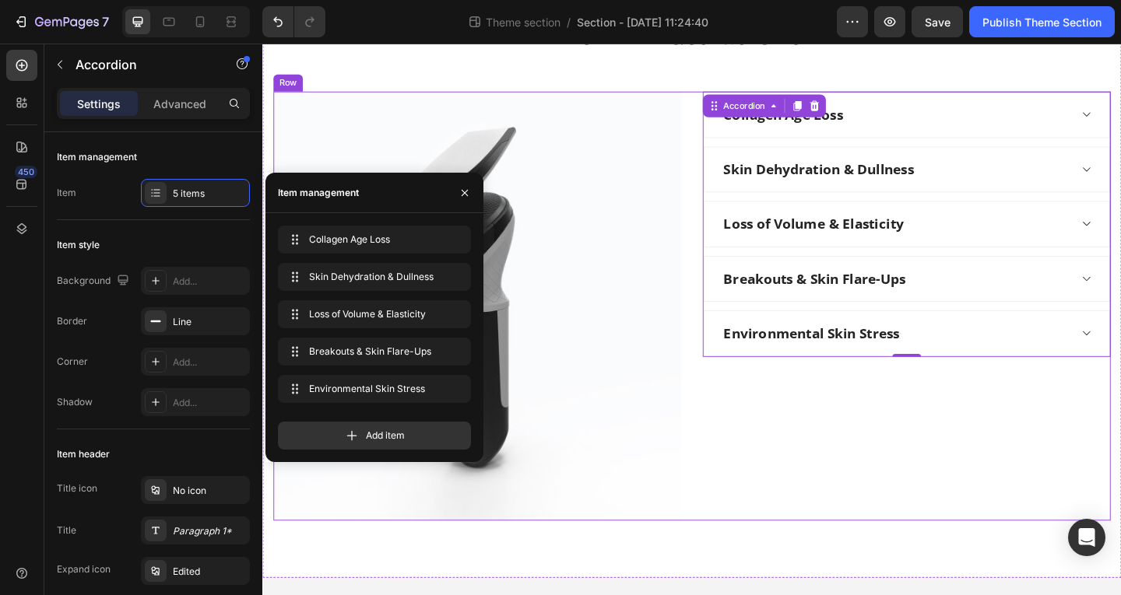
click at [819, 482] on div "Collagen Age Loss Skin Dehydration & Dullness Loss of Volume & Elasticity Break…" at bounding box center [963, 329] width 444 height 467
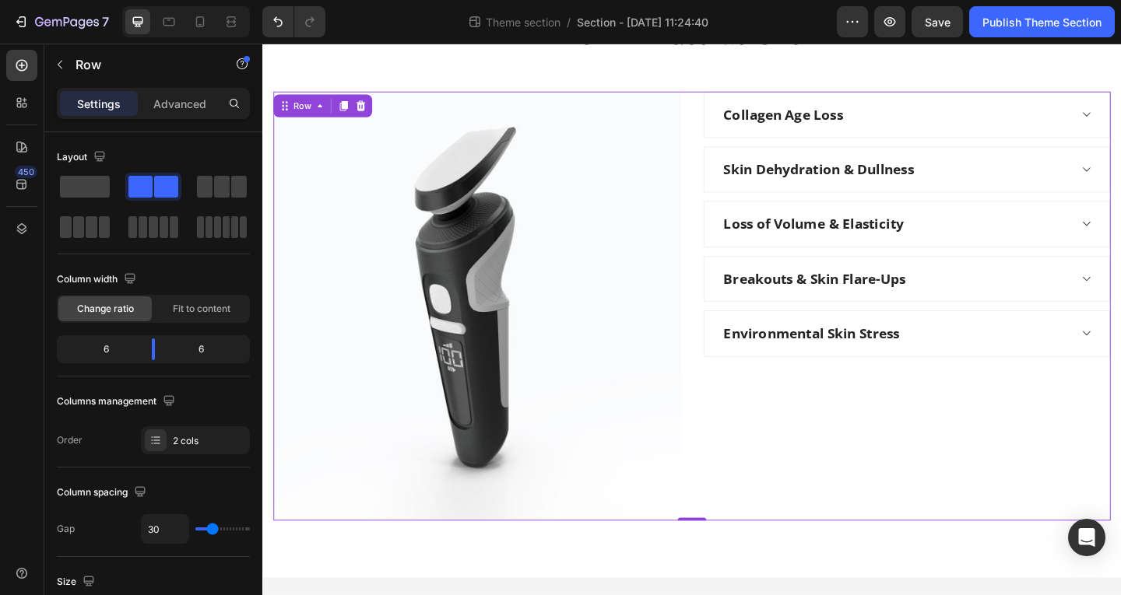
scroll to position [97, 0]
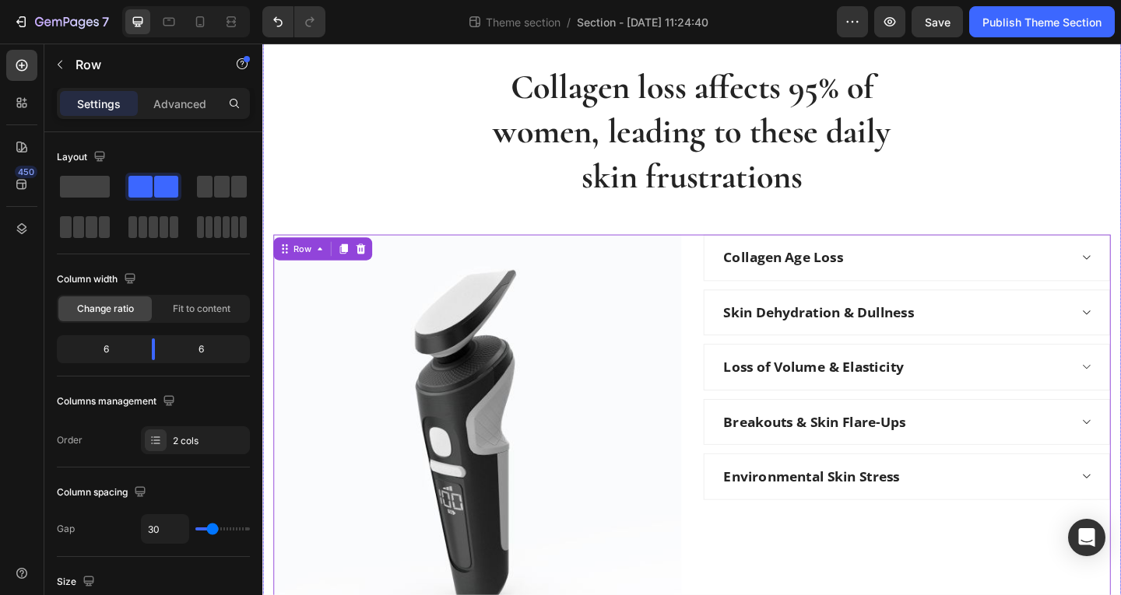
click at [1101, 133] on div "Collagen loss affects 95% of women, leading to these daily skin frustrations He…" at bounding box center [729, 391] width 911 height 653
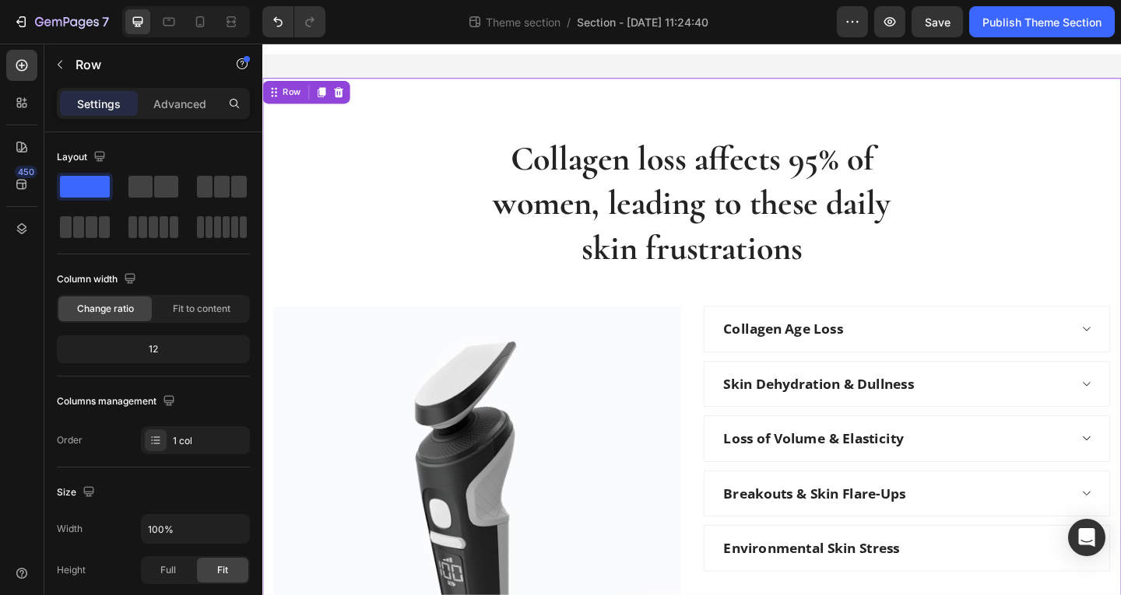
scroll to position [174, 0]
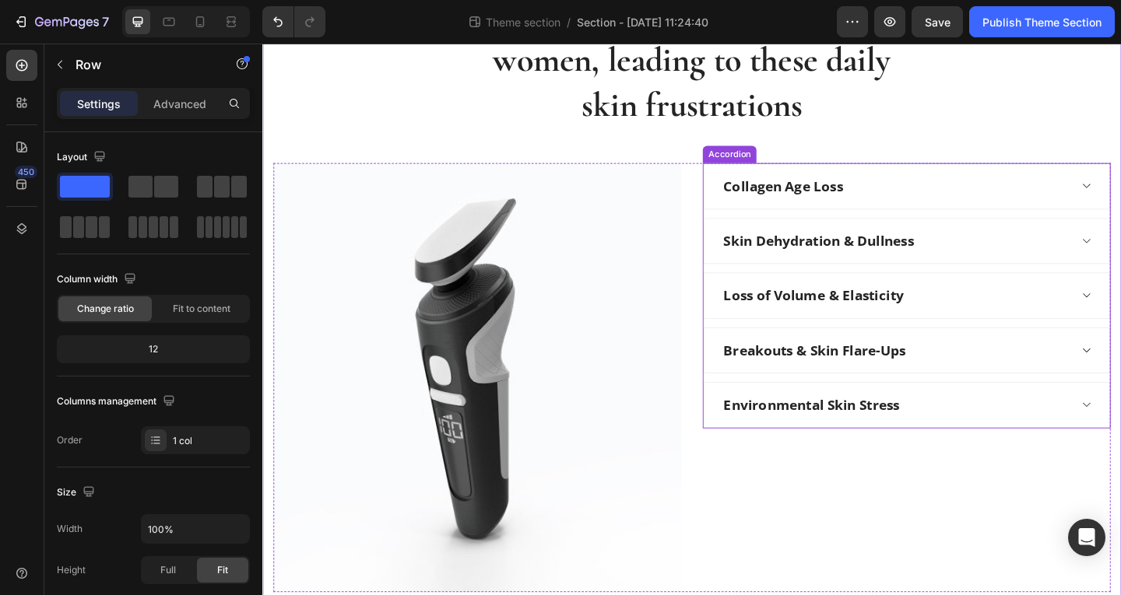
click at [1072, 202] on div "Collagen Age Loss" at bounding box center [950, 198] width 378 height 27
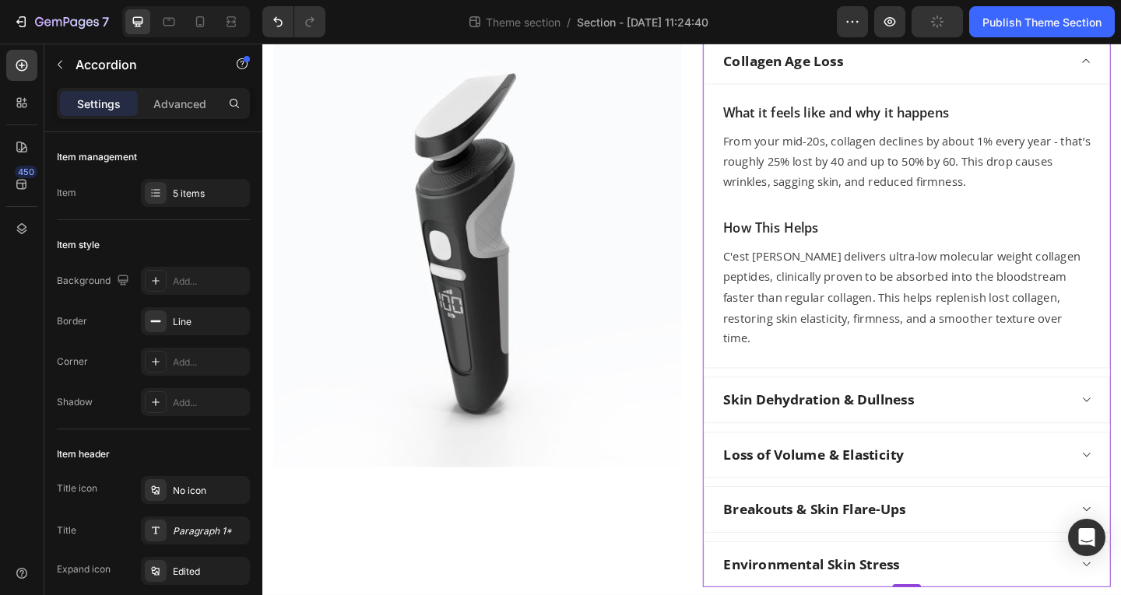
scroll to position [155, 0]
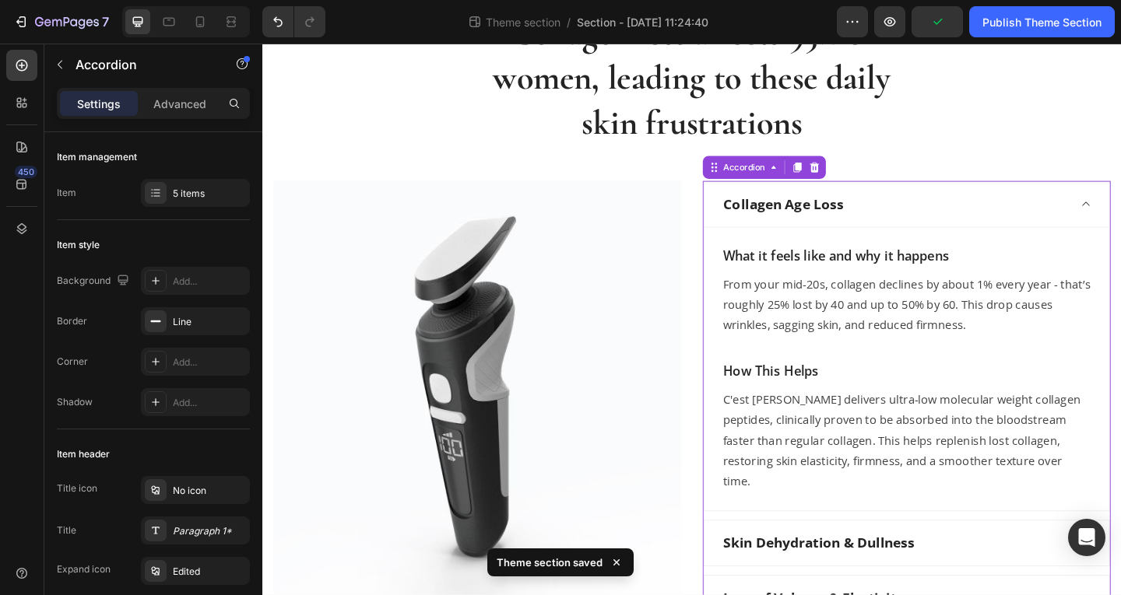
click at [1071, 203] on div "Collagen Age Loss" at bounding box center [963, 219] width 441 height 50
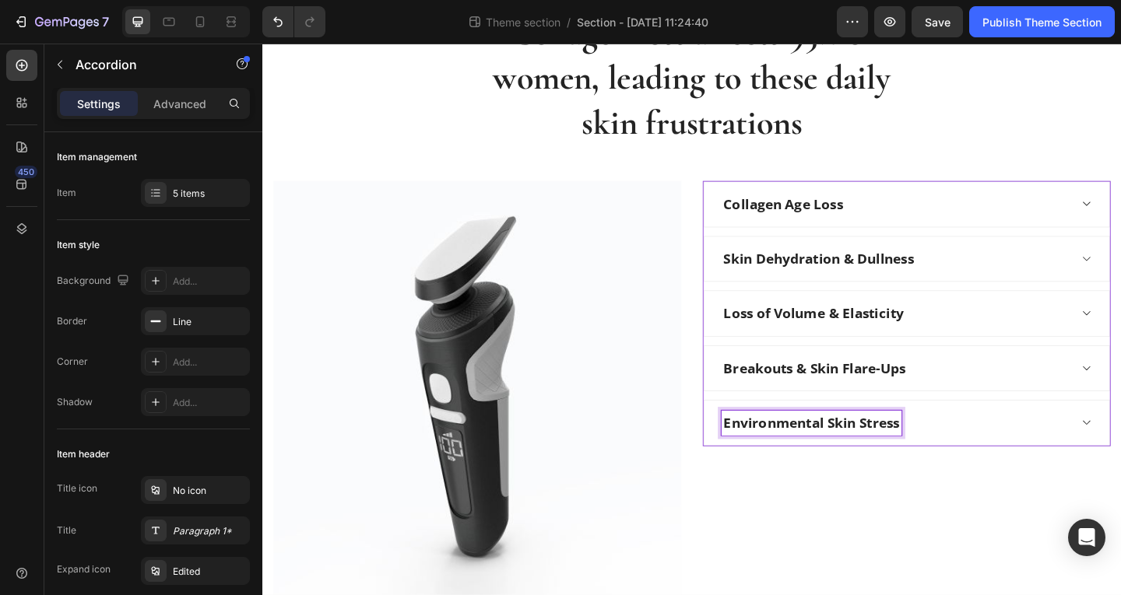
click at [1011, 455] on div "Environmental Skin Stress" at bounding box center [950, 456] width 378 height 27
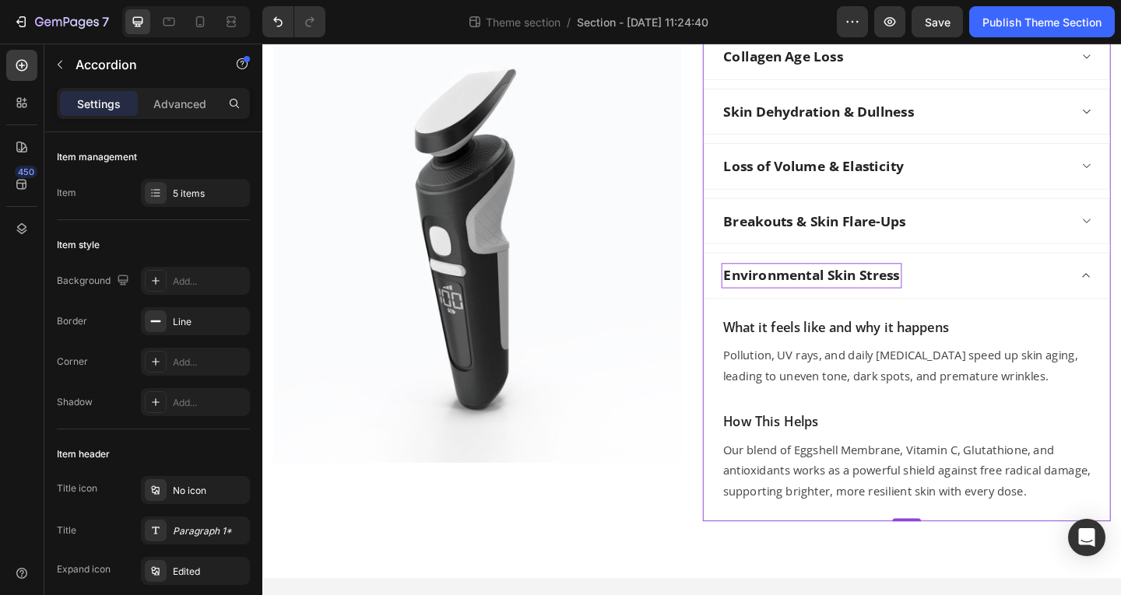
scroll to position [321, 0]
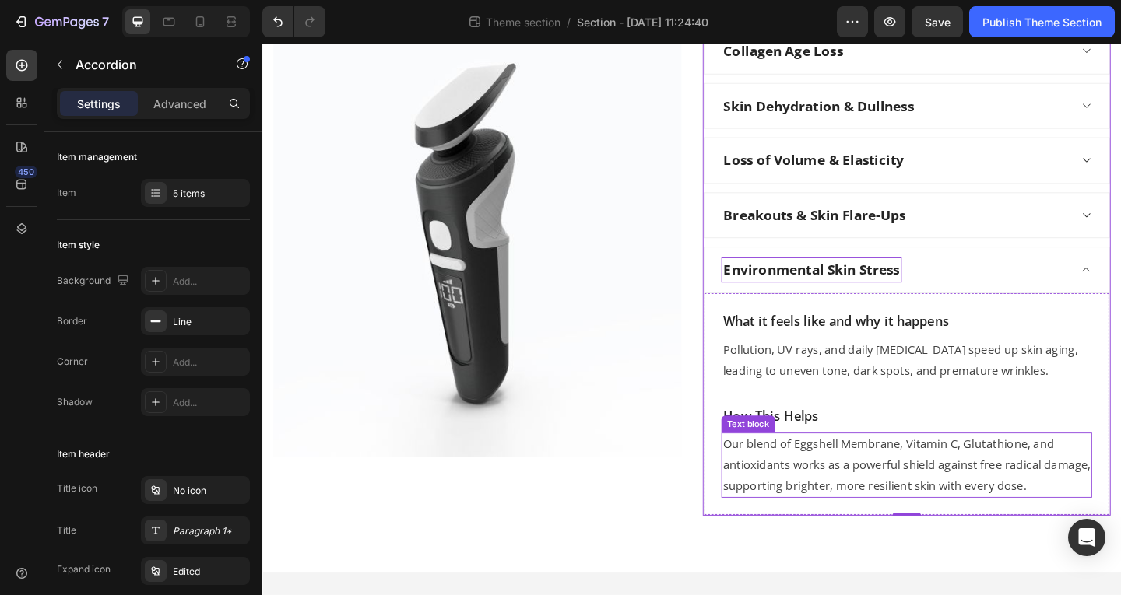
click at [842, 483] on p "Our blend of Eggshell Membrane, Vitamin C, Glutathione, and antioxidants works …" at bounding box center [963, 502] width 400 height 67
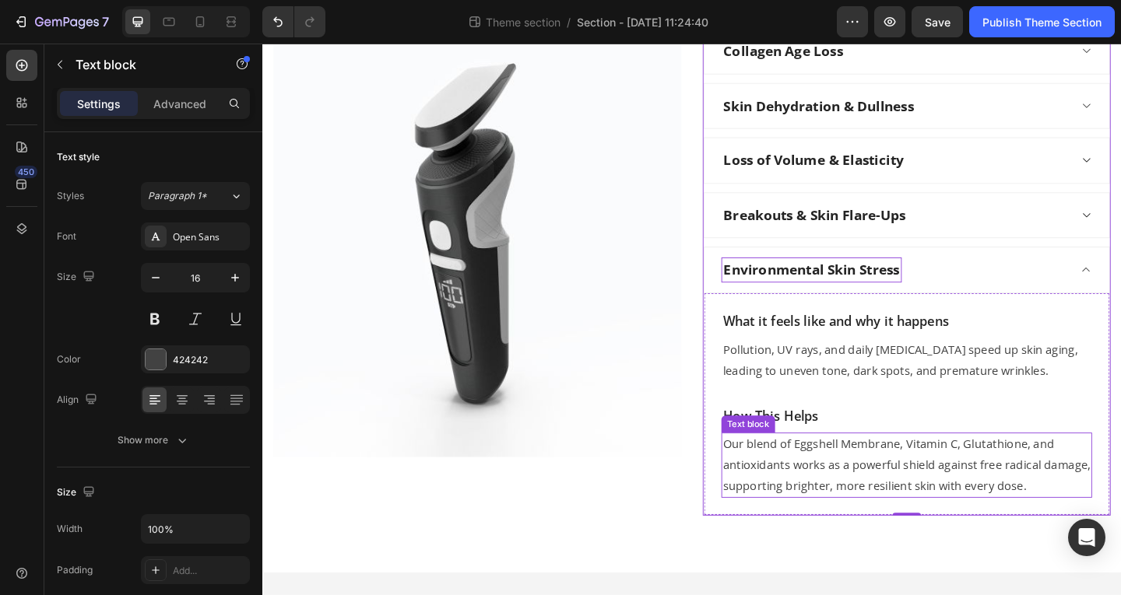
click at [842, 483] on p "Our blend of Eggshell Membrane, Vitamin C, Glutathione, and antioxidants works …" at bounding box center [963, 502] width 400 height 67
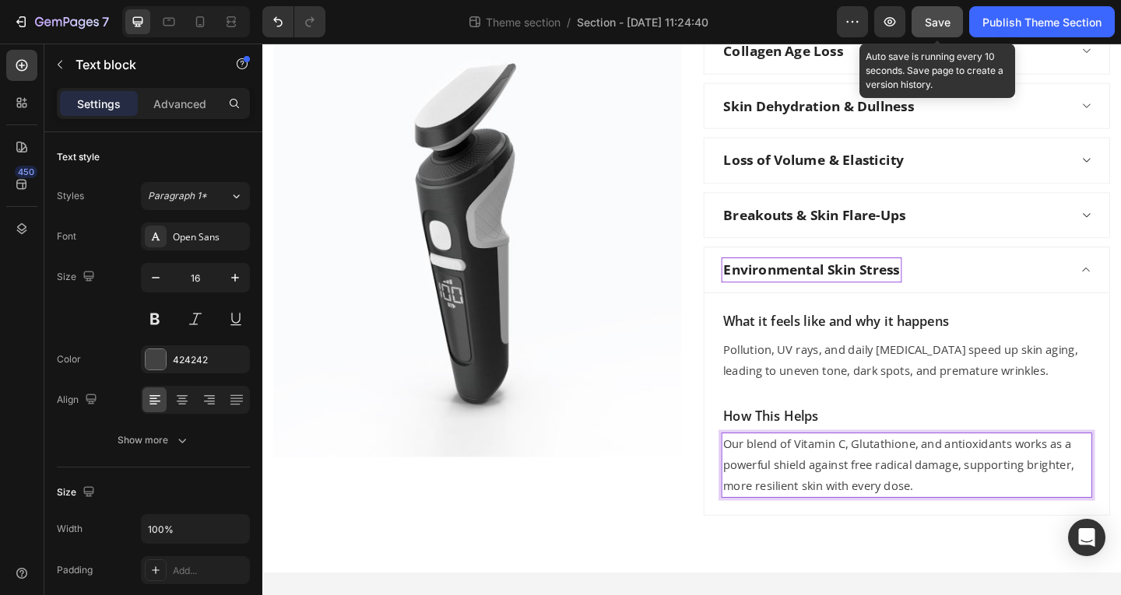
click at [929, 26] on span "Save" at bounding box center [938, 22] width 26 height 13
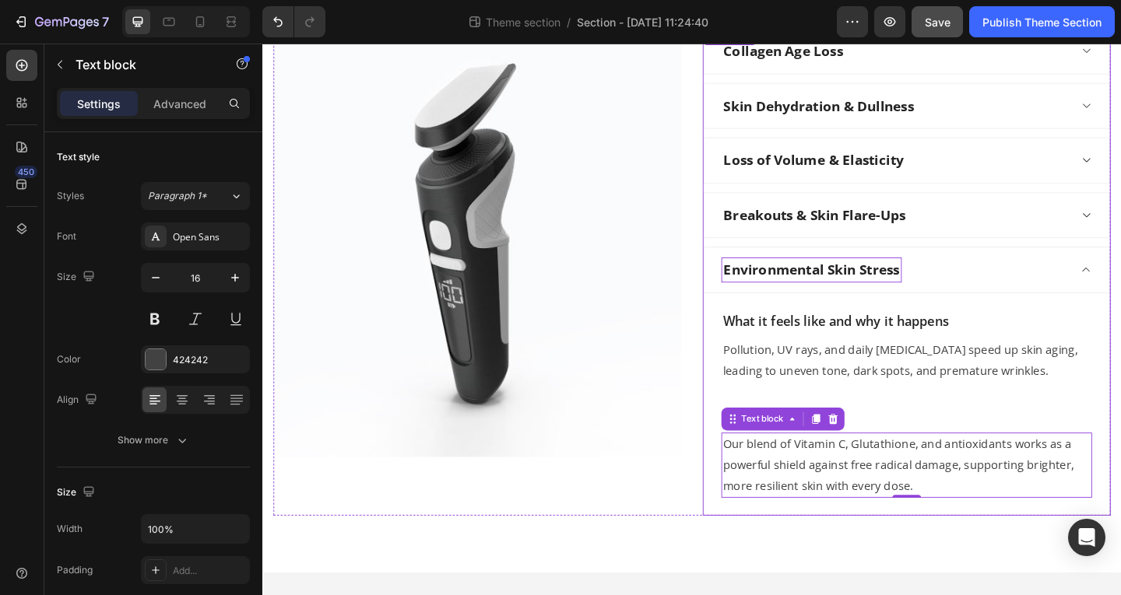
click at [1017, 286] on div "Environmental Skin Stress" at bounding box center [950, 289] width 378 height 27
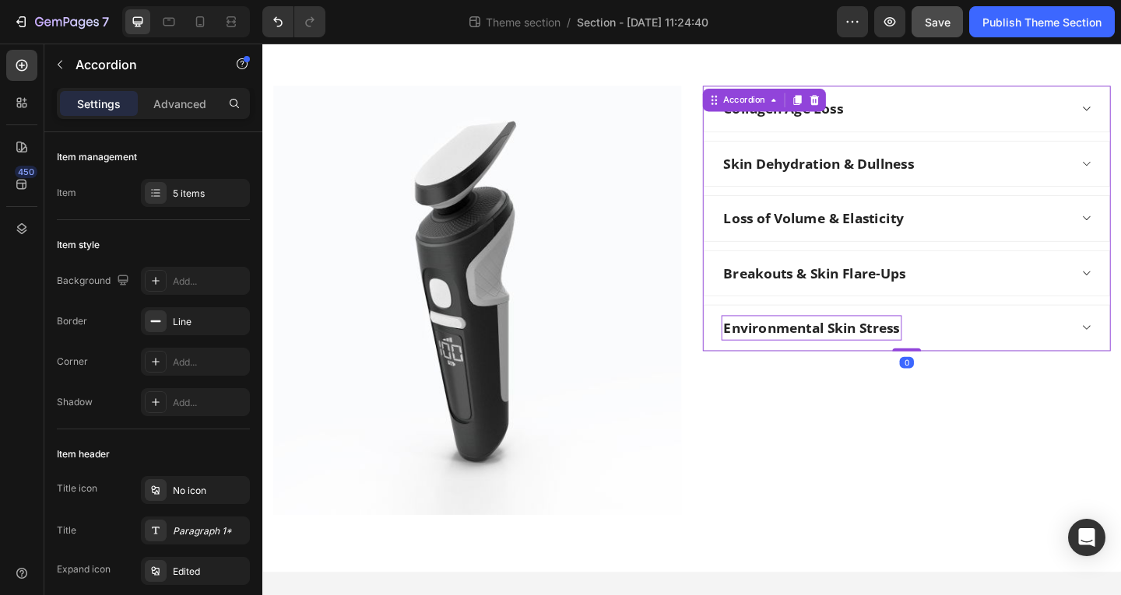
scroll to position [252, 0]
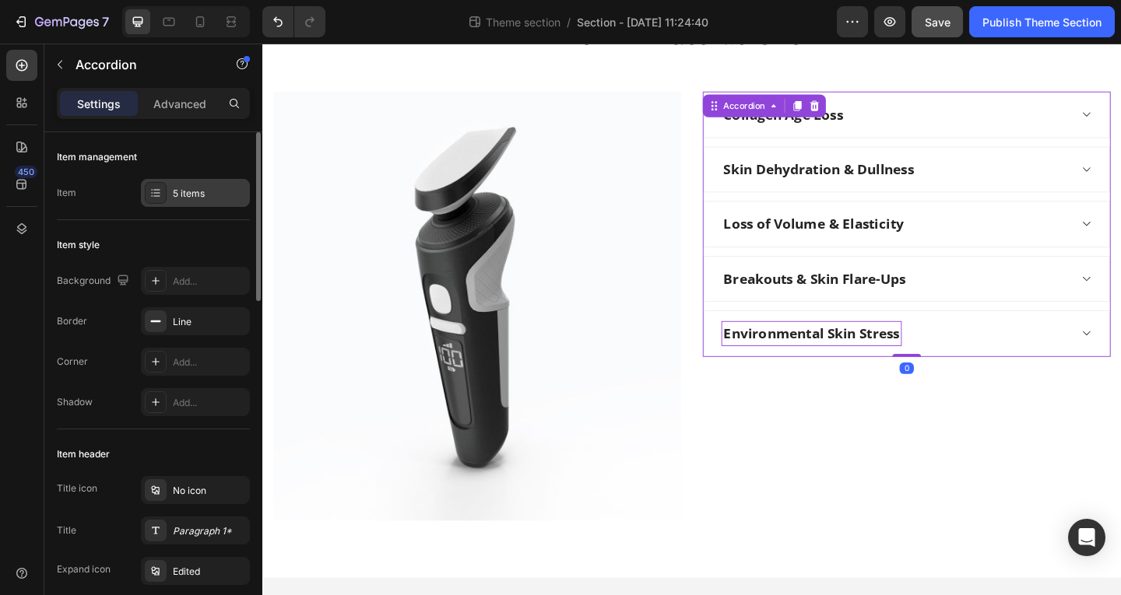
click at [186, 190] on div "5 items" at bounding box center [209, 194] width 73 height 14
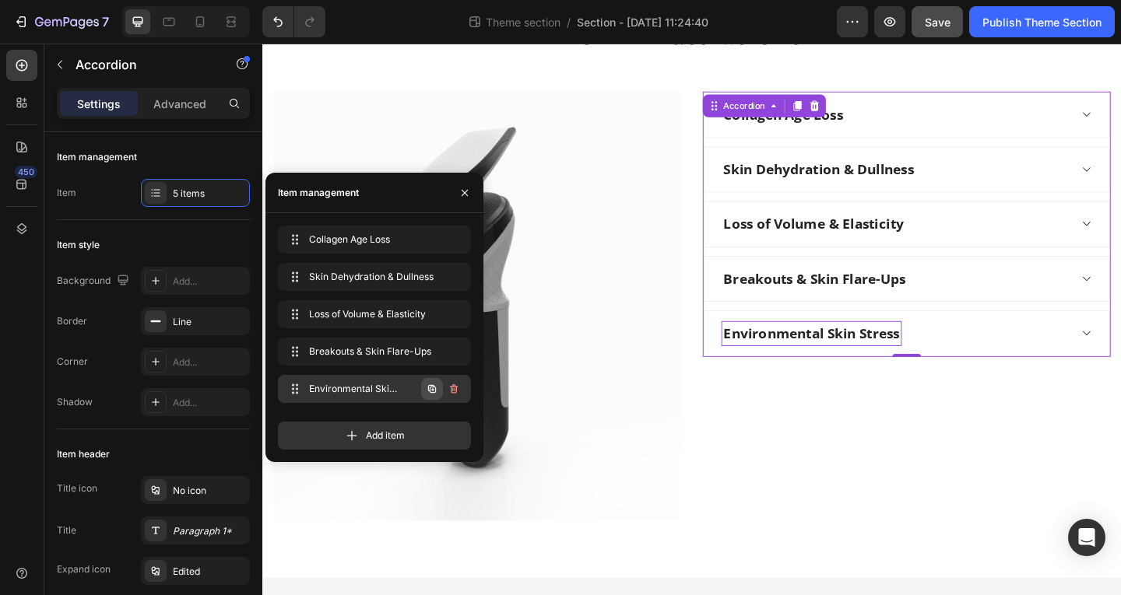
click at [428, 385] on icon "button" at bounding box center [432, 389] width 8 height 8
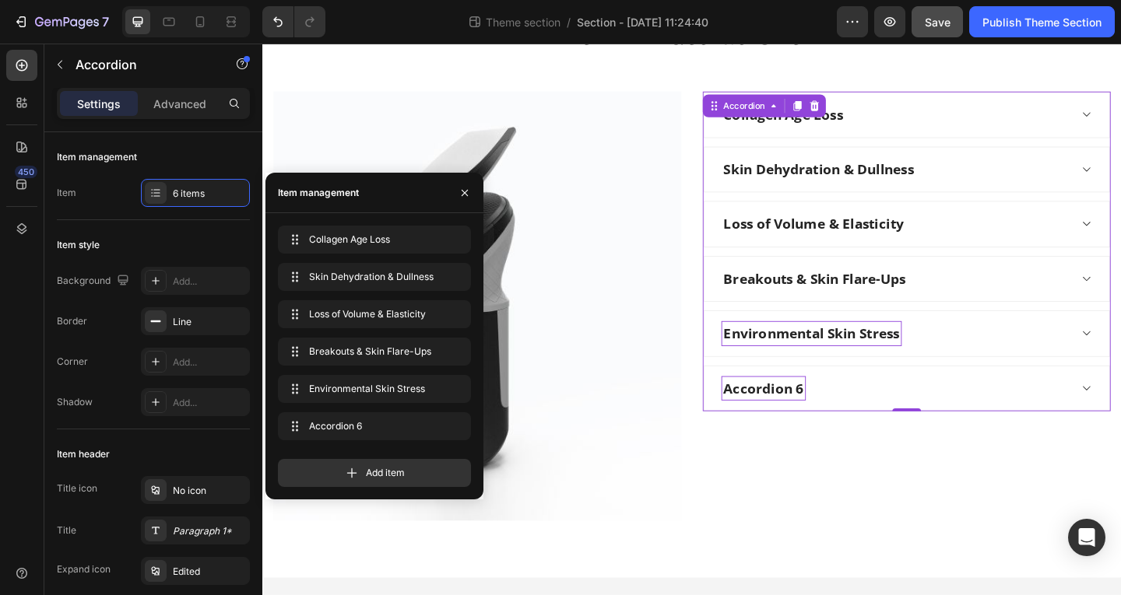
click at [821, 424] on div "Accordion 6" at bounding box center [807, 419] width 92 height 27
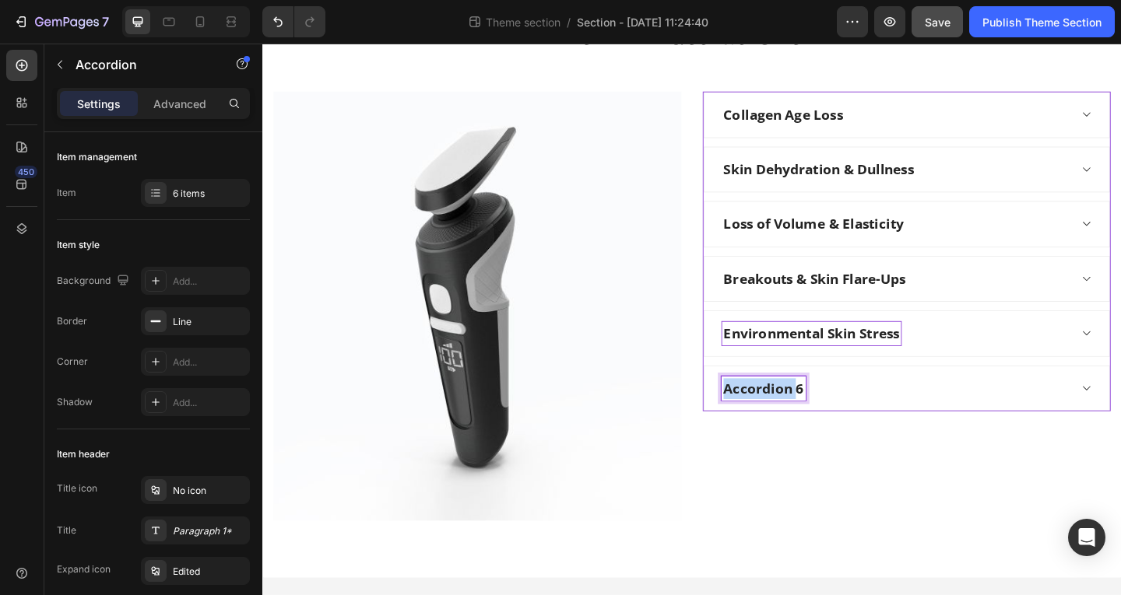
click at [821, 424] on p "Accordion 6" at bounding box center [807, 419] width 87 height 23
click at [1055, 420] on div "Gut Imbalance & Poor Immunity" at bounding box center [950, 419] width 378 height 27
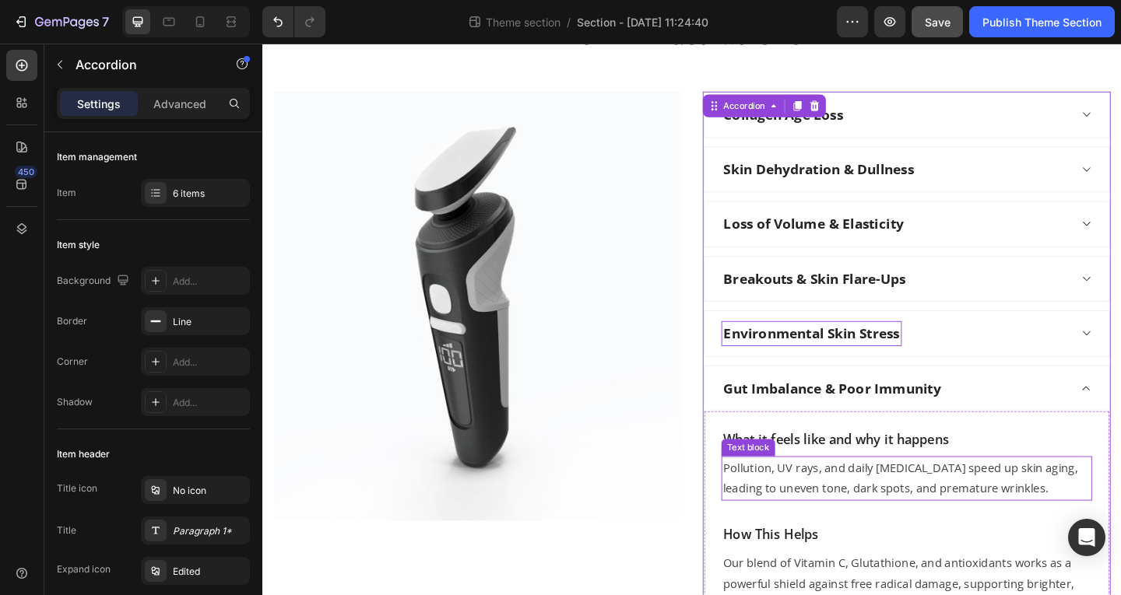
click at [947, 518] on p "Pollution, UV rays, and daily oxidative stress speed up skin aging, leading to …" at bounding box center [963, 516] width 400 height 45
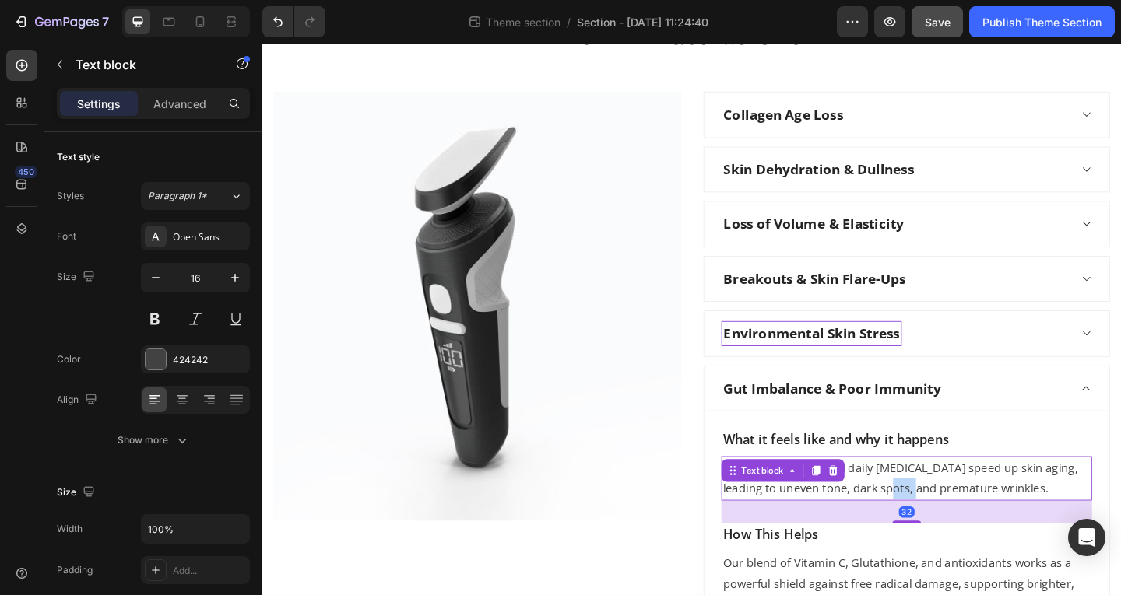
click at [947, 518] on p "Pollution, UV rays, and daily oxidative stress speed up skin aging, leading to …" at bounding box center [963, 516] width 400 height 45
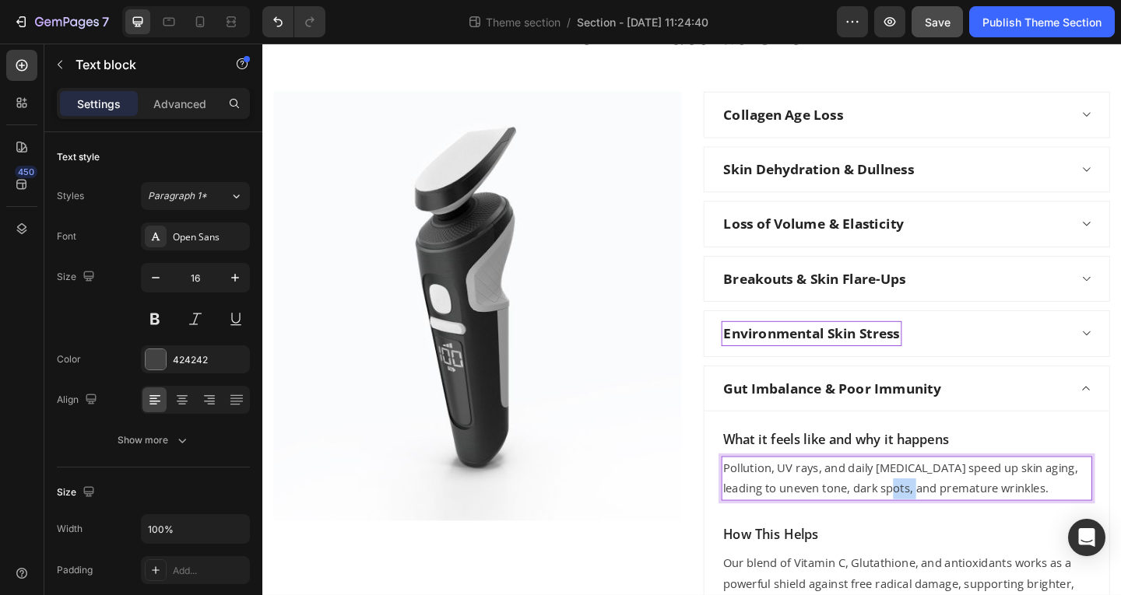
click at [947, 518] on p "Pollution, UV rays, and daily oxidative stress speed up skin aging, leading to …" at bounding box center [963, 516] width 400 height 45
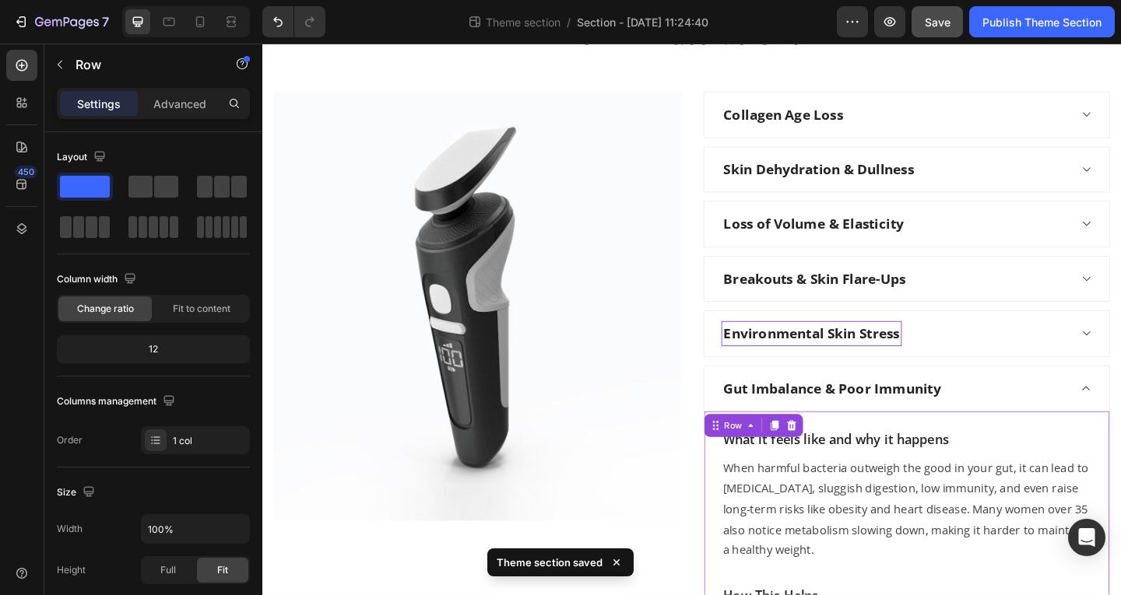
click at [1108, 446] on div "What it feels like and why it happens Text block When harmful bacteria outweigh…" at bounding box center [963, 598] width 441 height 308
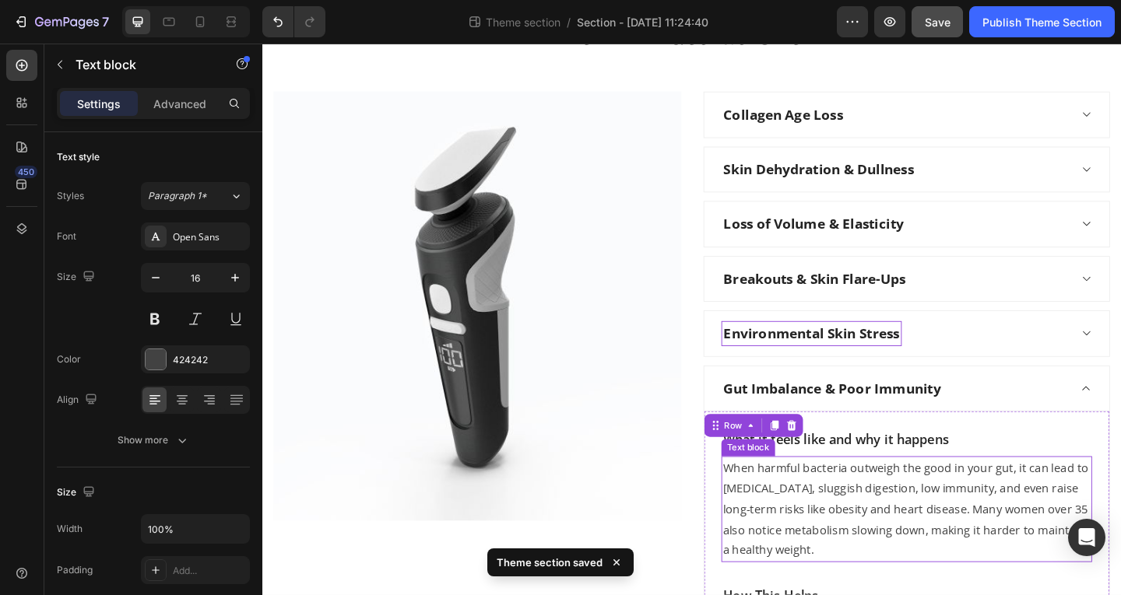
click at [1030, 513] on p "When harmful bacteria outweigh the good in your gut, it can lead to bloating, s…" at bounding box center [963, 550] width 400 height 112
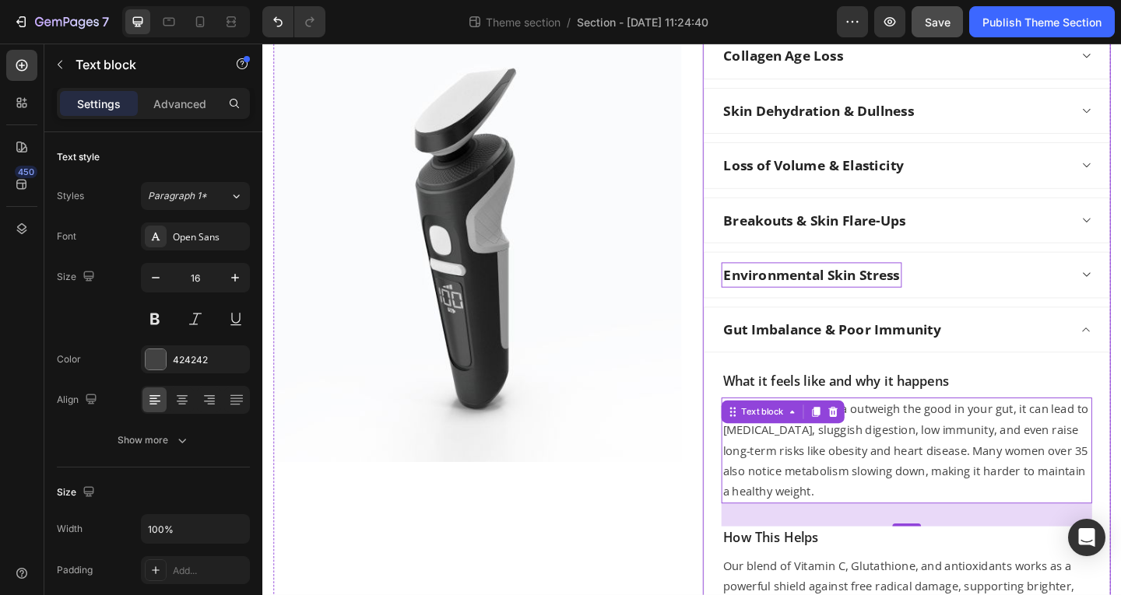
scroll to position [408, 0]
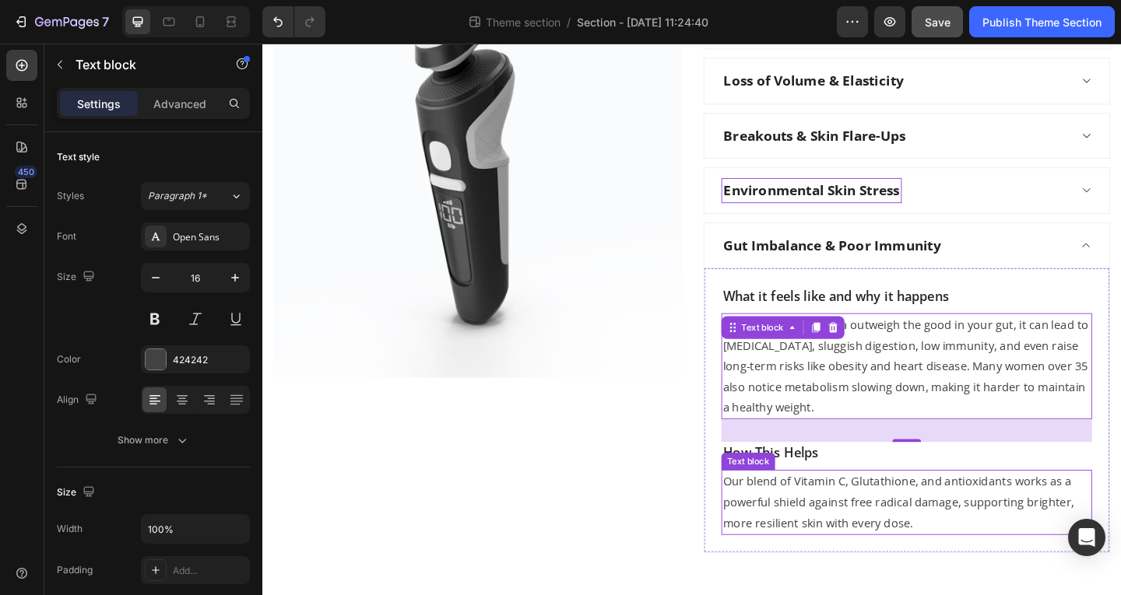
click at [841, 542] on p "Our blend of Vitamin C, Glutathione, and antioxidants works as a powerful shiel…" at bounding box center [963, 542] width 400 height 67
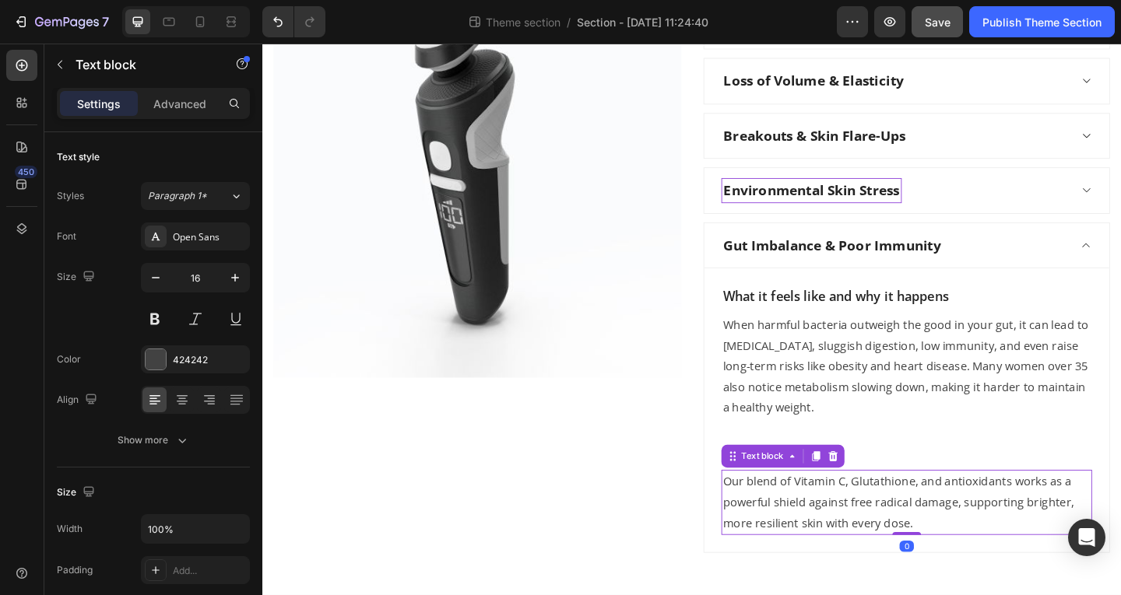
click at [841, 542] on p "Our blend of Vitamin C, Glutathione, and antioxidants works as a powerful shiel…" at bounding box center [963, 542] width 400 height 67
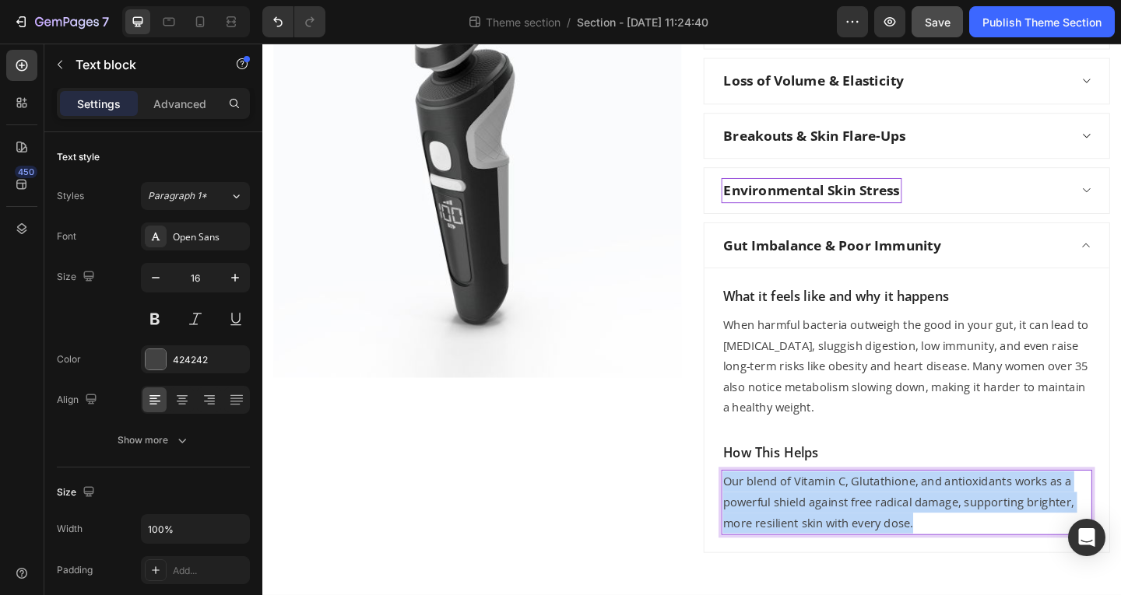
click at [841, 542] on p "Our blend of Vitamin C, Glutathione, and antioxidants works as a powerful shiel…" at bounding box center [963, 542] width 400 height 67
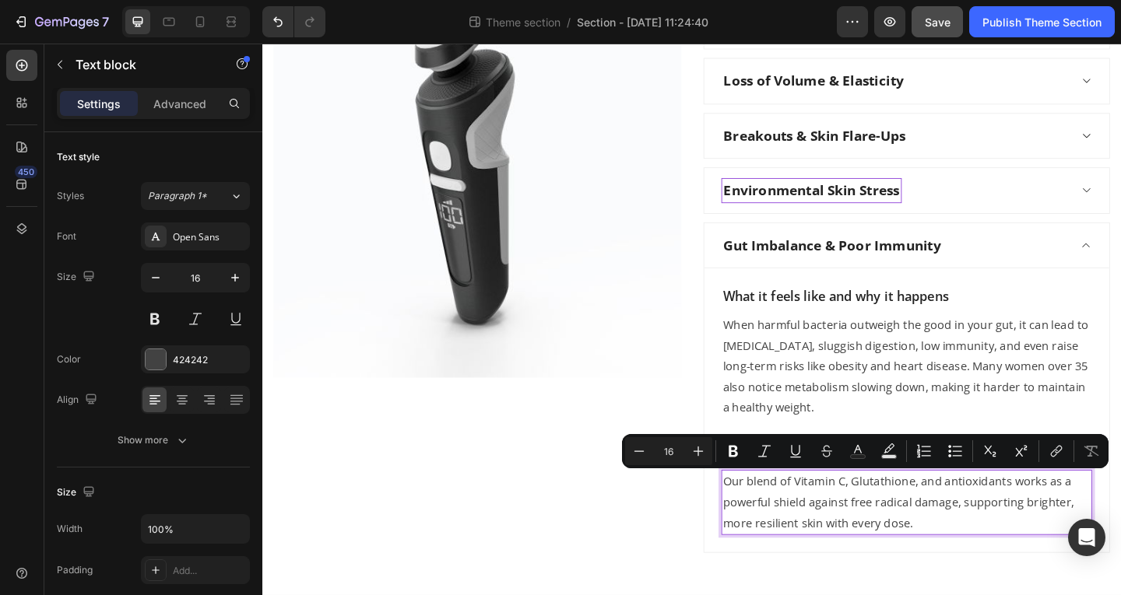
scroll to position [420, 0]
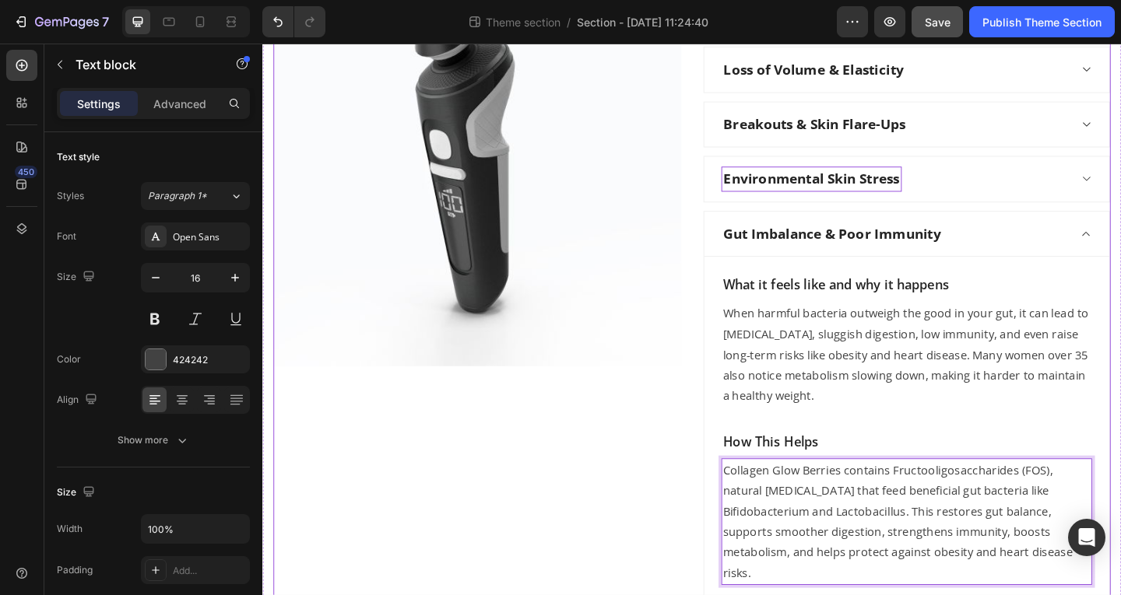
click at [655, 494] on div "Image" at bounding box center [496, 290] width 444 height 725
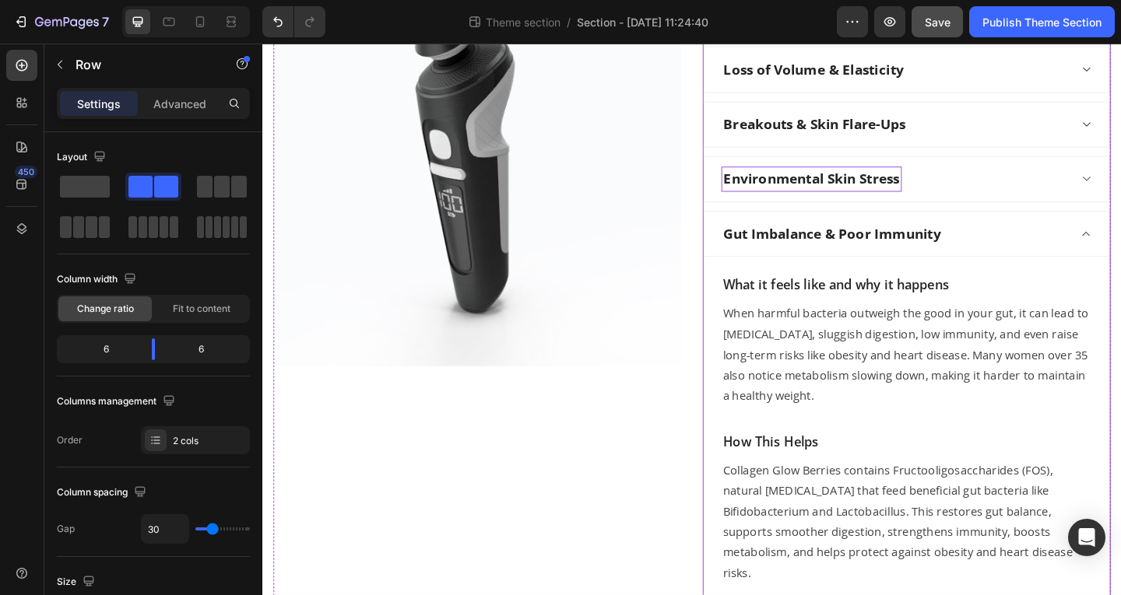
click at [1058, 254] on div "Gut Imbalance & Poor Immunity" at bounding box center [950, 250] width 378 height 27
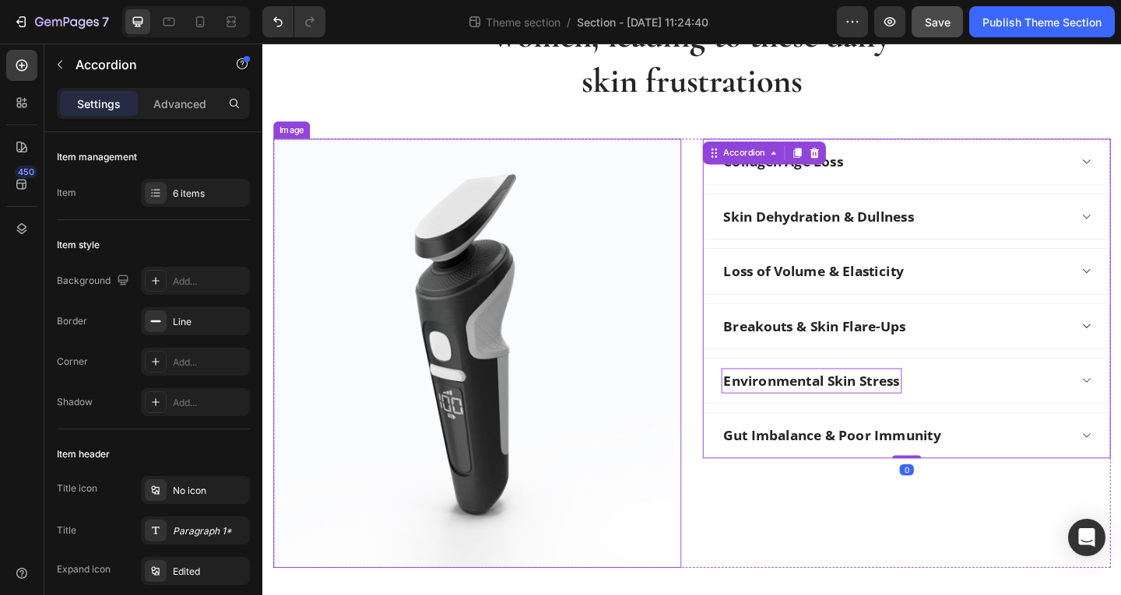
scroll to position [97, 0]
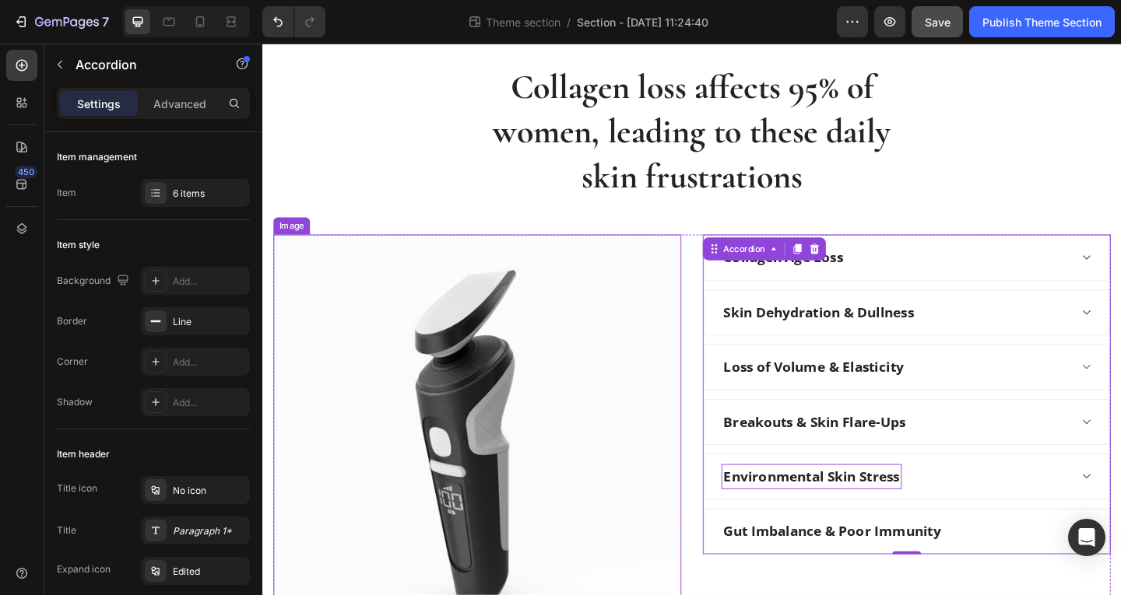
click at [505, 290] on img at bounding box center [496, 484] width 444 height 467
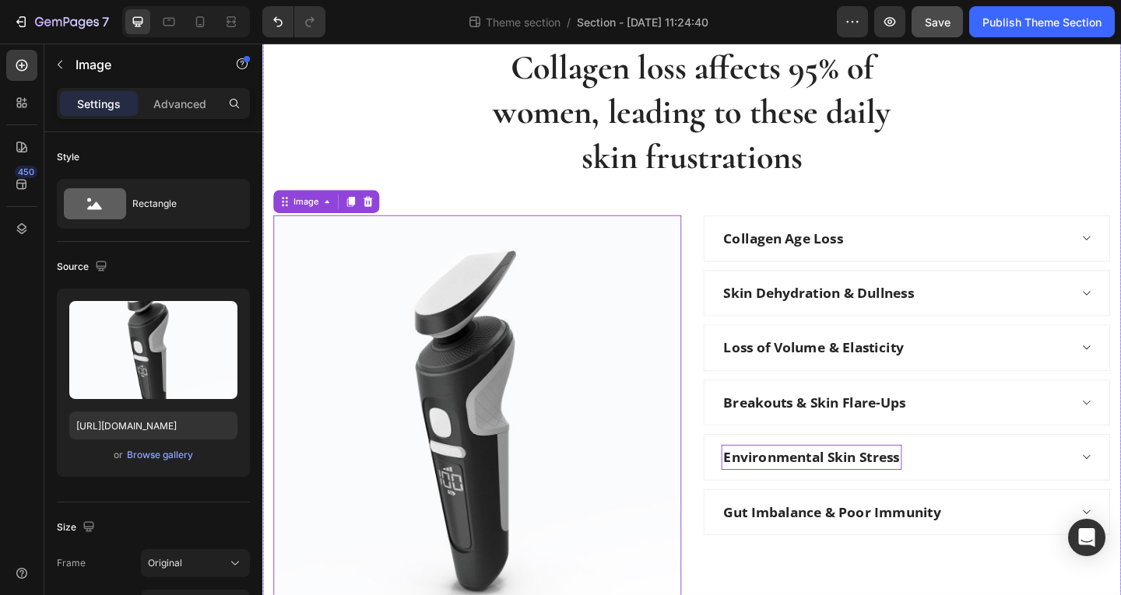
scroll to position [0, 0]
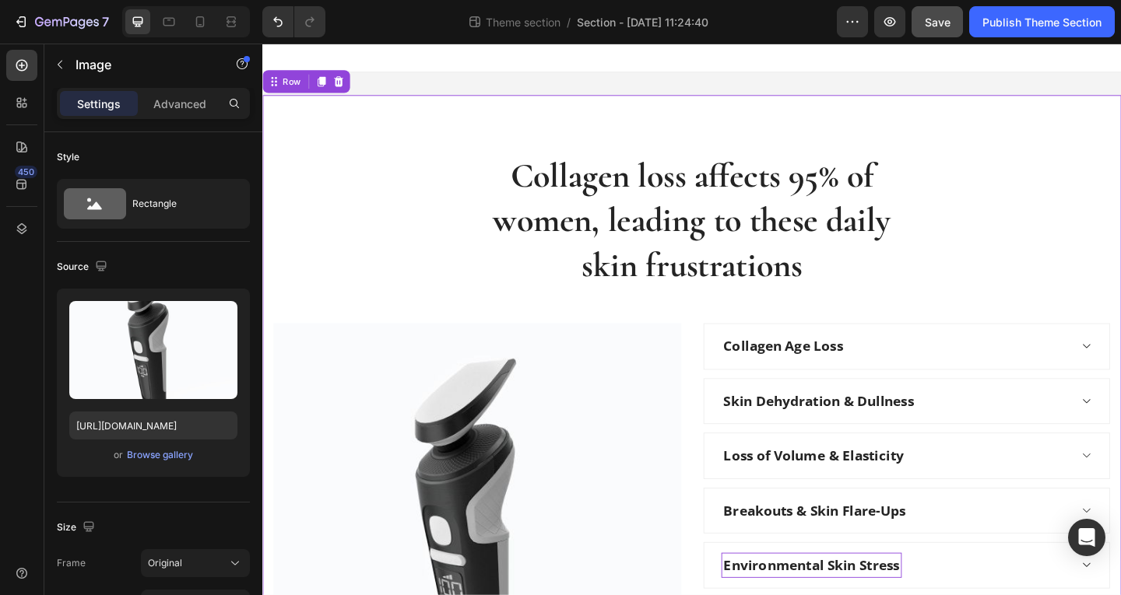
click at [413, 212] on div "Collagen loss affects 95% of women, leading to these daily skin frustrations He…" at bounding box center [729, 488] width 911 height 653
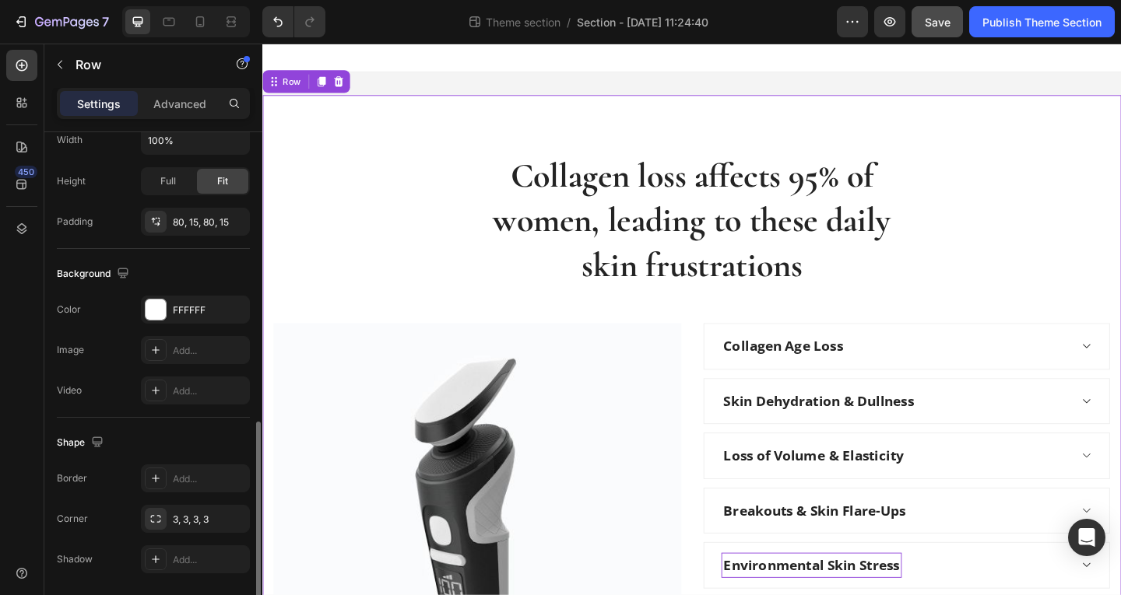
scroll to position [442, 0]
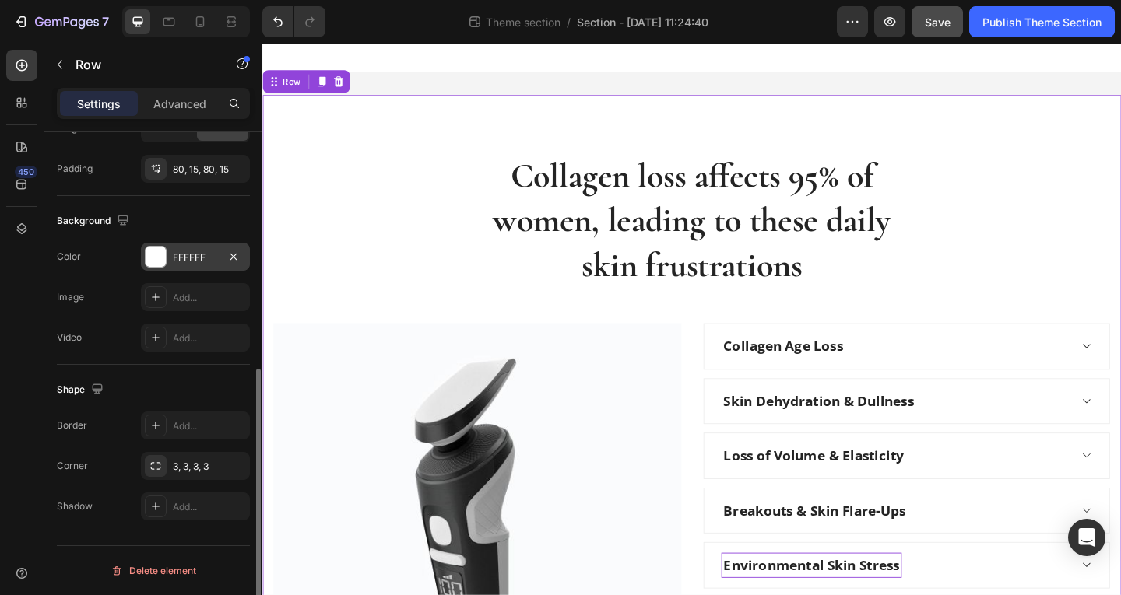
click at [162, 261] on div at bounding box center [156, 257] width 20 height 20
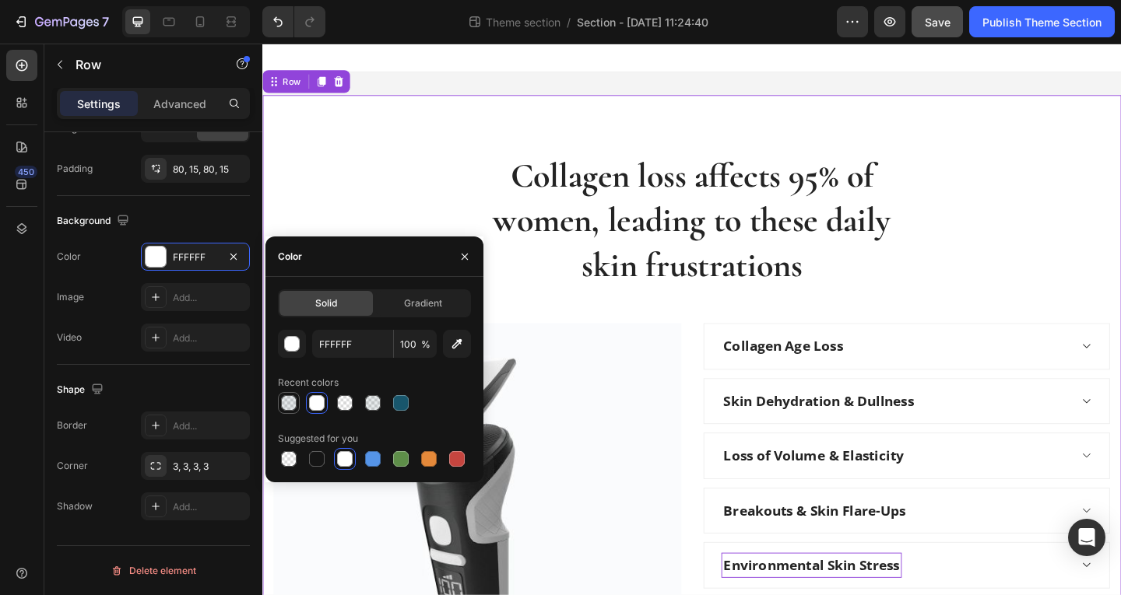
click at [286, 406] on div at bounding box center [289, 403] width 16 height 16
type input "0E323F"
type input "12"
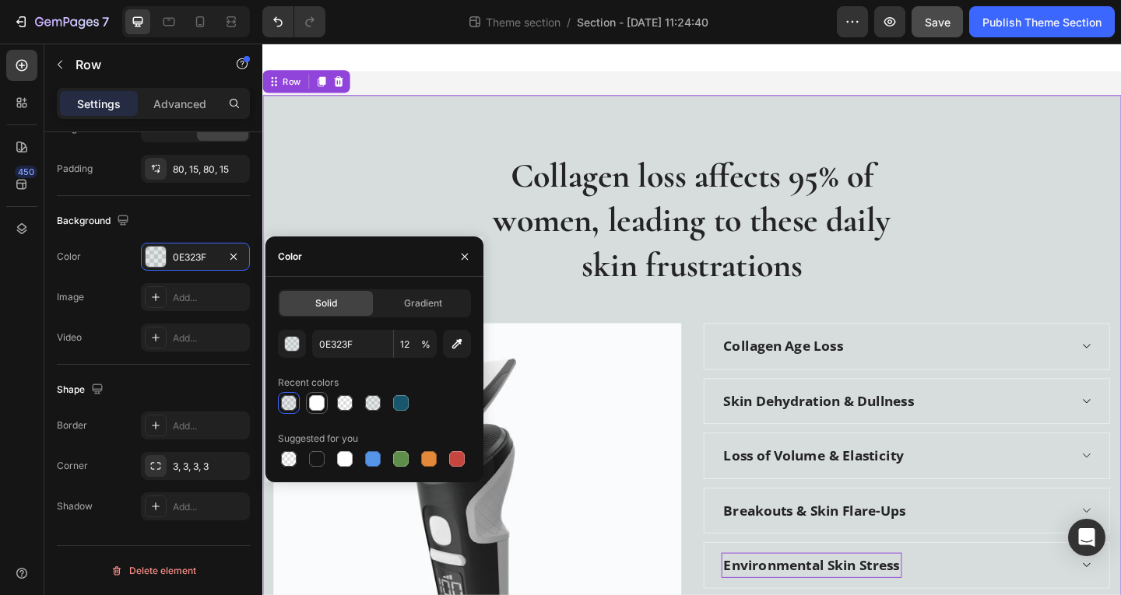
click at [314, 406] on div at bounding box center [317, 403] width 16 height 16
type input "FFFFFF"
type input "100"
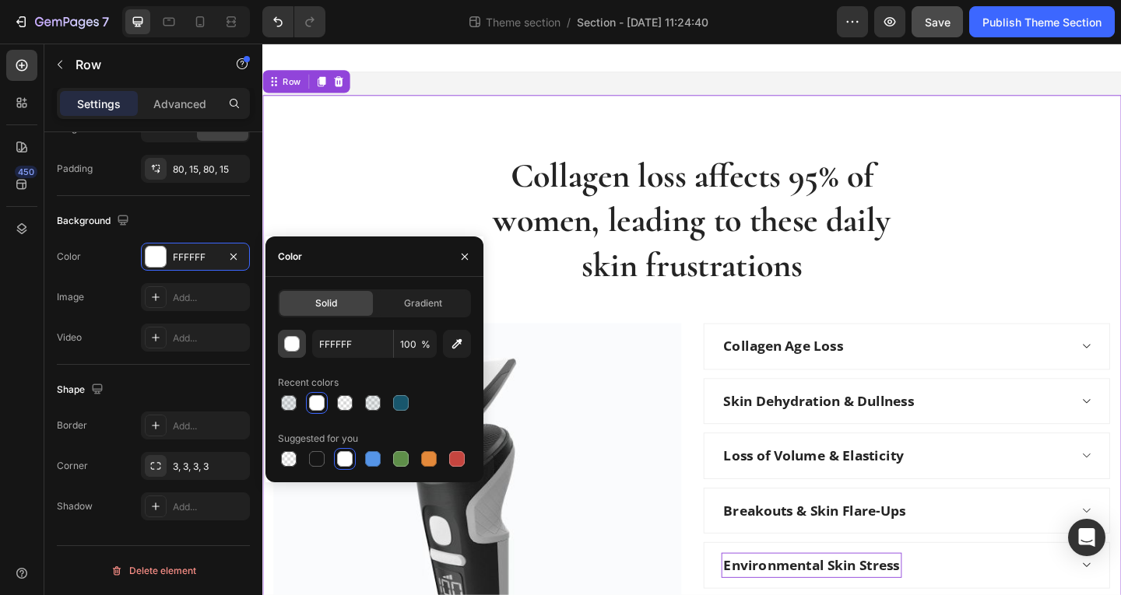
click at [291, 342] on div "button" at bounding box center [293, 345] width 16 height 16
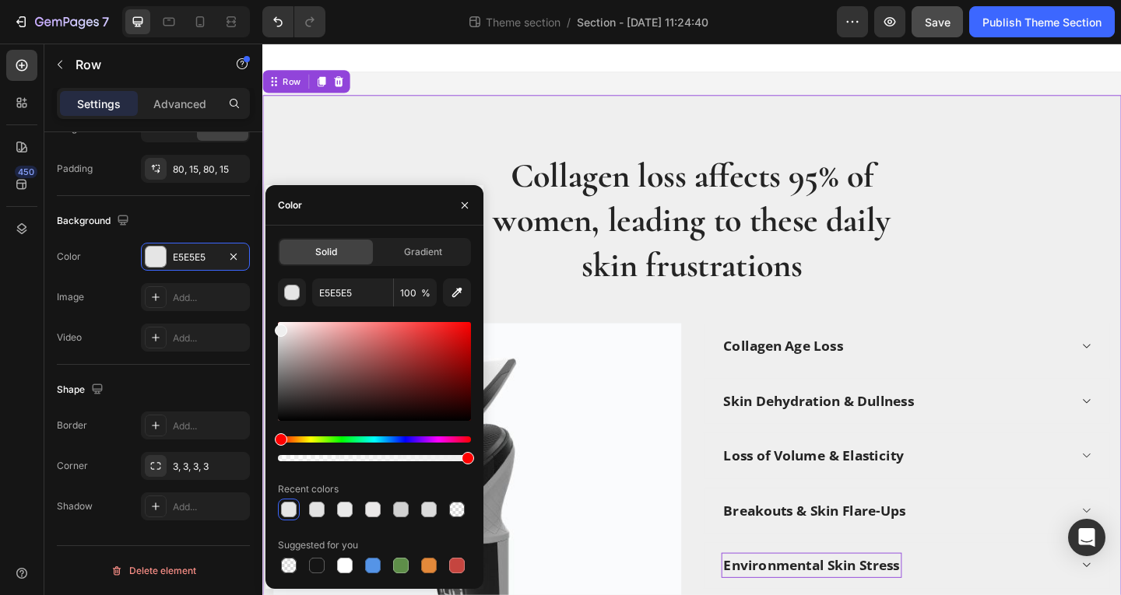
type input "EFEFEF"
click at [273, 328] on div "Solid Gradient EFEFEF 100 % Recent colors Suggested for you" at bounding box center [374, 407] width 218 height 339
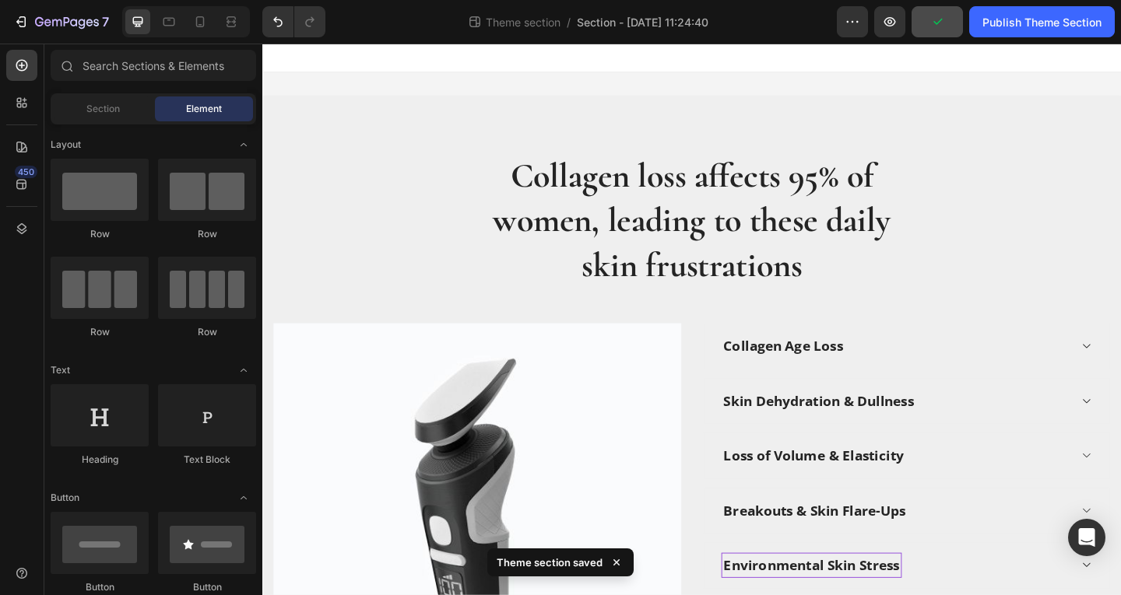
click at [711, 70] on div at bounding box center [729, 59] width 934 height 31
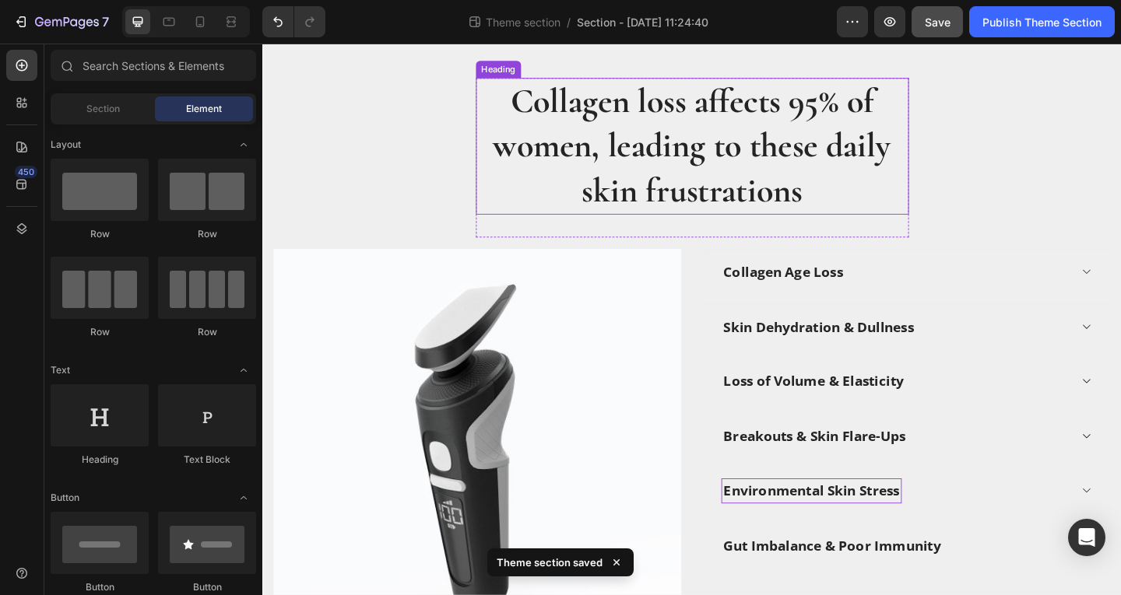
scroll to position [156, 0]
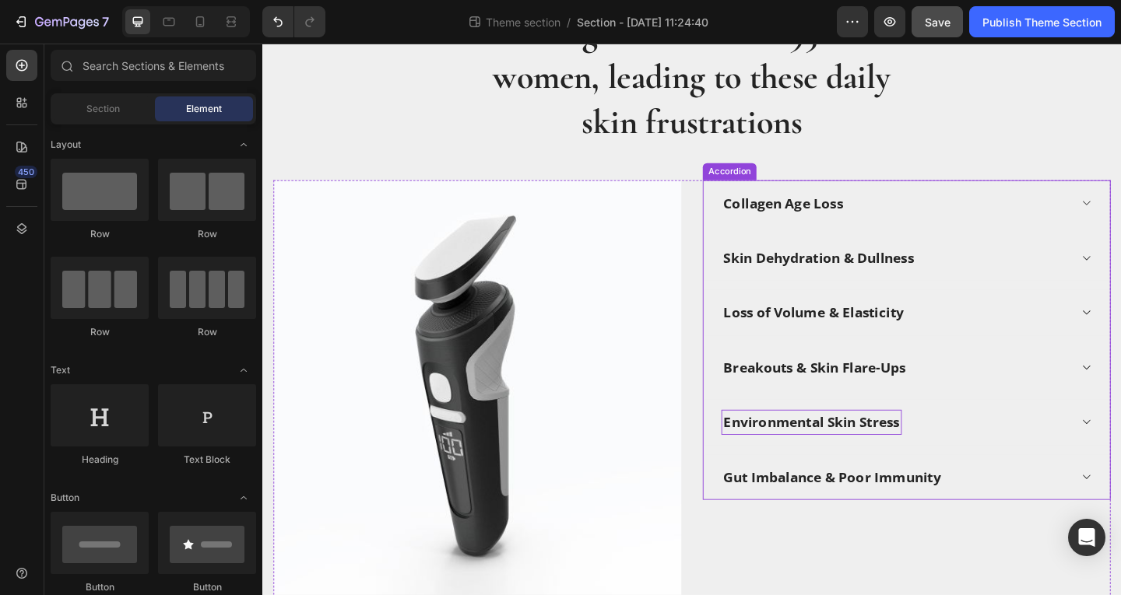
click at [774, 200] on div "Collagen Age Loss" at bounding box center [963, 217] width 441 height 49
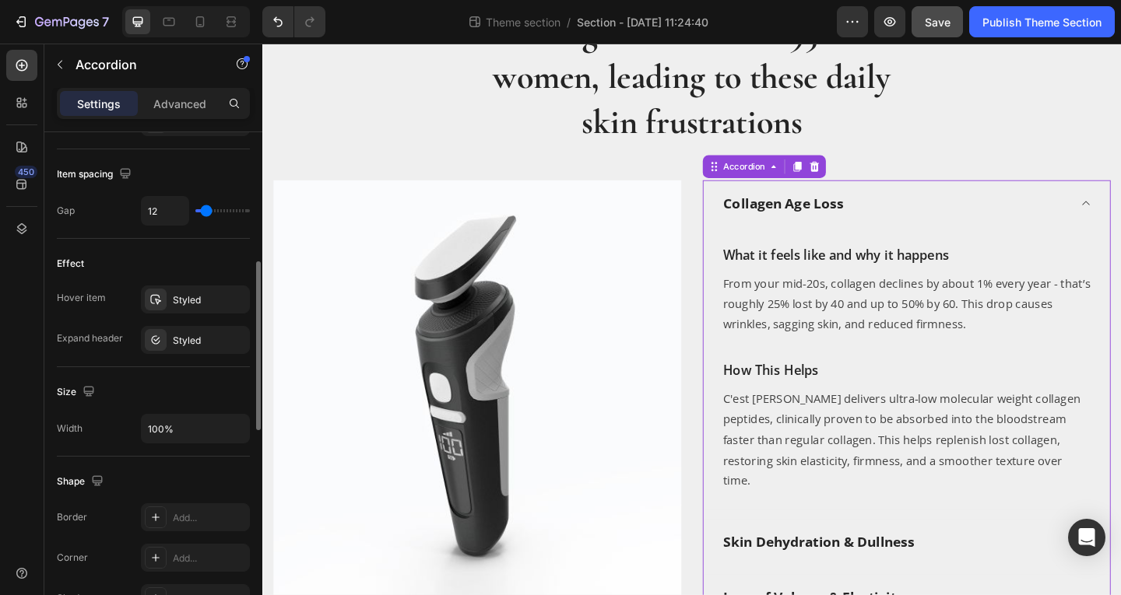
scroll to position [623, 0]
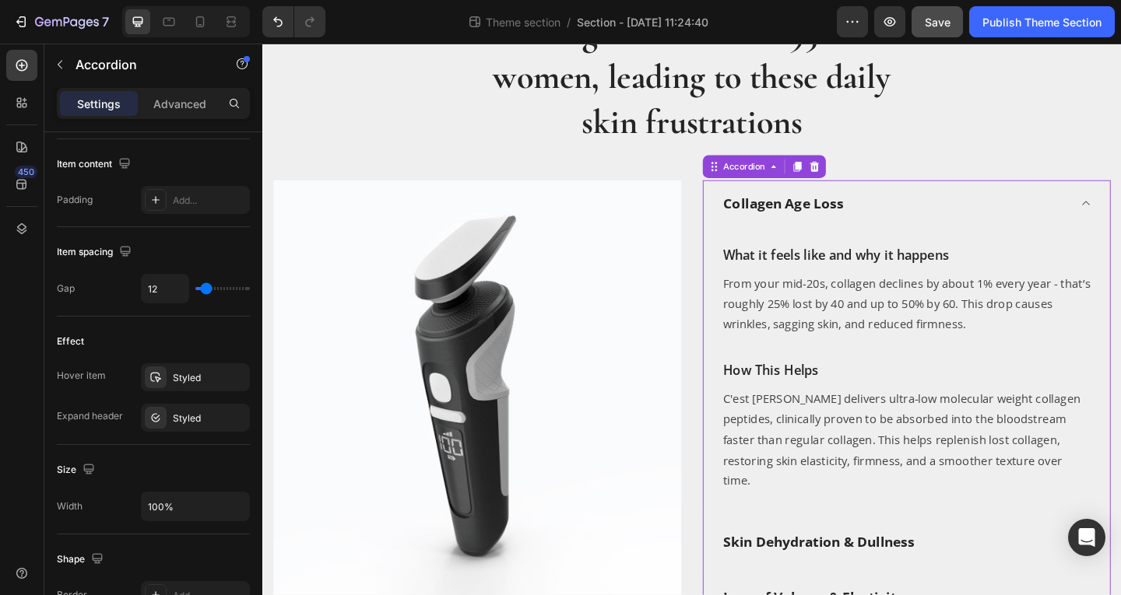
click at [982, 231] on div "Collagen Age Loss" at bounding box center [963, 218] width 441 height 50
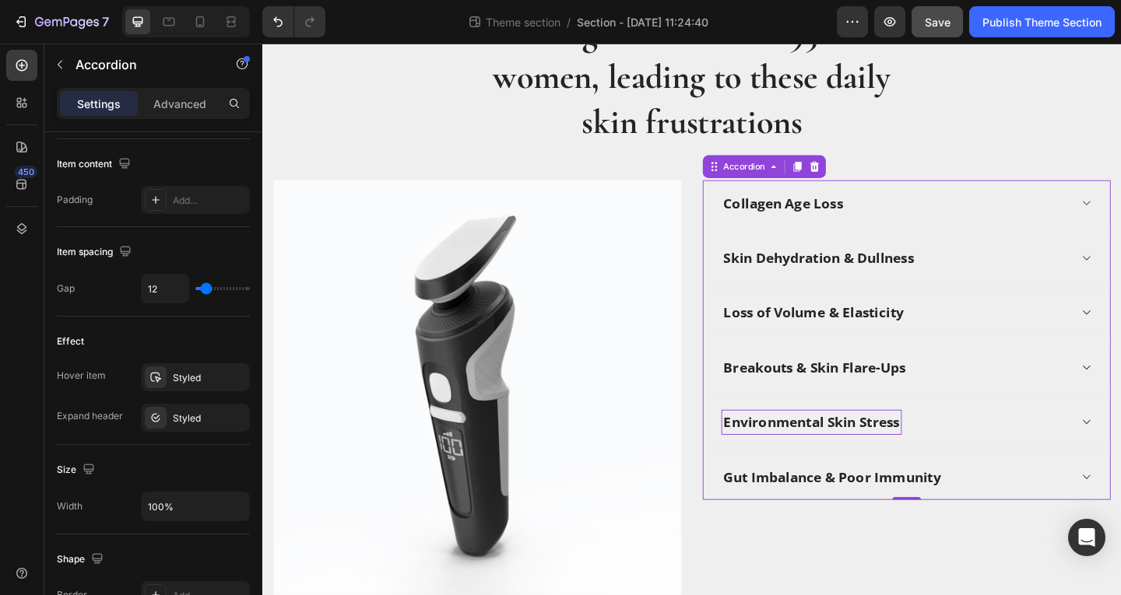
click at [185, 88] on div "Settings Advanced" at bounding box center [153, 103] width 193 height 31
click at [184, 104] on p "Advanced" at bounding box center [179, 104] width 53 height 16
type input "100%"
type input "100"
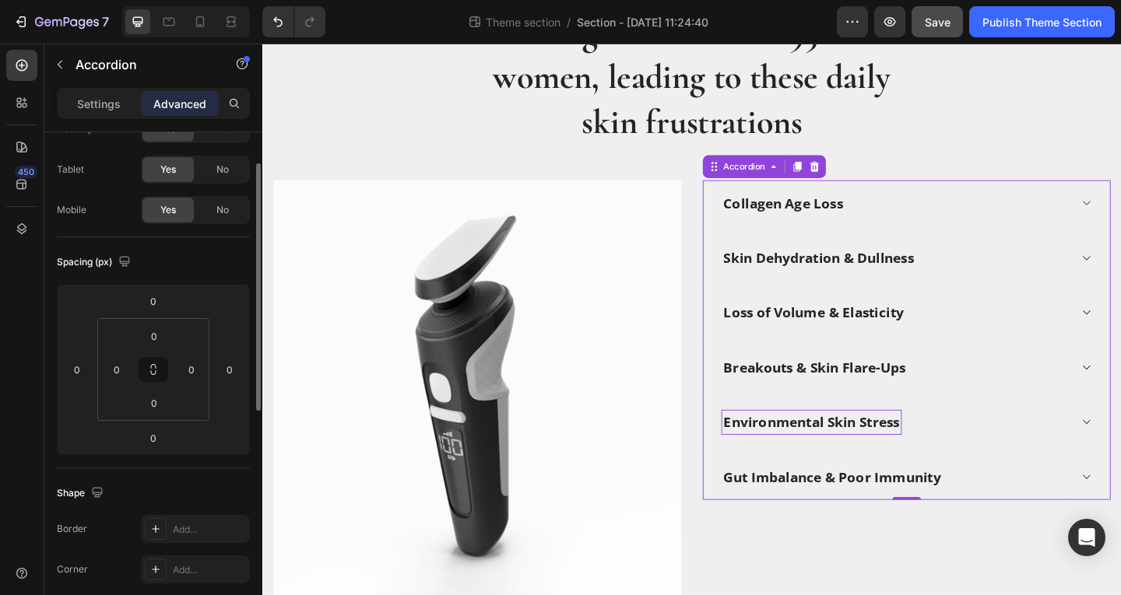
scroll to position [0, 0]
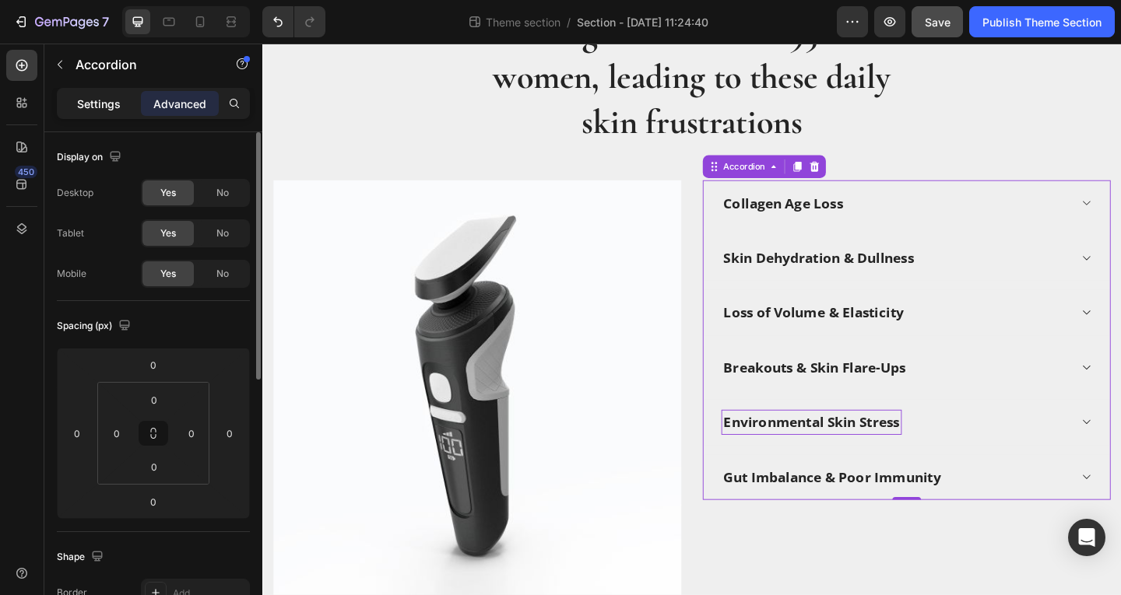
click at [116, 99] on p "Settings" at bounding box center [99, 104] width 44 height 16
type input "12"
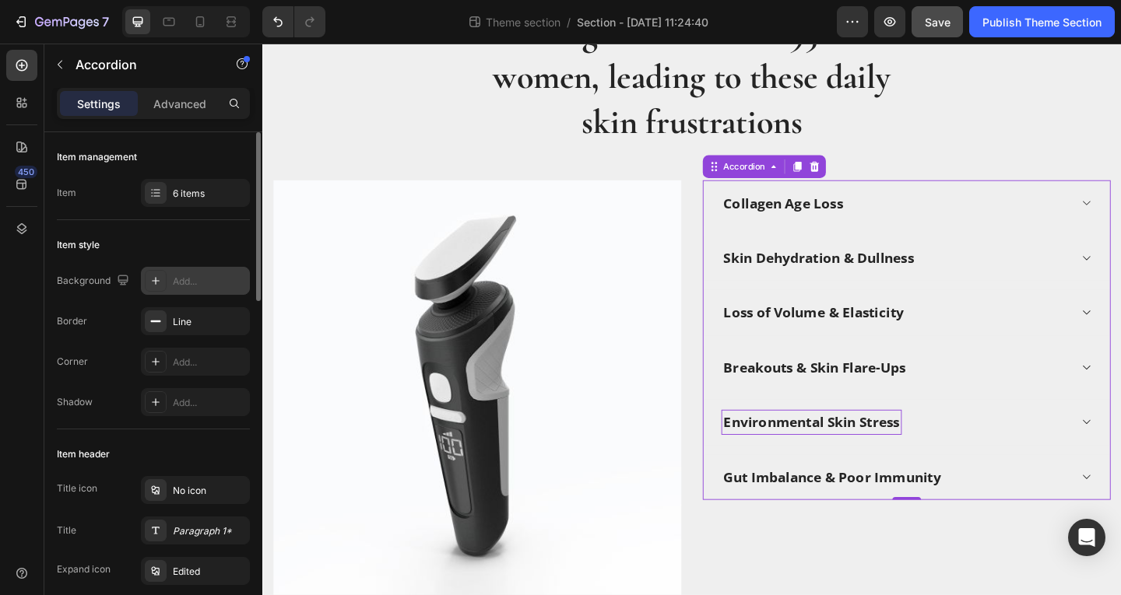
click at [146, 282] on div at bounding box center [156, 281] width 22 height 22
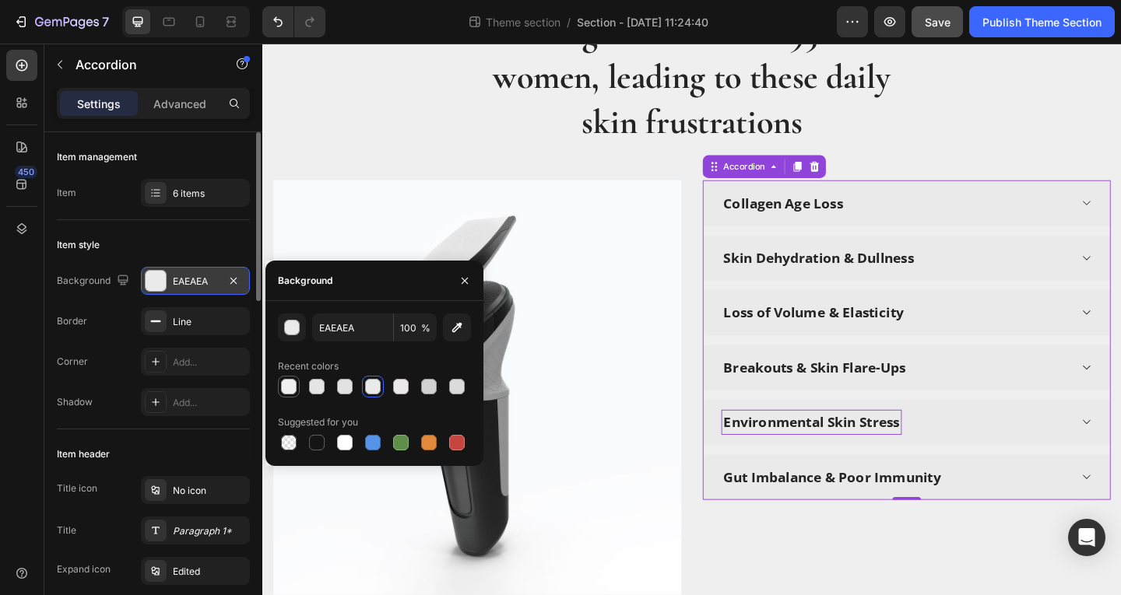
click at [291, 382] on div at bounding box center [289, 387] width 16 height 16
click at [342, 445] on div at bounding box center [345, 443] width 16 height 16
type input "FFFFFF"
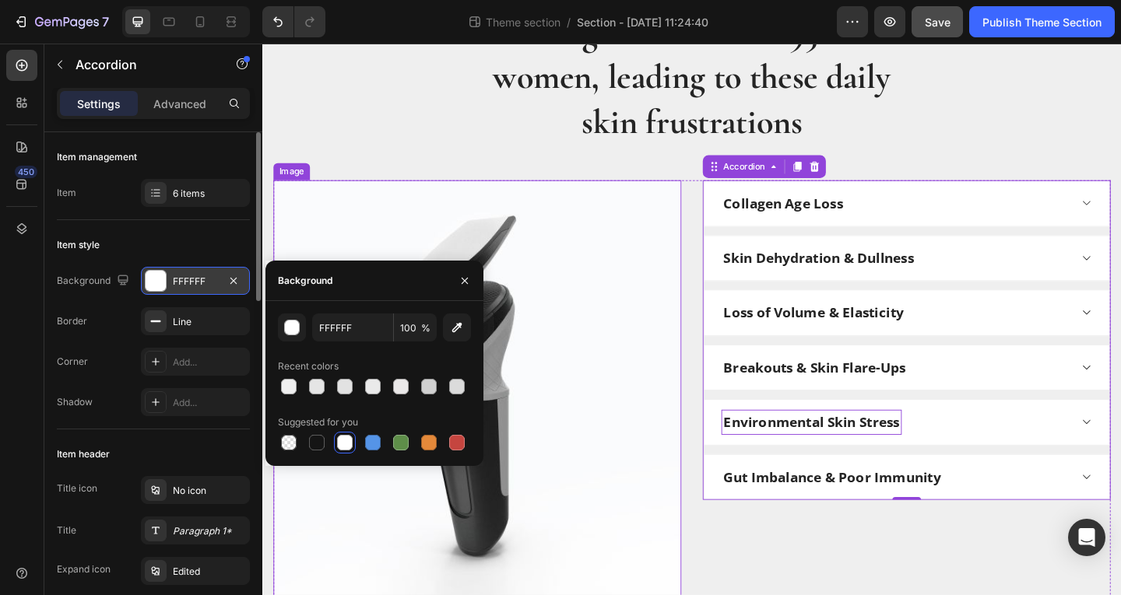
click at [625, 455] on img at bounding box center [496, 425] width 444 height 467
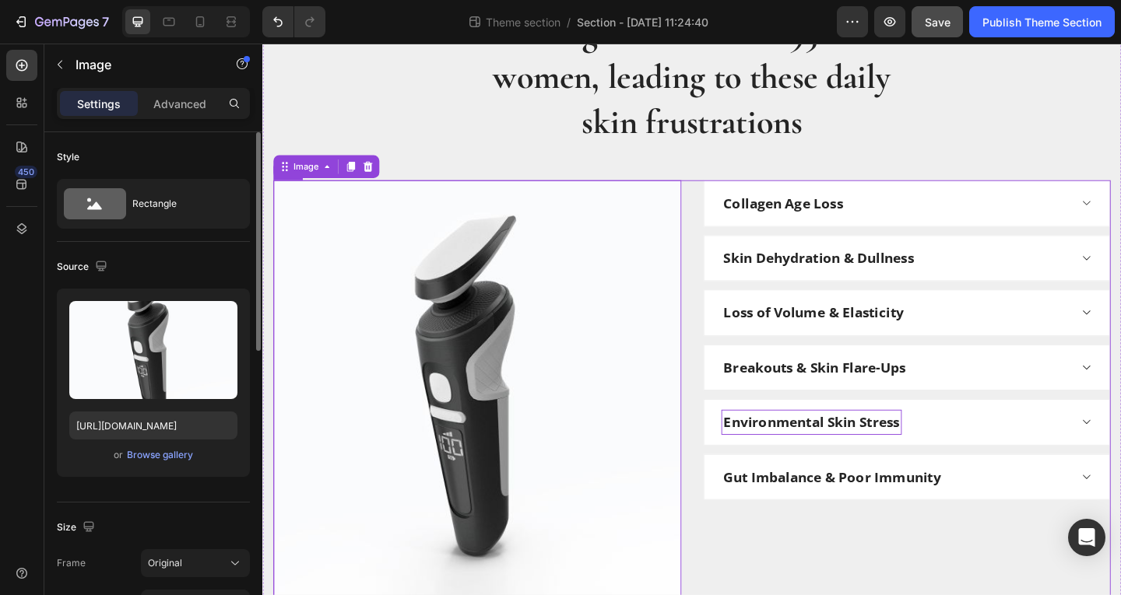
click at [806, 595] on div "Collagen Age Loss Skin Dehydration & Dullness Loss of Volume & Elasticity Break…" at bounding box center [963, 425] width 444 height 467
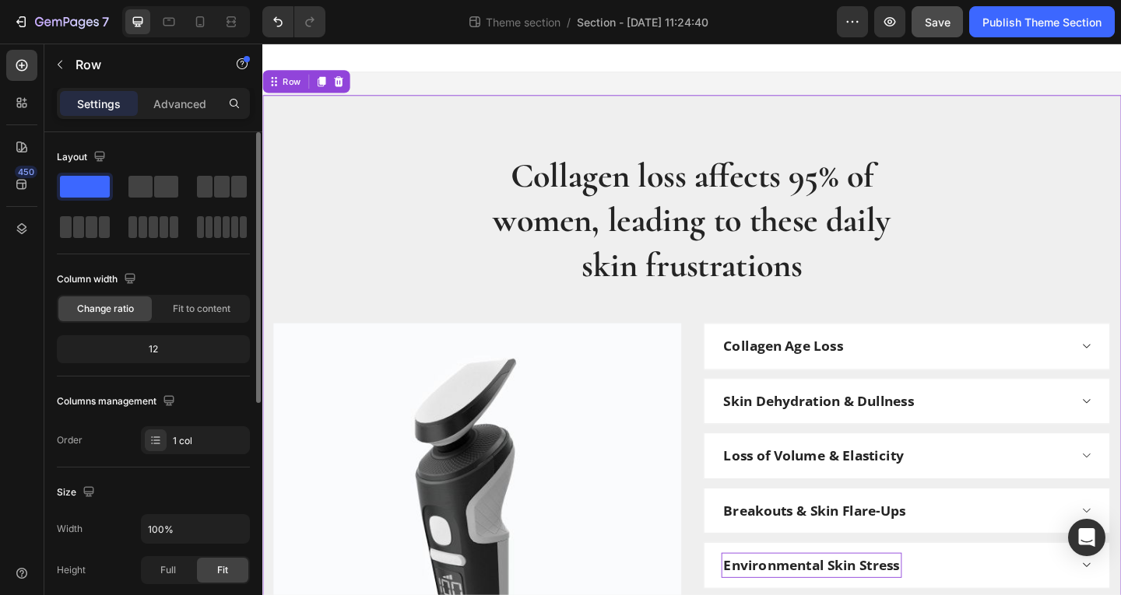
click at [1120, 198] on div "Collagen loss affects 95% of women, leading to these daily skin frustrations He…" at bounding box center [729, 488] width 911 height 653
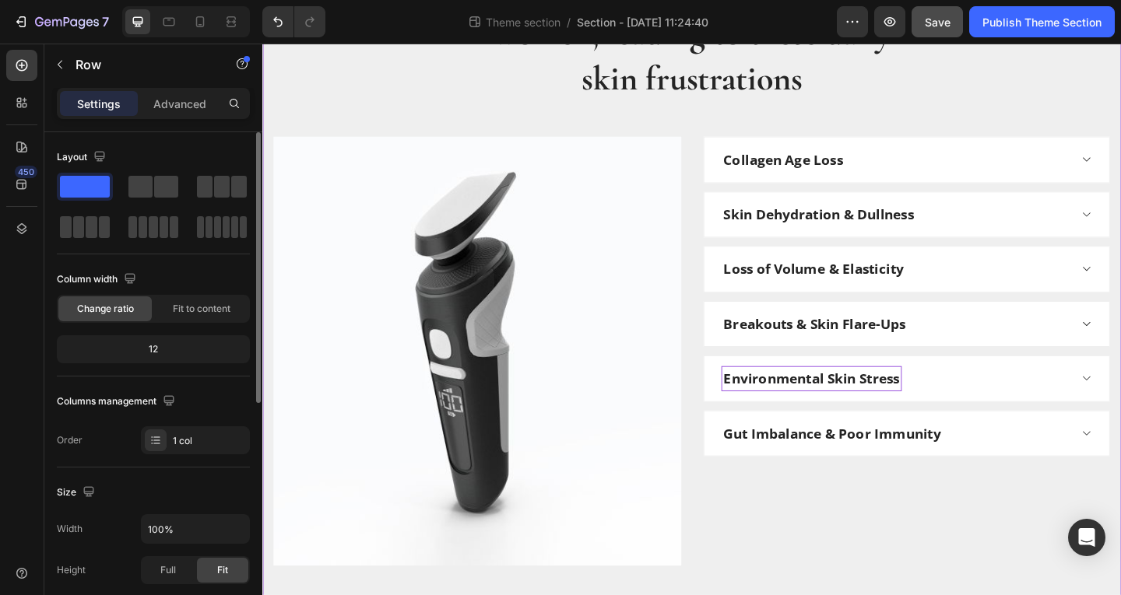
scroll to position [234, 0]
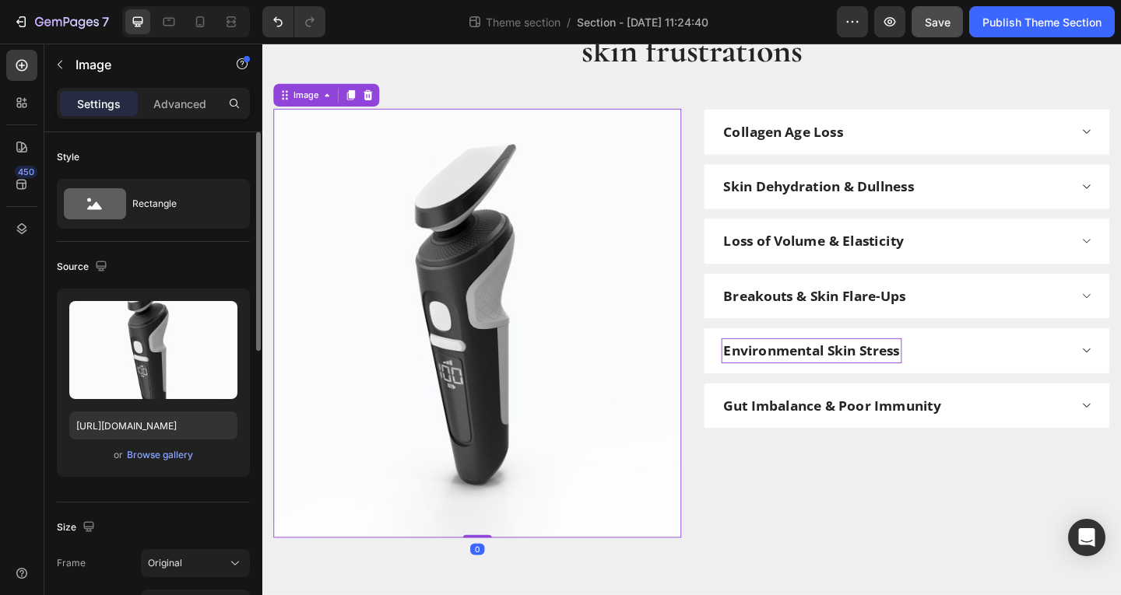
click at [599, 229] on img at bounding box center [496, 347] width 444 height 467
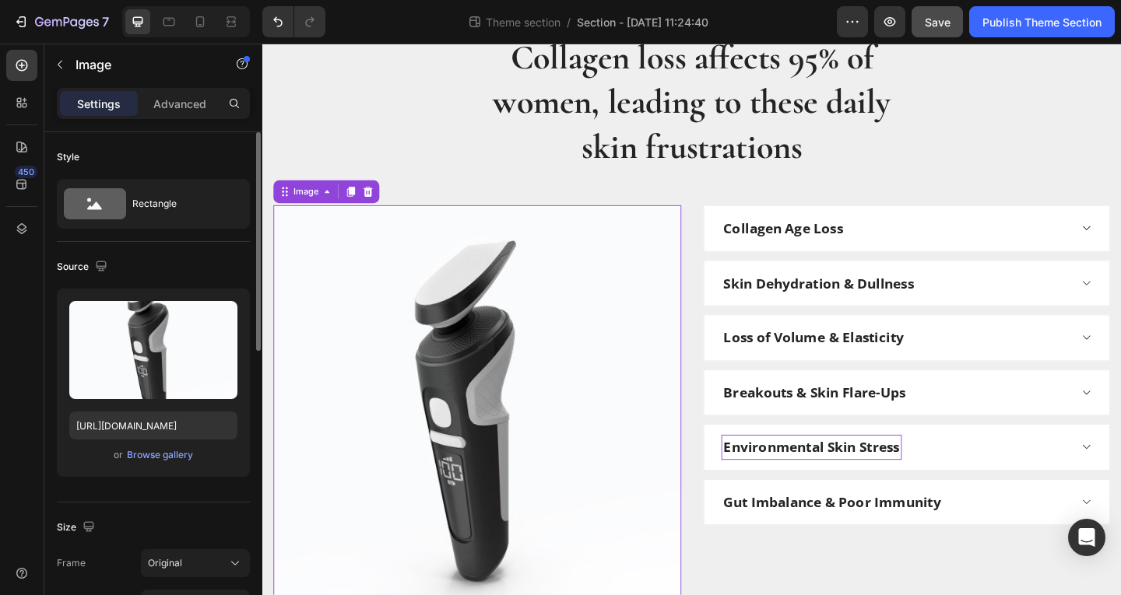
scroll to position [0, 0]
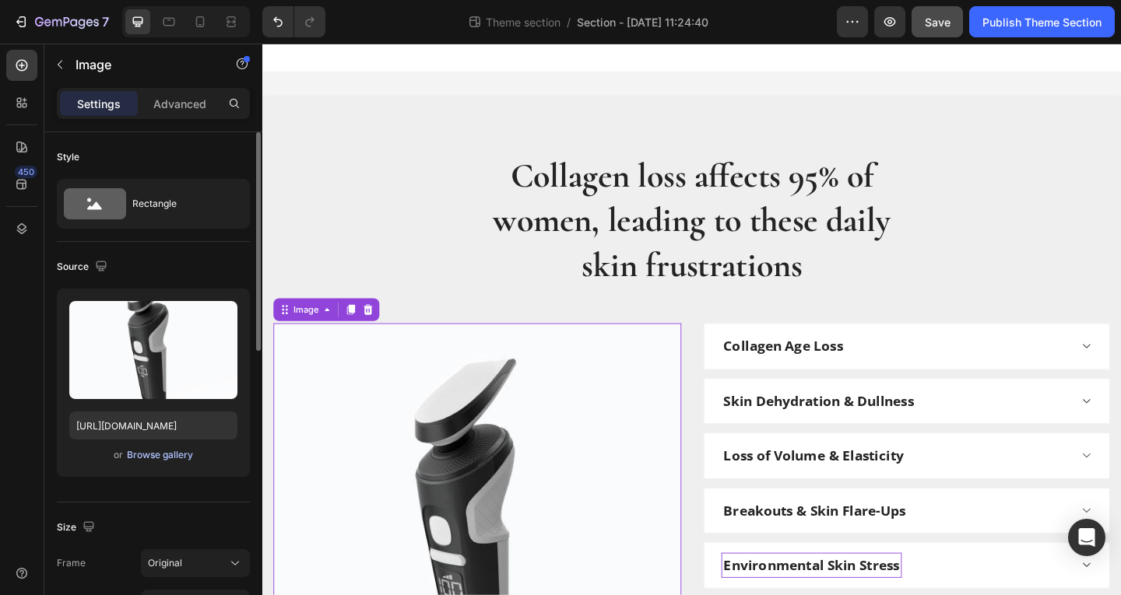
click at [158, 462] on div "Browse gallery" at bounding box center [160, 455] width 66 height 14
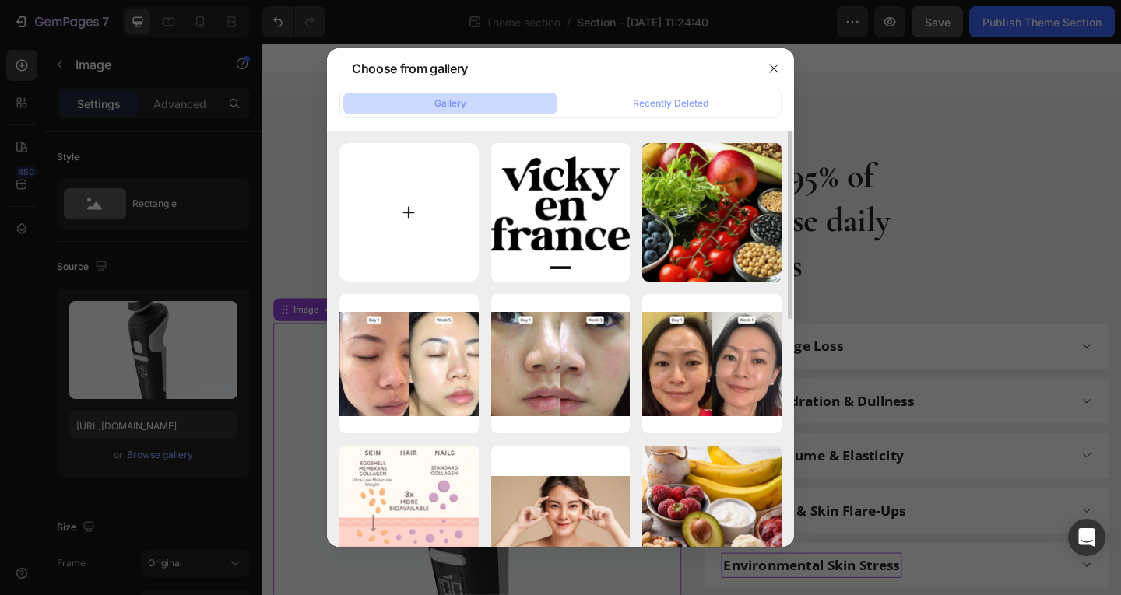
click at [385, 198] on input "file" at bounding box center [408, 212] width 139 height 139
type input "C:\fakepath\Add a heading (19).png"
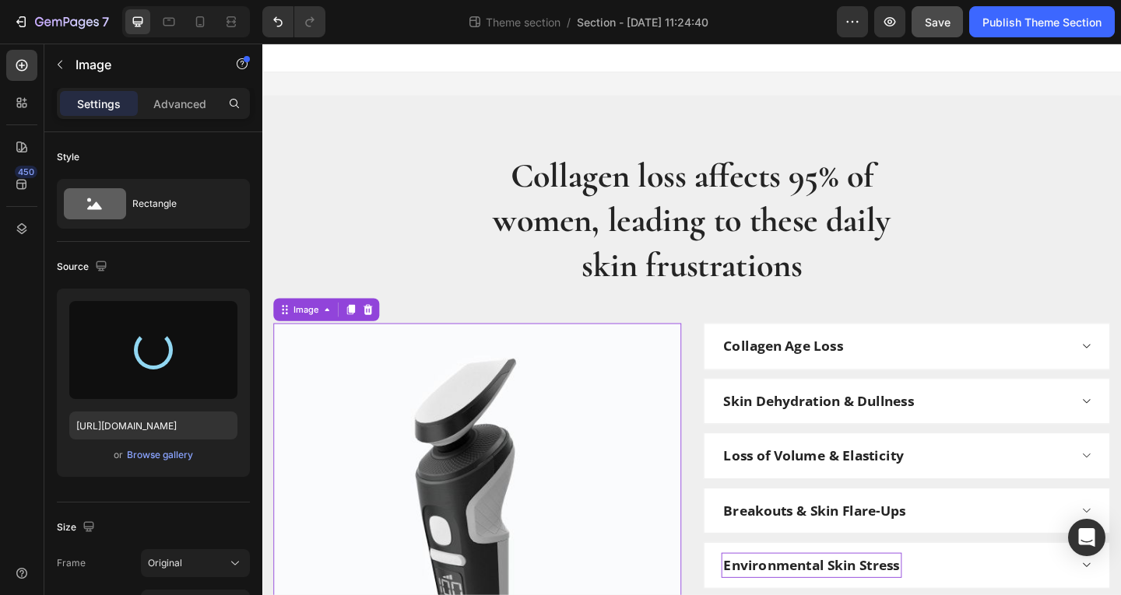
type input "https://cdn.shopify.com/s/files/1/0625/2671/8054/files/gempages_561289646403748…"
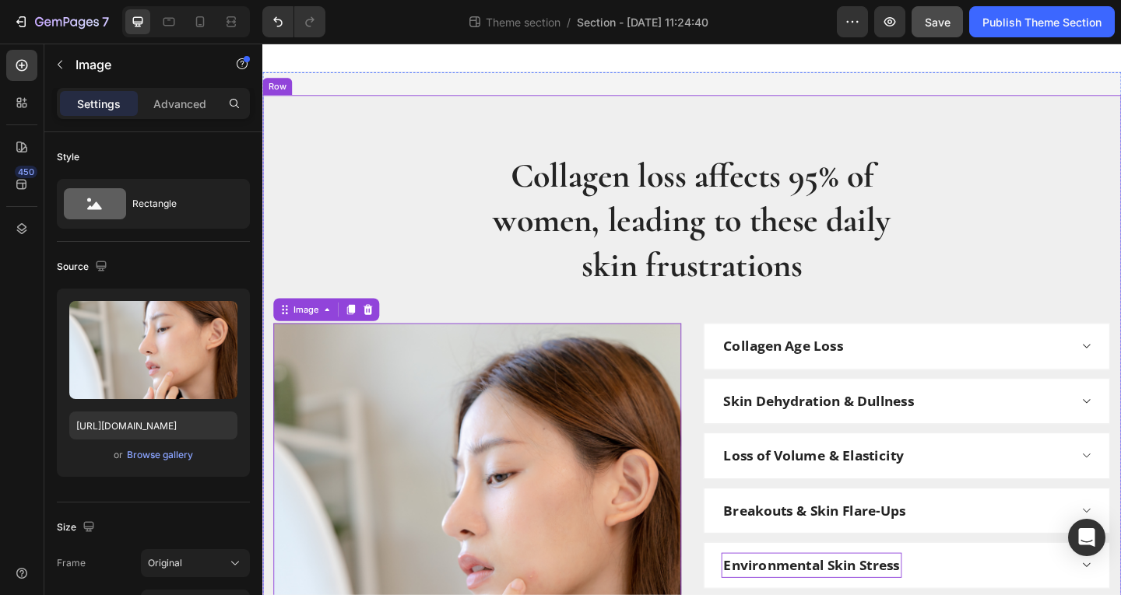
click at [1013, 271] on div "Collagen loss affects 95% of women, leading to these daily skin frustrations He…" at bounding box center [729, 477] width 911 height 630
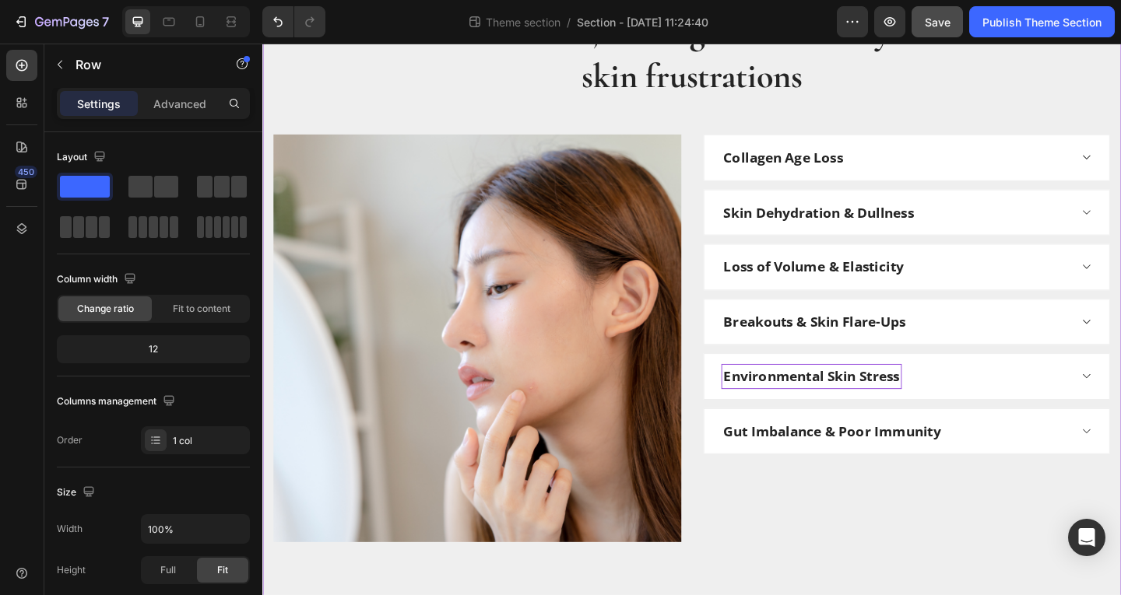
scroll to position [229, 0]
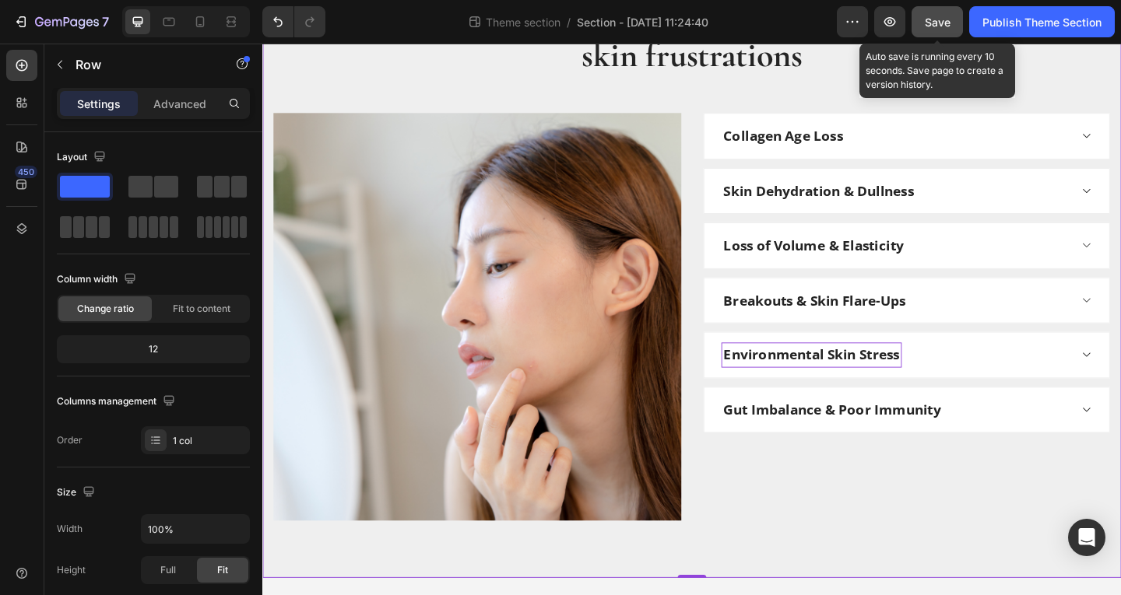
click at [914, 17] on button "Save" at bounding box center [936, 21] width 51 height 31
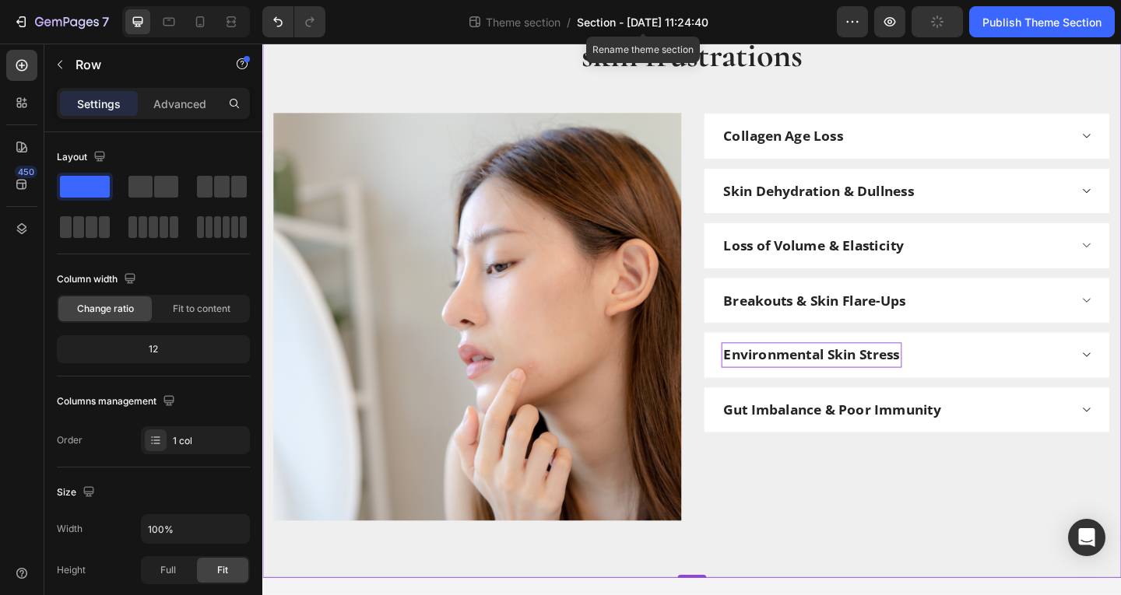
click at [644, 26] on span "Section - Aug 27 11:24:40" at bounding box center [643, 22] width 132 height 16
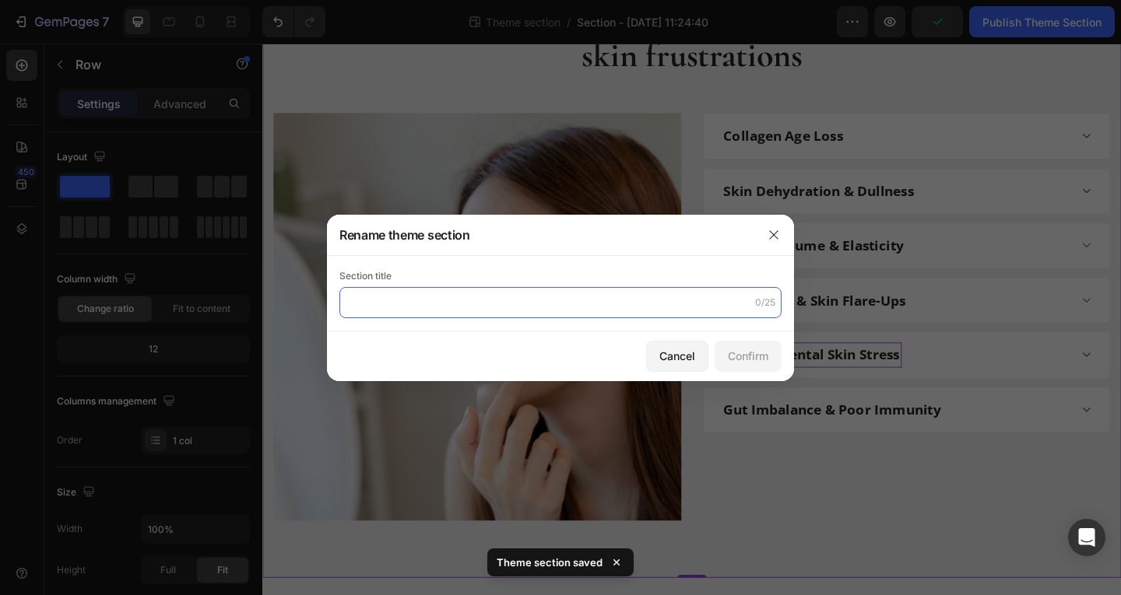
click at [449, 297] on input "text" at bounding box center [560, 302] width 442 height 31
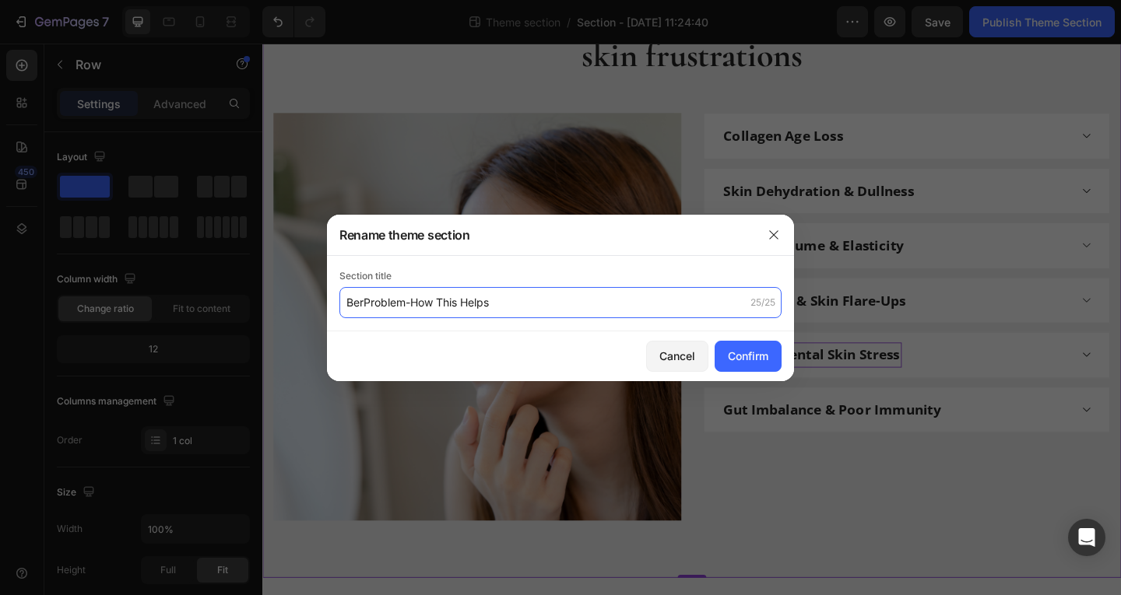
click at [449, 297] on input "BerProblem-How This Helps" at bounding box center [560, 302] width 442 height 31
type input "[PERSON_NAME] Problem-How Helps"
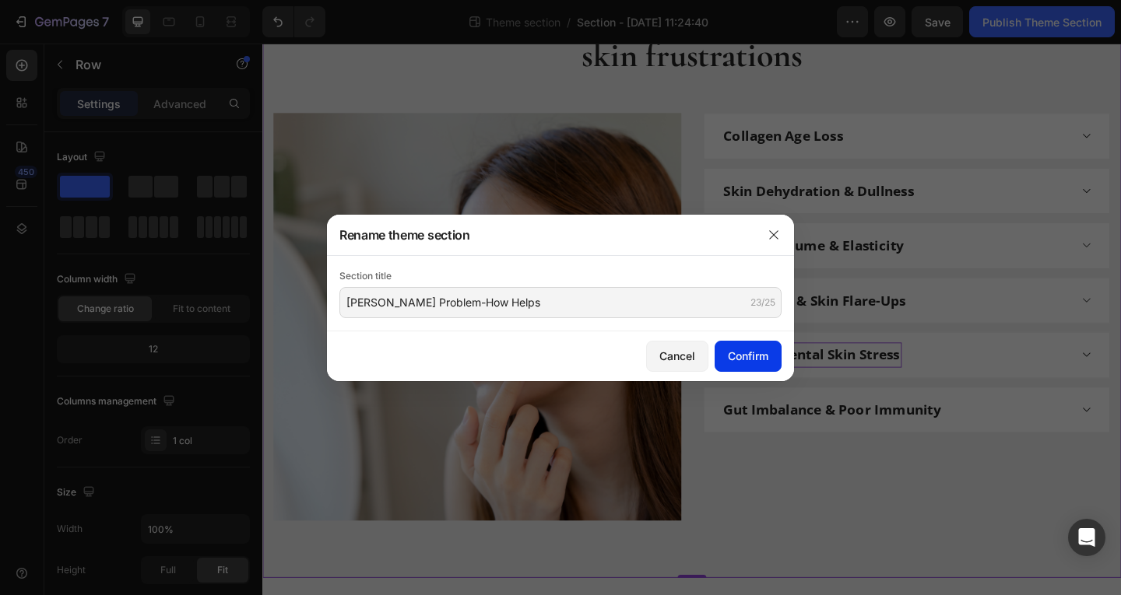
click at [764, 357] on div "Confirm" at bounding box center [748, 356] width 40 height 16
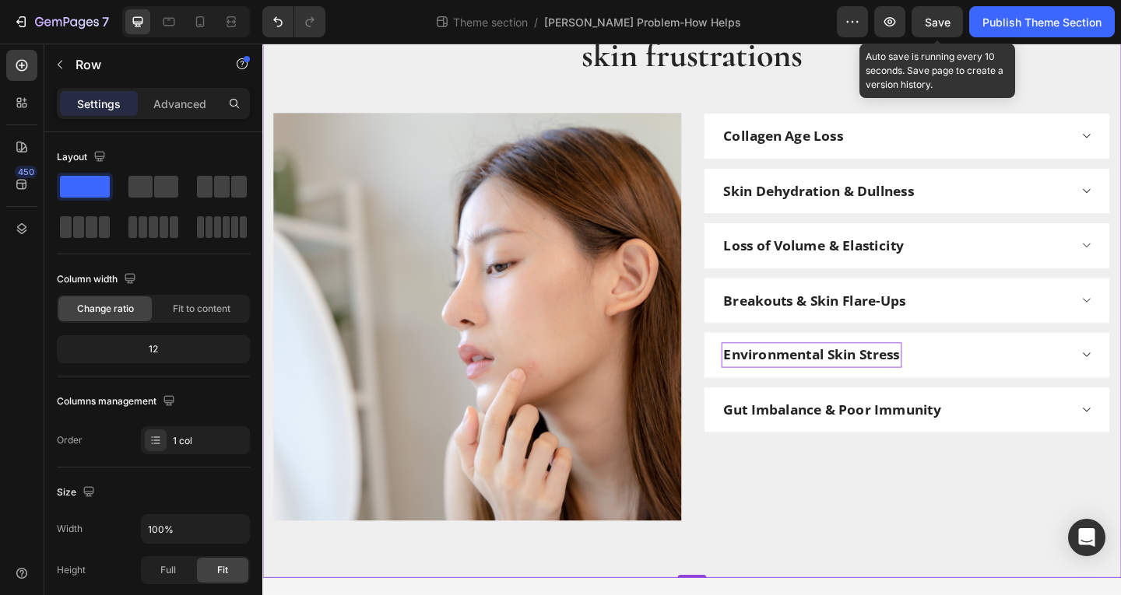
click at [936, 20] on span "Save" at bounding box center [938, 22] width 26 height 13
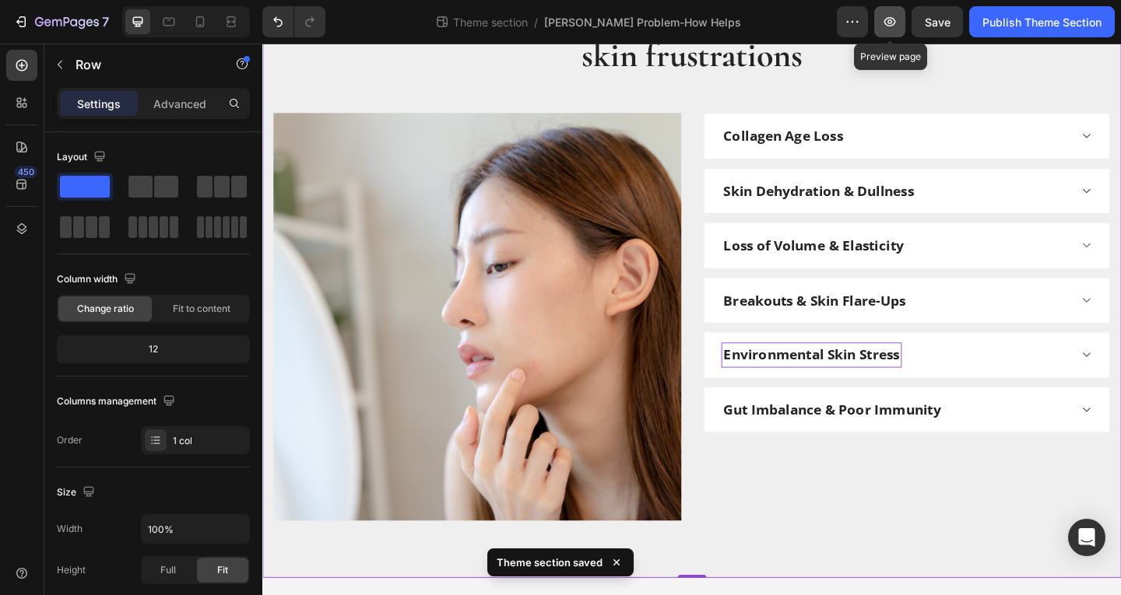
click at [883, 20] on icon "button" at bounding box center [890, 22] width 16 height 16
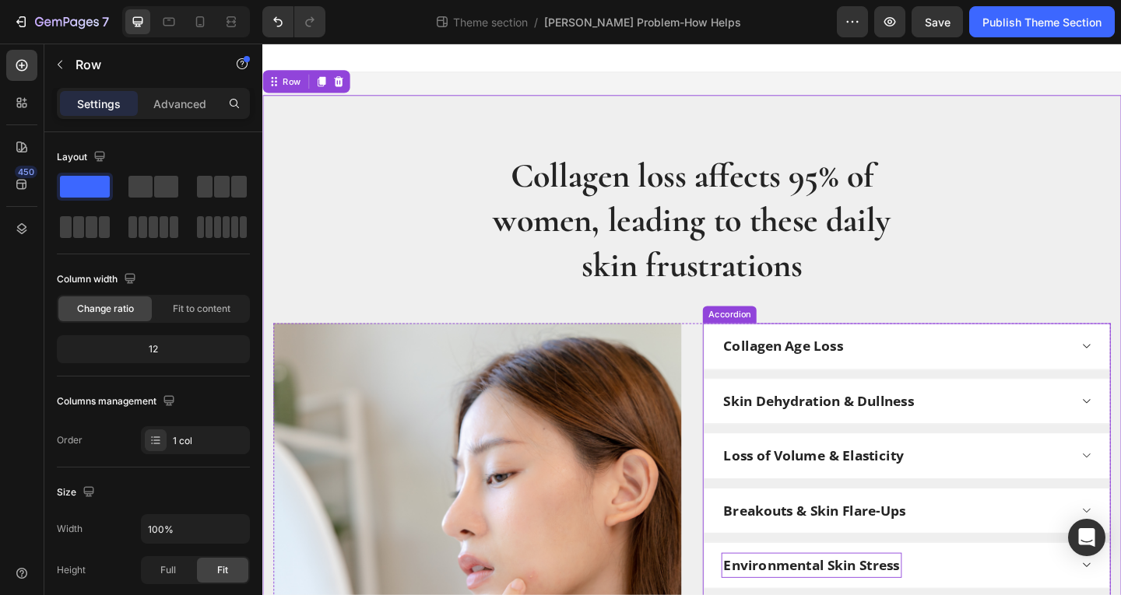
scroll to position [0, 0]
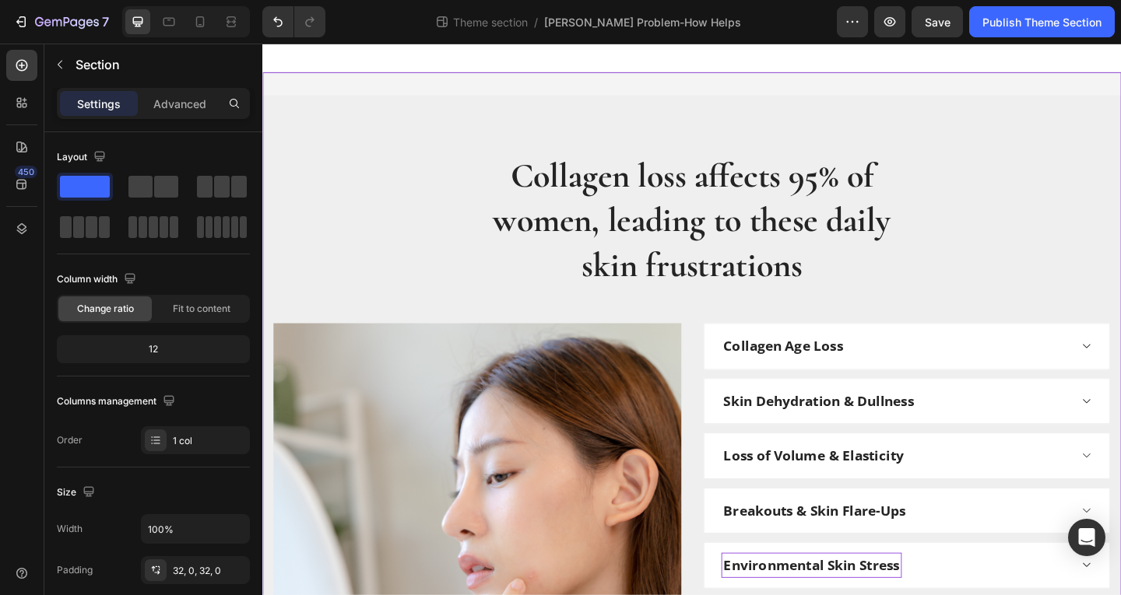
click at [439, 85] on div "Collagen loss affects 95% of women, leading to these daily skin frustrations He…" at bounding box center [729, 477] width 934 height 804
click at [184, 105] on p "Advanced" at bounding box center [179, 104] width 53 height 16
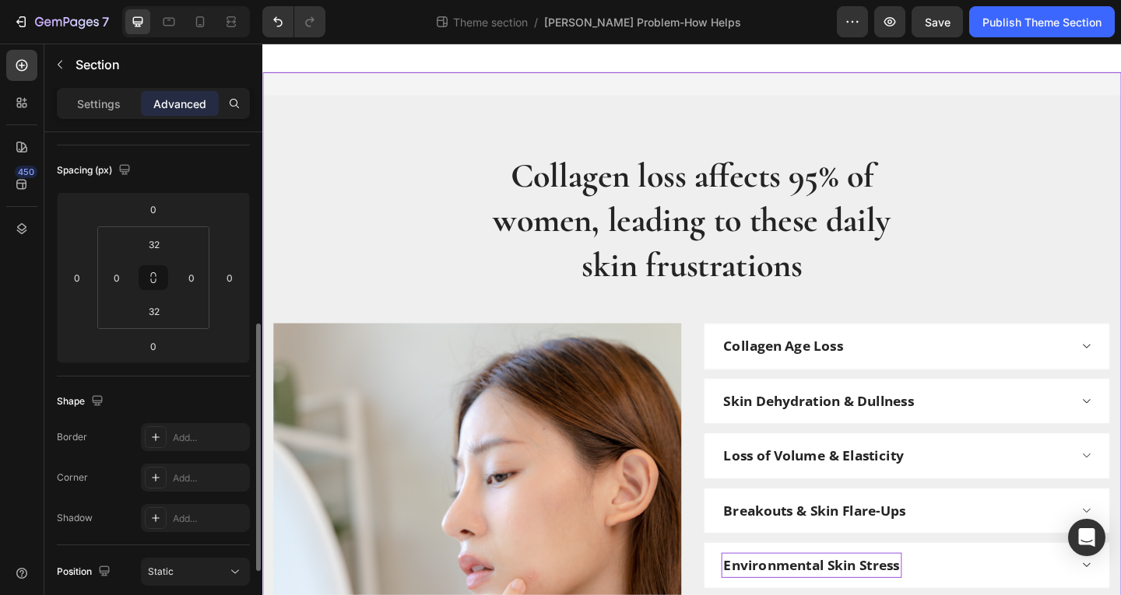
scroll to position [234, 0]
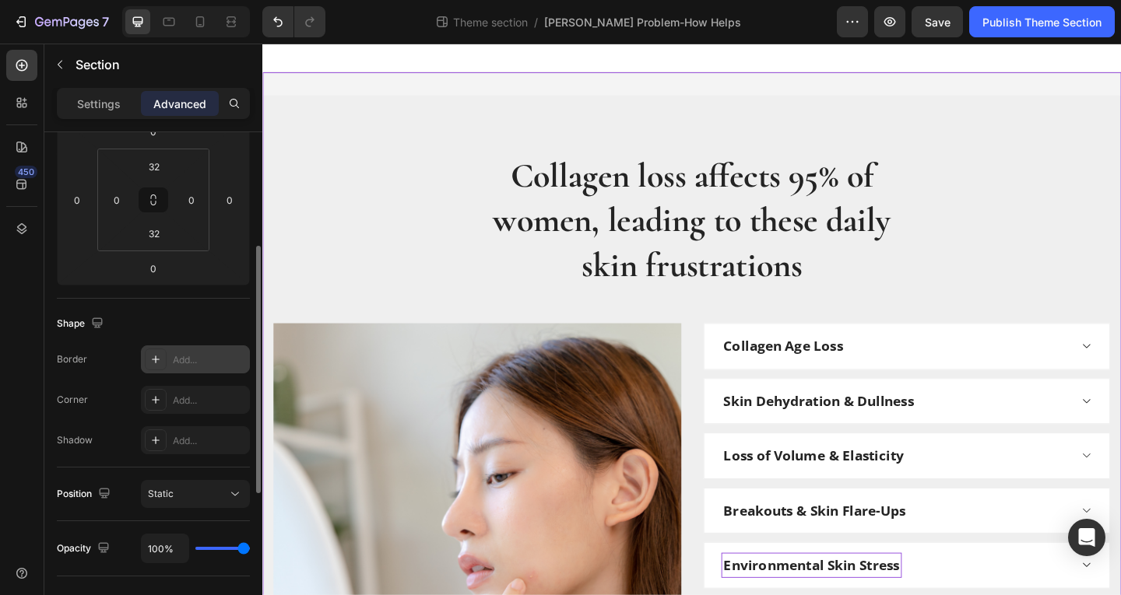
click at [160, 362] on icon at bounding box center [155, 359] width 12 height 12
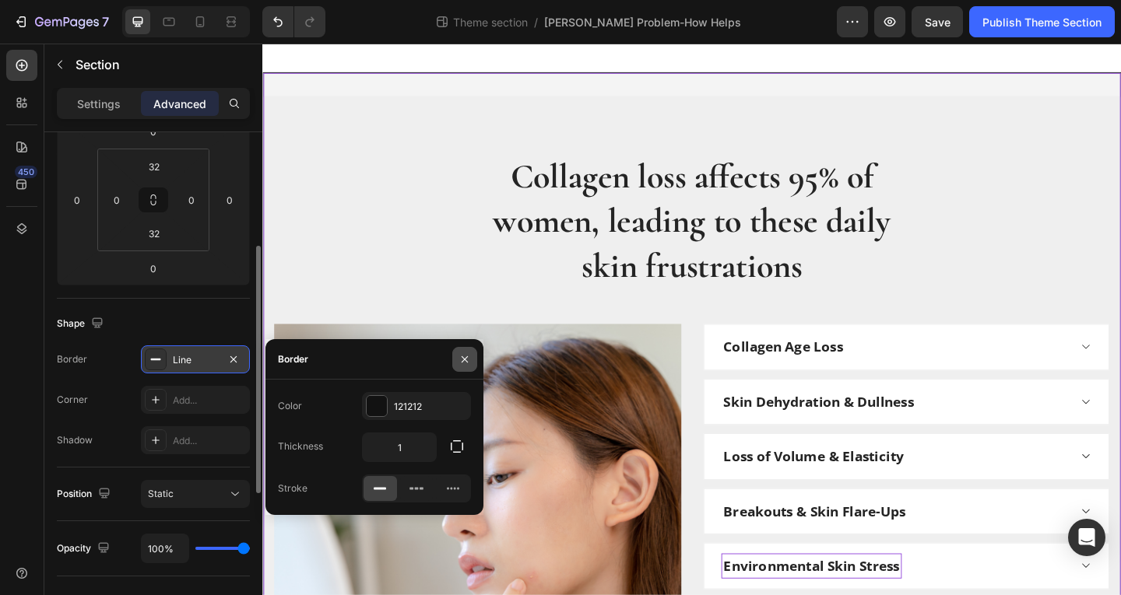
click at [463, 357] on icon "button" at bounding box center [464, 359] width 12 height 12
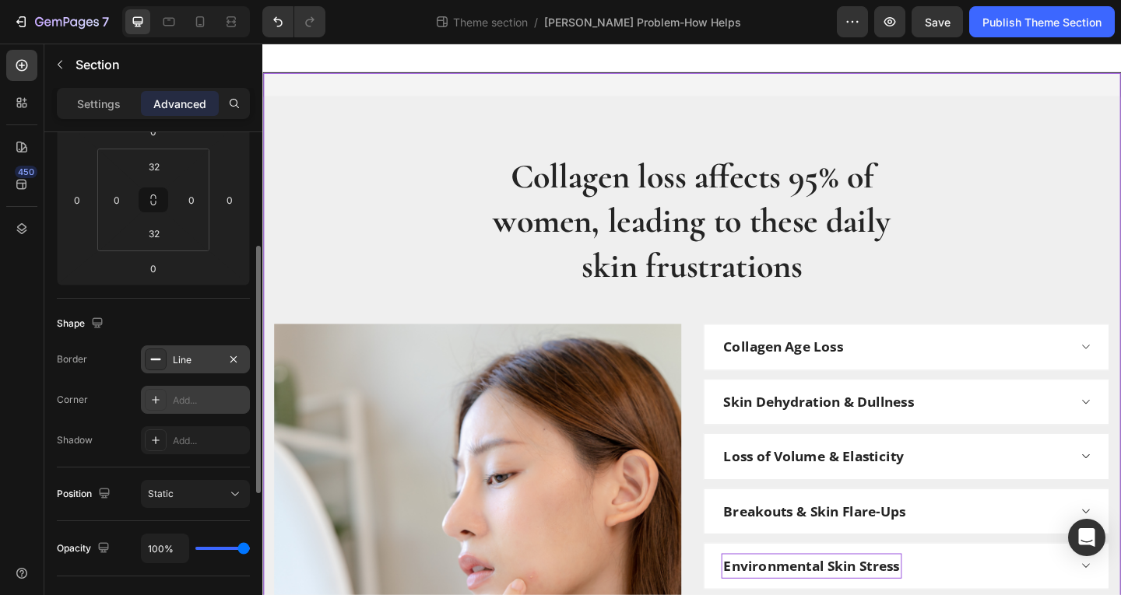
click at [159, 400] on icon at bounding box center [156, 400] width 8 height 8
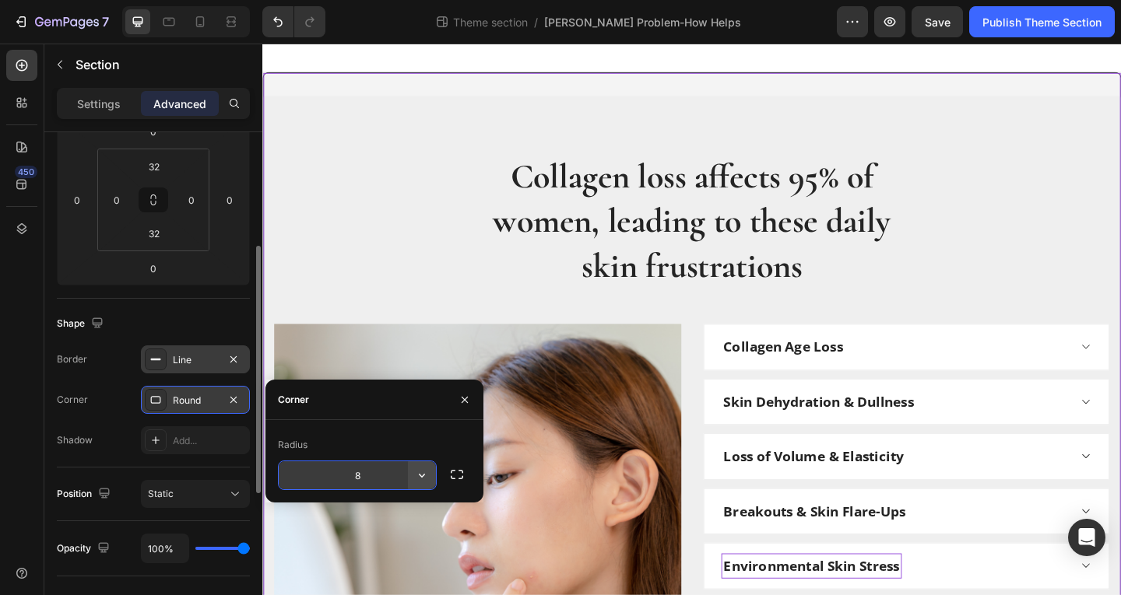
click at [419, 475] on icon "button" at bounding box center [422, 476] width 6 height 4
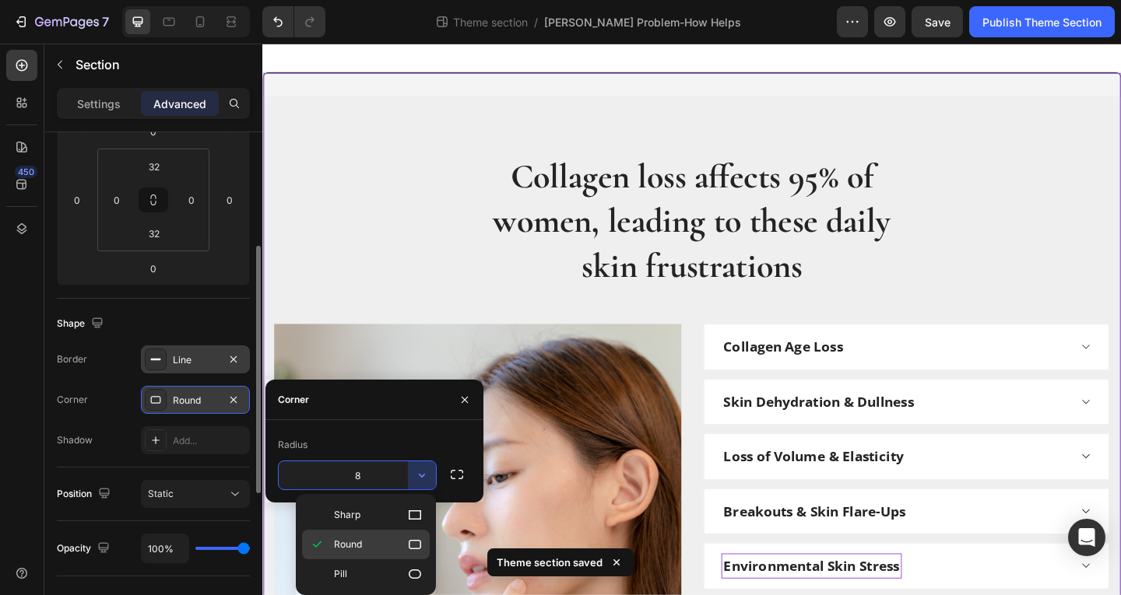
click at [387, 549] on p "Round" at bounding box center [378, 545] width 89 height 16
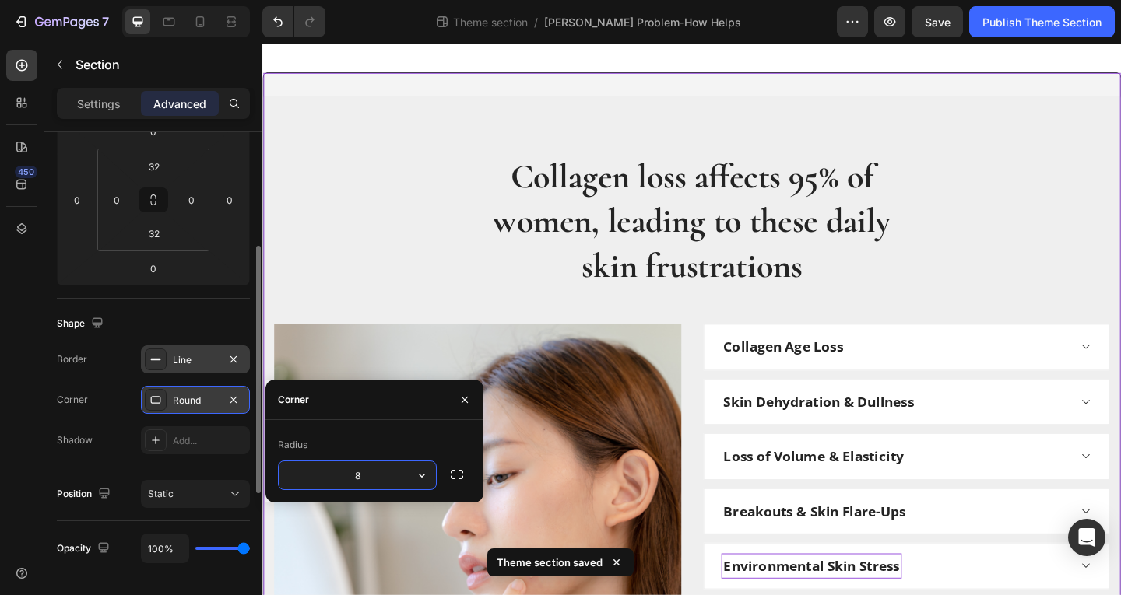
click at [374, 479] on input "8" at bounding box center [357, 476] width 157 height 28
type input "15"
click at [468, 393] on img at bounding box center [496, 570] width 443 height 443
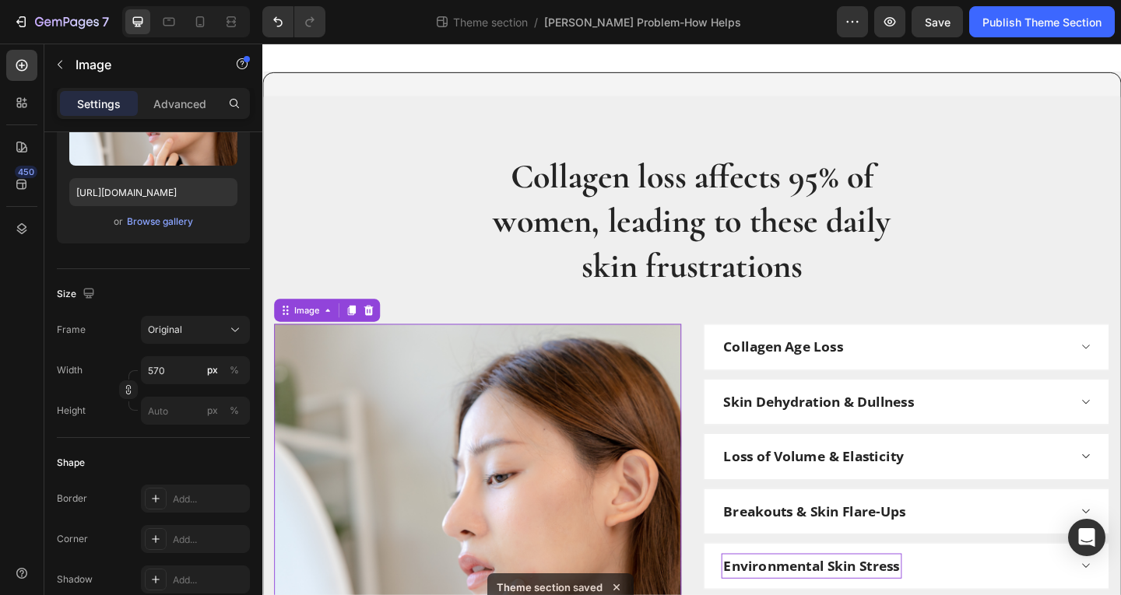
scroll to position [0, 0]
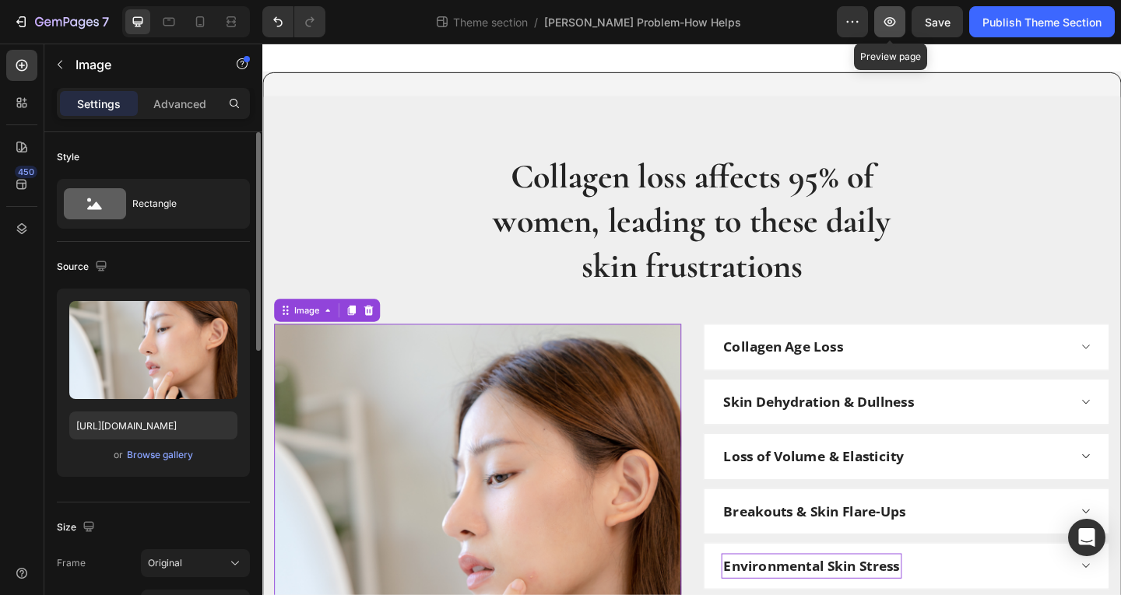
click at [887, 29] on icon "button" at bounding box center [890, 22] width 16 height 16
click at [184, 98] on p "Advanced" at bounding box center [179, 104] width 53 height 16
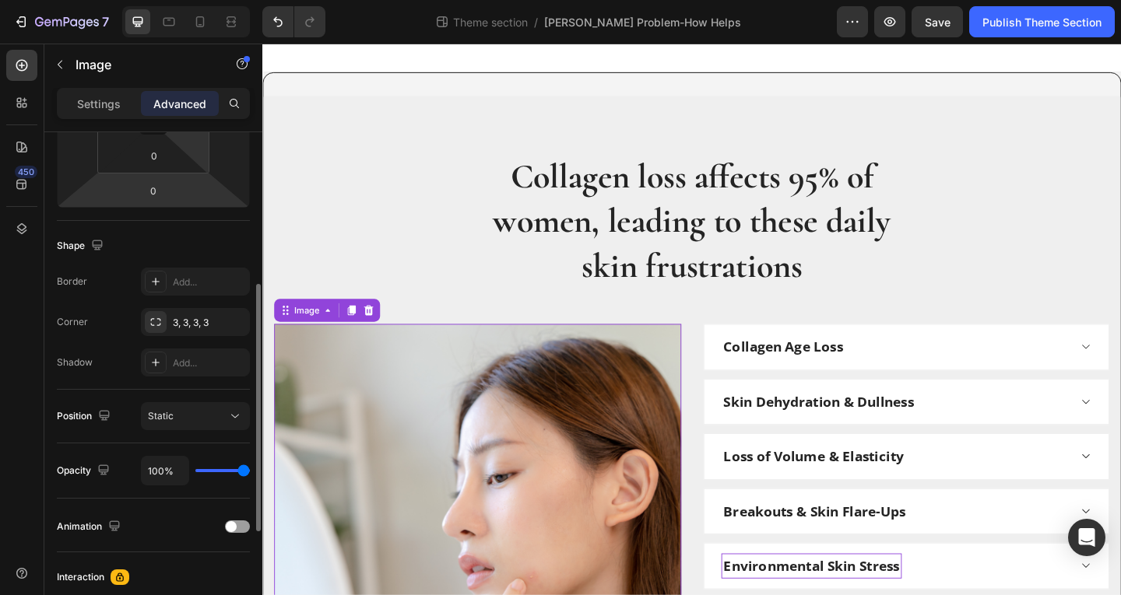
scroll to position [389, 0]
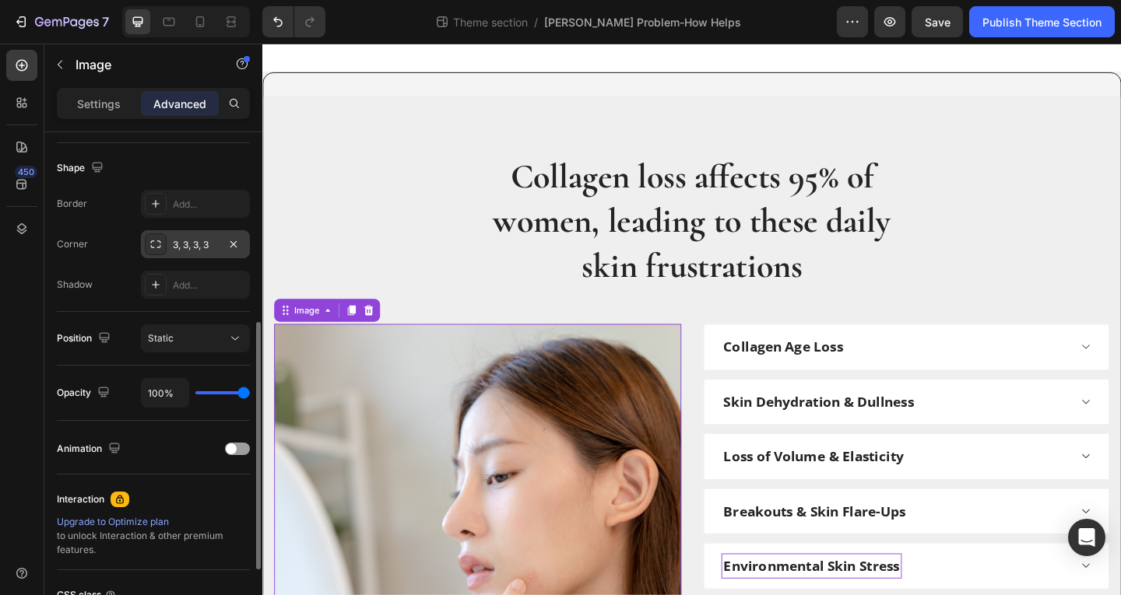
click at [180, 244] on div "3, 3, 3, 3" at bounding box center [195, 245] width 45 height 14
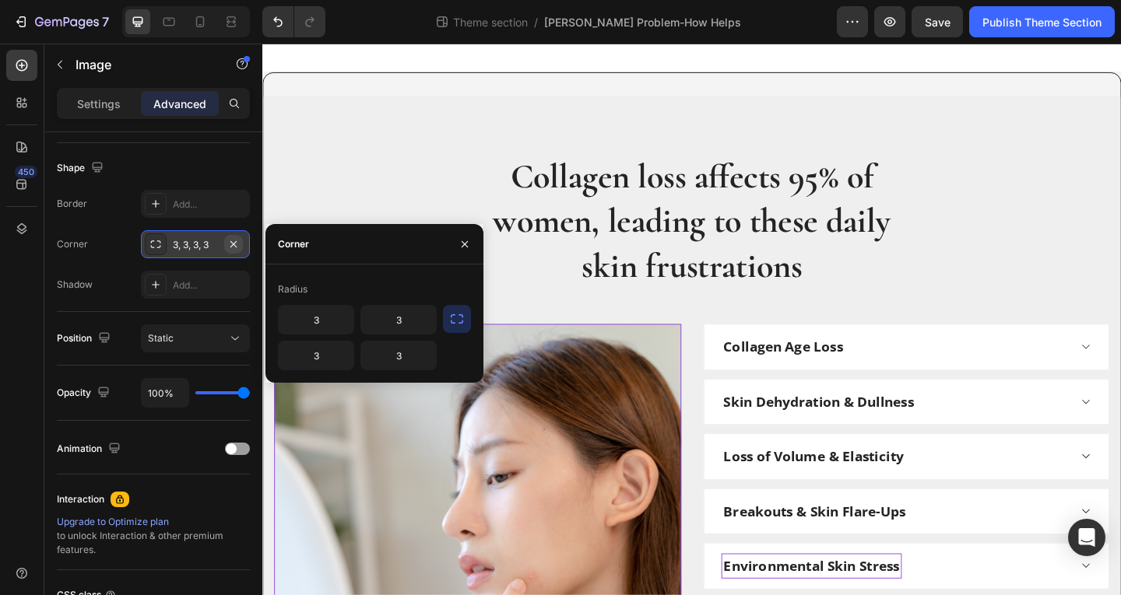
click at [234, 243] on icon "button" at bounding box center [233, 244] width 6 height 6
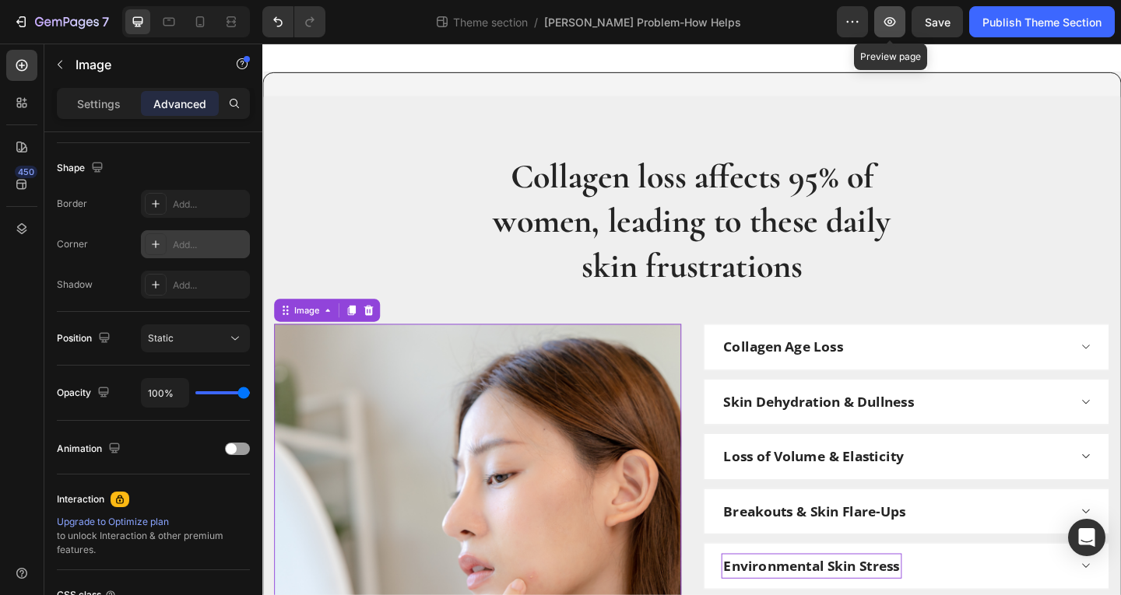
click at [886, 33] on button "button" at bounding box center [889, 21] width 31 height 31
click at [409, 86] on div "Collagen loss affects 95% of women, leading to these daily skin frustrations He…" at bounding box center [729, 477] width 934 height 805
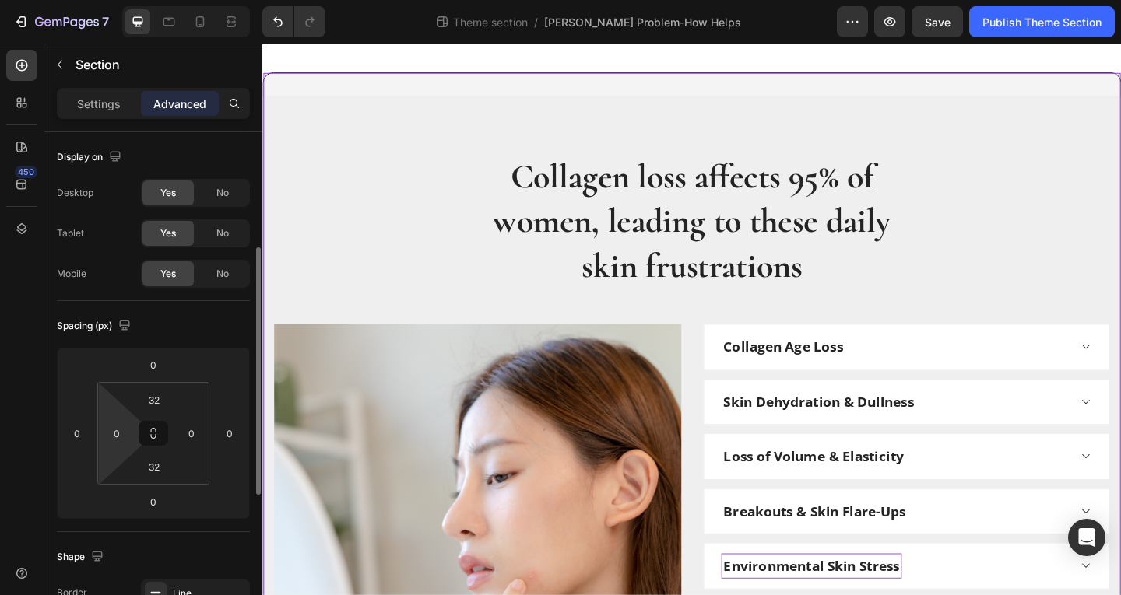
scroll to position [311, 0]
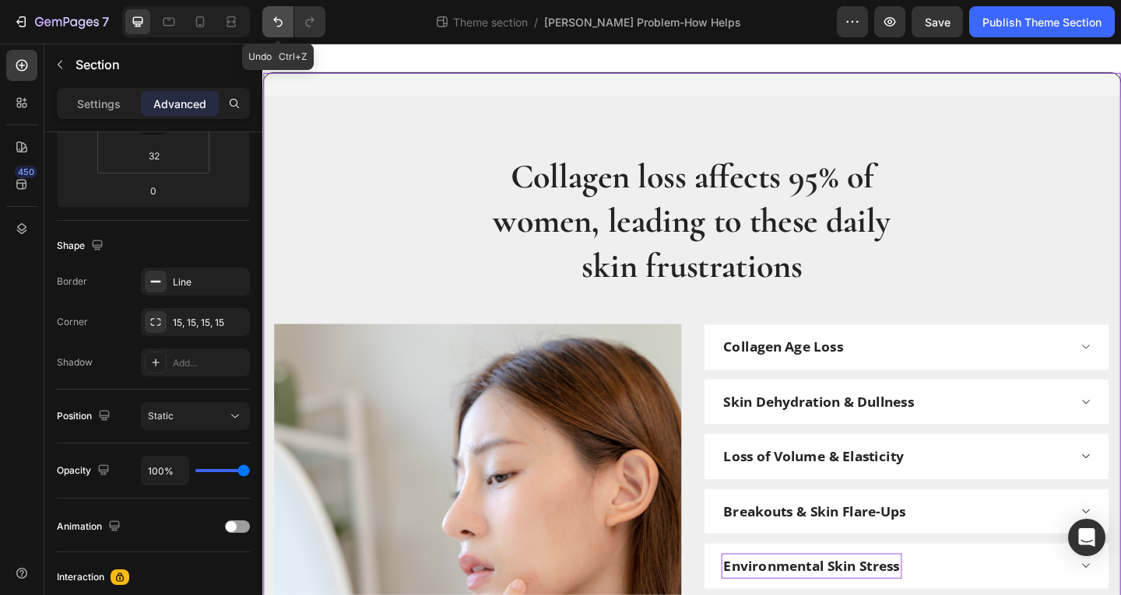
click at [281, 23] on icon "Undo/Redo" at bounding box center [278, 22] width 16 height 16
click at [300, 23] on button "Undo/Redo" at bounding box center [309, 21] width 31 height 31
click at [173, 312] on div "15, 15, 15, 15" at bounding box center [195, 322] width 109 height 28
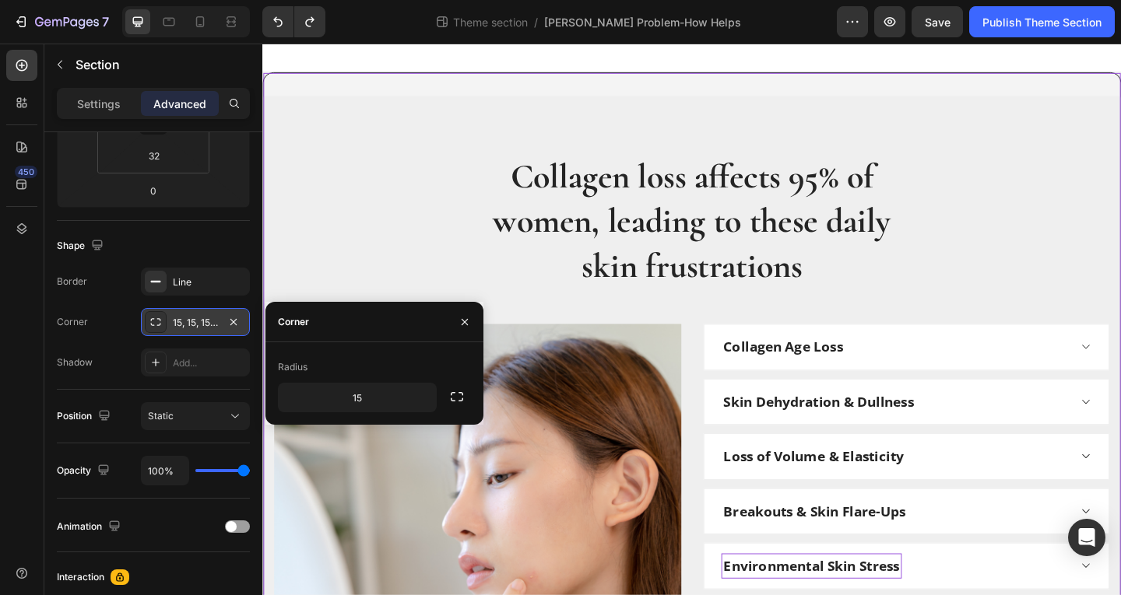
click at [177, 321] on div "15, 15, 15, 15" at bounding box center [195, 323] width 45 height 14
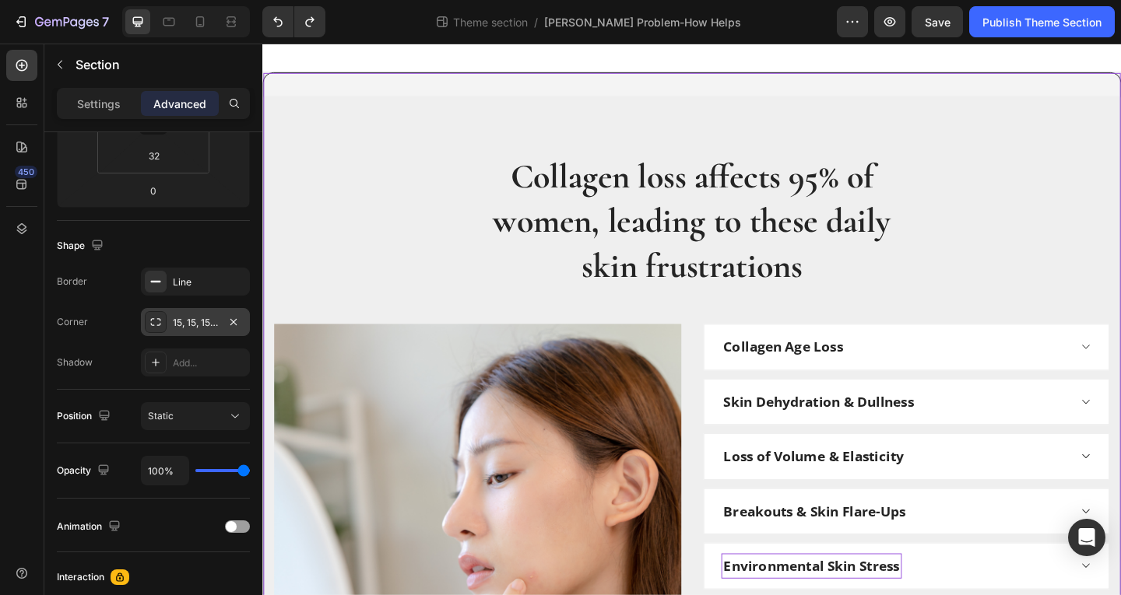
click at [156, 326] on icon at bounding box center [155, 322] width 12 height 12
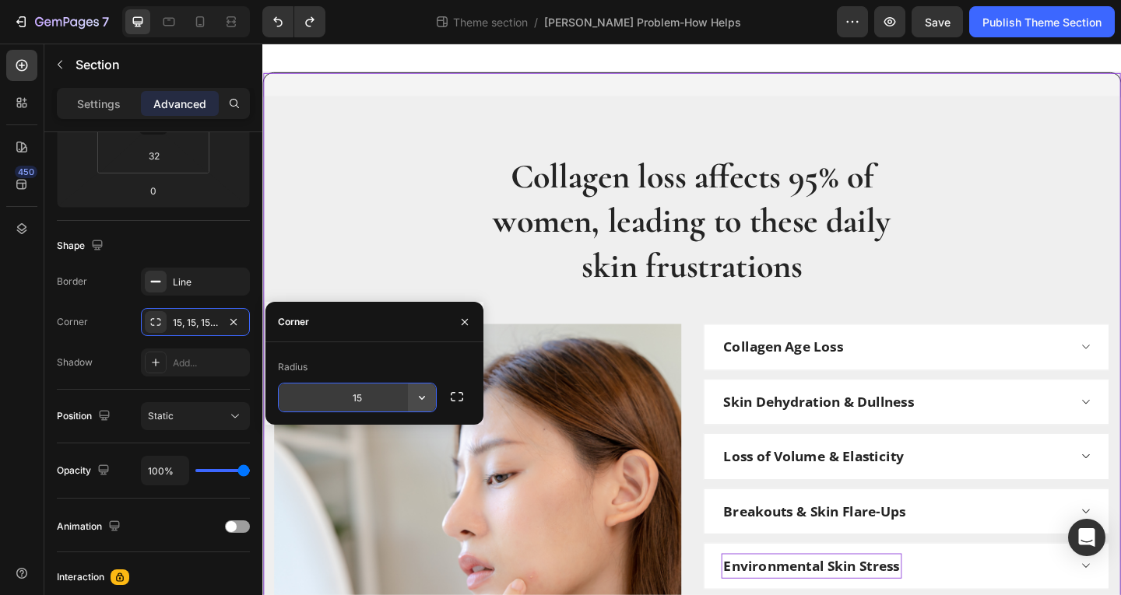
click at [423, 402] on icon "button" at bounding box center [422, 398] width 16 height 16
click at [456, 399] on icon "button" at bounding box center [457, 397] width 16 height 16
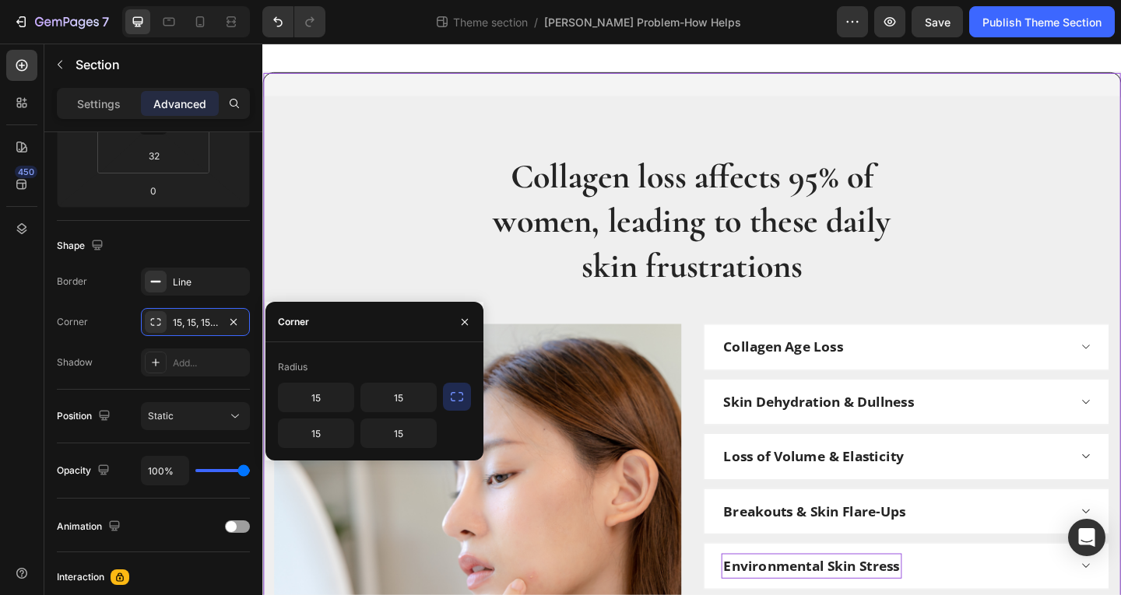
click at [456, 399] on icon "button" at bounding box center [457, 397] width 16 height 16
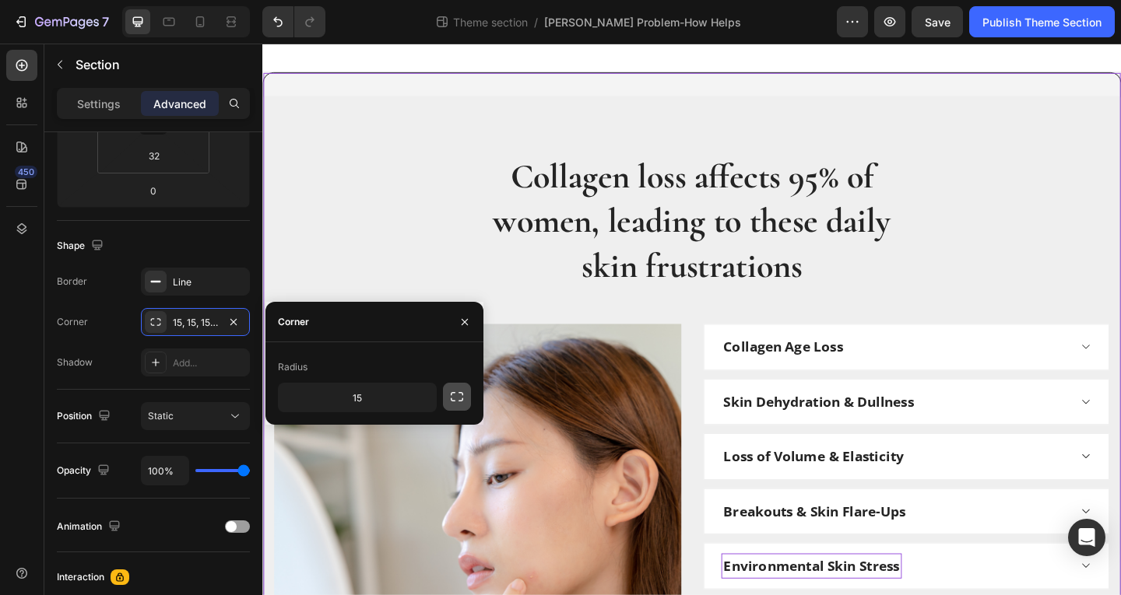
click at [456, 399] on icon "button" at bounding box center [457, 397] width 16 height 16
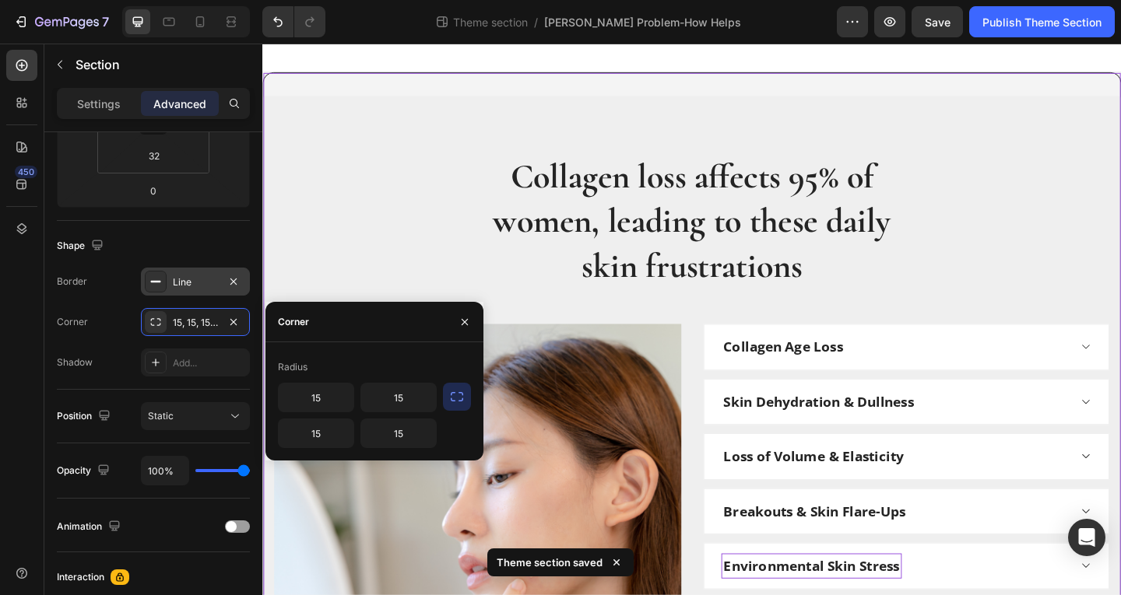
click at [171, 287] on div "Line" at bounding box center [195, 282] width 109 height 28
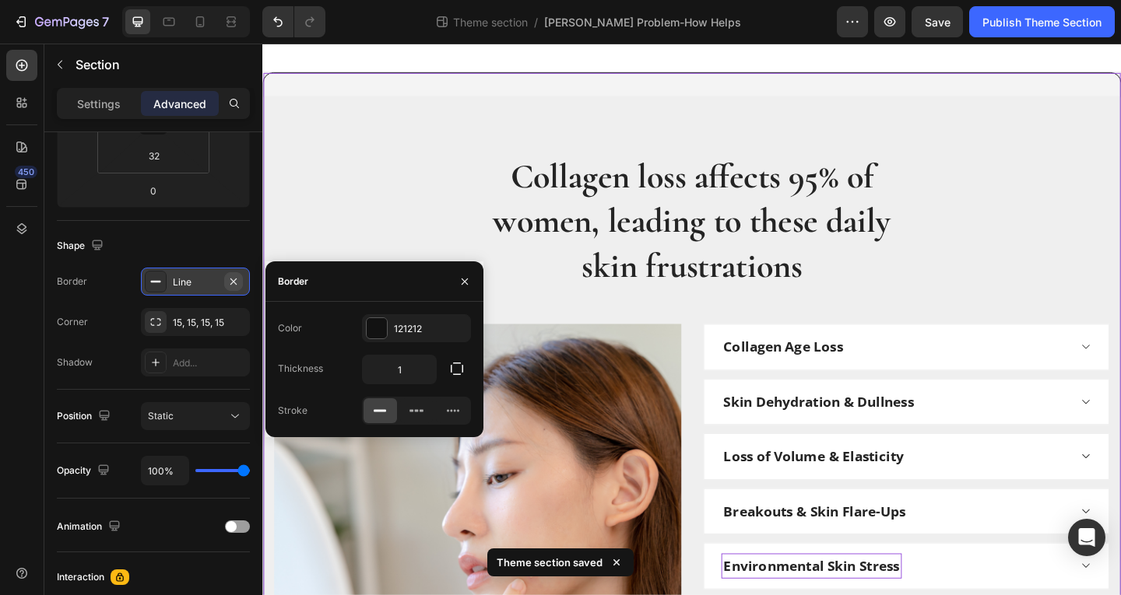
click at [230, 281] on icon "button" at bounding box center [233, 282] width 12 height 12
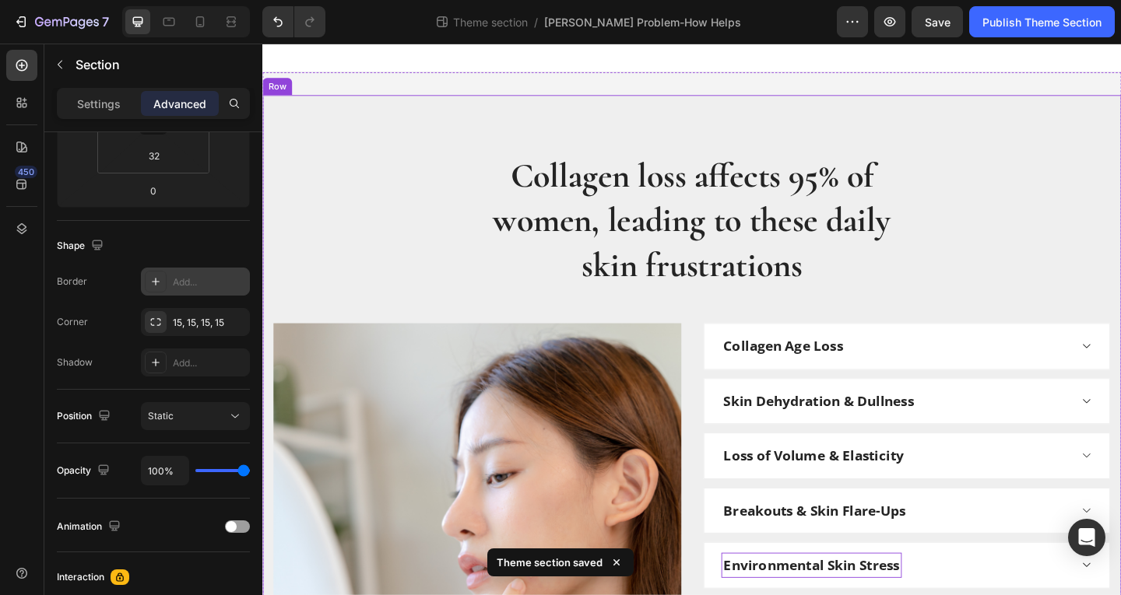
click at [374, 227] on div "Collagen loss affects 95% of women, leading to these daily skin frustrations He…" at bounding box center [729, 477] width 911 height 630
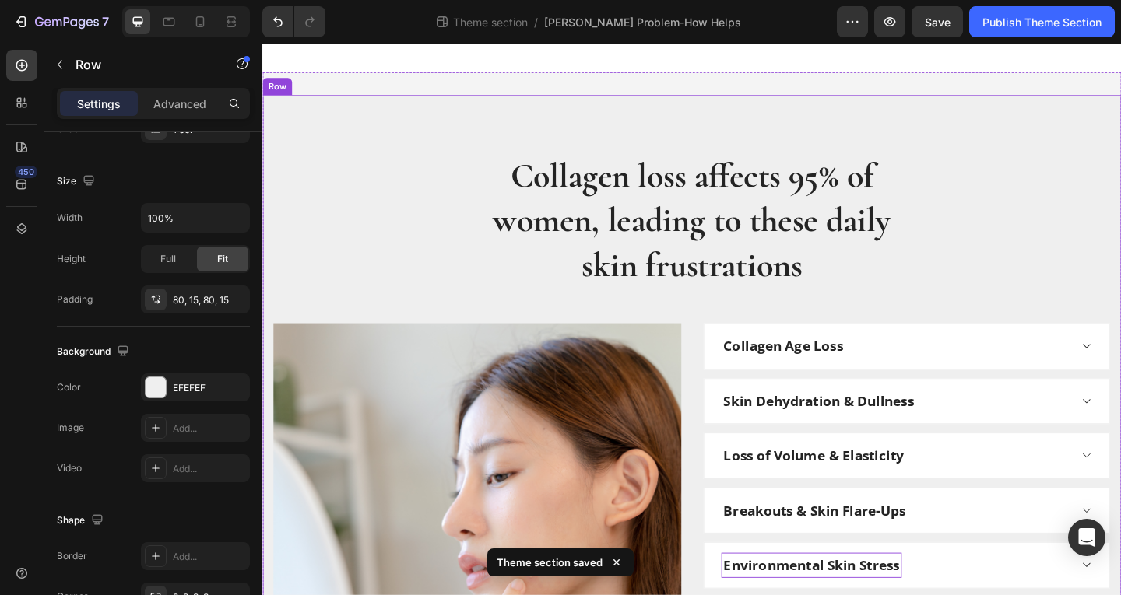
scroll to position [0, 0]
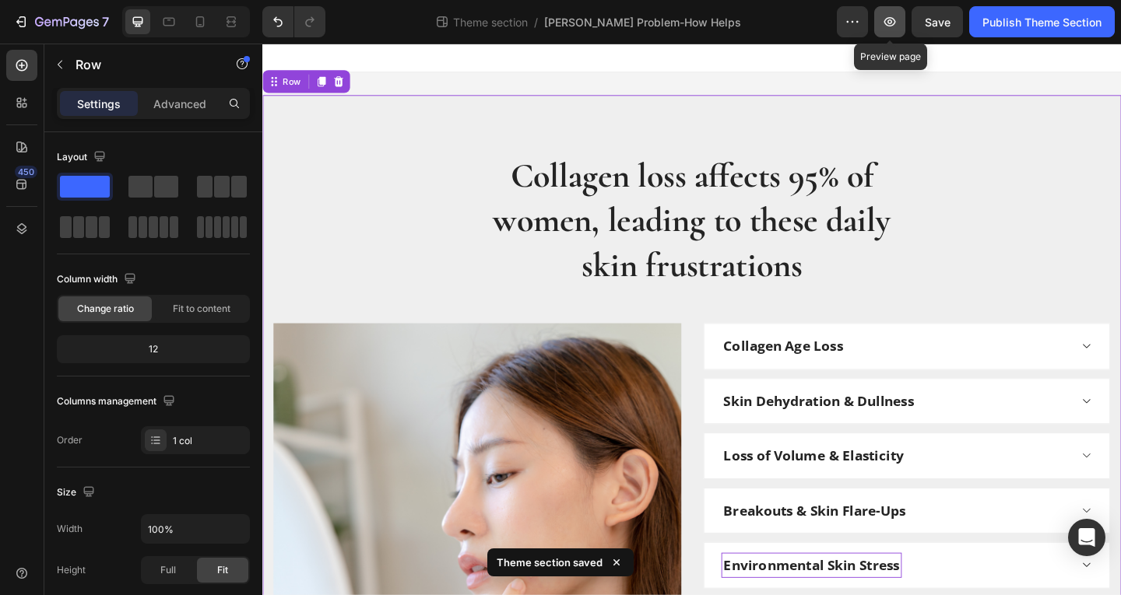
click at [885, 29] on icon "button" at bounding box center [890, 22] width 16 height 16
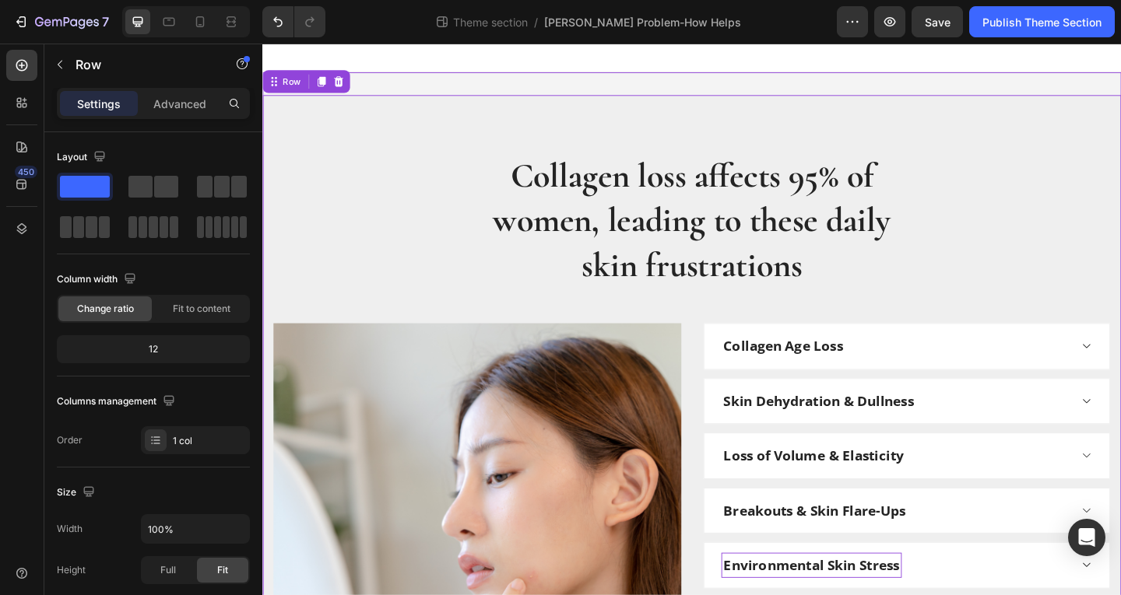
click at [431, 89] on div "Collagen loss affects 95% of women, leading to these daily skin frustrations He…" at bounding box center [729, 477] width 934 height 804
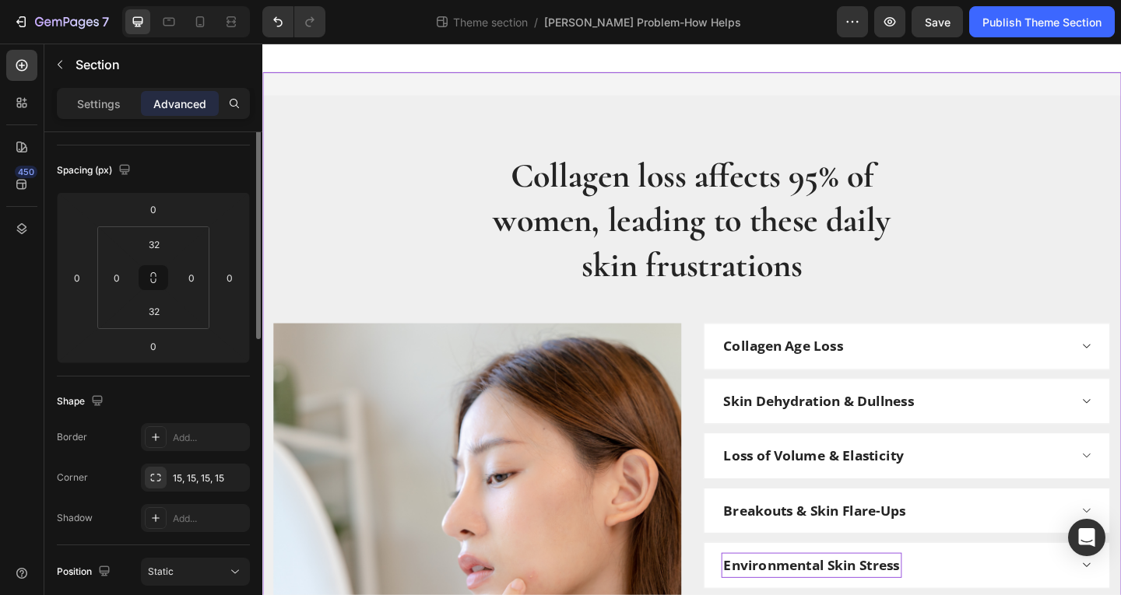
scroll to position [311, 0]
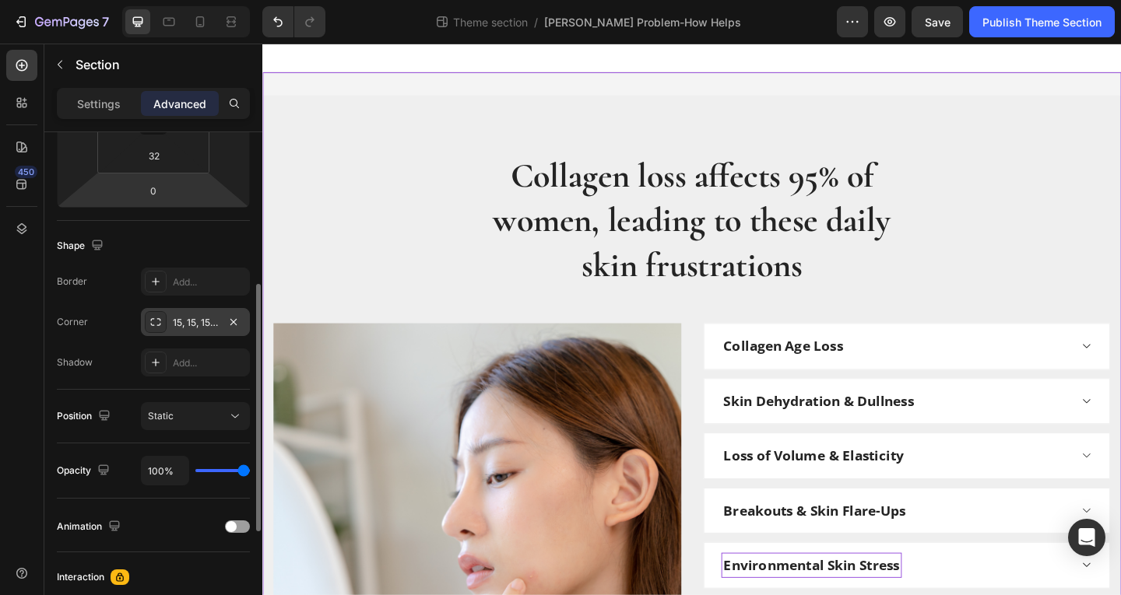
click at [185, 329] on div "15, 15, 15, 15" at bounding box center [195, 323] width 45 height 14
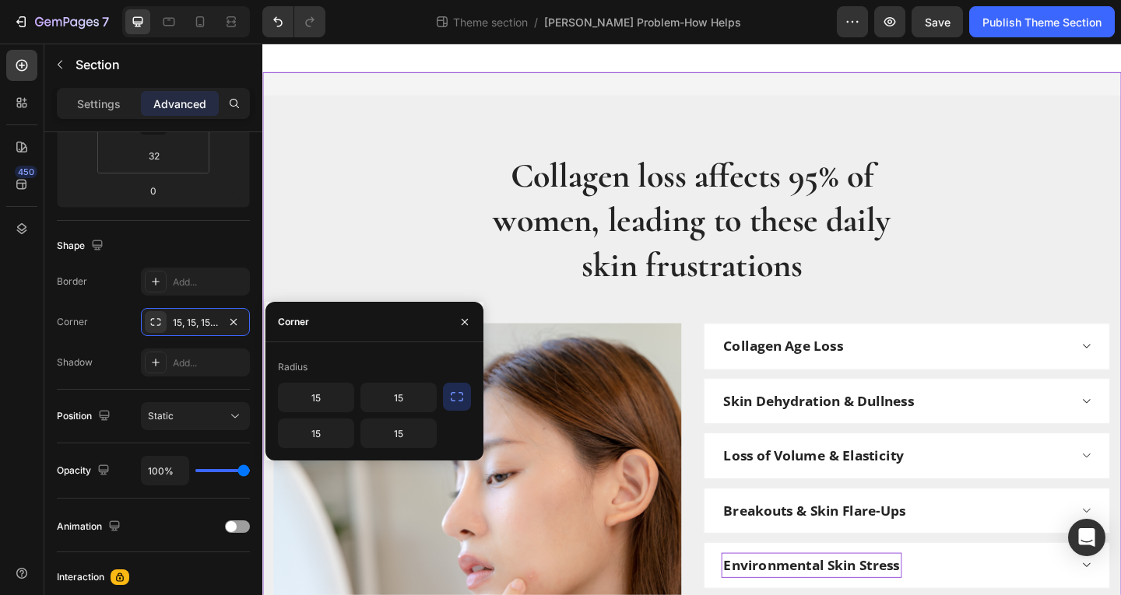
click at [462, 401] on icon "button" at bounding box center [457, 397] width 16 height 16
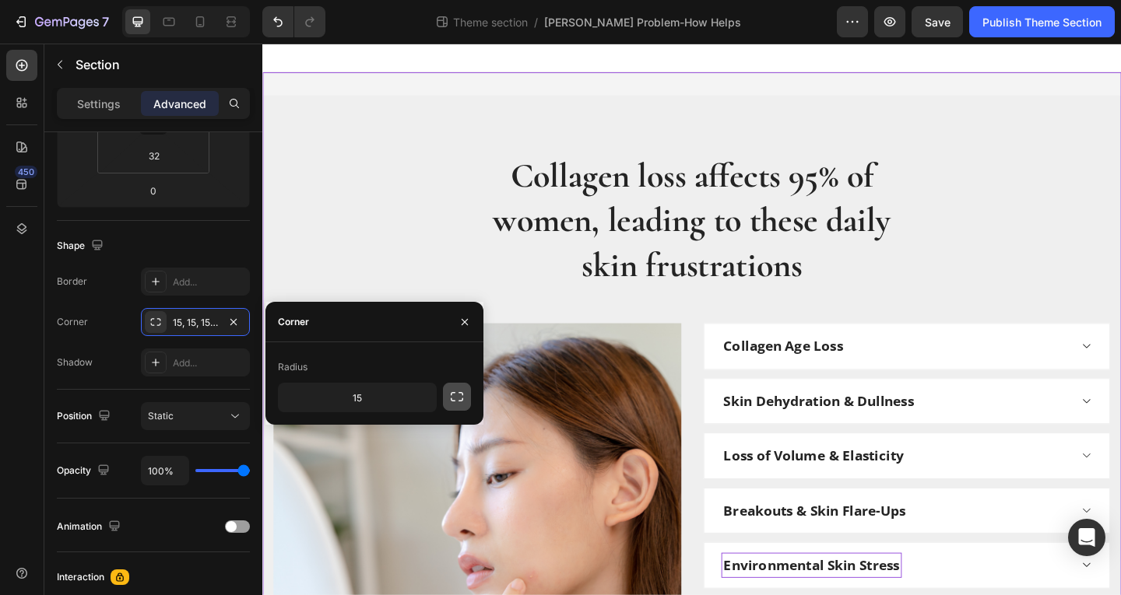
click at [462, 401] on icon "button" at bounding box center [457, 397] width 16 height 16
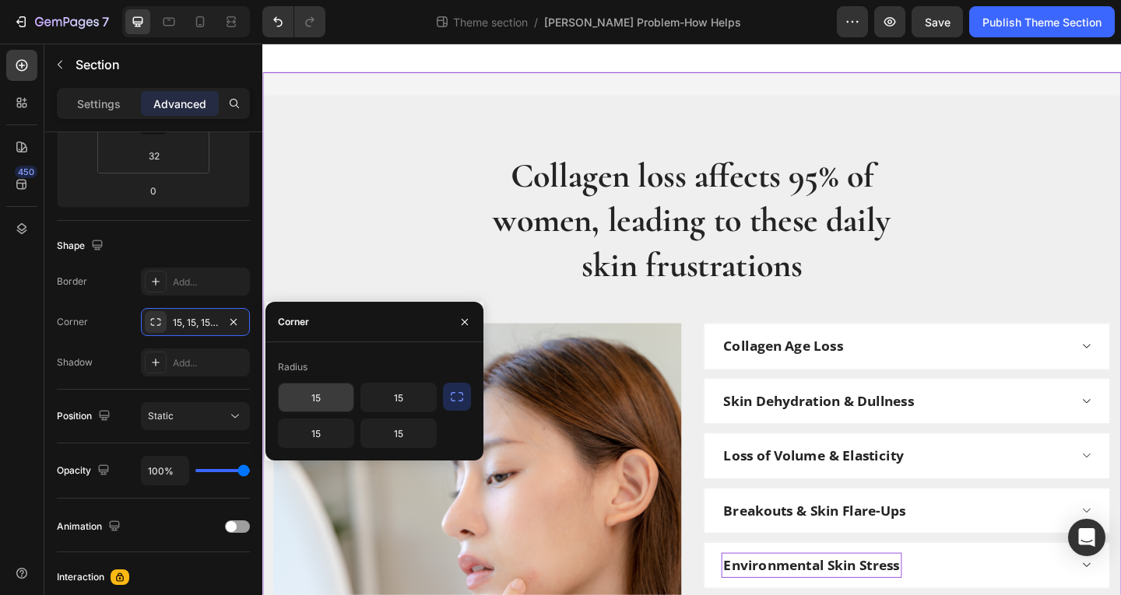
click at [315, 405] on input "15" at bounding box center [316, 398] width 75 height 28
type input "25"
click at [406, 401] on input "15" at bounding box center [398, 398] width 75 height 28
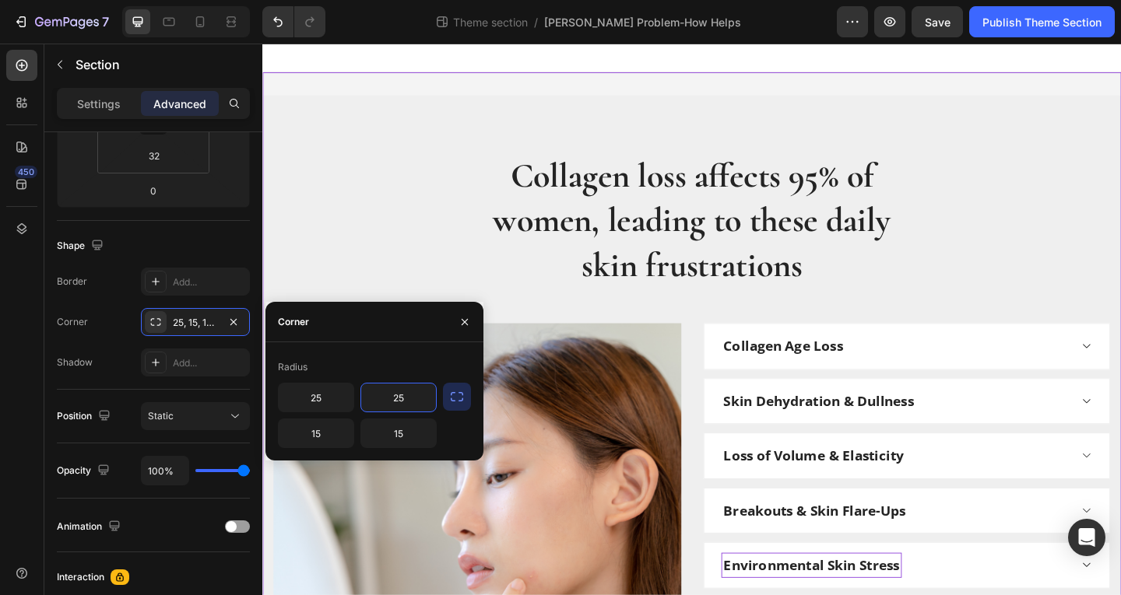
type input "25"
click at [314, 437] on input "15" at bounding box center [316, 434] width 75 height 28
type input "25"
click at [410, 437] on input "15" at bounding box center [398, 434] width 75 height 28
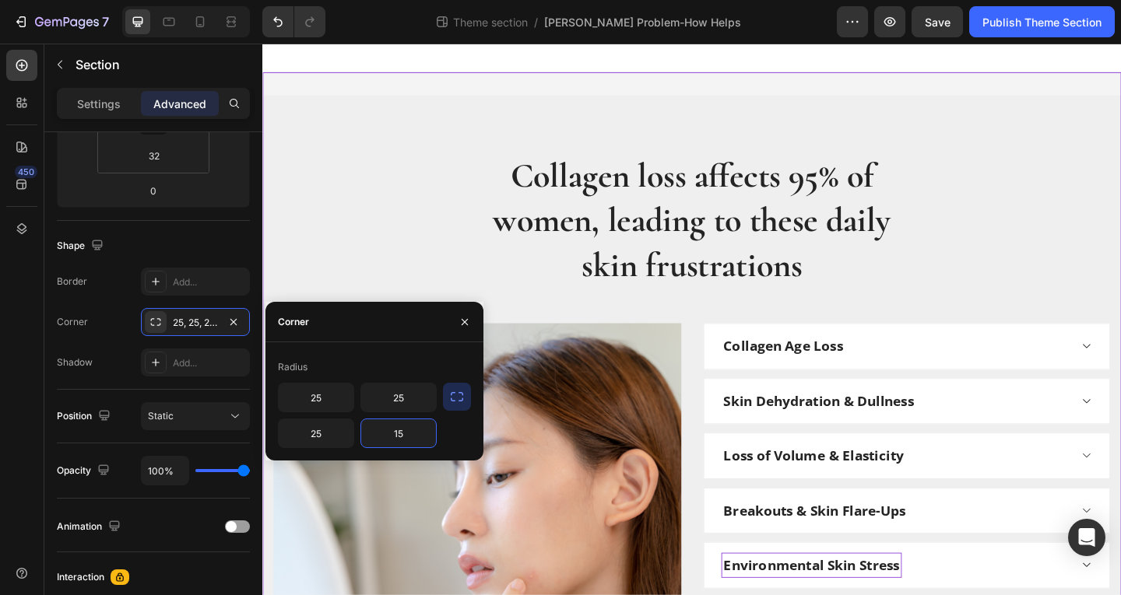
click at [410, 437] on input "15" at bounding box center [398, 434] width 75 height 28
type input "25"
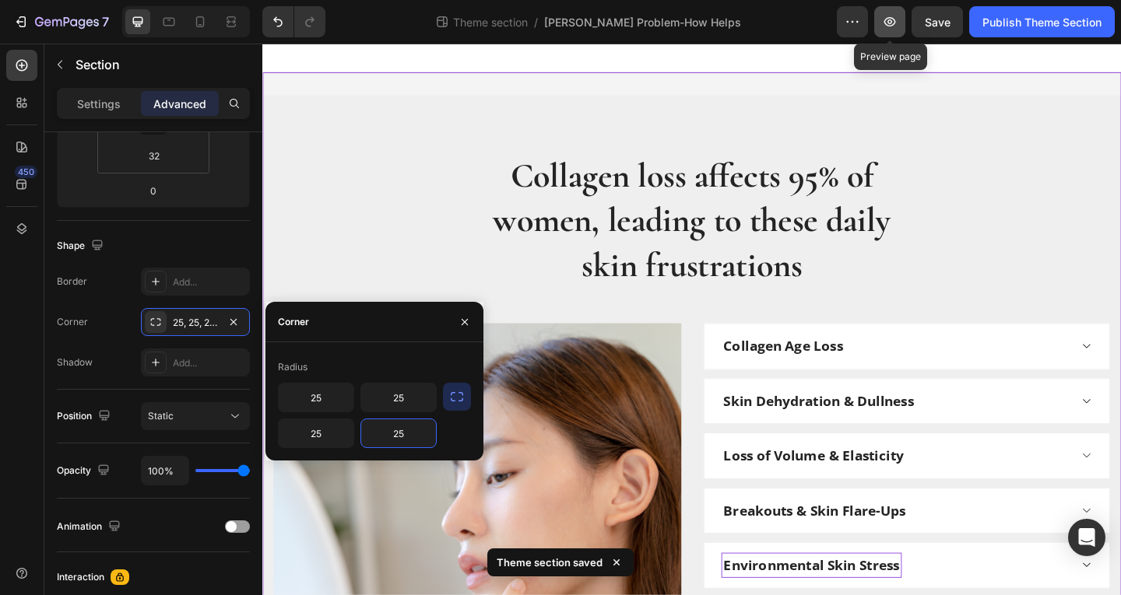
click at [897, 31] on button "button" at bounding box center [889, 21] width 31 height 31
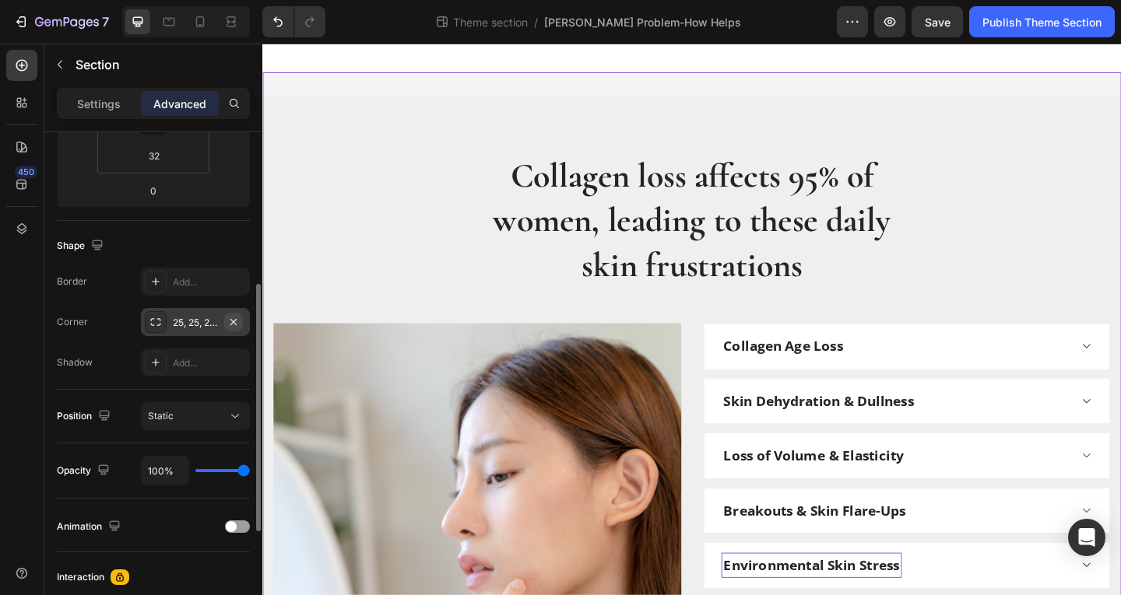
click at [232, 322] on icon "button" at bounding box center [233, 322] width 12 height 12
click at [318, 147] on div "Collagen loss affects 95% of women, leading to these daily skin frustrations He…" at bounding box center [729, 477] width 934 height 754
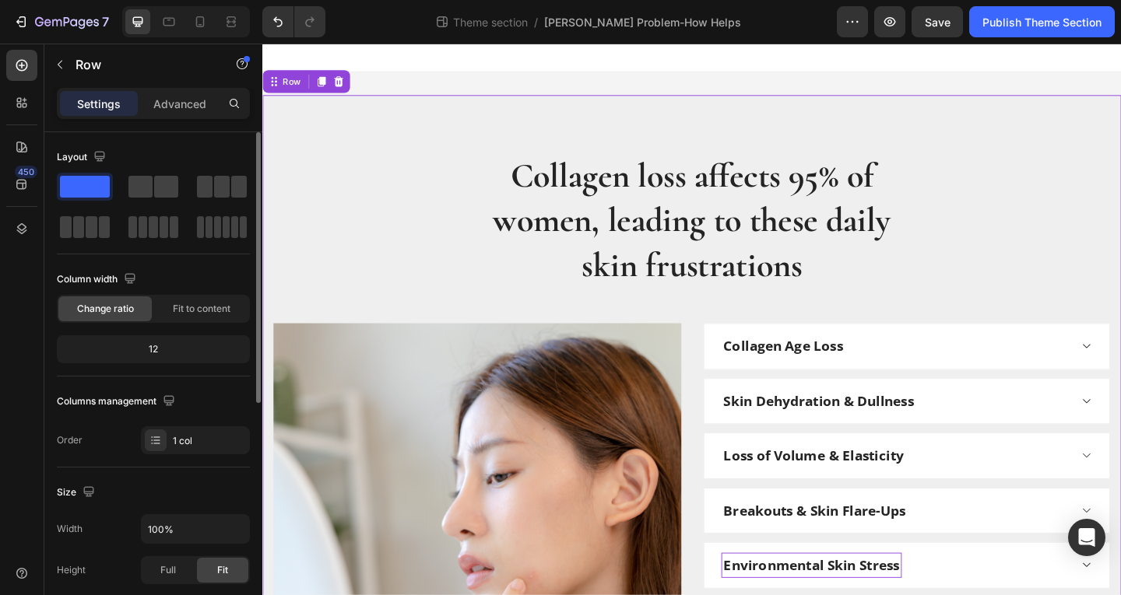
scroll to position [442, 0]
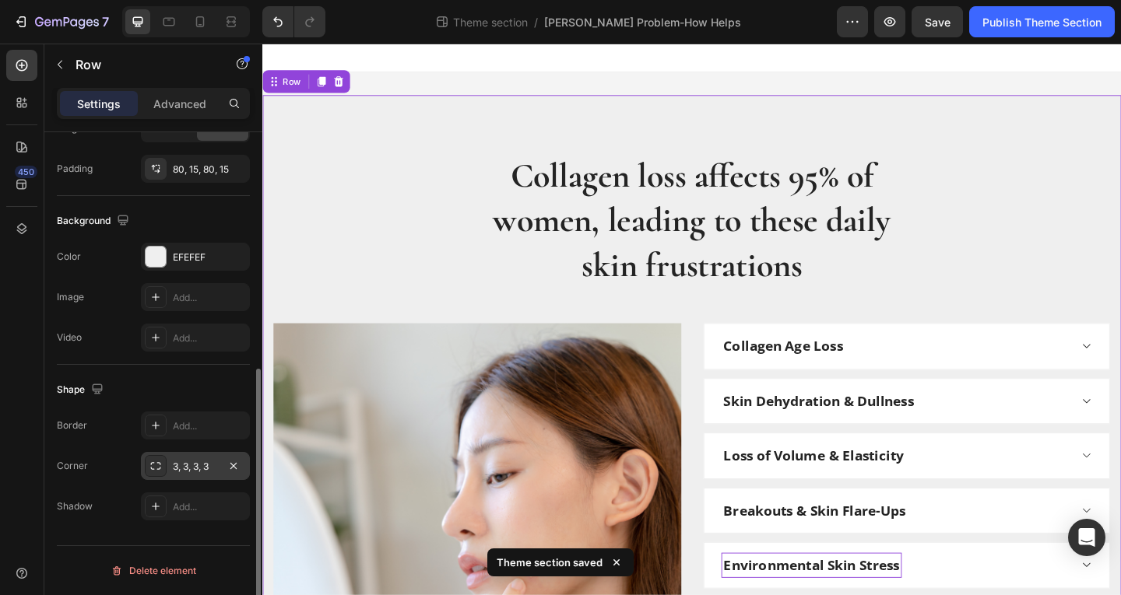
click at [181, 471] on div "3, 3, 3, 3" at bounding box center [195, 467] width 45 height 14
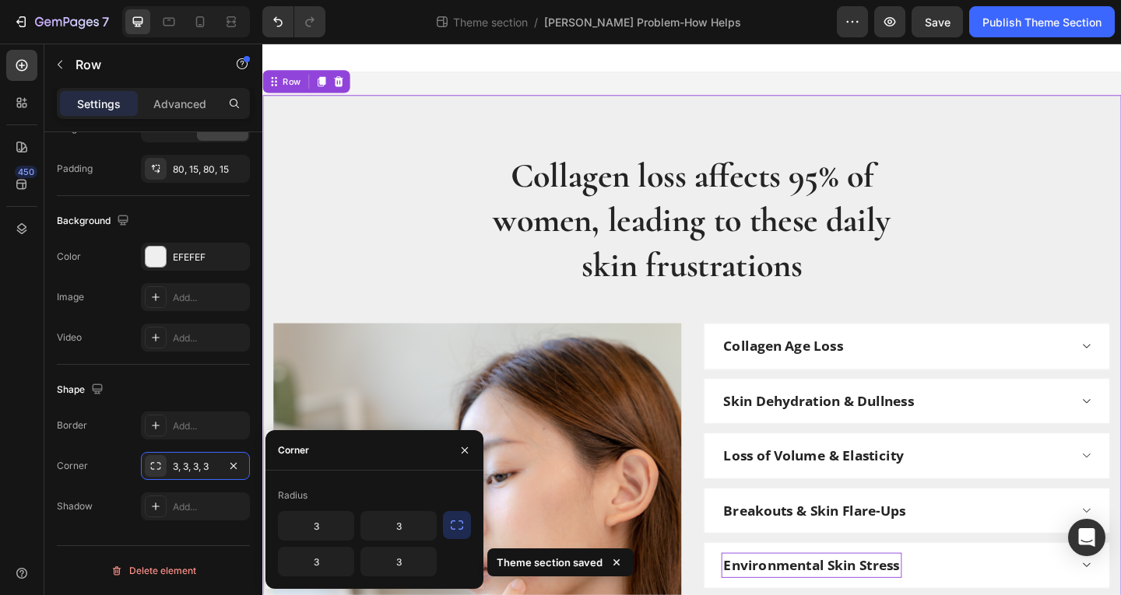
click at [458, 537] on button "button" at bounding box center [457, 525] width 28 height 28
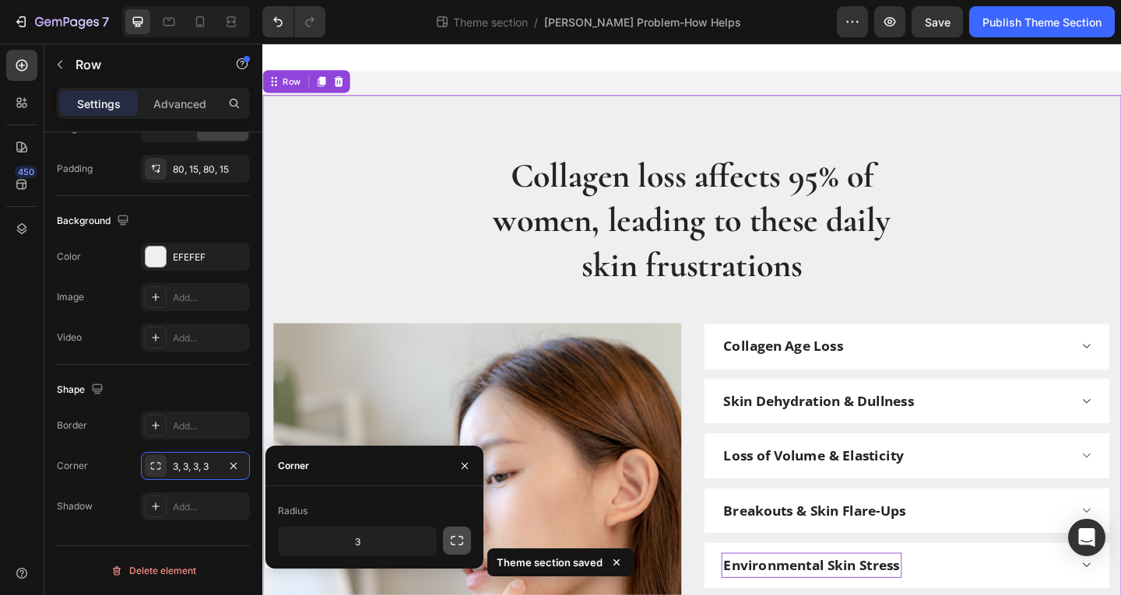
click at [458, 537] on icon "button" at bounding box center [457, 541] width 16 height 16
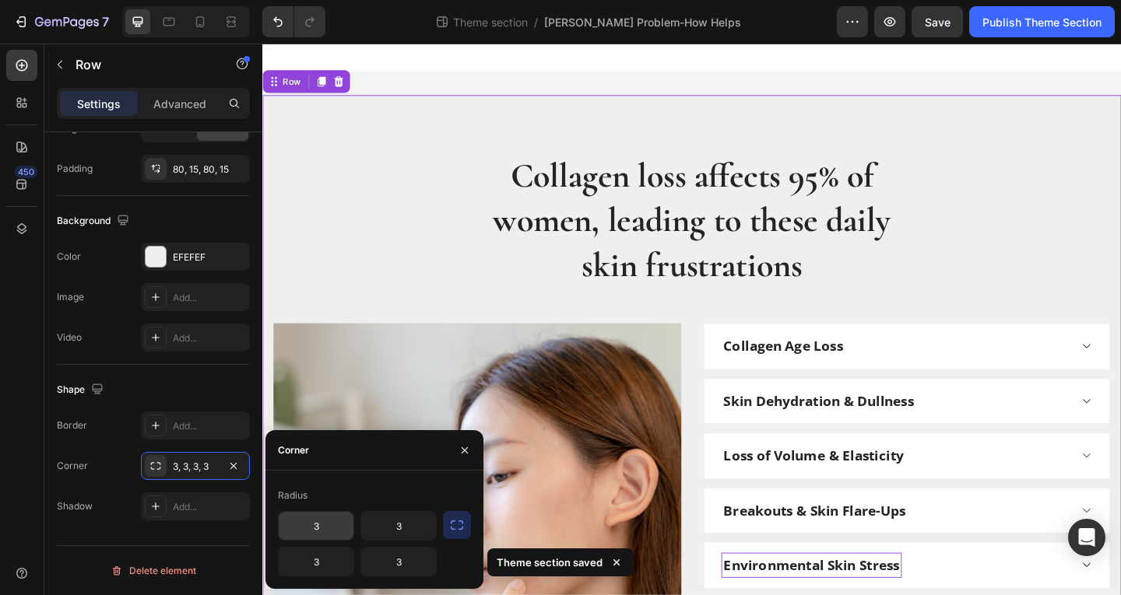
click at [311, 532] on input "3" at bounding box center [316, 526] width 75 height 28
type input "15"
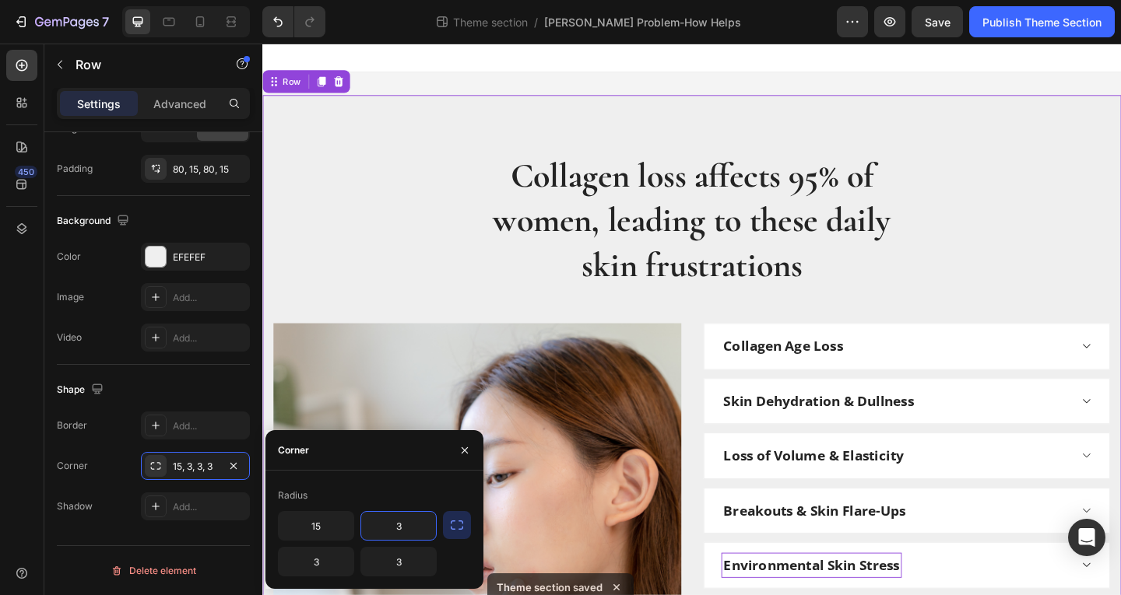
click at [395, 527] on input "3" at bounding box center [398, 526] width 75 height 28
type input "15"
click at [298, 555] on input "3" at bounding box center [316, 562] width 75 height 28
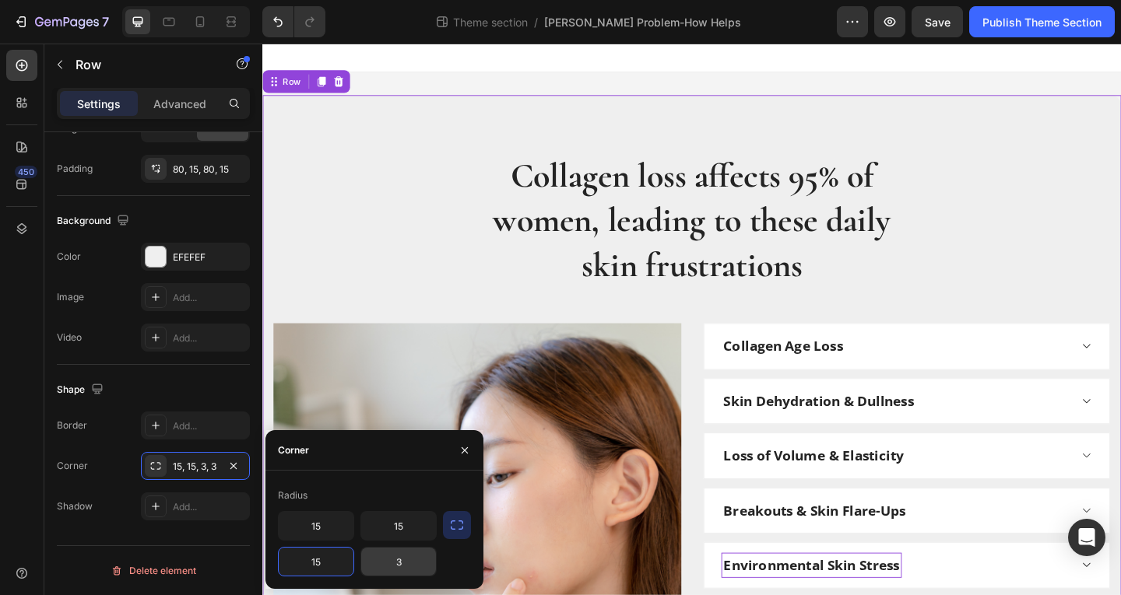
type input "15"
click at [389, 556] on input "3" at bounding box center [398, 562] width 75 height 28
type input "15"
click at [890, 26] on icon "button" at bounding box center [890, 21] width 12 height 9
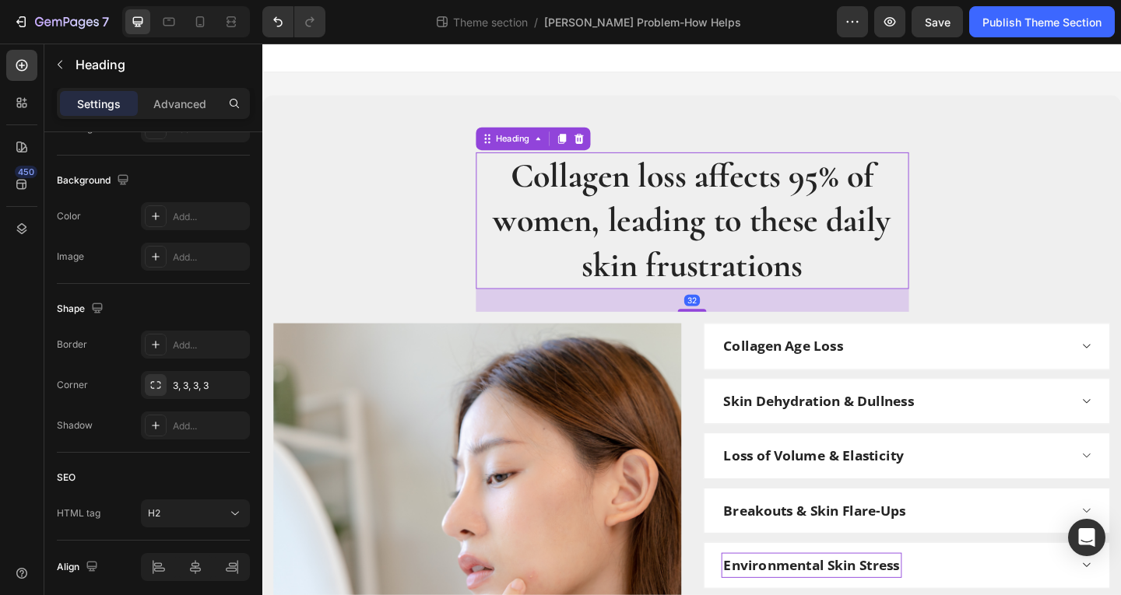
click at [746, 167] on p "Collagen loss affects 95% of women, leading to these daily skin frustrations" at bounding box center [730, 236] width 468 height 146
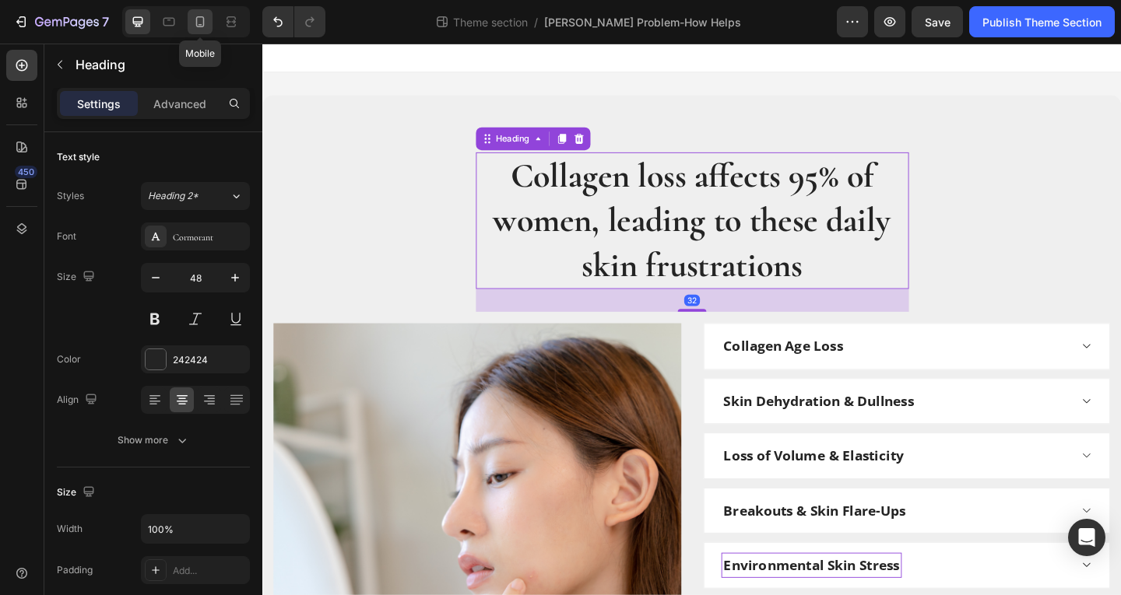
click at [196, 27] on icon at bounding box center [200, 22] width 16 height 16
type input "35"
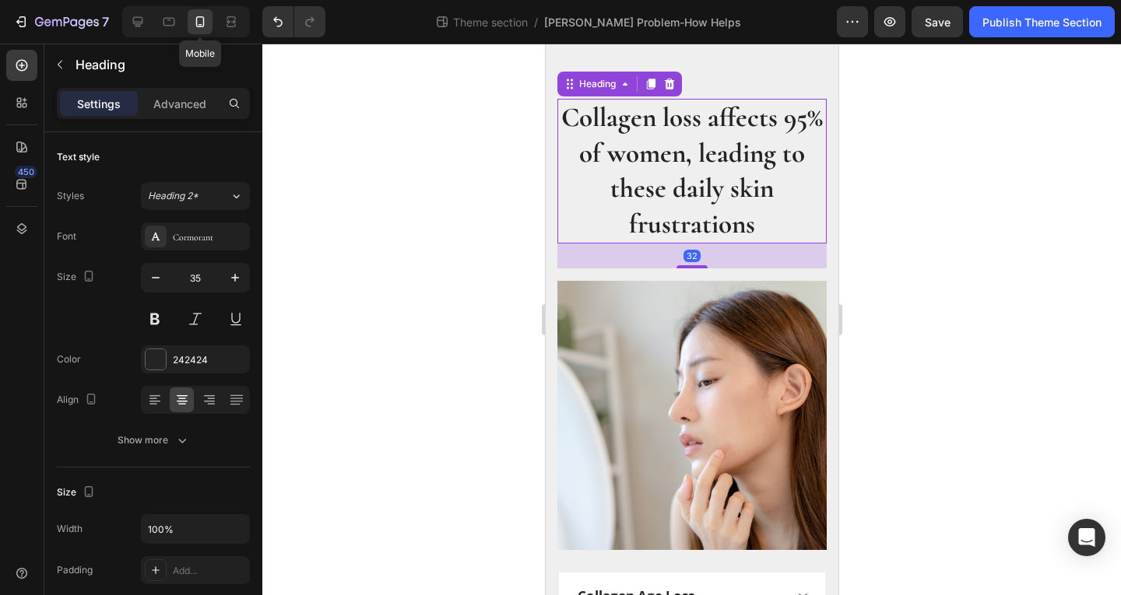
scroll to position [64, 0]
click at [158, 95] on div "Advanced" at bounding box center [180, 103] width 78 height 25
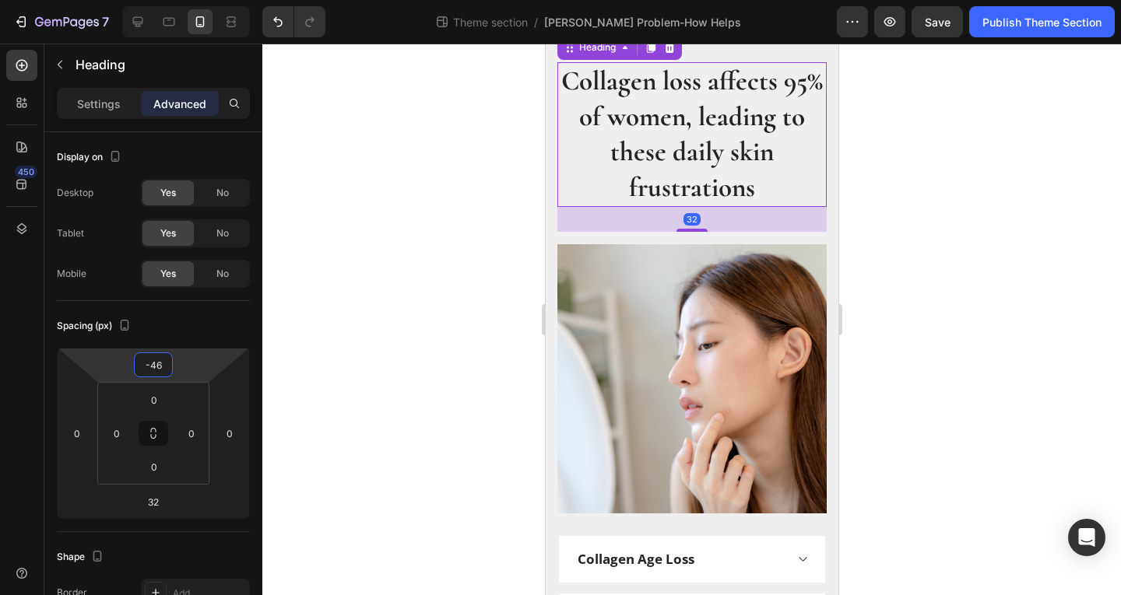
drag, startPoint x: 183, startPoint y: 360, endPoint x: 184, endPoint y: 378, distance: 17.9
click at [184, 0] on html "7 Theme section / Berry Problem-How Helps Preview Save Publish Theme Section 45…" at bounding box center [560, 0] width 1121 height 0
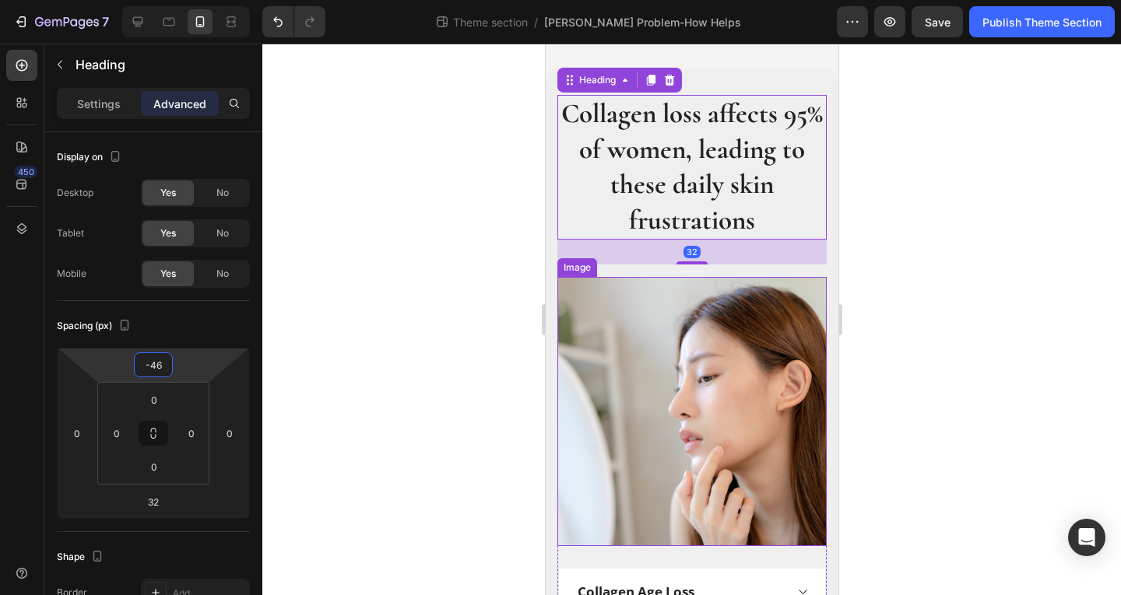
scroll to position [0, 0]
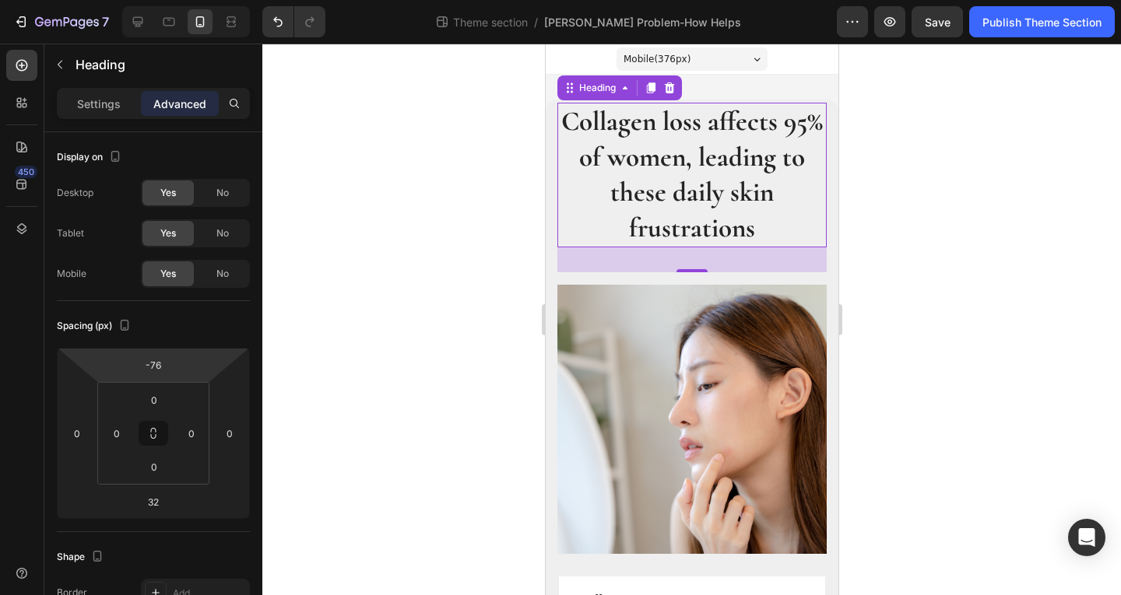
type input "-78"
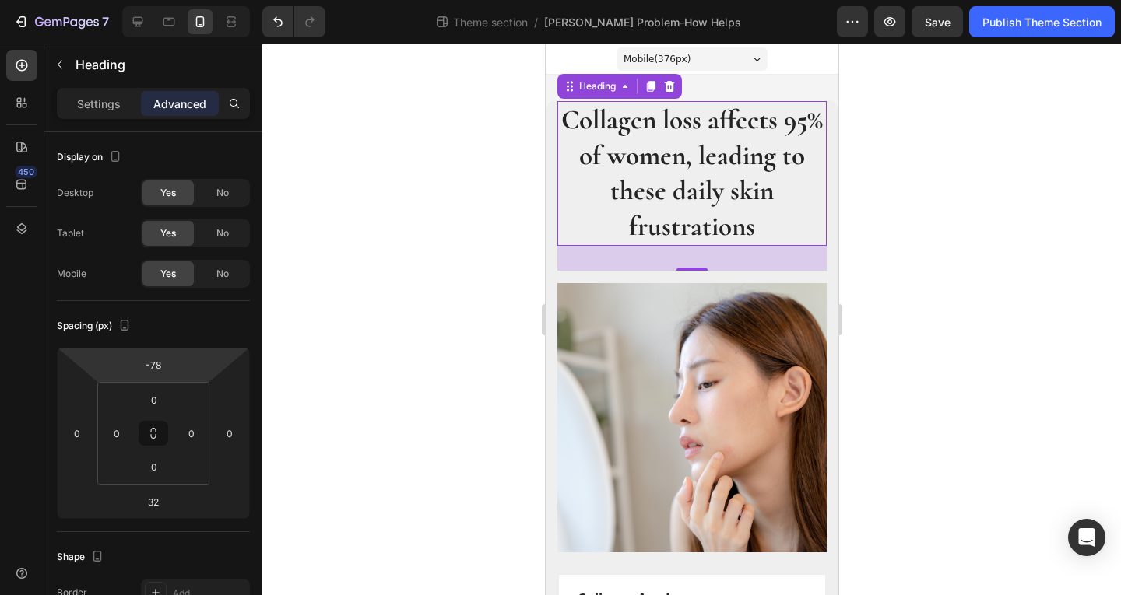
drag, startPoint x: 202, startPoint y: 360, endPoint x: 202, endPoint y: 373, distance: 12.5
click at [202, 0] on html "7 Theme section / Berry Problem-How Helps Preview Save Publish Theme Section 45…" at bounding box center [560, 0] width 1121 height 0
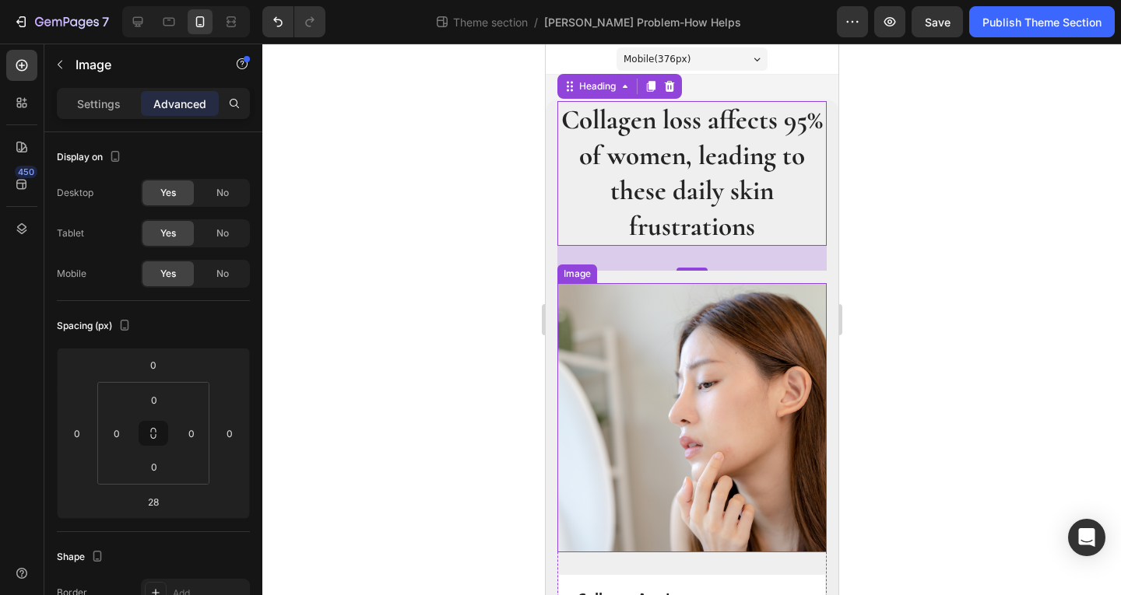
click at [652, 378] on img at bounding box center [691, 417] width 269 height 269
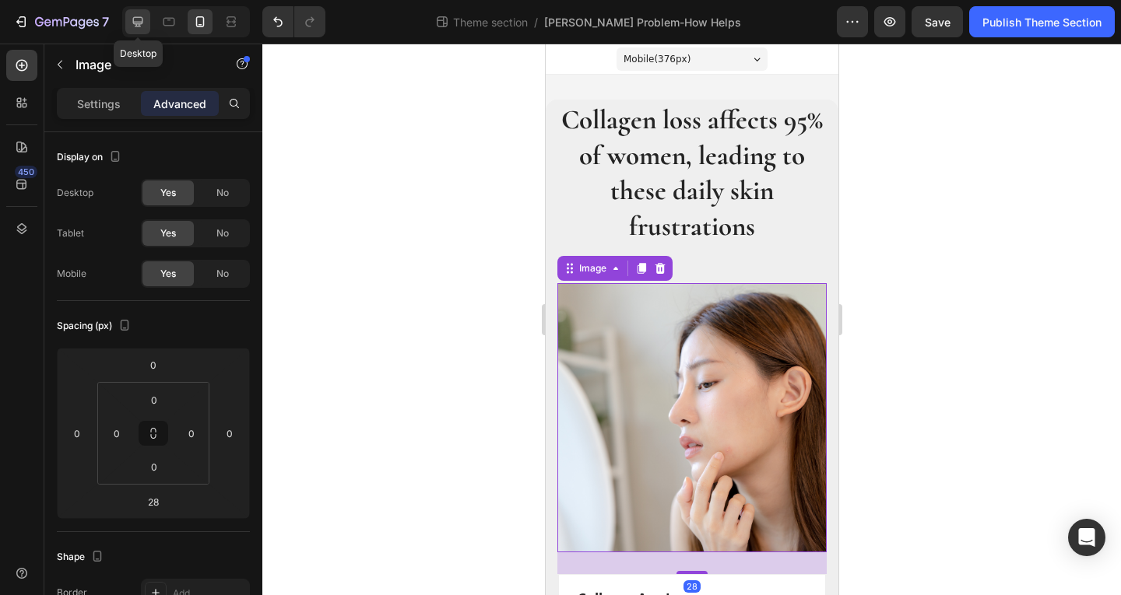
click at [139, 23] on icon at bounding box center [138, 22] width 16 height 16
type input "0"
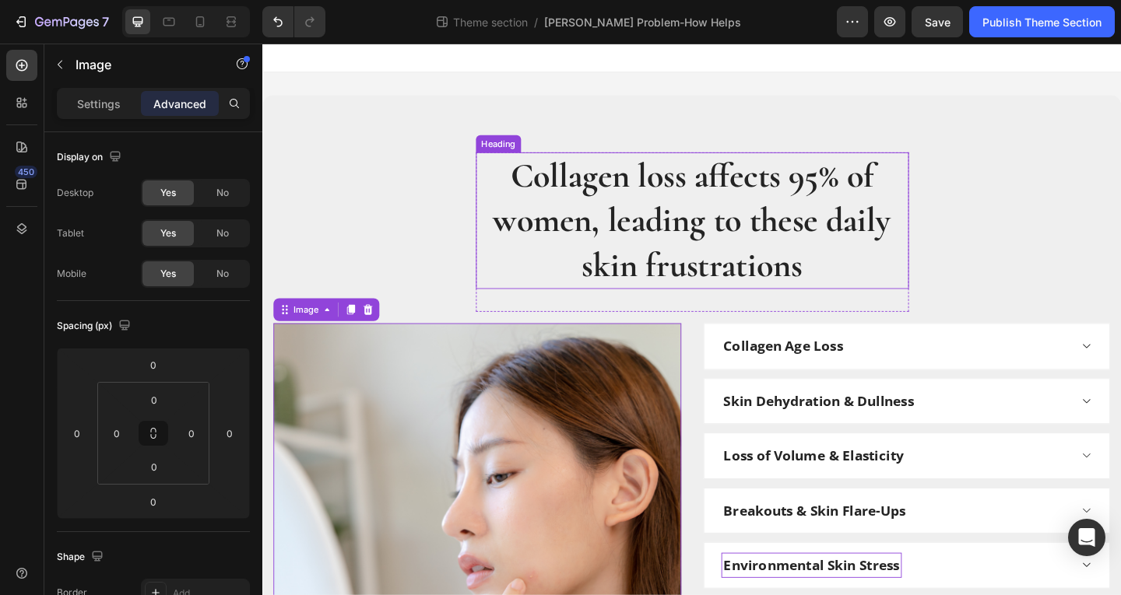
click at [780, 206] on p "Collagen loss affects 95% of women, leading to these daily skin frustrations" at bounding box center [730, 236] width 468 height 146
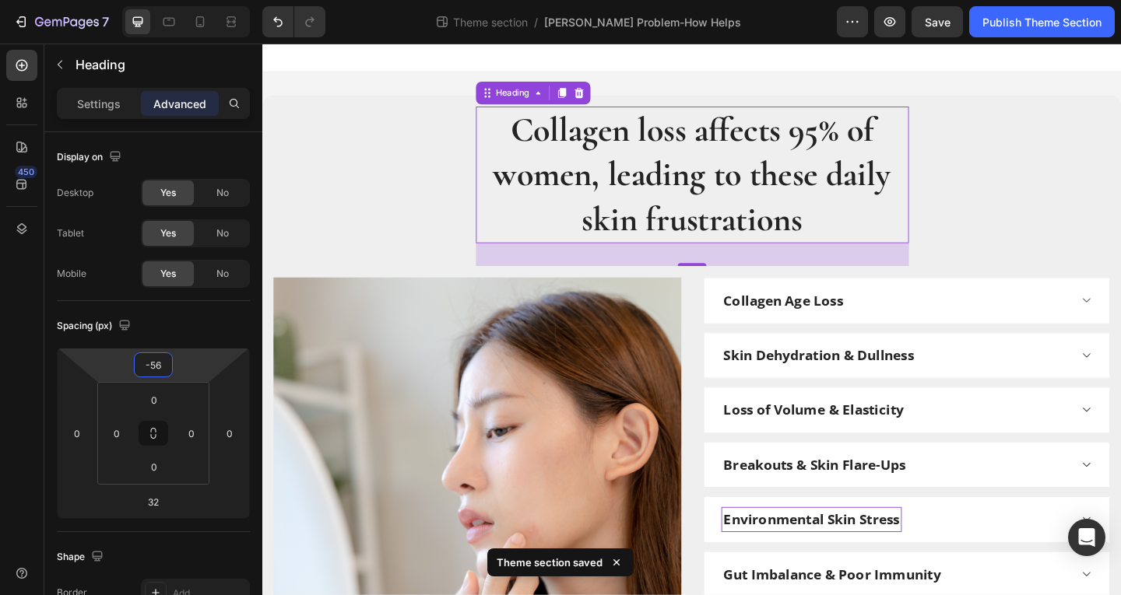
type input "-54"
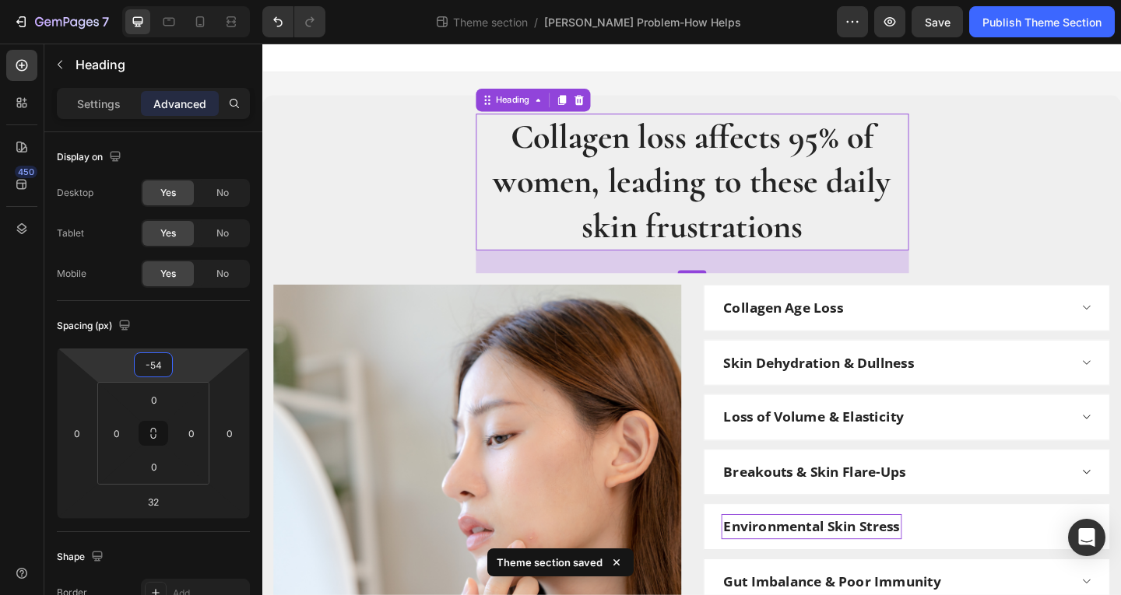
drag, startPoint x: 185, startPoint y: 358, endPoint x: 185, endPoint y: 379, distance: 21.0
click at [185, 0] on html "7 Theme section / Berry Problem-How Helps Preview Save Publish Theme Section 45…" at bounding box center [560, 0] width 1121 height 0
click at [1120, 276] on div "Collagen loss affects 95% of women, leading to these daily skin frustrations He…" at bounding box center [729, 456] width 911 height 588
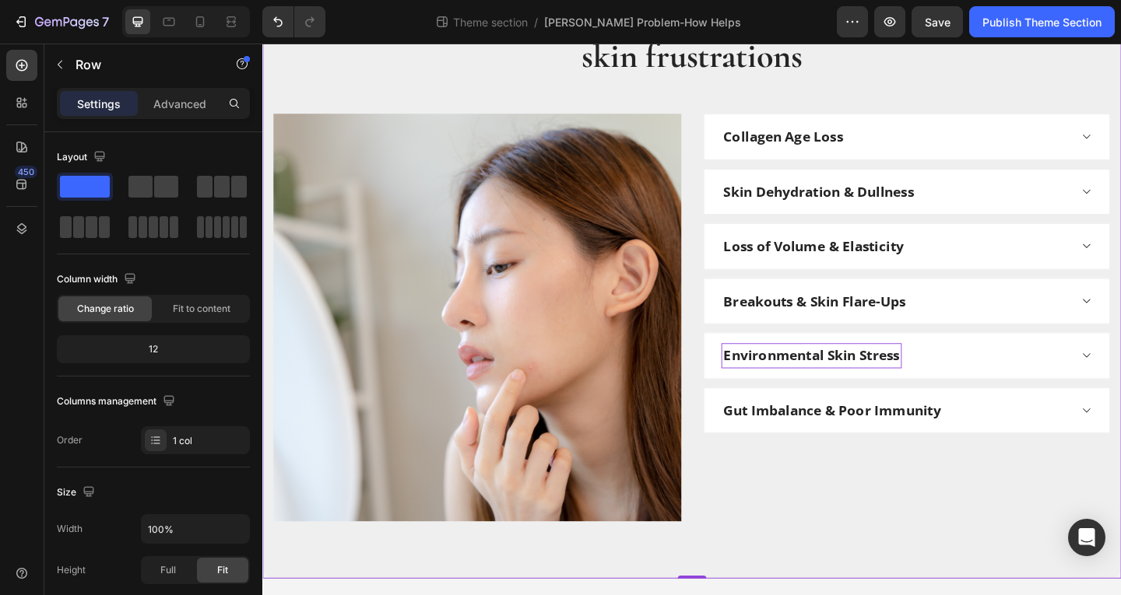
scroll to position [187, 0]
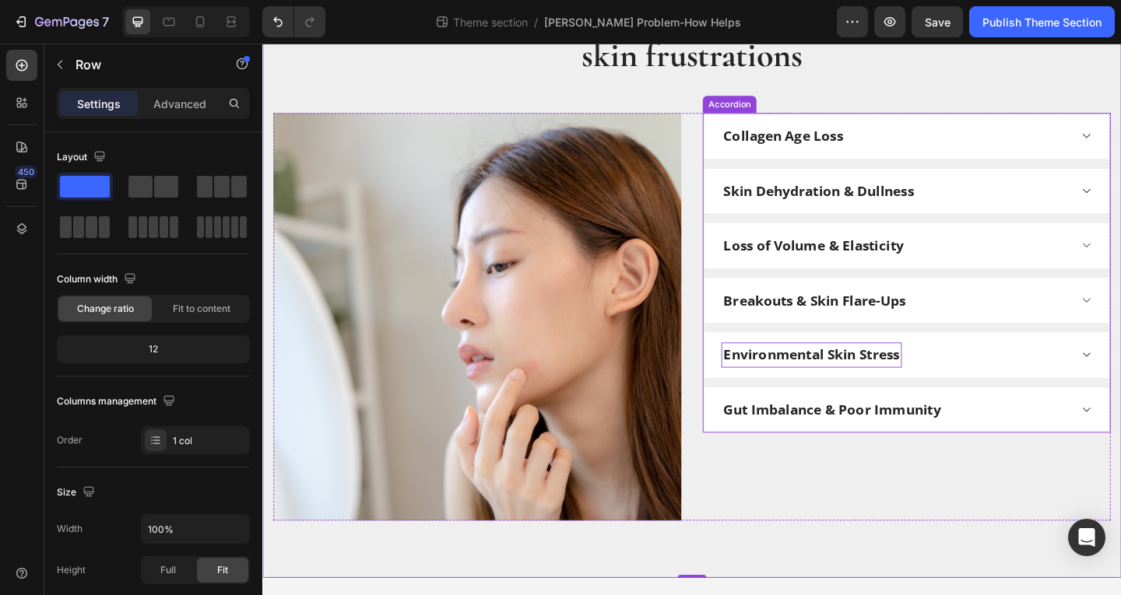
click at [1057, 140] on div "Collagen Age Loss" at bounding box center [950, 144] width 378 height 27
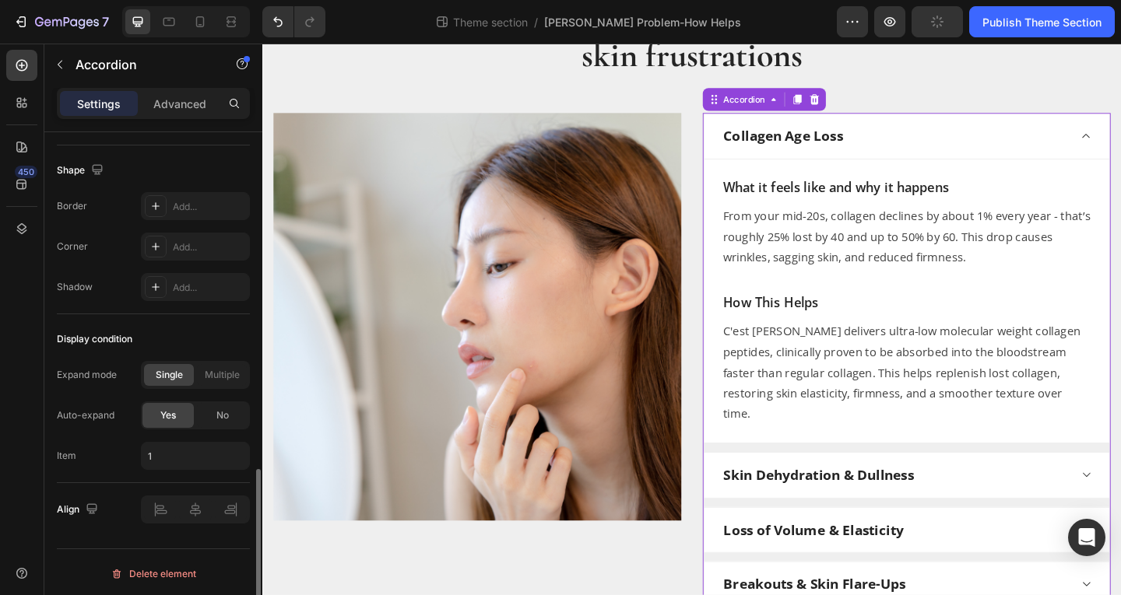
scroll to position [1015, 0]
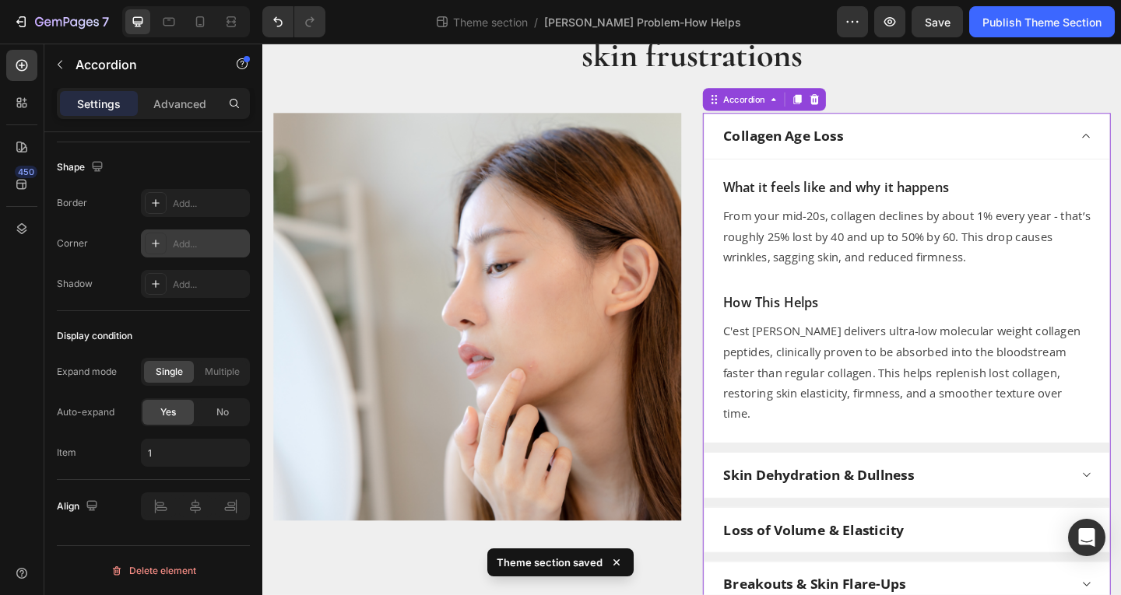
click at [153, 244] on icon at bounding box center [156, 244] width 8 height 8
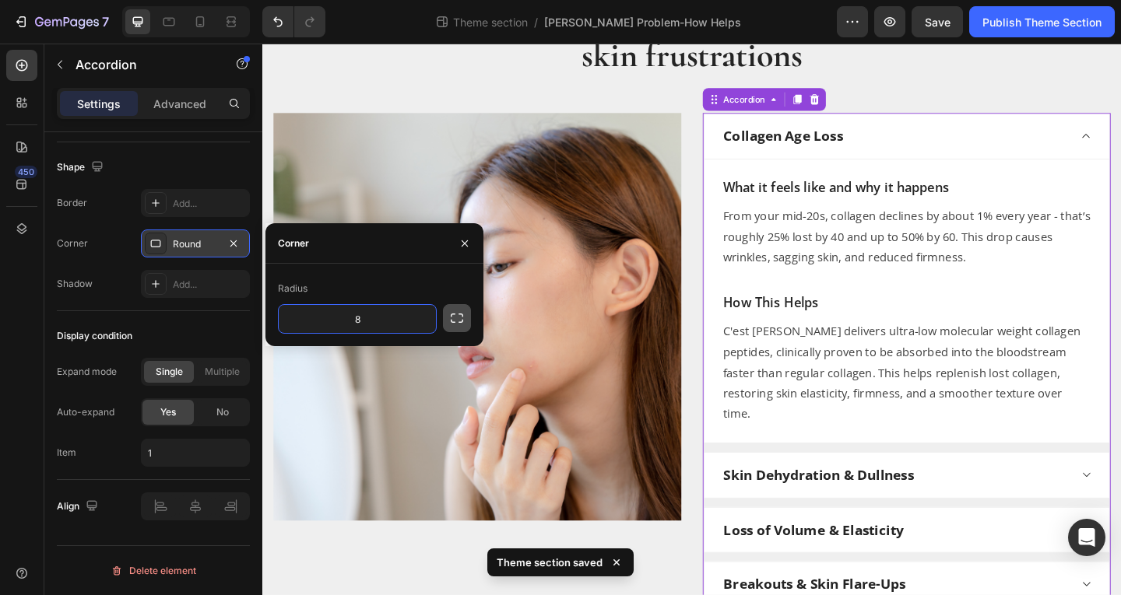
click at [449, 321] on icon "button" at bounding box center [457, 319] width 16 height 16
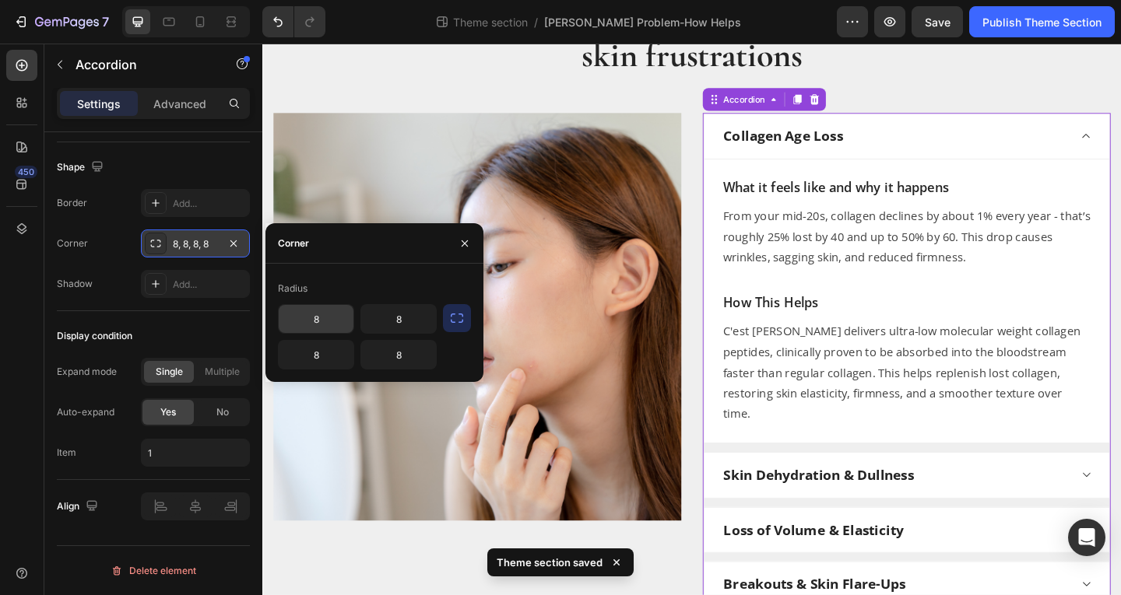
click at [328, 321] on input "8" at bounding box center [316, 319] width 75 height 28
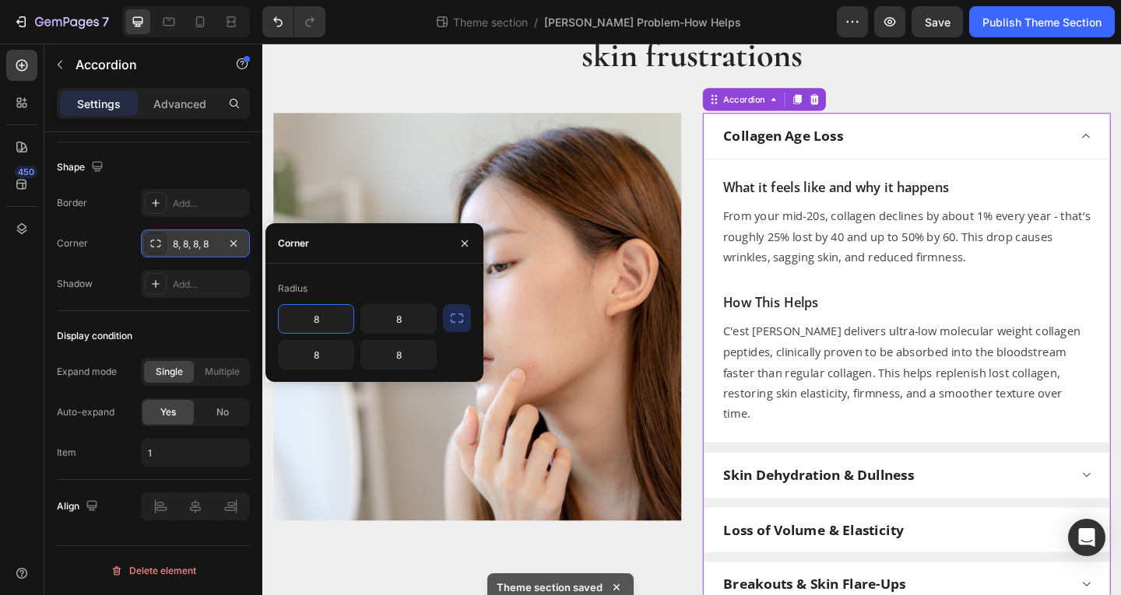
click at [328, 321] on input "8" at bounding box center [316, 319] width 75 height 28
click at [472, 318] on div "Radius 8 8 8 8" at bounding box center [374, 322] width 218 height 93
click at [462, 319] on icon "button" at bounding box center [457, 319] width 16 height 16
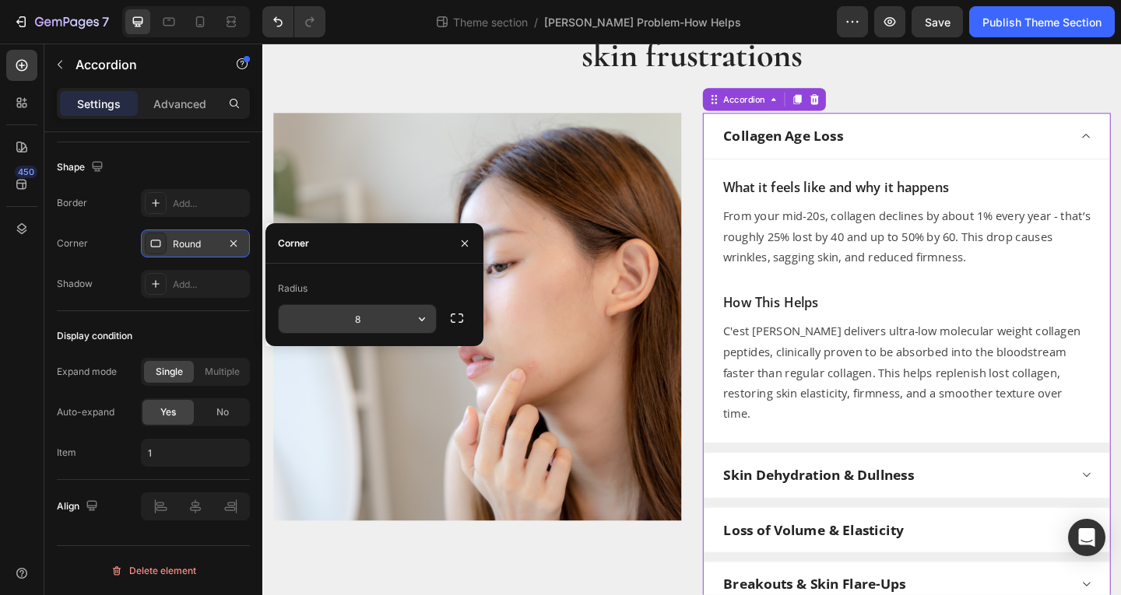
click at [388, 328] on input "8" at bounding box center [357, 319] width 157 height 28
type input "15"
click at [1072, 89] on div "Collagen loss affects 95% of women, leading to these daily skin frustrations He…" at bounding box center [729, 376] width 911 height 802
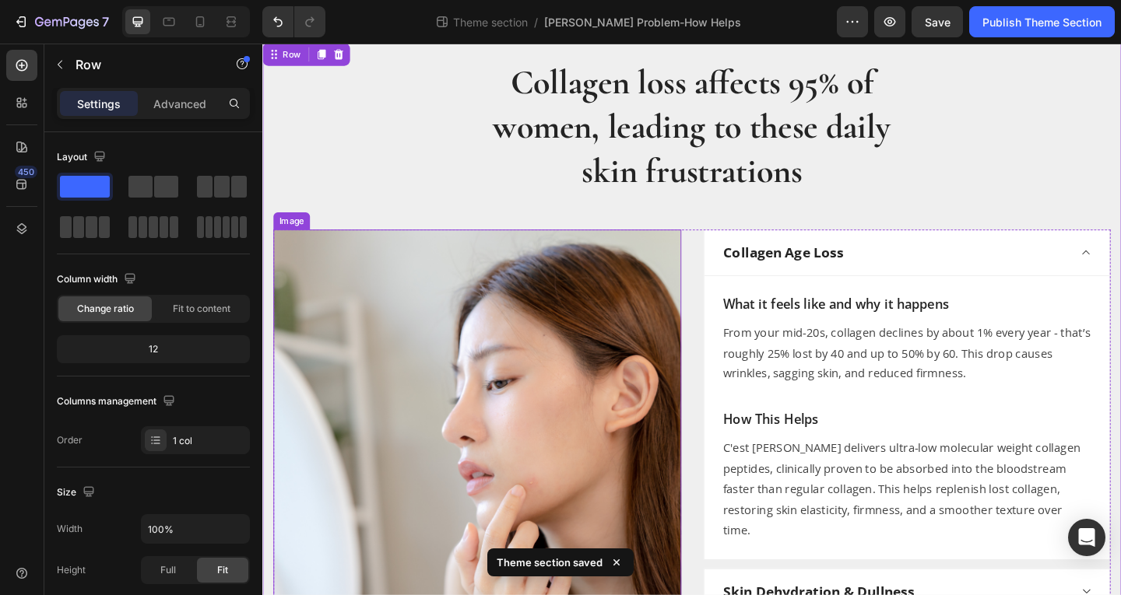
scroll to position [0, 0]
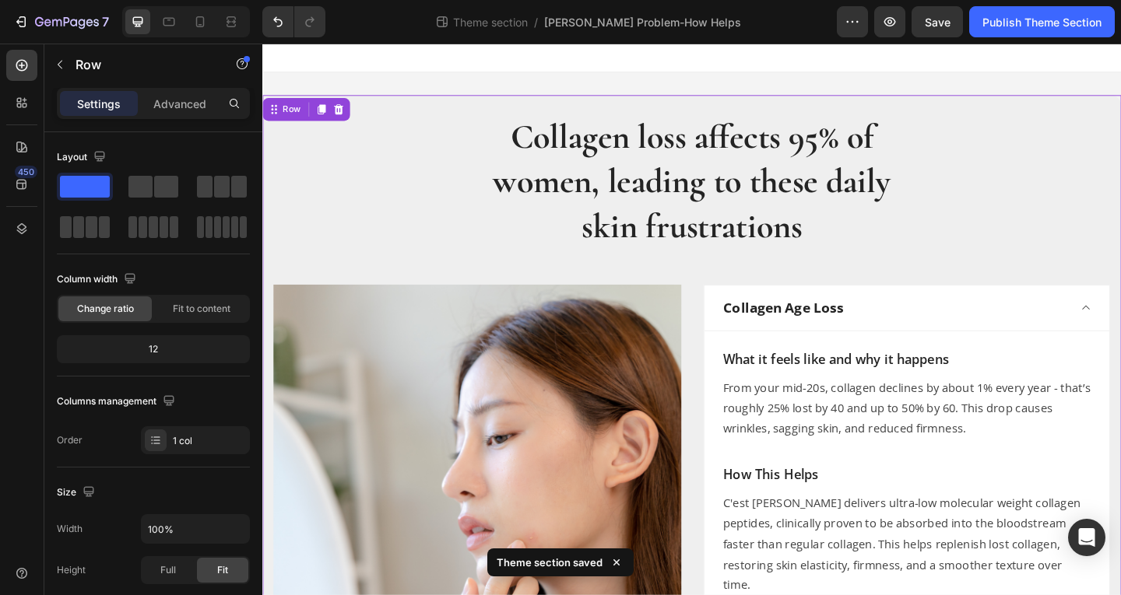
click at [379, 129] on div "Collagen loss affects 95% of women, leading to these daily skin frustrations He…" at bounding box center [729, 563] width 934 height 926
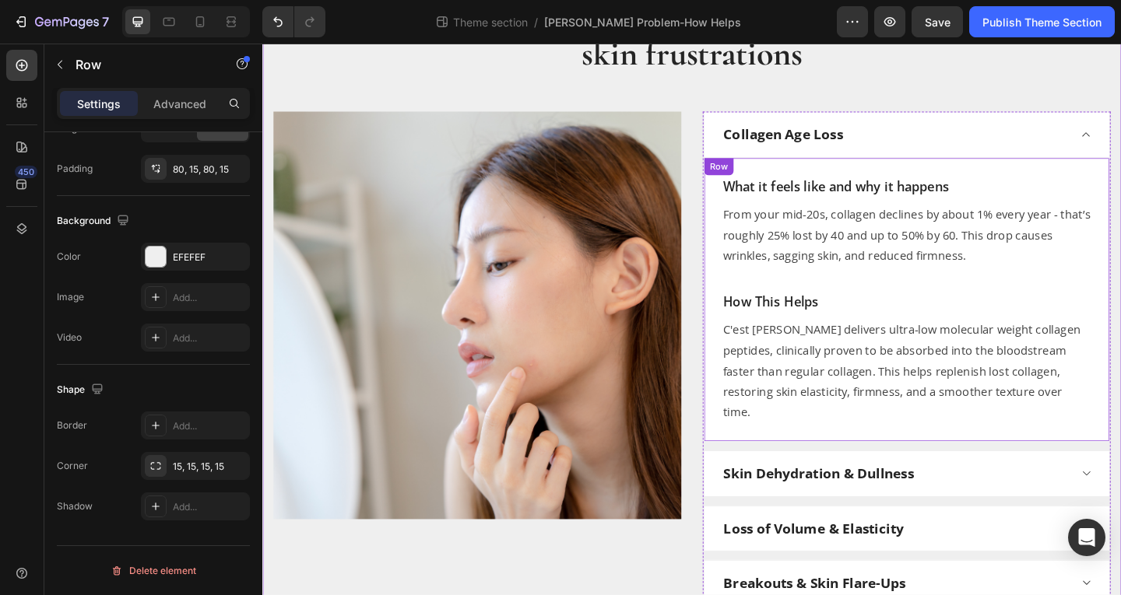
scroll to position [173, 0]
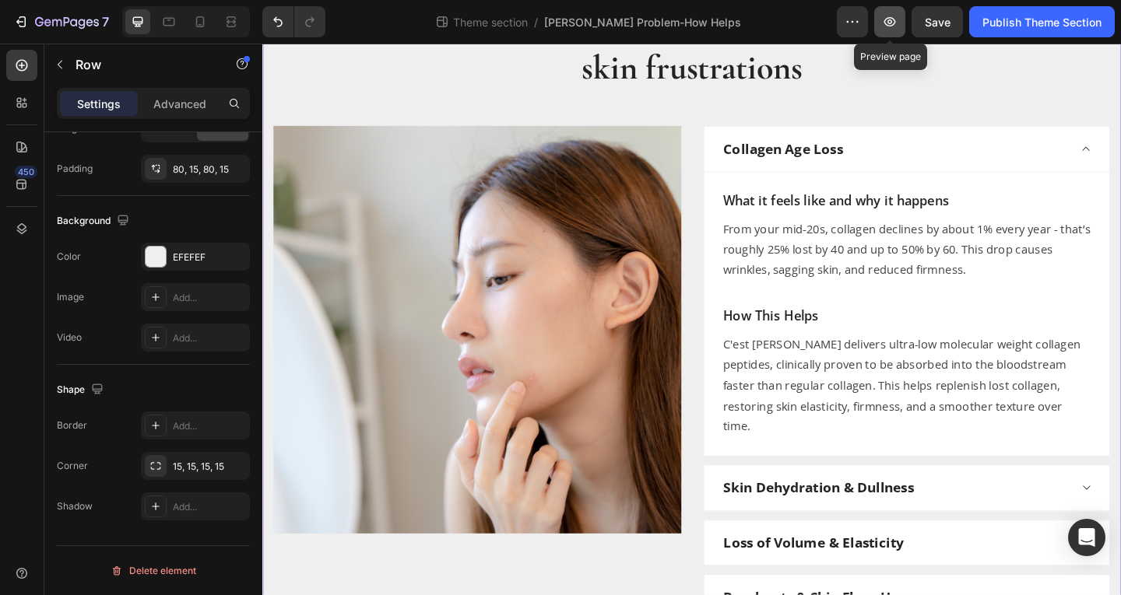
click at [891, 19] on icon "button" at bounding box center [890, 22] width 16 height 16
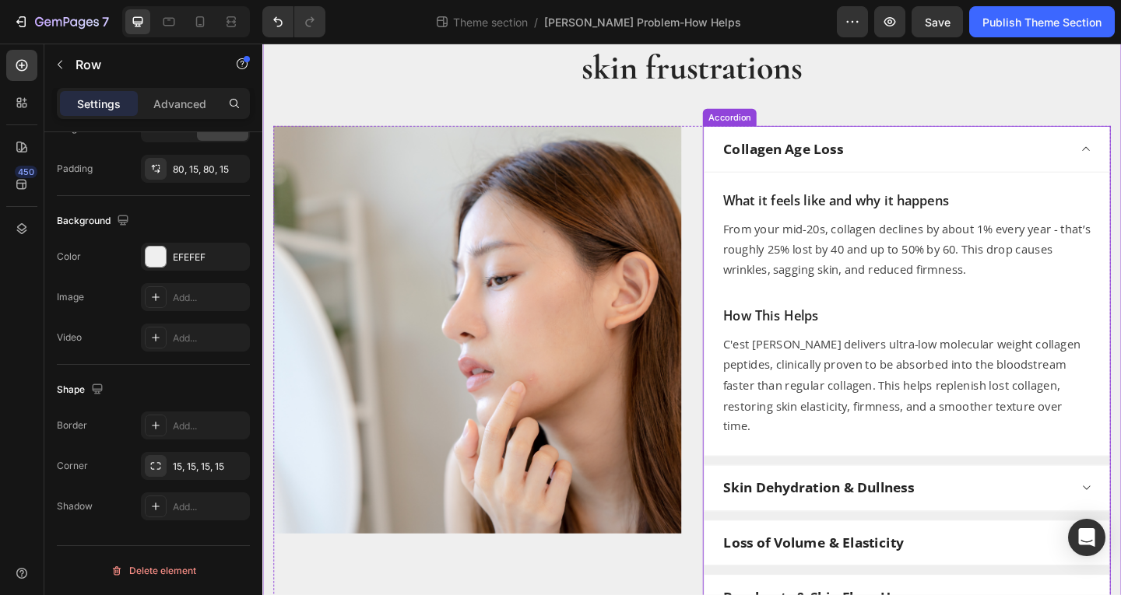
click at [962, 146] on div "Collagen Age Loss" at bounding box center [950, 158] width 378 height 27
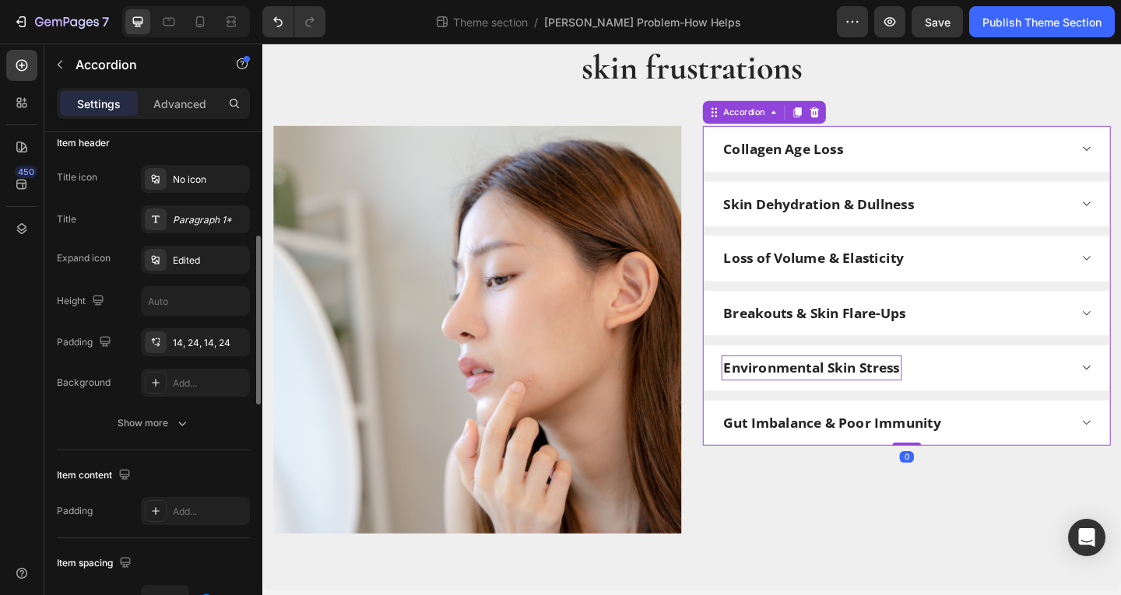
scroll to position [389, 0]
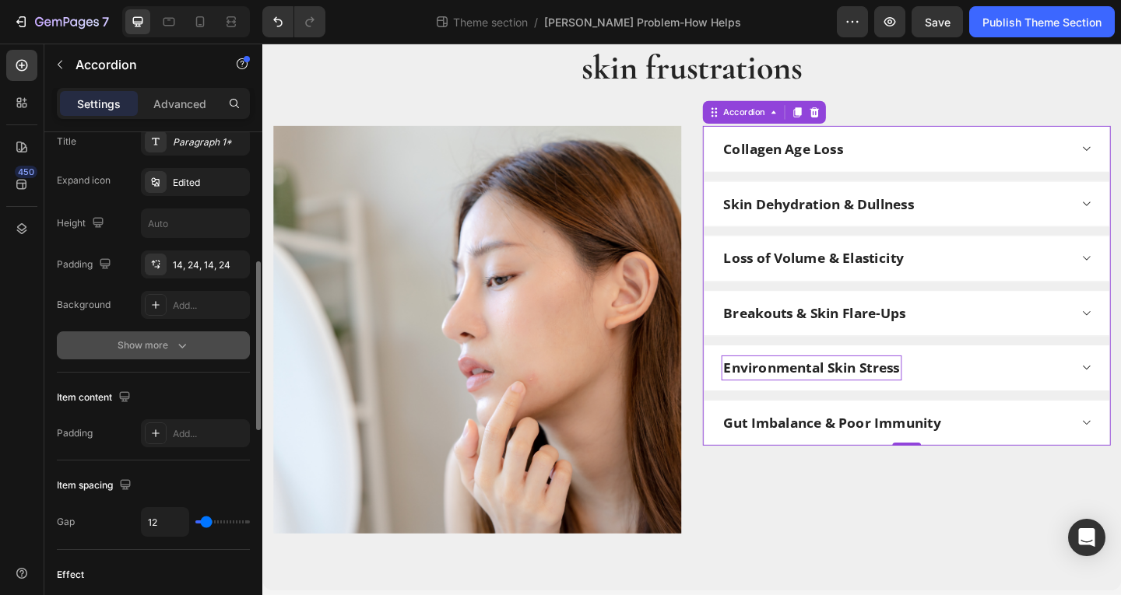
click at [177, 347] on icon "button" at bounding box center [182, 346] width 16 height 16
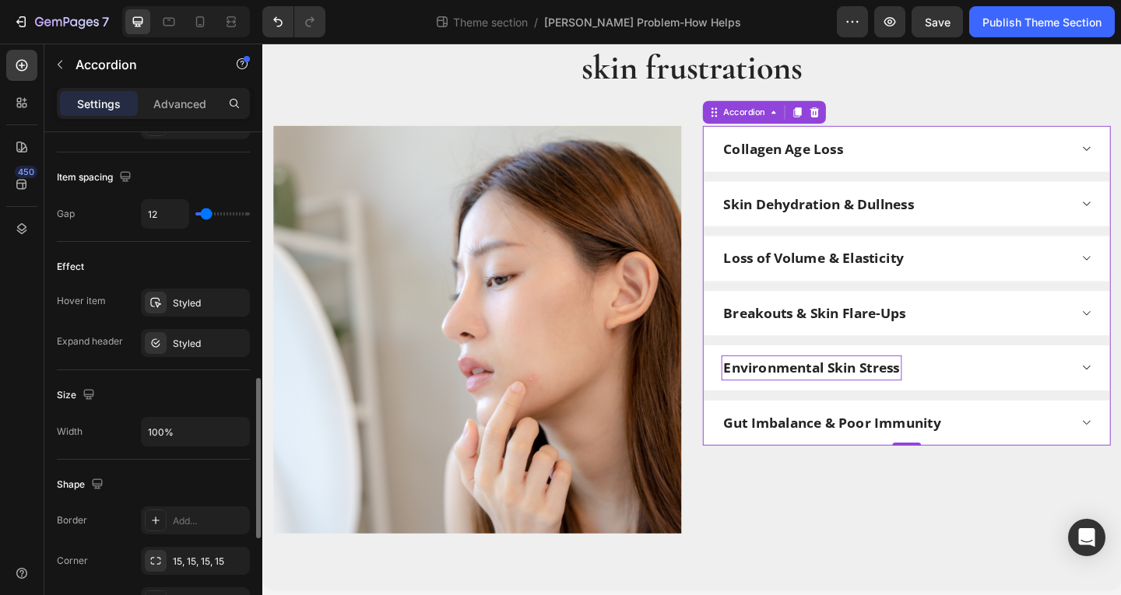
scroll to position [856, 0]
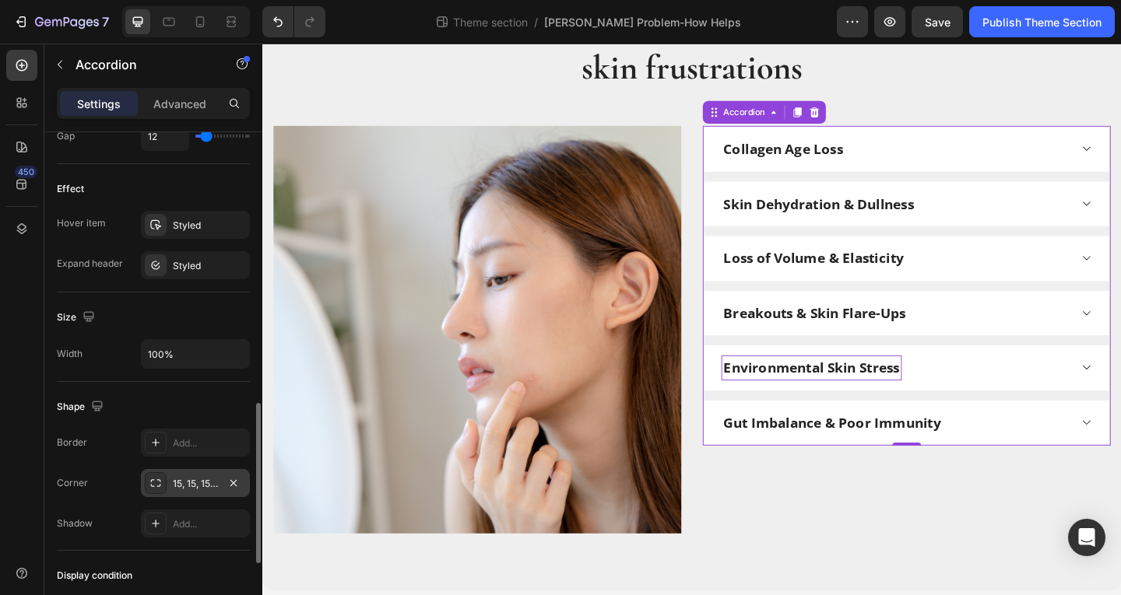
click at [150, 479] on icon at bounding box center [155, 483] width 12 height 12
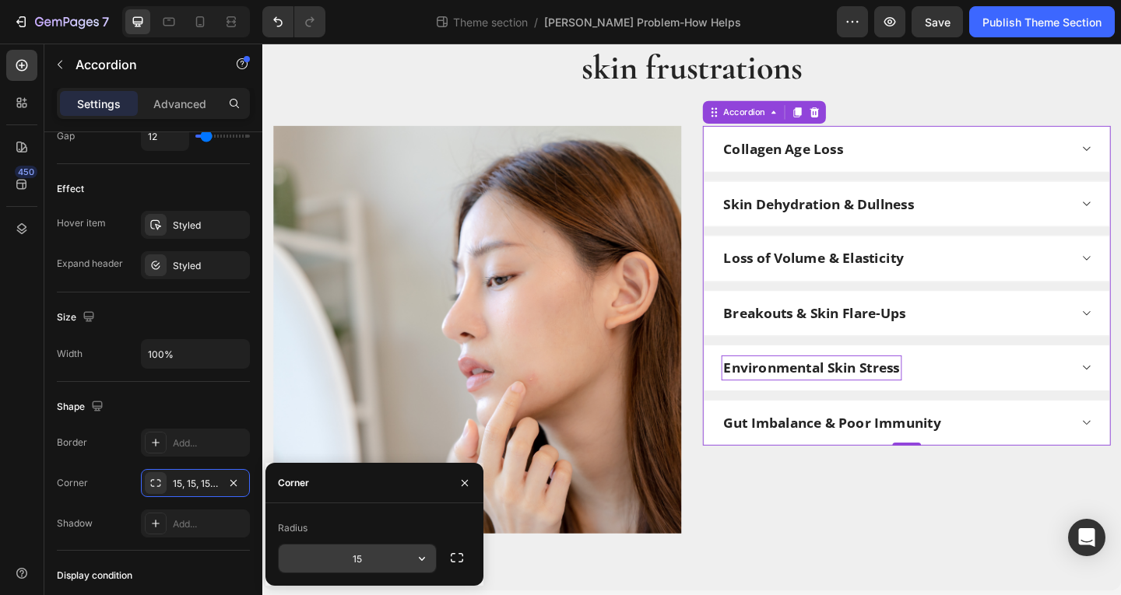
click at [410, 555] on button "button" at bounding box center [422, 559] width 28 height 28
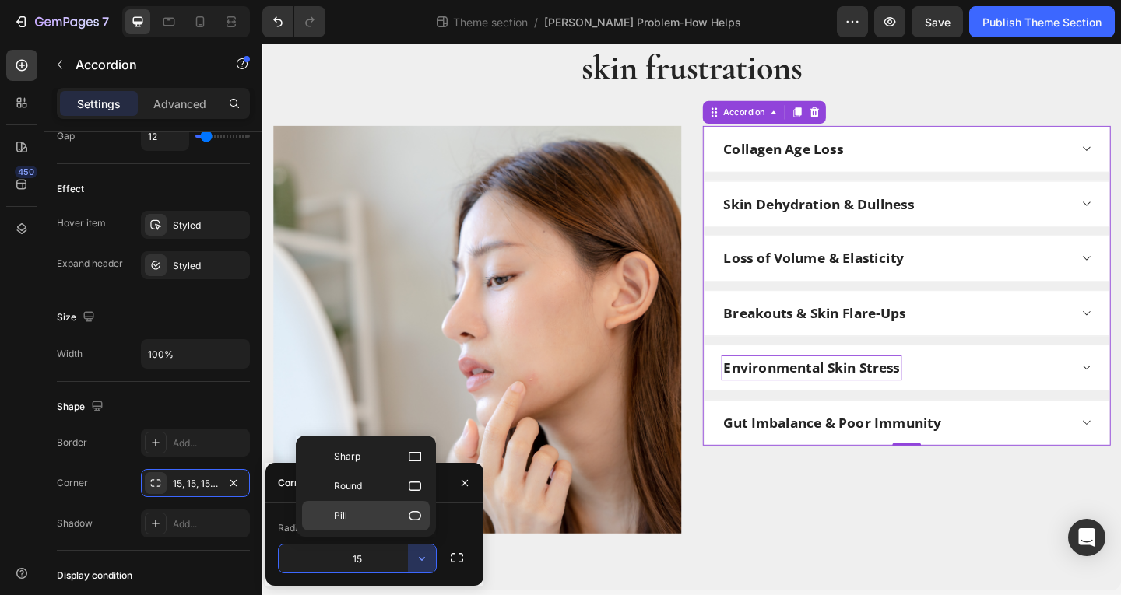
click at [403, 516] on p "Pill" at bounding box center [378, 516] width 89 height 16
type input "9999"
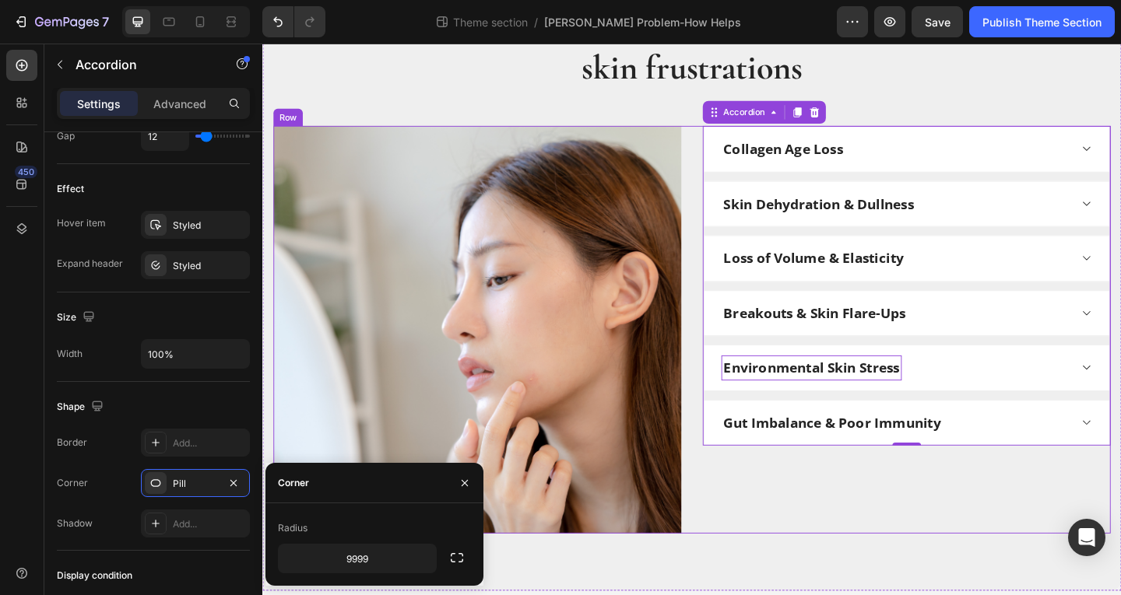
click at [782, 540] on div "Collagen Age Loss Skin Dehydration & Dullness Loss of Volume & Elasticity Break…" at bounding box center [963, 355] width 444 height 444
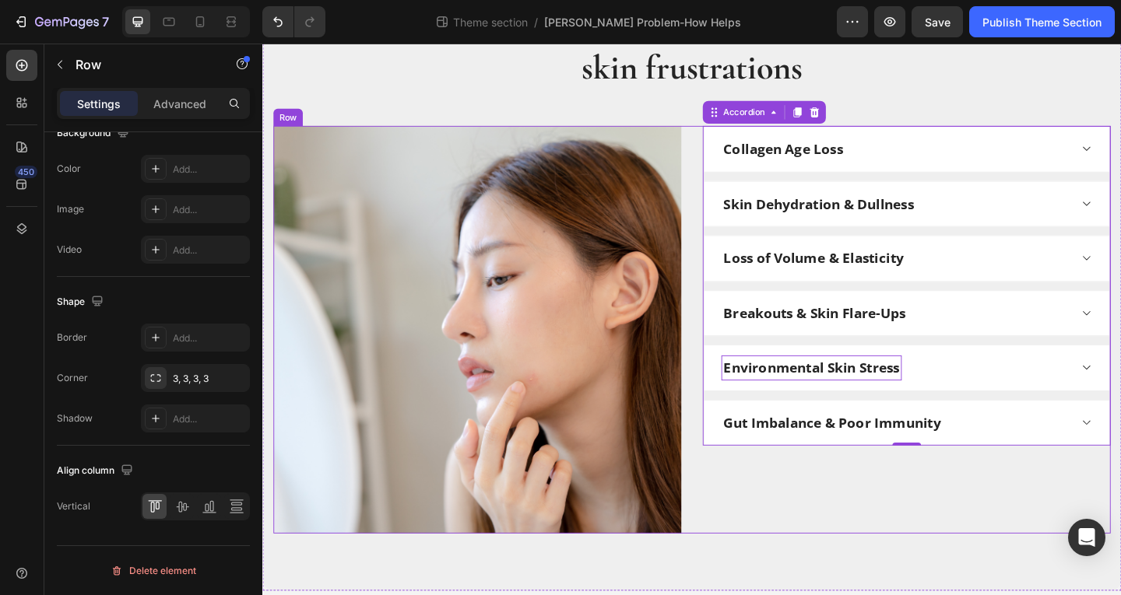
scroll to position [0, 0]
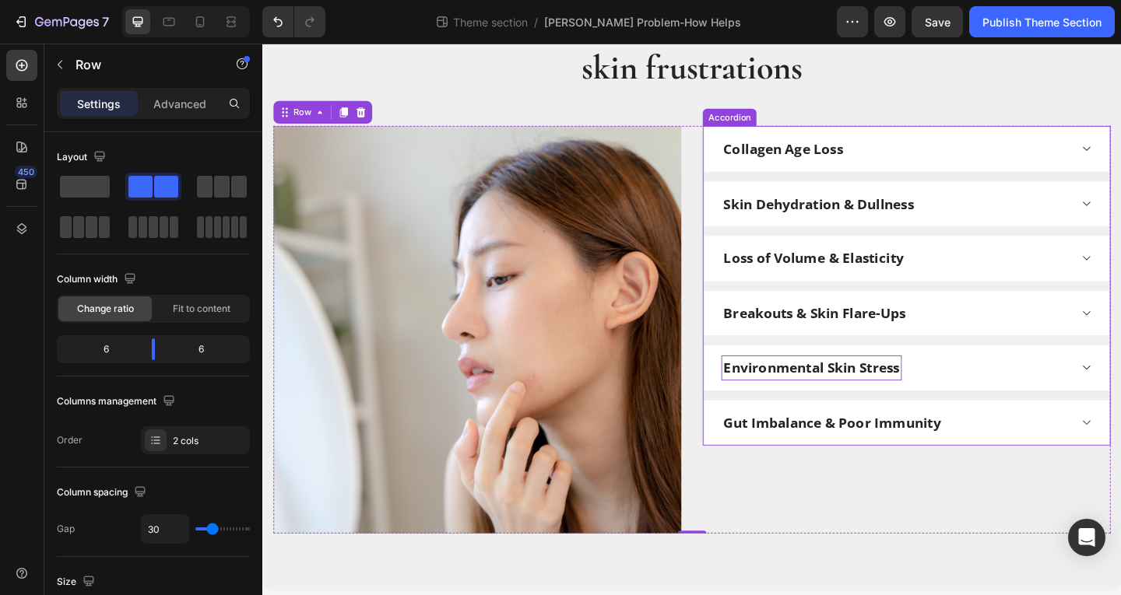
click at [1010, 373] on div "Environmental Skin Stress" at bounding box center [963, 396] width 441 height 49
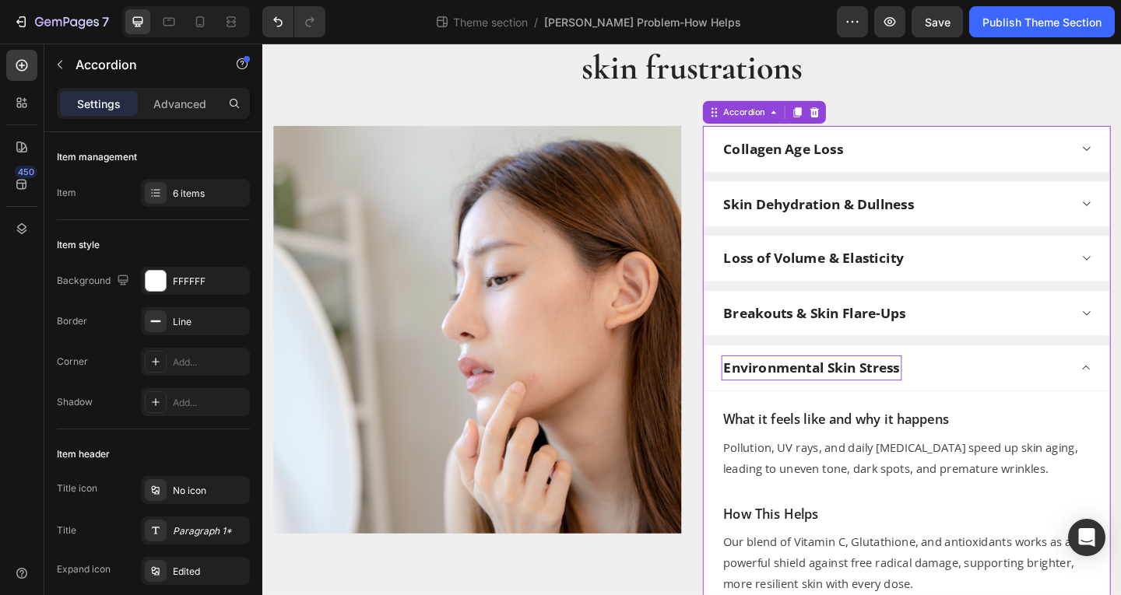
click at [1012, 174] on div "Collagen Age Loss" at bounding box center [963, 158] width 441 height 49
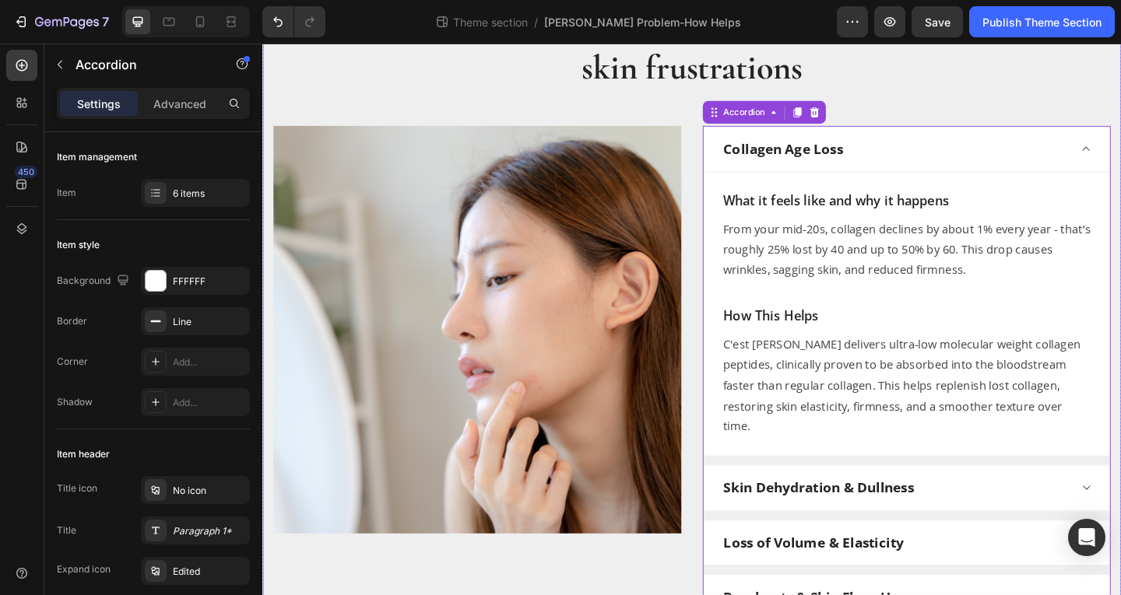
click at [1034, 84] on div "Collagen loss affects 95% of women, leading to these daily skin frustrations He…" at bounding box center [729, 390] width 911 height 802
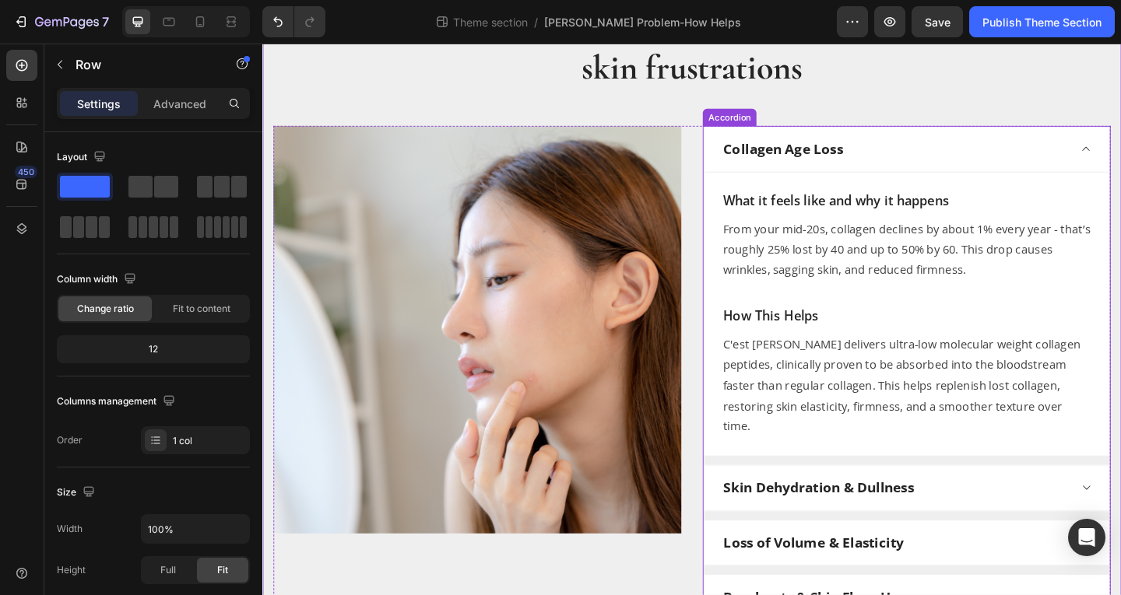
click at [1008, 148] on div "Collagen Age Loss" at bounding box center [950, 158] width 378 height 27
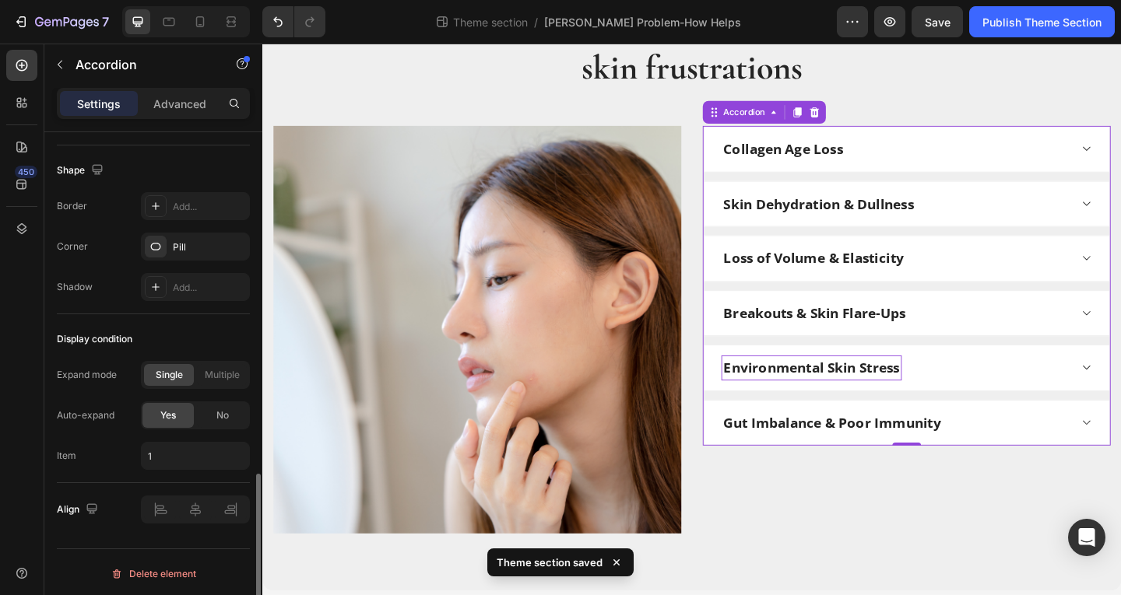
scroll to position [1015, 0]
click at [165, 236] on div at bounding box center [156, 244] width 22 height 22
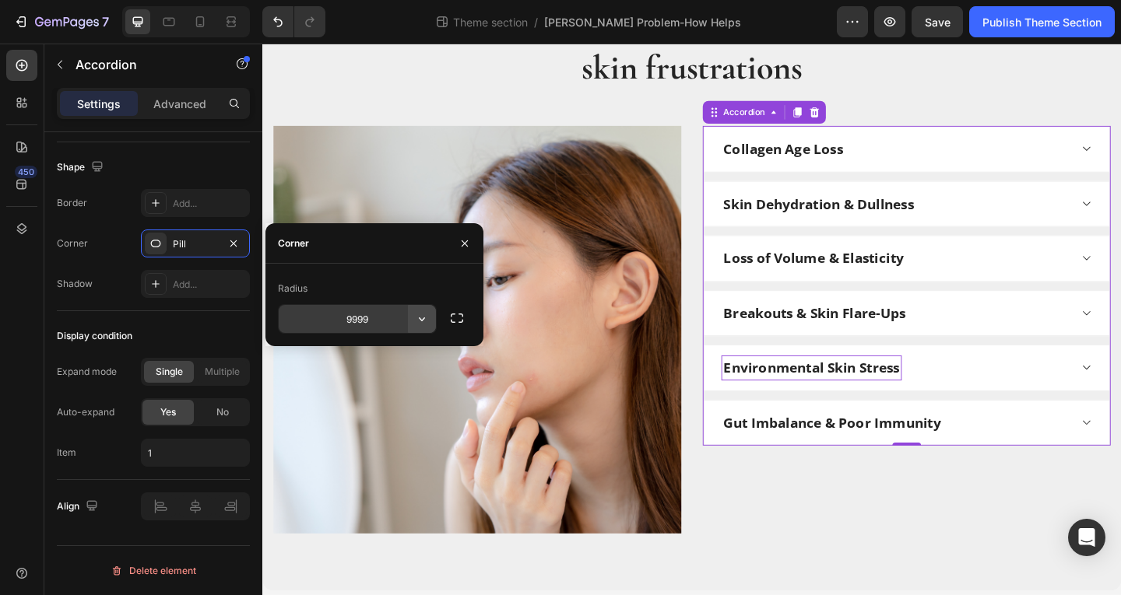
click at [409, 316] on button "button" at bounding box center [422, 319] width 28 height 28
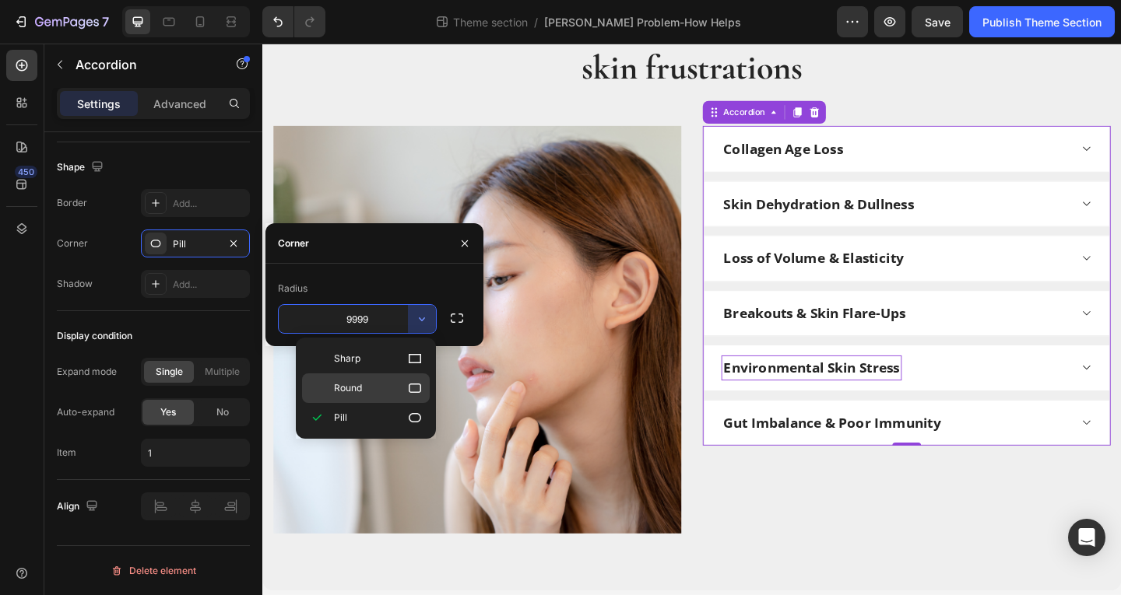
click at [376, 392] on p "Round" at bounding box center [378, 389] width 89 height 16
type input "8"
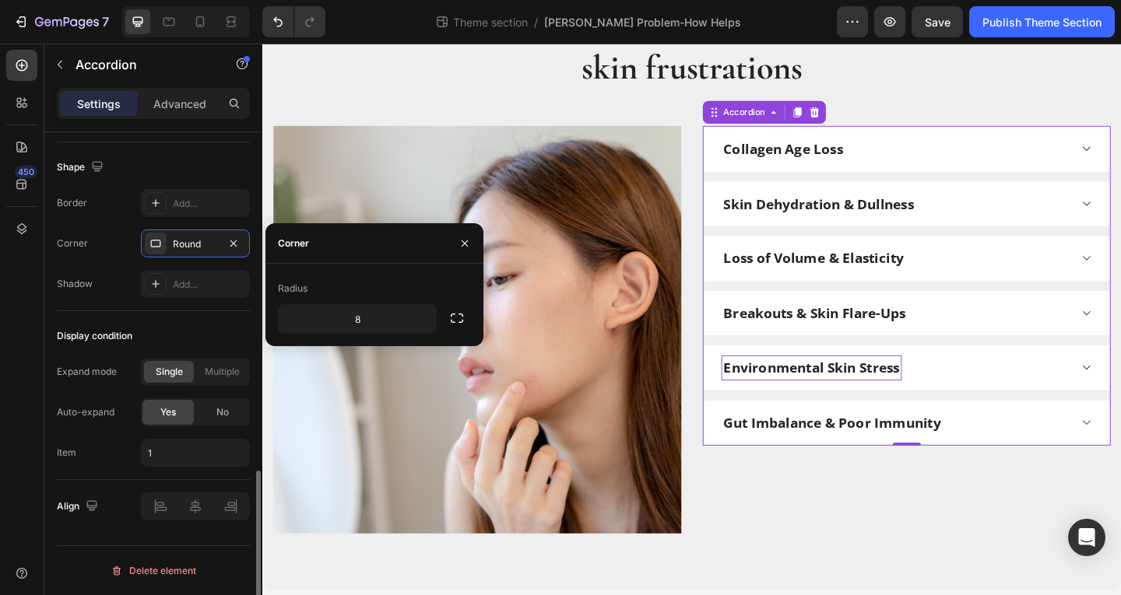
click at [238, 167] on div "Shape" at bounding box center [153, 167] width 193 height 25
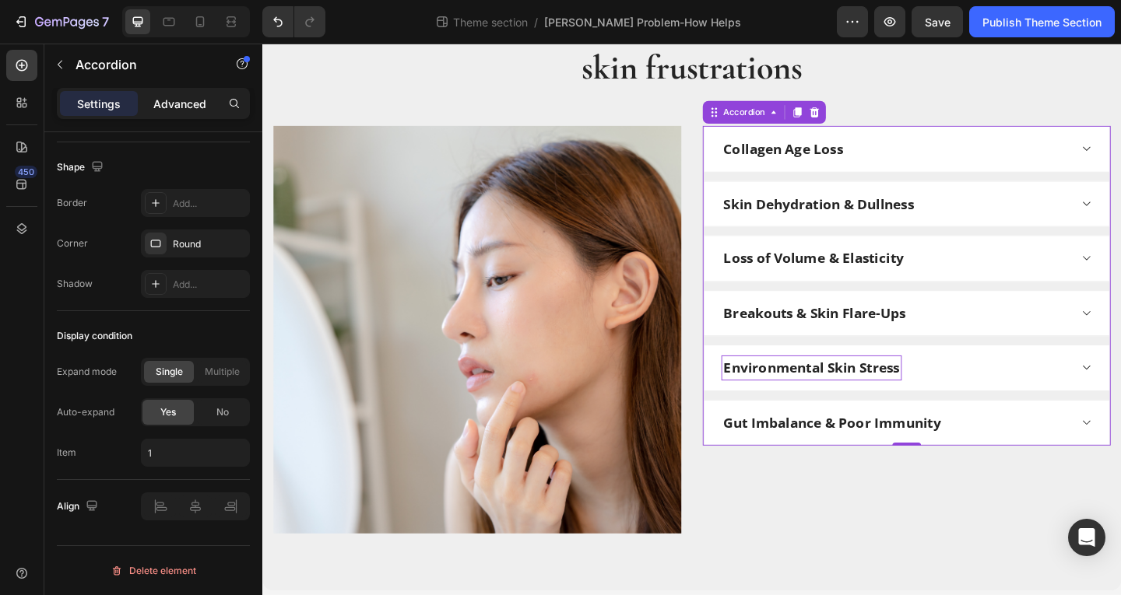
click at [171, 111] on p "Advanced" at bounding box center [179, 104] width 53 height 16
type input "100%"
type input "100"
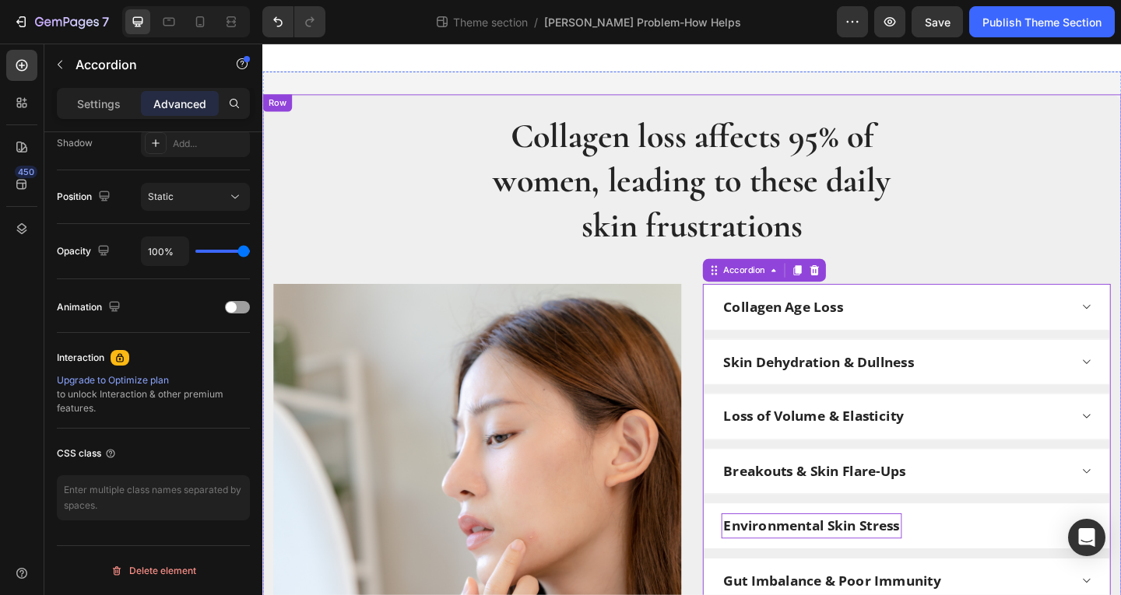
scroll to position [0, 0]
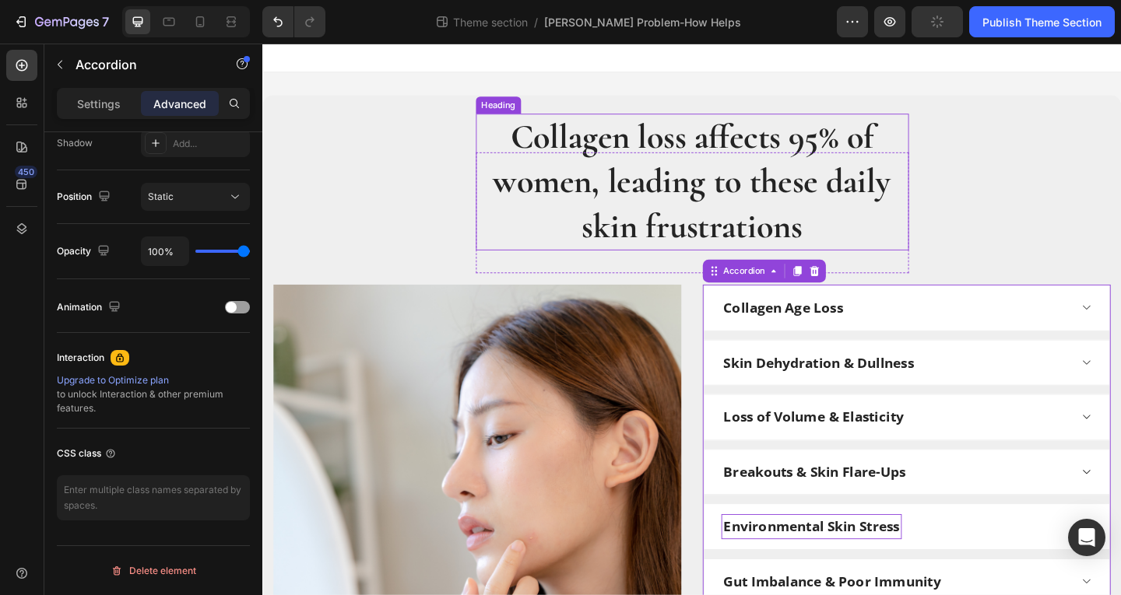
click at [678, 220] on p "Collagen loss affects 95% of women, leading to these daily skin frustrations" at bounding box center [730, 194] width 468 height 146
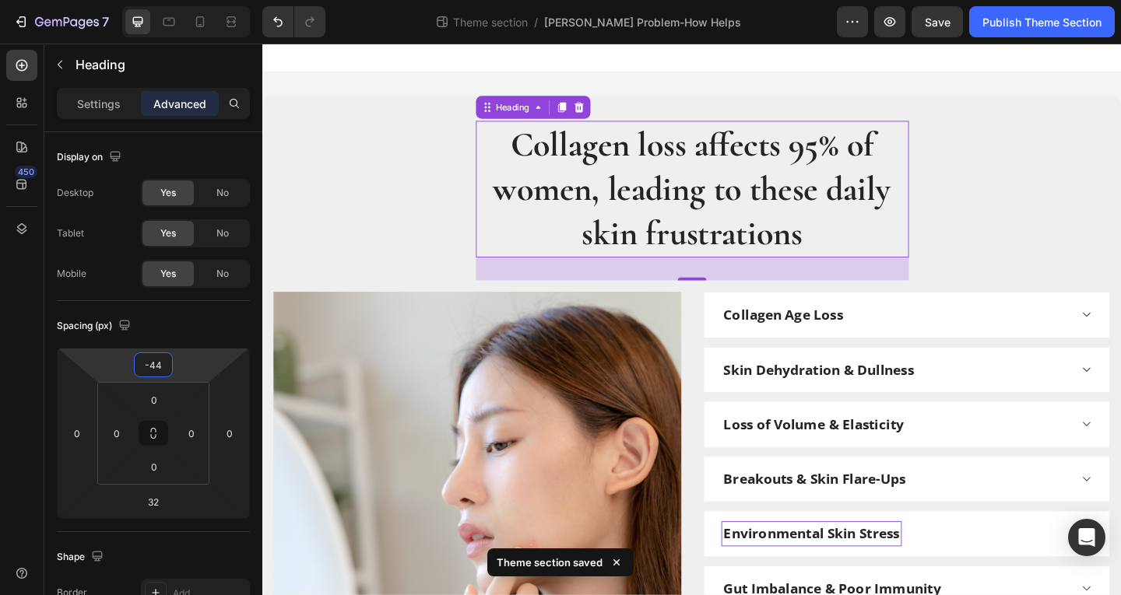
click at [187, 0] on html "7 Theme section / Berry Problem-How Helps Preview Save Publish Theme Section 45…" at bounding box center [560, 0] width 1121 height 0
click at [206, 12] on div at bounding box center [200, 21] width 25 height 25
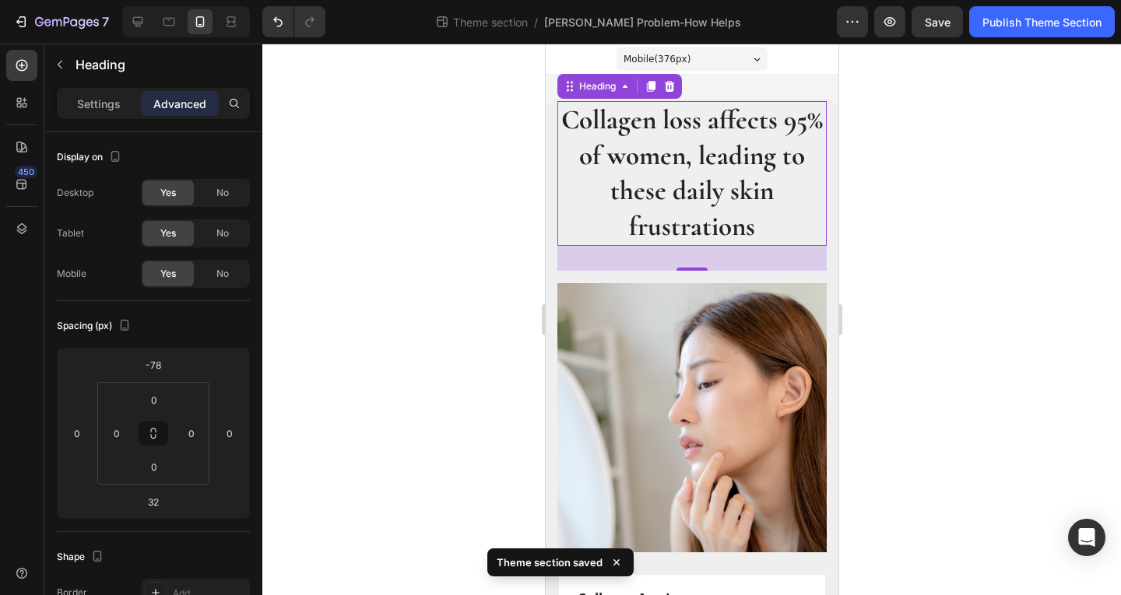
scroll to position [3, 0]
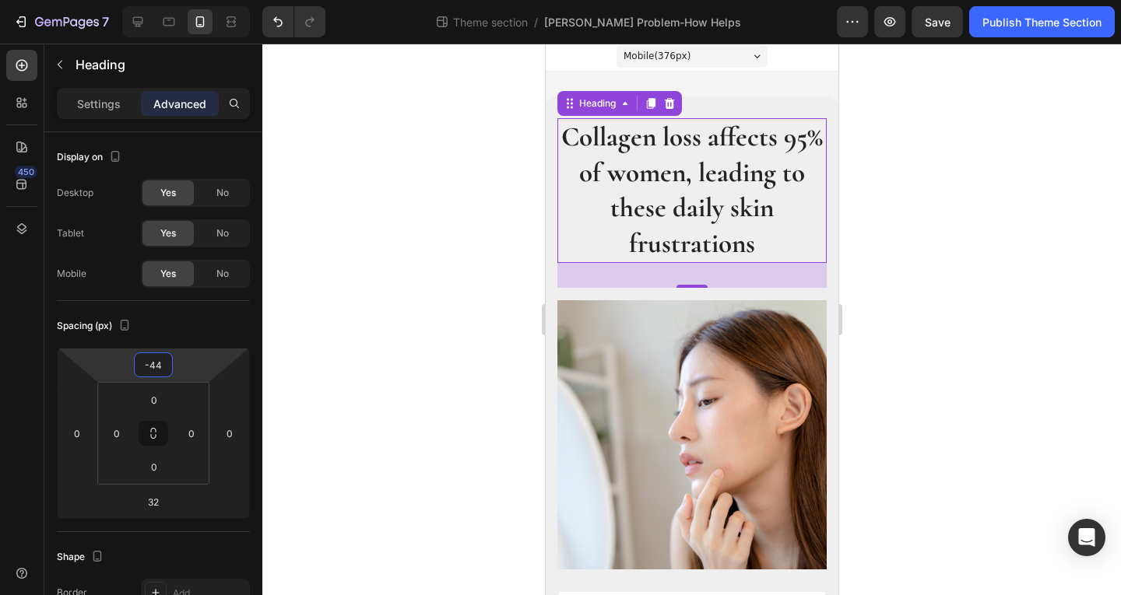
type input "-40"
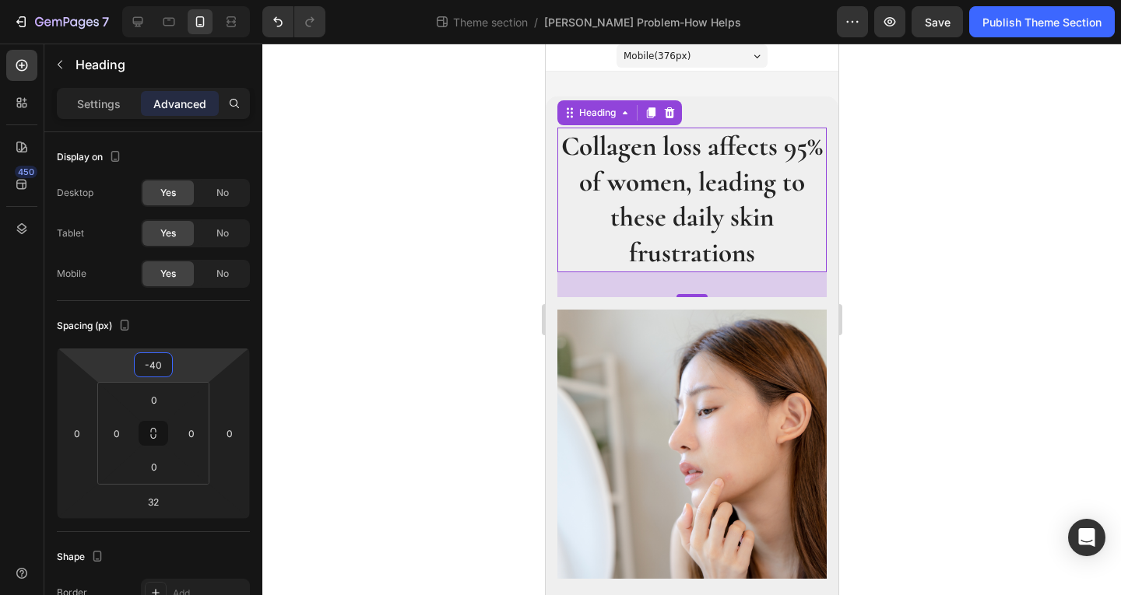
drag, startPoint x: 185, startPoint y: 362, endPoint x: 194, endPoint y: 347, distance: 17.1
click at [194, 0] on html "7 Theme section / Berry Problem-How Helps Preview Save Publish Theme Section 45…" at bounding box center [560, 0] width 1121 height 0
click at [622, 360] on img at bounding box center [691, 444] width 269 height 269
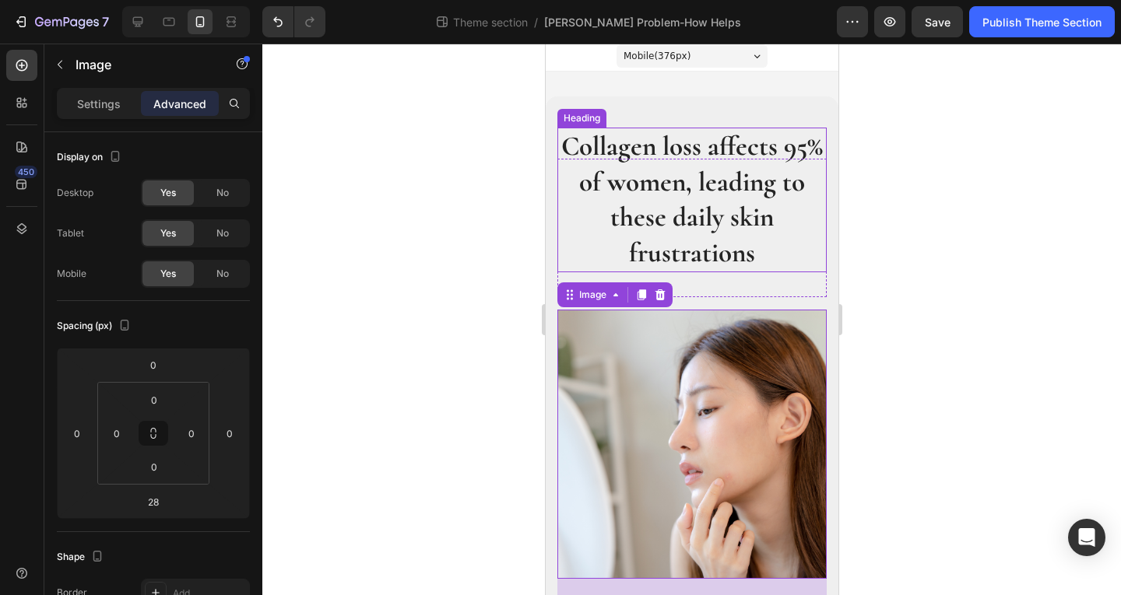
click at [763, 178] on p "Collagen loss affects 95% of women, leading to these daily skin frustrations" at bounding box center [691, 200] width 266 height 142
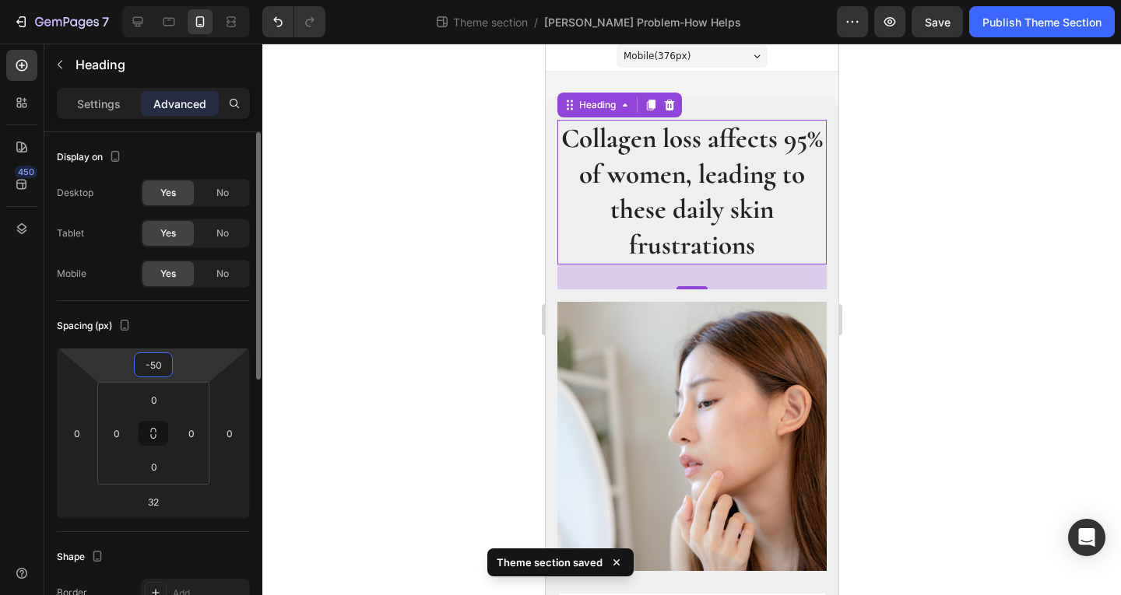
click at [195, 0] on html "7 Theme section / Berry Problem-How Helps Preview Save Publish Theme Section 45…" at bounding box center [560, 0] width 1121 height 0
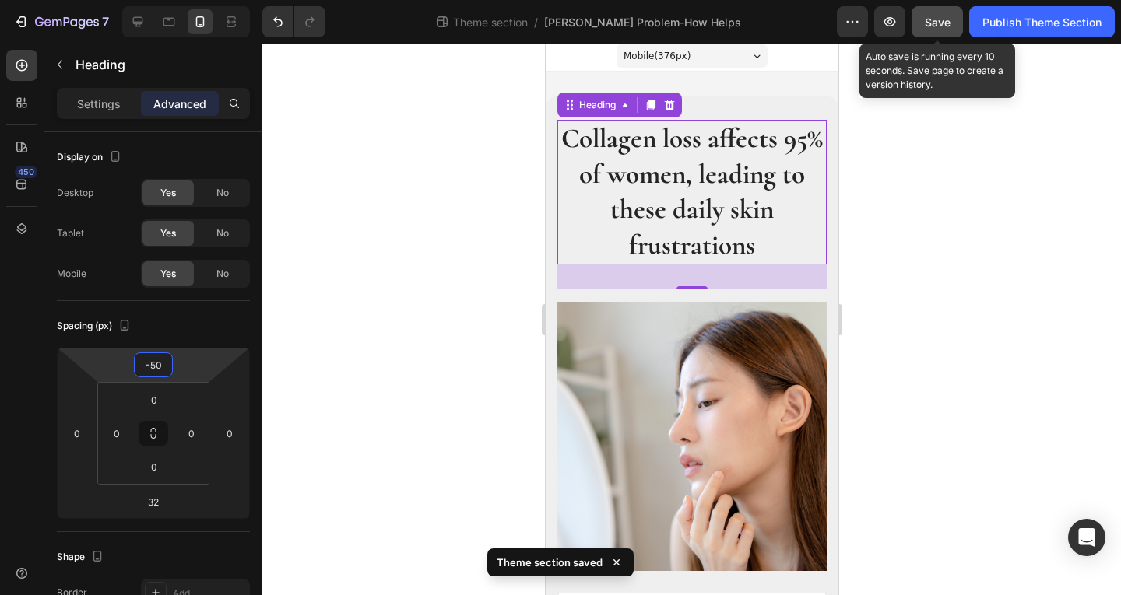
click at [938, 12] on button "Save" at bounding box center [936, 21] width 51 height 31
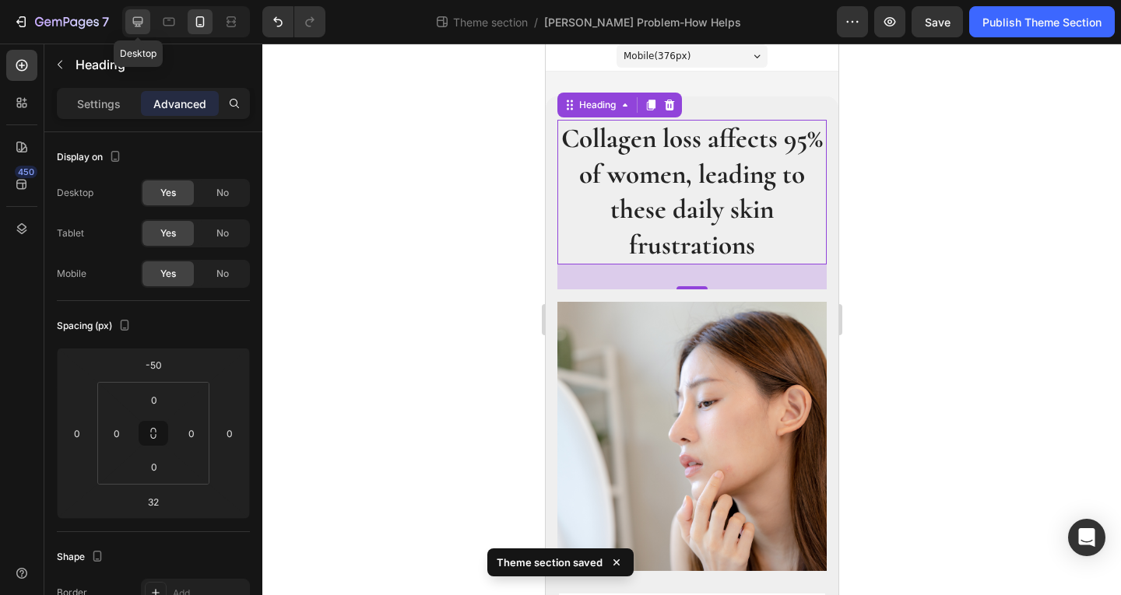
click at [143, 23] on icon at bounding box center [138, 22] width 16 height 16
type input "-44"
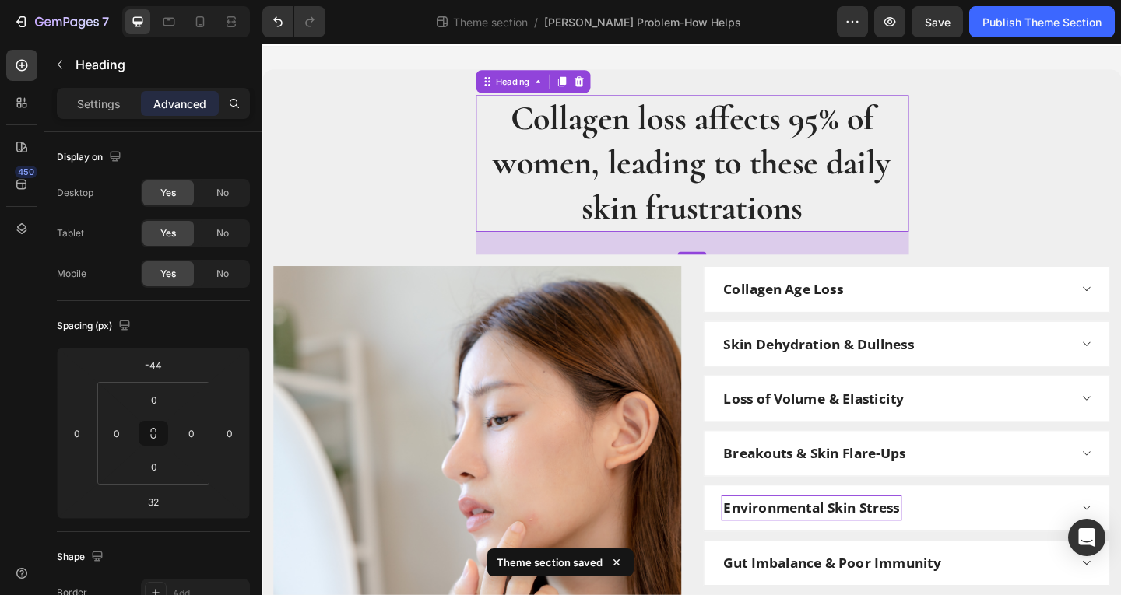
scroll to position [30, 0]
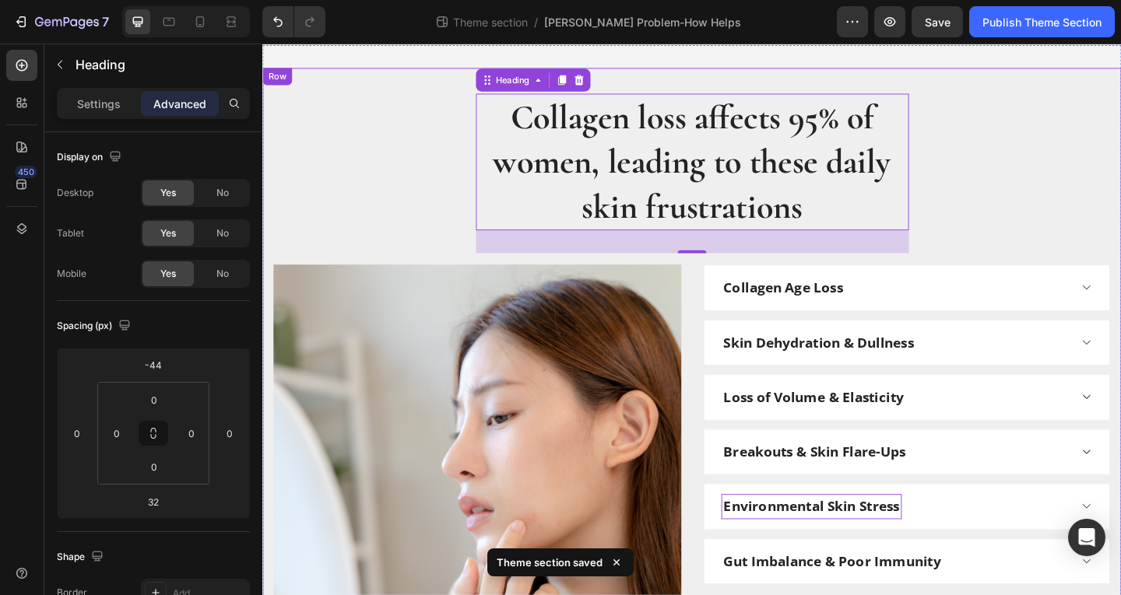
click at [1108, 197] on div "Collagen loss affects 95% of women, leading to these daily skin frustrations He…" at bounding box center [729, 429] width 911 height 595
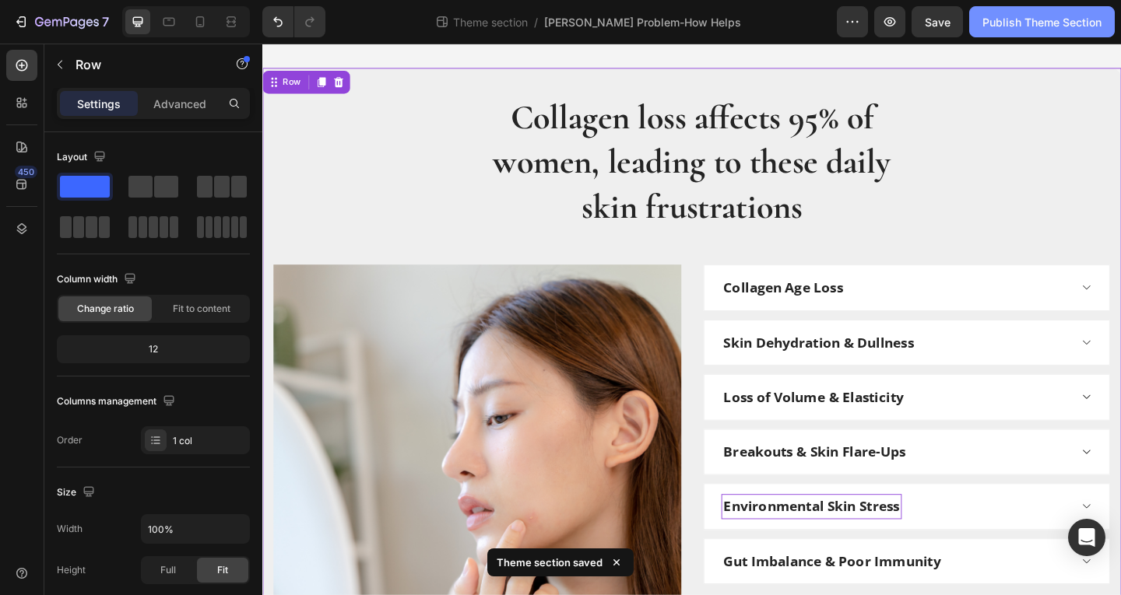
click at [1013, 20] on div "Publish Theme Section" at bounding box center [1041, 22] width 119 height 16
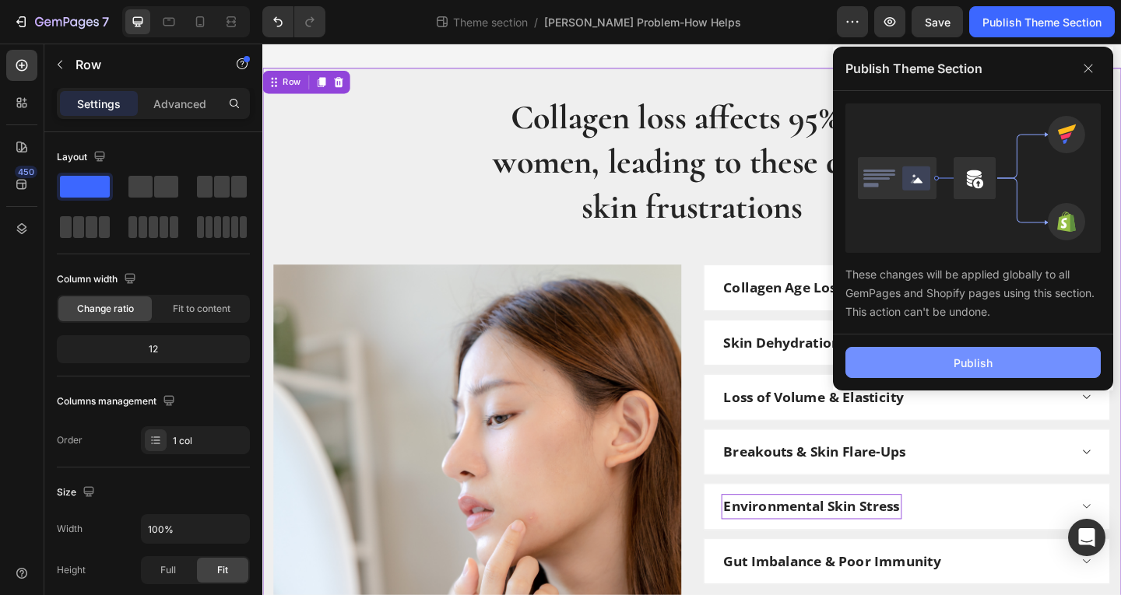
click at [976, 354] on button "Publish" at bounding box center [972, 362] width 255 height 31
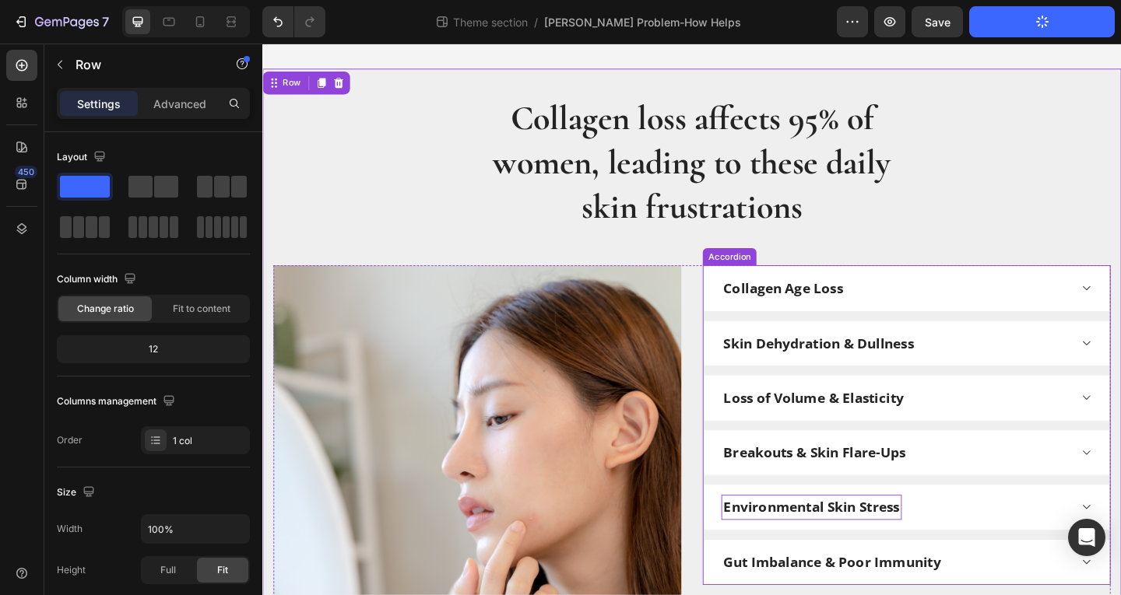
scroll to position [0, 0]
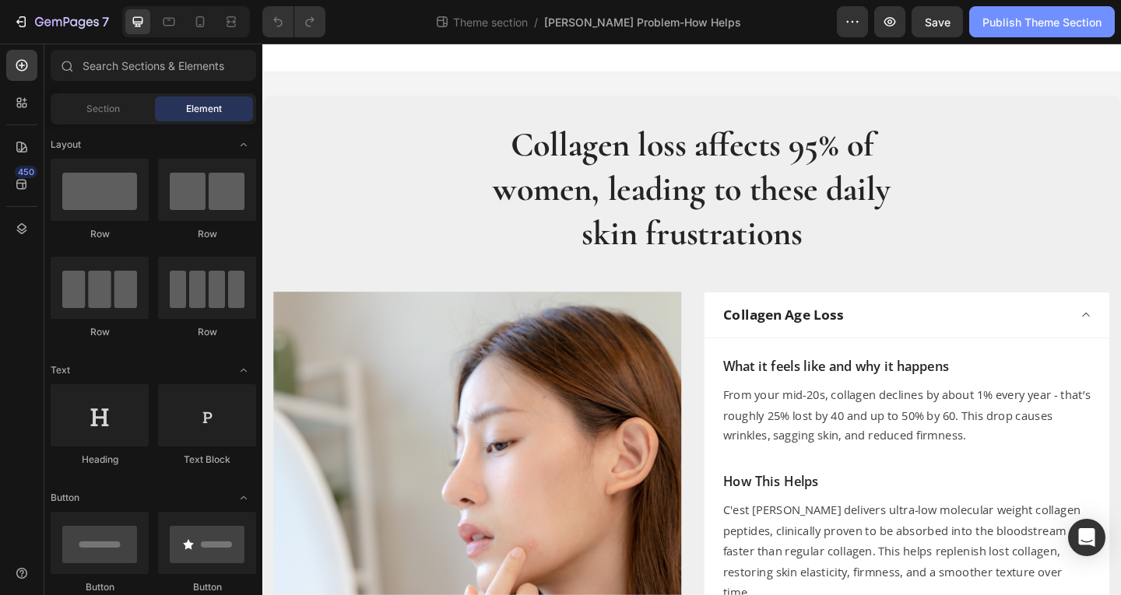
click at [1034, 17] on div "Publish Theme Section" at bounding box center [1041, 22] width 119 height 16
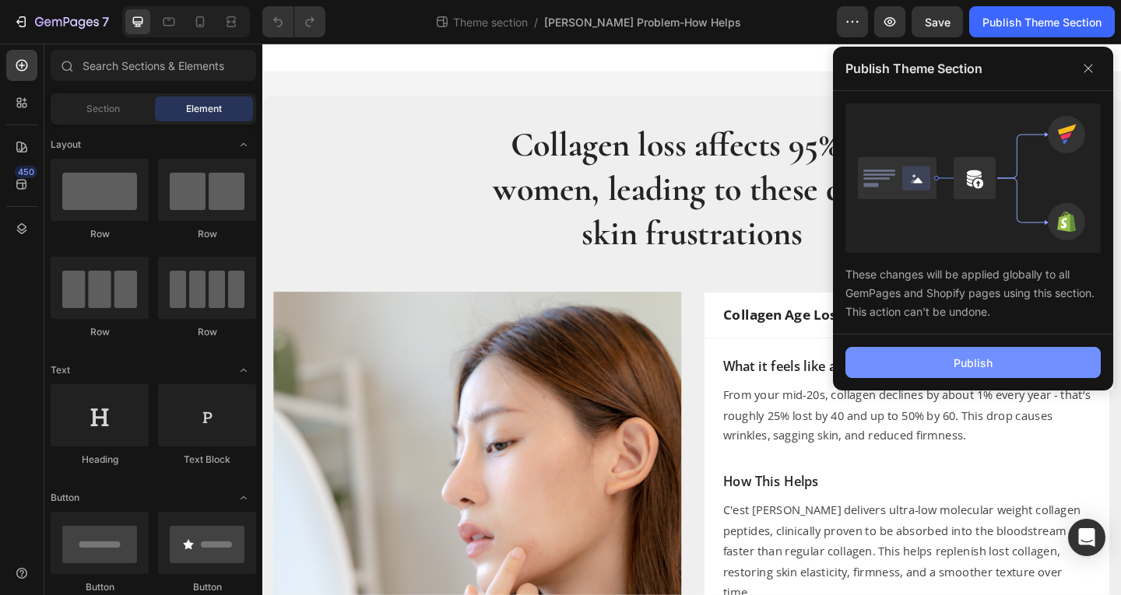
click at [918, 367] on button "Publish" at bounding box center [972, 362] width 255 height 31
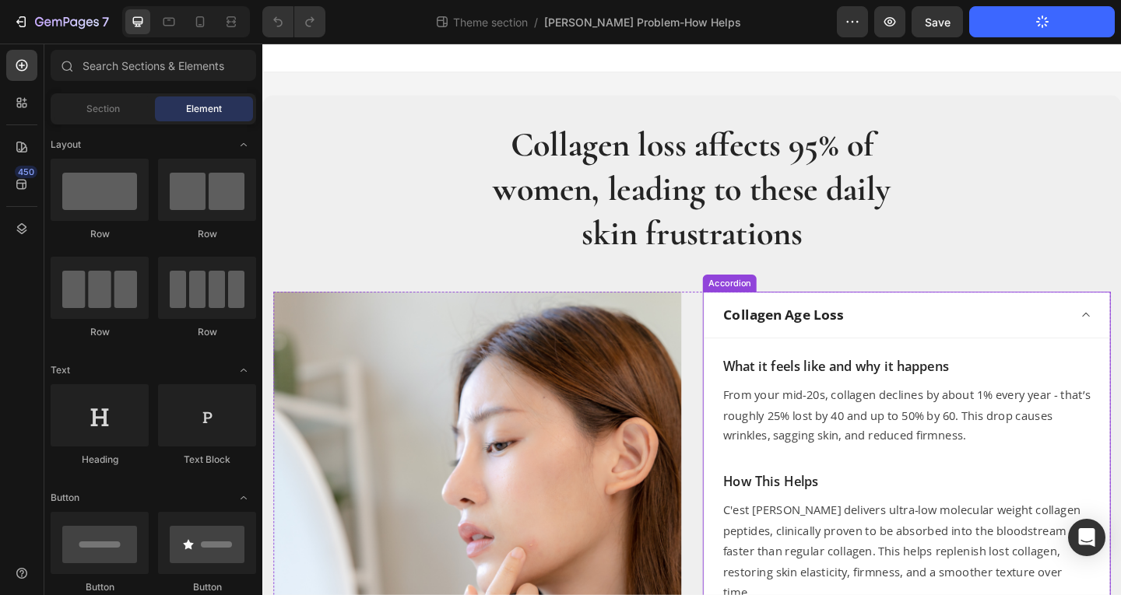
click at [947, 346] on div "Collagen Age Loss" at bounding box center [950, 338] width 378 height 27
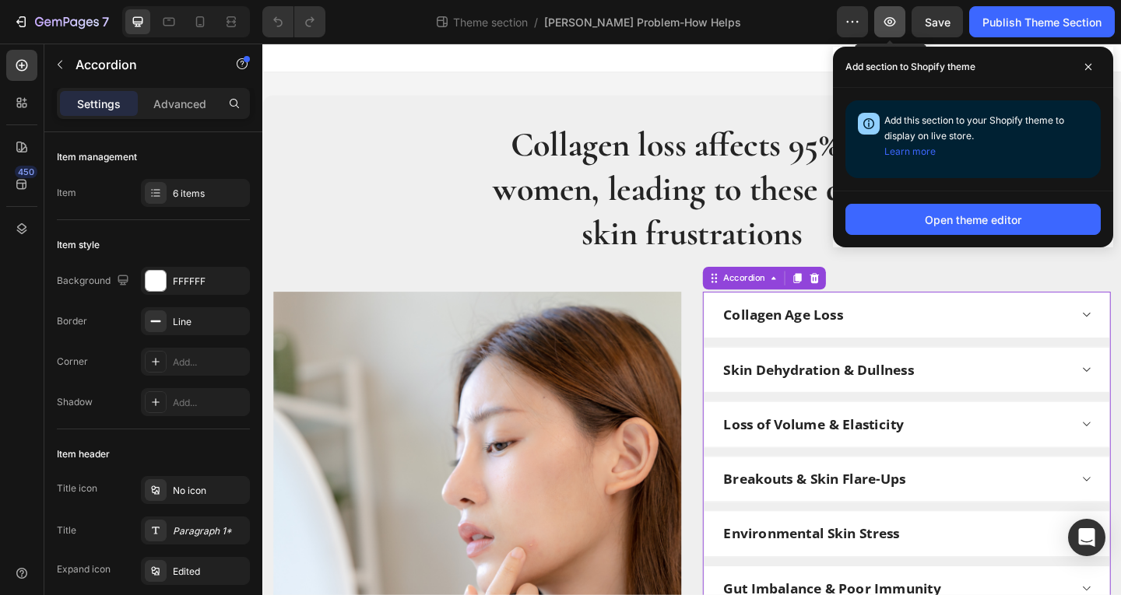
click at [889, 25] on icon "button" at bounding box center [890, 21] width 12 height 9
